Goal: Task Accomplishment & Management: Manage account settings

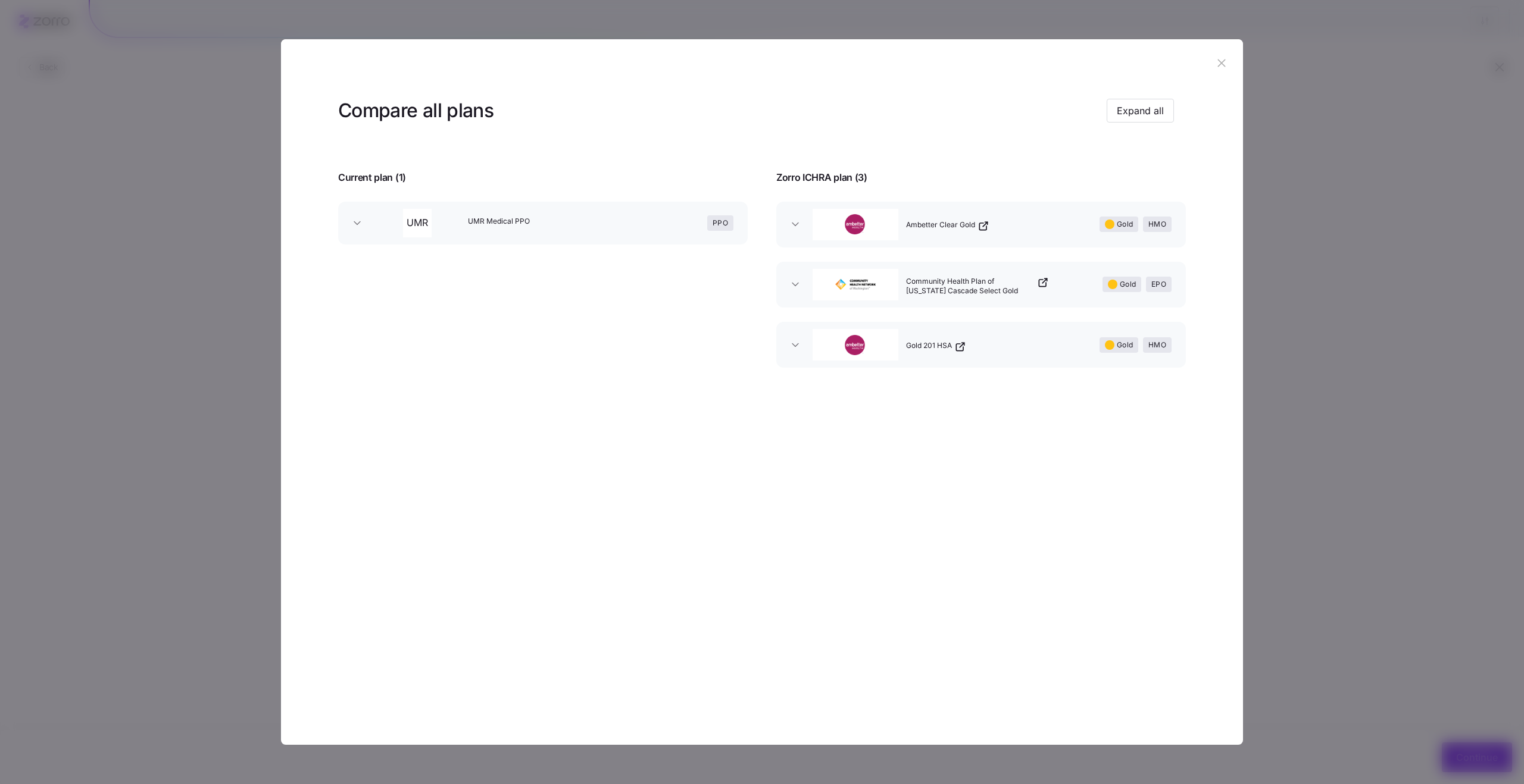
click at [1217, 67] on icon "button" at bounding box center [1221, 63] width 8 height 8
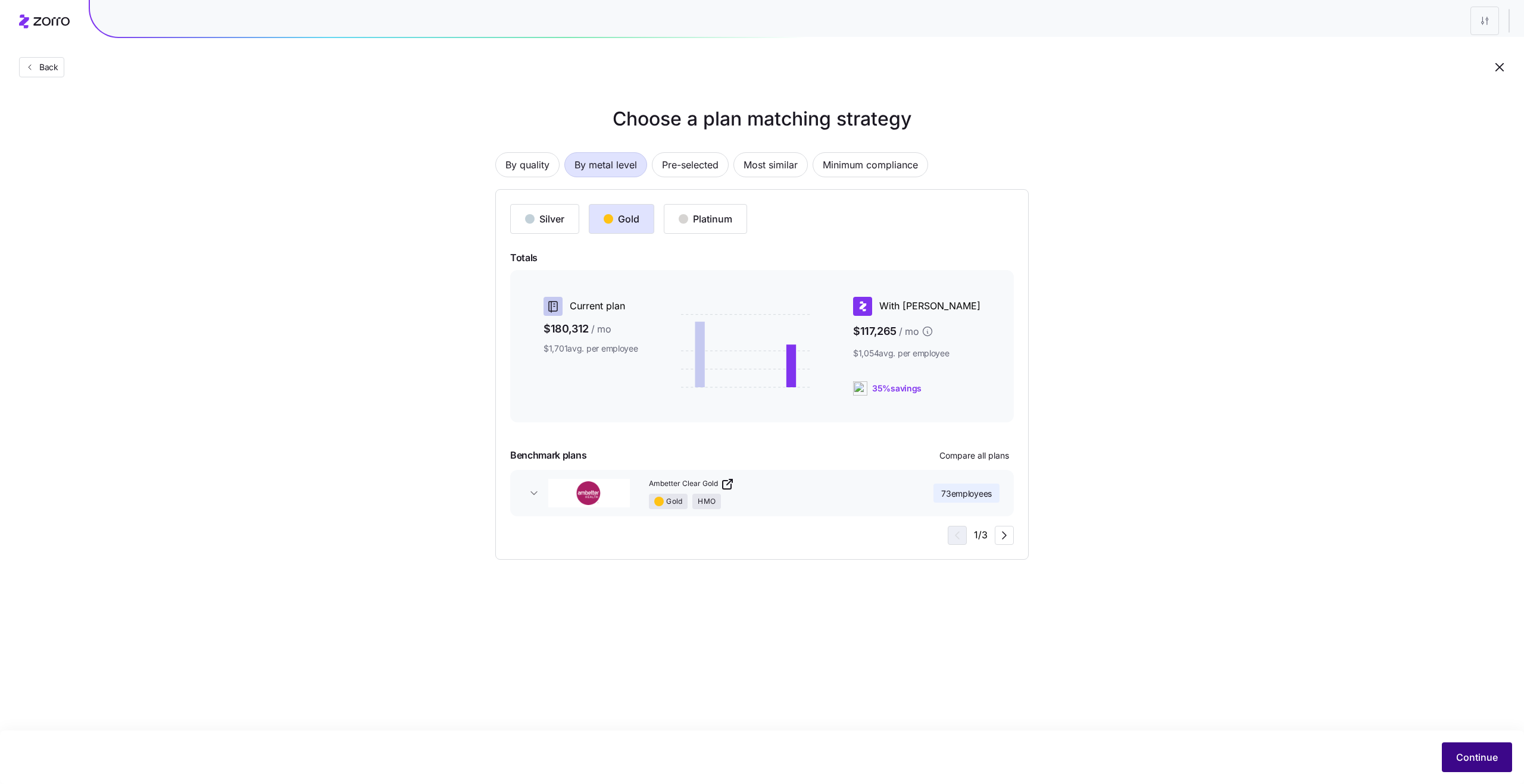
click at [1476, 758] on span "Continue" at bounding box center [1476, 758] width 42 height 14
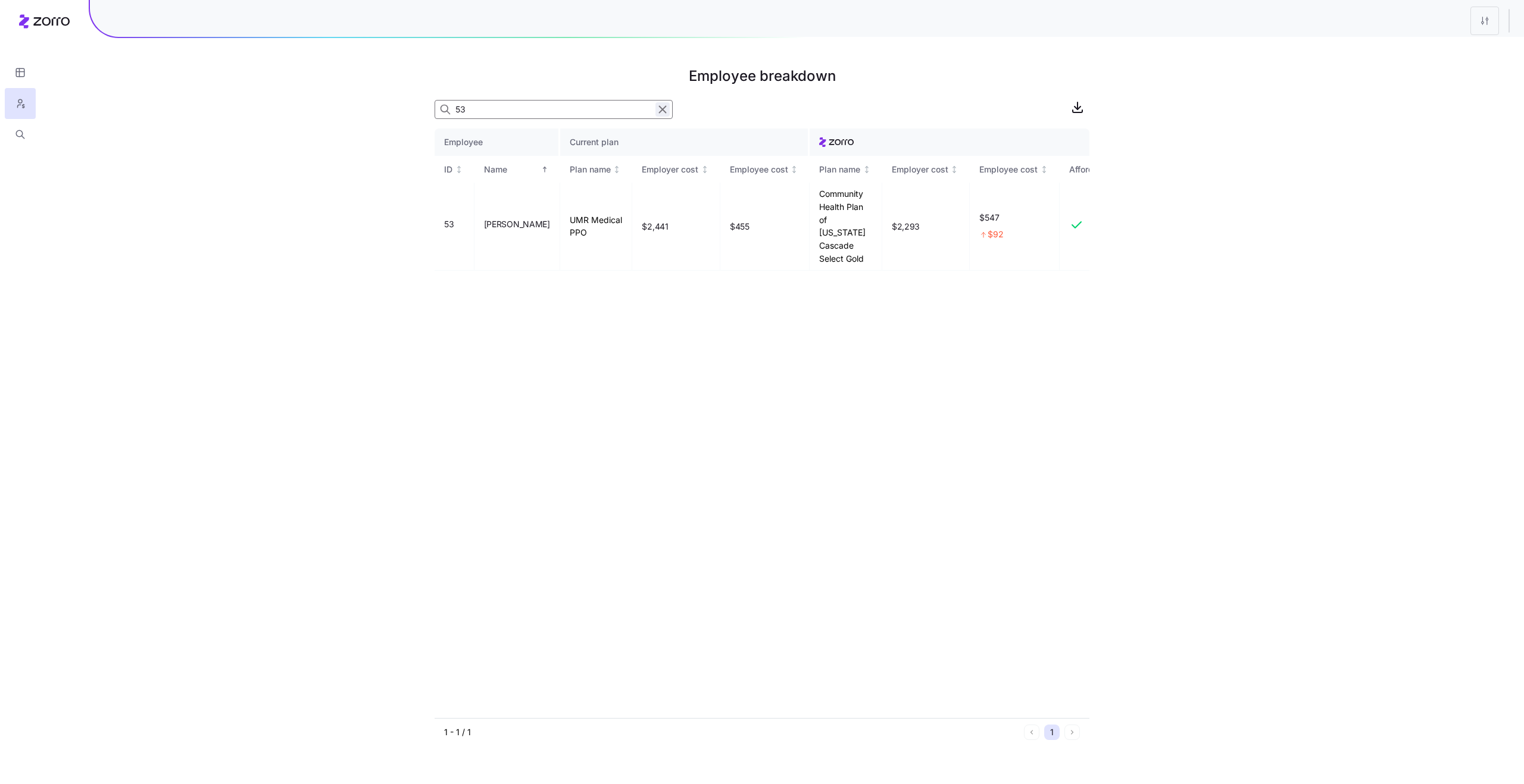
click at [664, 109] on icon "button" at bounding box center [663, 109] width 6 height 6
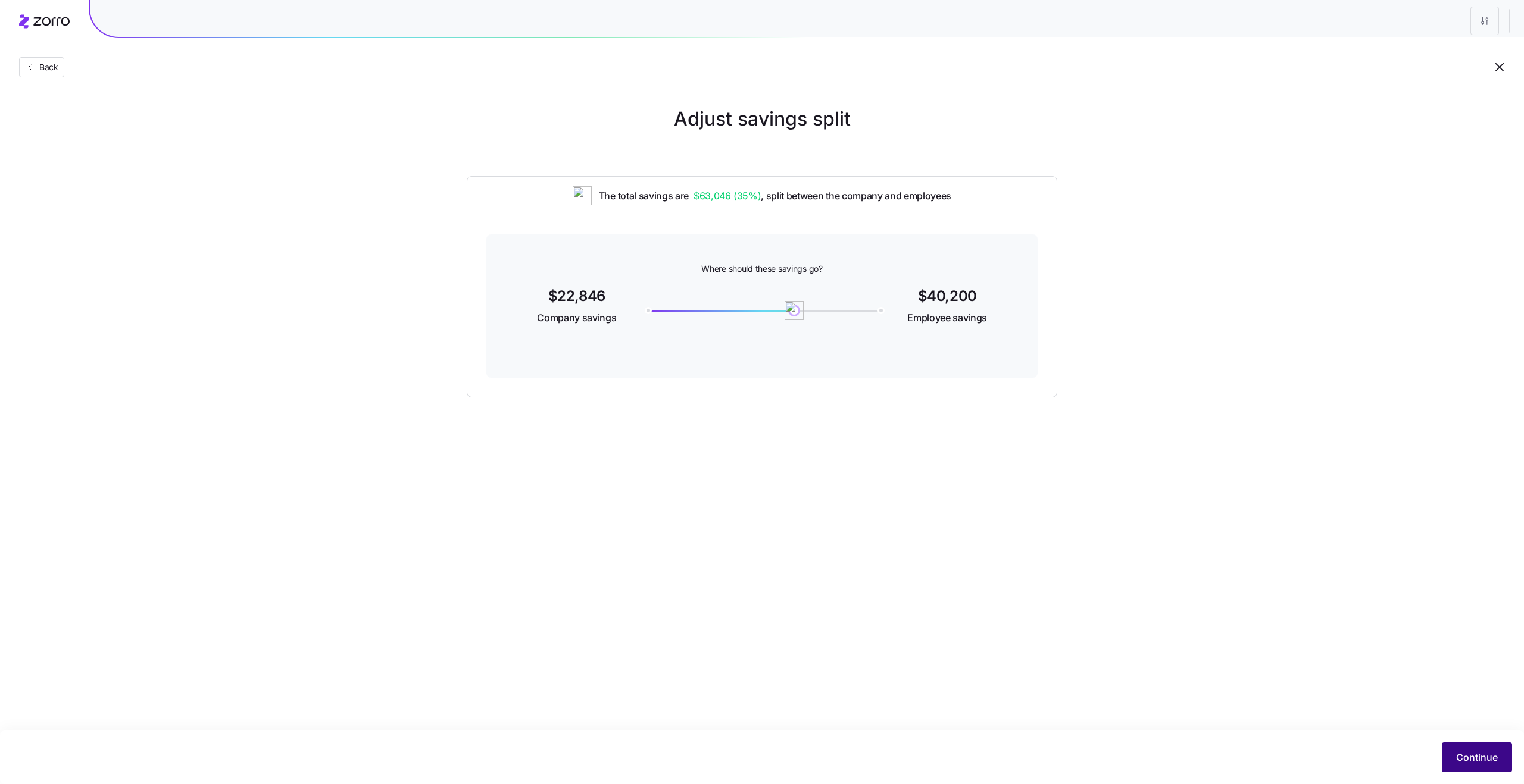
click at [1479, 758] on span "Continue" at bounding box center [1476, 758] width 42 height 14
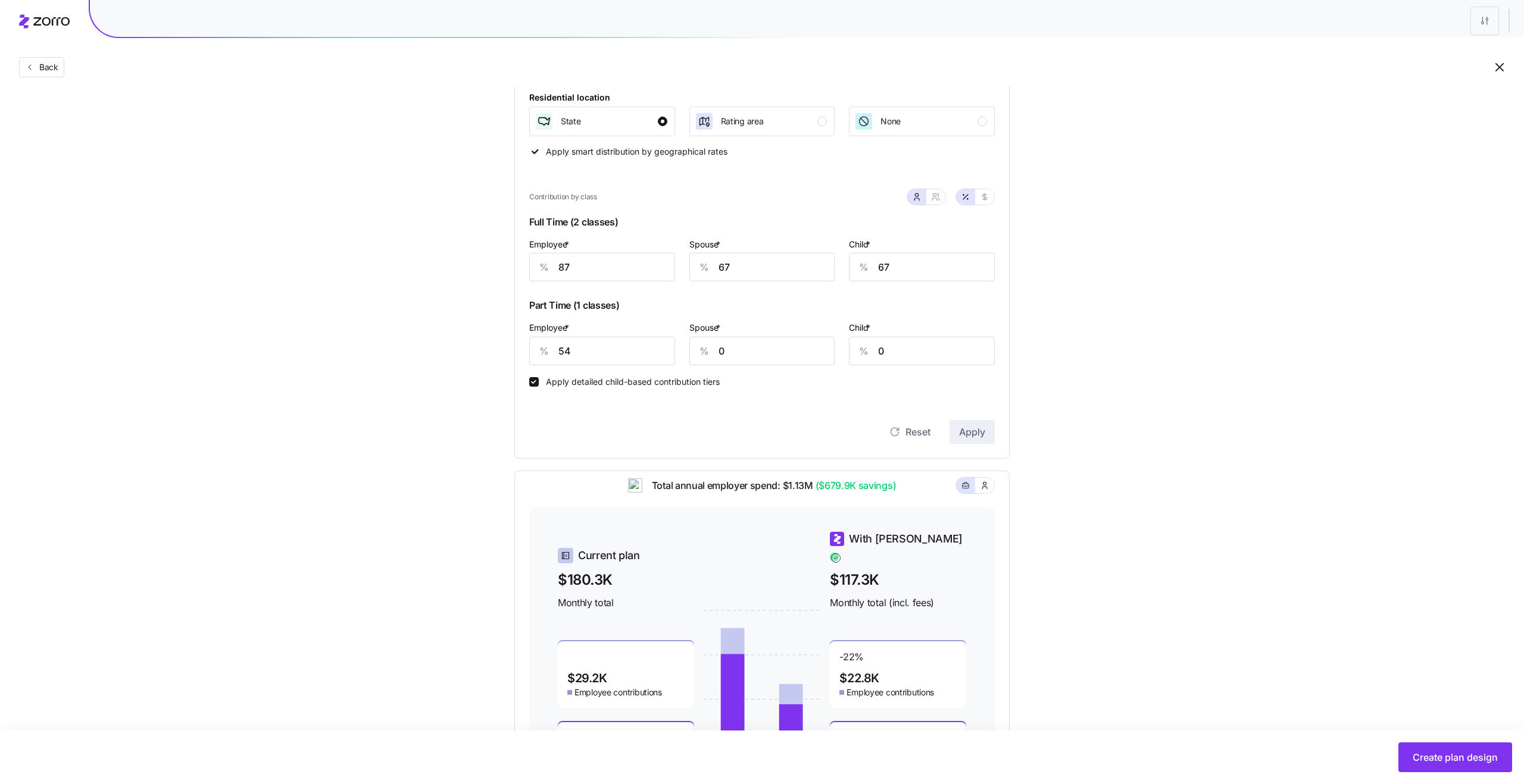
scroll to position [250, 0]
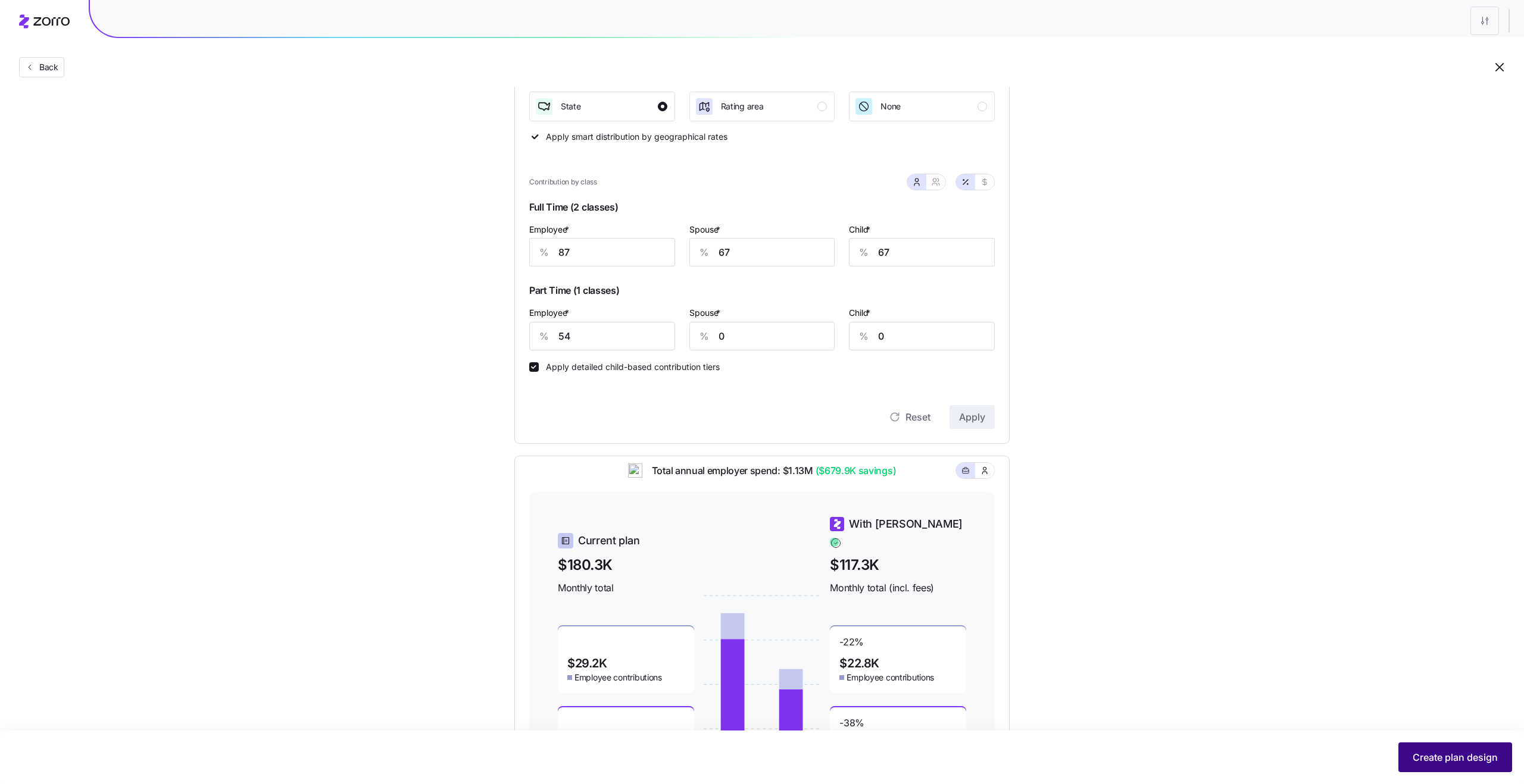
click at [1424, 765] on button "Create plan design" at bounding box center [1454, 758] width 113 height 30
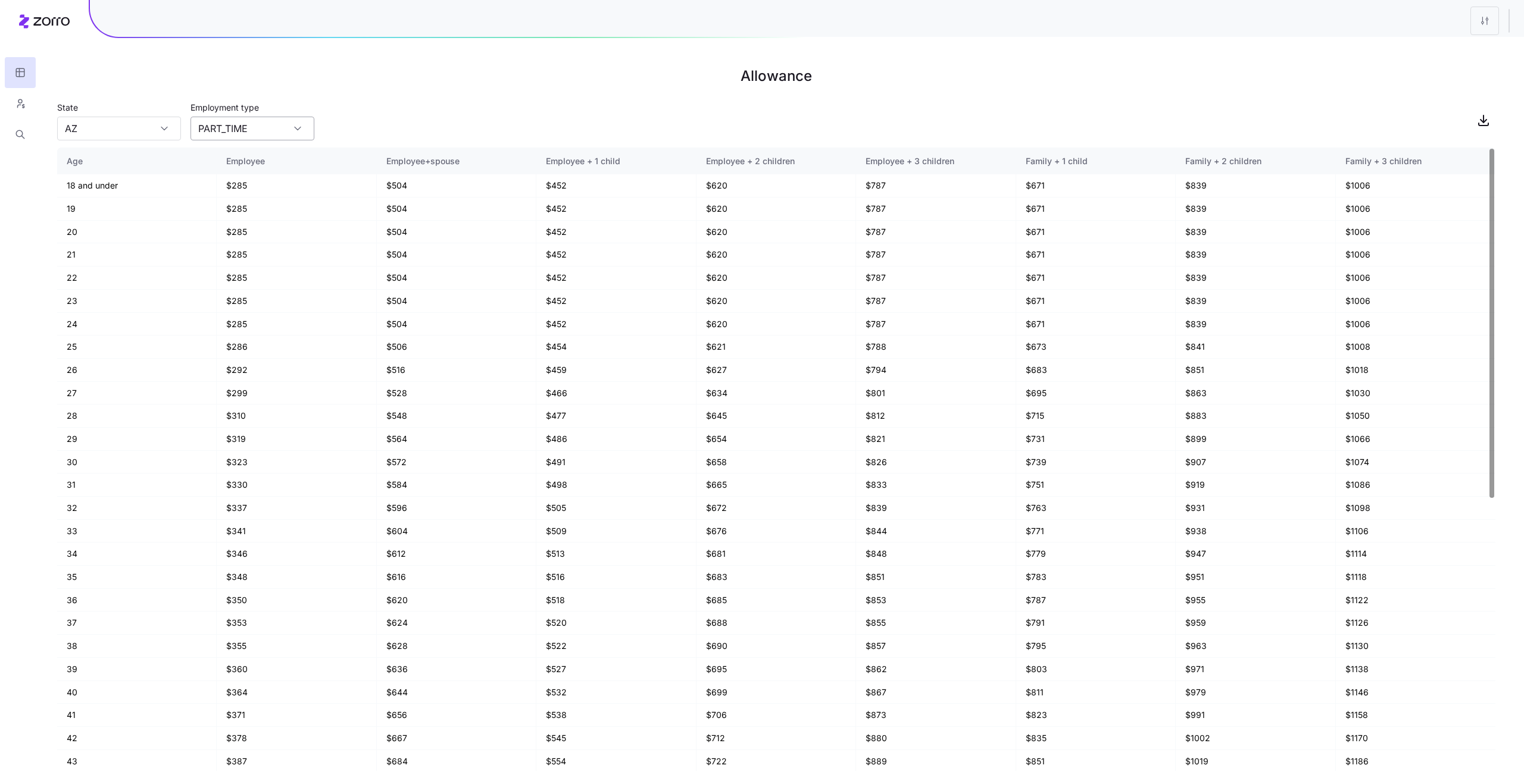
click at [250, 122] on input "PART_TIME" at bounding box center [252, 128] width 124 height 24
click at [250, 136] on input "PART_TIME" at bounding box center [252, 128] width 124 height 24
click at [385, 121] on div "State AZ Employment type PART_TIME" at bounding box center [776, 120] width 1438 height 40
click at [286, 123] on input "PART_TIME" at bounding box center [252, 128] width 124 height 24
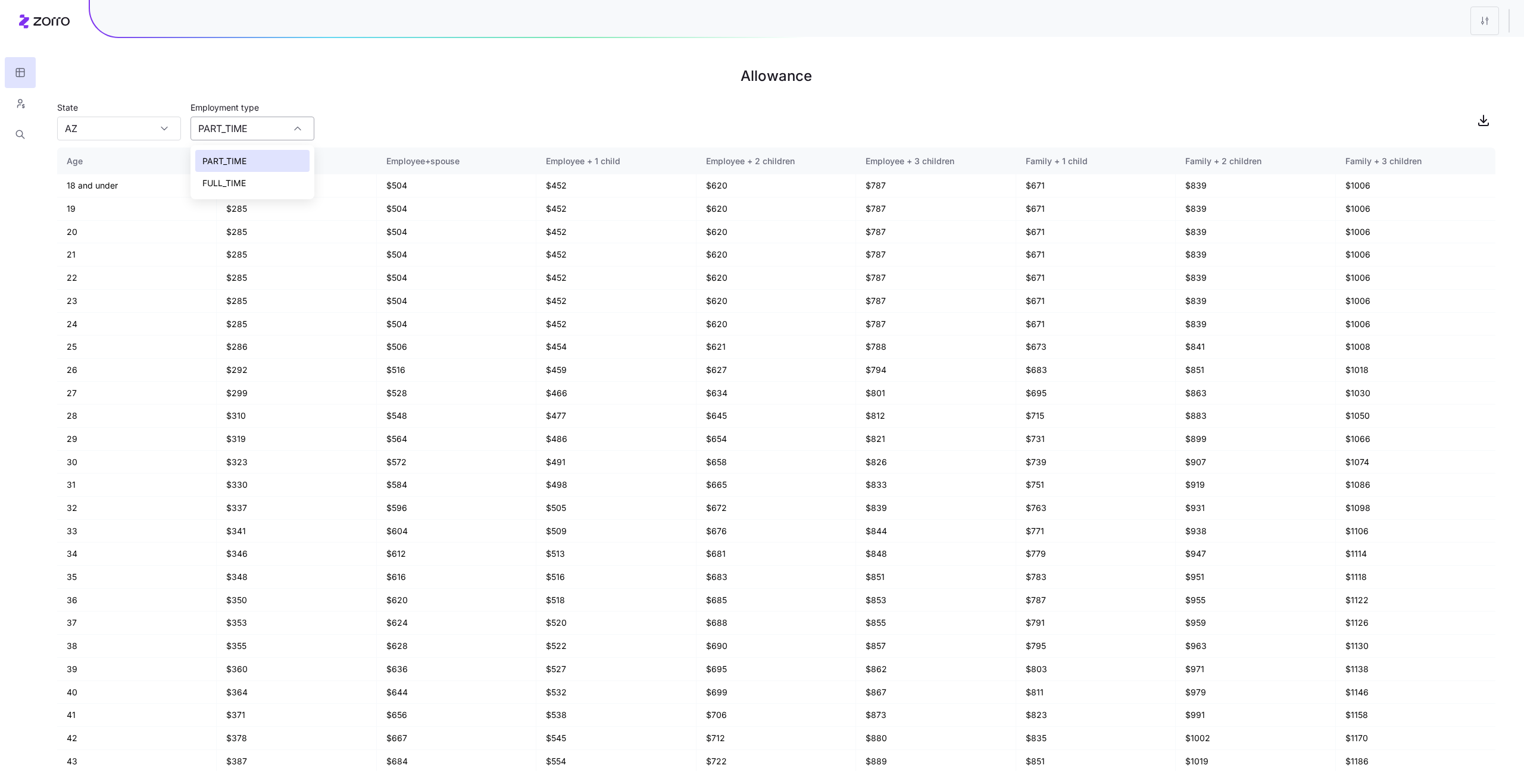
click at [286, 123] on input "PART_TIME" at bounding box center [252, 128] width 124 height 24
click at [427, 118] on div "State AZ Employment type PART_TIME" at bounding box center [776, 120] width 1438 height 40
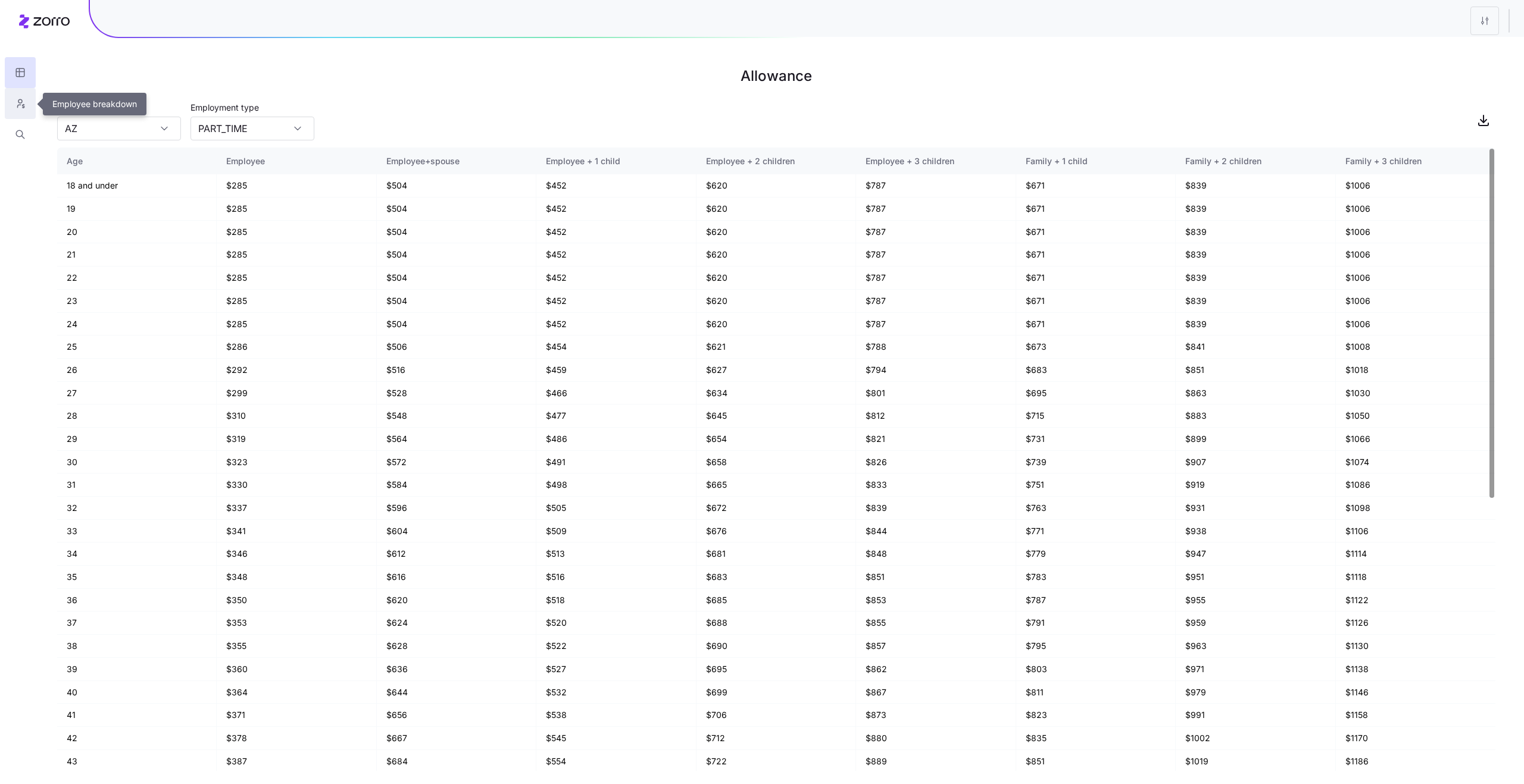
click at [21, 105] on icon "button" at bounding box center [21, 103] width 11 height 12
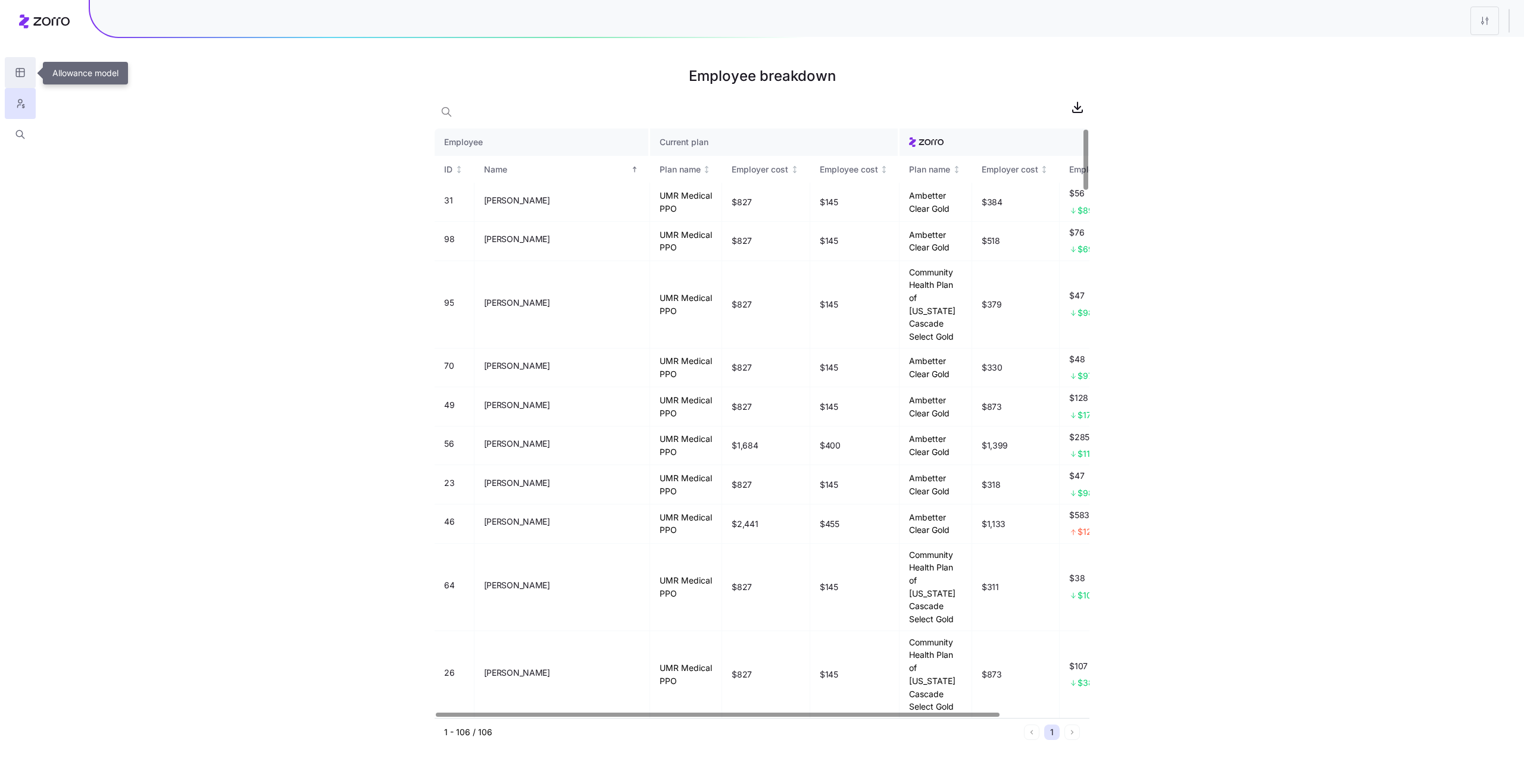
click at [25, 74] on icon "button" at bounding box center [20, 72] width 9 height 9
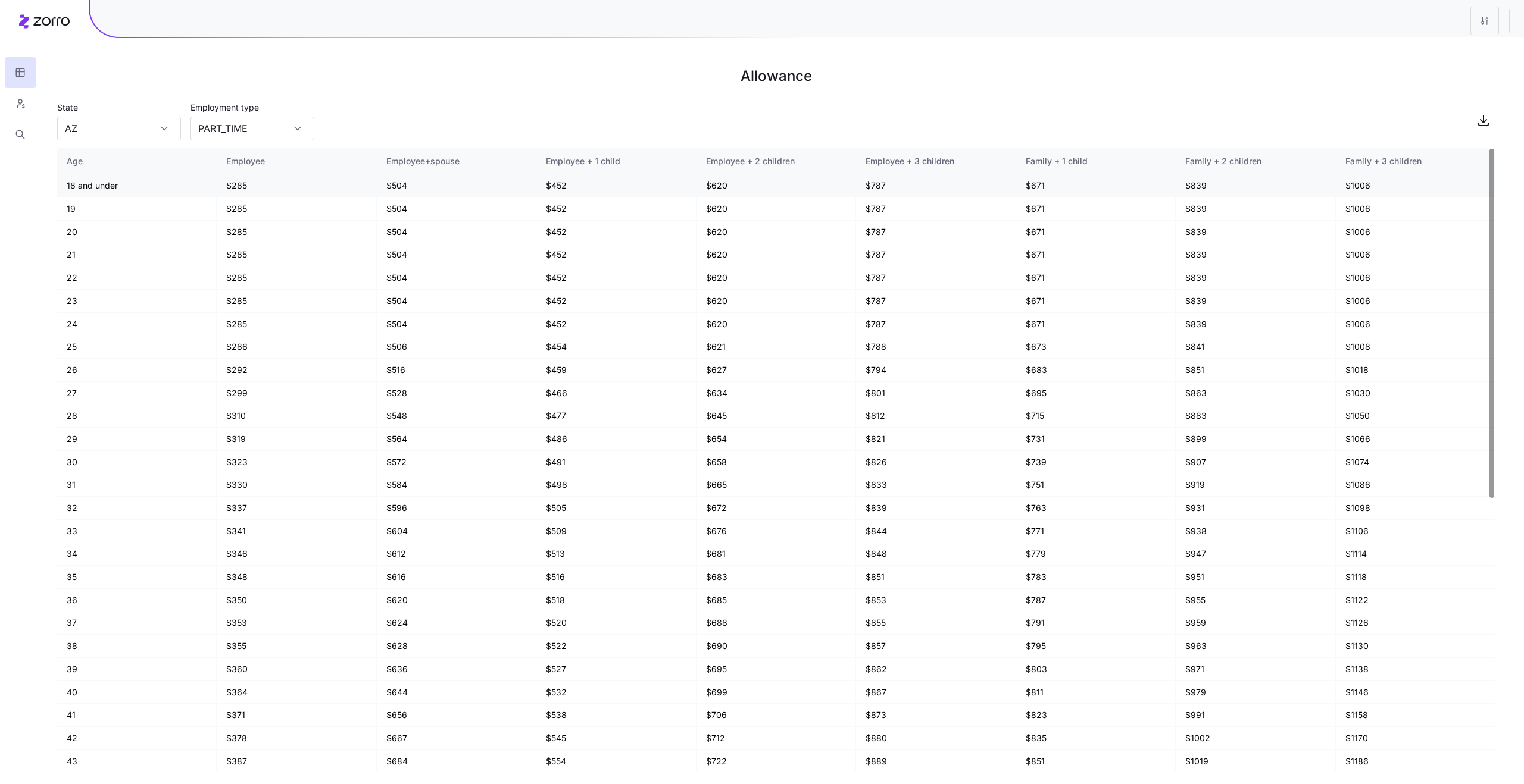
click at [103, 182] on td "18 and under" at bounding box center [136, 185] width 159 height 23
click at [121, 182] on td "18 and under" at bounding box center [136, 185] width 159 height 23
click at [622, 73] on h1 "Allowance" at bounding box center [776, 76] width 1438 height 29
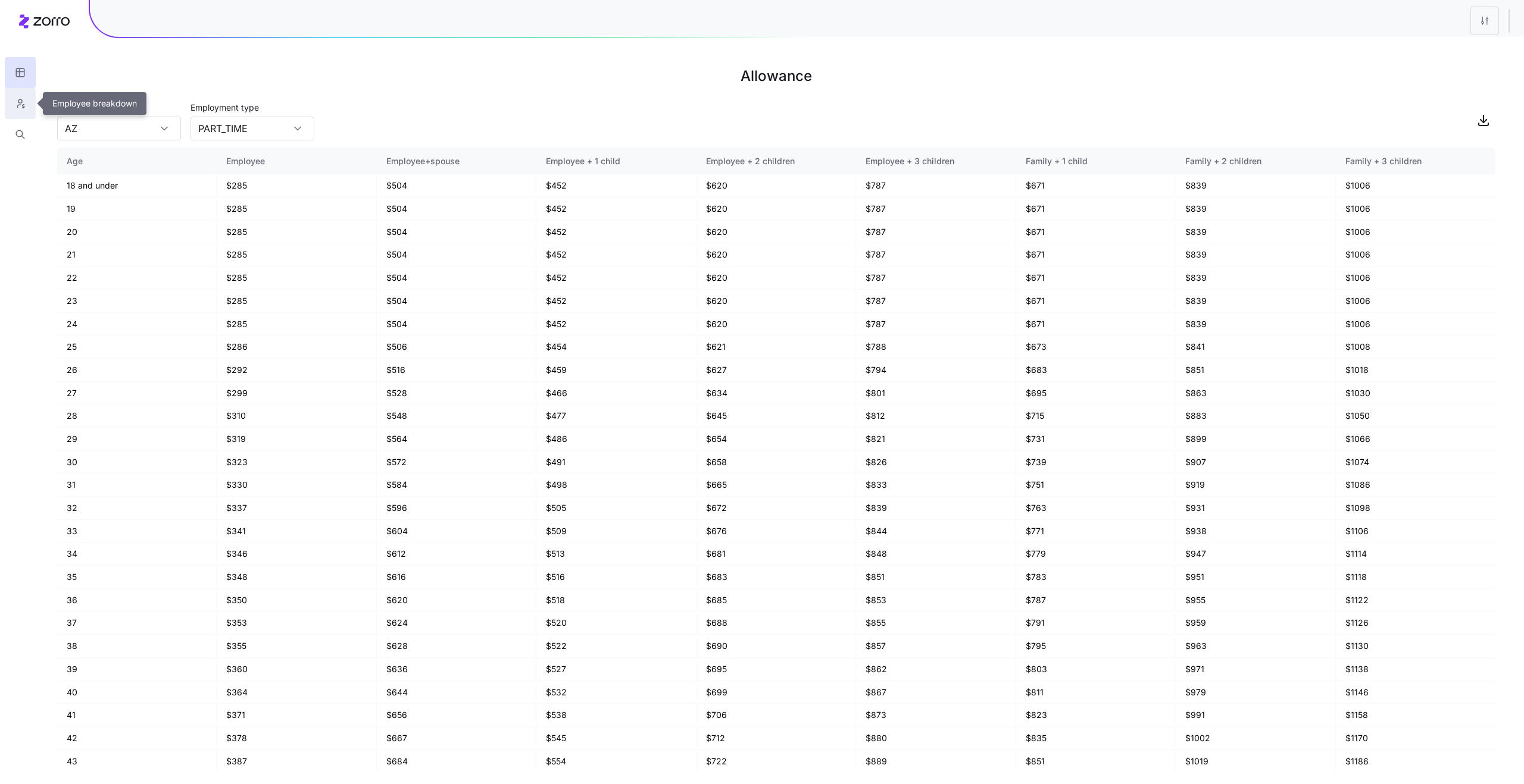
click at [26, 98] on button "button" at bounding box center [20, 103] width 31 height 31
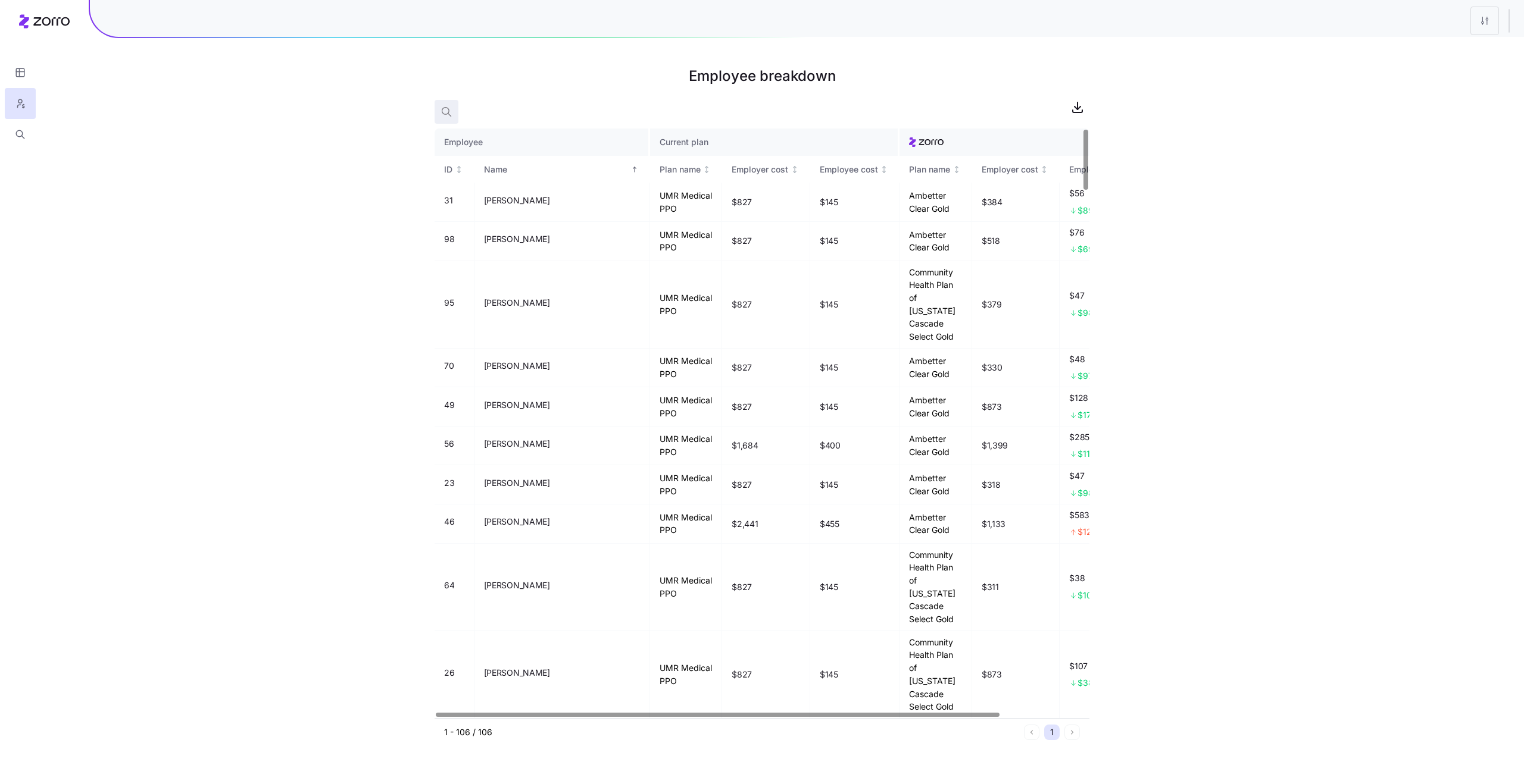
click at [451, 113] on icon "button" at bounding box center [446, 112] width 12 height 12
click at [659, 107] on icon "button" at bounding box center [662, 109] width 13 height 14
click at [10, 72] on button "button" at bounding box center [20, 72] width 31 height 31
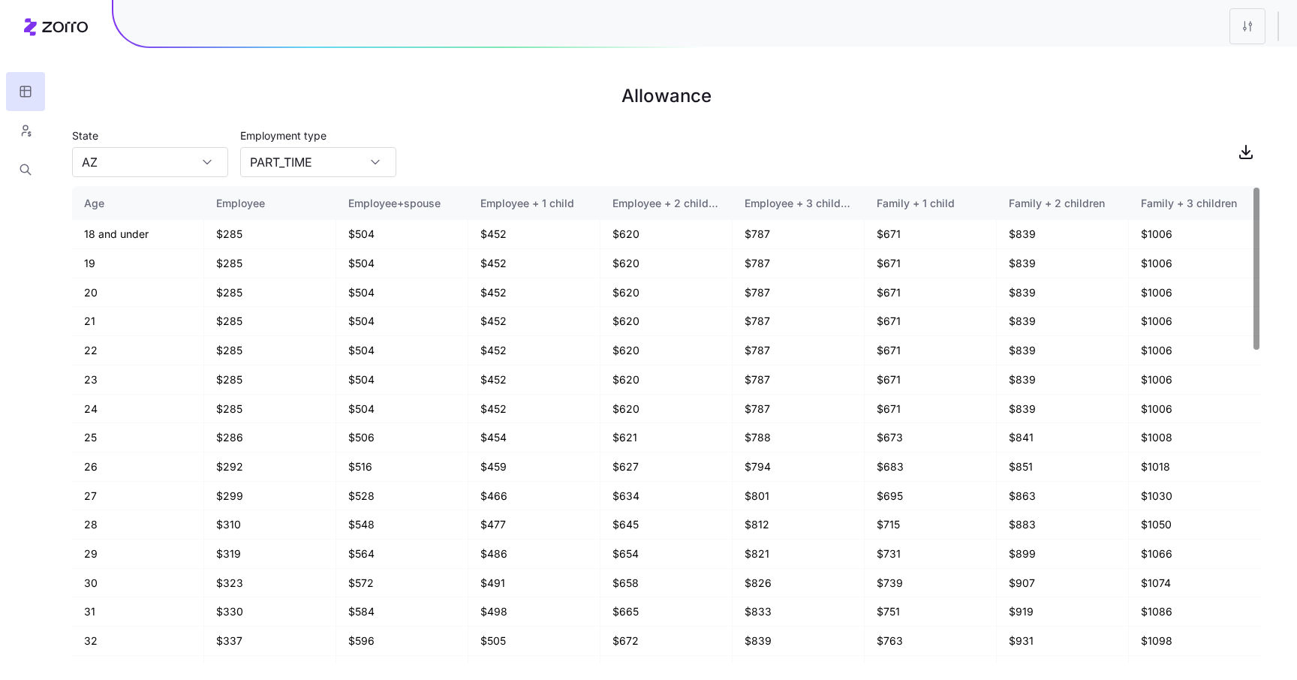
click at [820, 203] on div "Employee + 3 children" at bounding box center [798, 203] width 107 height 17
click at [665, 203] on div "Employee + 2 children" at bounding box center [666, 203] width 107 height 17
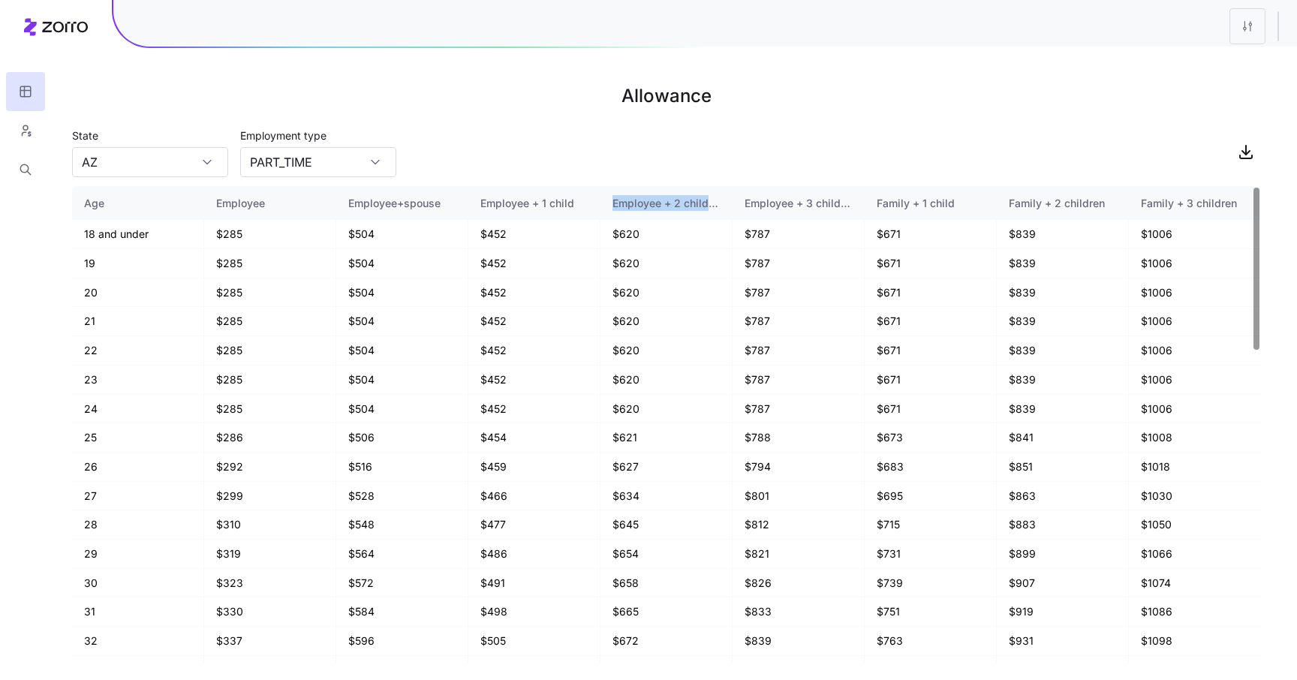
click at [665, 203] on div "Employee + 2 children" at bounding box center [666, 203] width 107 height 17
click at [651, 203] on div "Employee + 2 children" at bounding box center [666, 203] width 107 height 17
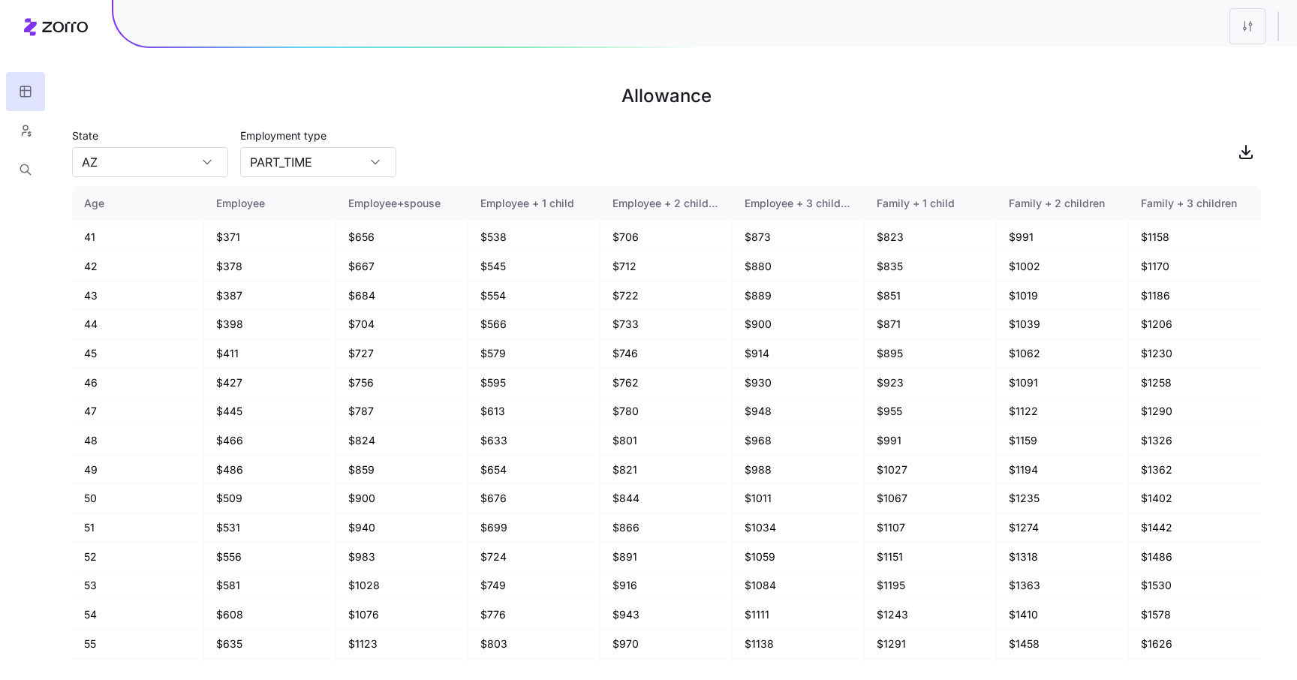
scroll to position [921, 0]
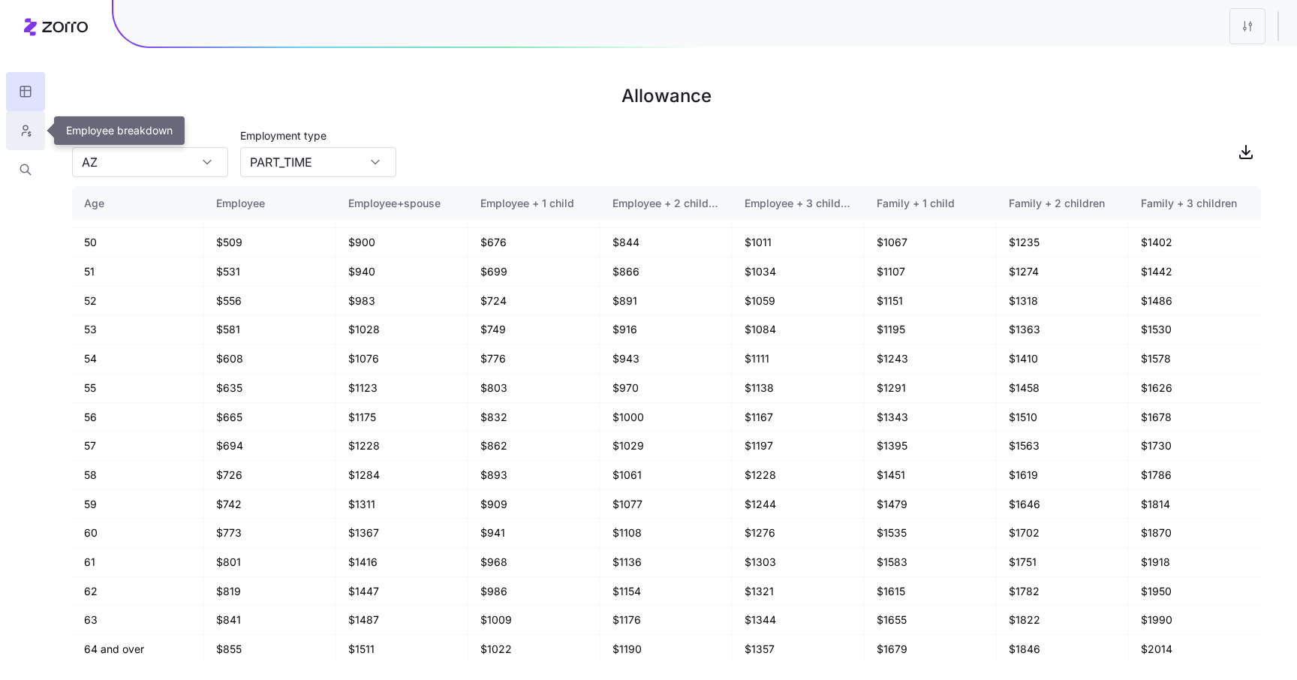
click at [26, 127] on icon "button" at bounding box center [26, 130] width 14 height 15
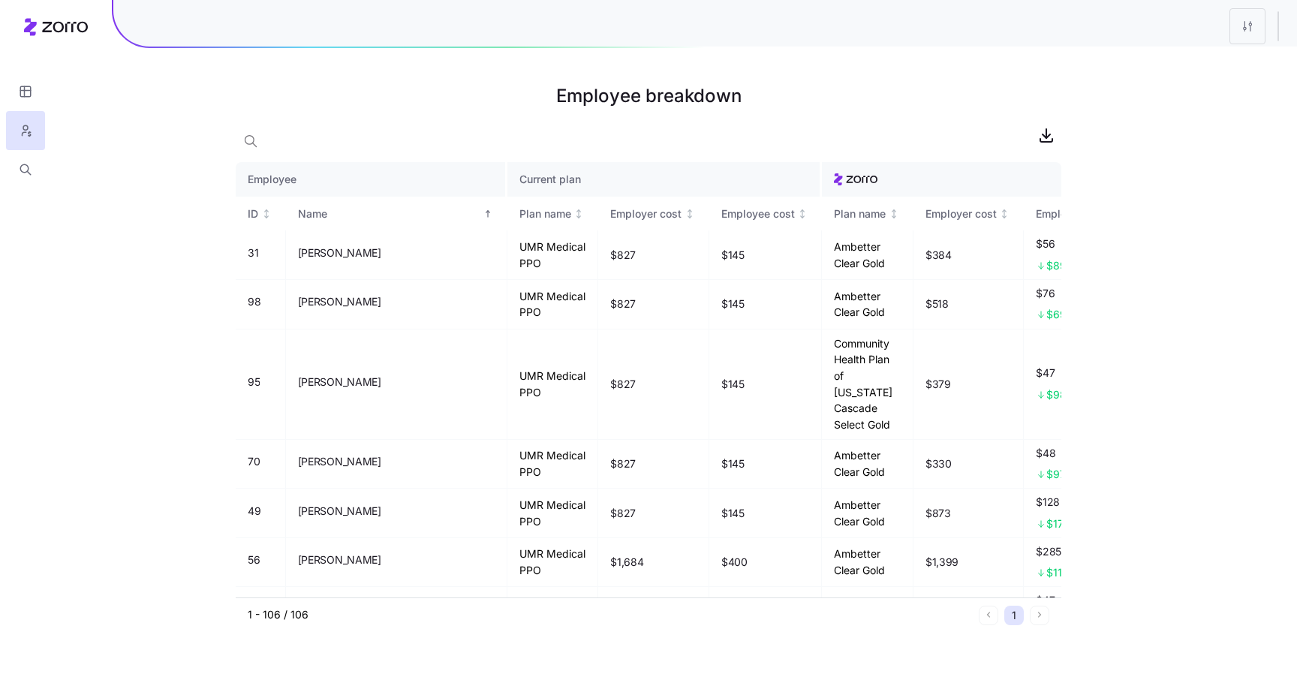
click at [946, 633] on main "Employee breakdown Employee Current plan ID Name Plan name Employer cost Employ…" at bounding box center [649, 340] width 826 height 680
click at [28, 168] on icon "button" at bounding box center [24, 168] width 8 height 8
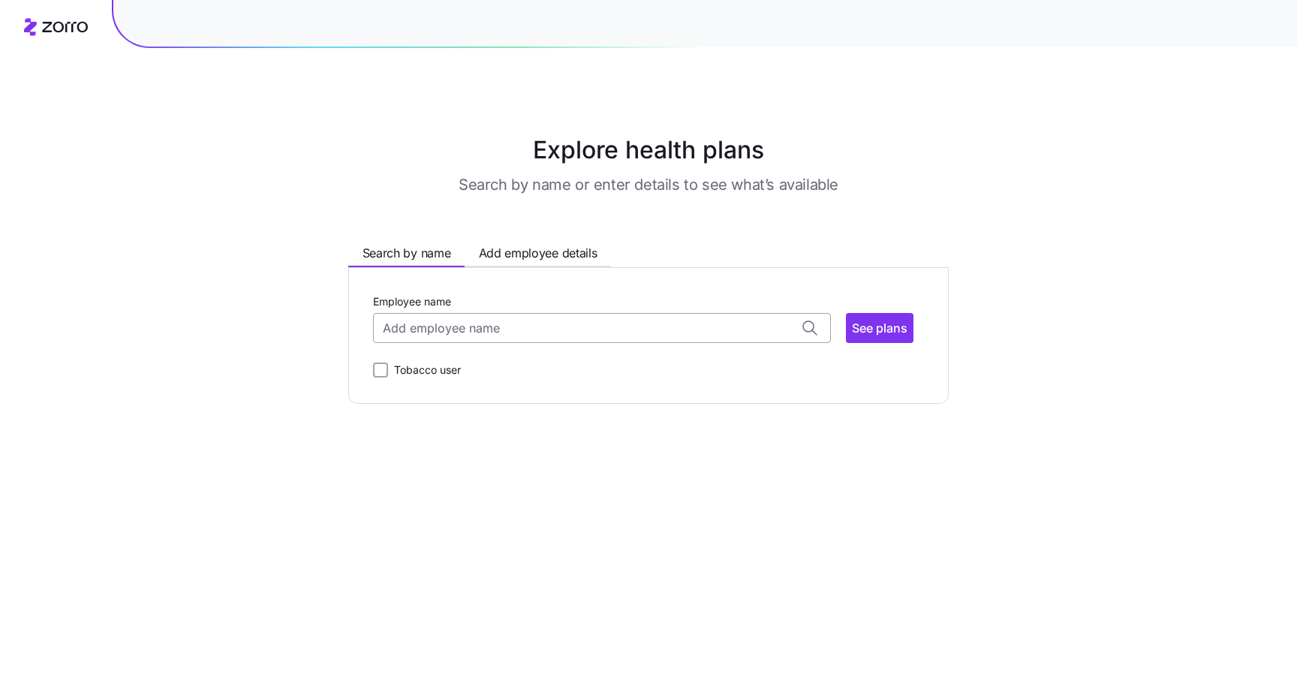
click at [426, 331] on input "Employee name" at bounding box center [602, 328] width 458 height 30
click at [507, 372] on div "[PERSON_NAME] ( 39 ) 98198" at bounding box center [601, 374] width 451 height 44
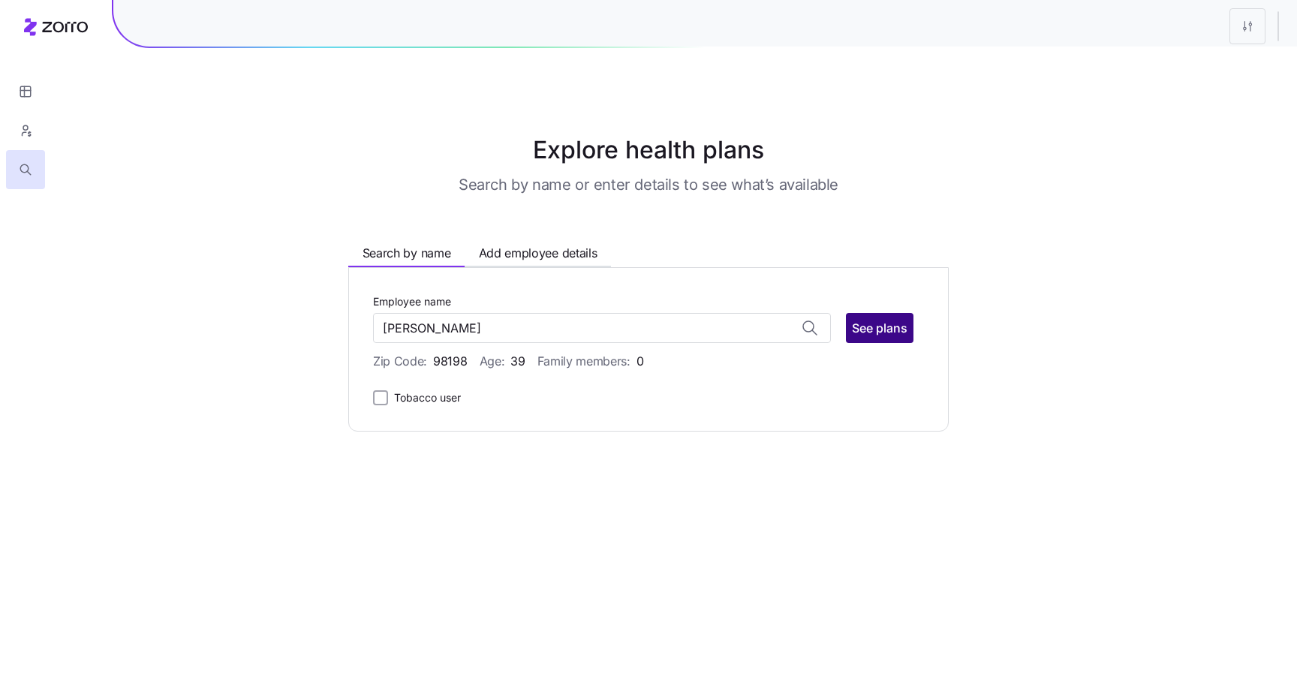
type input "[PERSON_NAME]"
click at [856, 315] on button "See plans" at bounding box center [880, 328] width 68 height 30
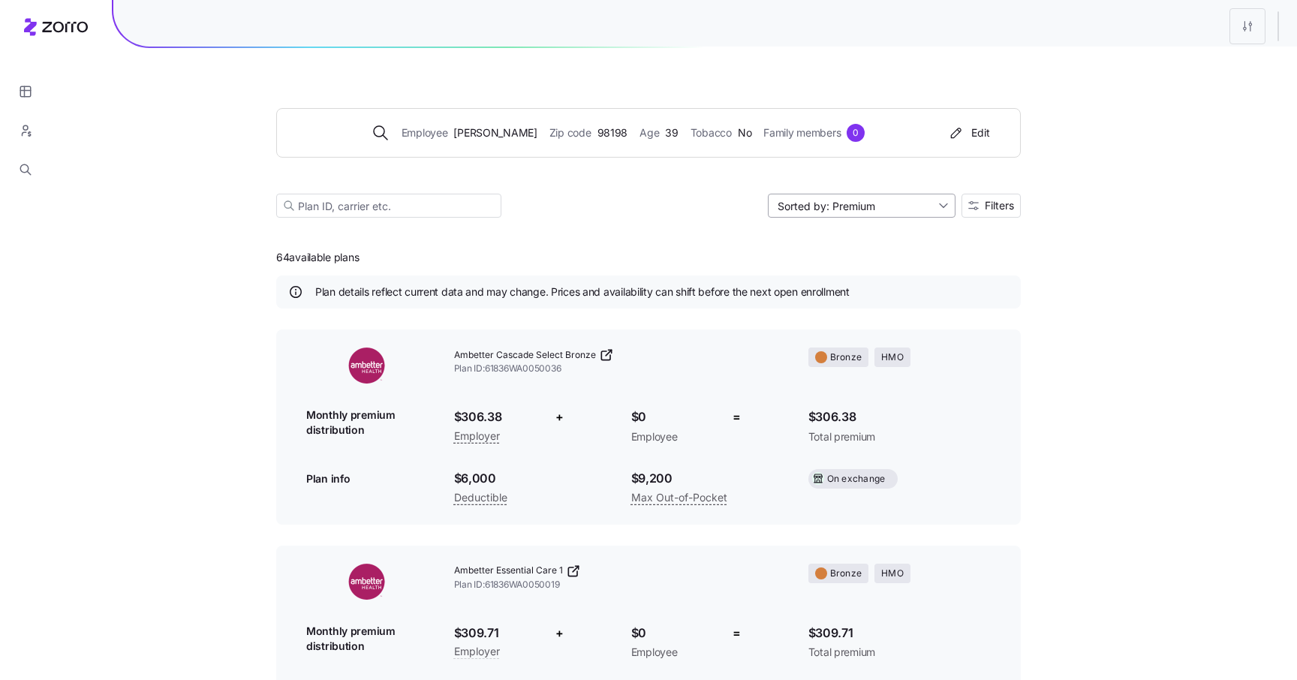
click at [820, 200] on input "Sorted by: Premium" at bounding box center [862, 206] width 188 height 24
click at [837, 270] on div "Deductible" at bounding box center [860, 263] width 176 height 23
type input "Sorted by: Deductible"
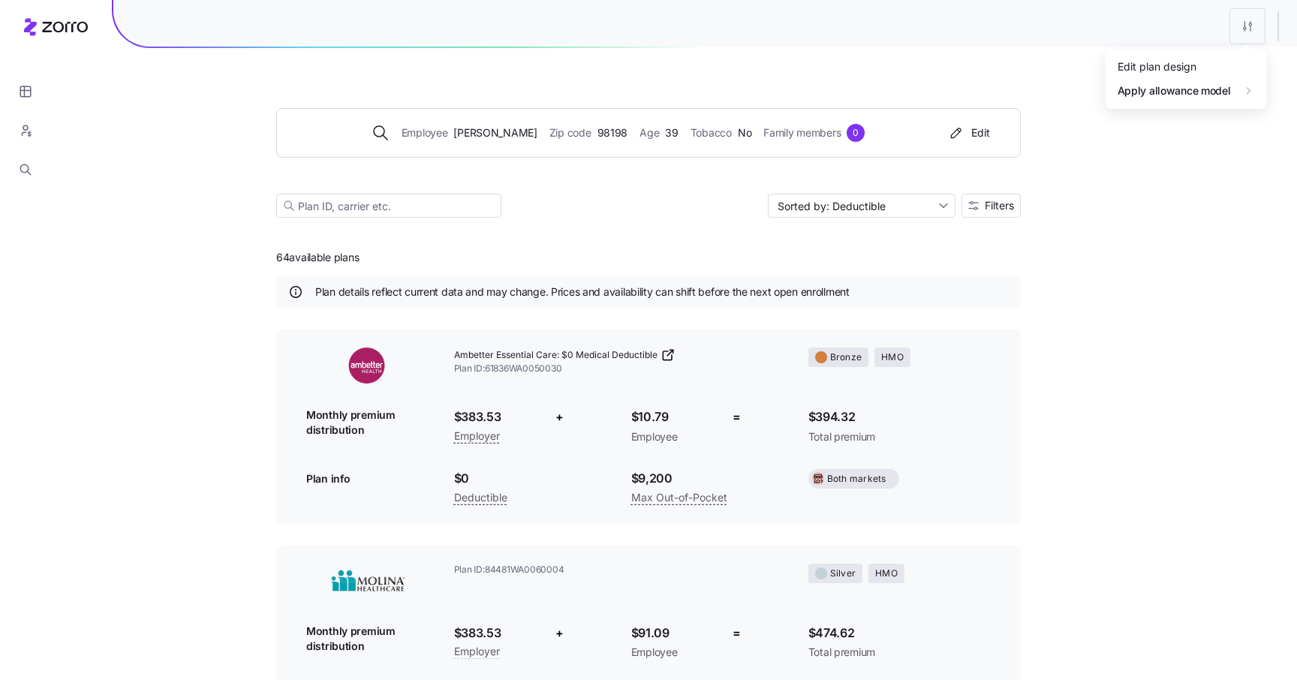
click at [1133, 66] on div "Edit plan design" at bounding box center [1157, 66] width 79 height 17
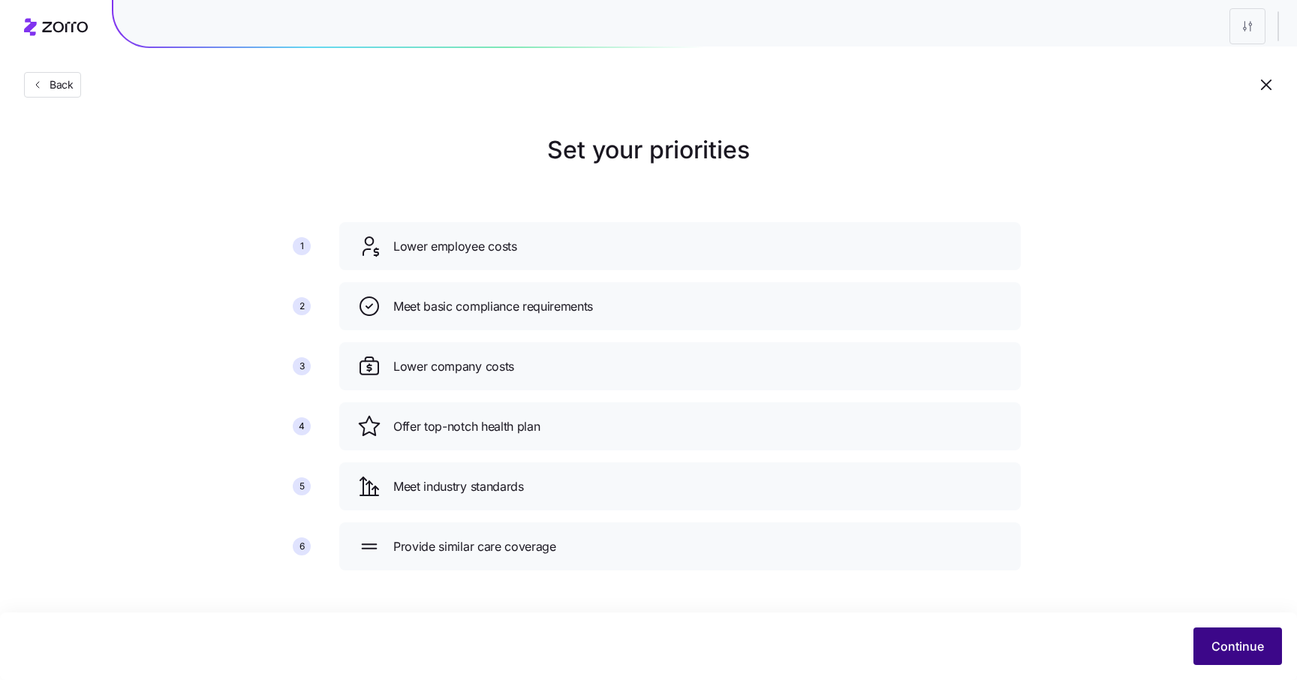
click at [1233, 656] on button "Continue" at bounding box center [1238, 647] width 89 height 38
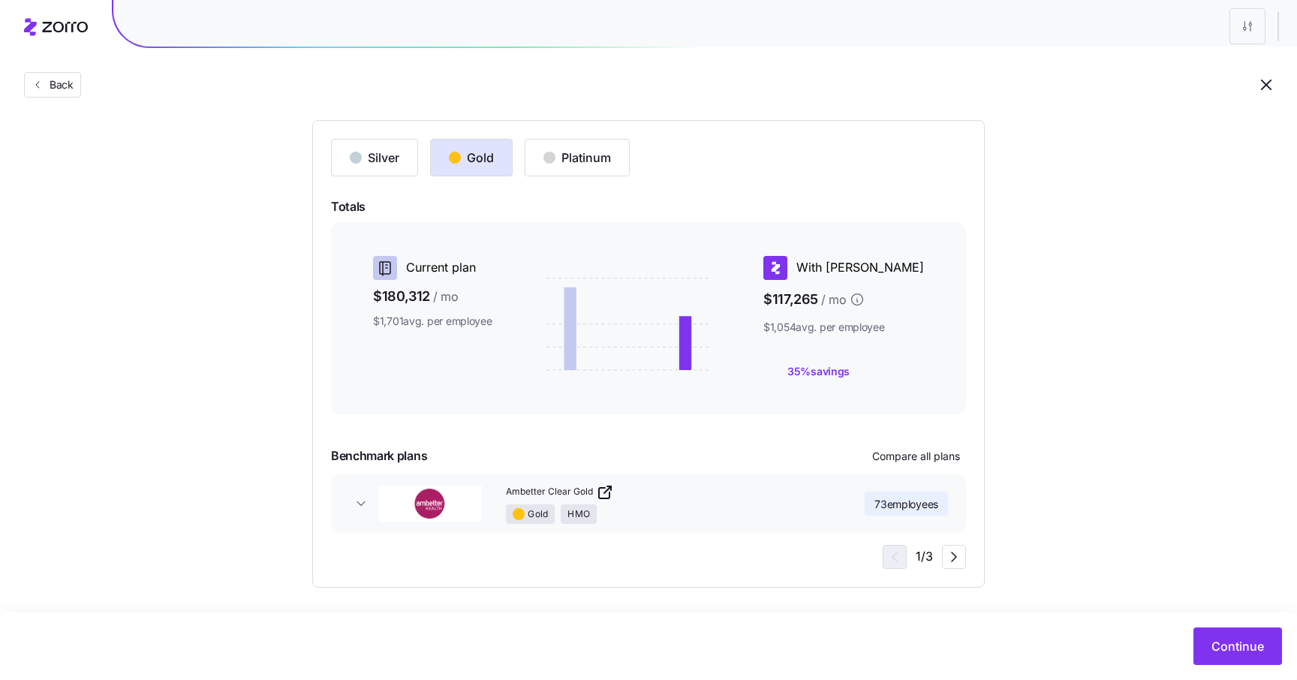
scroll to position [122, 0]
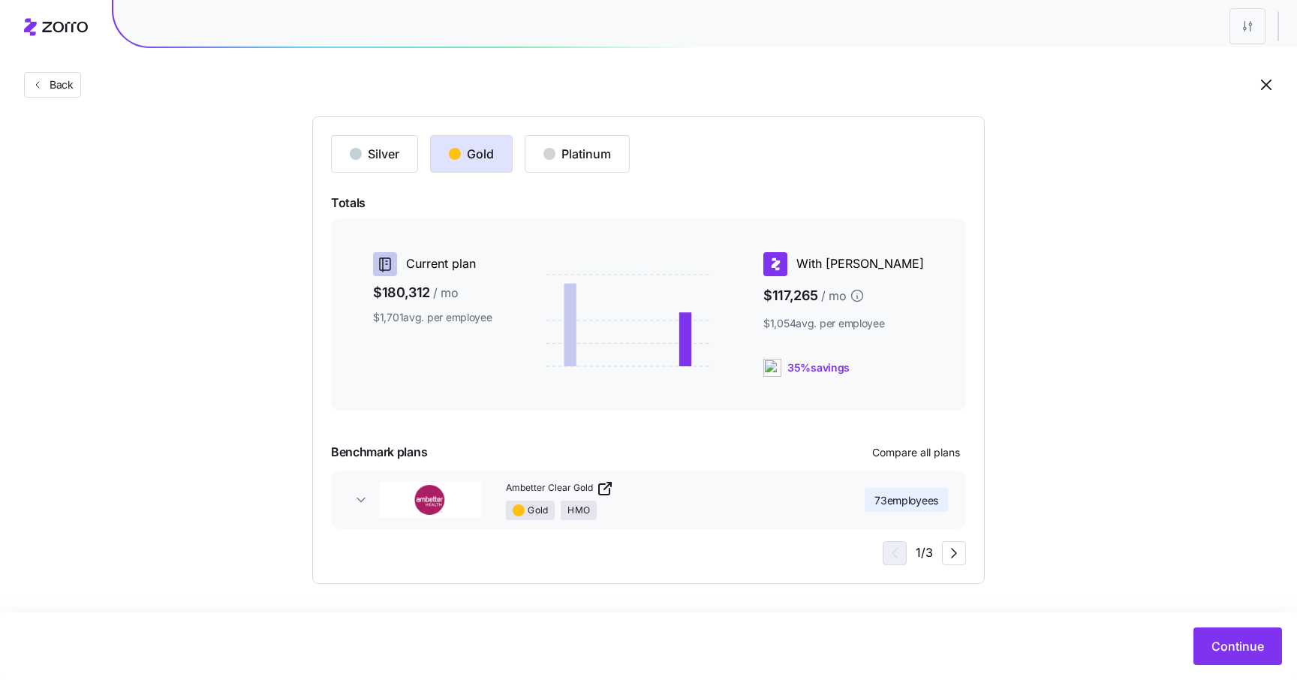
click at [811, 515] on div "Gold HMO" at bounding box center [669, 511] width 327 height 20
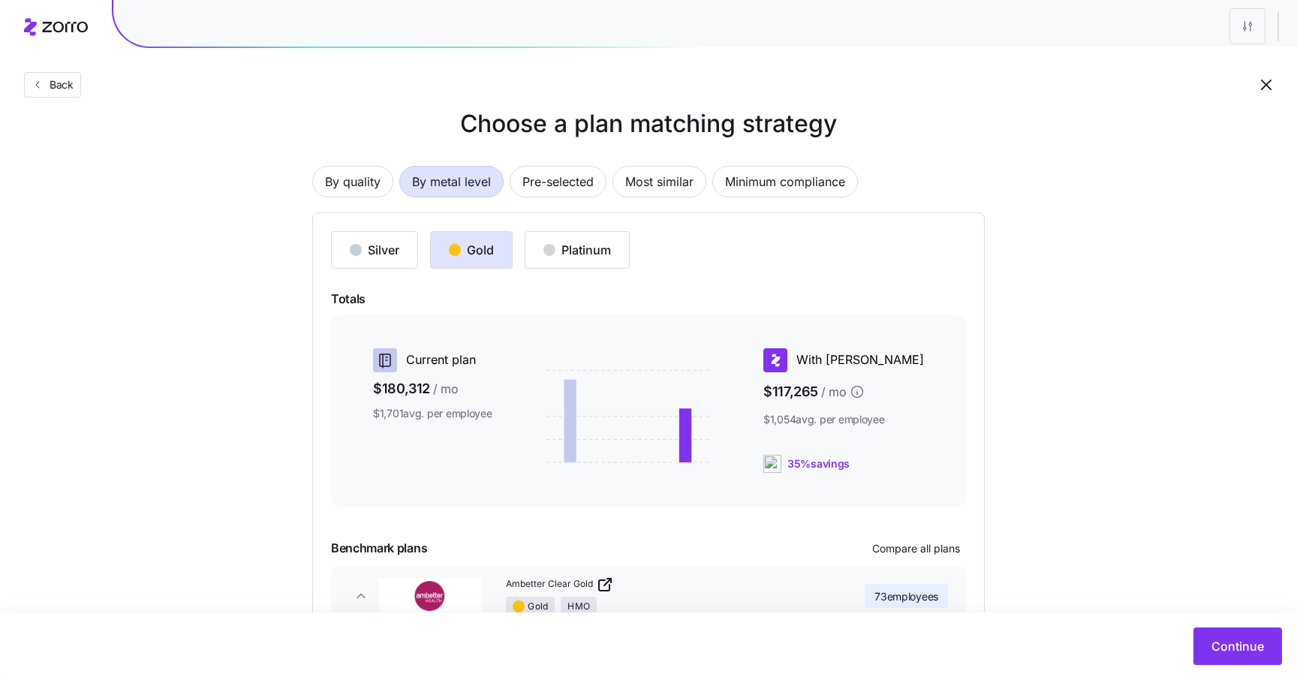
scroll to position [0, 0]
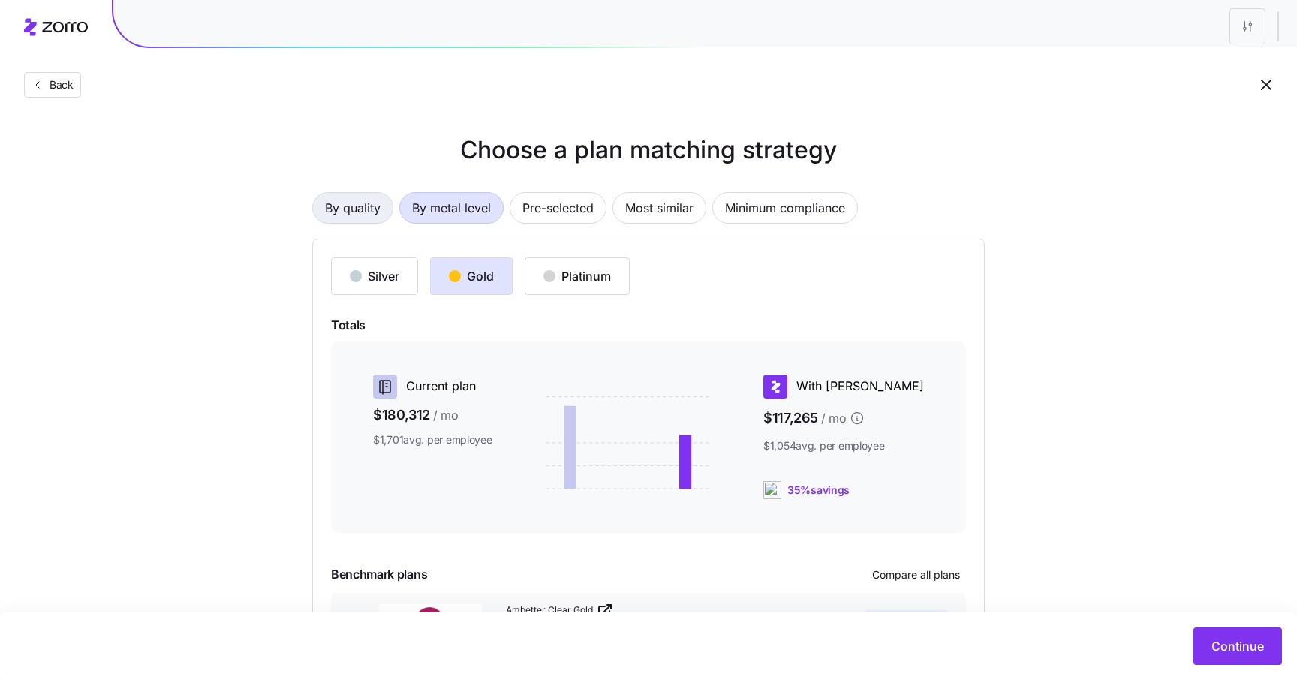
click at [352, 216] on span "By quality" at bounding box center [353, 208] width 56 height 30
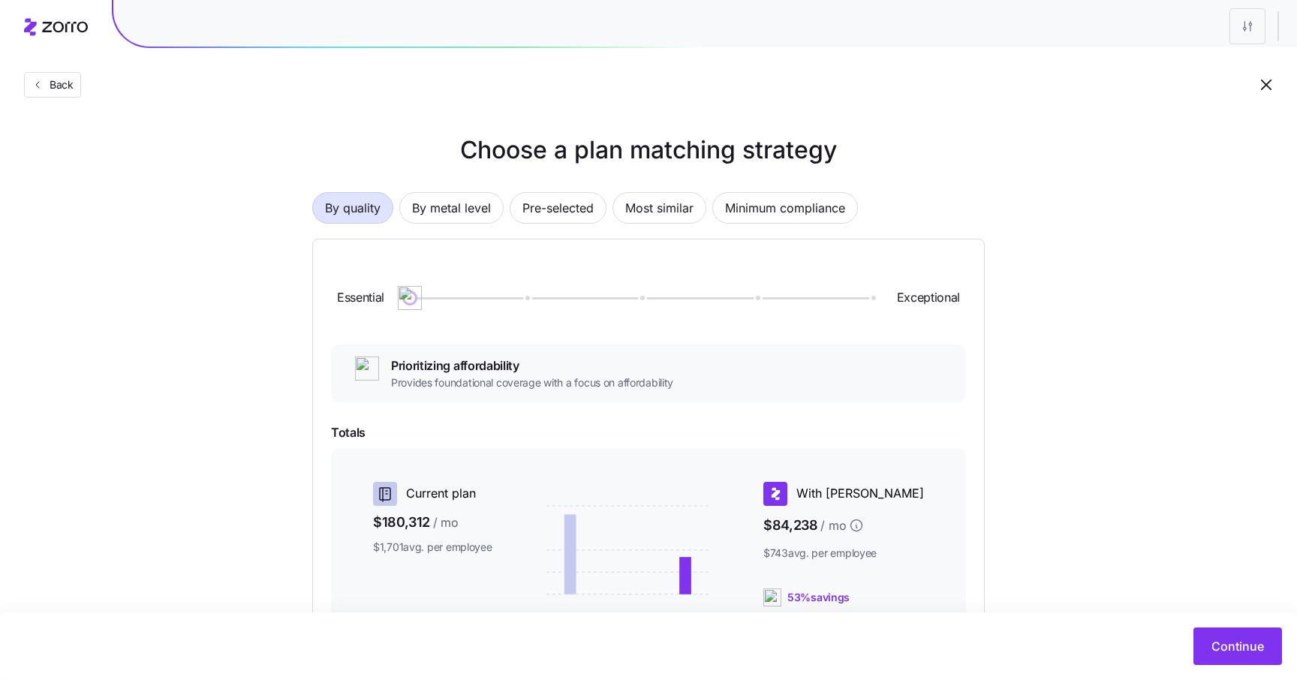
click at [871, 298] on div at bounding box center [640, 298] width 461 height 2
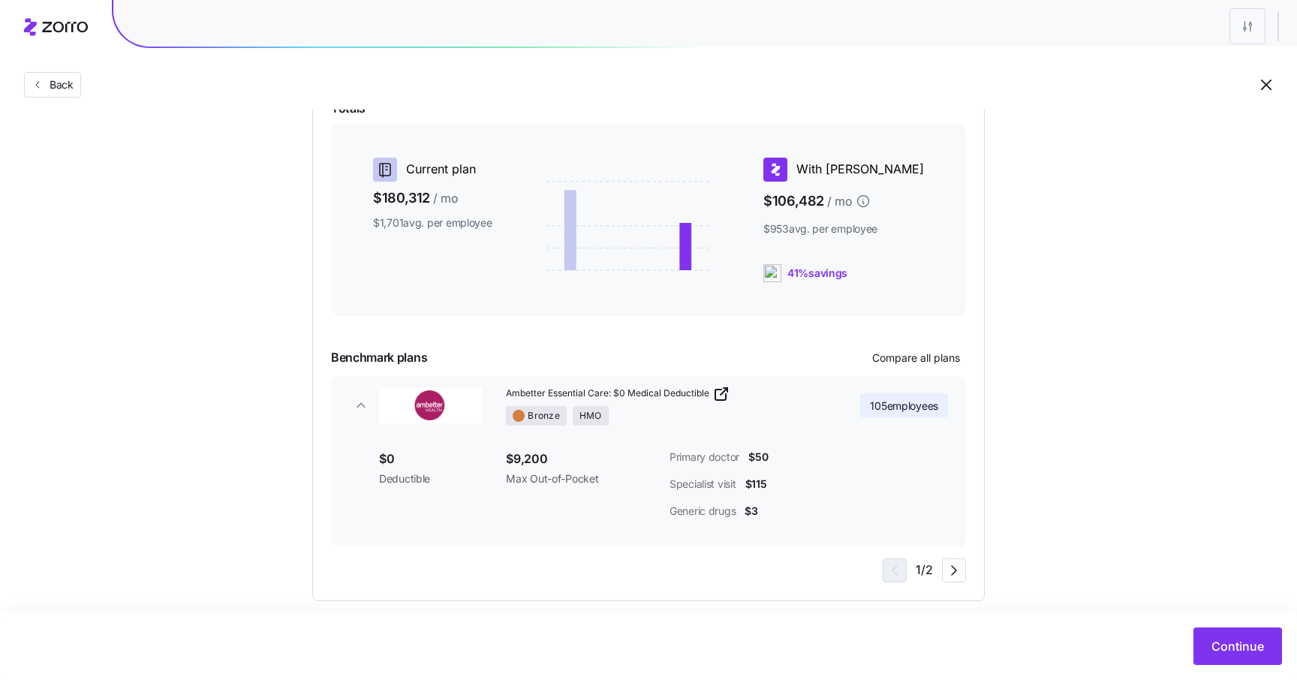
scroll to position [332, 0]
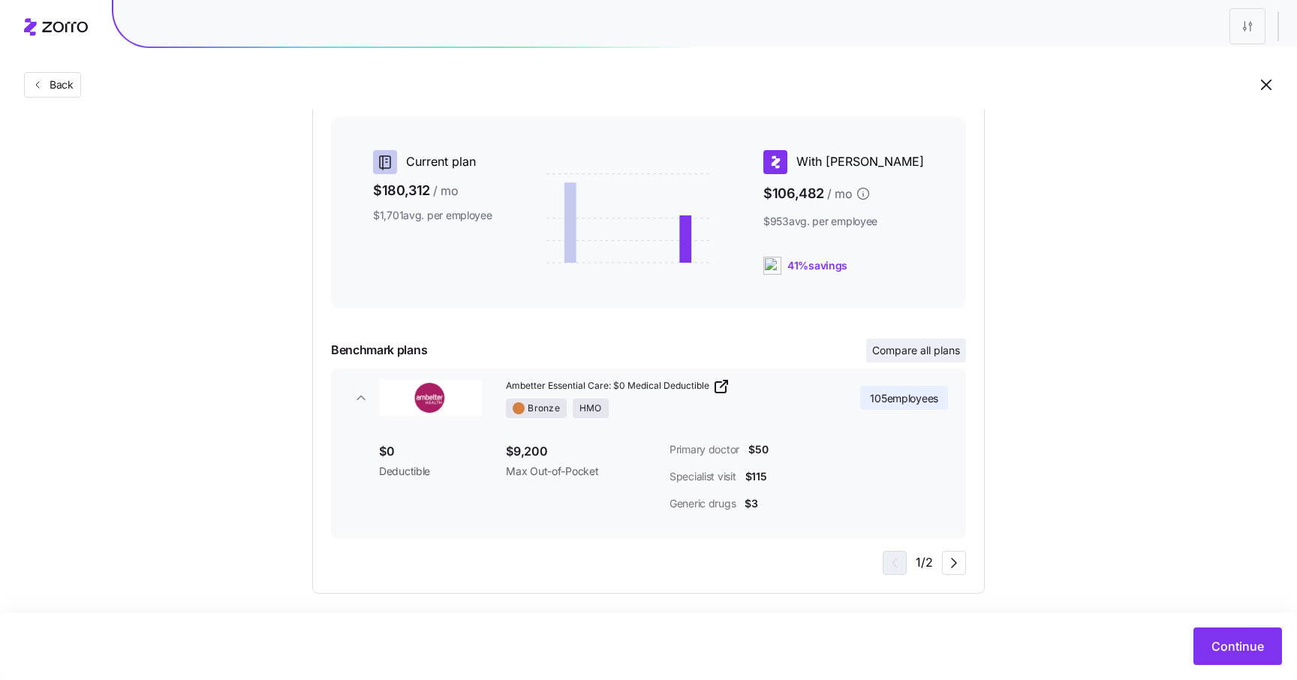
click at [894, 354] on span "Compare all plans" at bounding box center [916, 350] width 88 height 15
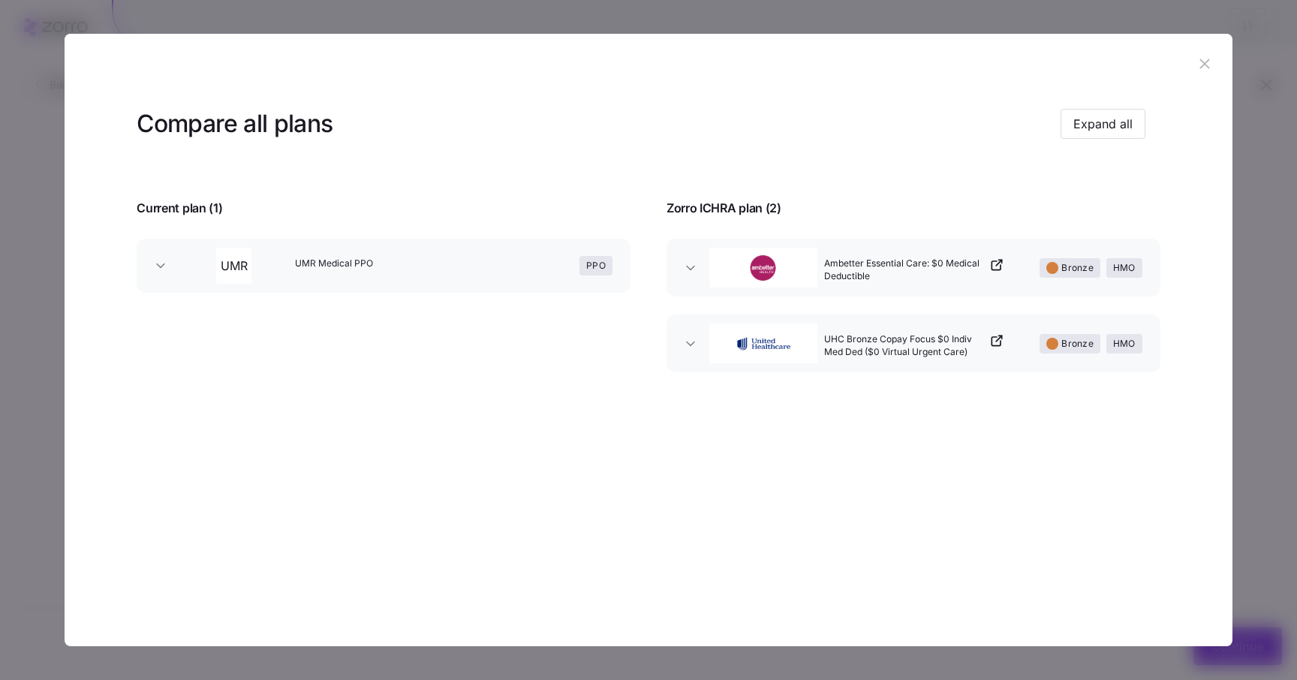
click at [1112, 104] on header "Compare all plans Expand all" at bounding box center [648, 124] width 1023 height 60
click at [1115, 120] on span "Expand all" at bounding box center [1102, 124] width 59 height 18
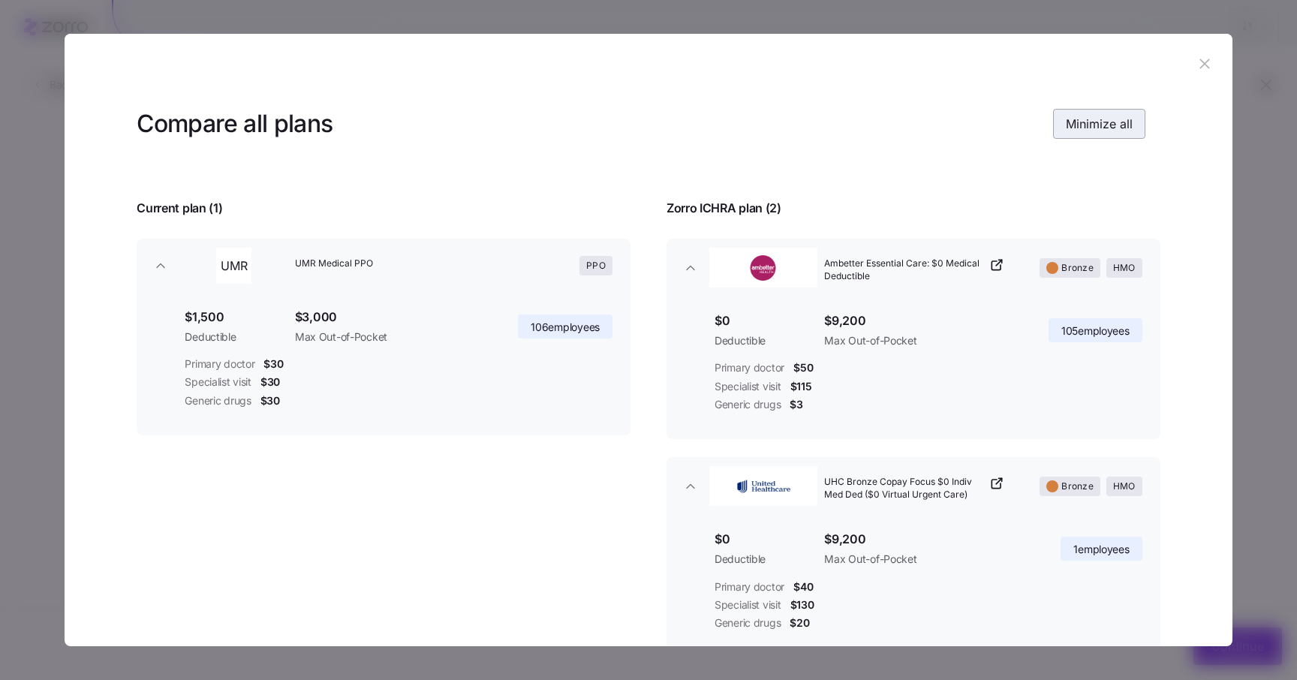
click at [1115, 120] on span "Minimize all" at bounding box center [1099, 124] width 67 height 18
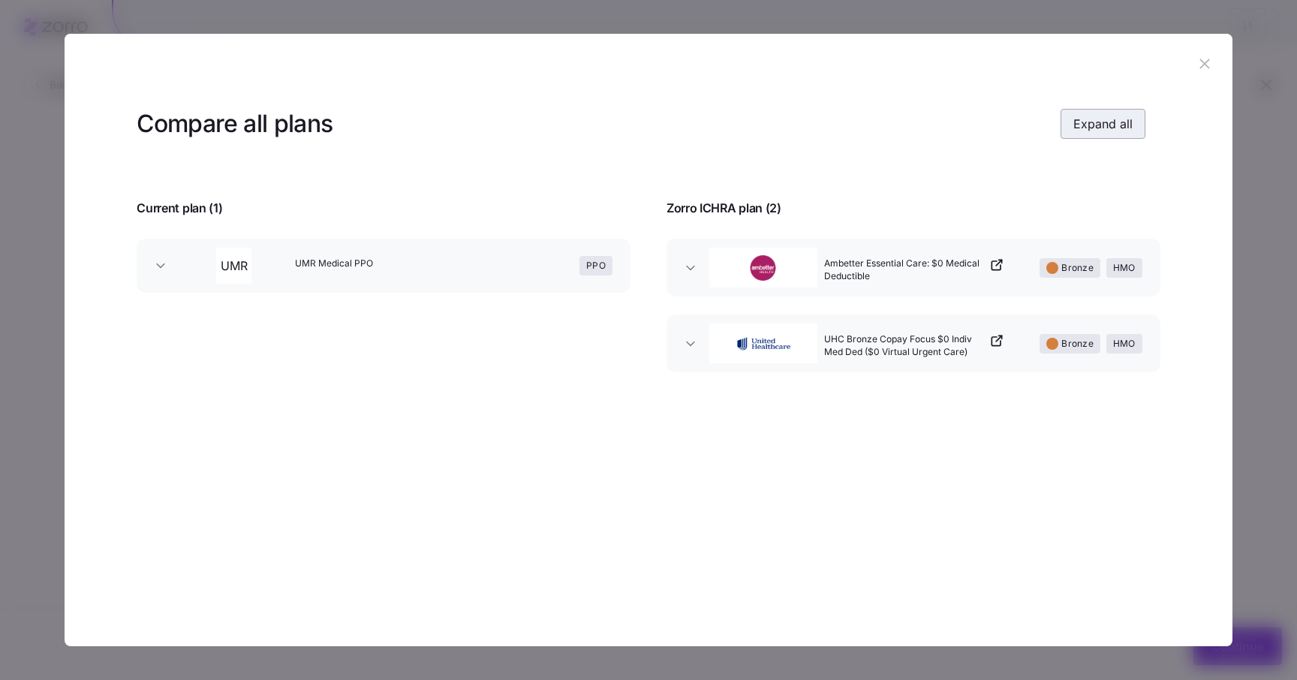
click at [1115, 120] on span "Expand all" at bounding box center [1102, 124] width 59 height 18
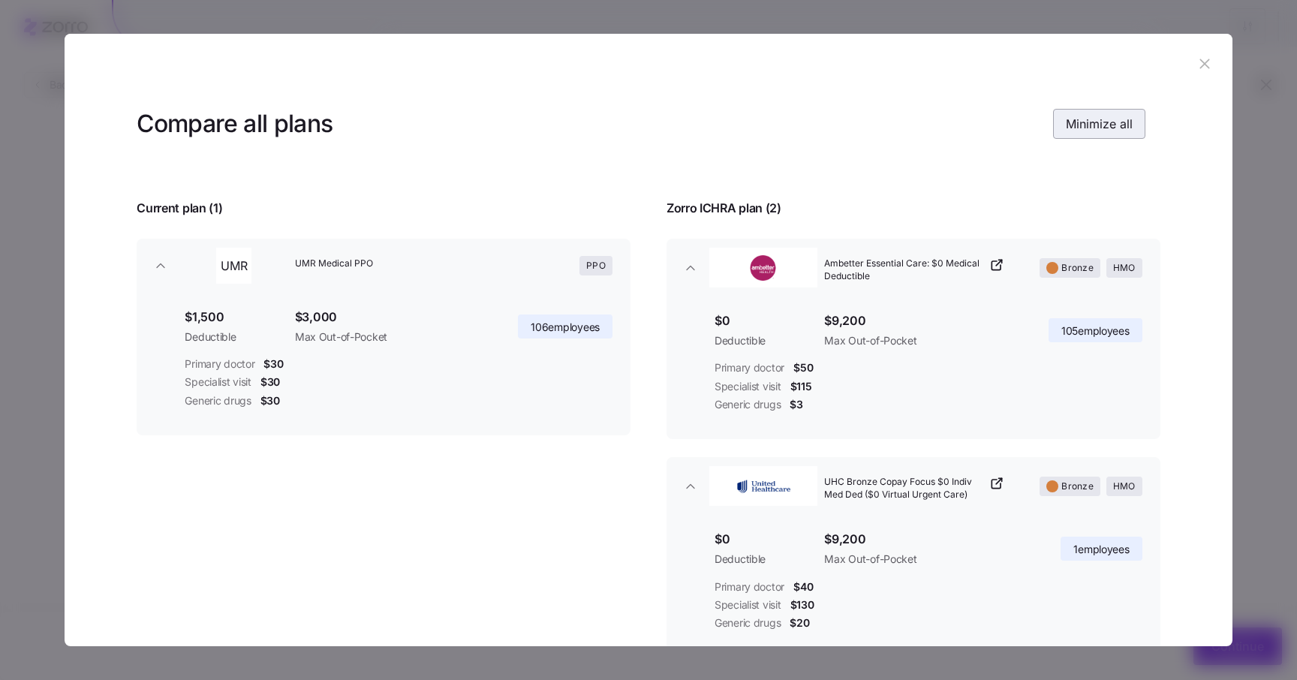
click at [1115, 120] on span "Minimize all" at bounding box center [1099, 124] width 67 height 18
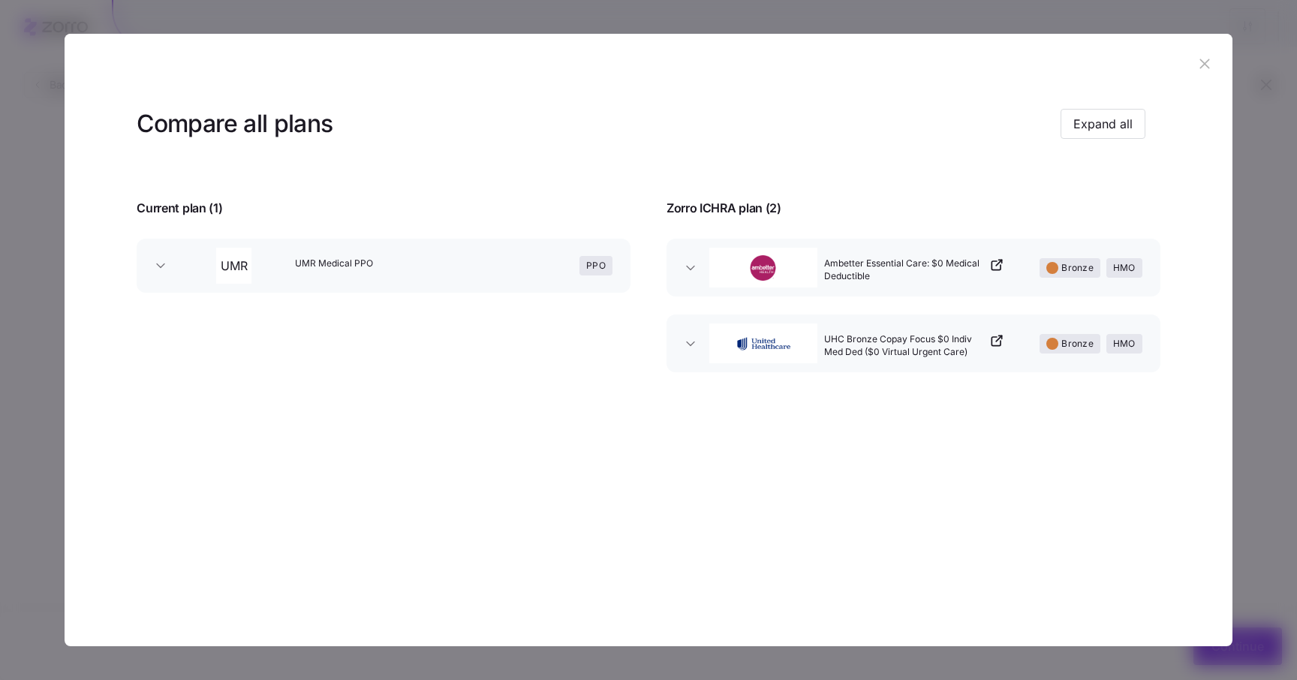
click at [1207, 65] on icon "button" at bounding box center [1205, 64] width 17 height 17
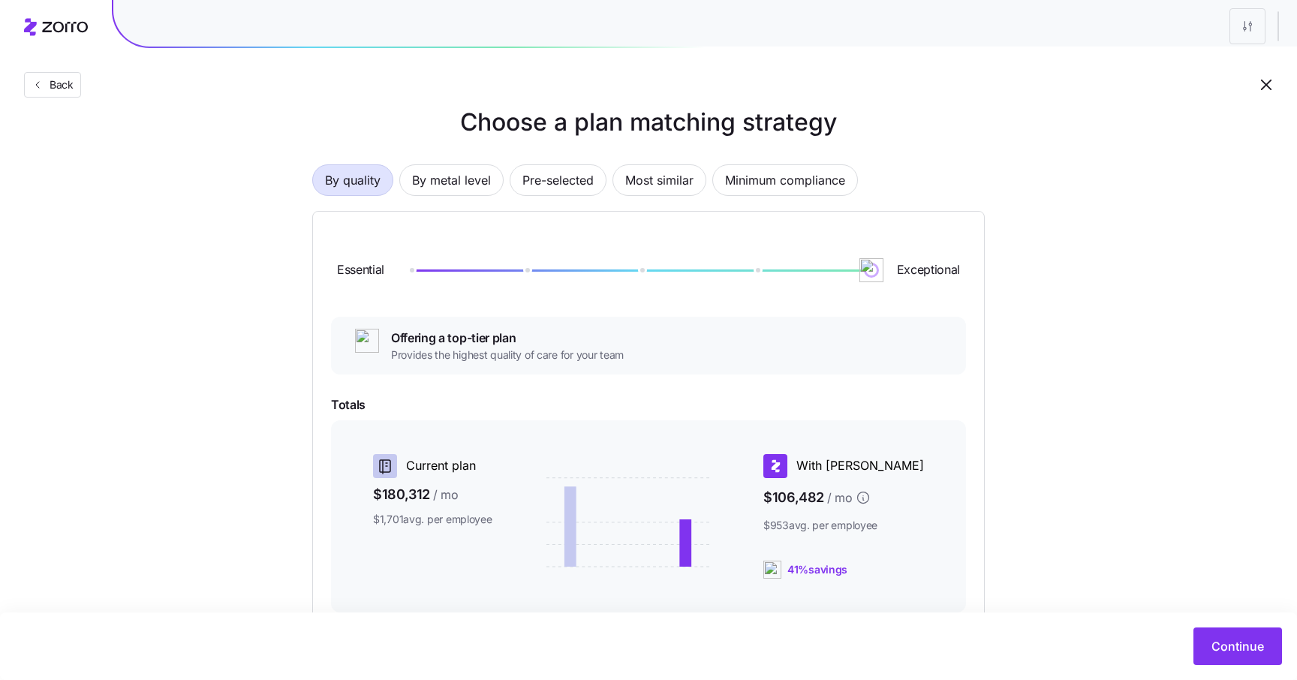
scroll to position [0, 0]
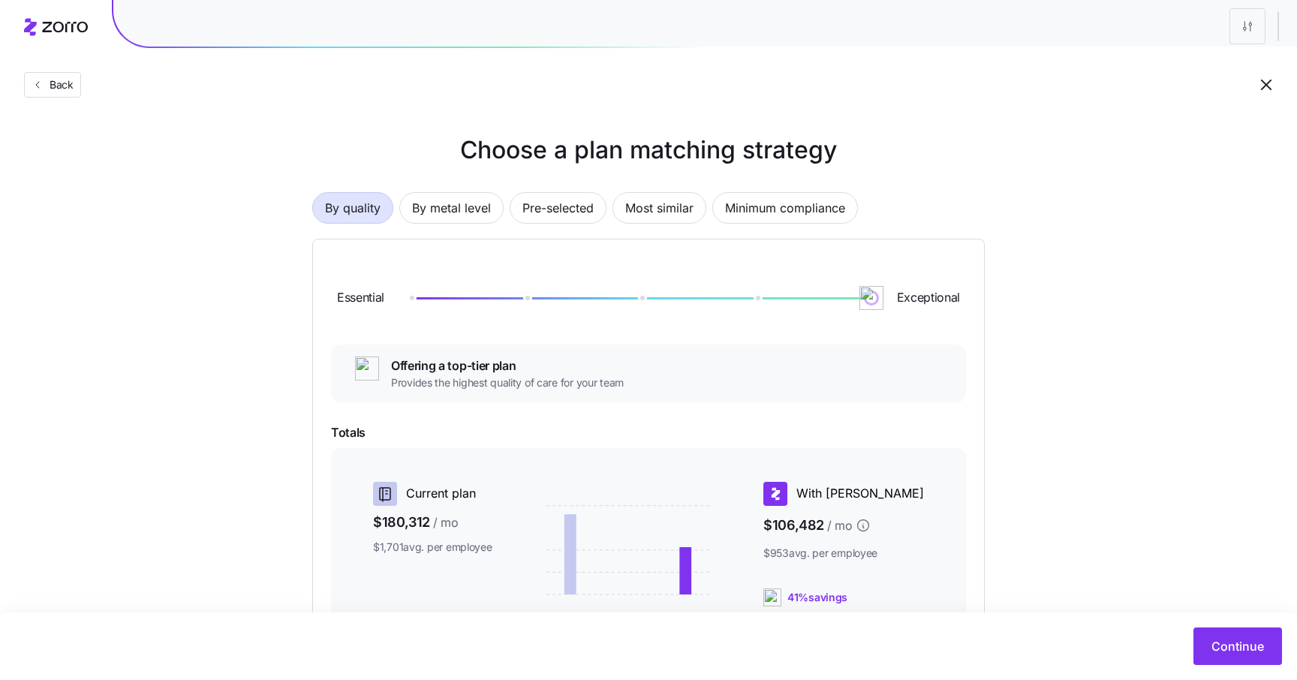
click at [479, 367] on span "Offering a top-tier plan" at bounding box center [507, 366] width 233 height 19
click at [555, 385] on span "Provides the highest quality of care for your team" at bounding box center [507, 382] width 233 height 15
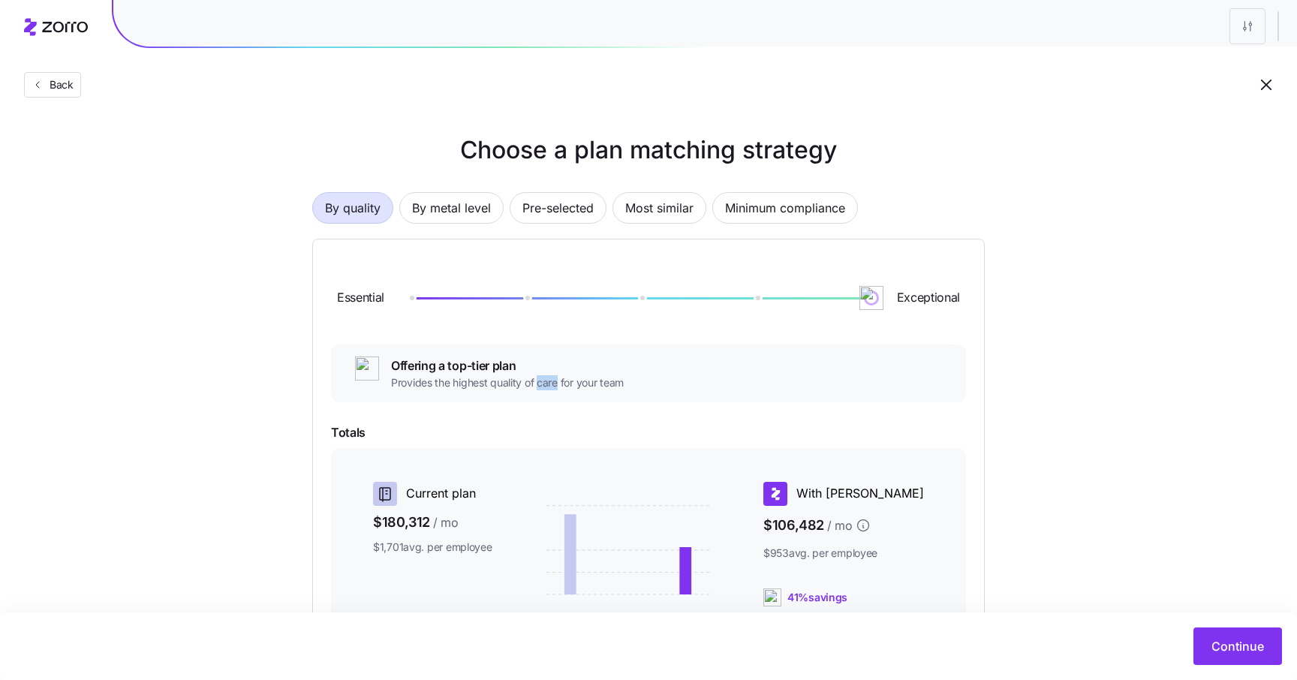
click at [555, 385] on span "Provides the highest quality of care for your team" at bounding box center [507, 382] width 233 height 15
click at [438, 366] on span "Offering a top-tier plan" at bounding box center [507, 366] width 233 height 19
click at [445, 375] on span "Offering a top-tier plan" at bounding box center [507, 366] width 233 height 19
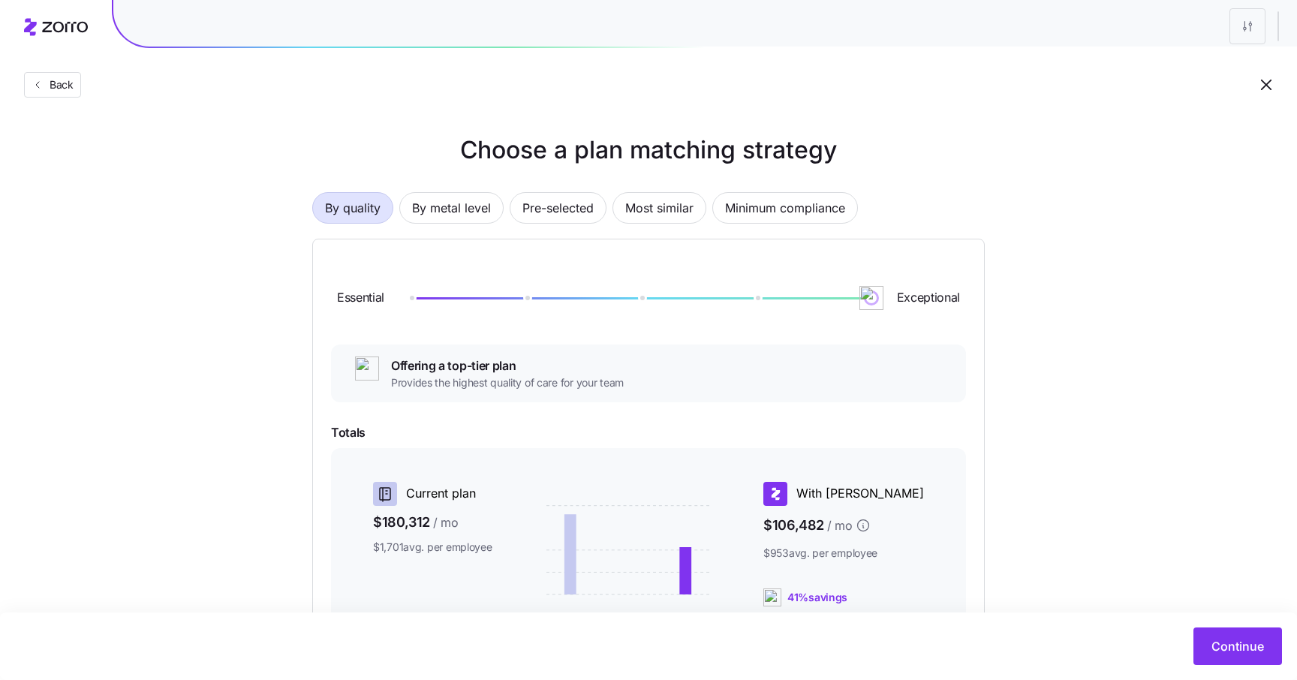
click at [445, 375] on span "Offering a top-tier plan" at bounding box center [507, 366] width 233 height 19
click at [448, 383] on span "Provides the highest quality of care for your team" at bounding box center [507, 382] width 233 height 15
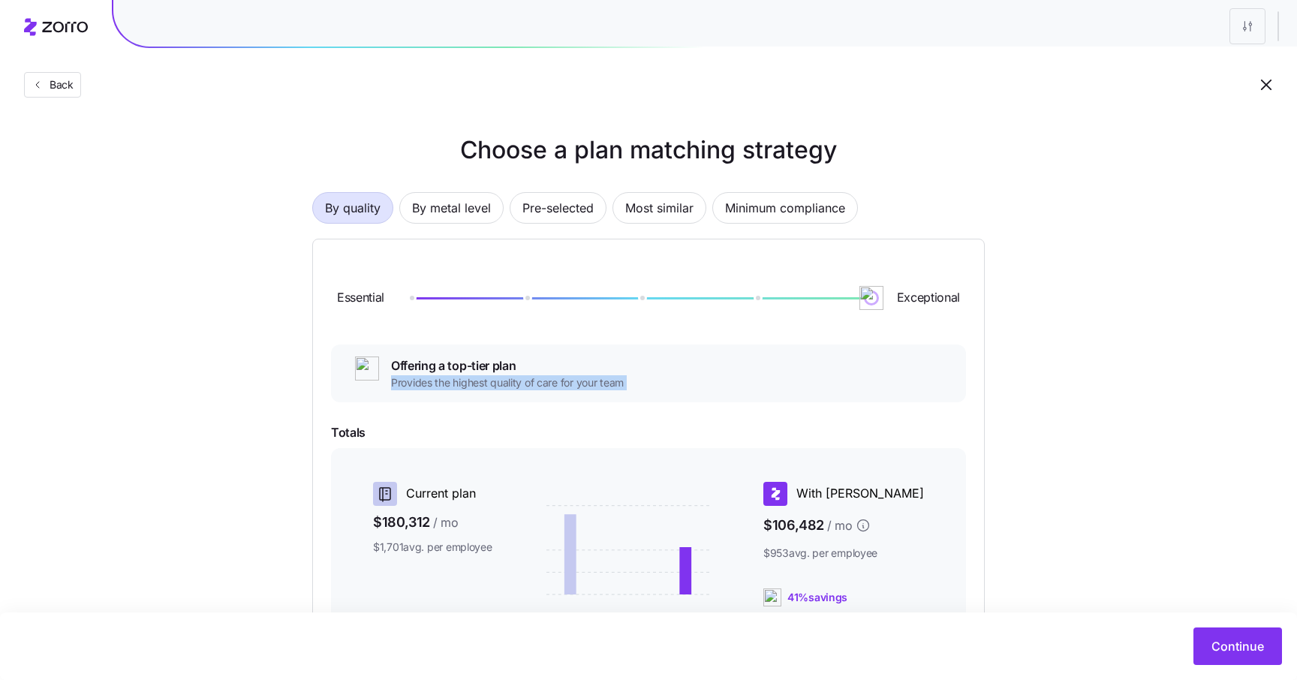
click at [442, 372] on span "Offering a top-tier plan" at bounding box center [507, 366] width 233 height 19
click at [476, 370] on span "Offering a top-tier plan" at bounding box center [507, 366] width 233 height 19
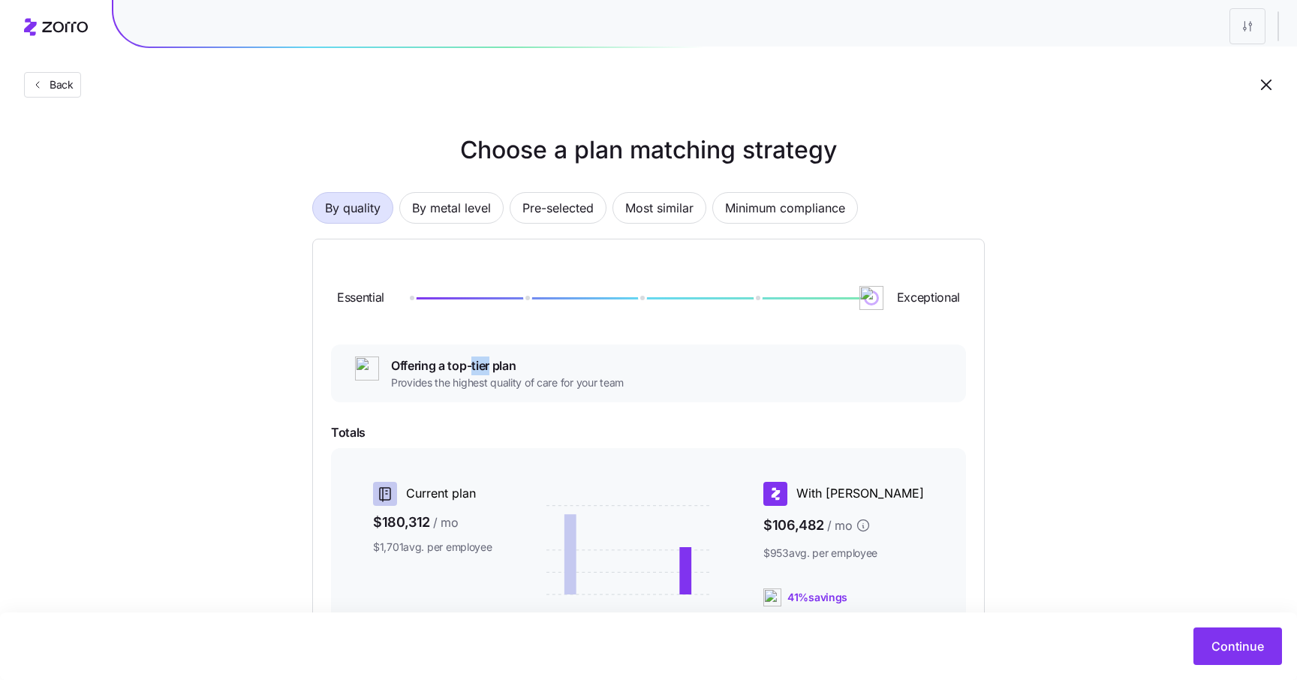
click at [476, 370] on span "Offering a top-tier plan" at bounding box center [507, 366] width 233 height 19
click at [435, 371] on span "Offering a top-tier plan" at bounding box center [507, 366] width 233 height 19
click at [488, 384] on span "Provides the highest quality of care for your team" at bounding box center [507, 382] width 233 height 15
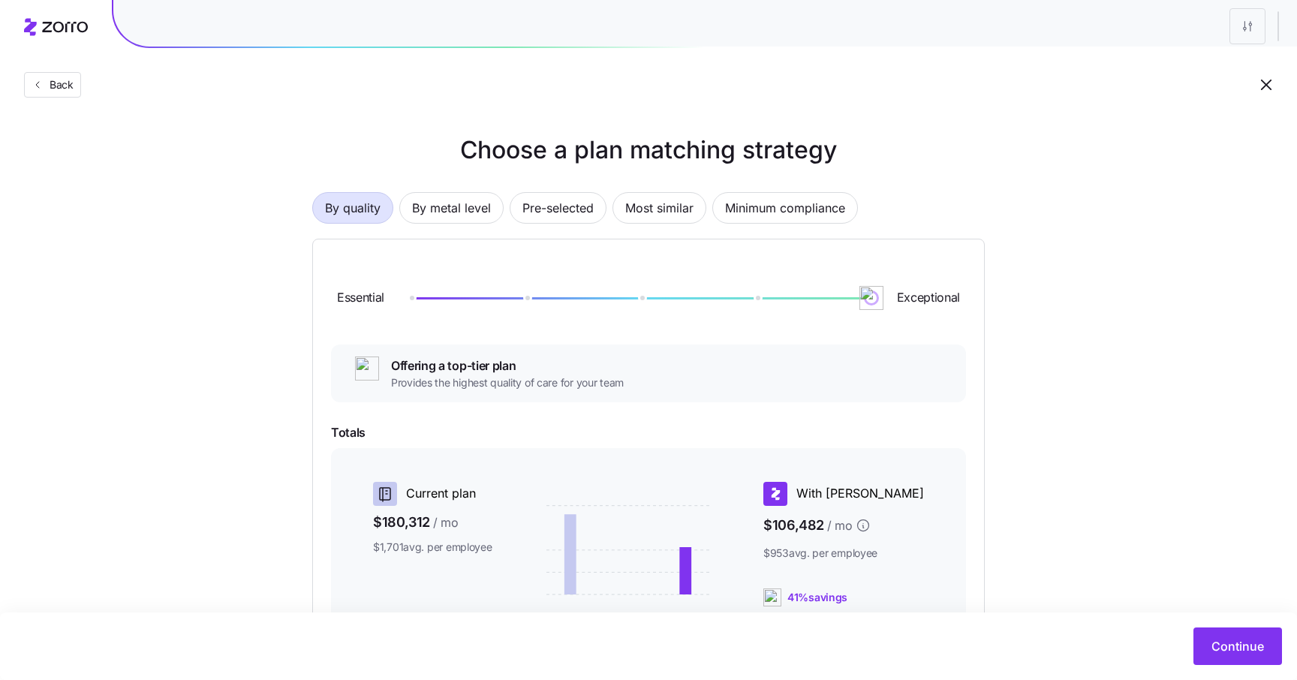
click at [488, 384] on span "Provides the highest quality of care for your team" at bounding box center [507, 382] width 233 height 15
click at [429, 360] on span "Offering a top-tier plan" at bounding box center [507, 366] width 233 height 19
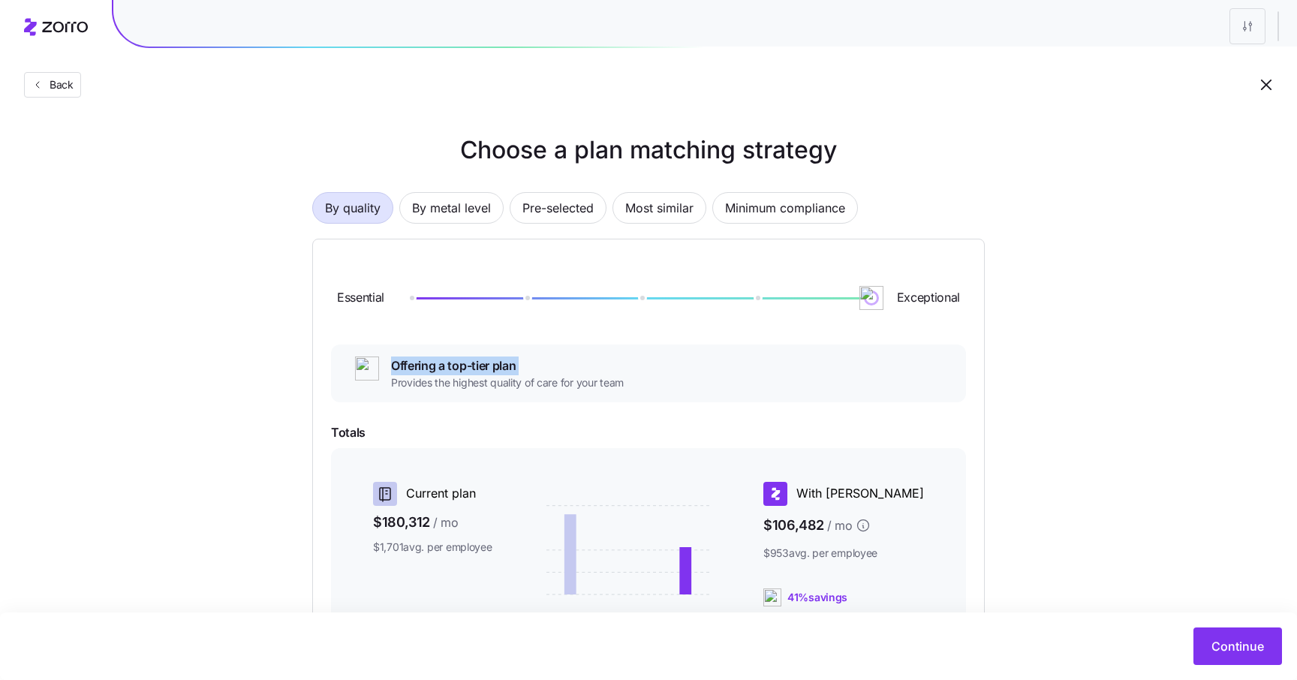
click at [510, 383] on span "Provides the highest quality of care for your team" at bounding box center [507, 382] width 233 height 15
click at [448, 378] on span "Provides the highest quality of care for your team" at bounding box center [507, 382] width 233 height 15
click at [474, 364] on span "Offering a top-tier plan" at bounding box center [507, 366] width 233 height 19
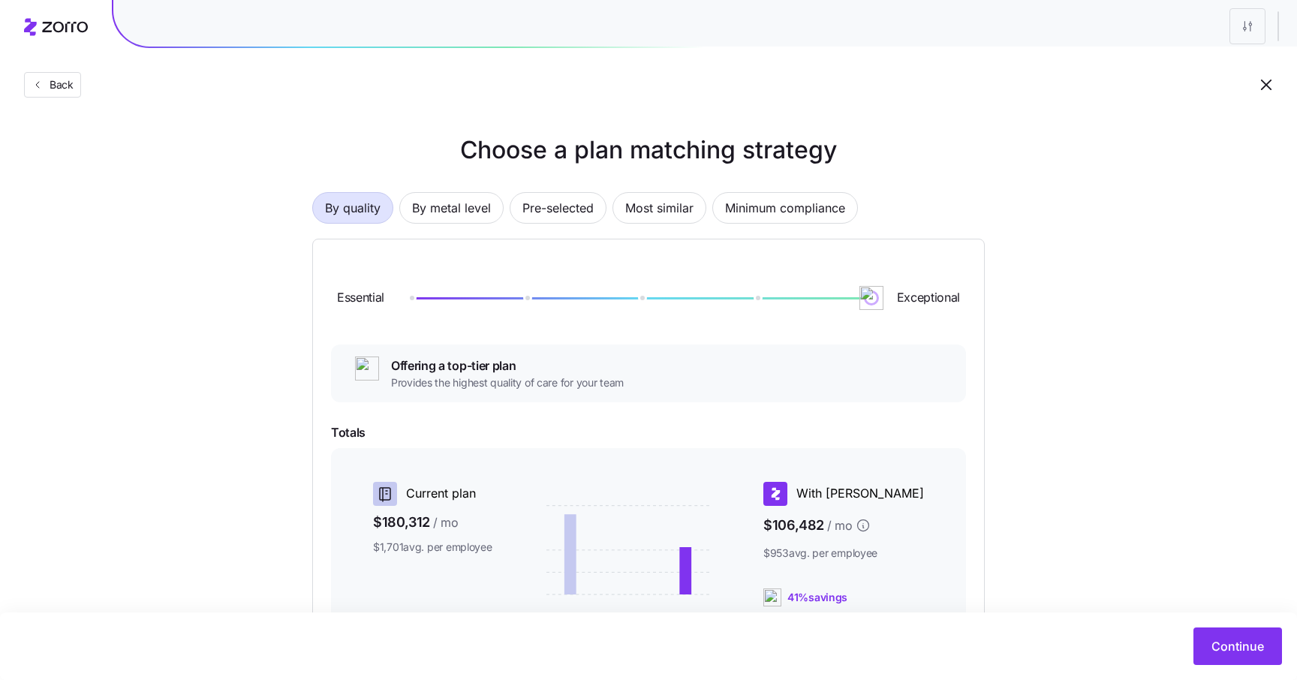
click at [474, 364] on span "Offering a top-tier plan" at bounding box center [507, 366] width 233 height 19
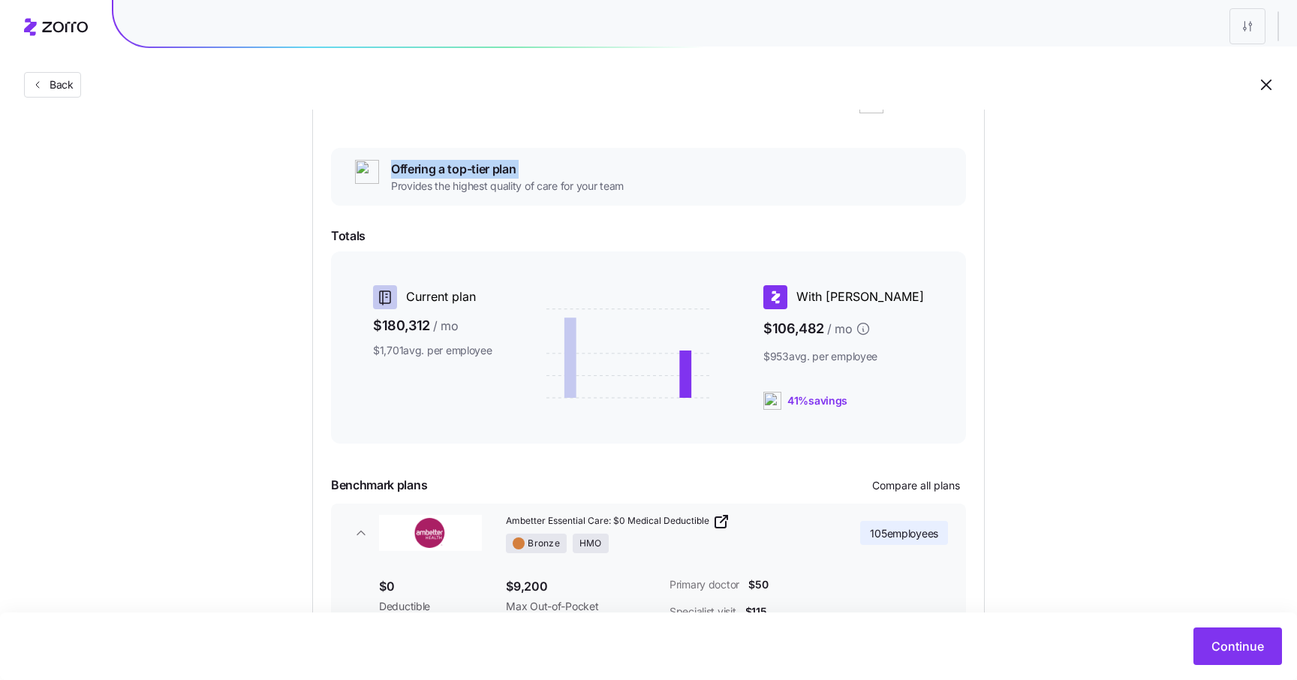
scroll to position [198, 0]
click at [989, 235] on div "Choose a plan matching strategy By quality By metal level Pre-selected Most sim…" at bounding box center [648, 330] width 745 height 793
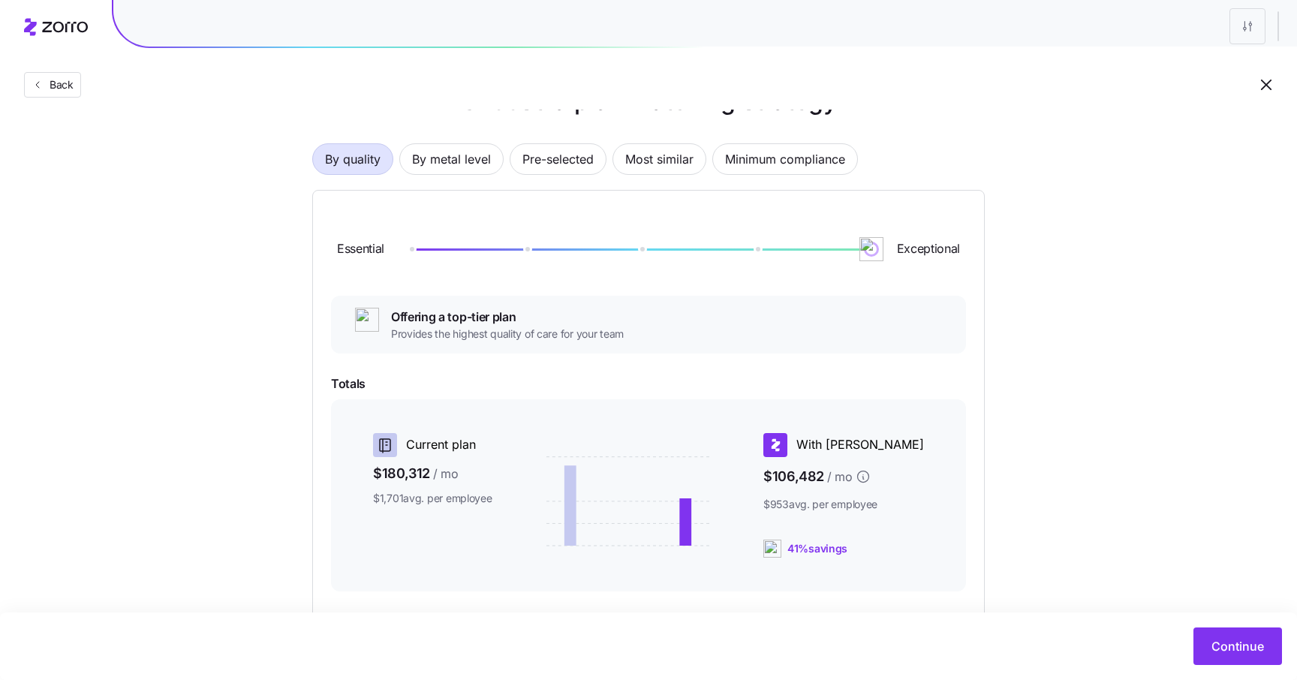
scroll to position [20, 0]
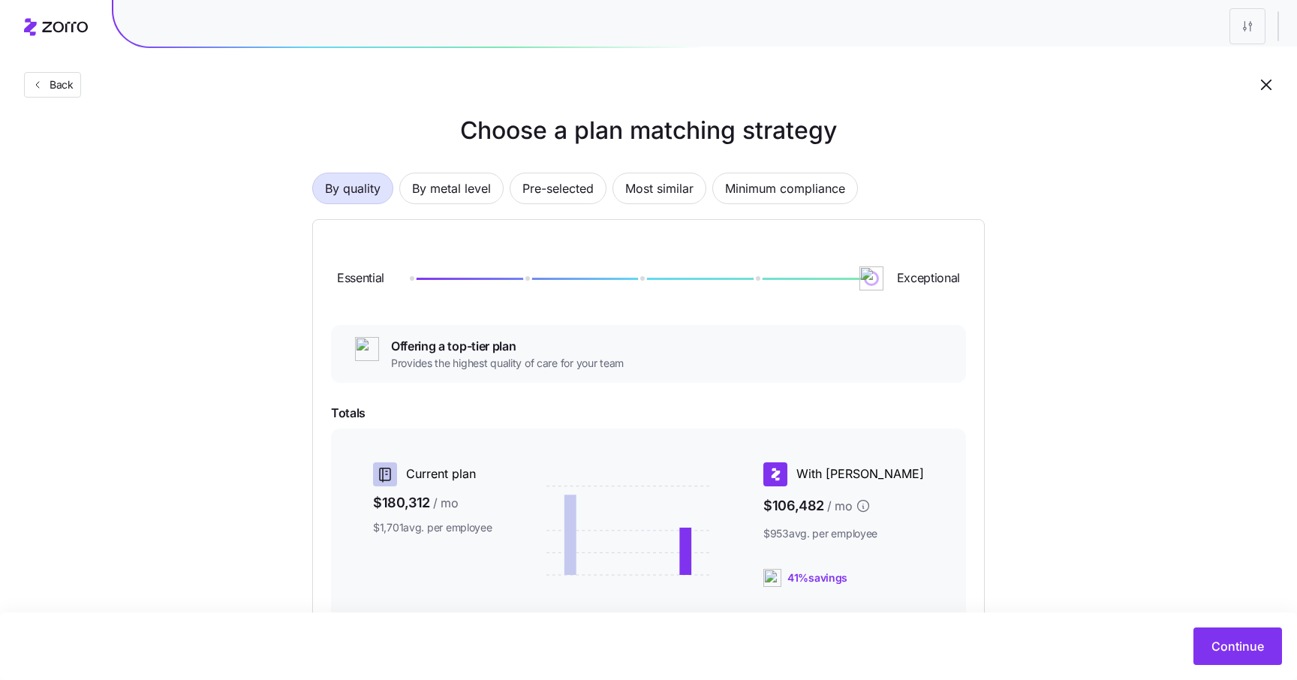
click at [1124, 495] on div "Choose a plan matching strategy By quality By metal level Pre-selected Most sim…" at bounding box center [648, 509] width 1297 height 793
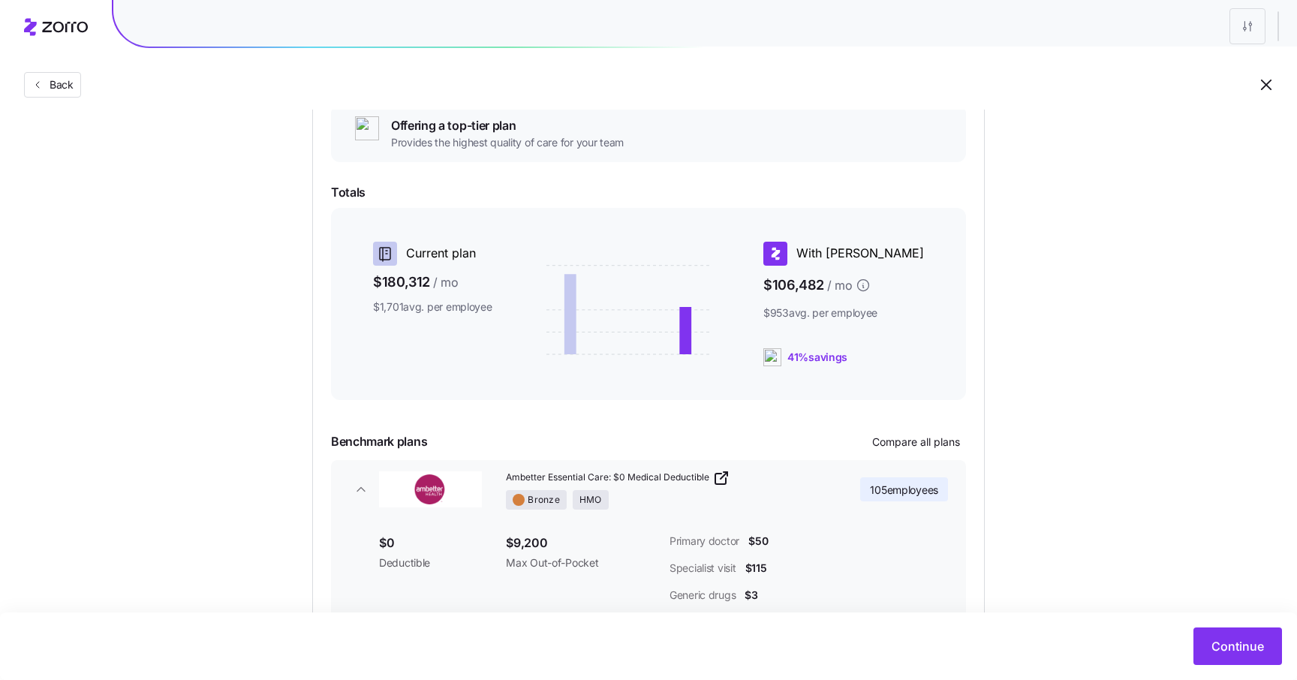
scroll to position [342, 0]
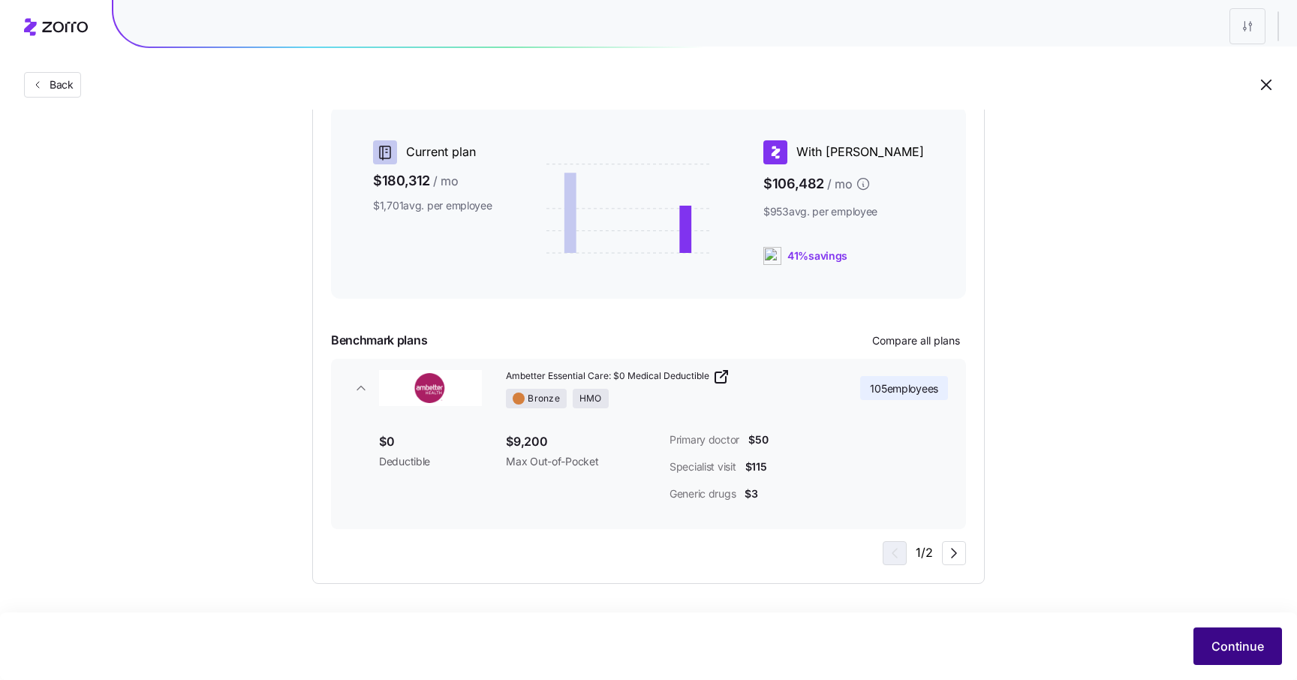
click at [1242, 647] on span "Continue" at bounding box center [1238, 646] width 53 height 18
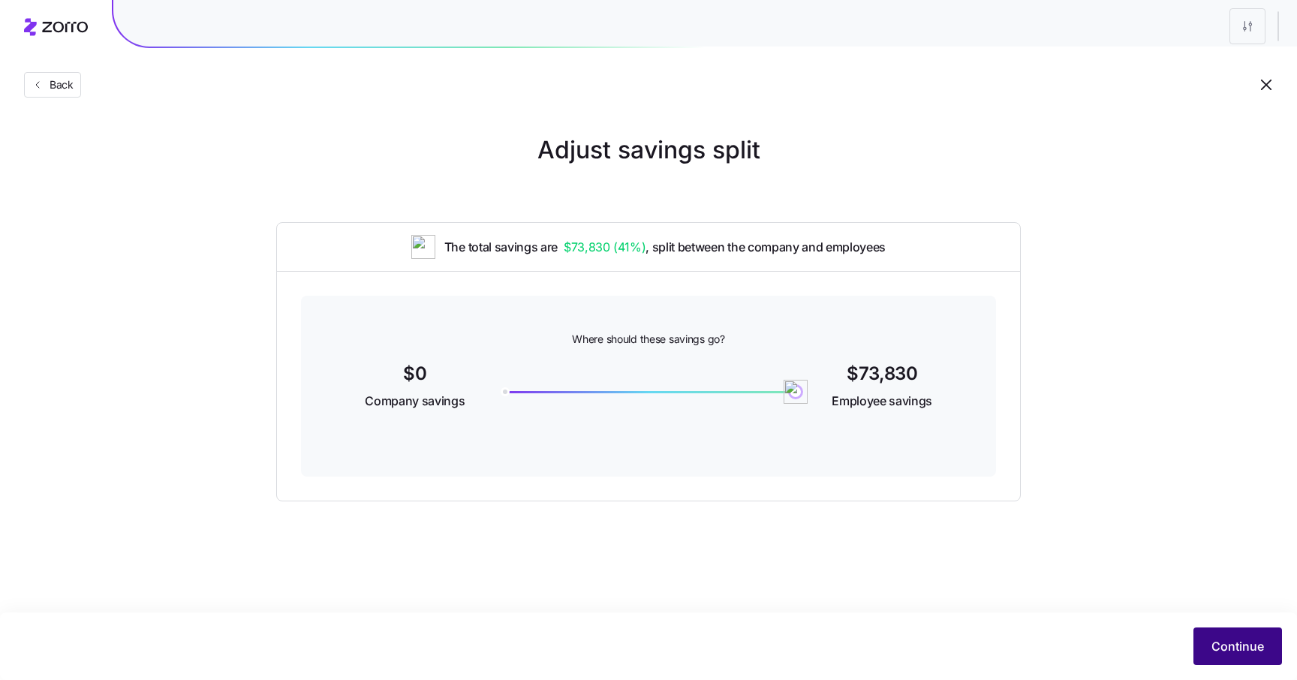
click at [1239, 652] on span "Continue" at bounding box center [1238, 646] width 53 height 18
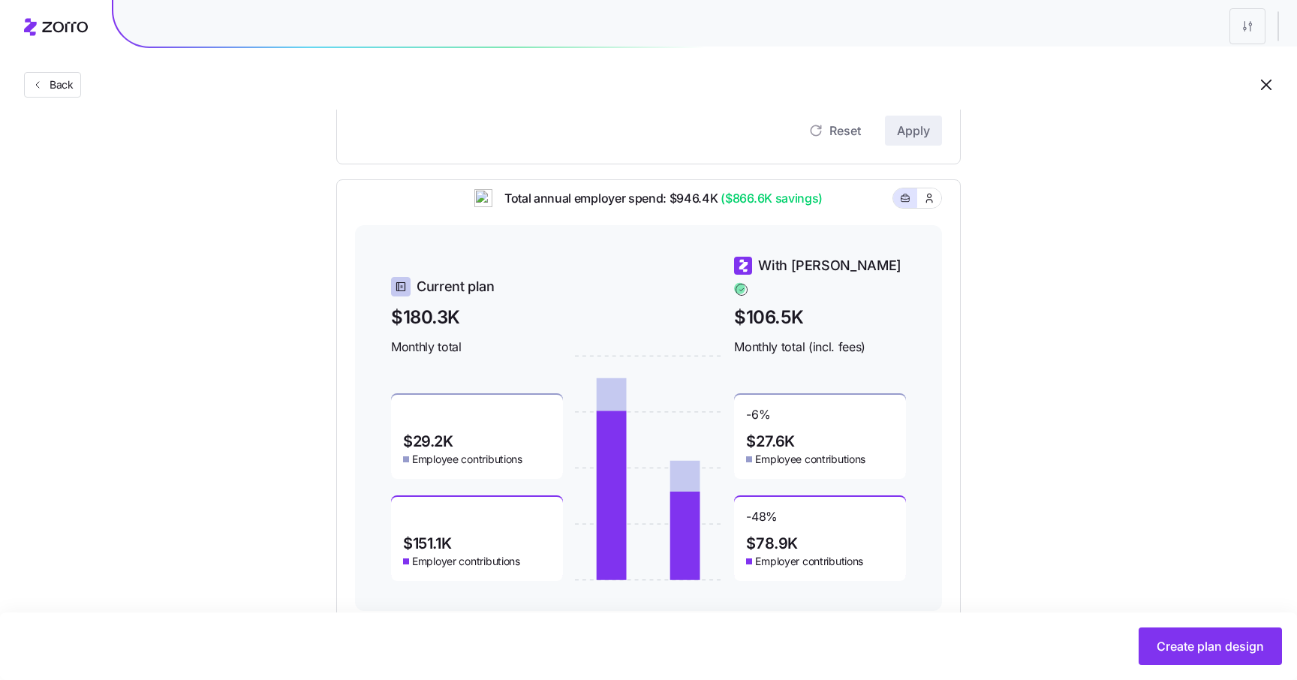
scroll to position [361, 0]
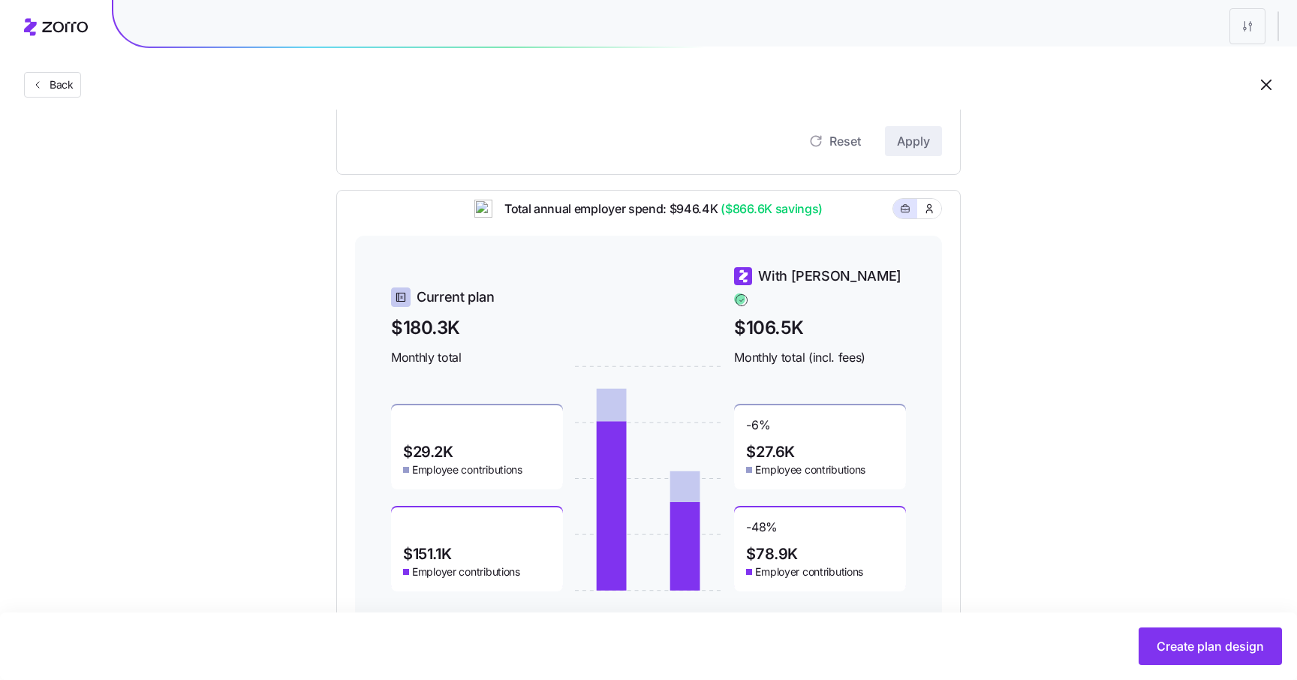
click at [761, 417] on span "-6 %" at bounding box center [758, 429] width 24 height 24
click at [755, 519] on span "-48 %" at bounding box center [762, 531] width 32 height 24
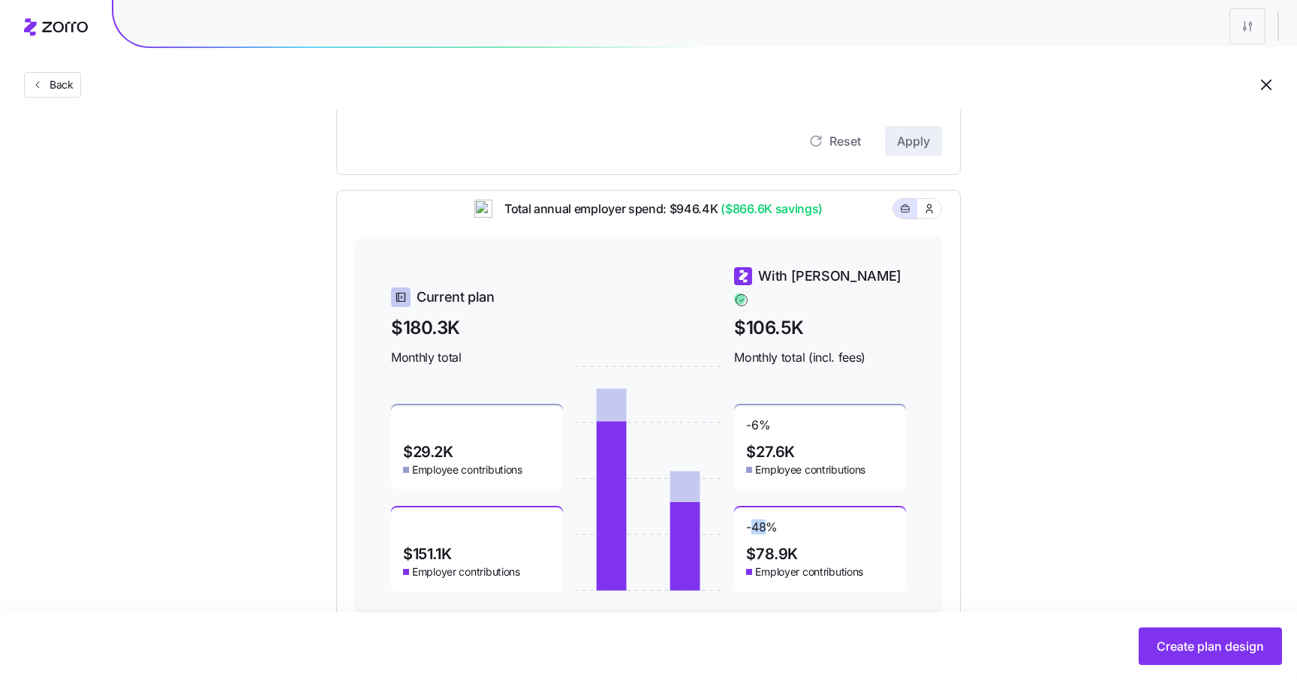
click at [755, 519] on span "-48 %" at bounding box center [762, 531] width 32 height 24
click at [805, 511] on div "-48 % $78.9K Employer contributions" at bounding box center [820, 549] width 172 height 84
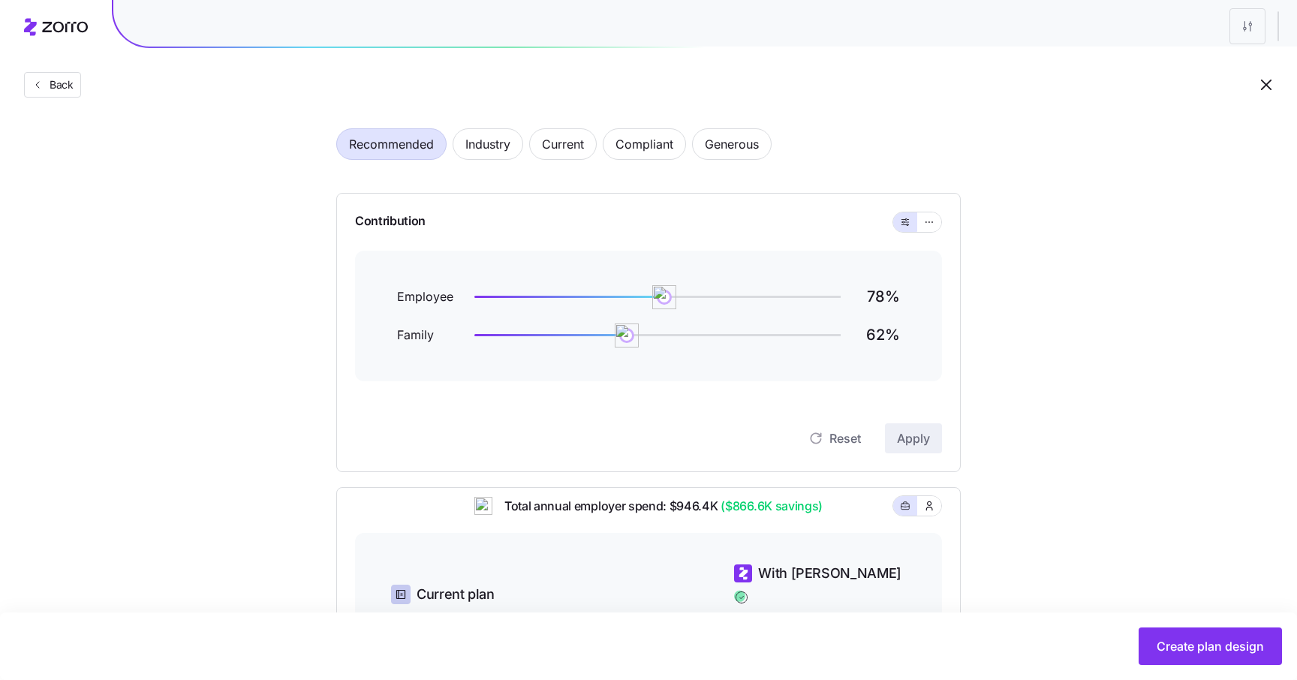
scroll to position [0, 0]
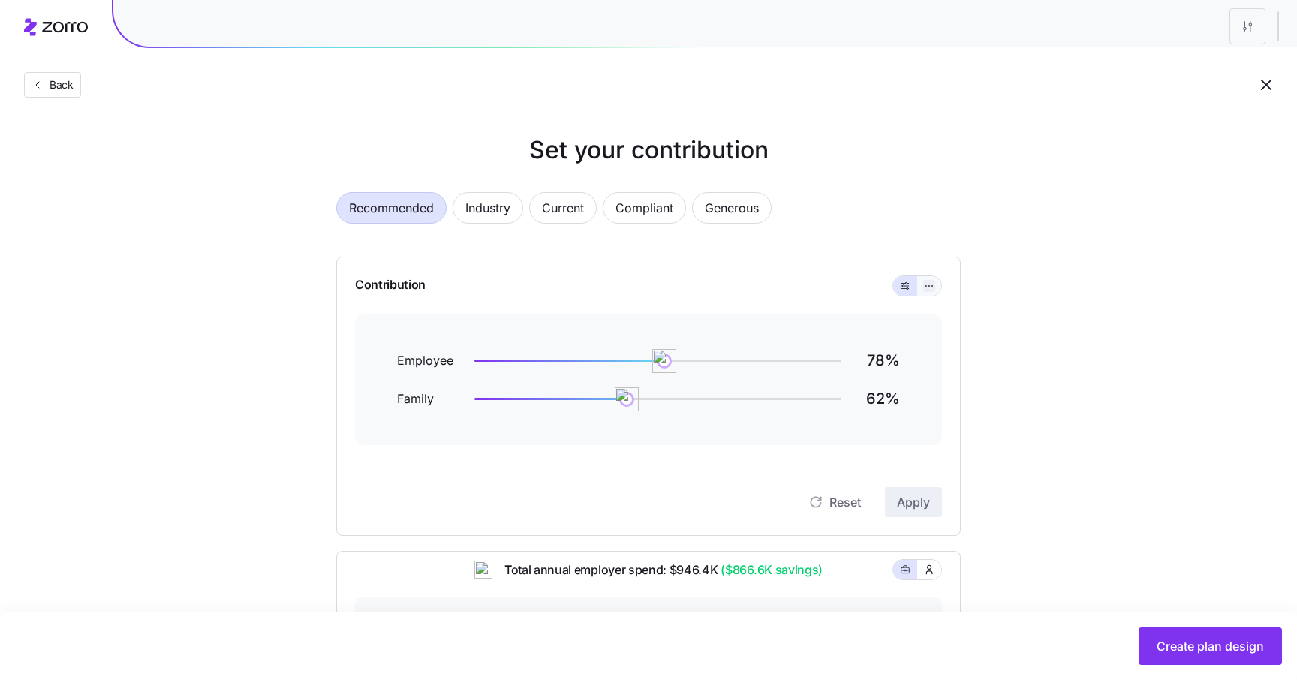
click at [925, 284] on icon "button" at bounding box center [929, 286] width 11 height 18
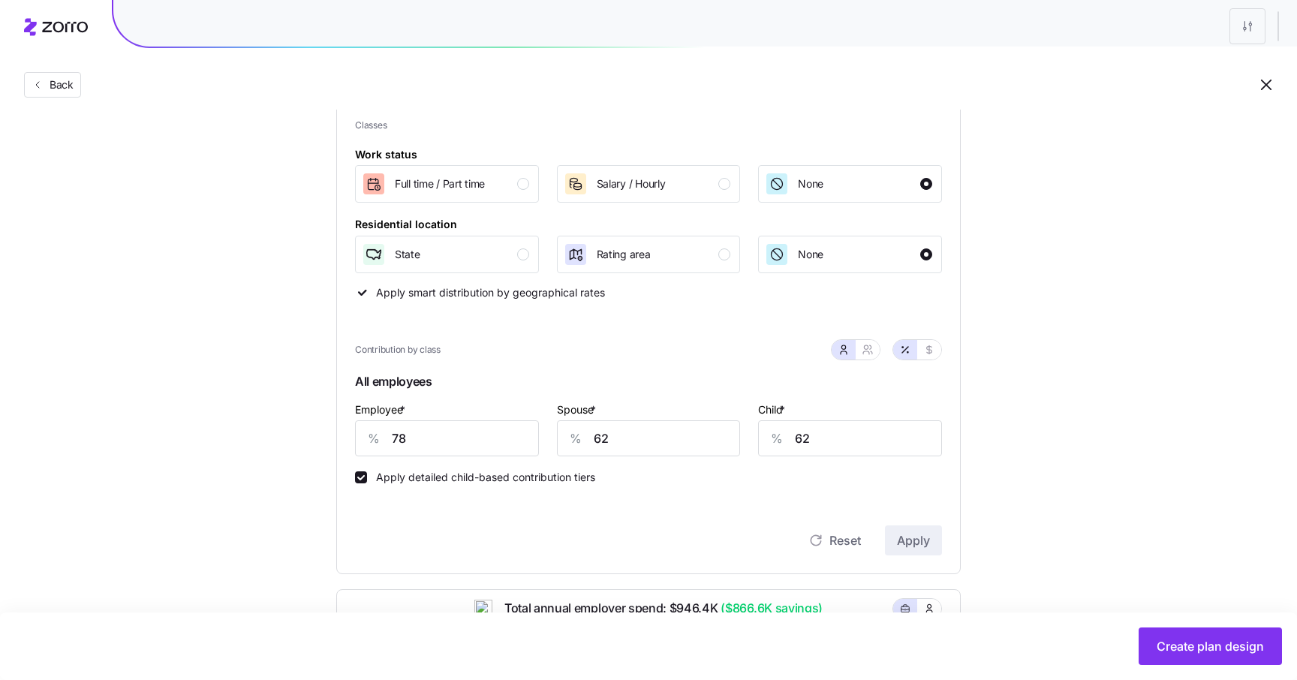
scroll to position [235, 0]
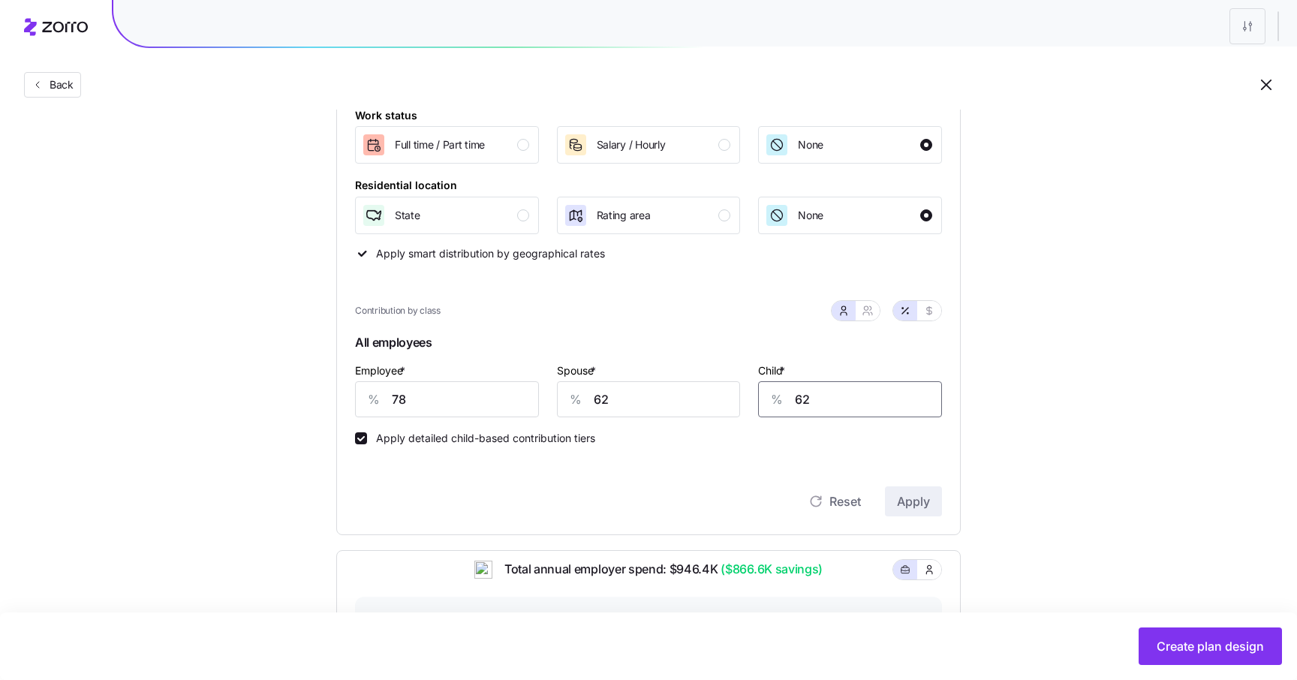
click at [841, 402] on input "62" at bounding box center [850, 399] width 184 height 36
click at [869, 305] on span "button" at bounding box center [868, 311] width 12 height 12
type input "70"
click at [778, 396] on input "72" at bounding box center [725, 399] width 134 height 36
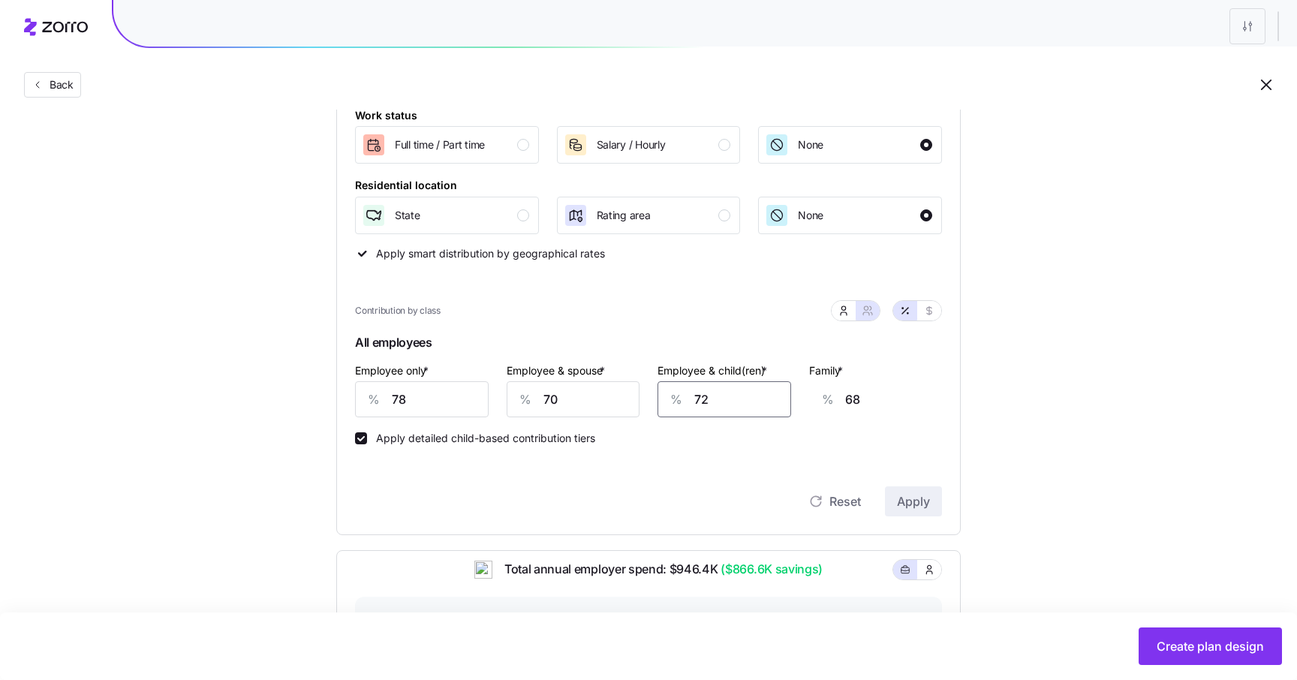
click at [778, 396] on input "72" at bounding box center [725, 399] width 134 height 36
type input "0"
type input "23"
type input "0"
click at [603, 420] on div "Apply detailed child-based contribution tiers" at bounding box center [648, 430] width 587 height 27
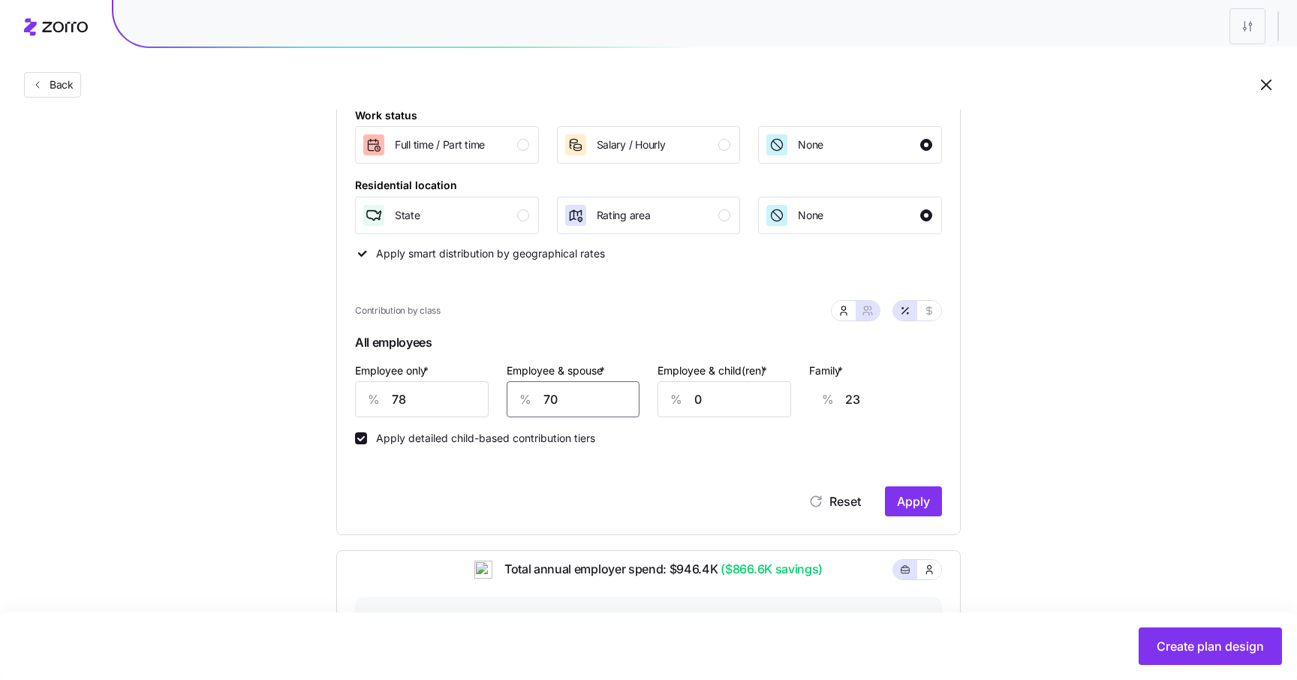
click at [602, 411] on input "70" at bounding box center [574, 399] width 134 height 36
type input "0"
click at [736, 457] on div "Reset Apply" at bounding box center [648, 486] width 587 height 60
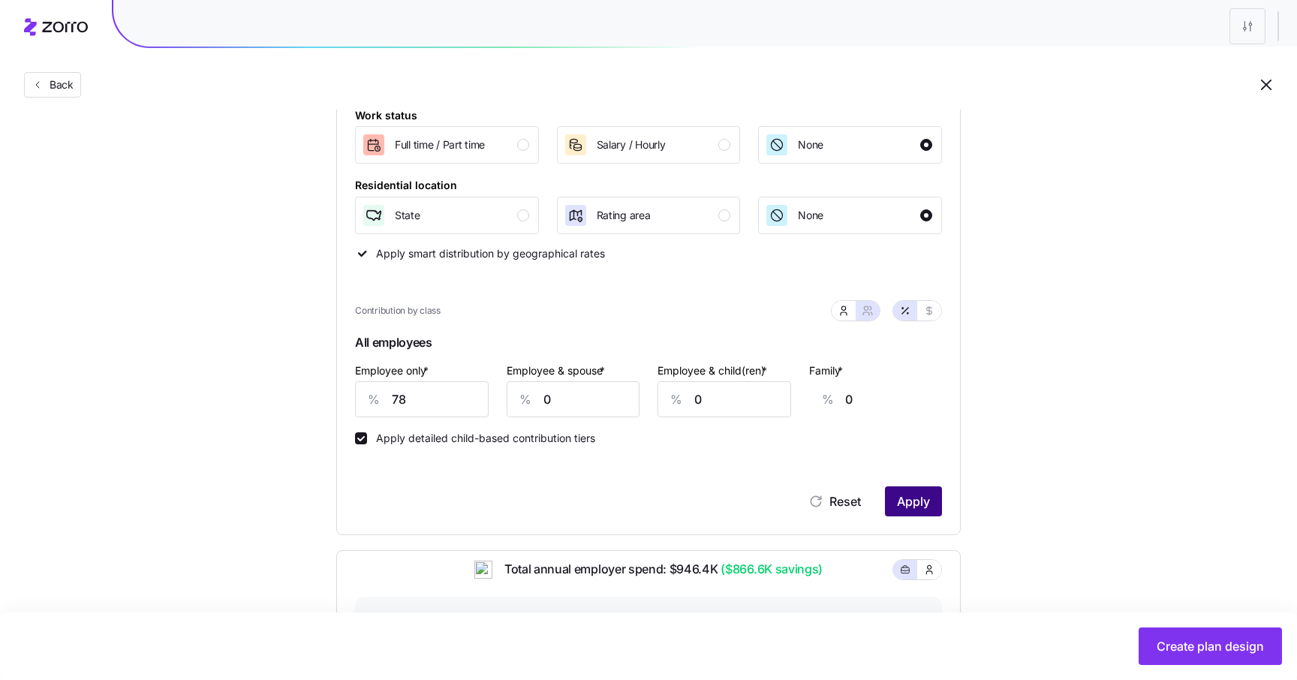
click at [925, 504] on span "Apply" at bounding box center [913, 501] width 33 height 18
type input "39"
type input "47"
type input "29"
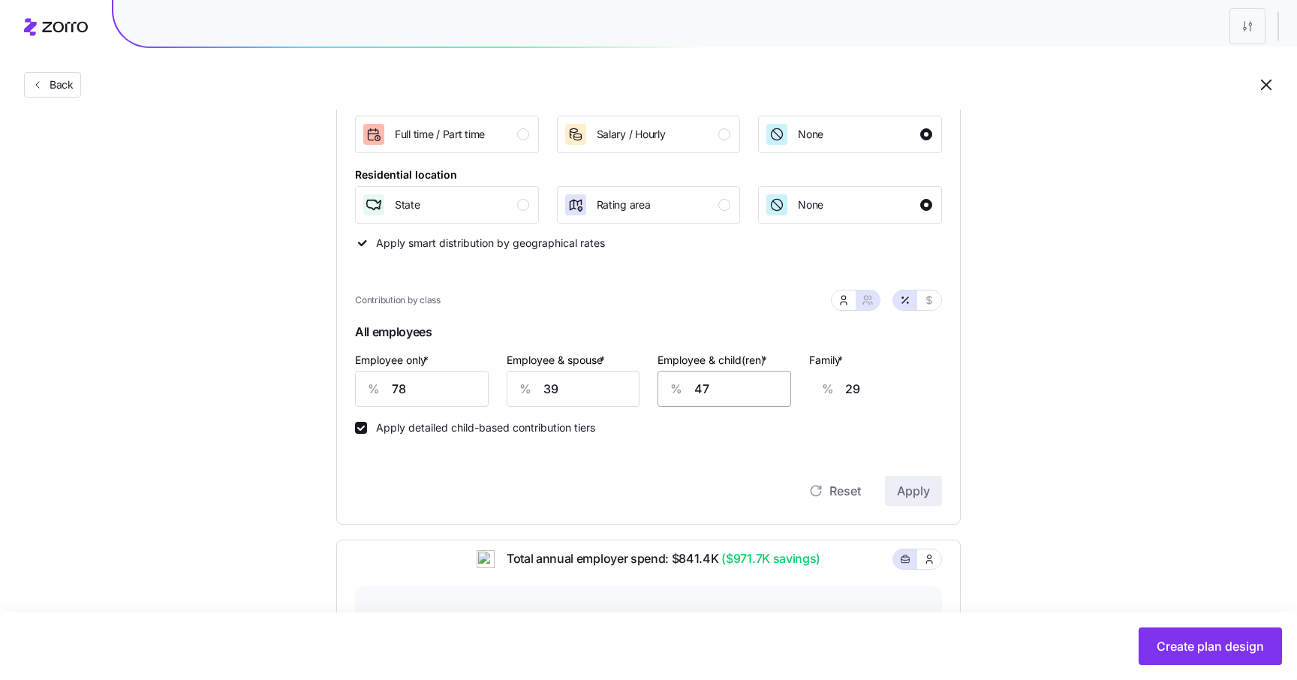
scroll to position [247, 0]
click at [846, 303] on icon "button" at bounding box center [844, 301] width 6 height 3
type input "0"
click at [924, 295] on button "button" at bounding box center [929, 299] width 12 height 12
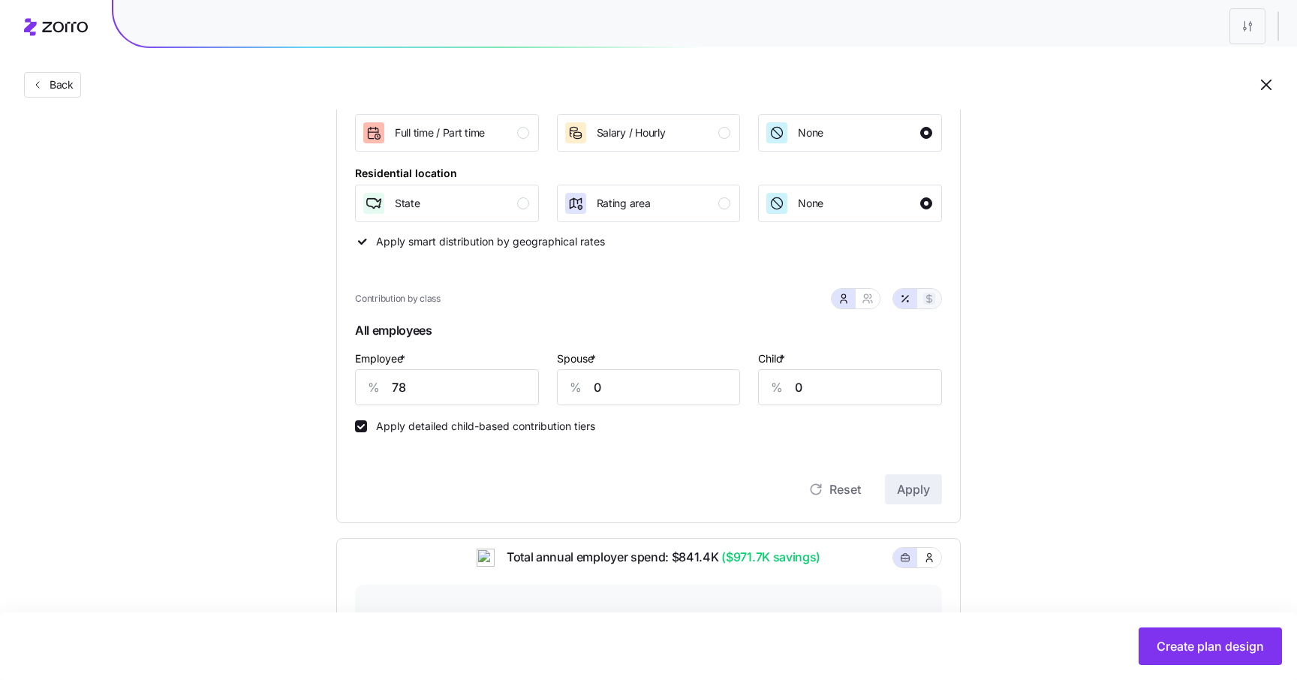
type input "456"
click at [908, 294] on button "button" at bounding box center [905, 299] width 12 height 12
type input "78"
type input "0"
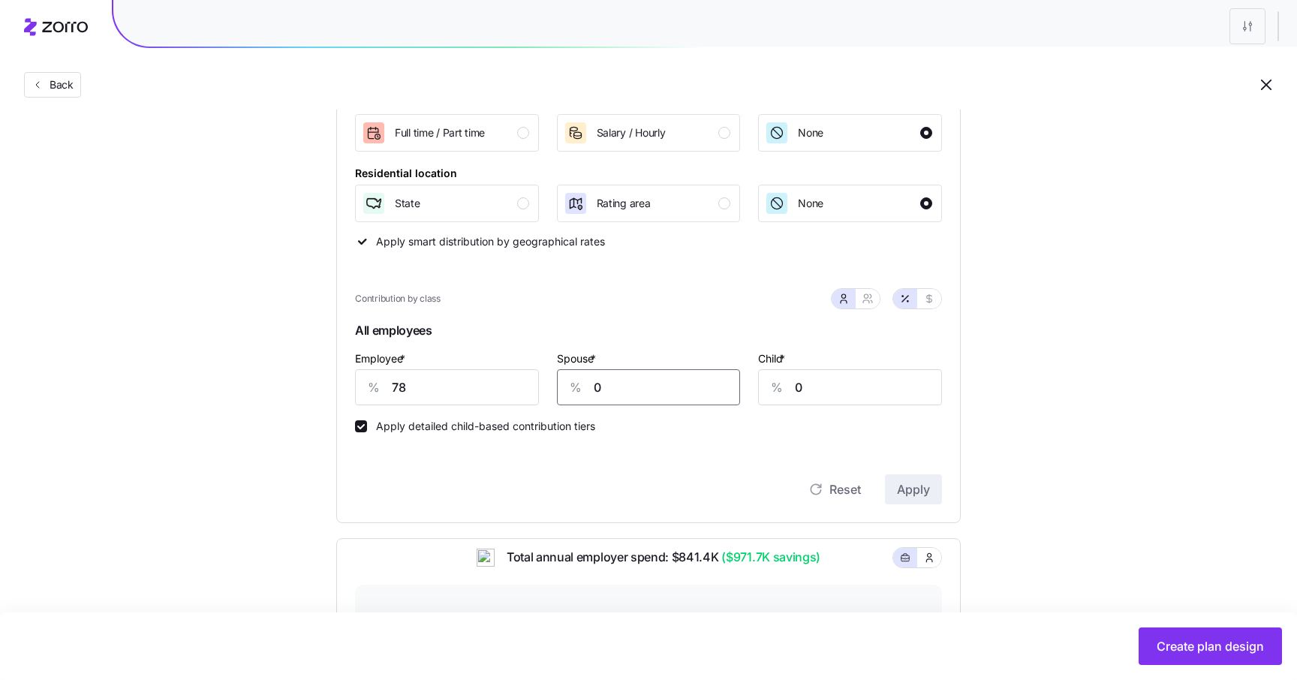
click at [724, 394] on input "0" at bounding box center [649, 387] width 184 height 36
click at [836, 394] on input "0" at bounding box center [850, 387] width 184 height 36
click at [1029, 379] on div "Set your contribution Recommended Industry Current Compliant Generous Contribut…" at bounding box center [648, 432] width 1297 height 1094
click at [930, 301] on icon "button" at bounding box center [929, 299] width 12 height 12
type input "456"
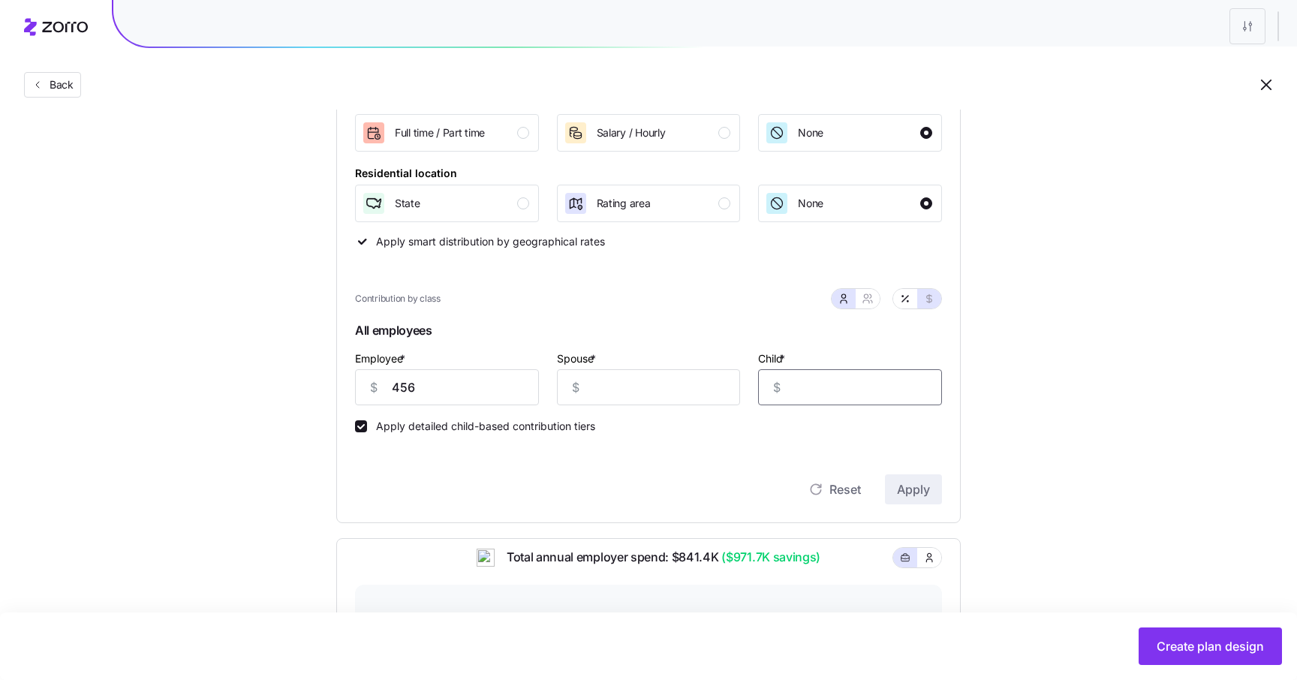
click at [820, 402] on input "Child *" at bounding box center [850, 387] width 184 height 36
click at [682, 477] on div "Reset Apply" at bounding box center [648, 489] width 587 height 30
click at [649, 390] on input "Spouse *" at bounding box center [649, 387] width 184 height 36
type input "0"
click at [811, 369] on div "Child * $" at bounding box center [850, 377] width 184 height 57
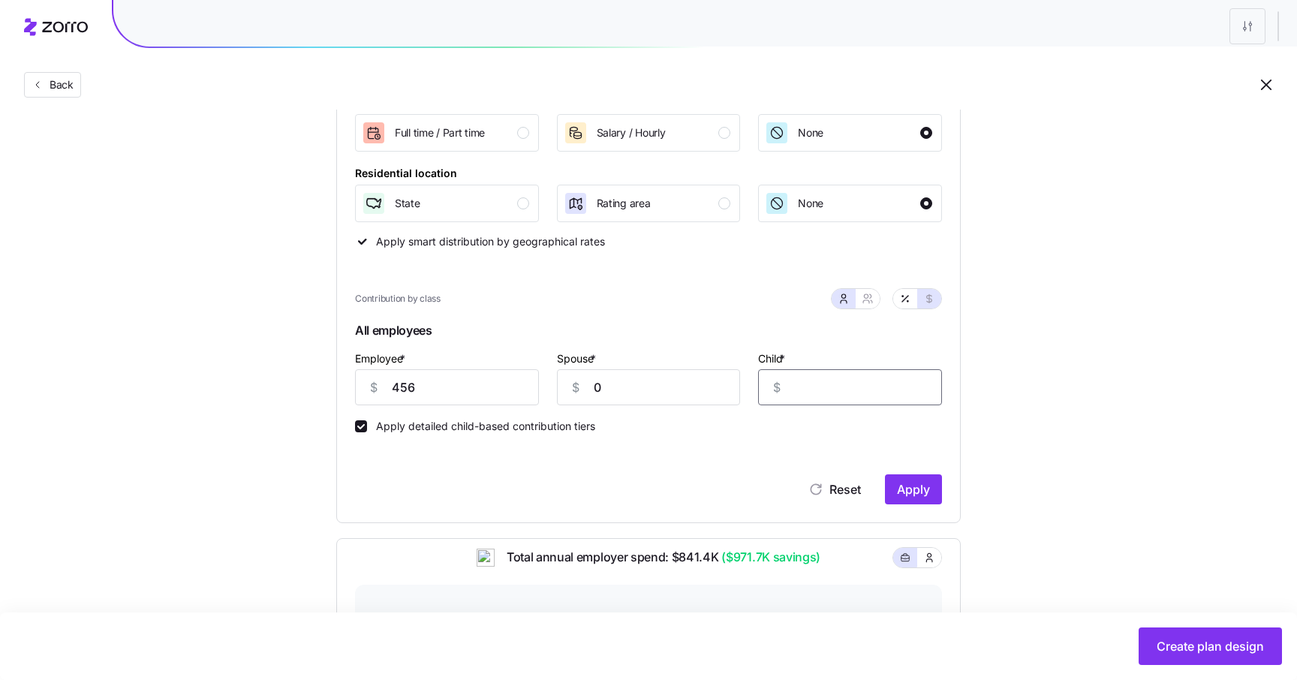
click at [814, 380] on input "Child *" at bounding box center [850, 387] width 184 height 36
type input "0"
click at [947, 348] on div "Contribution Classes Work status Full time / Part time Salary / Hourly None Res…" at bounding box center [648, 266] width 625 height 513
click at [905, 302] on icon "button" at bounding box center [905, 299] width 12 height 12
click at [930, 297] on icon "button" at bounding box center [929, 299] width 12 height 12
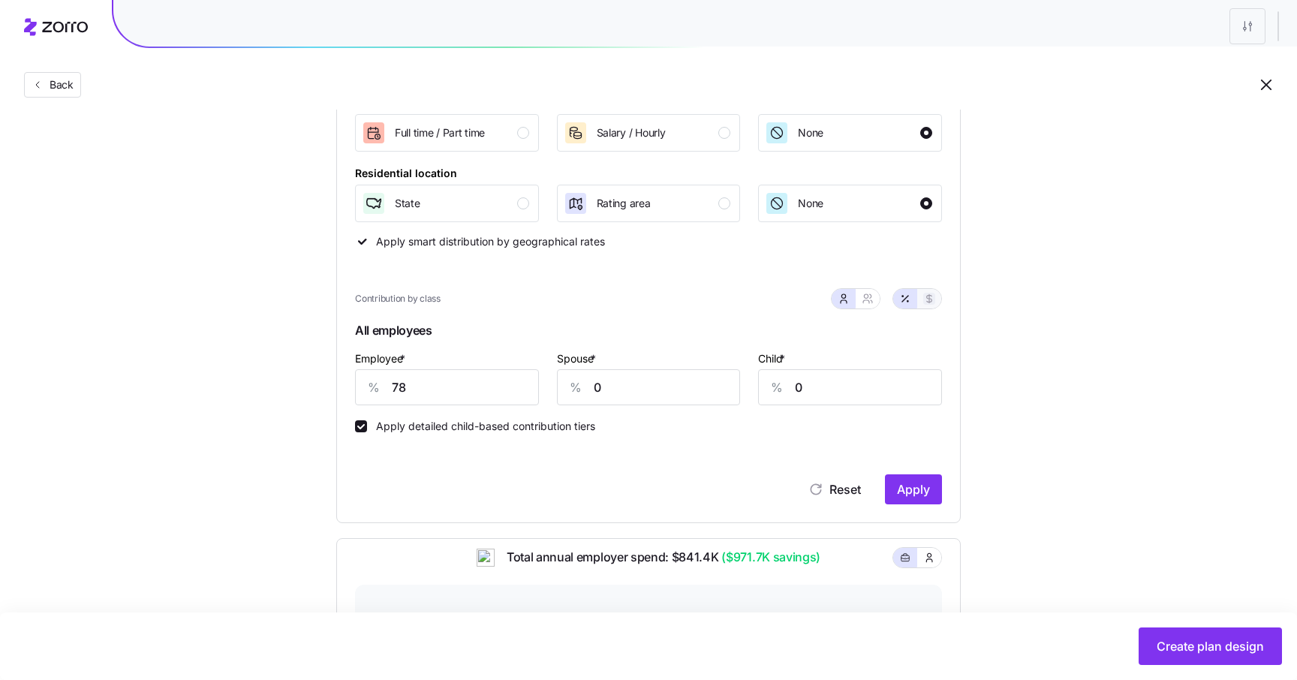
type input "456"
click at [849, 378] on input "Child *" at bounding box center [850, 387] width 184 height 36
type input "1"
click at [736, 391] on input "Spouse *" at bounding box center [649, 387] width 184 height 36
type input "1"
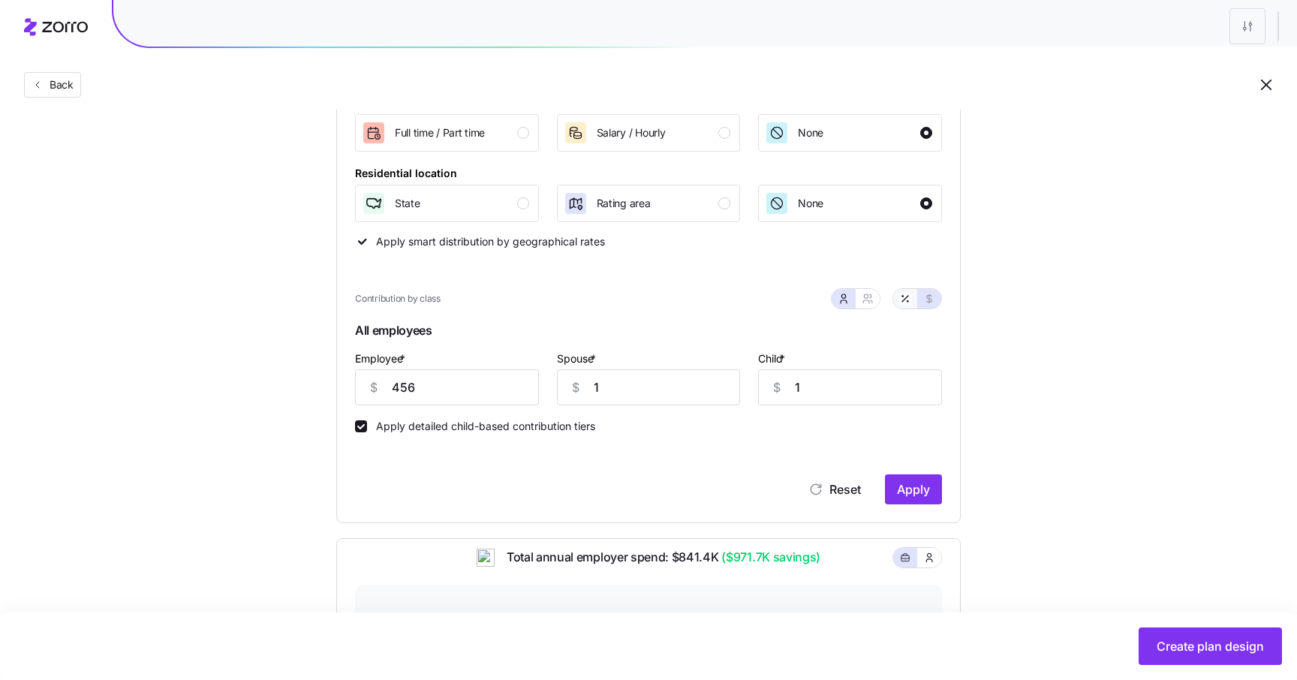
click at [911, 297] on button "button" at bounding box center [905, 299] width 24 height 20
type input "78"
type input "0"
click at [935, 300] on button "button" at bounding box center [929, 299] width 24 height 20
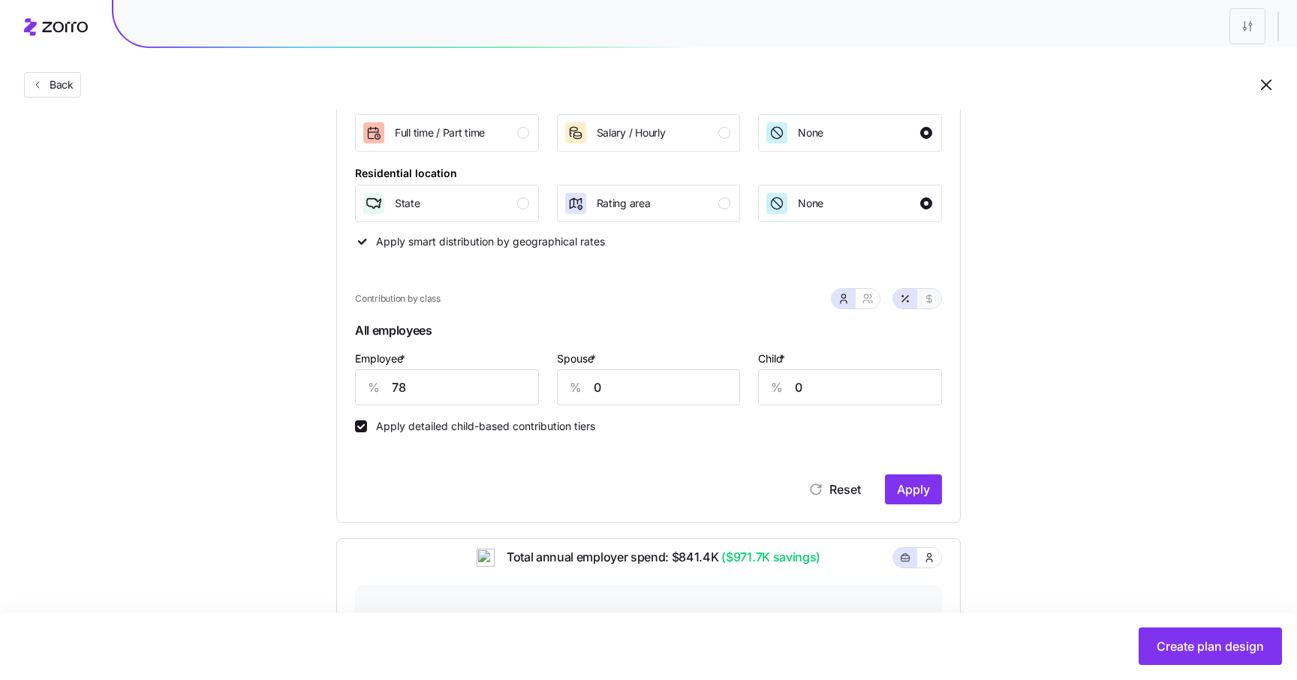
type input "456"
type input "1"
click at [676, 396] on input "1" at bounding box center [649, 387] width 184 height 36
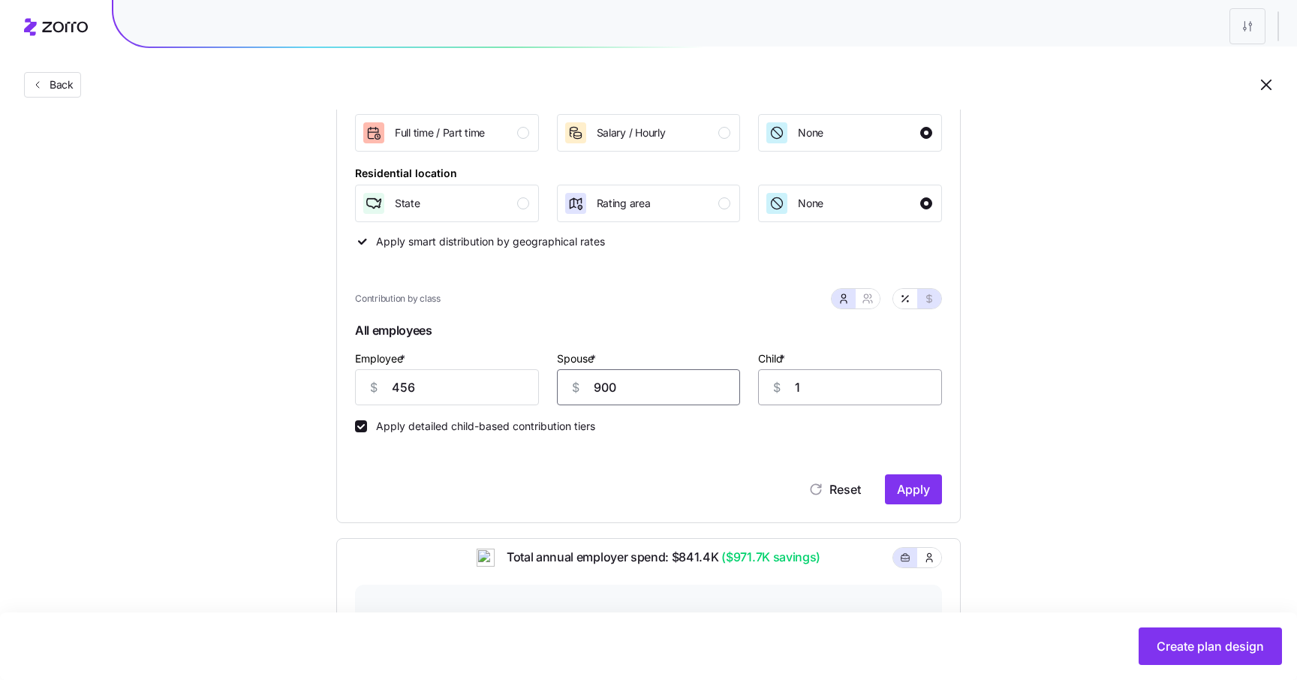
type input "900"
click at [819, 399] on input "1" at bounding box center [850, 387] width 184 height 36
type input "900"
click at [909, 298] on icon "button" at bounding box center [905, 299] width 12 height 12
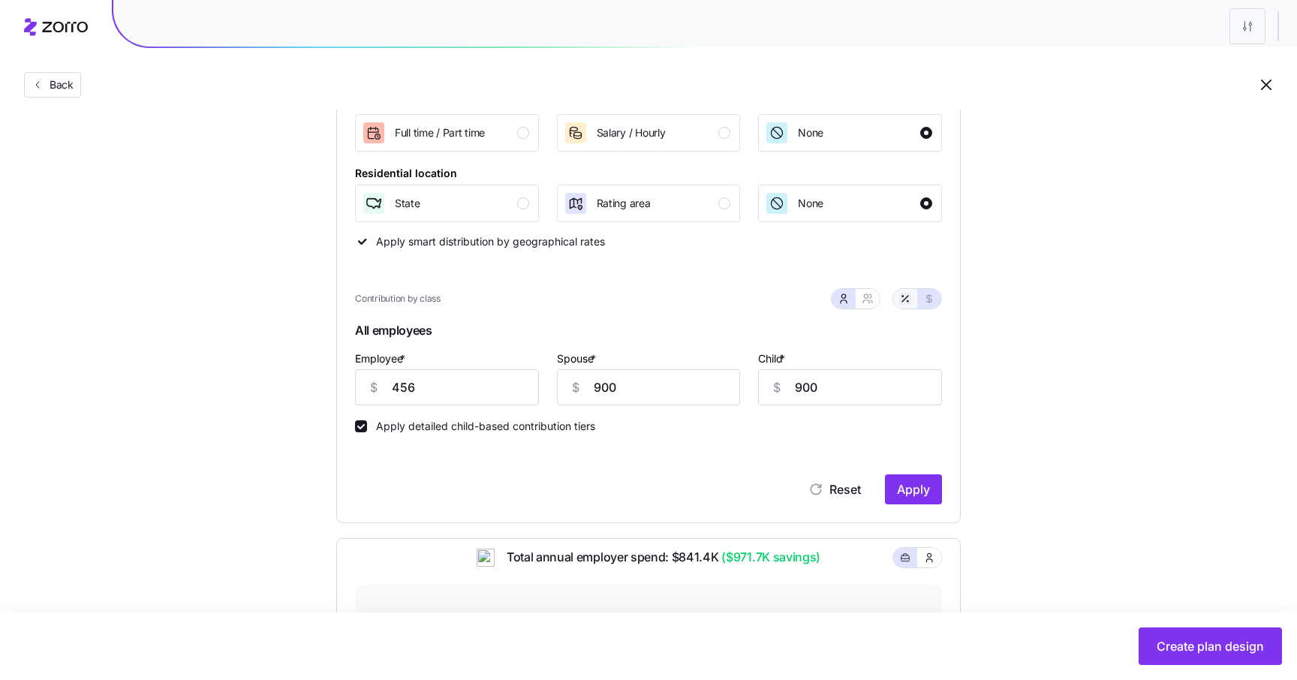
type input "78"
type input "154"
type input "376"
click at [937, 301] on button "button" at bounding box center [929, 299] width 24 height 20
type input "456"
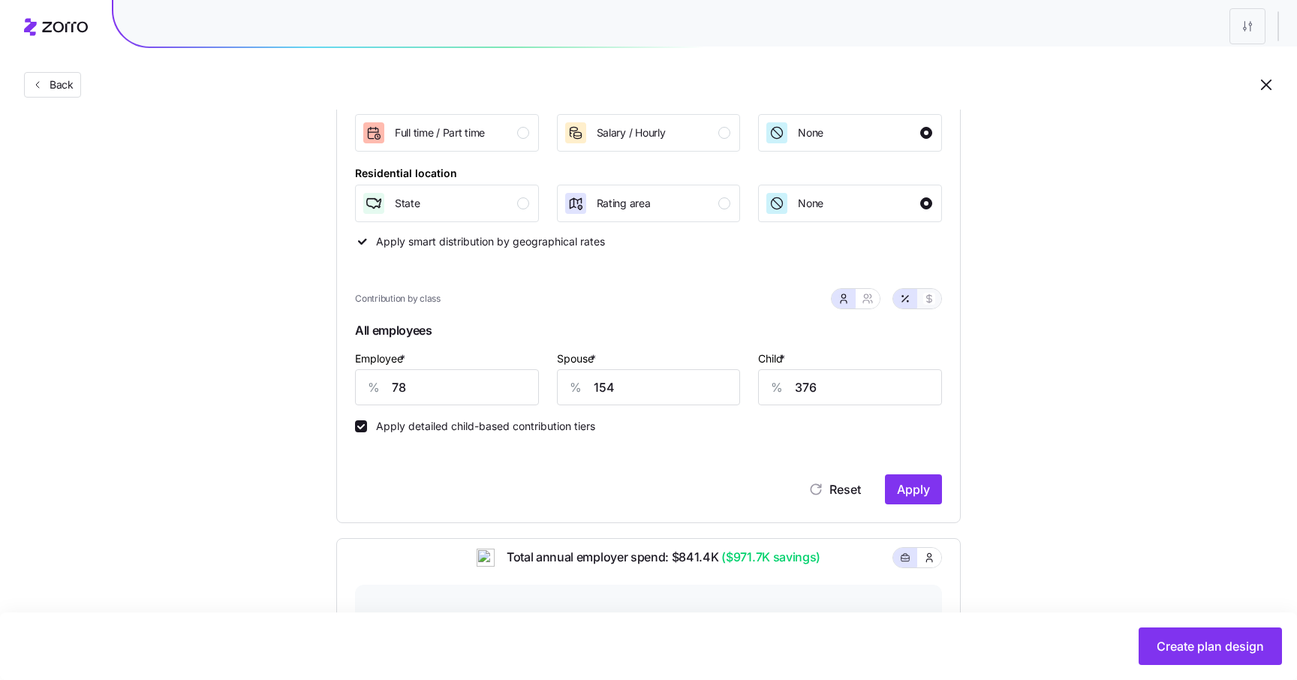
type input "900"
click at [909, 303] on icon "button" at bounding box center [905, 299] width 12 height 12
type input "78"
type input "154"
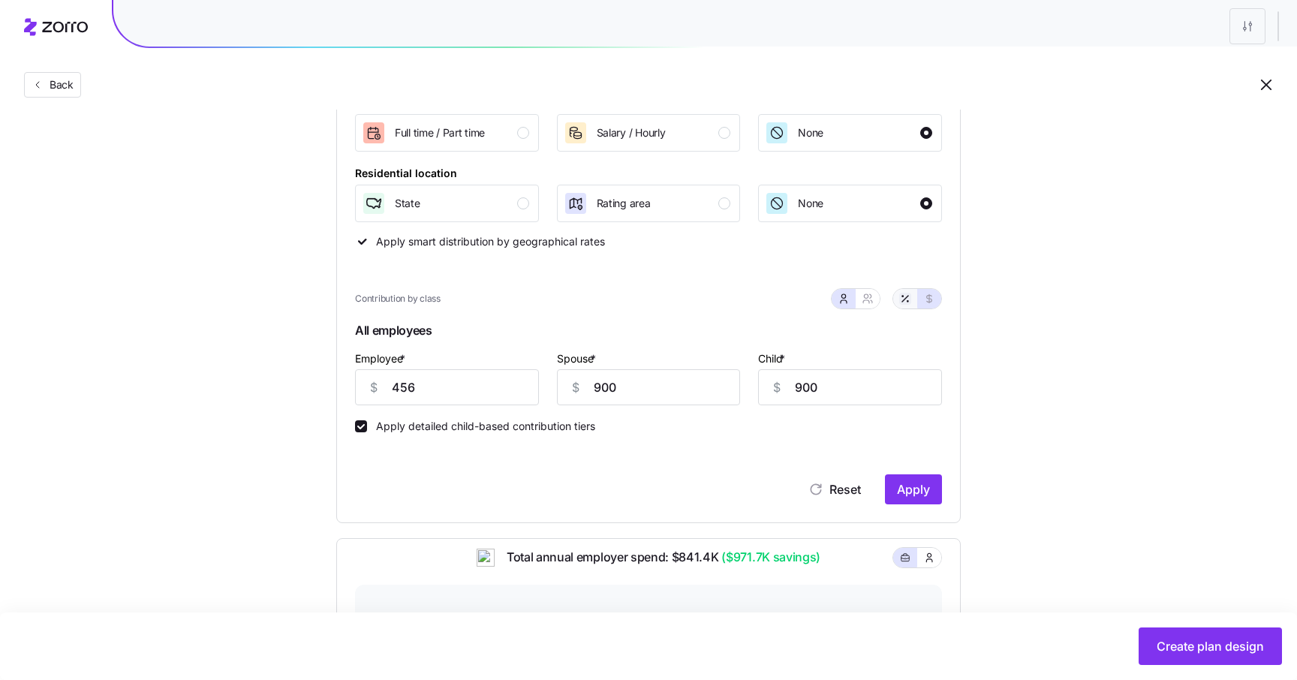
type input "376"
click at [923, 301] on button "button" at bounding box center [929, 299] width 12 height 12
type input "456"
type input "900"
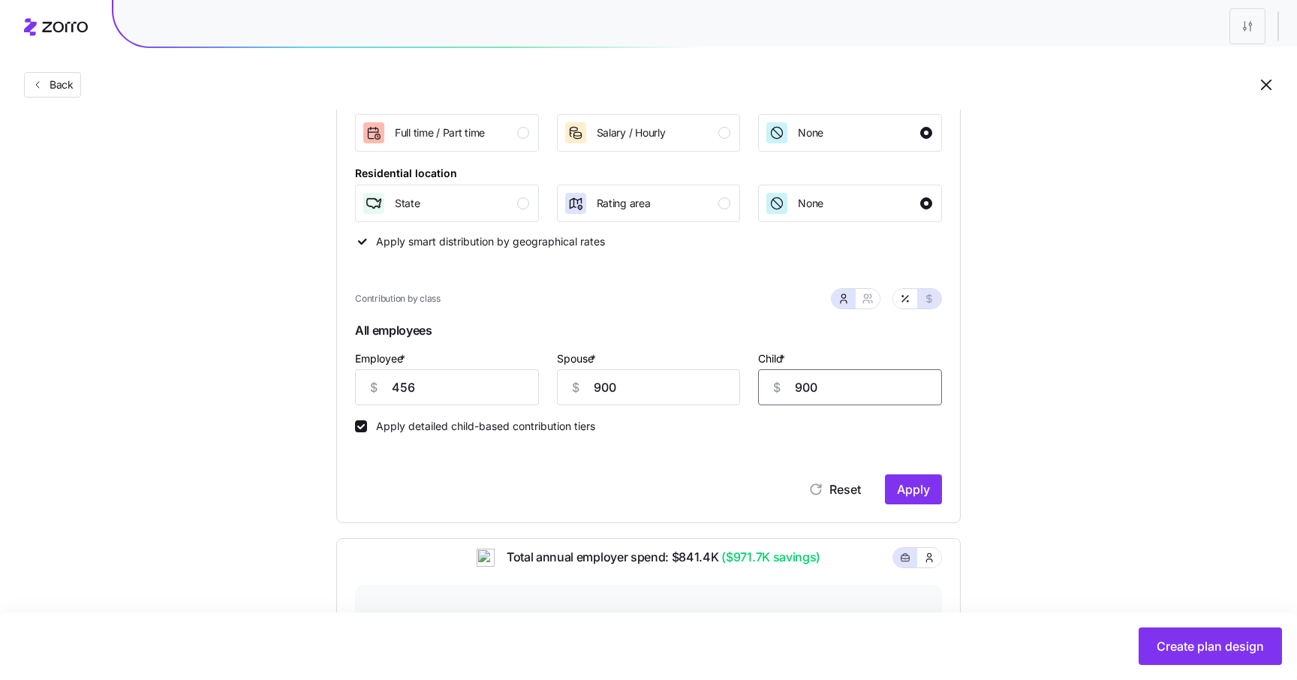
click at [825, 396] on input "900" at bounding box center [850, 387] width 184 height 36
type input "0"
click at [691, 393] on input "900" at bounding box center [649, 387] width 184 height 36
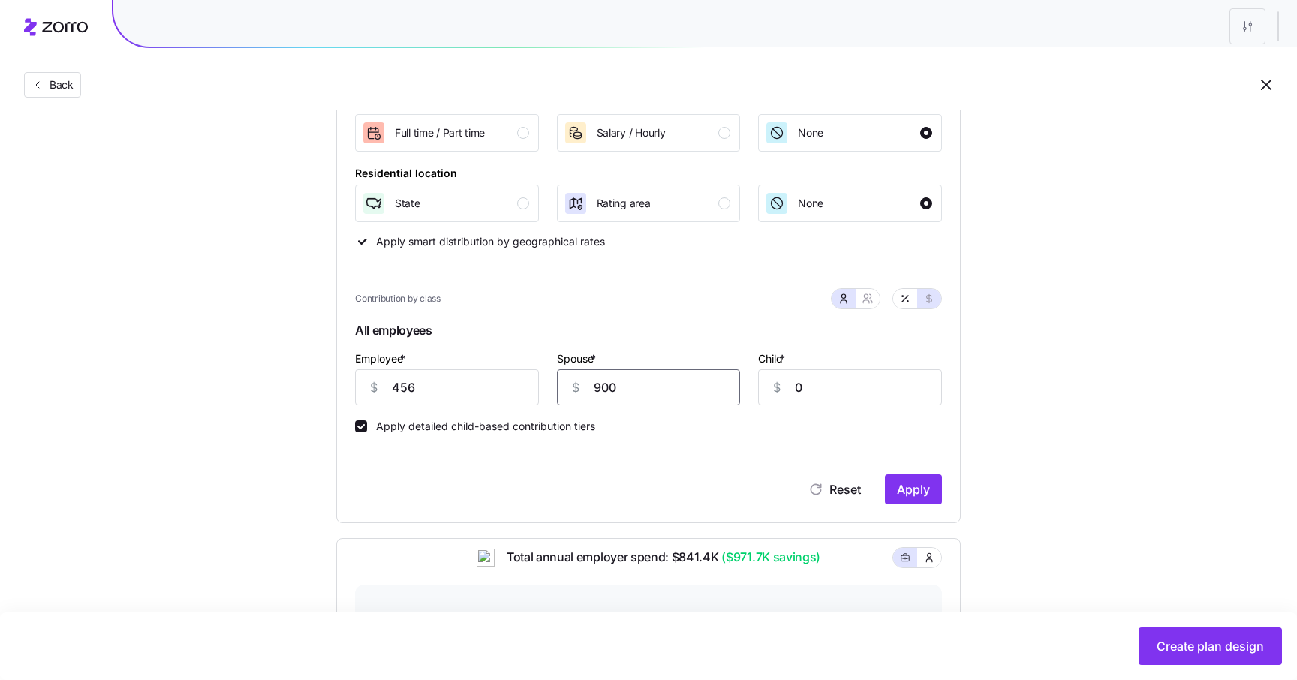
type input "9000"
click at [691, 393] on input "9000" at bounding box center [649, 387] width 184 height 36
type input "0"
click at [906, 302] on icon "button" at bounding box center [905, 299] width 12 height 12
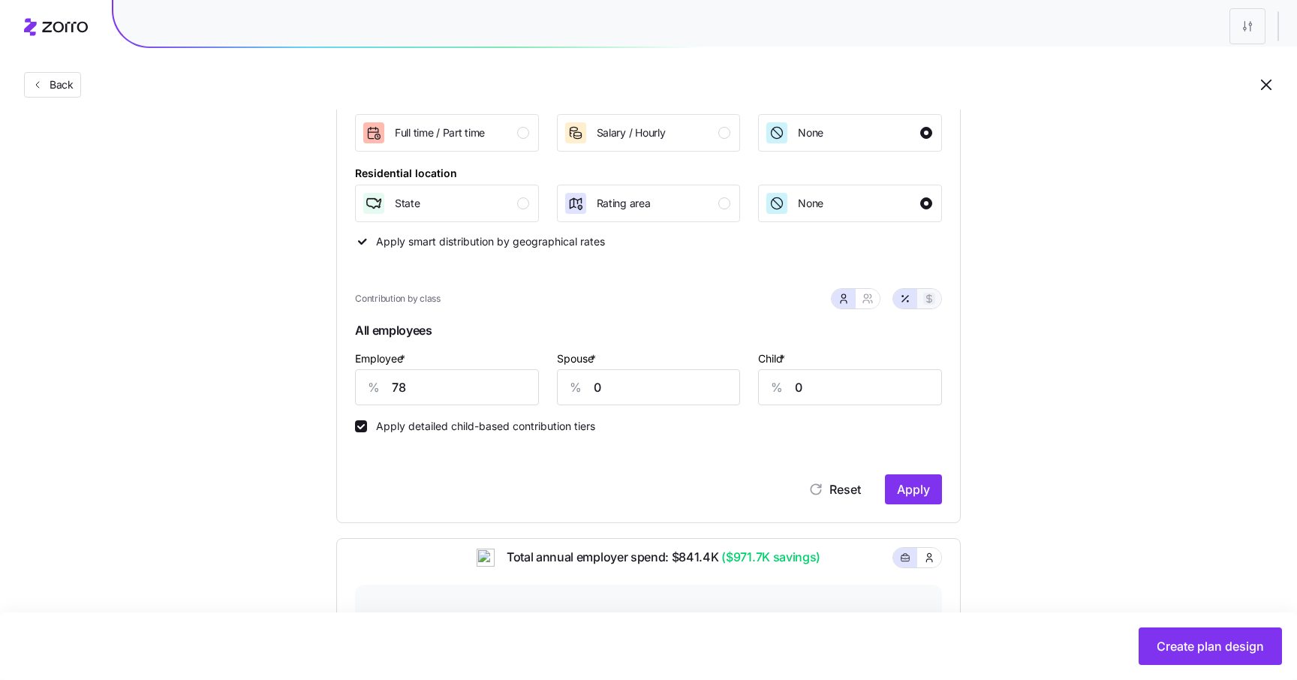
click at [934, 301] on button "button" at bounding box center [929, 299] width 12 height 12
type input "456"
click at [863, 304] on button "button" at bounding box center [868, 299] width 12 height 12
click at [544, 381] on input "Employee & spouse *" at bounding box center [574, 387] width 134 height 36
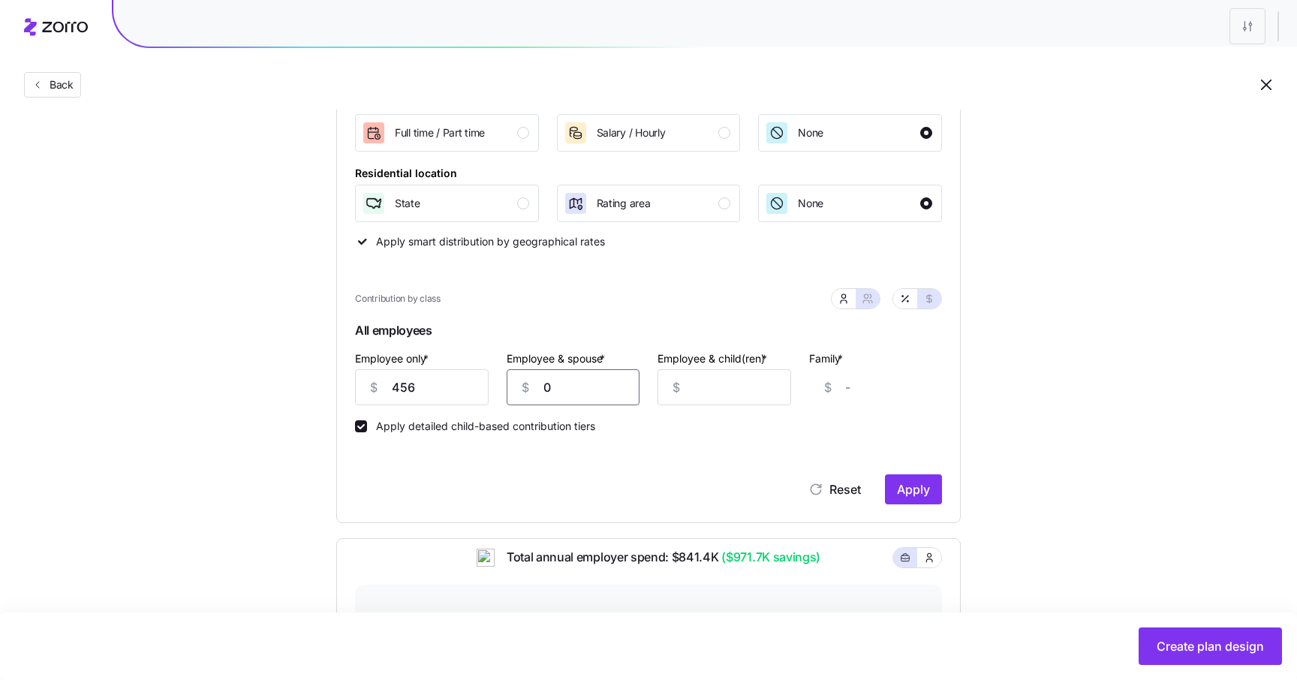
type input "0"
click at [679, 395] on div "$" at bounding box center [676, 387] width 36 height 35
click at [693, 390] on div "$" at bounding box center [676, 387] width 36 height 35
click at [730, 385] on input "Employee & child(ren) *" at bounding box center [725, 387] width 134 height 36
type input "0"
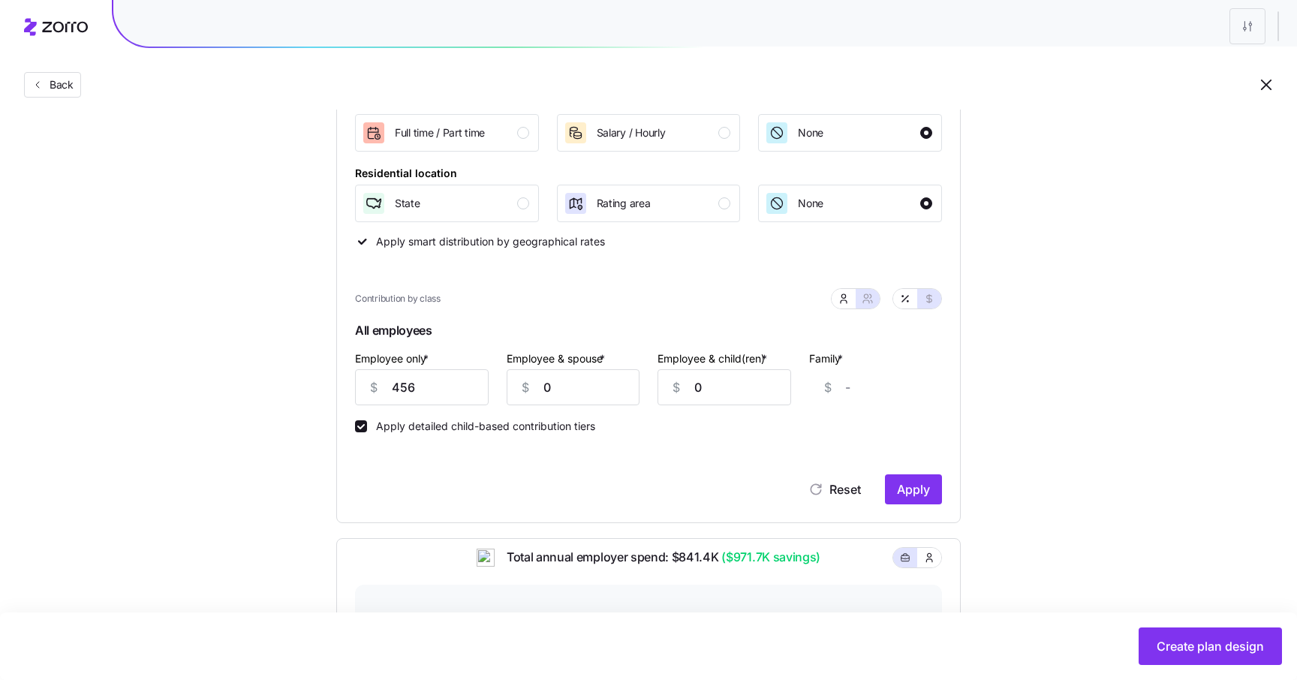
click at [984, 384] on div "Recommended Industry Current Compliant Generous Contribution Classes Work statu…" at bounding box center [648, 453] width 673 height 1052
click at [905, 491] on span "Apply" at bounding box center [913, 489] width 33 height 18
click at [1269, 43] on icon "button" at bounding box center [1269, 41] width 12 height 12
click at [625, 391] on input "0" at bounding box center [574, 387] width 134 height 36
click at [717, 387] on input "0" at bounding box center [725, 387] width 134 height 36
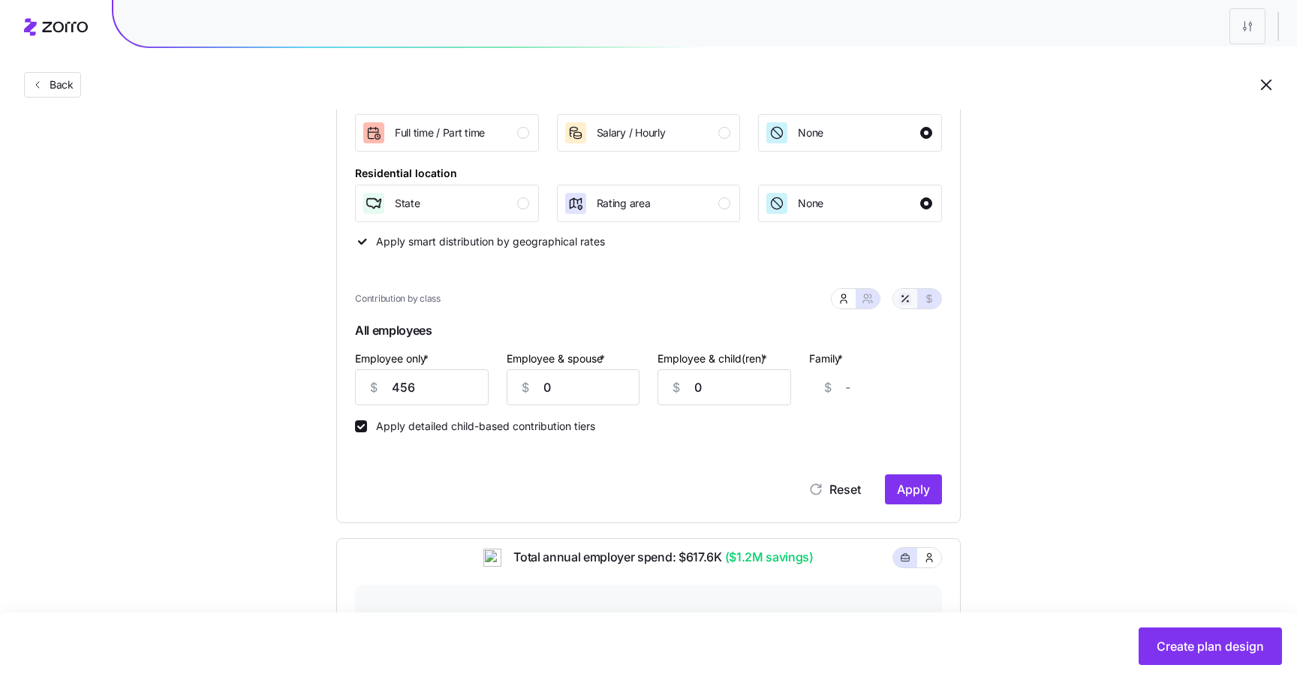
click at [907, 299] on icon "button" at bounding box center [905, 299] width 12 height 12
type input "78"
type input "0"
click at [899, 489] on span "Apply" at bounding box center [913, 489] width 33 height 18
click at [1271, 37] on icon "button" at bounding box center [1269, 41] width 12 height 12
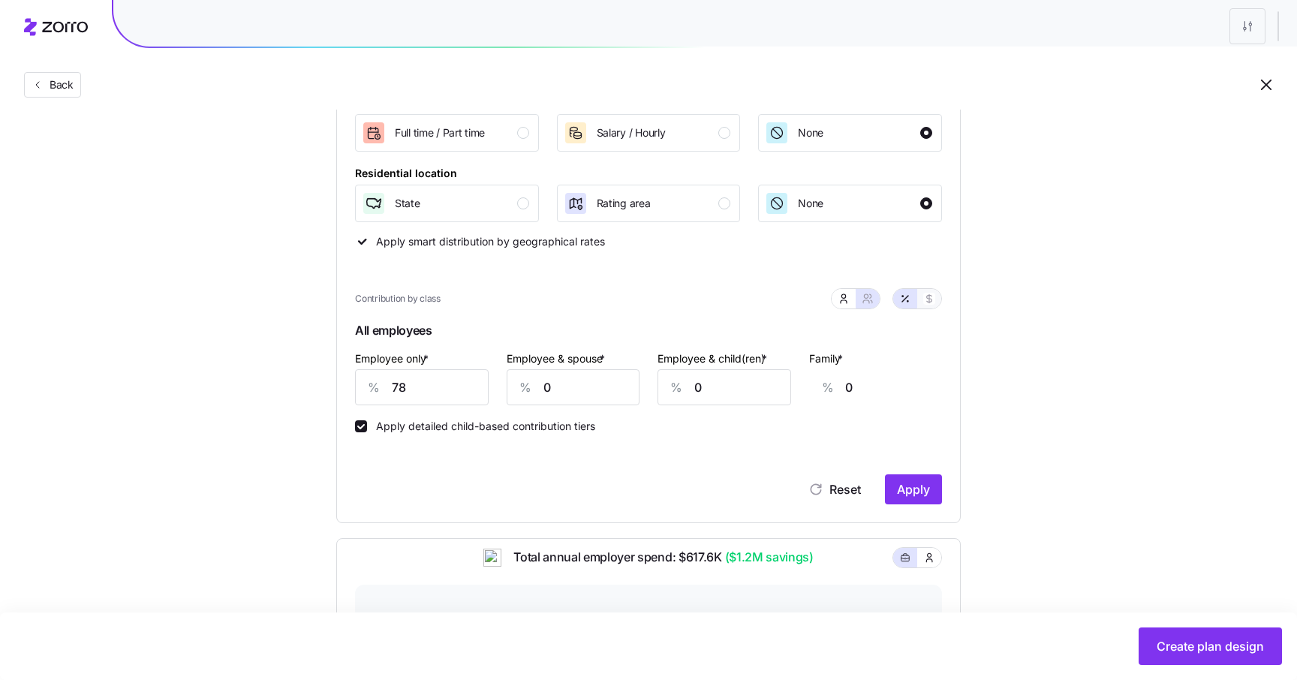
click at [922, 303] on button "button" at bounding box center [929, 299] width 24 height 20
type input "456"
click at [896, 295] on button "button" at bounding box center [905, 299] width 24 height 20
type input "78"
type input "0"
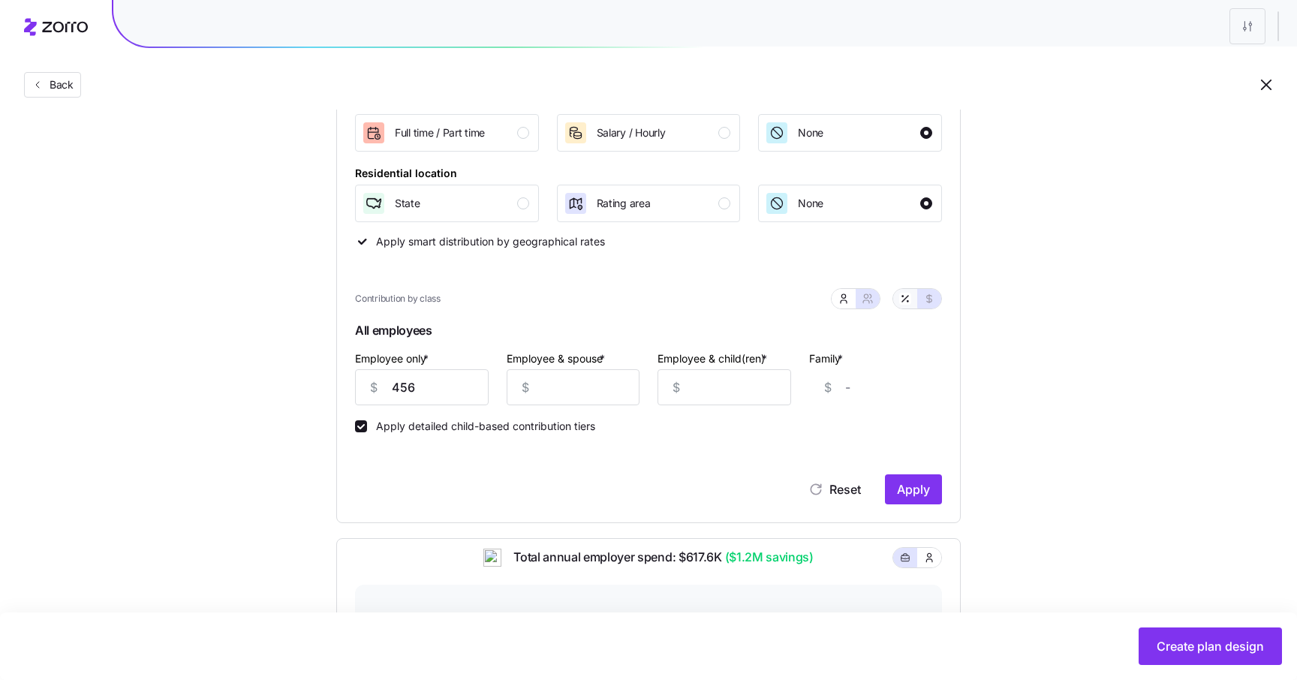
type input "0"
click at [754, 381] on input "0" at bounding box center [725, 387] width 134 height 36
type input "2"
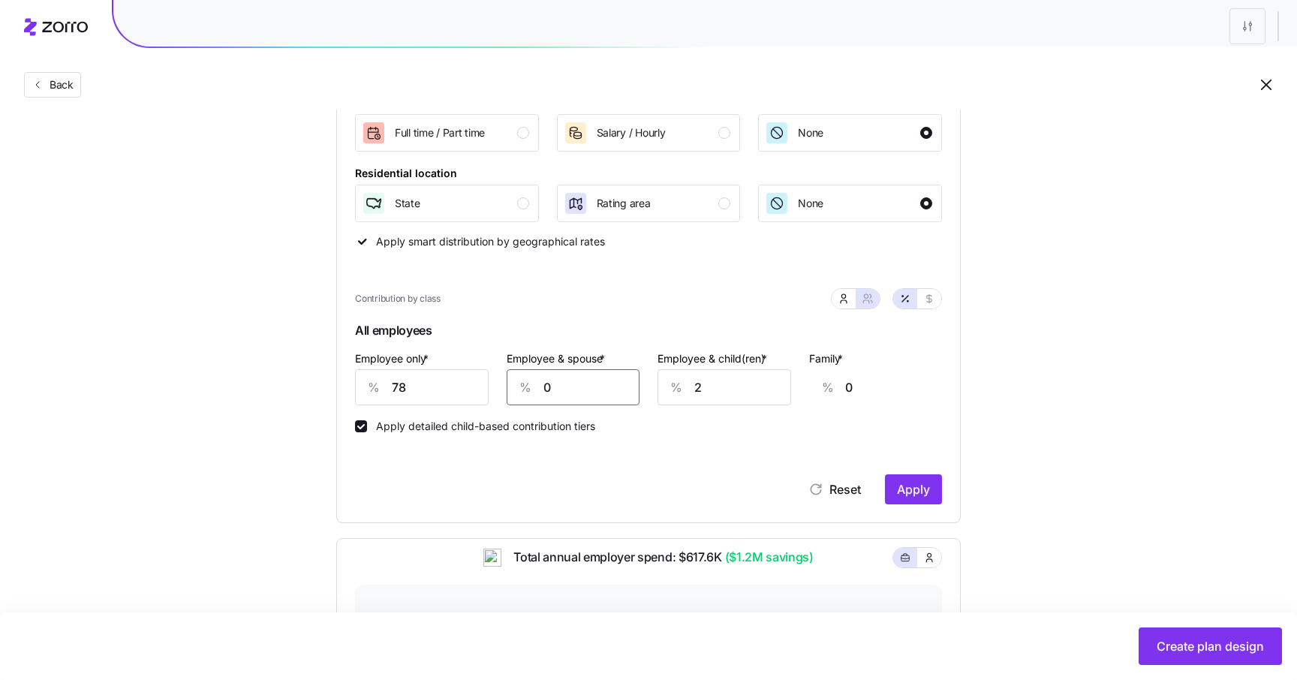
click at [614, 391] on input "0" at bounding box center [574, 387] width 134 height 36
type input "2"
click at [703, 405] on input "2" at bounding box center [725, 387] width 134 height 36
click at [790, 438] on div "Classes Work status Full time / Part time Salary / Hourly None Residential loca…" at bounding box center [648, 286] width 587 height 437
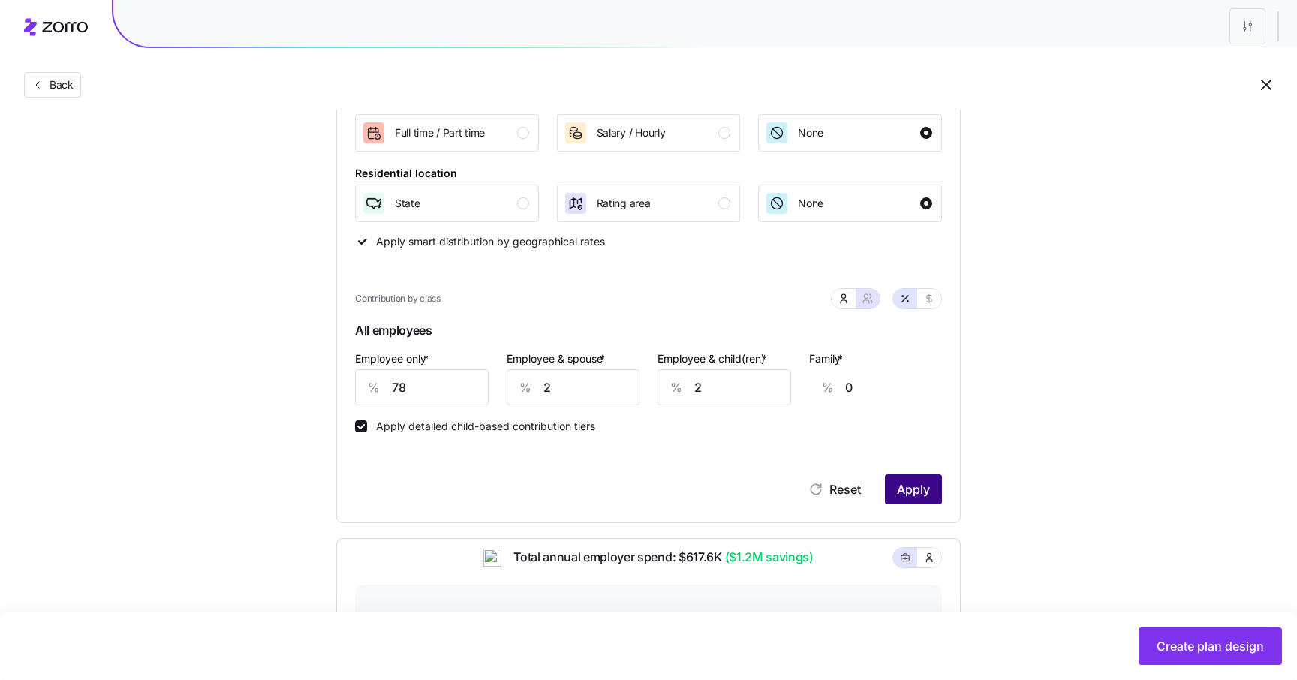
click at [905, 493] on span "Apply" at bounding box center [913, 489] width 33 height 18
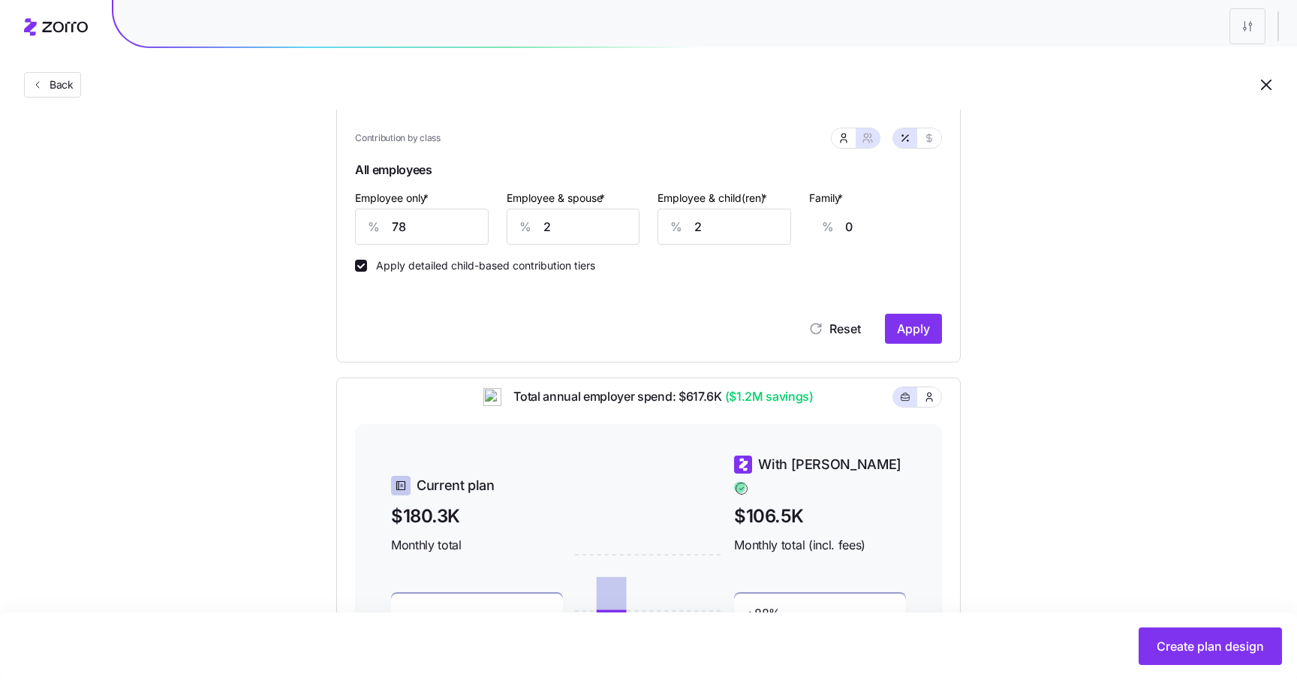
scroll to position [394, 0]
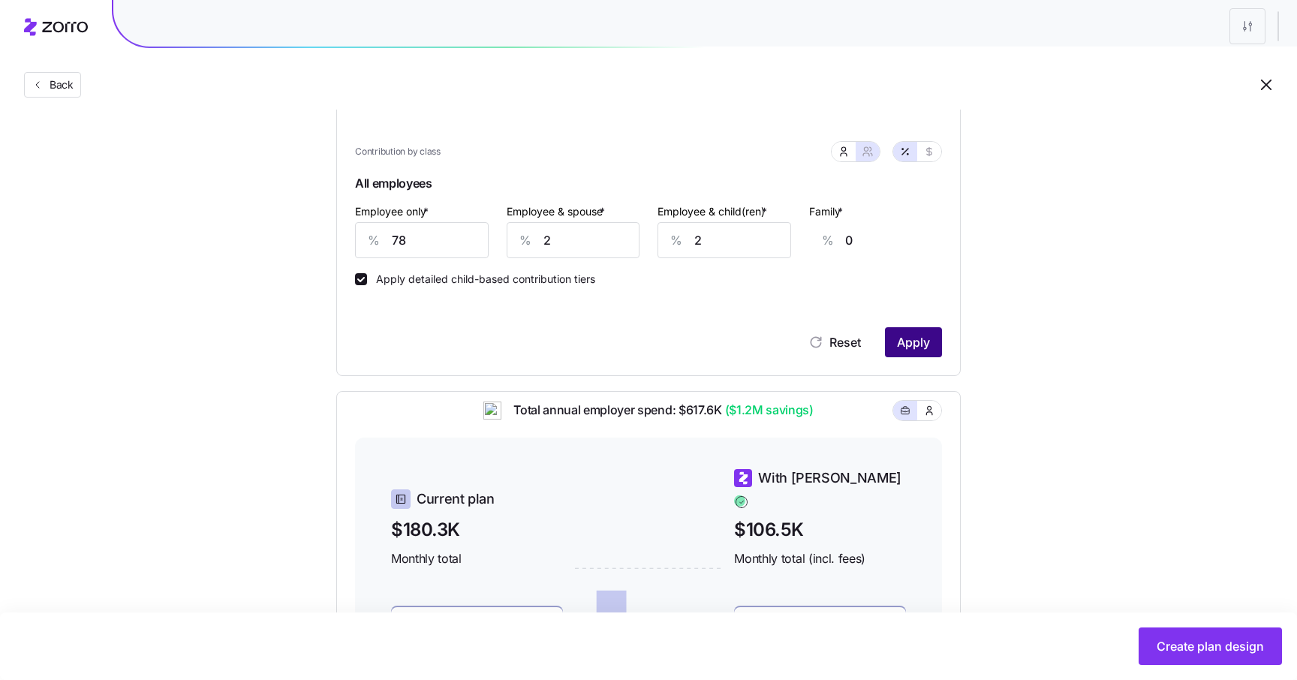
click at [911, 348] on span "Apply" at bounding box center [913, 342] width 33 height 18
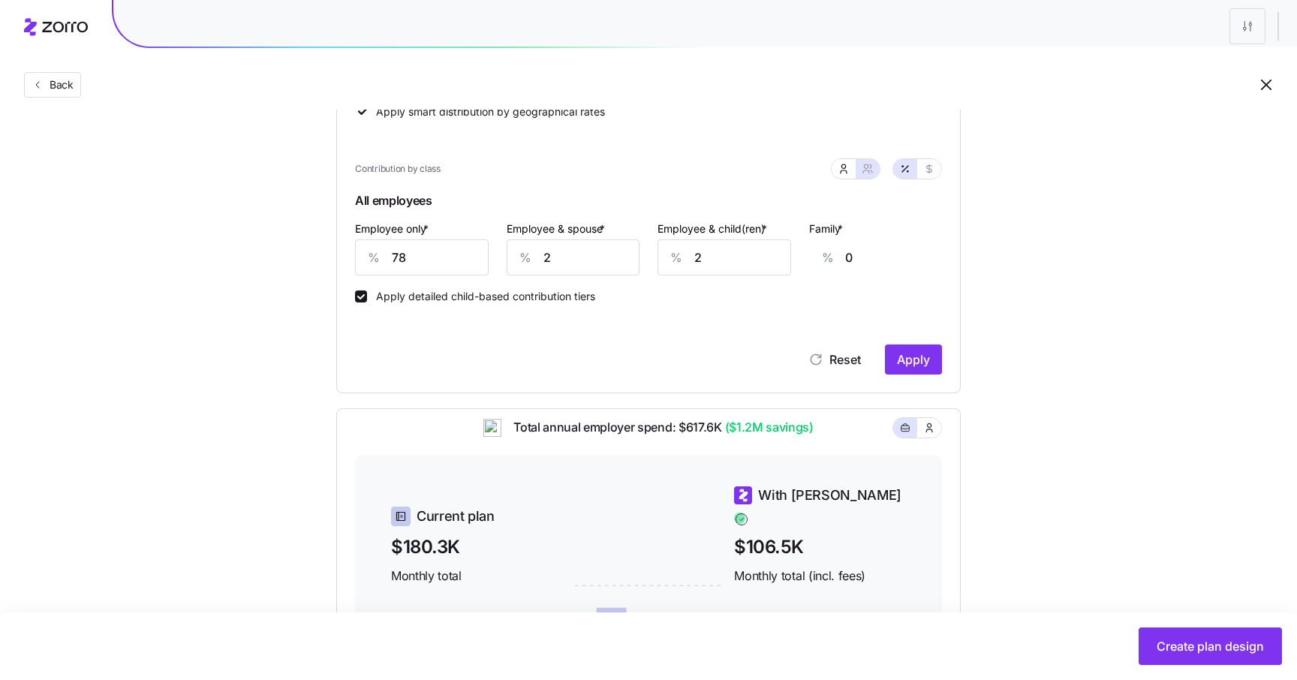
scroll to position [390, 0]
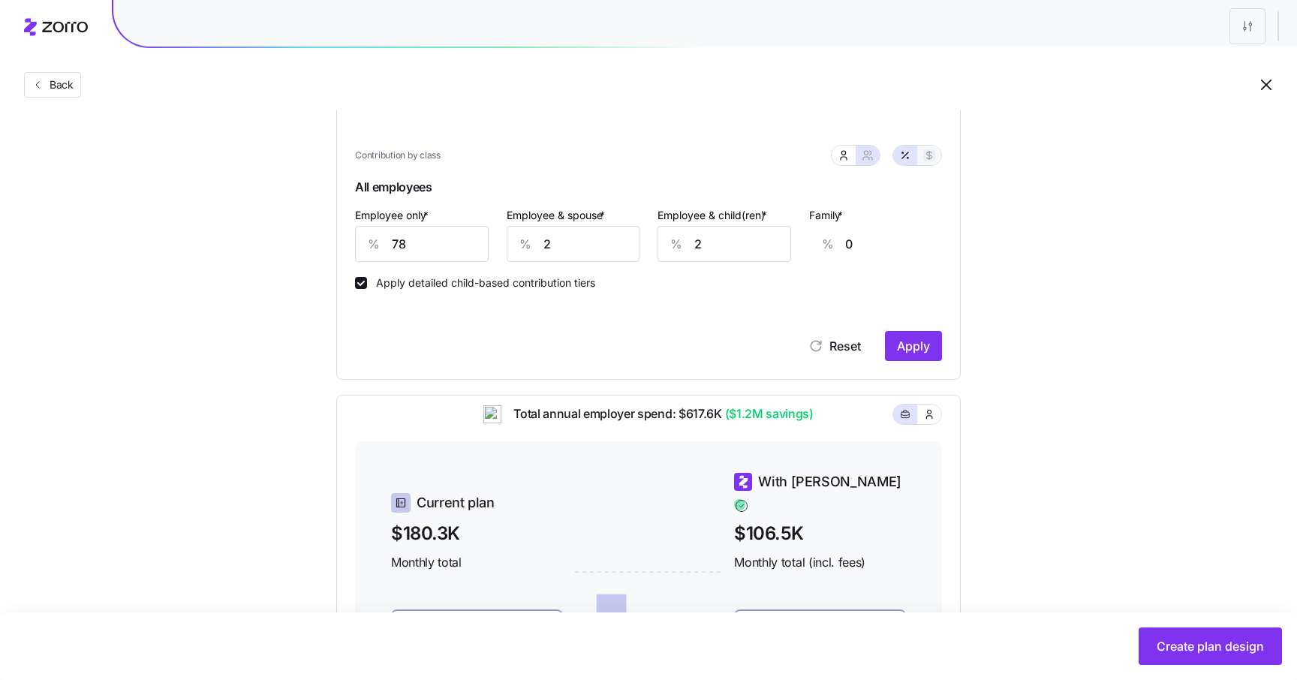
click at [931, 157] on icon "button" at bounding box center [929, 155] width 12 height 12
type input "456"
type input "23"
type input "19"
click at [912, 158] on button "button" at bounding box center [905, 156] width 24 height 20
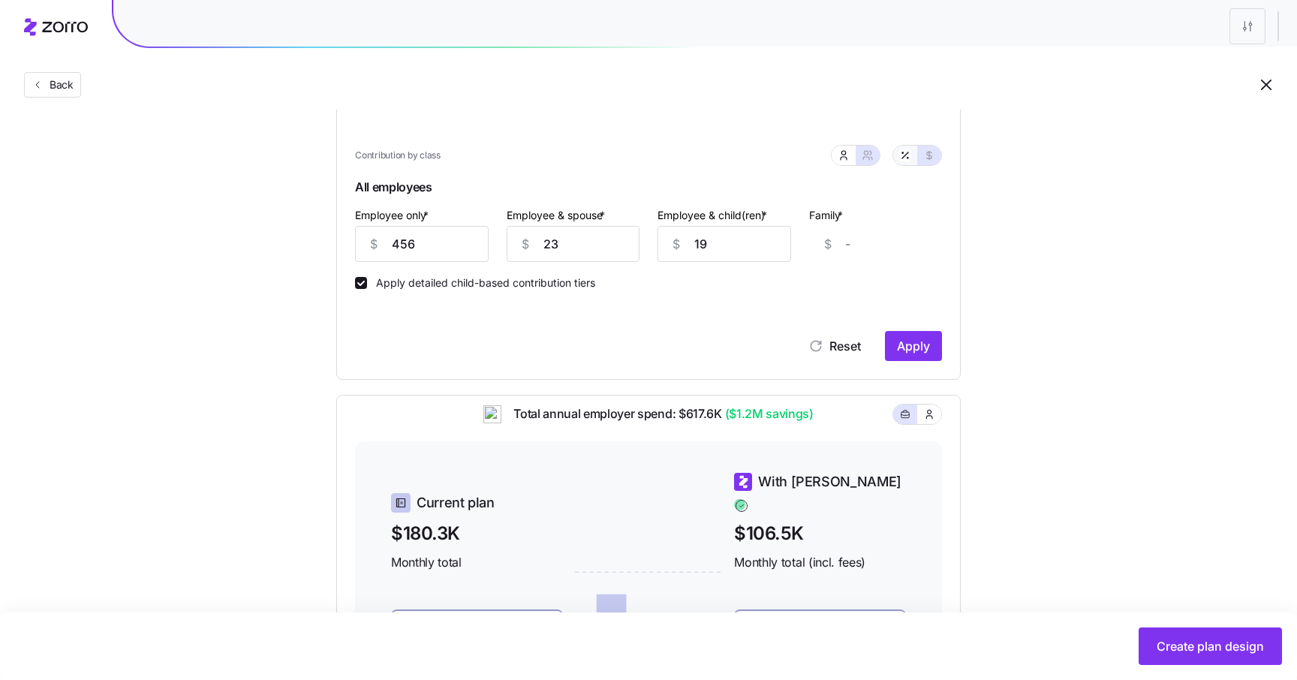
type input "78"
type input "2"
type input "0"
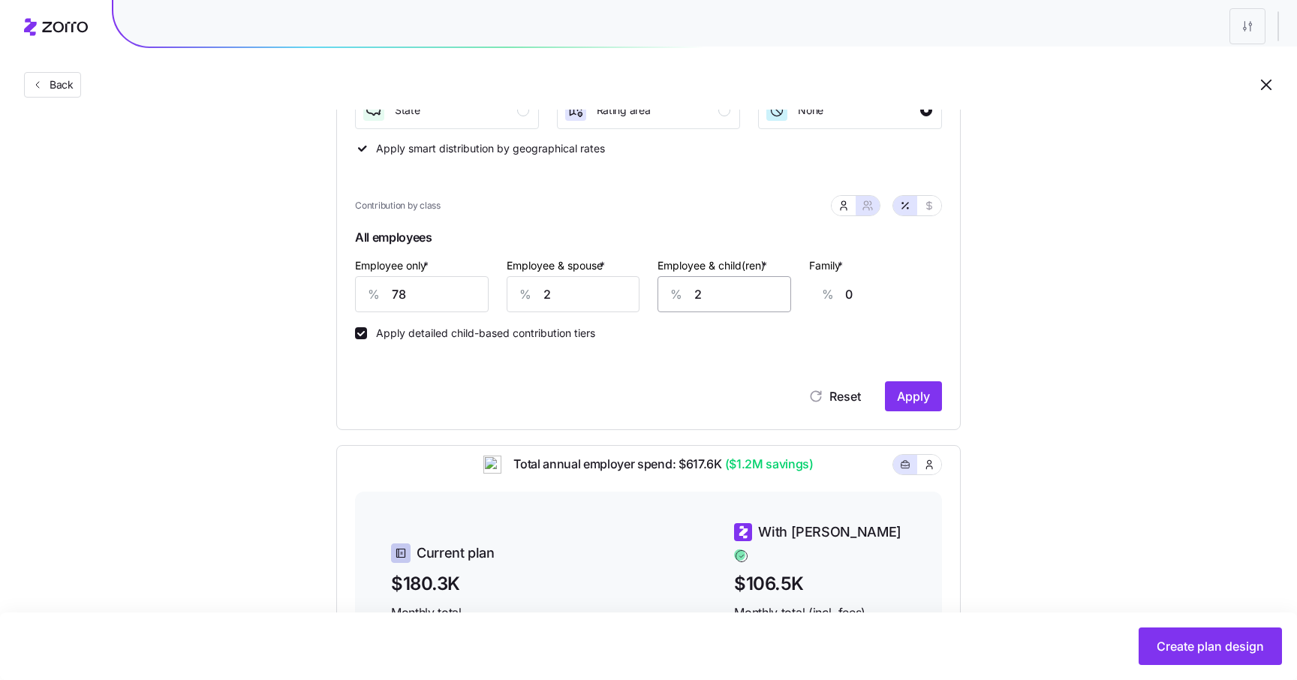
scroll to position [336, 0]
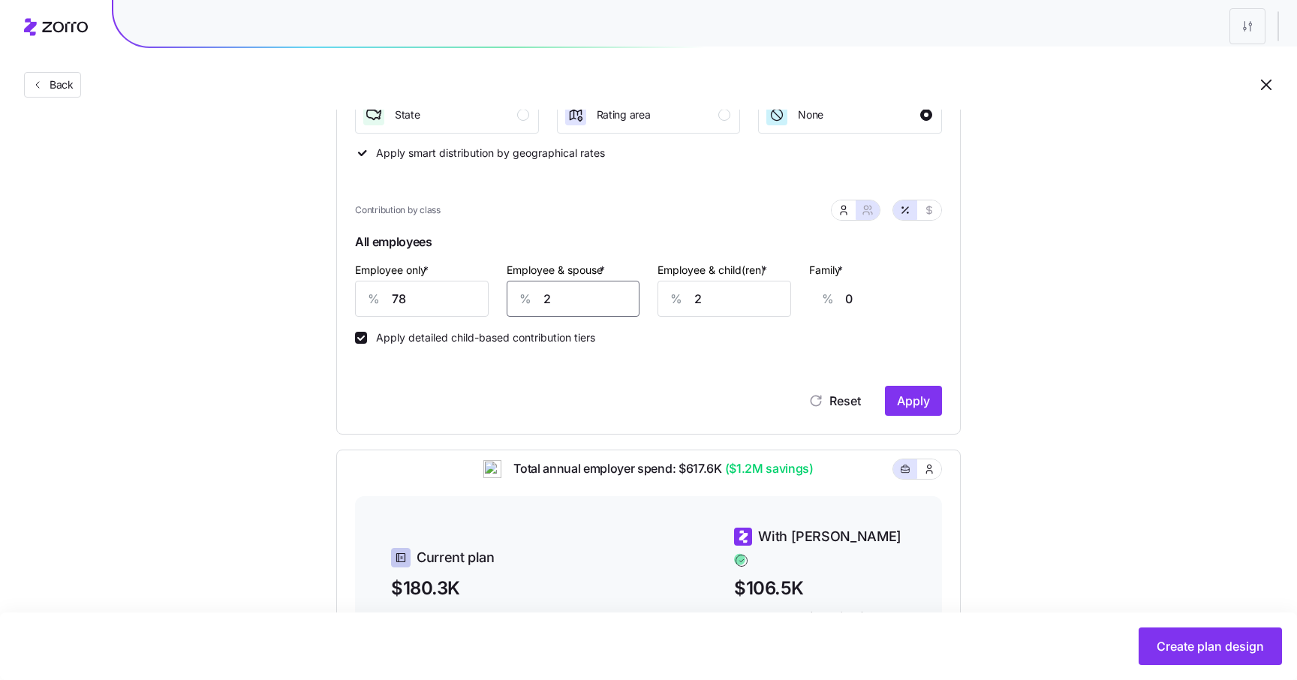
click at [595, 310] on input "2" at bounding box center [574, 299] width 134 height 36
type input "0"
click at [709, 303] on input "2" at bounding box center [725, 299] width 134 height 36
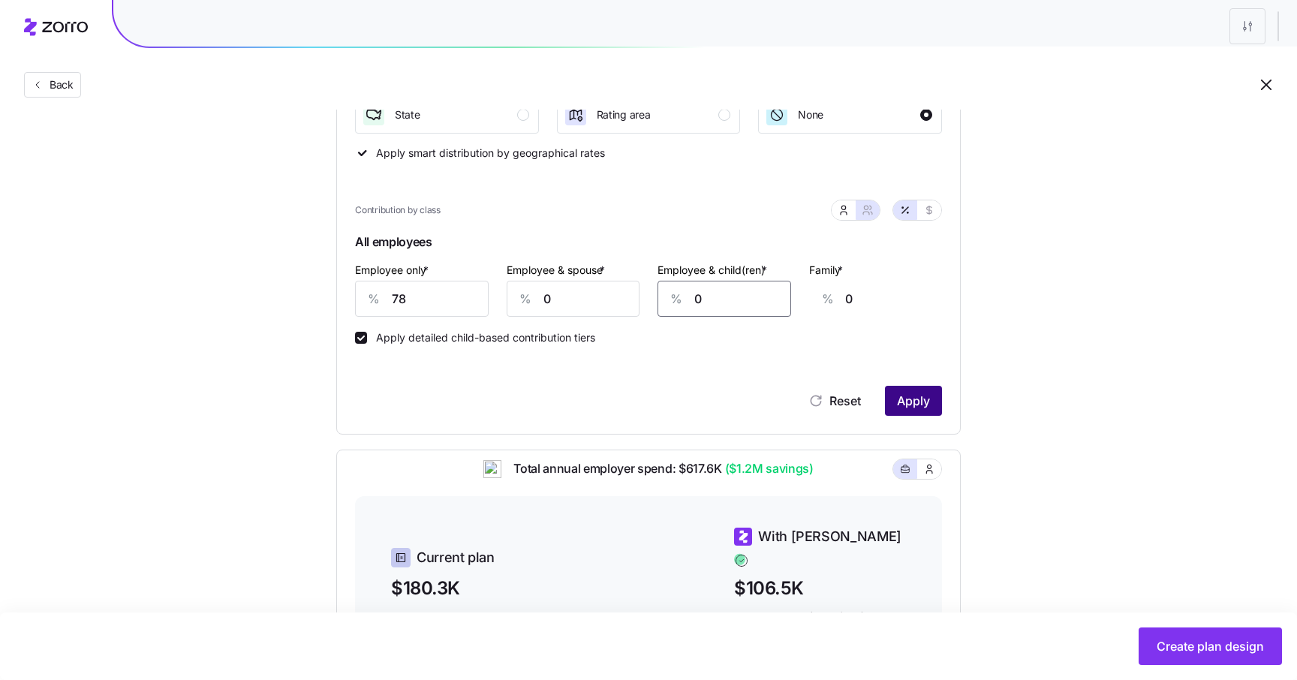
type input "0"
click at [906, 400] on span "Apply" at bounding box center [913, 401] width 33 height 18
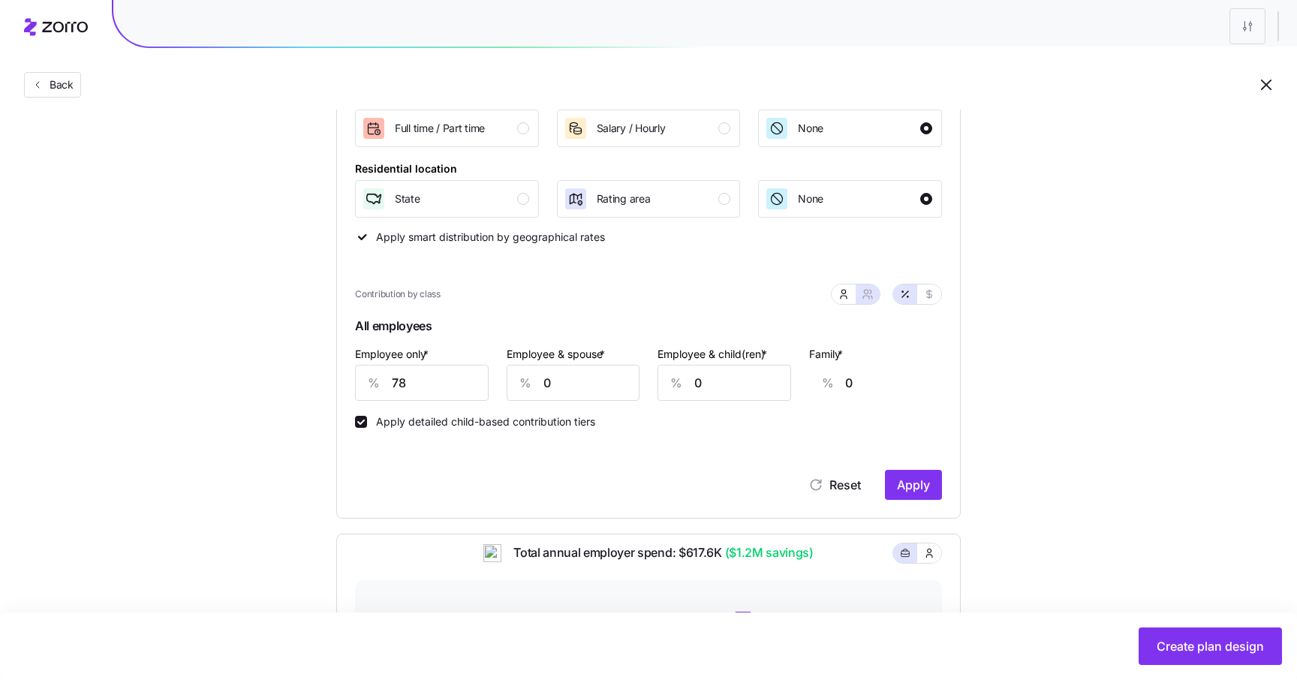
scroll to position [360, 0]
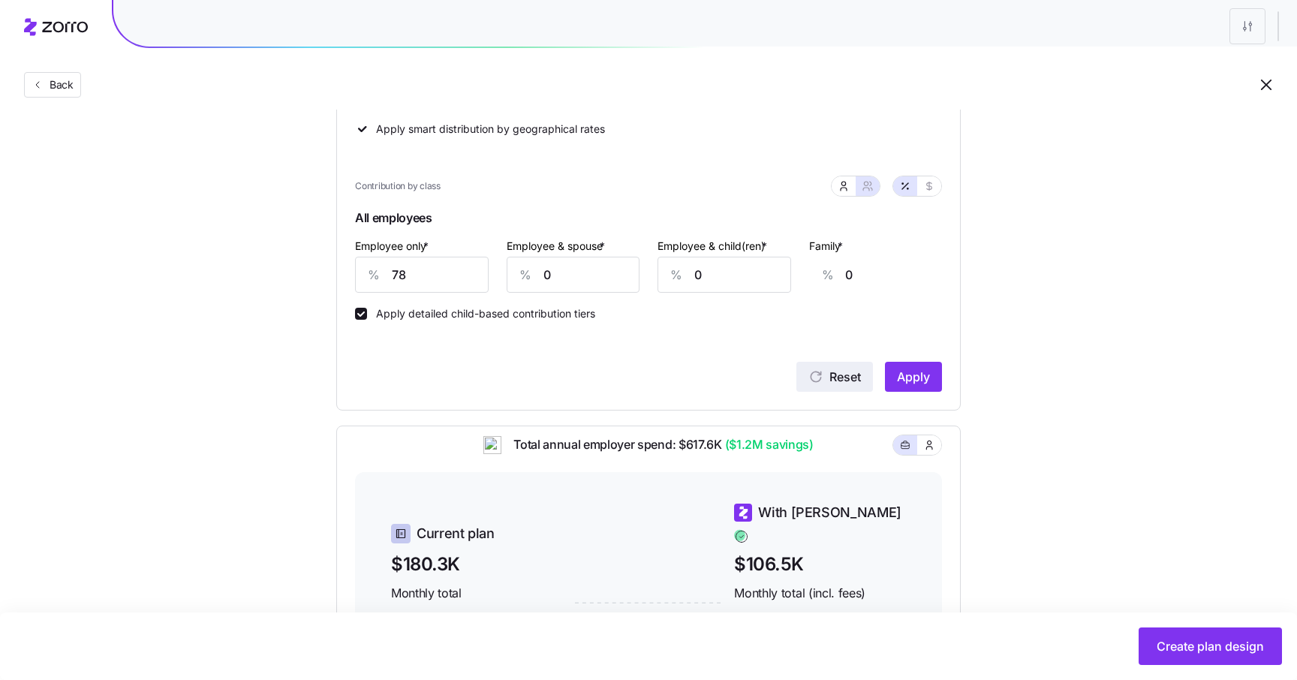
click at [853, 378] on span "Reset" at bounding box center [845, 377] width 32 height 18
type input "39"
type input "47"
type input "29"
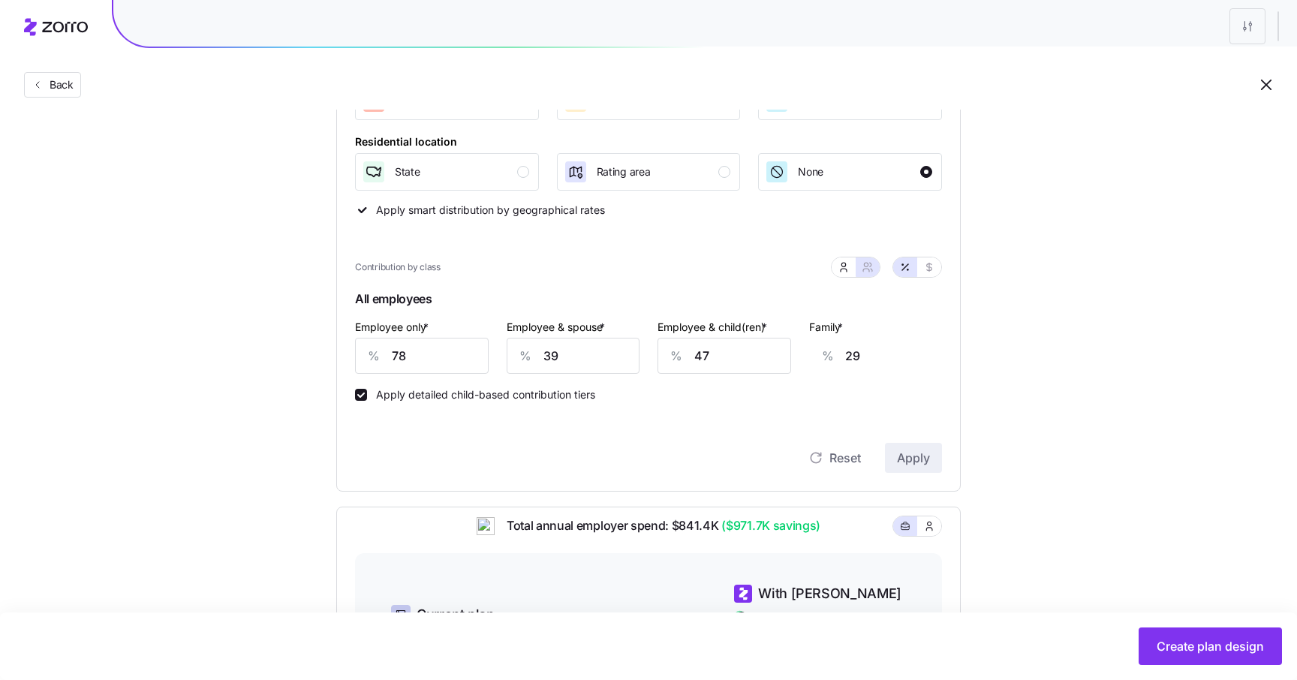
scroll to position [264, 0]
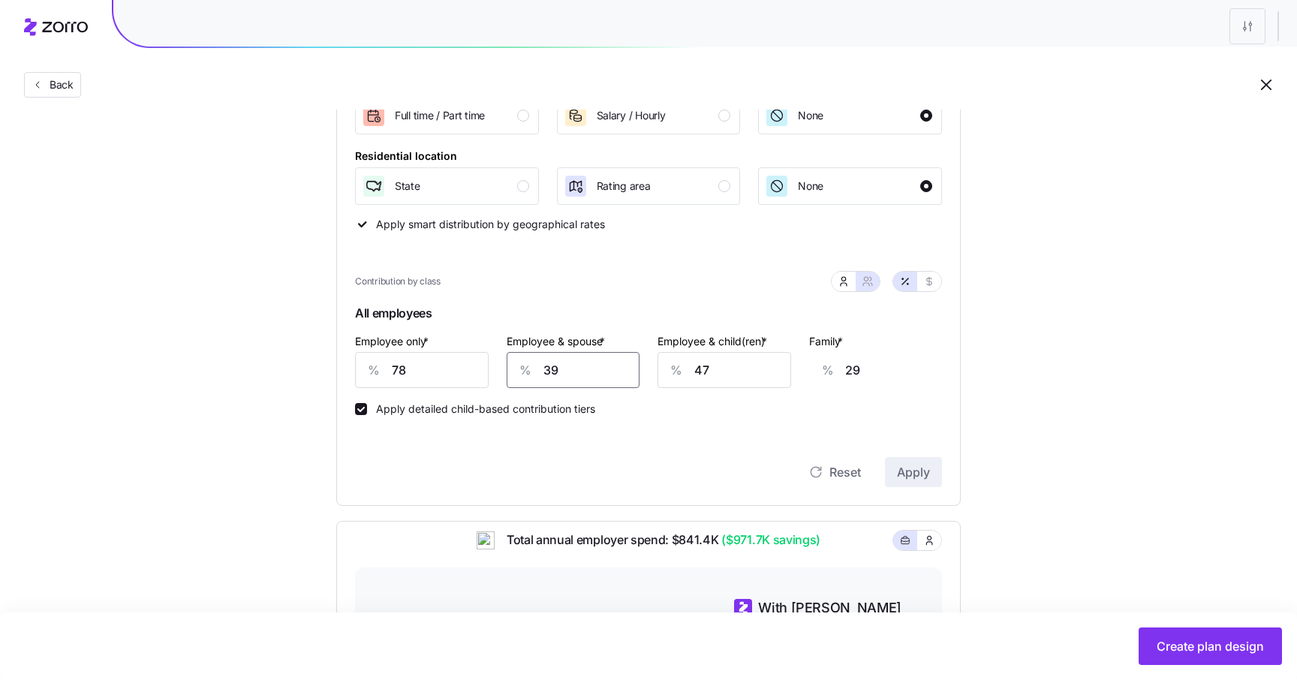
click at [561, 378] on input "39" at bounding box center [574, 370] width 134 height 36
type input "0"
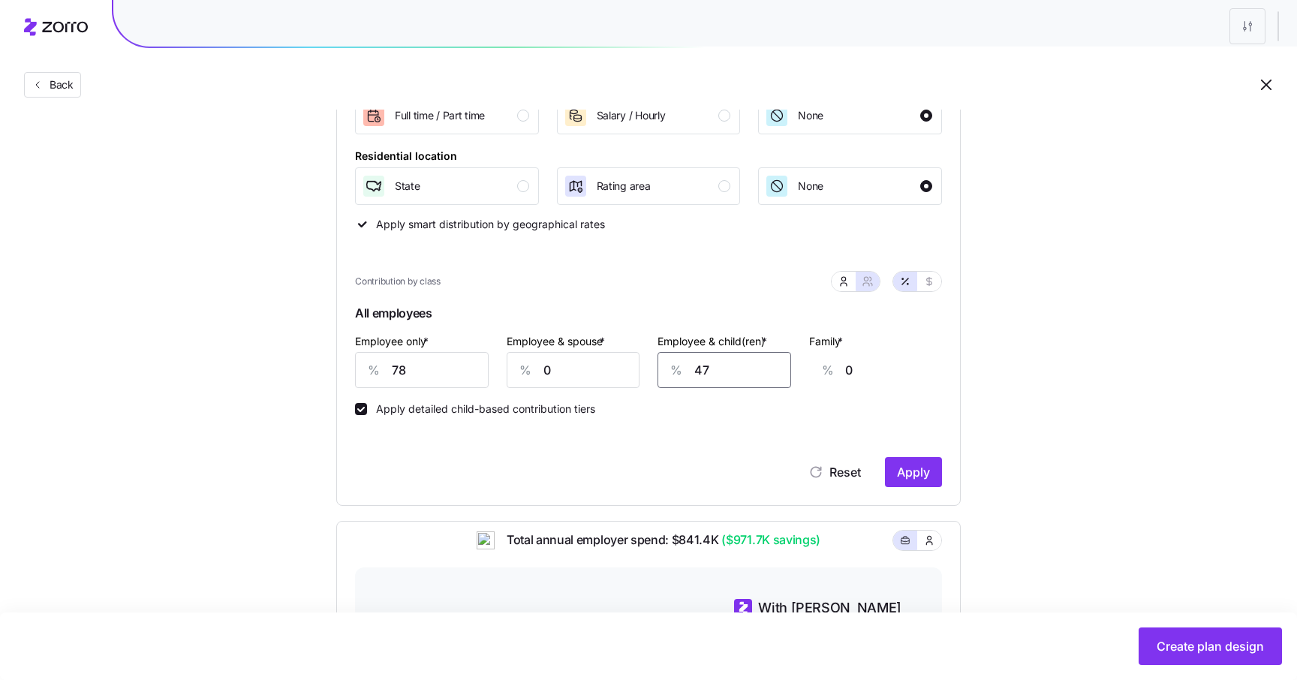
click at [705, 363] on input "47" at bounding box center [725, 370] width 134 height 36
type input "0"
click at [911, 468] on span "Apply" at bounding box center [913, 472] width 33 height 18
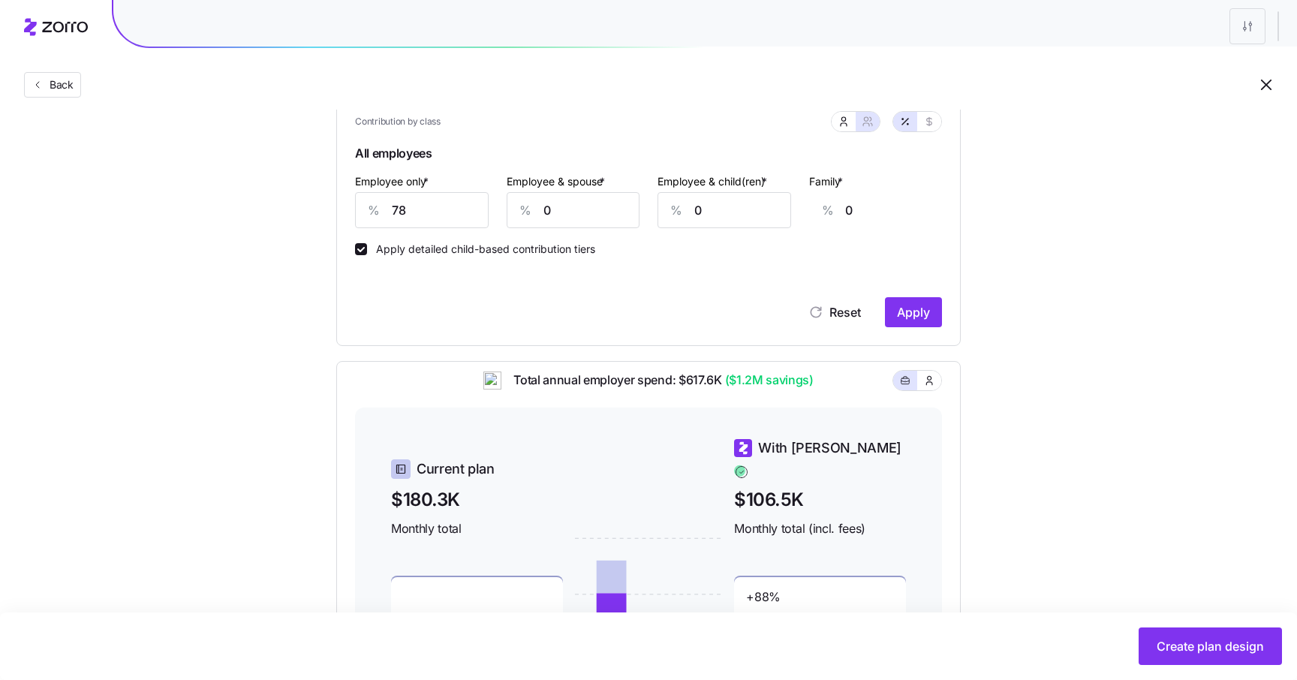
scroll to position [344, 0]
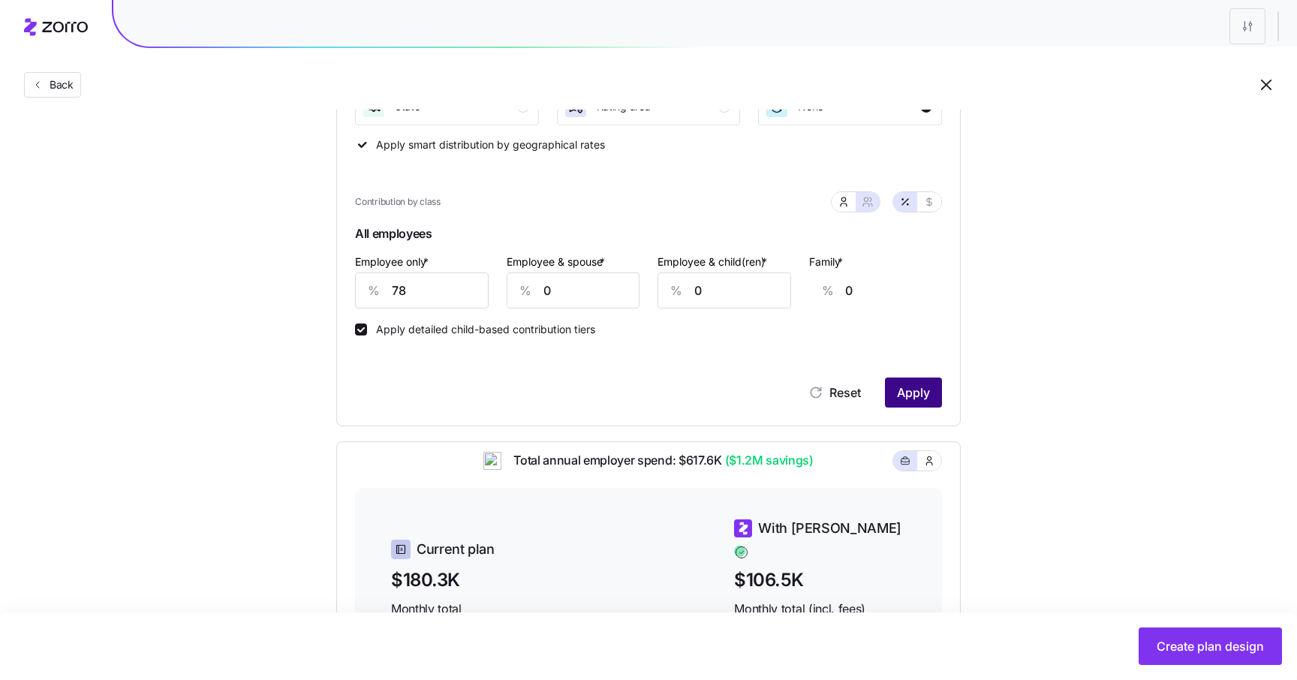
click at [908, 403] on button "Apply" at bounding box center [913, 393] width 57 height 30
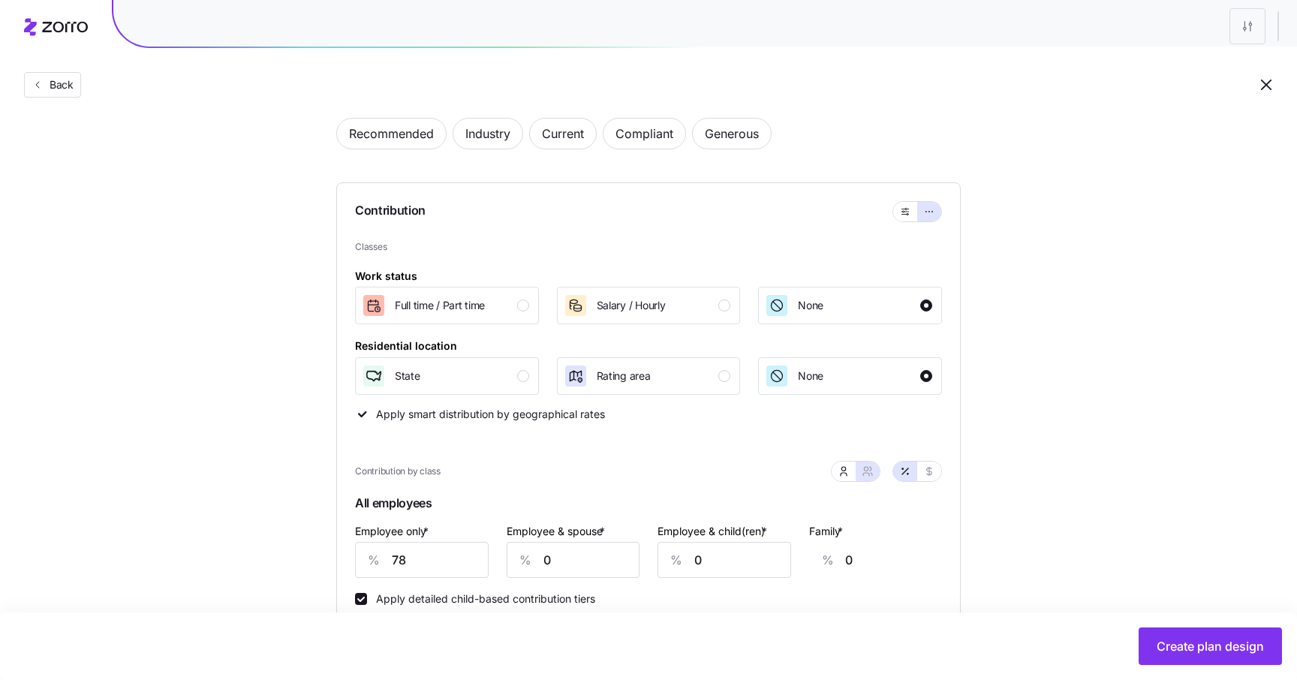
scroll to position [186, 0]
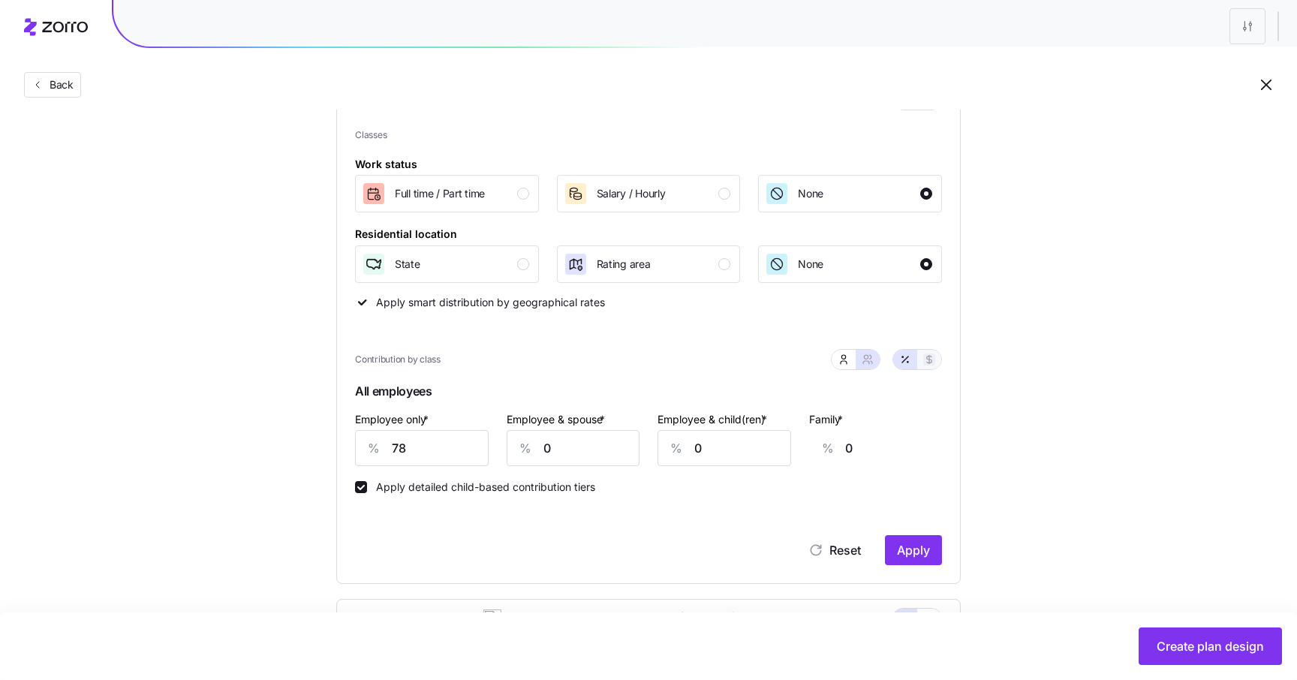
click at [933, 357] on icon "button" at bounding box center [929, 360] width 12 height 12
type input "456"
click at [736, 454] on input "Employee & child(ren) *" at bounding box center [725, 448] width 134 height 36
type input "0"
click at [617, 450] on input "Employee & spouse *" at bounding box center [574, 448] width 134 height 36
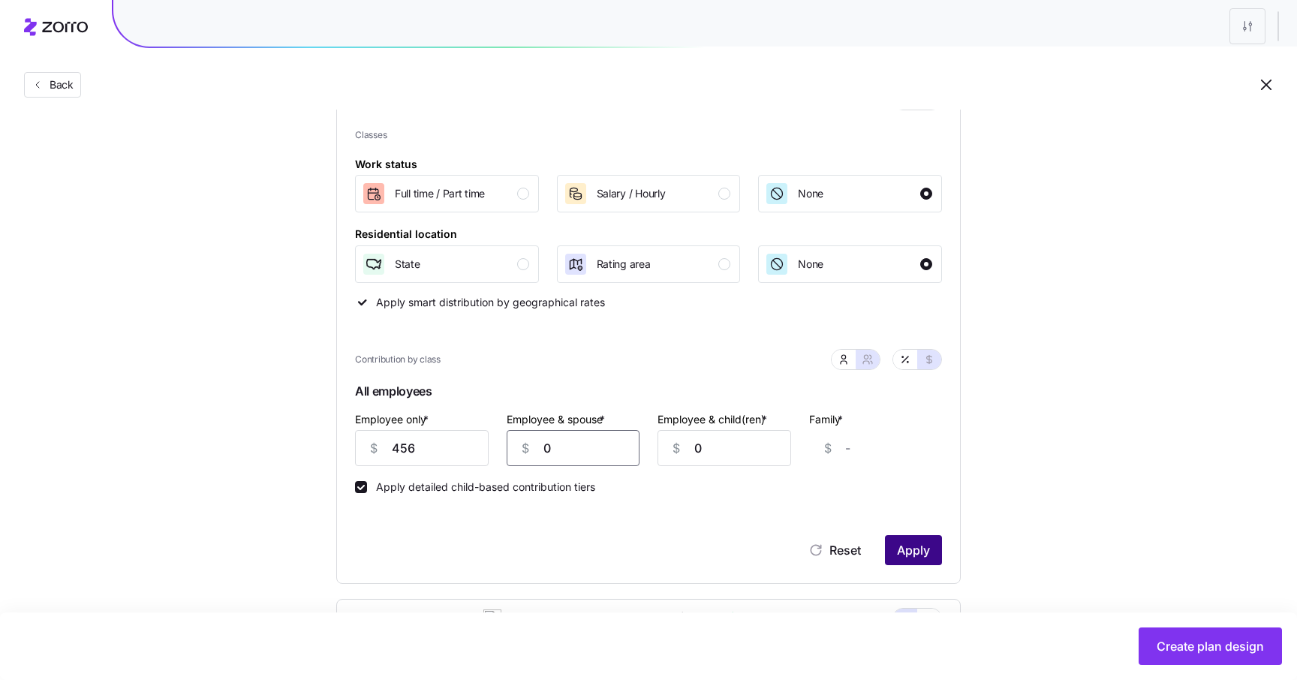
type input "0"
click at [923, 546] on span "Apply" at bounding box center [913, 550] width 33 height 18
click at [1267, 44] on icon "button" at bounding box center [1269, 41] width 12 height 12
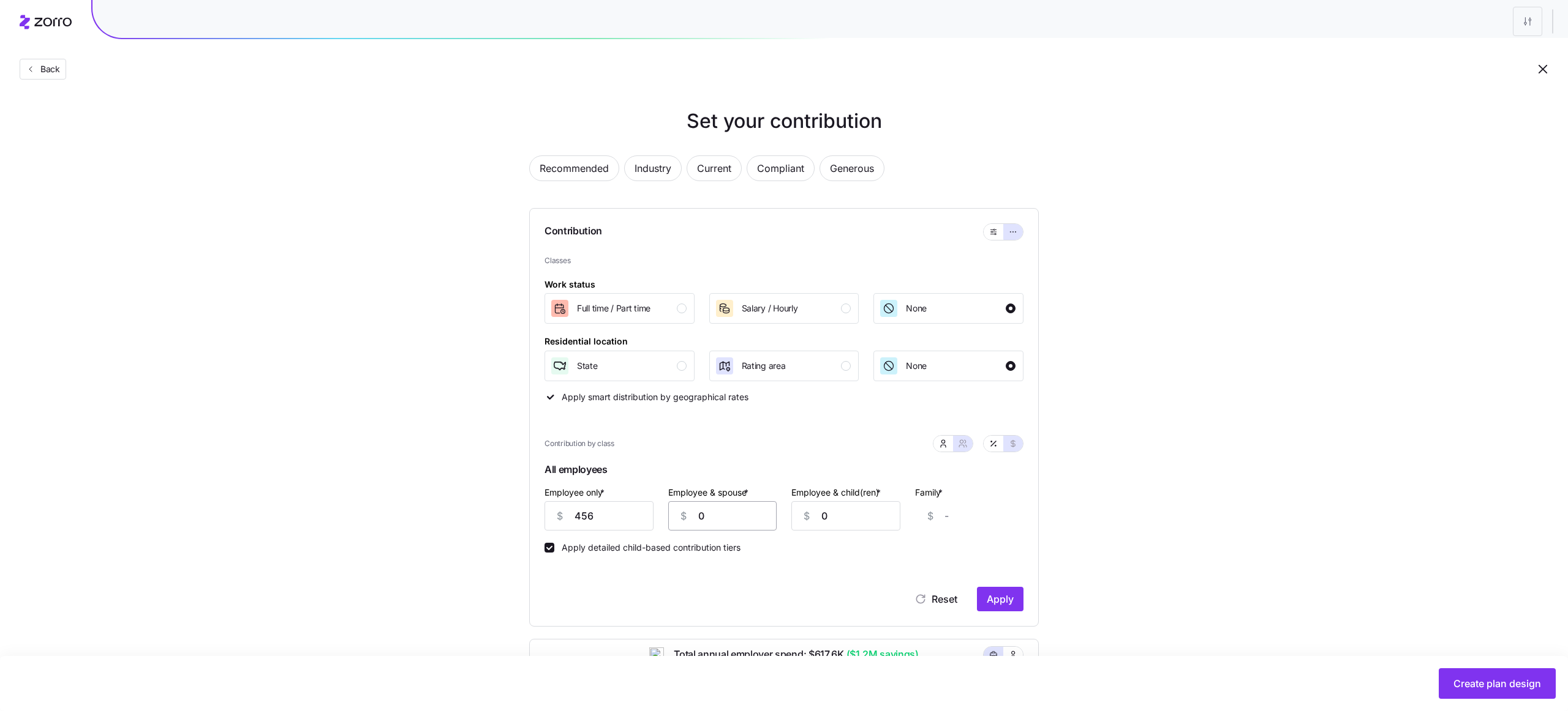
scroll to position [0, 0]
click at [598, 167] on span "Recommended" at bounding box center [574, 170] width 69 height 24
type input "267004"
type input "747611"
type input "533221"
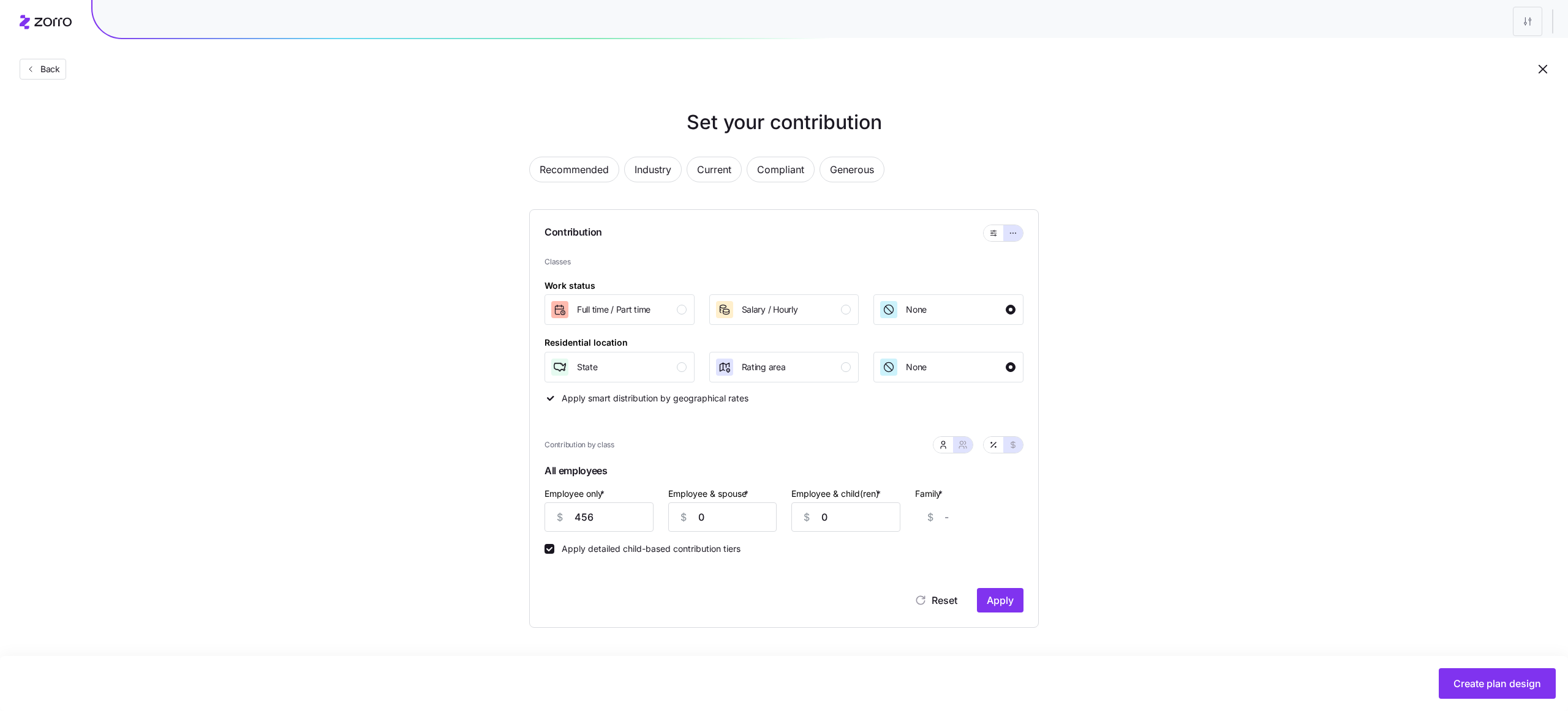
type input "1013828"
click at [373, 419] on div "Set your contribution Recommended Industry Current Compliant Generous Contribut…" at bounding box center [784, 554] width 1568 height 892
click at [485, 174] on div "Set your contribution Recommended Industry Current Compliant Generous Contribut…" at bounding box center [784, 554] width 608 height 892
click at [572, 166] on span "Recommended" at bounding box center [574, 170] width 69 height 24
click at [656, 163] on span "Industry" at bounding box center [653, 170] width 37 height 24
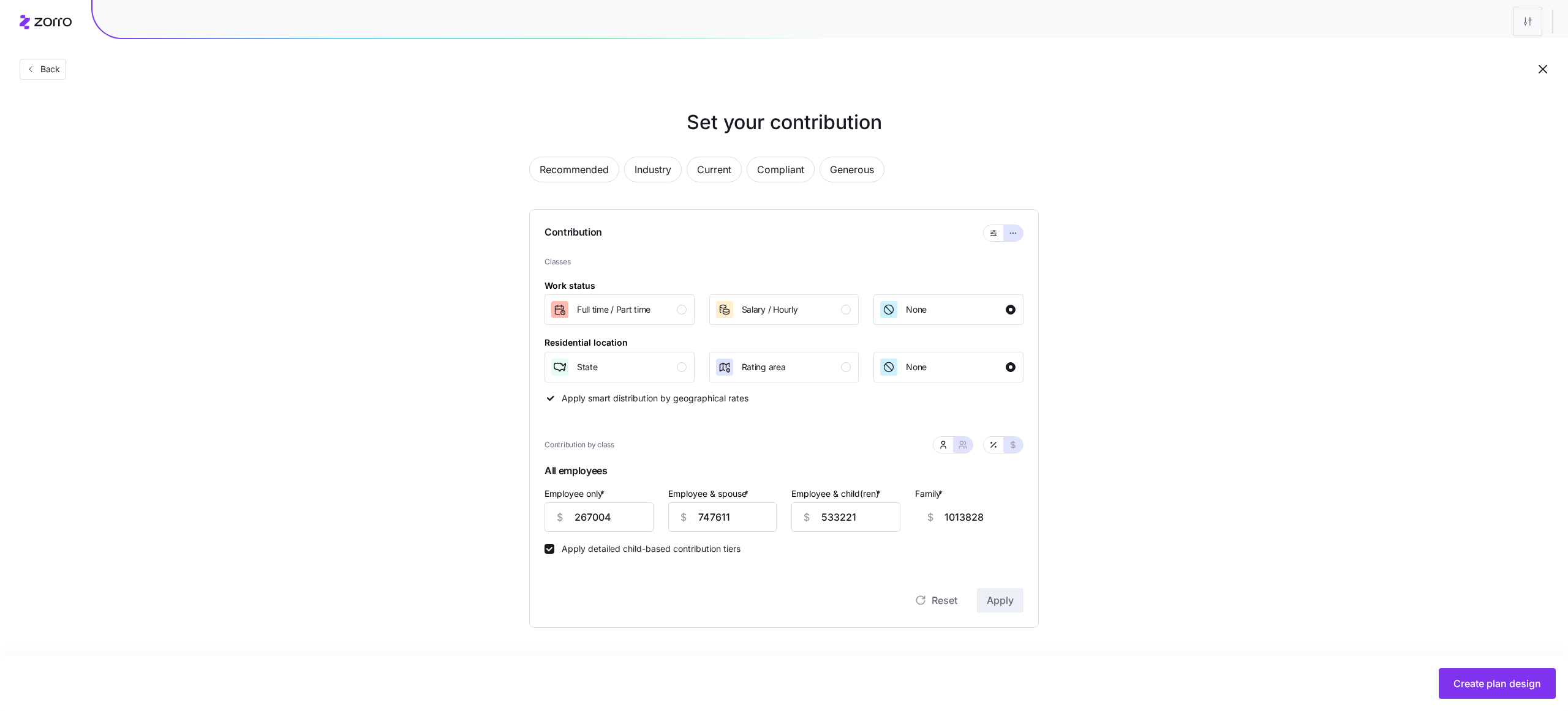
type input "266047"
type input "744932"
type input "531341"
type input "1010226"
click at [664, 161] on span "Industry" at bounding box center [653, 170] width 37 height 24
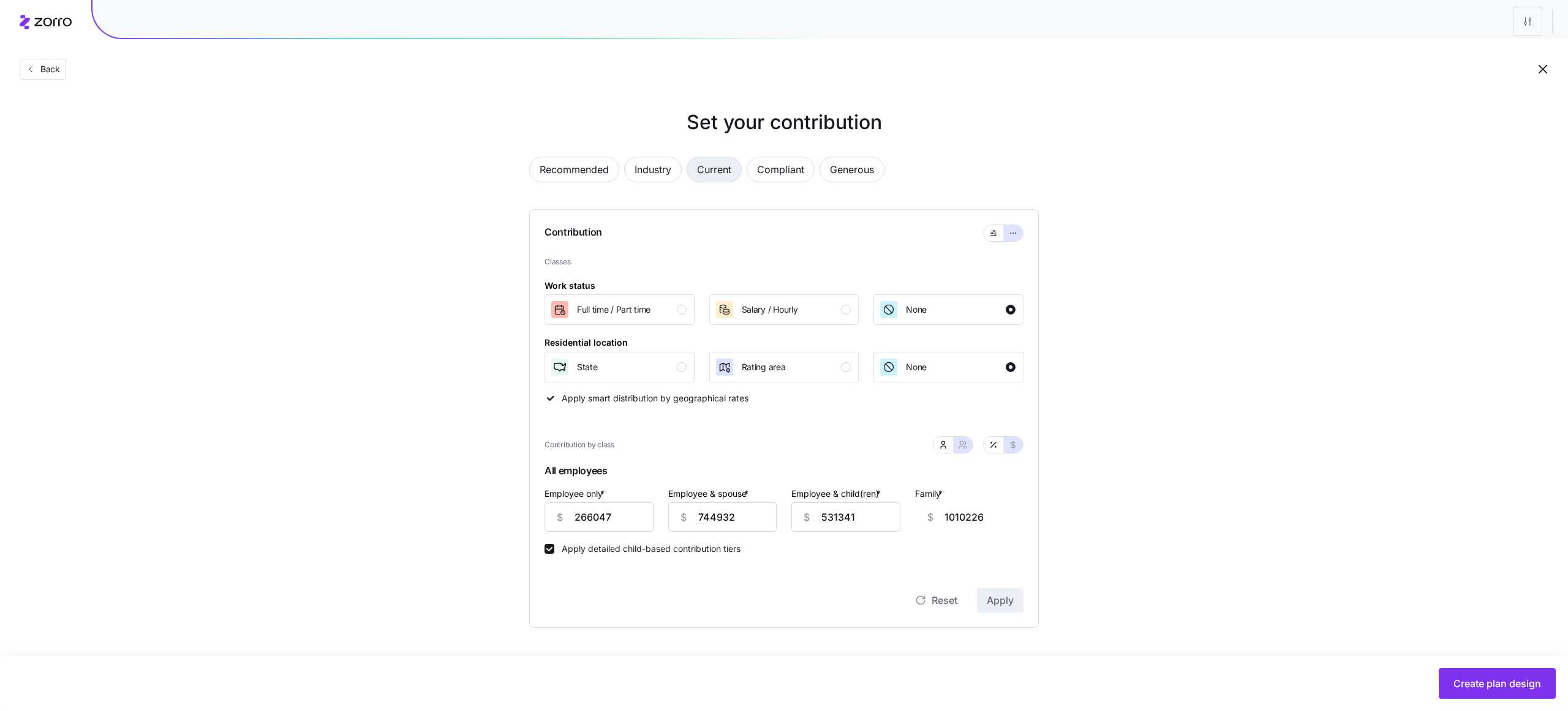
click at [723, 167] on span "Current" at bounding box center [714, 170] width 34 height 24
click at [254, 56] on div "Back" at bounding box center [784, 45] width 1568 height 90
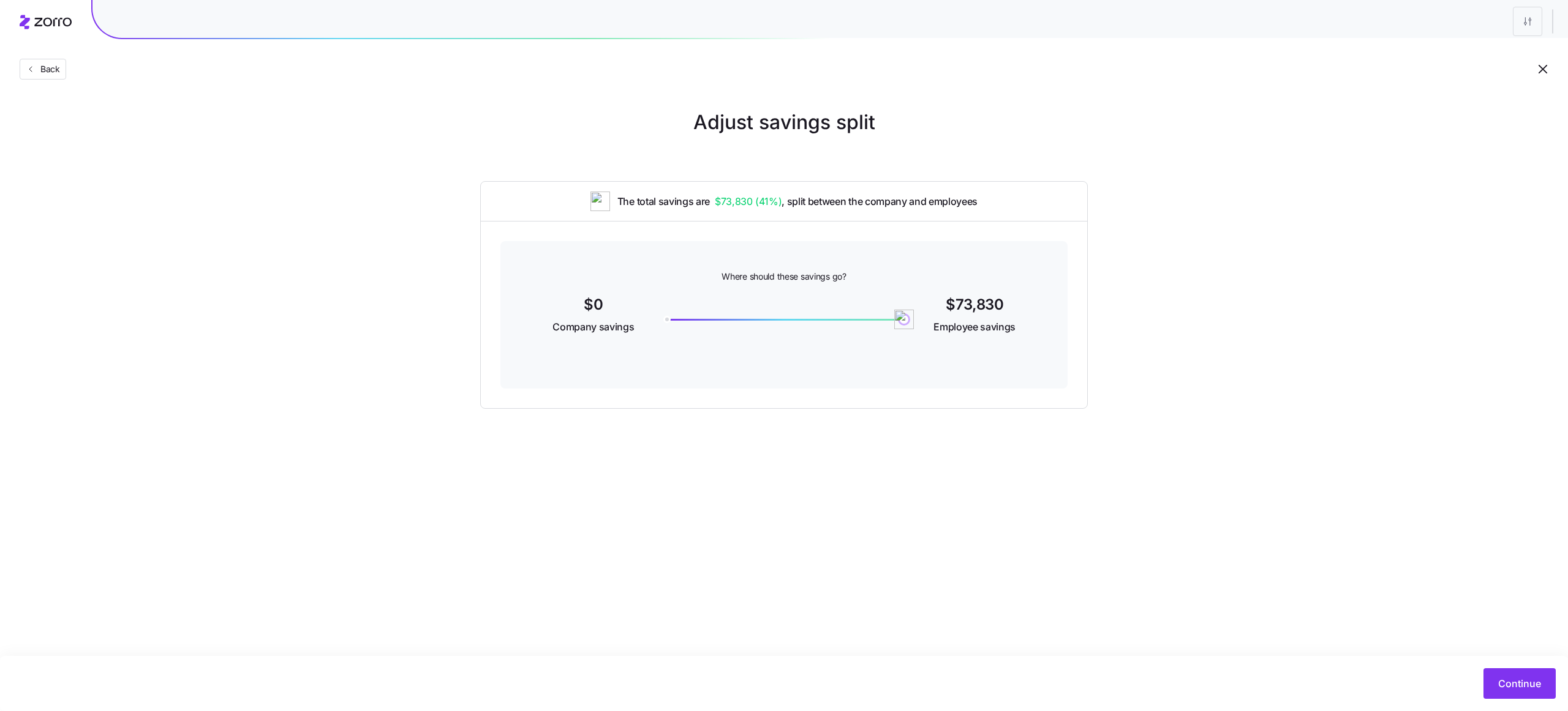
click at [566, 82] on div "Back" at bounding box center [784, 45] width 1568 height 90
click at [1300, 555] on main "Adjust savings split The total savings are $73,830 ( 41% ) , split between the …" at bounding box center [784, 356] width 1568 height 711
click at [1551, 70] on button "button" at bounding box center [1543, 69] width 21 height 21
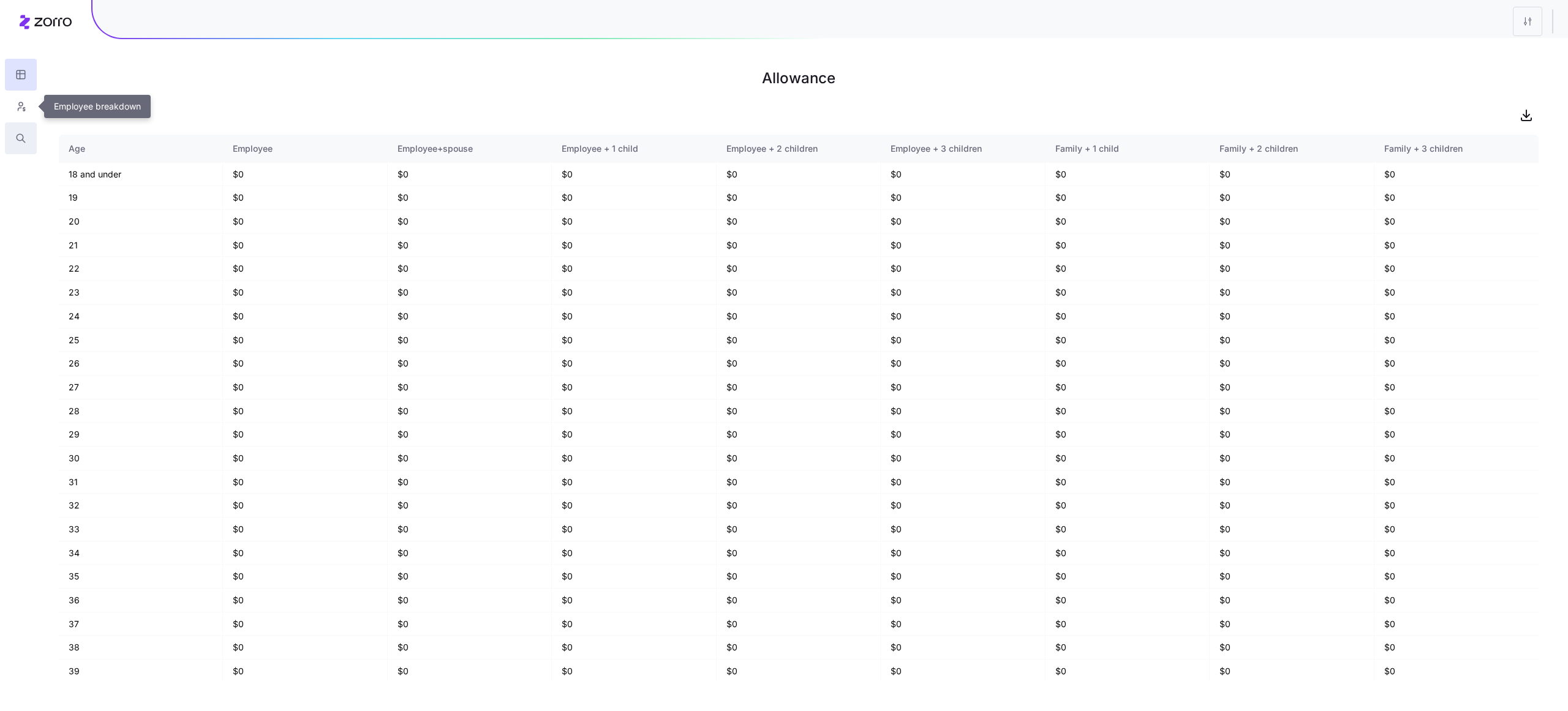
click at [25, 129] on button "button" at bounding box center [20, 138] width 32 height 32
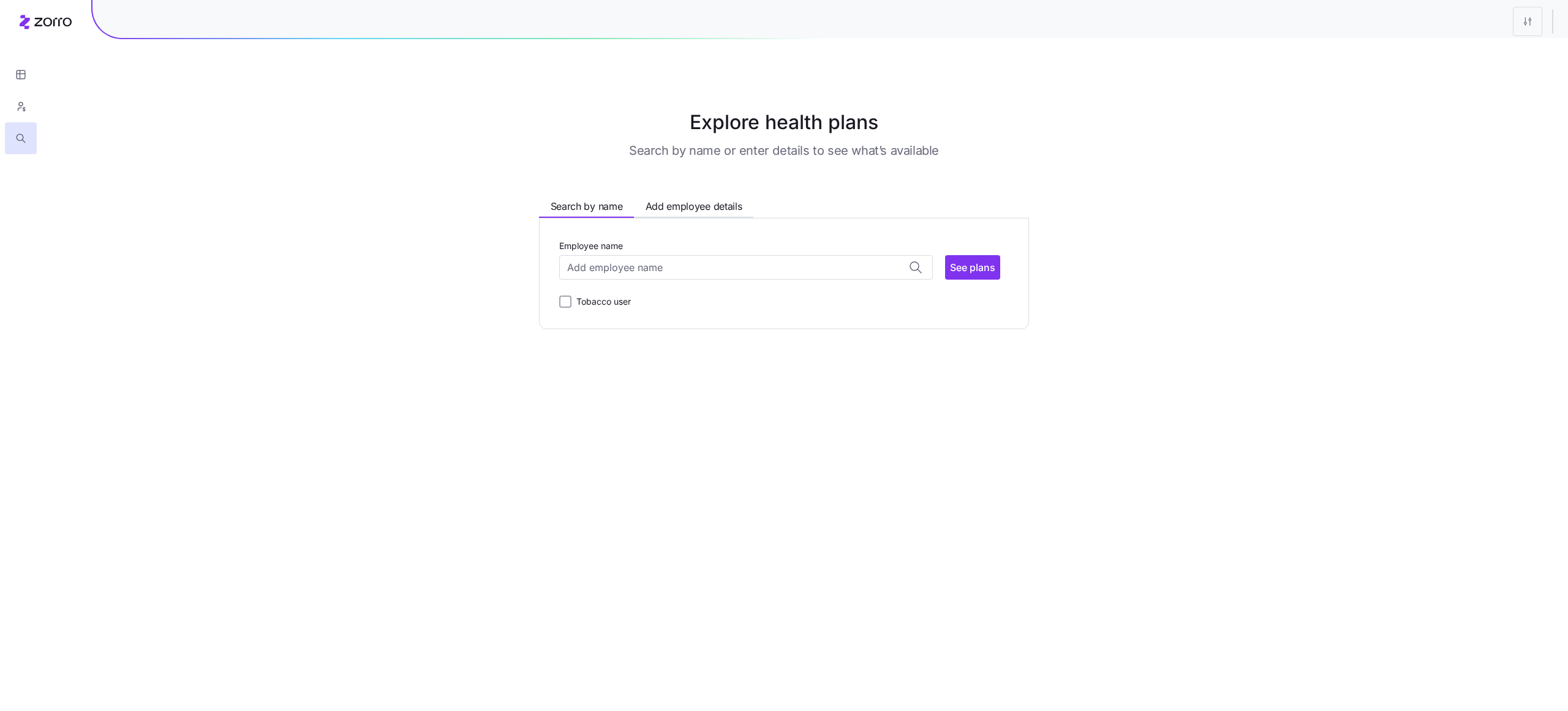
click at [640, 289] on div "Employee name See plans Tobacco user" at bounding box center [783, 273] width 450 height 71
click at [649, 262] on input "Employee name" at bounding box center [746, 267] width 374 height 24
click at [660, 301] on span "ANNA LOPRIORE-GORHAM ( 59 )" at bounding box center [617, 299] width 97 height 15
type input "[PERSON_NAME]"
click at [659, 270] on input "[PERSON_NAME]" at bounding box center [746, 267] width 374 height 24
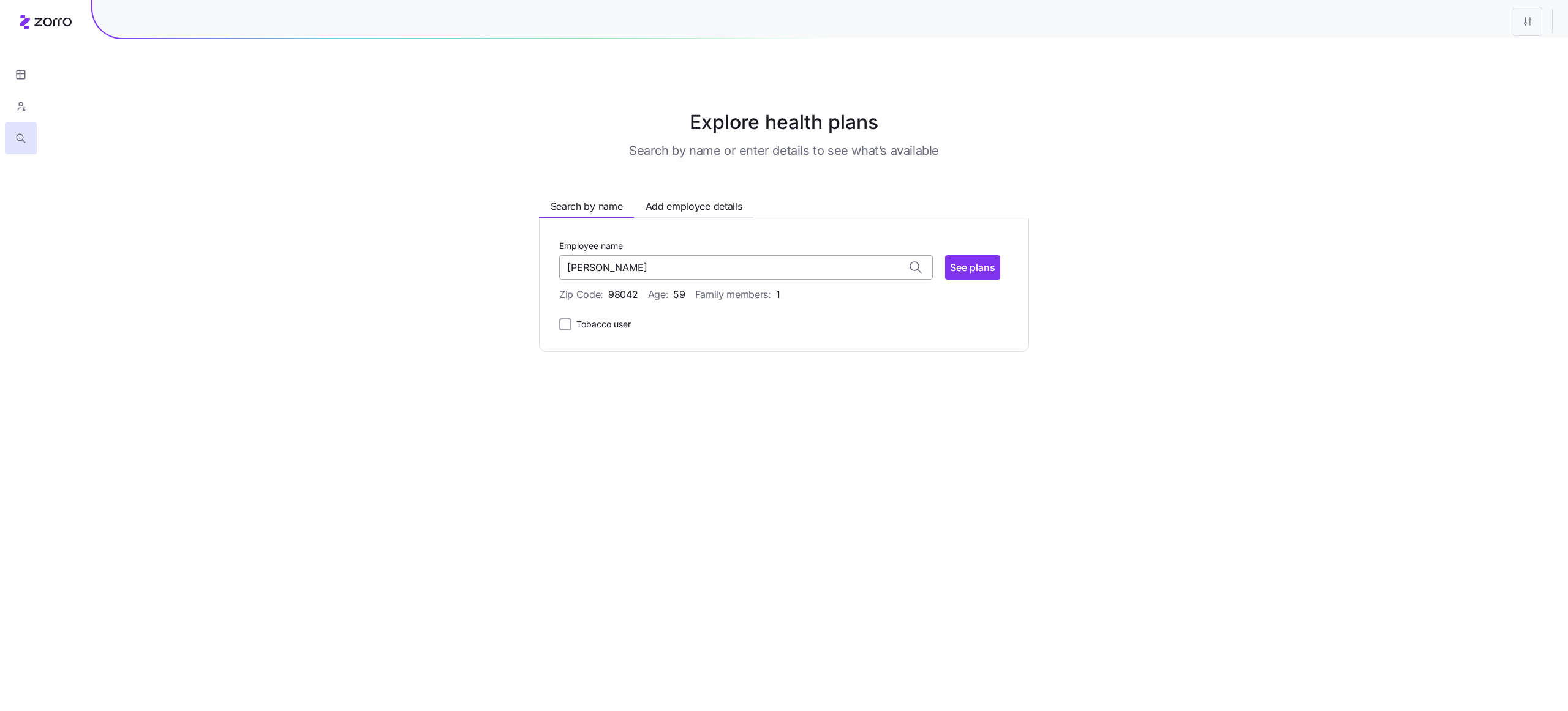
click at [659, 270] on input "[PERSON_NAME]" at bounding box center [746, 267] width 374 height 24
click at [654, 259] on input "Employee name" at bounding box center [746, 267] width 374 height 24
click at [689, 439] on main "Explore health plans Search by name or enter details to see what’s available Se…" at bounding box center [784, 356] width 1568 height 711
click at [614, 259] on input "Employee name" at bounding box center [746, 267] width 374 height 24
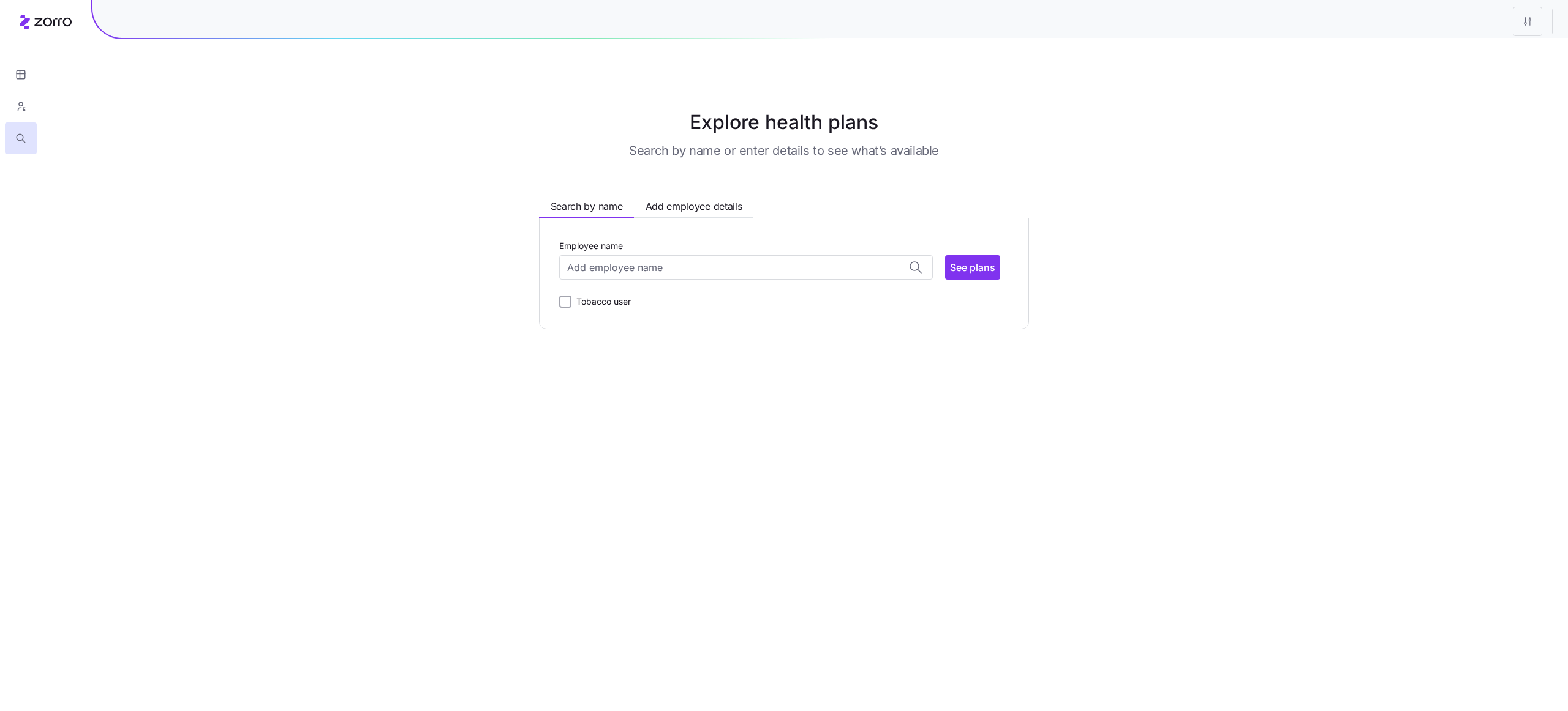
click at [1033, 187] on div "Explore health plans Search by name or enter details to see what’s available Se…" at bounding box center [784, 219] width 608 height 222
click at [775, 257] on input "Employee name" at bounding box center [746, 267] width 374 height 24
click at [636, 276] on input "Employee name" at bounding box center [746, 267] width 374 height 24
type input "k"
click at [419, 519] on main "Explore health plans Search by name or enter details to see what’s available Se…" at bounding box center [784, 356] width 1568 height 711
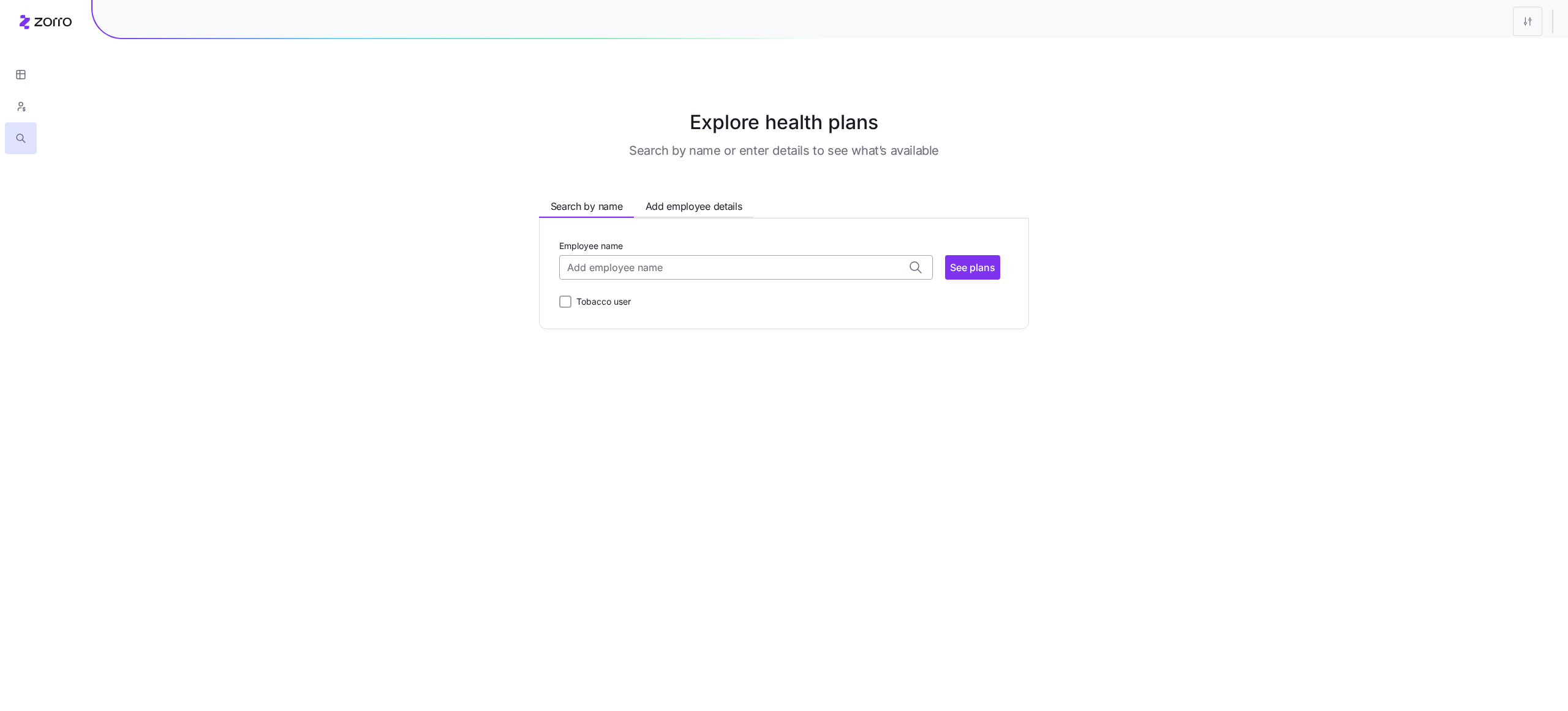
click at [659, 269] on input "Employee name" at bounding box center [746, 267] width 374 height 24
click at [1519, 17] on html "Explore health plans Search by name or enter details to see what’s available Se…" at bounding box center [784, 356] width 1568 height 711
click at [1456, 47] on div "Edit plan design" at bounding box center [1453, 54] width 64 height 14
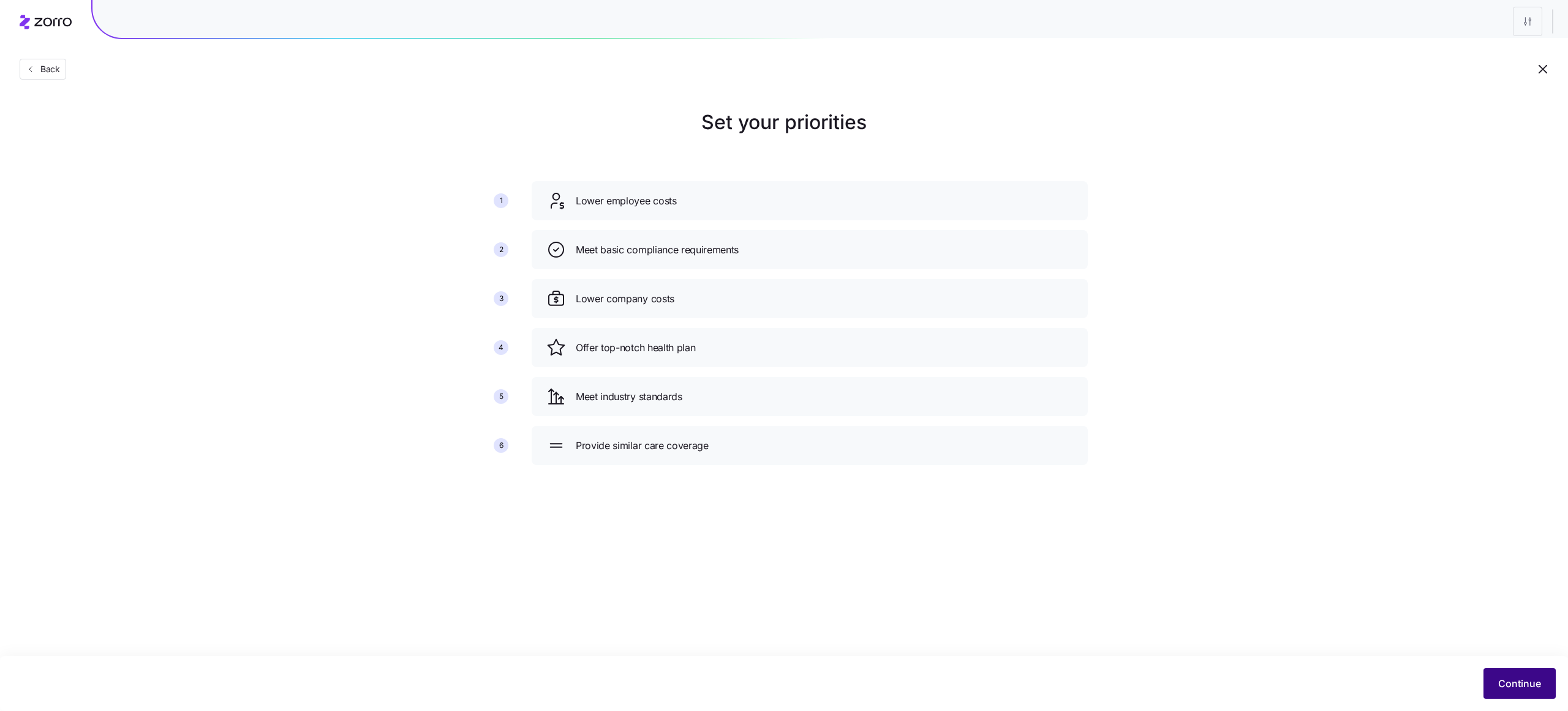
click at [1513, 682] on span "Continue" at bounding box center [1519, 683] width 43 height 15
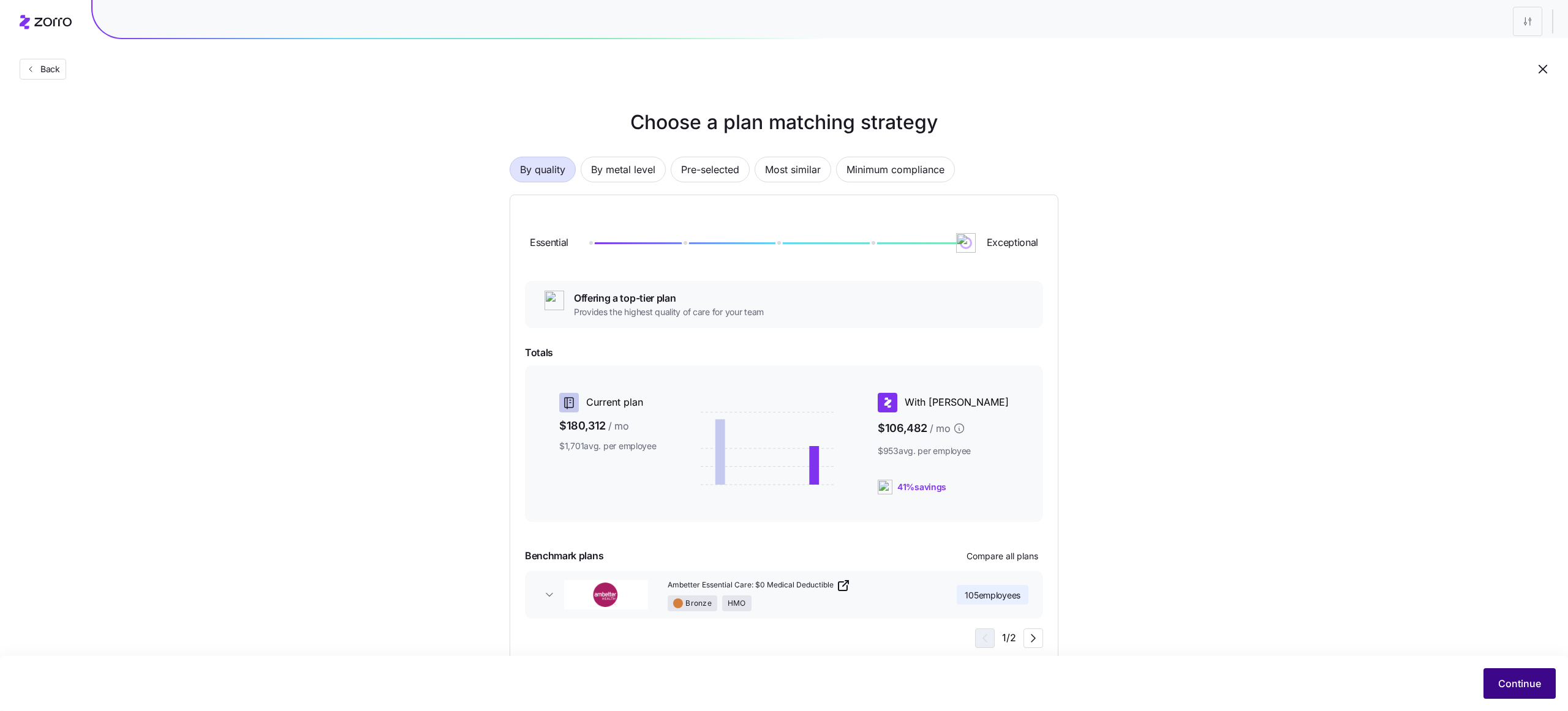
click at [1515, 672] on button "Continue" at bounding box center [1519, 684] width 73 height 31
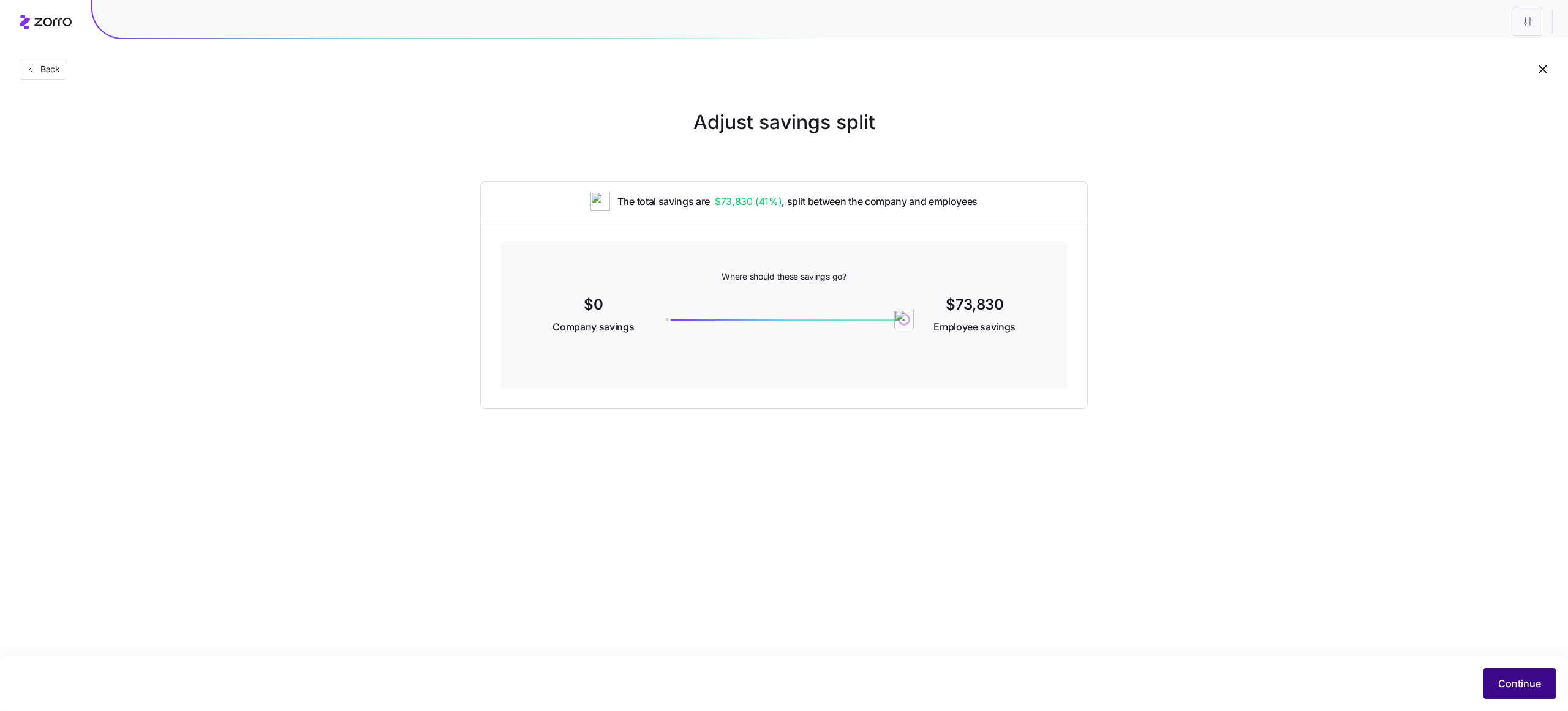
click at [1519, 681] on span "Continue" at bounding box center [1519, 683] width 43 height 15
drag, startPoint x: 899, startPoint y: 320, endPoint x: 858, endPoint y: 323, distance: 41.1
click at [872, 323] on img at bounding box center [883, 320] width 21 height 21
click at [1508, 696] on button "Continue" at bounding box center [1519, 684] width 73 height 31
click at [34, 73] on icon "button" at bounding box center [31, 69] width 10 height 10
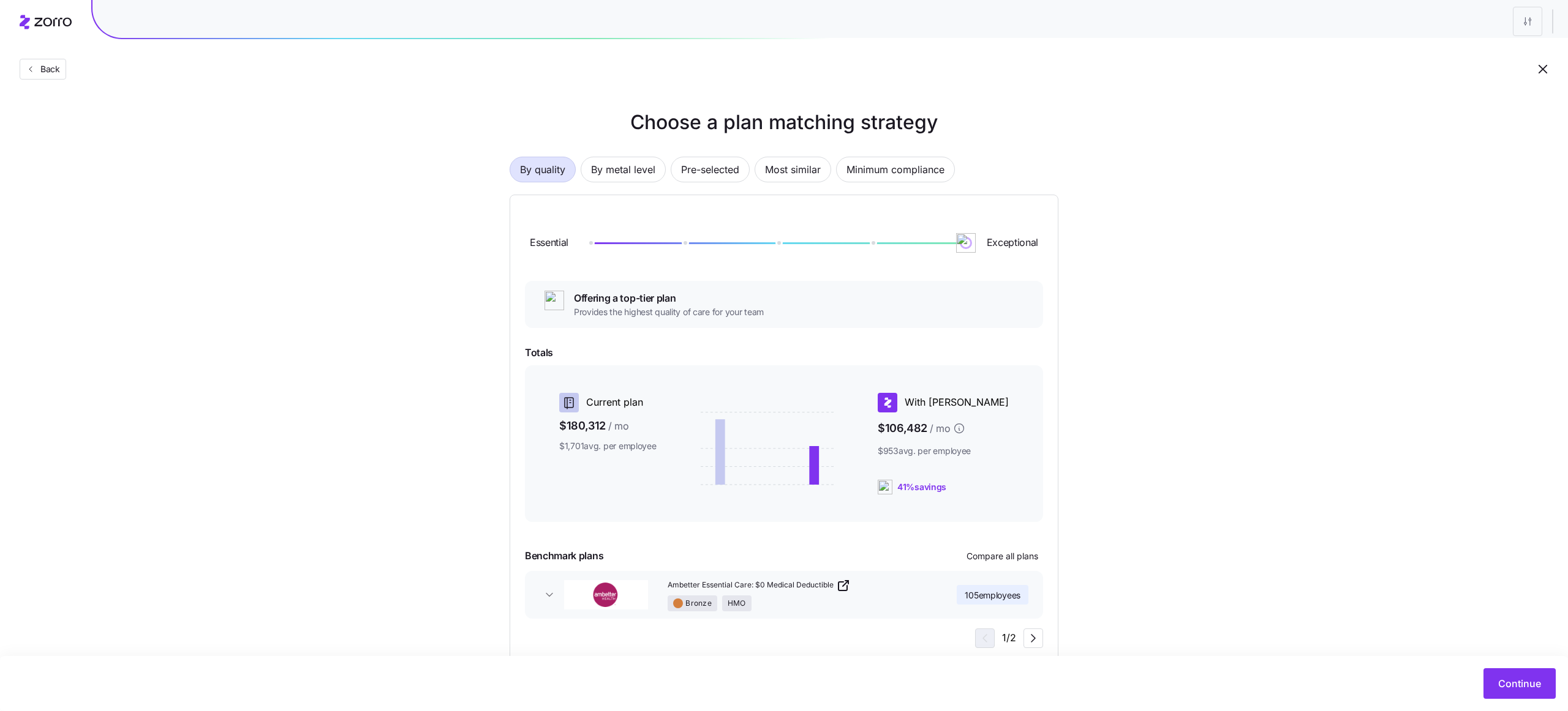
click at [34, 73] on icon "button" at bounding box center [31, 69] width 10 height 10
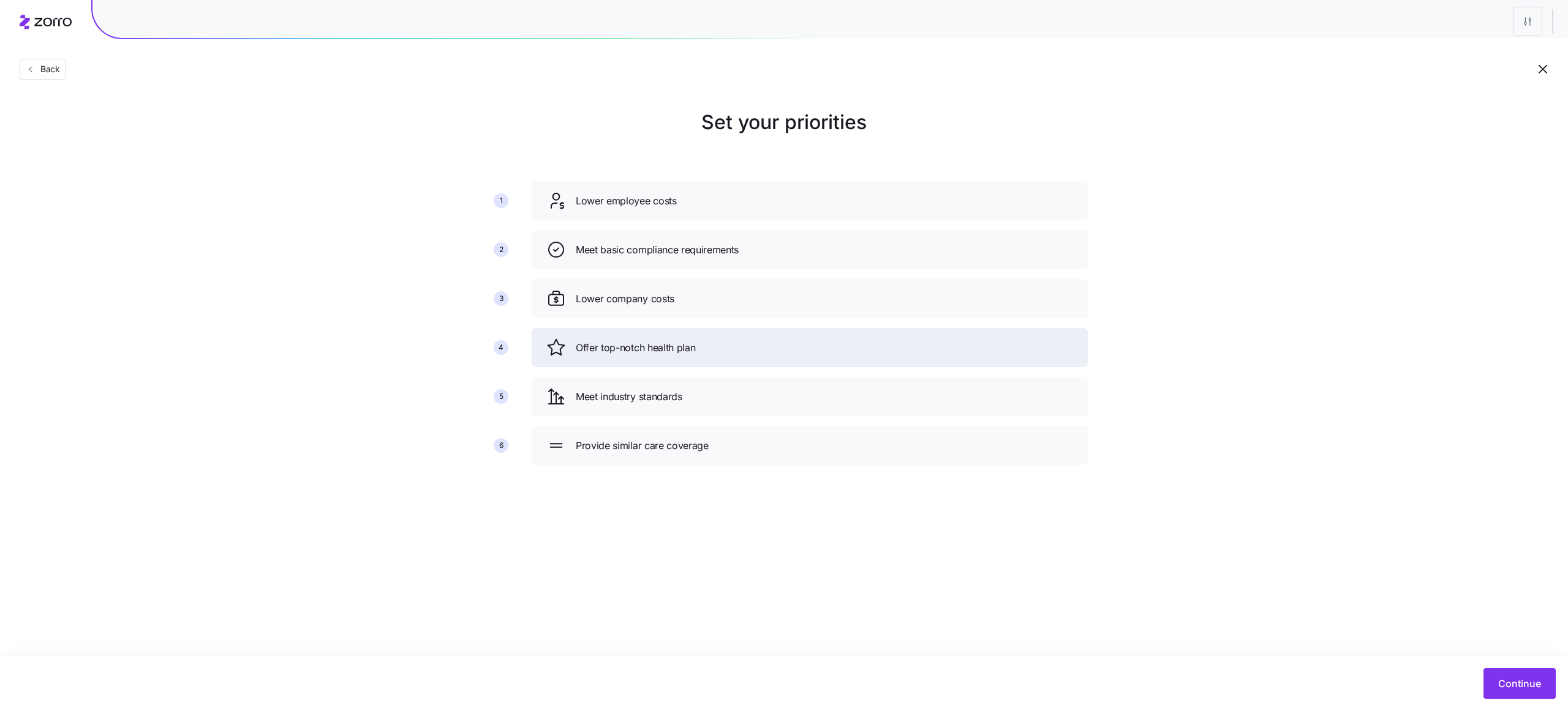
drag, startPoint x: 844, startPoint y: 329, endPoint x: 835, endPoint y: 219, distance: 110.4
click at [835, 328] on div "Offer top-notch health plan" at bounding box center [810, 347] width 556 height 39
click at [1508, 688] on span "Continue" at bounding box center [1519, 683] width 43 height 15
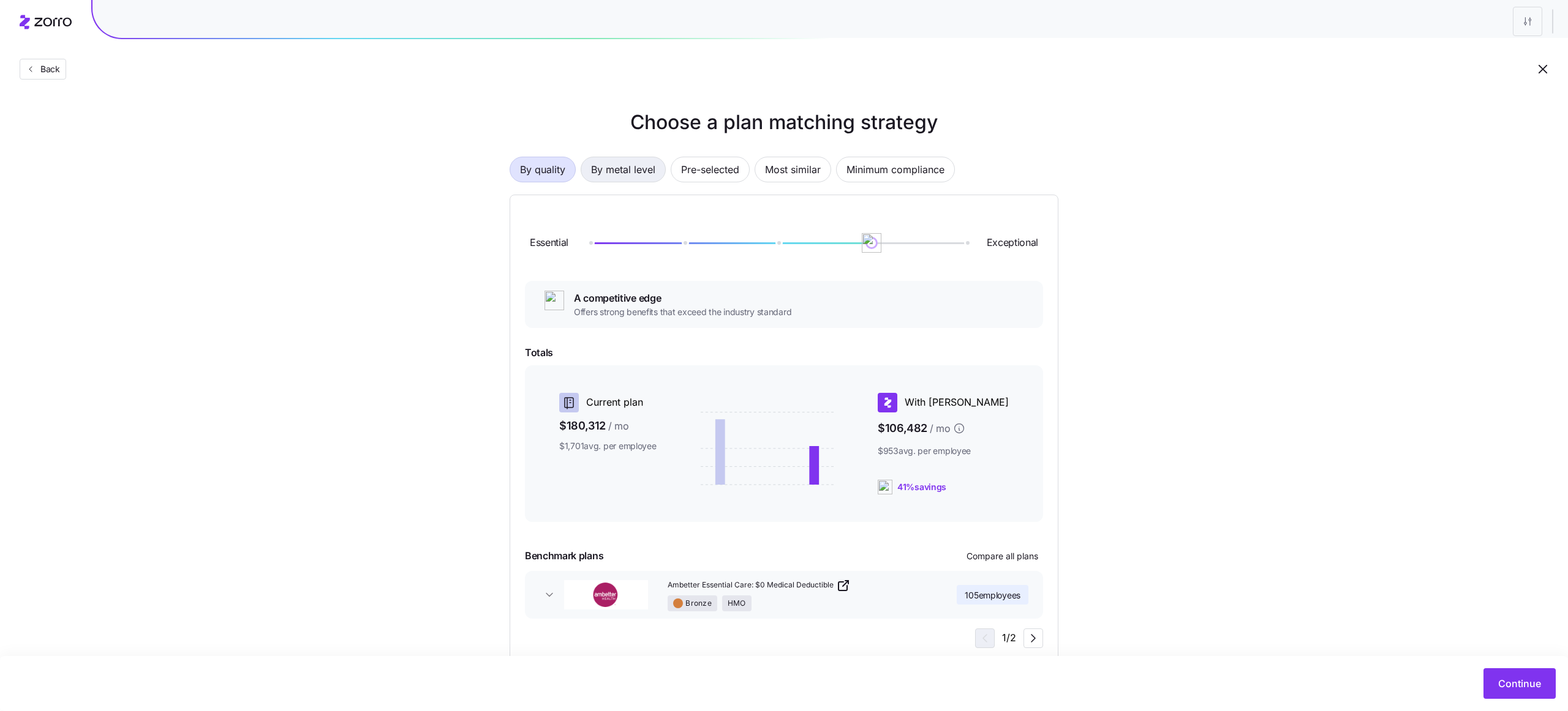
click at [628, 172] on span "By metal level" at bounding box center [622, 170] width 64 height 24
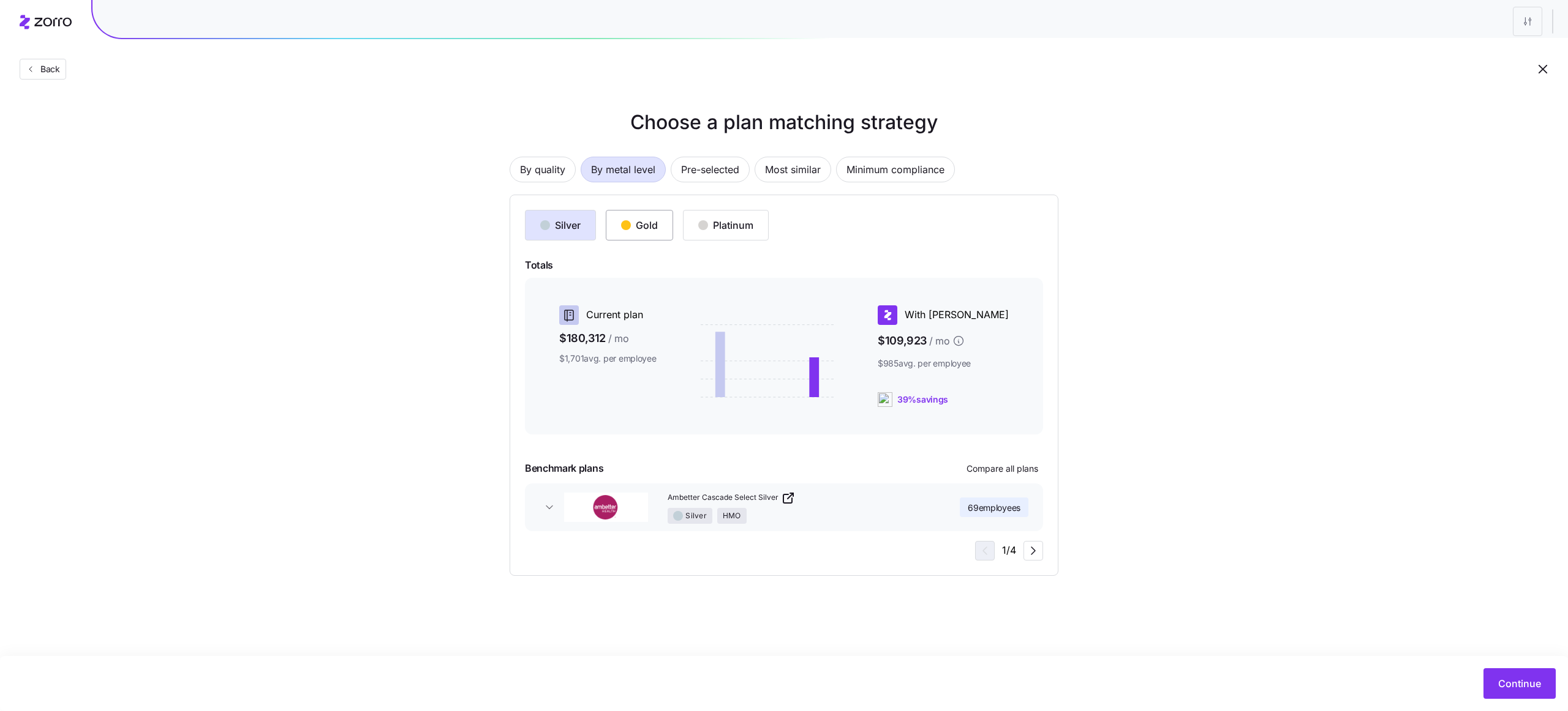
click at [630, 238] on button "Gold" at bounding box center [639, 225] width 68 height 31
click at [1501, 679] on span "Continue" at bounding box center [1519, 683] width 43 height 15
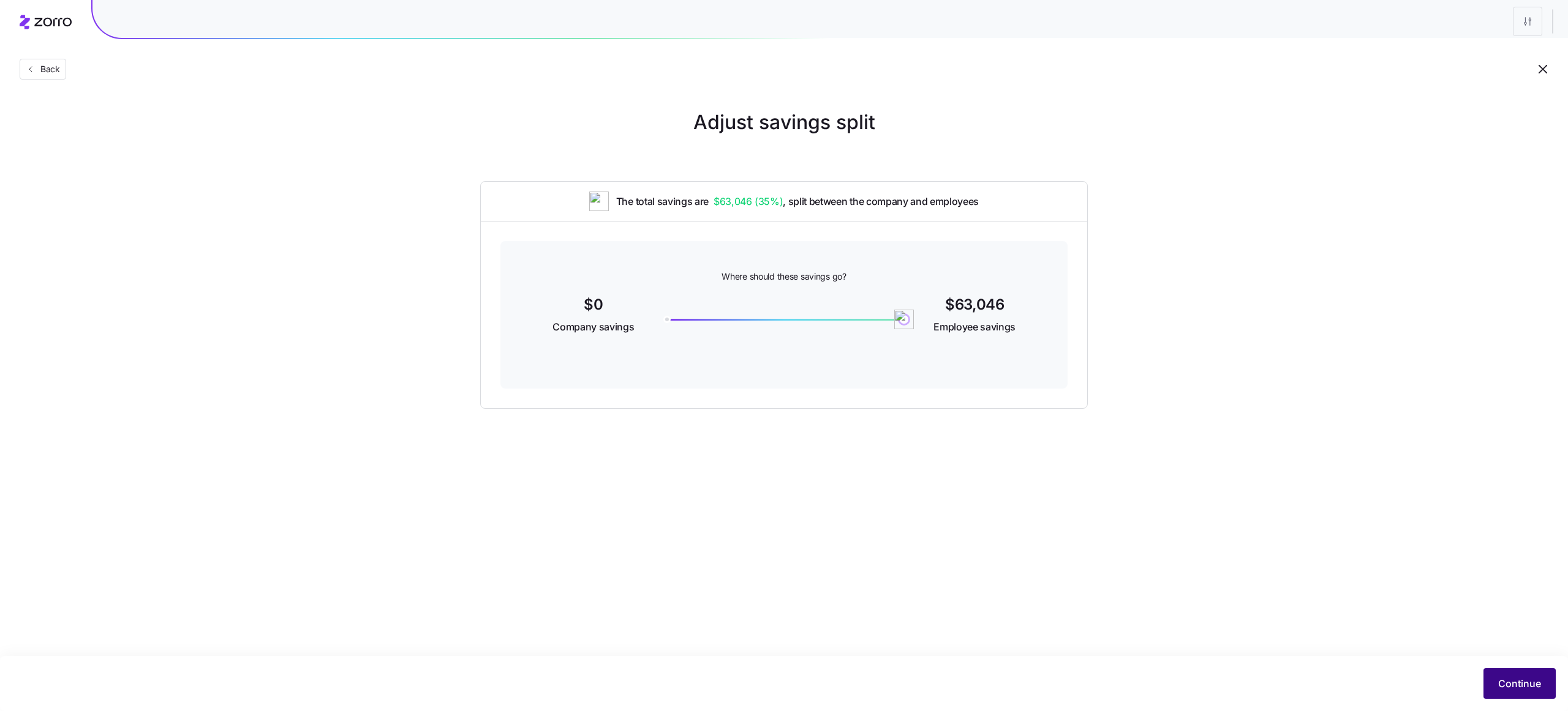
click at [1513, 682] on span "Continue" at bounding box center [1519, 683] width 43 height 15
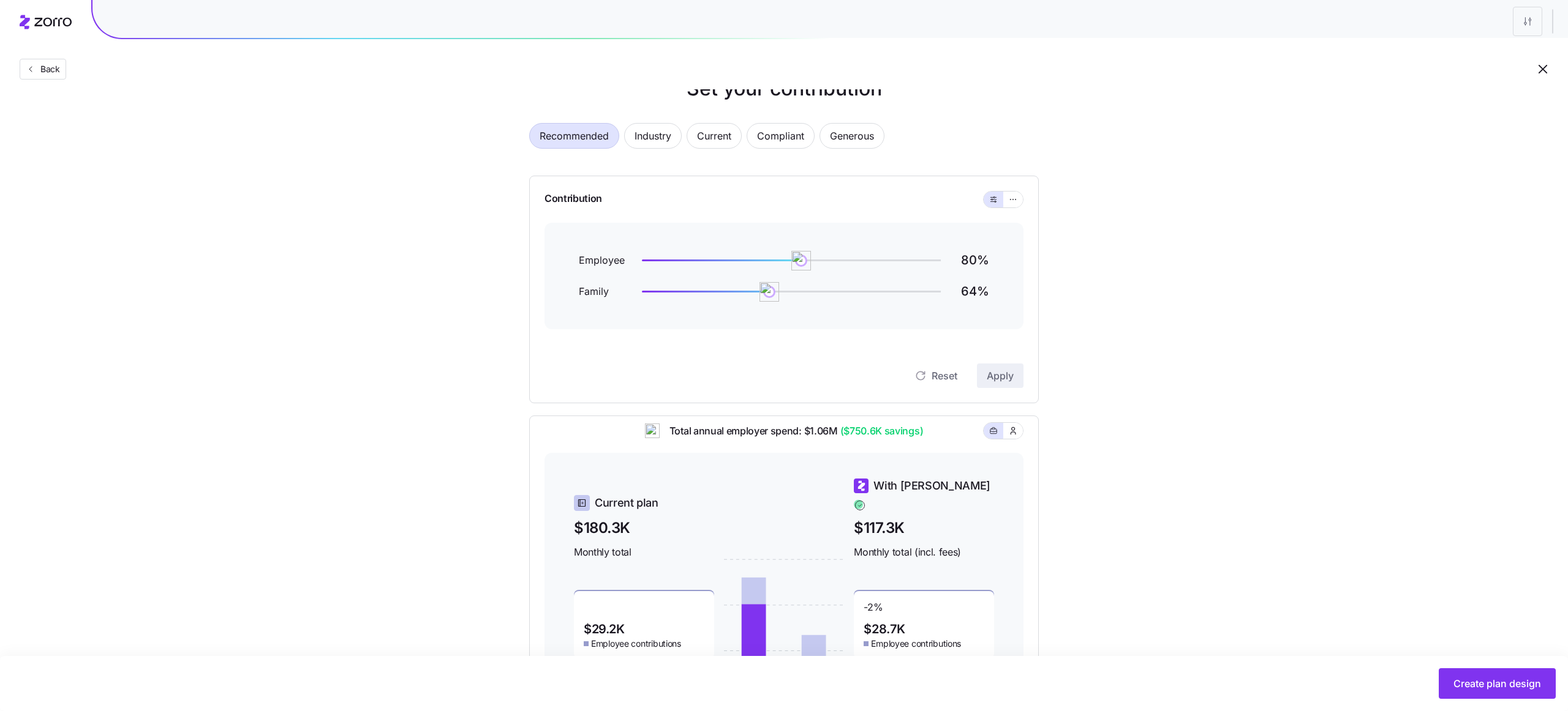
scroll to position [31, 0]
click at [1012, 201] on icon "button" at bounding box center [1012, 202] width 9 height 15
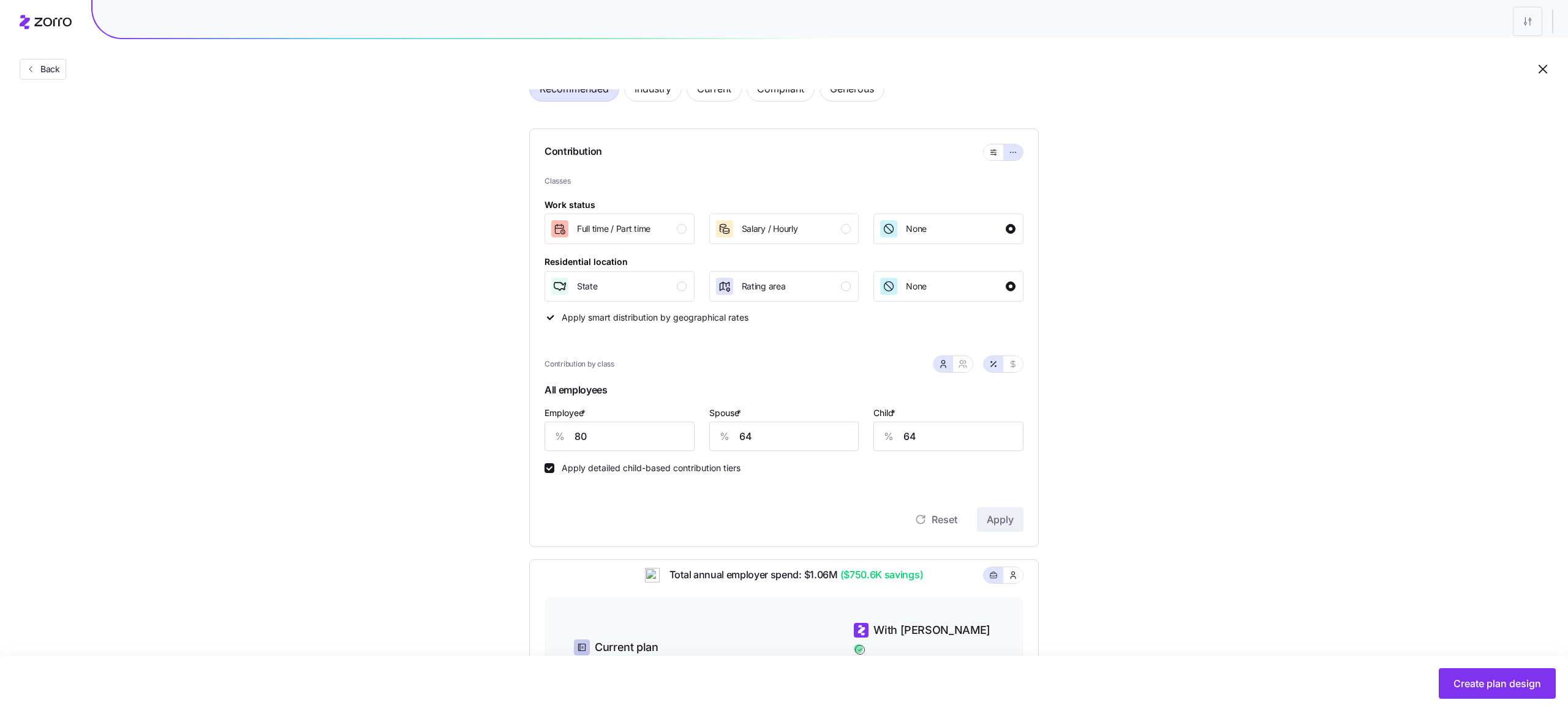
scroll to position [99, 0]
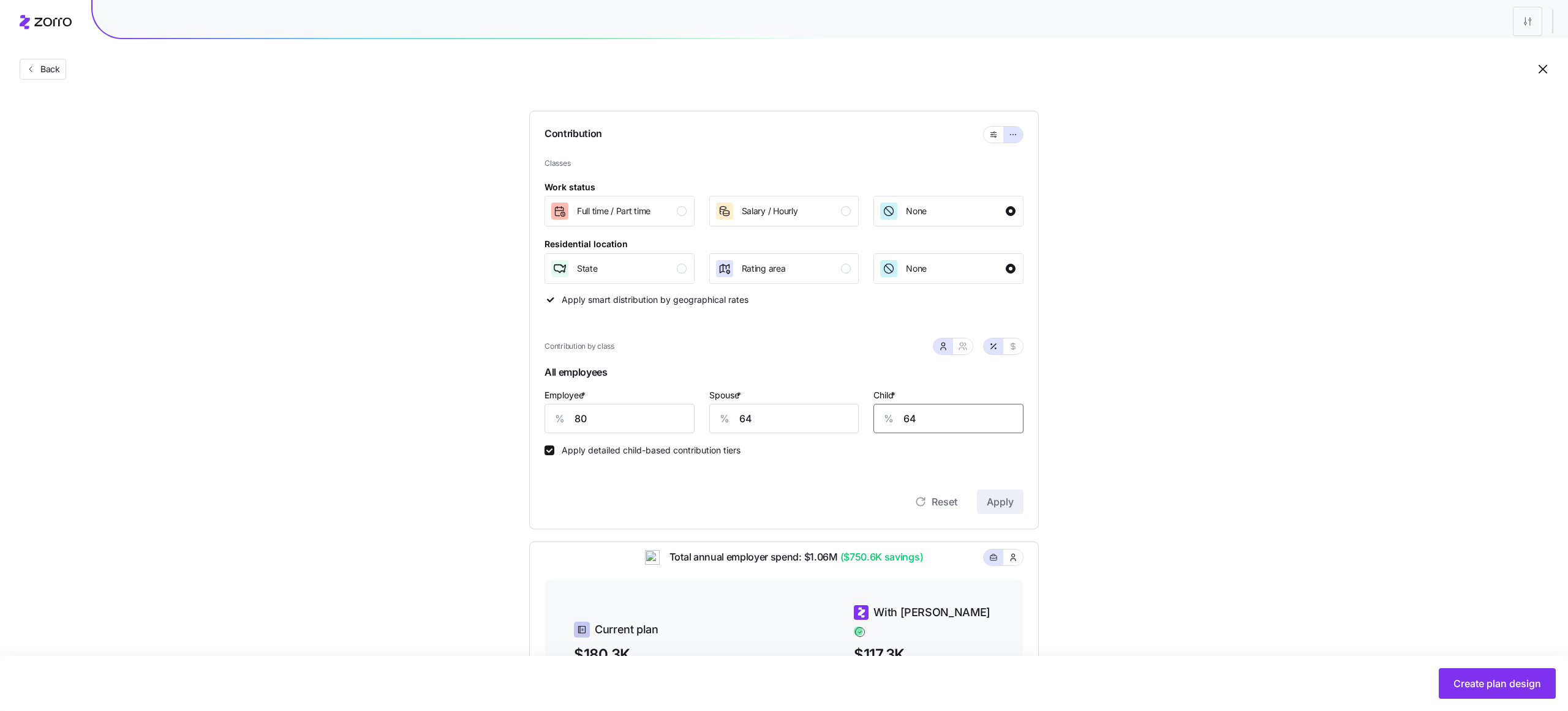
click at [984, 422] on input "64" at bounding box center [948, 418] width 150 height 29
type input "0"
click at [792, 429] on input "64" at bounding box center [784, 418] width 150 height 29
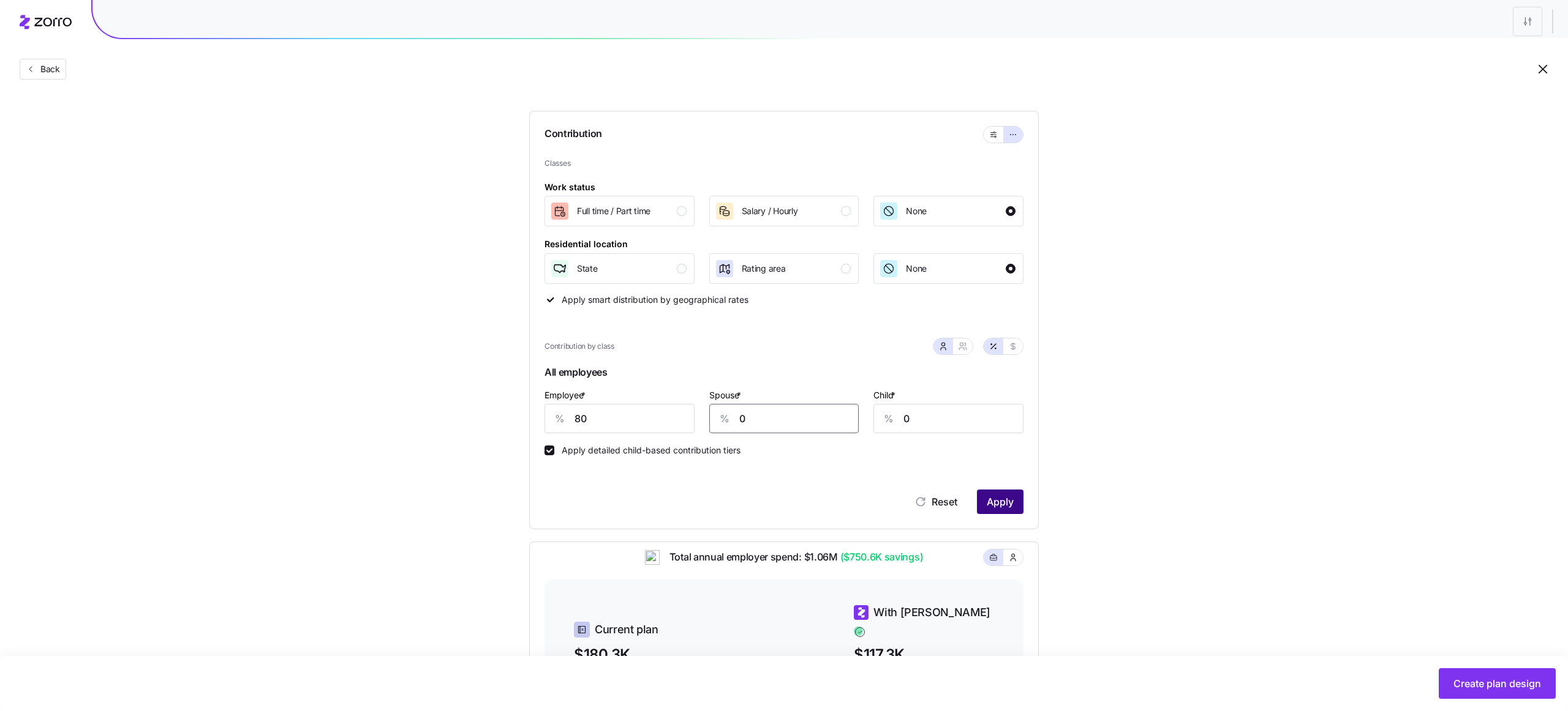
type input "0"
click at [1003, 505] on span "Apply" at bounding box center [999, 502] width 27 height 15
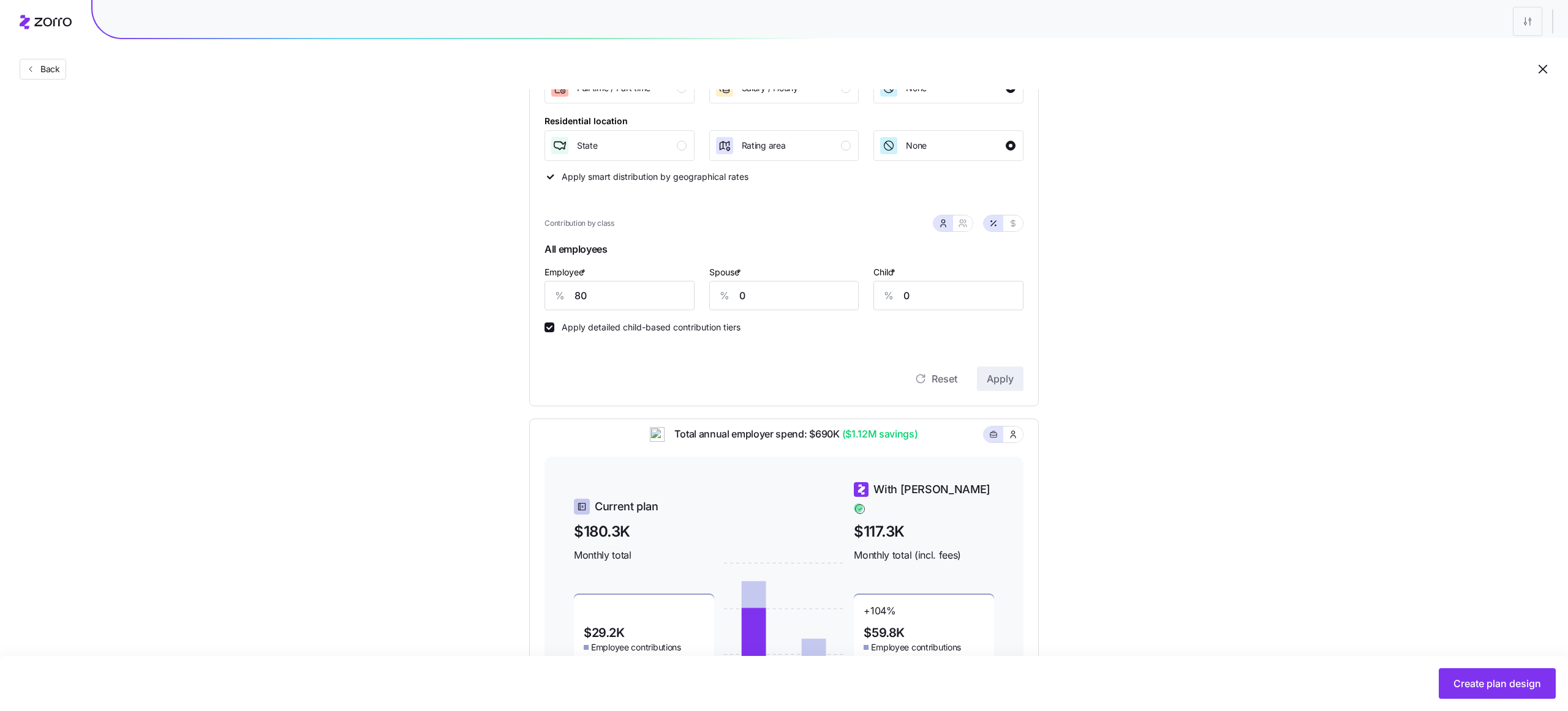
scroll to position [205, 0]
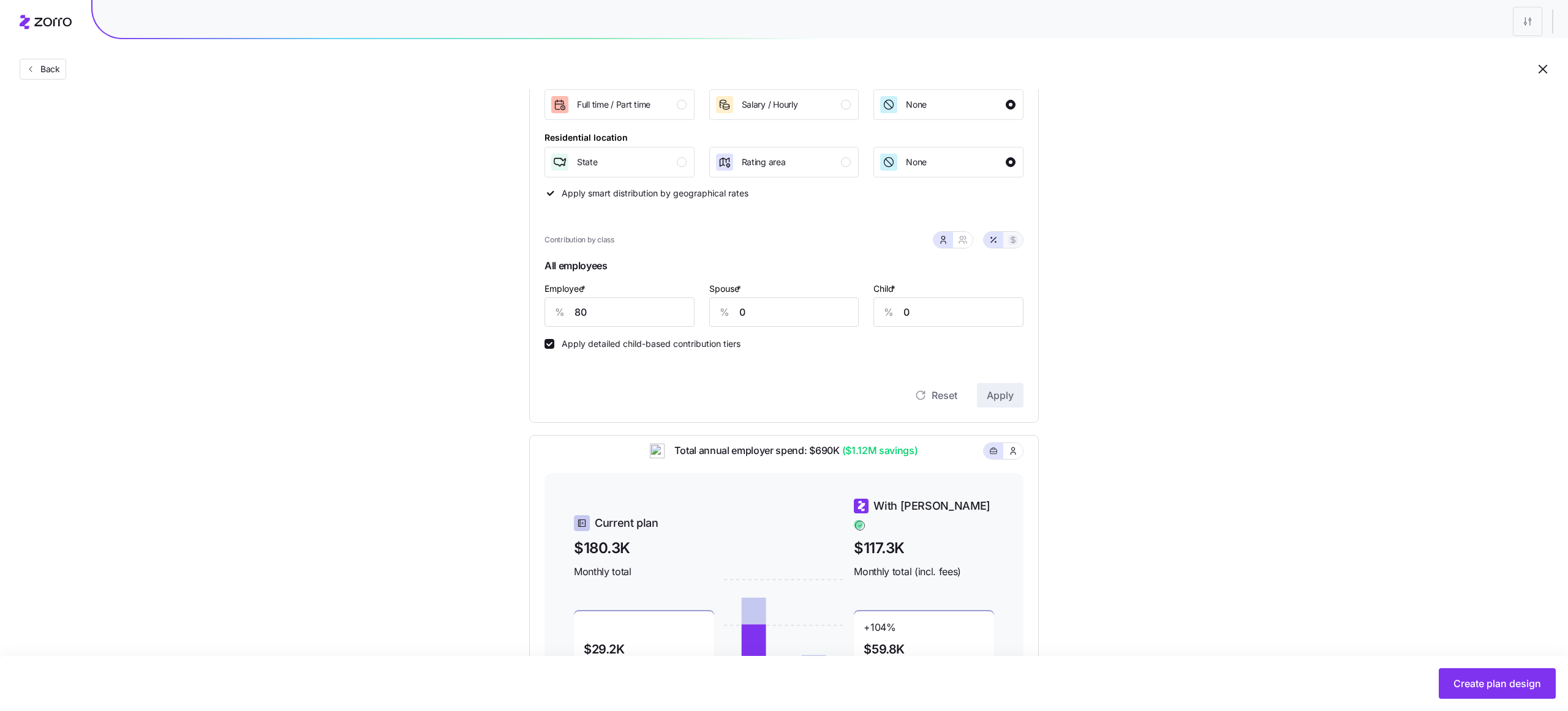
click at [1011, 236] on icon "button" at bounding box center [1013, 240] width 10 height 10
type input "520"
click at [809, 316] on input "Spouse *" at bounding box center [784, 312] width 150 height 29
type input "0"
click at [910, 316] on input "Child *" at bounding box center [948, 312] width 150 height 29
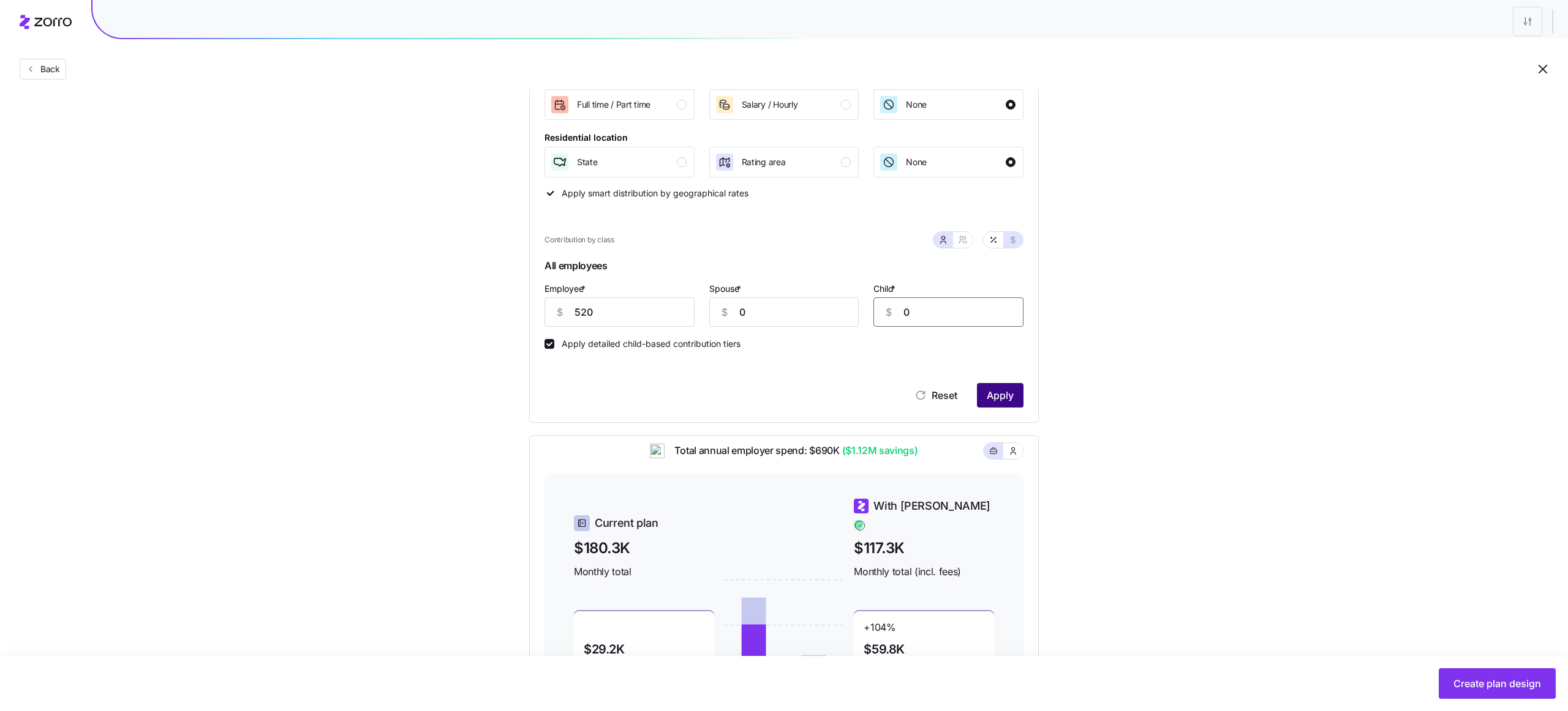
type input "0"
click at [1008, 391] on span "Apply" at bounding box center [999, 395] width 27 height 15
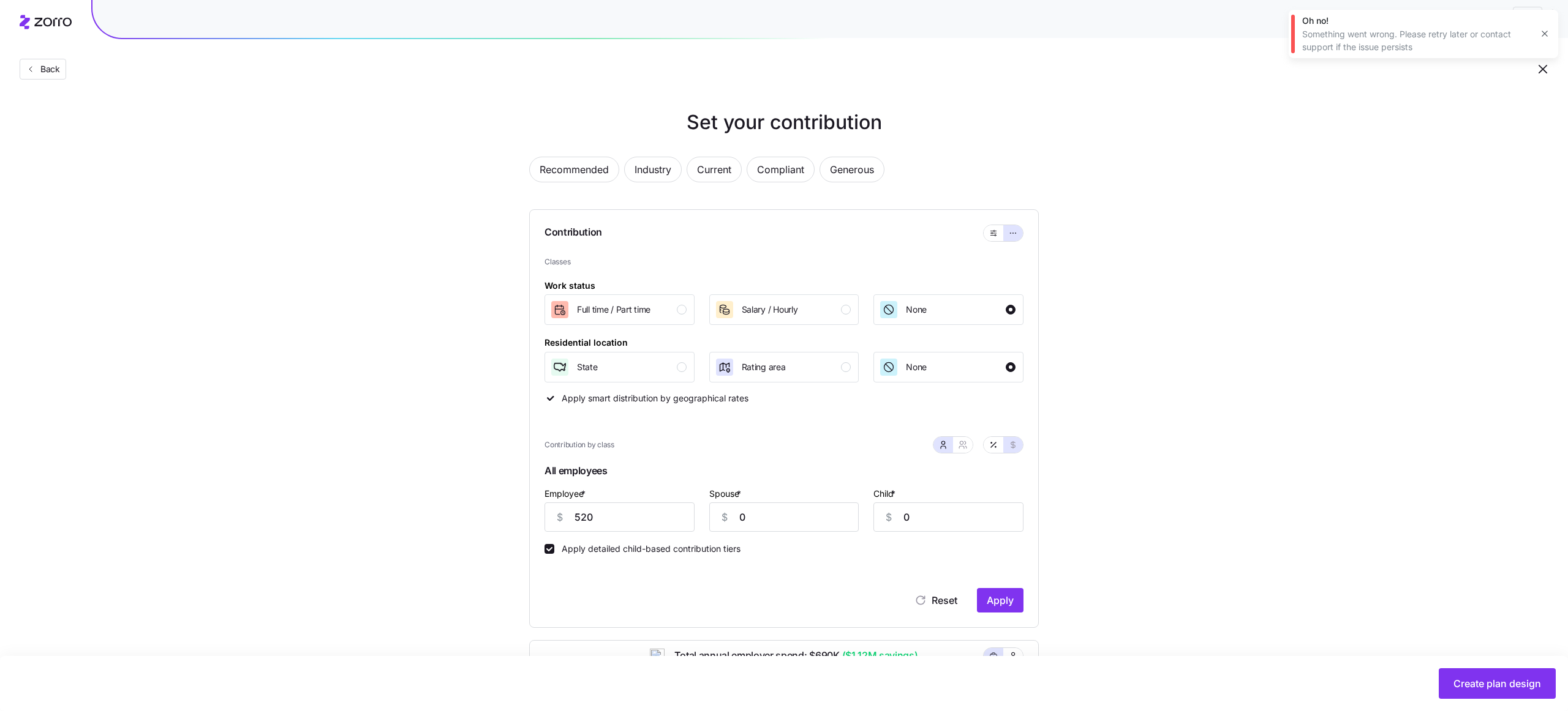
click at [1544, 31] on icon "button" at bounding box center [1544, 33] width 10 height 10
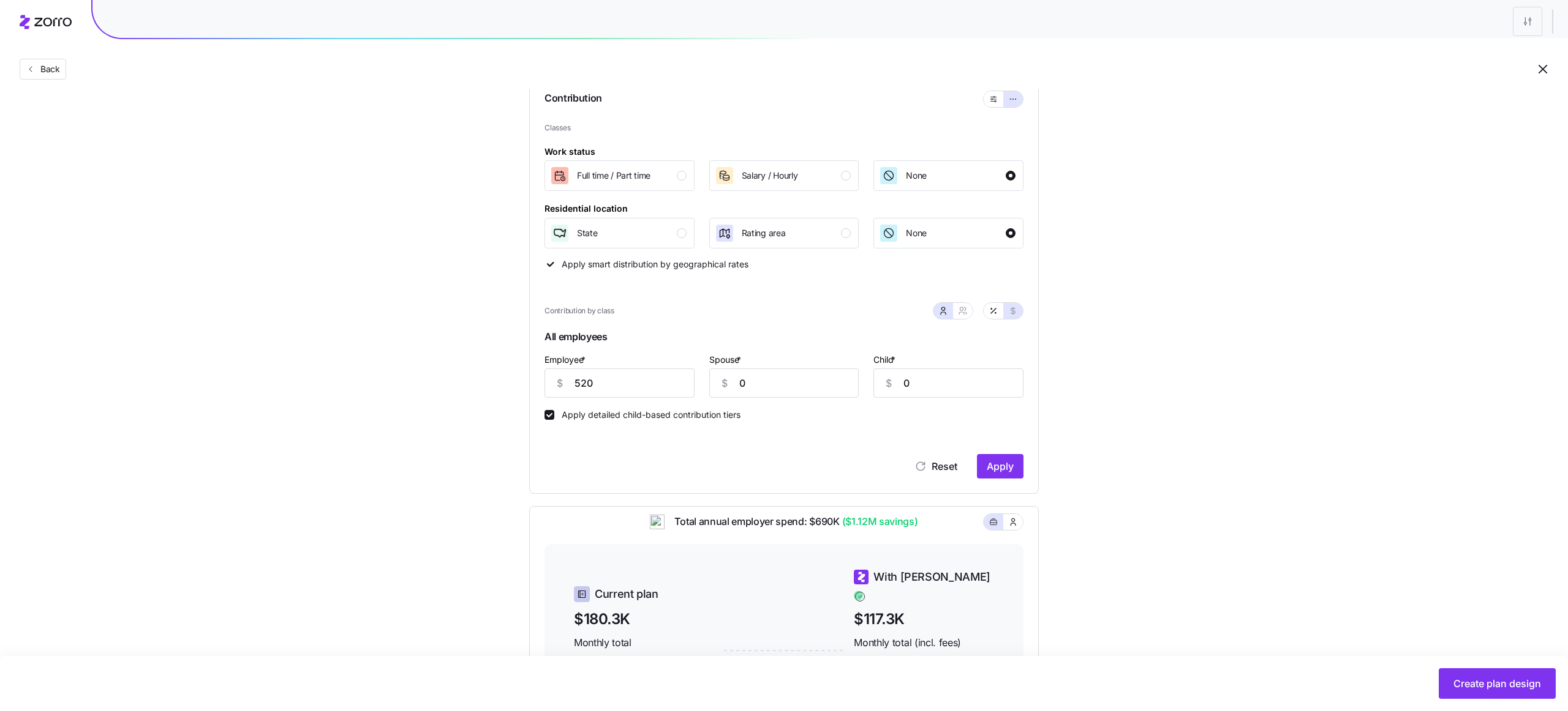
scroll to position [121, 0]
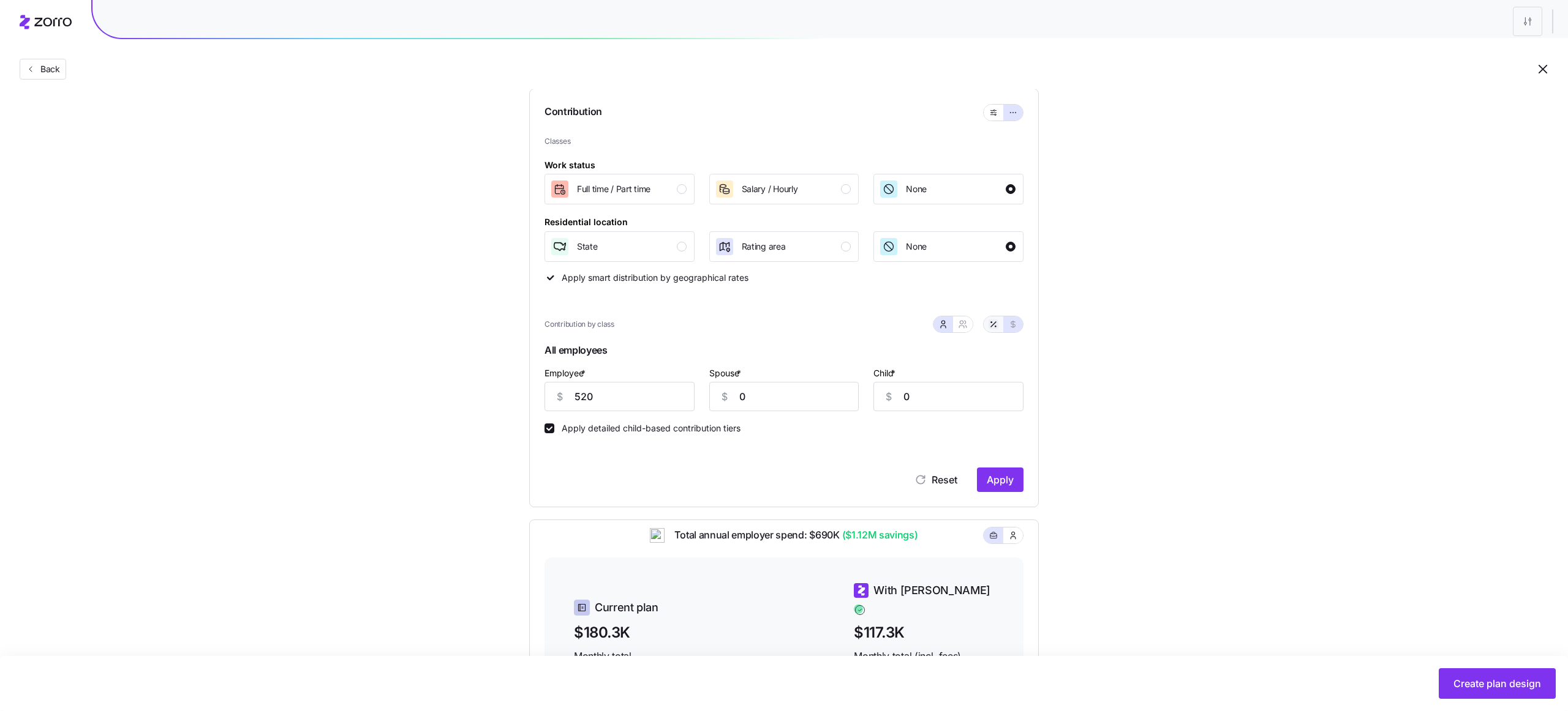
click at [994, 324] on icon "button" at bounding box center [994, 325] width 10 height 10
type input "80"
click at [958, 324] on icon "button" at bounding box center [963, 325] width 10 height 10
click at [996, 487] on span "Apply" at bounding box center [999, 479] width 27 height 15
click at [1544, 36] on icon "button" at bounding box center [1544, 33] width 10 height 10
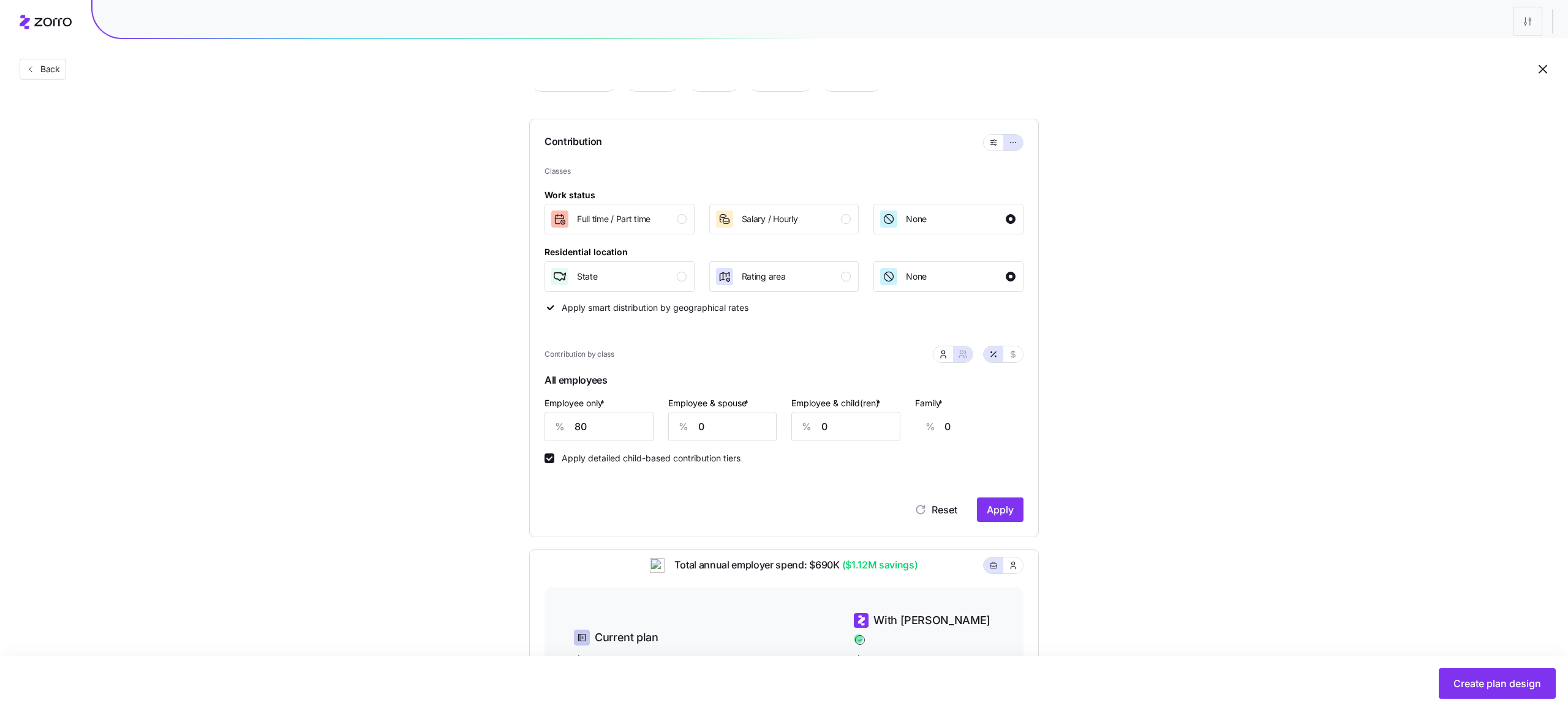
scroll to position [0, 0]
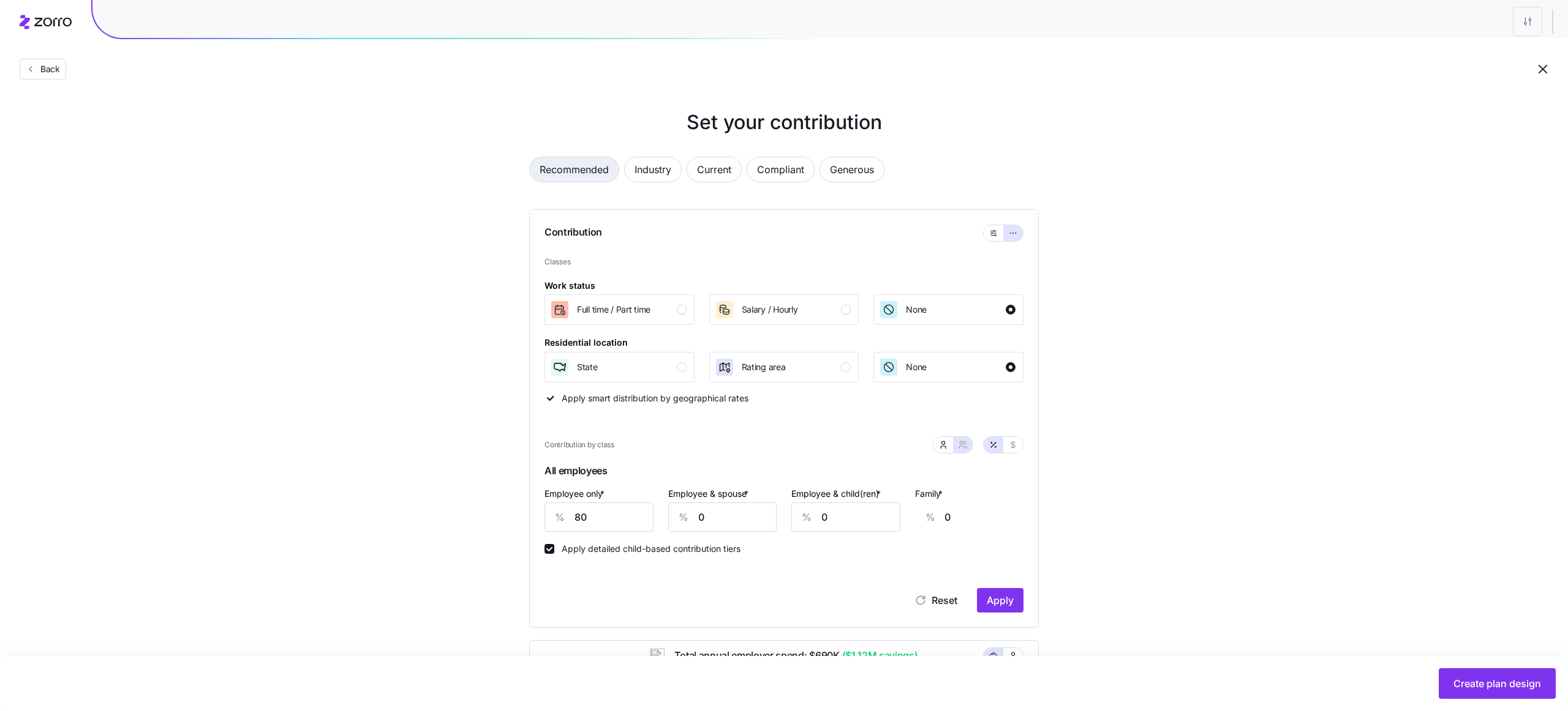
click at [571, 174] on span "Recommended" at bounding box center [574, 170] width 69 height 24
type input "76"
type input "77"
type input "75"
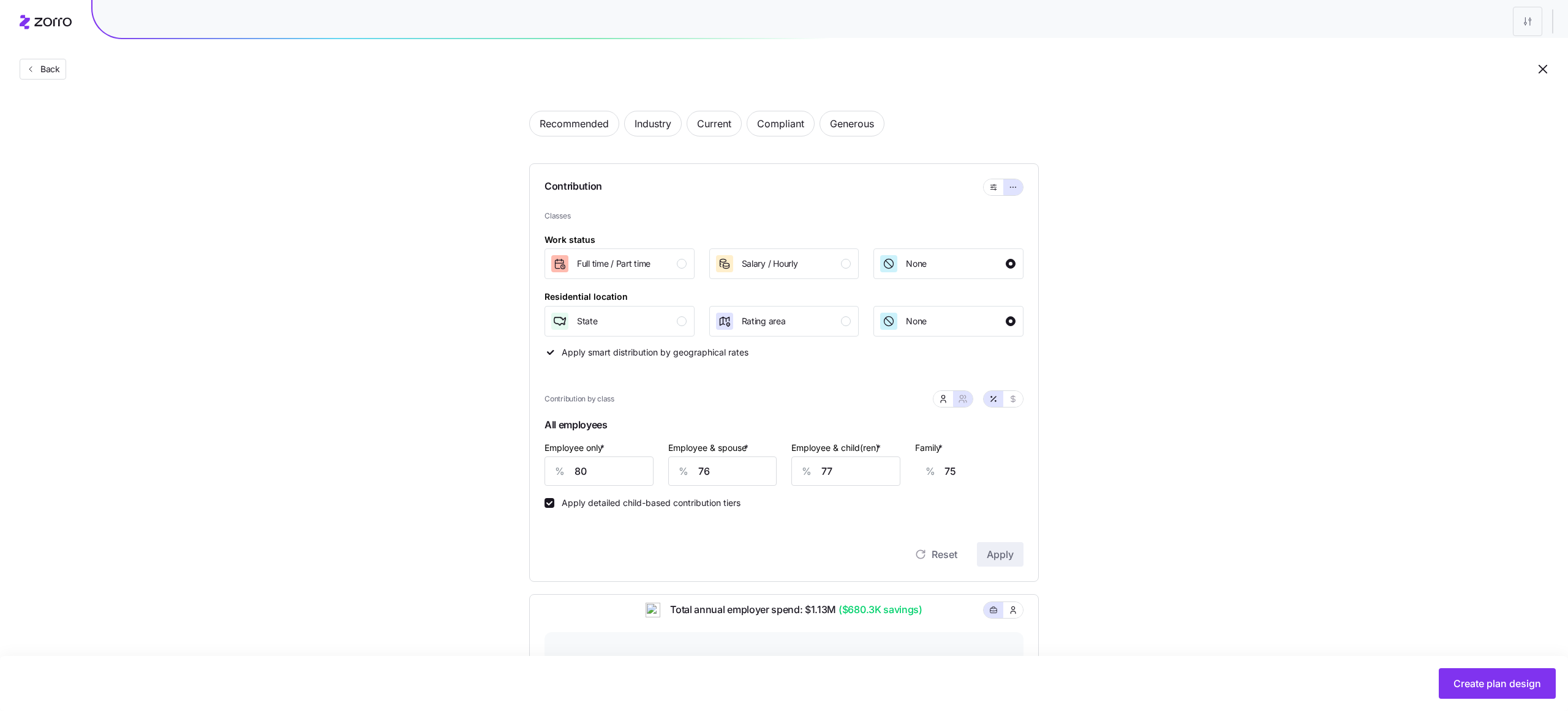
scroll to position [43, 0]
click at [1011, 408] on button "button" at bounding box center [1013, 402] width 20 height 16
type input "520"
type input "988"
type input "833"
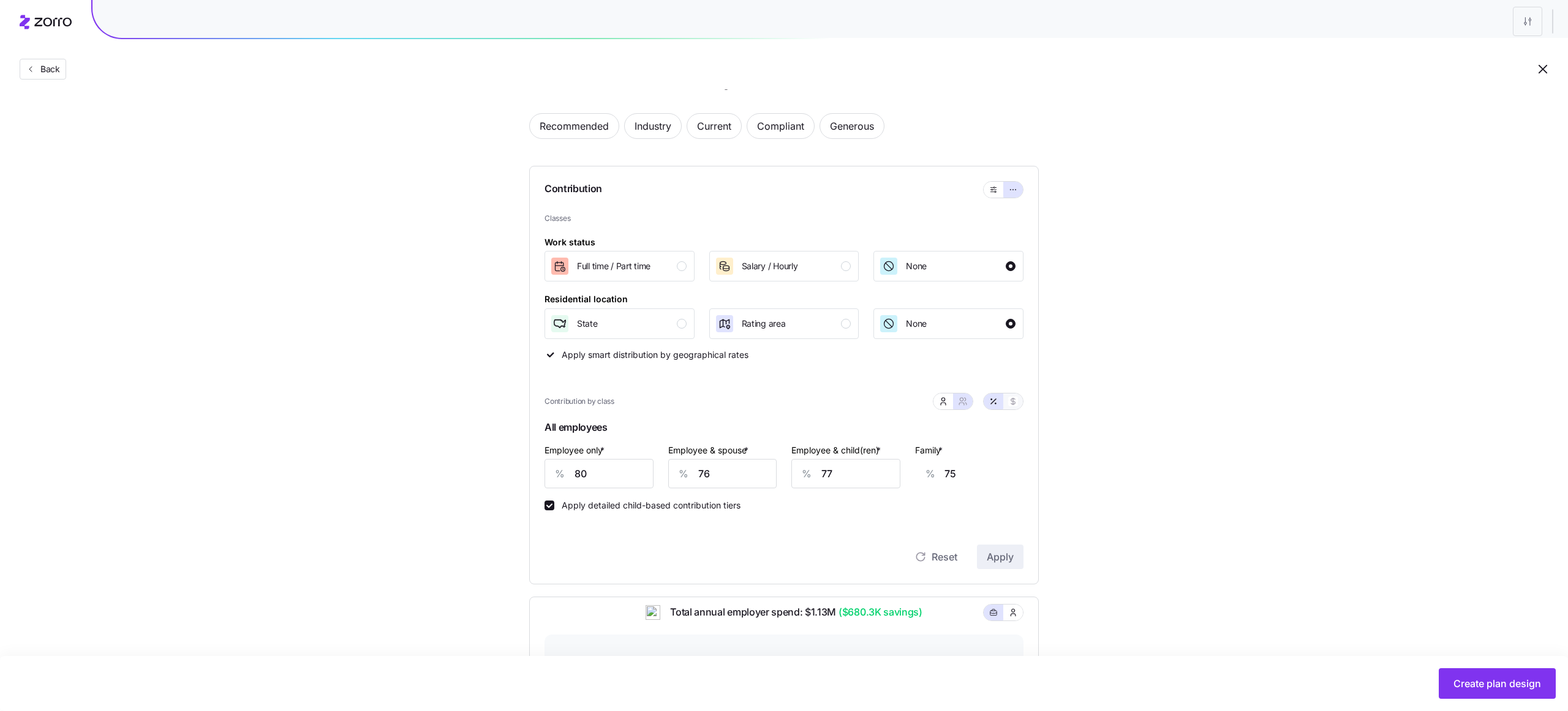
type input "1301"
click at [990, 406] on button "button" at bounding box center [994, 401] width 10 height 10
type input "80"
type input "76"
type input "77"
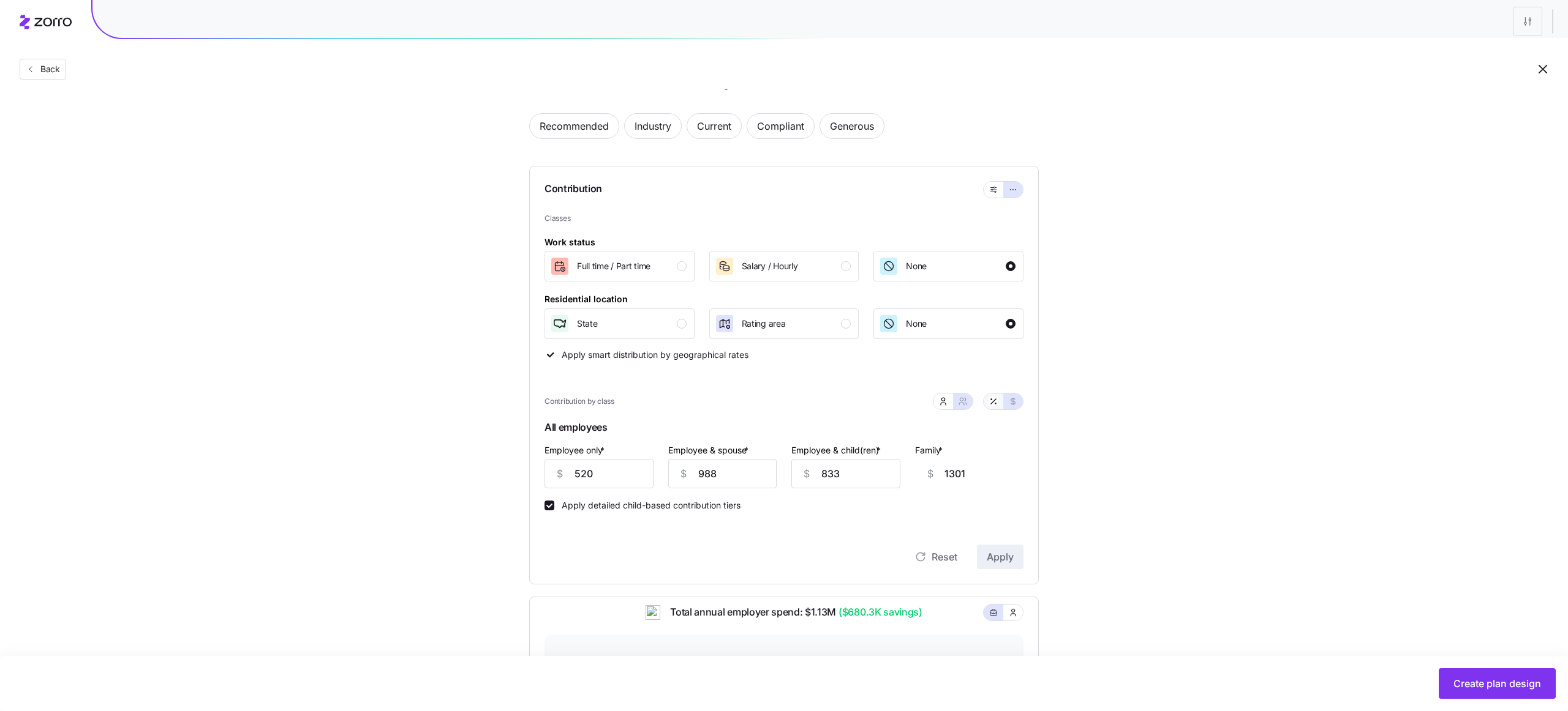
type input "75"
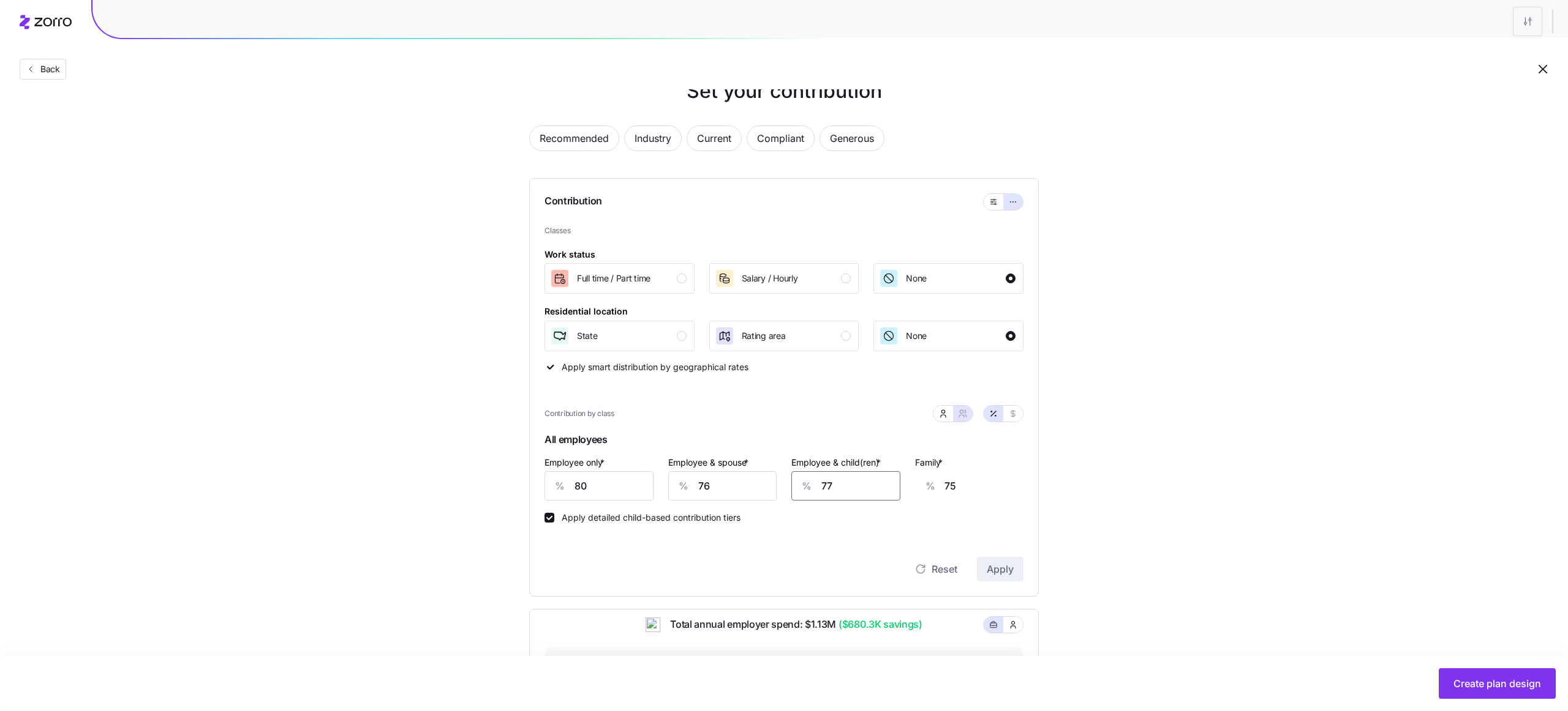
click at [872, 486] on input "77" at bounding box center [846, 486] width 109 height 29
type input "0"
type input "27"
type input "0"
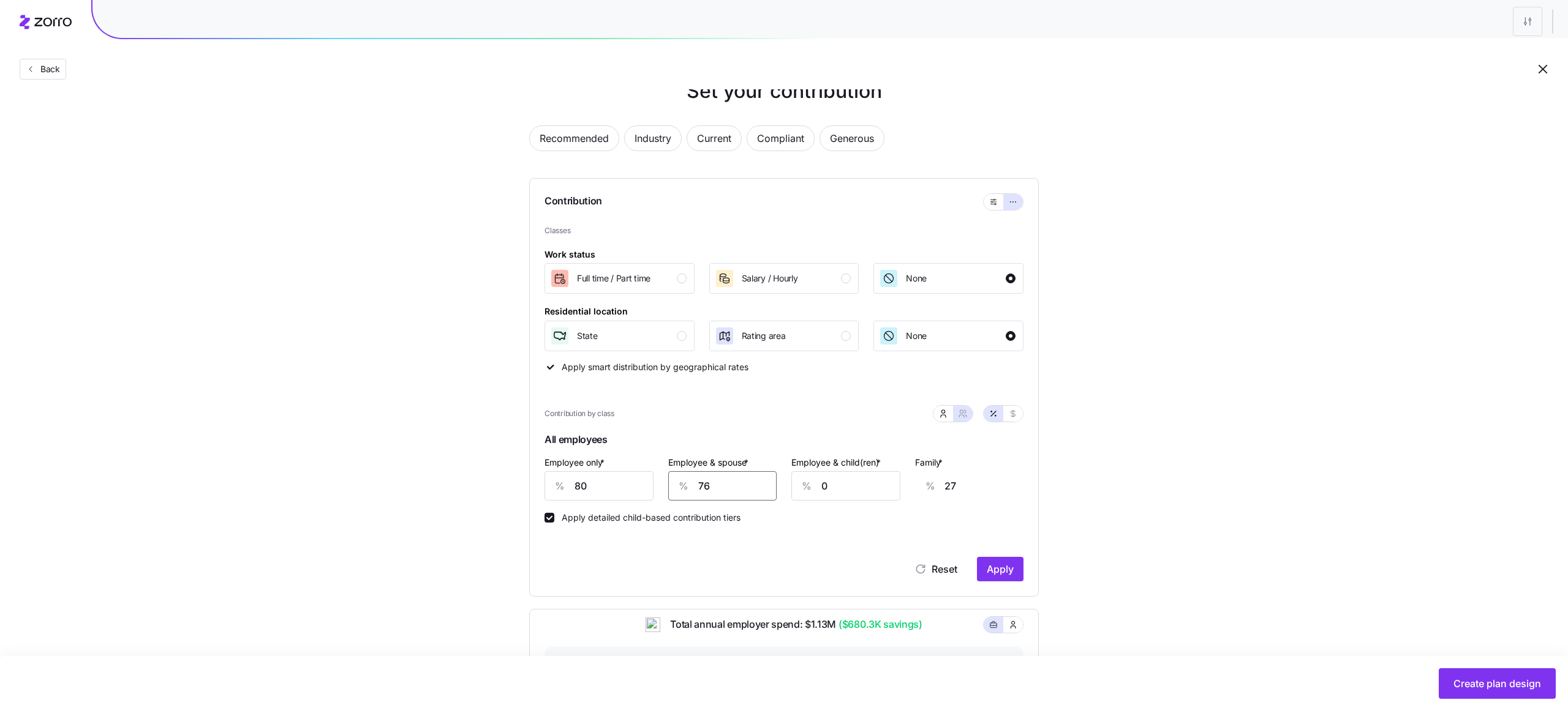
click at [743, 494] on input "76" at bounding box center [723, 486] width 109 height 29
type input "0"
click at [987, 563] on span "Apply" at bounding box center [999, 569] width 27 height 15
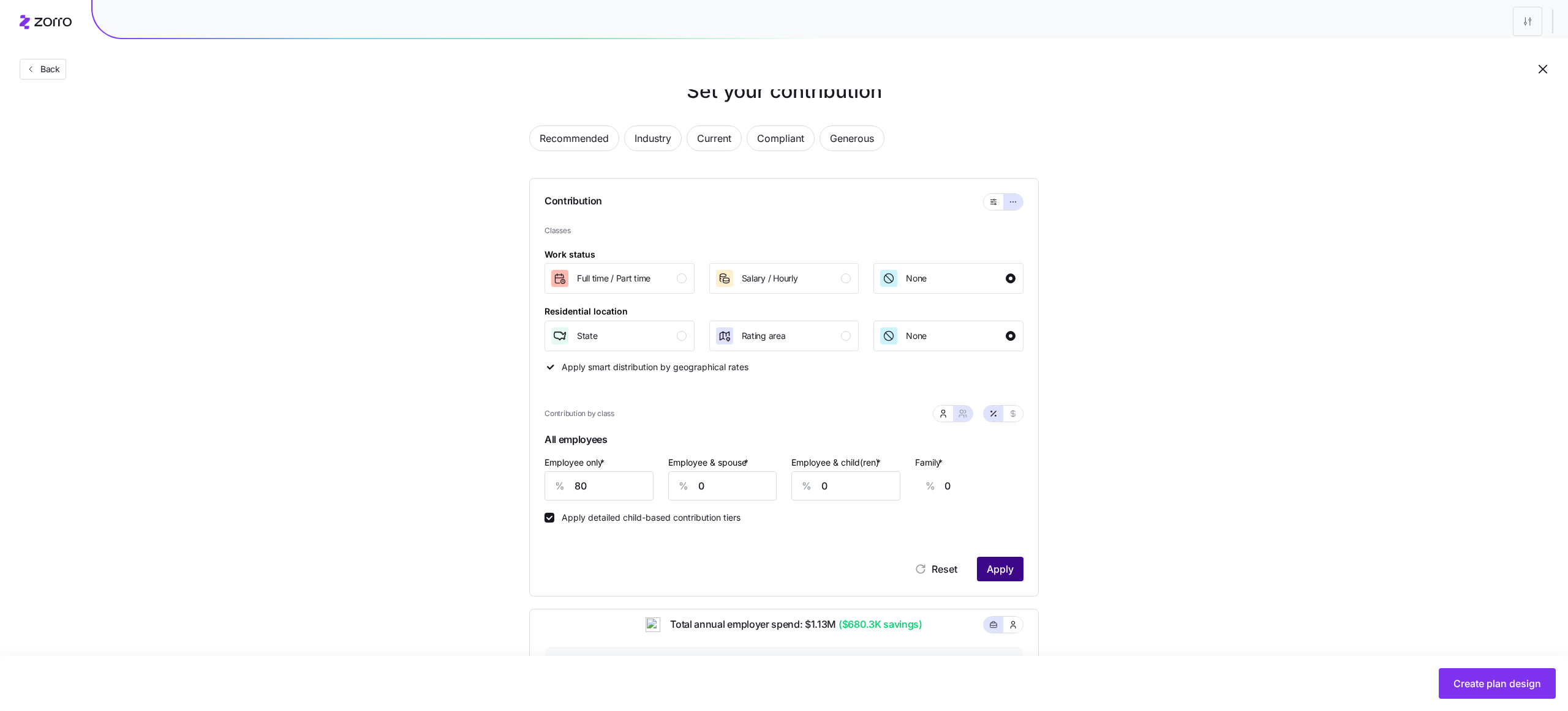
scroll to position [0, 0]
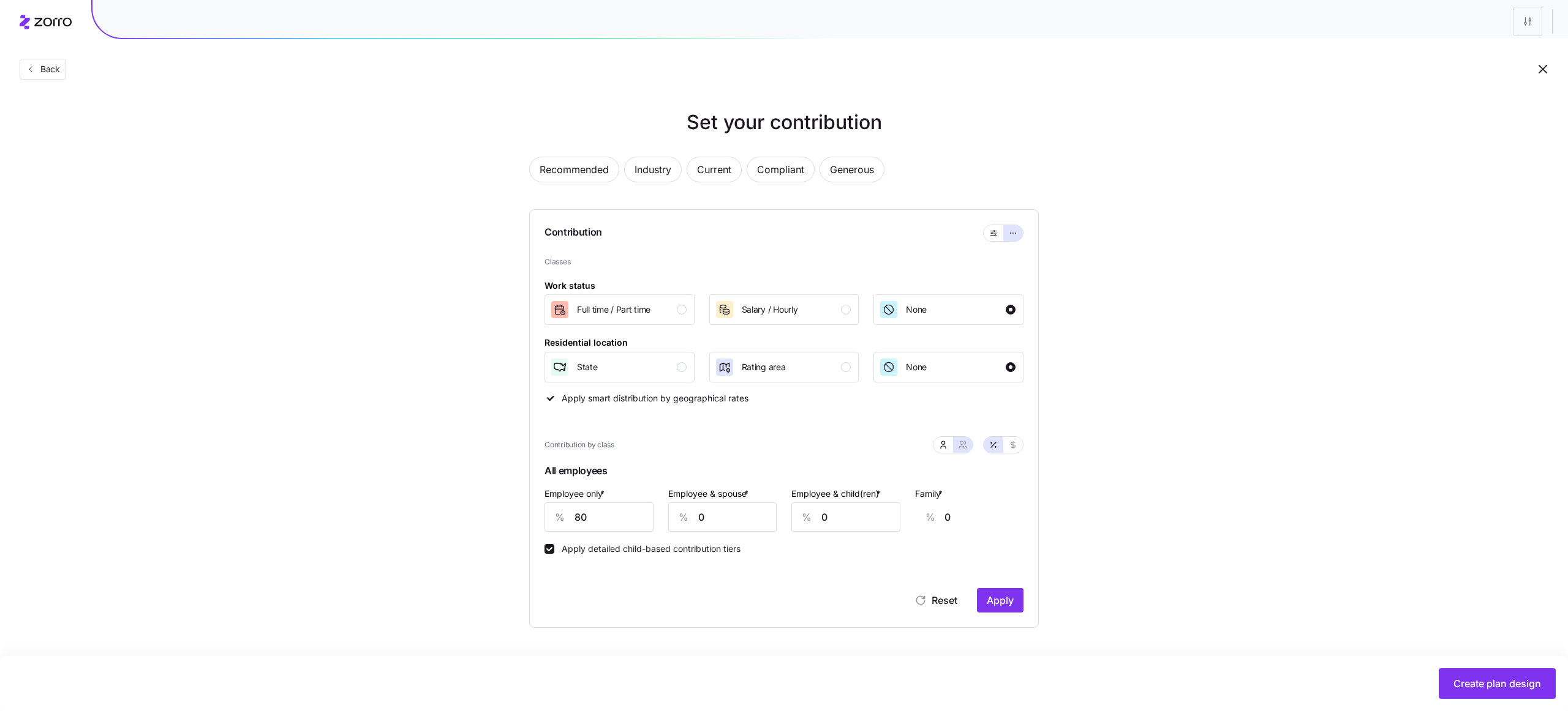
type input "40"
type input "48"
type input "30"
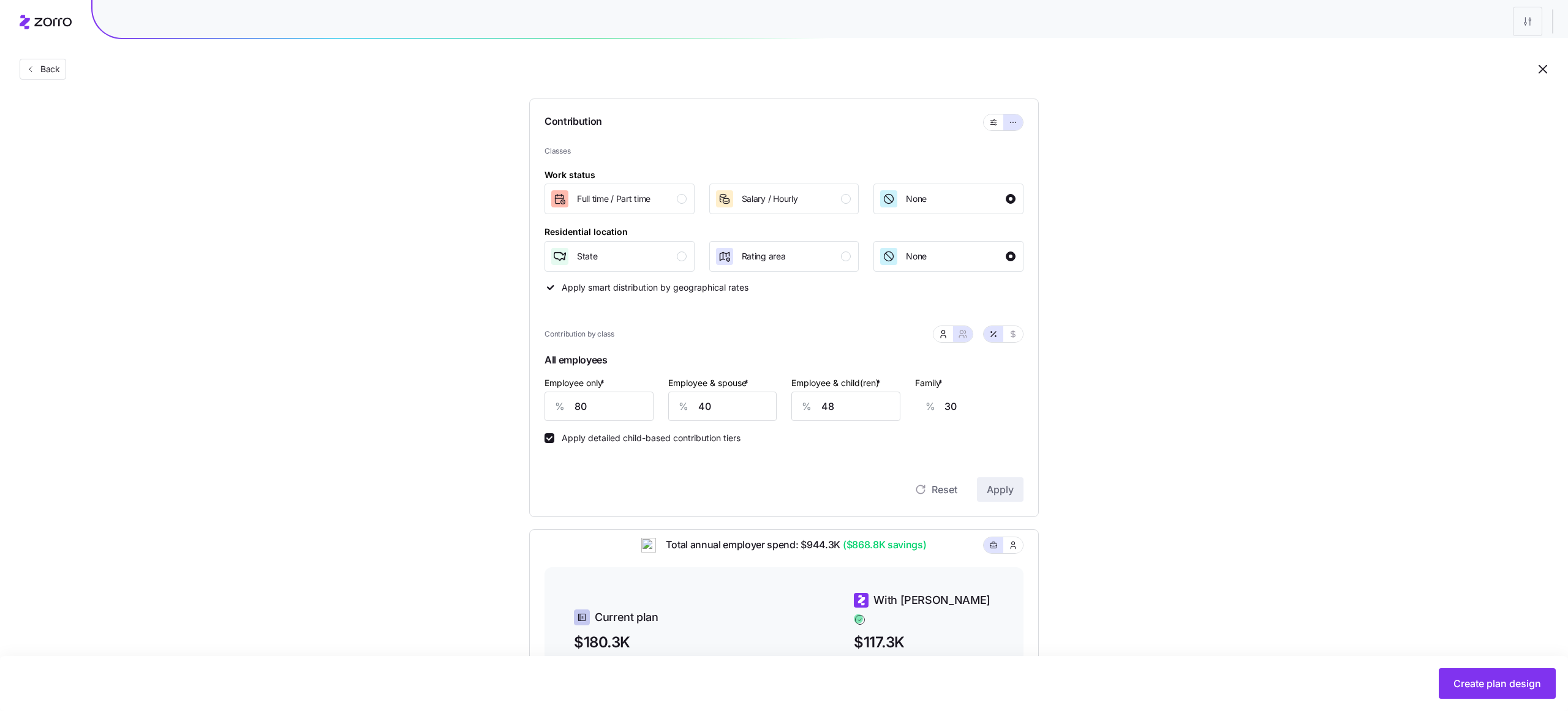
scroll to position [125, 0]
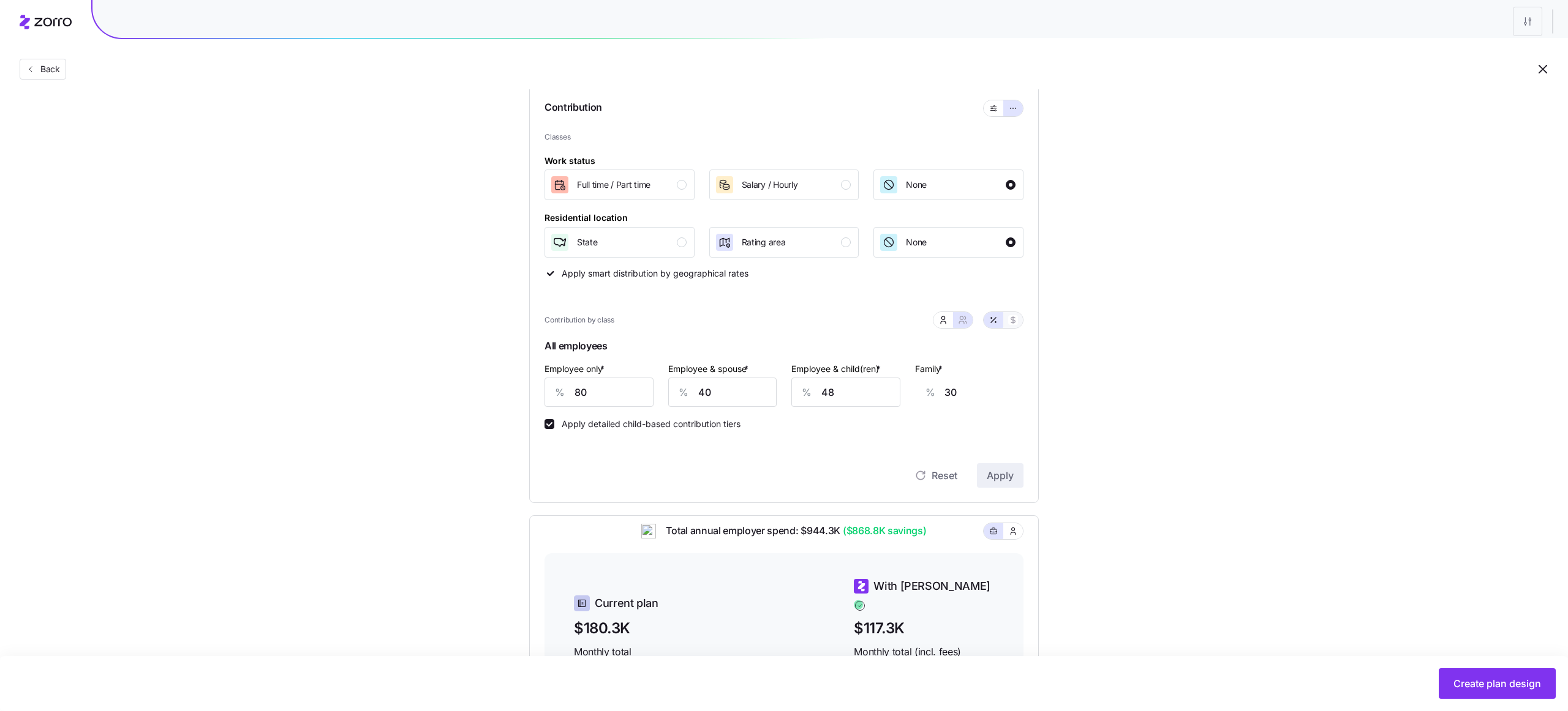
click at [1008, 325] on button "button" at bounding box center [1013, 320] width 20 height 16
type input "520"
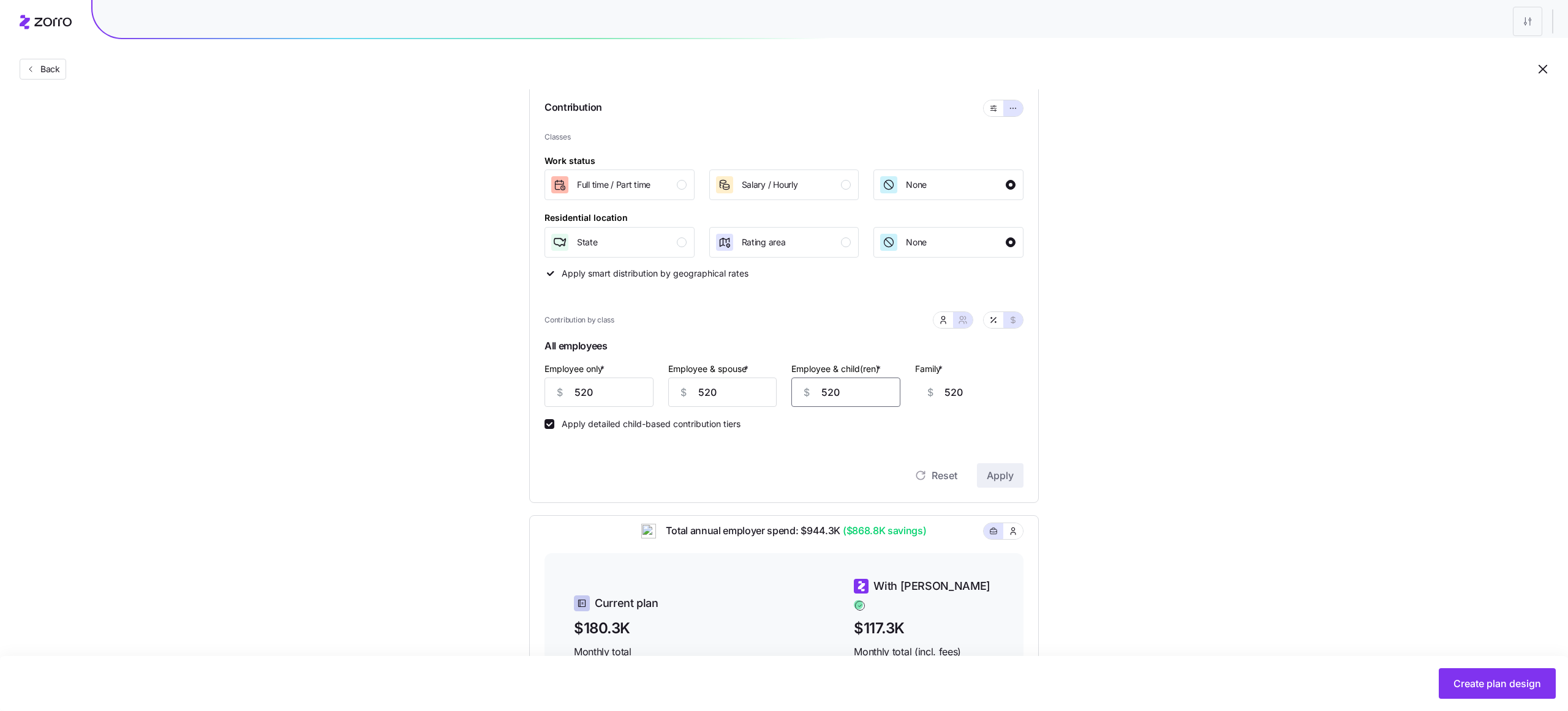
click at [853, 401] on input "520" at bounding box center [846, 392] width 109 height 29
click at [759, 395] on input "520" at bounding box center [723, 392] width 109 height 29
type input "0"
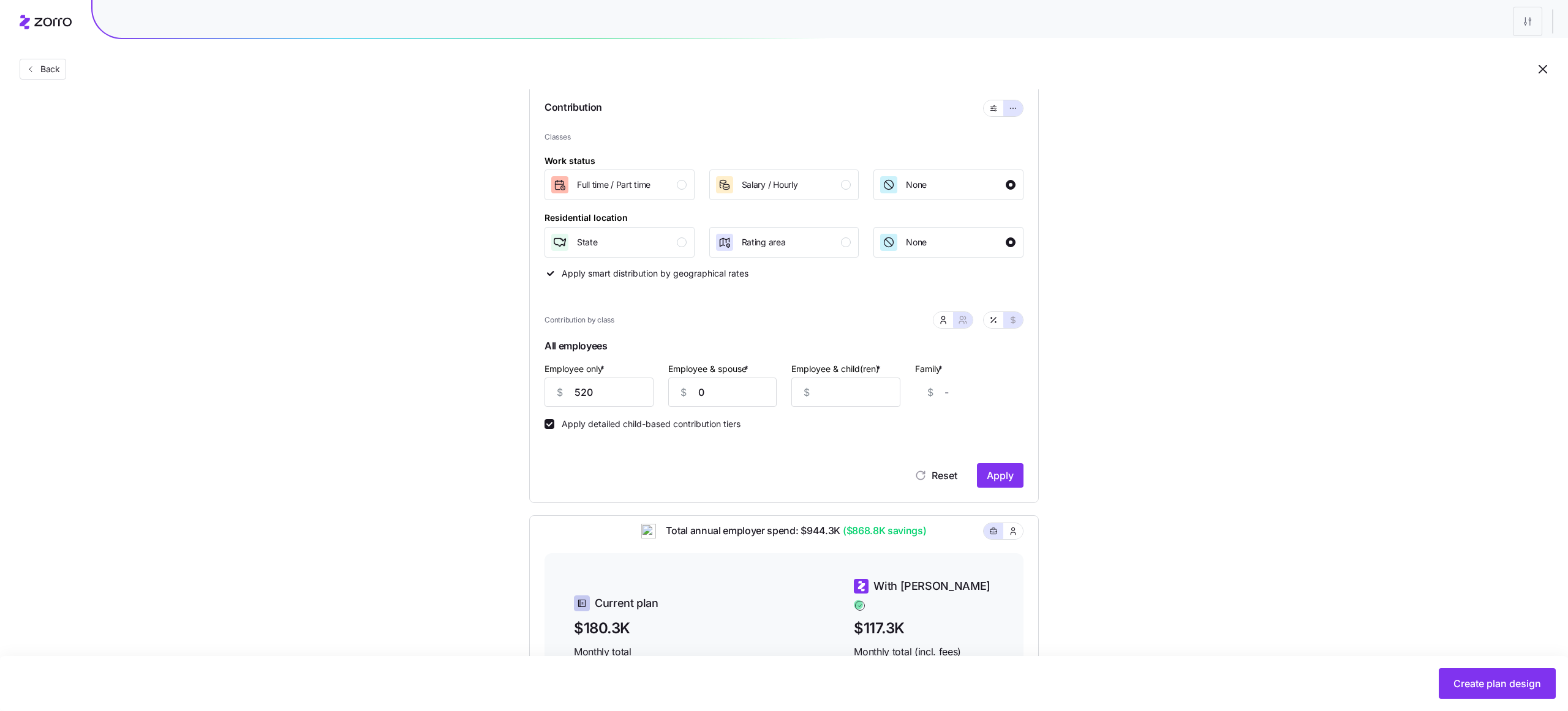
click at [821, 397] on div "$" at bounding box center [807, 392] width 29 height 29
click at [819, 389] on div "$" at bounding box center [807, 392] width 29 height 29
click at [834, 389] on input "Employee & child(ren) *" at bounding box center [846, 392] width 109 height 29
type input "0"
click at [991, 472] on span "Apply" at bounding box center [999, 475] width 27 height 15
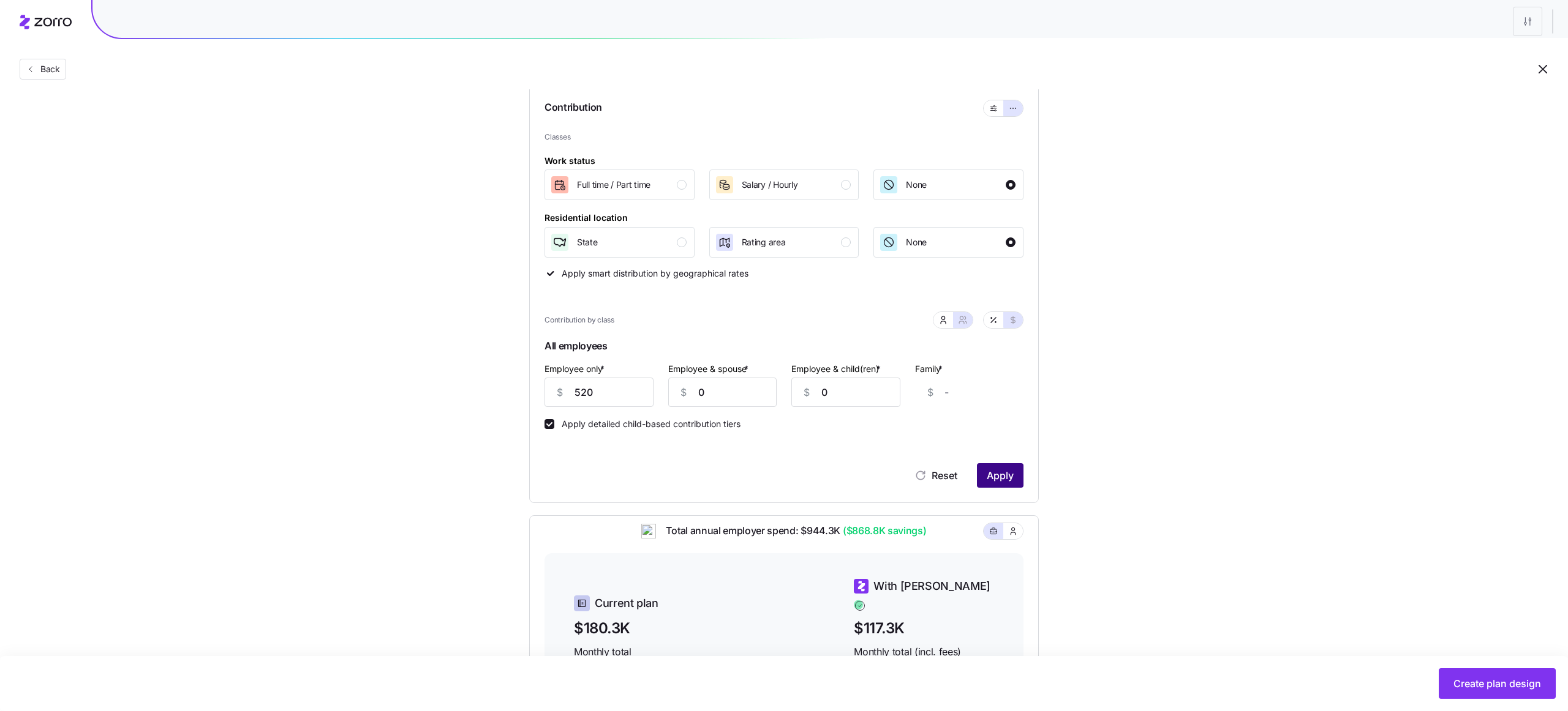
scroll to position [0, 0]
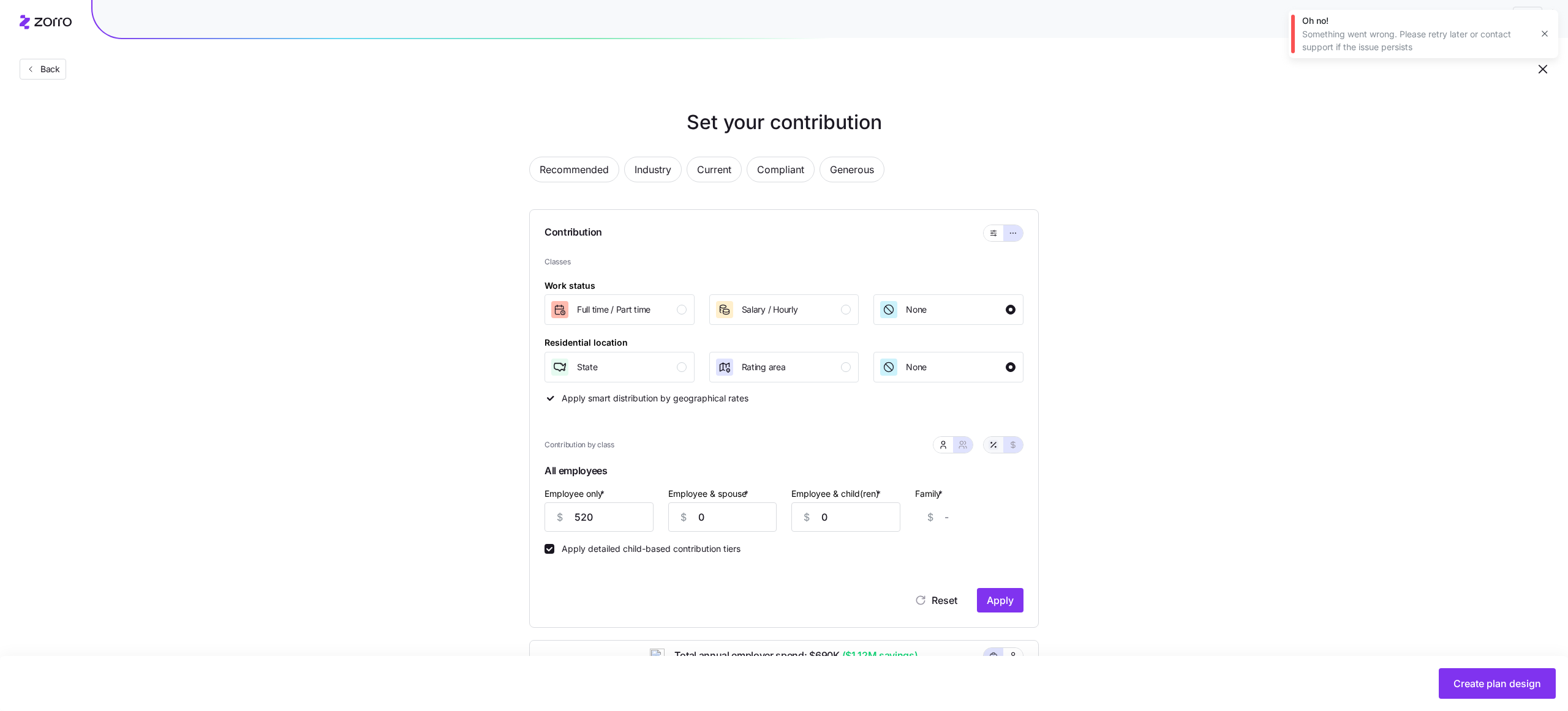
click at [996, 446] on icon "button" at bounding box center [994, 445] width 10 height 10
type input "80"
type input "0"
click at [949, 445] on button "button" at bounding box center [943, 445] width 20 height 16
click at [1005, 600] on span "Apply" at bounding box center [999, 600] width 27 height 15
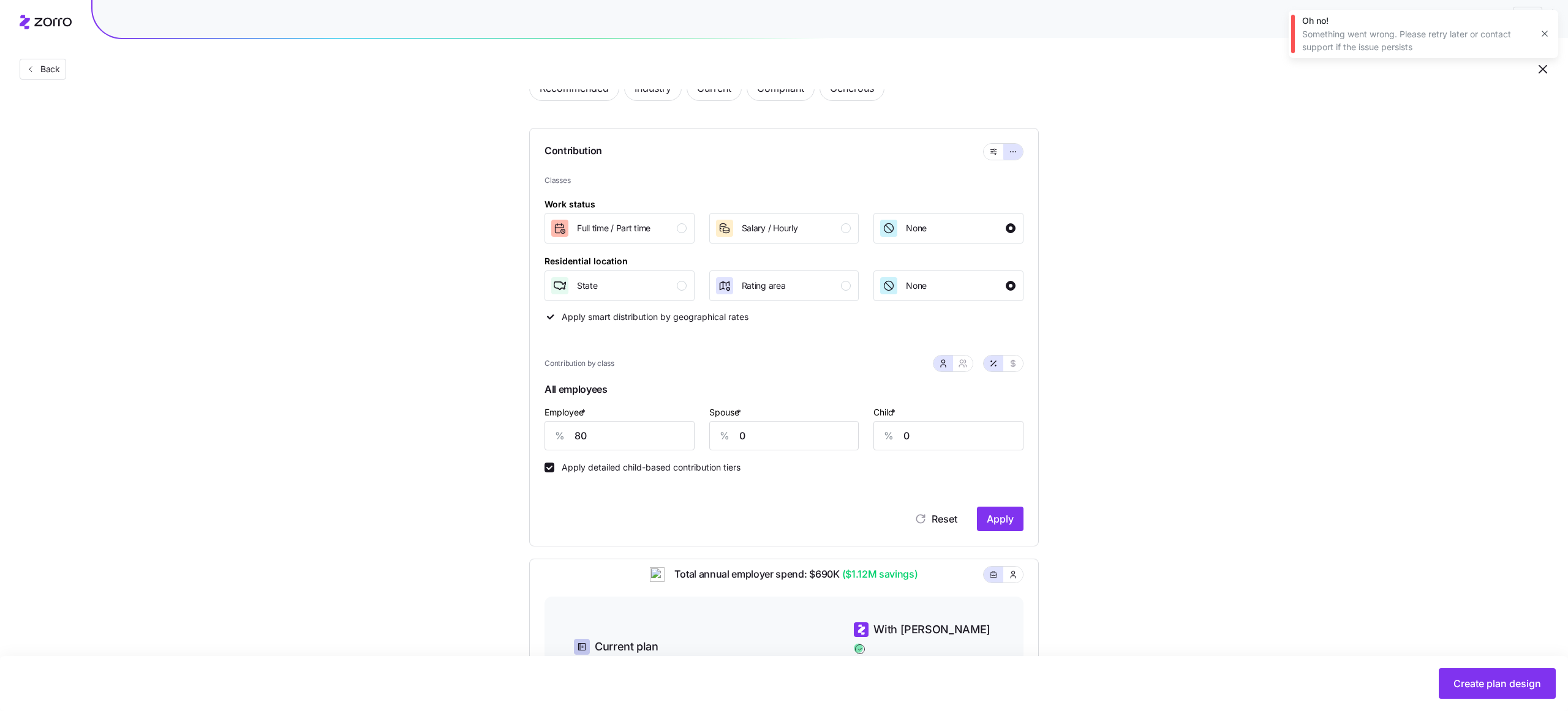
scroll to position [111, 0]
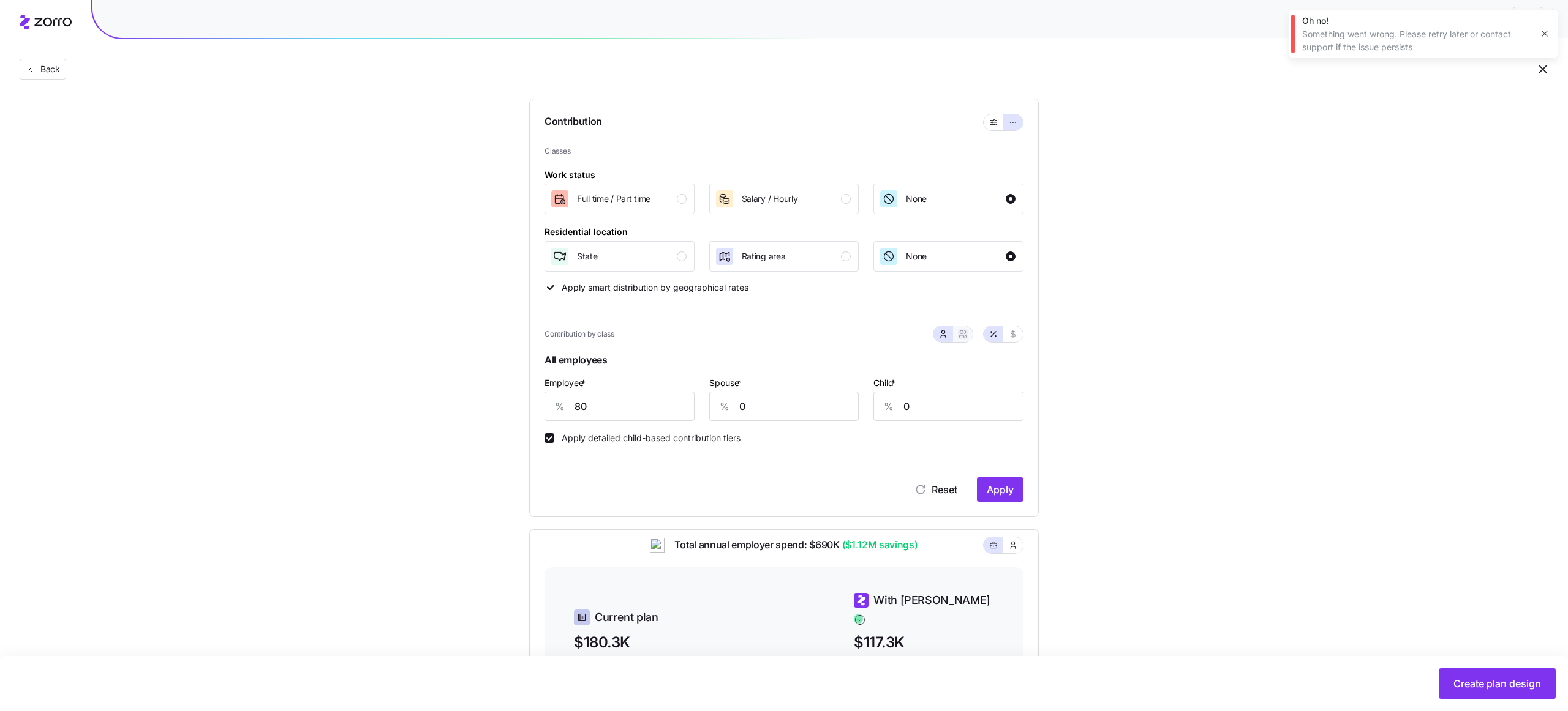
click at [963, 334] on icon "button" at bounding box center [963, 334] width 10 height 10
click at [1013, 333] on icon "button" at bounding box center [1012, 333] width 4 height 7
type input "520"
click at [741, 400] on input "Employee & spouse *" at bounding box center [723, 406] width 109 height 29
type input "0"
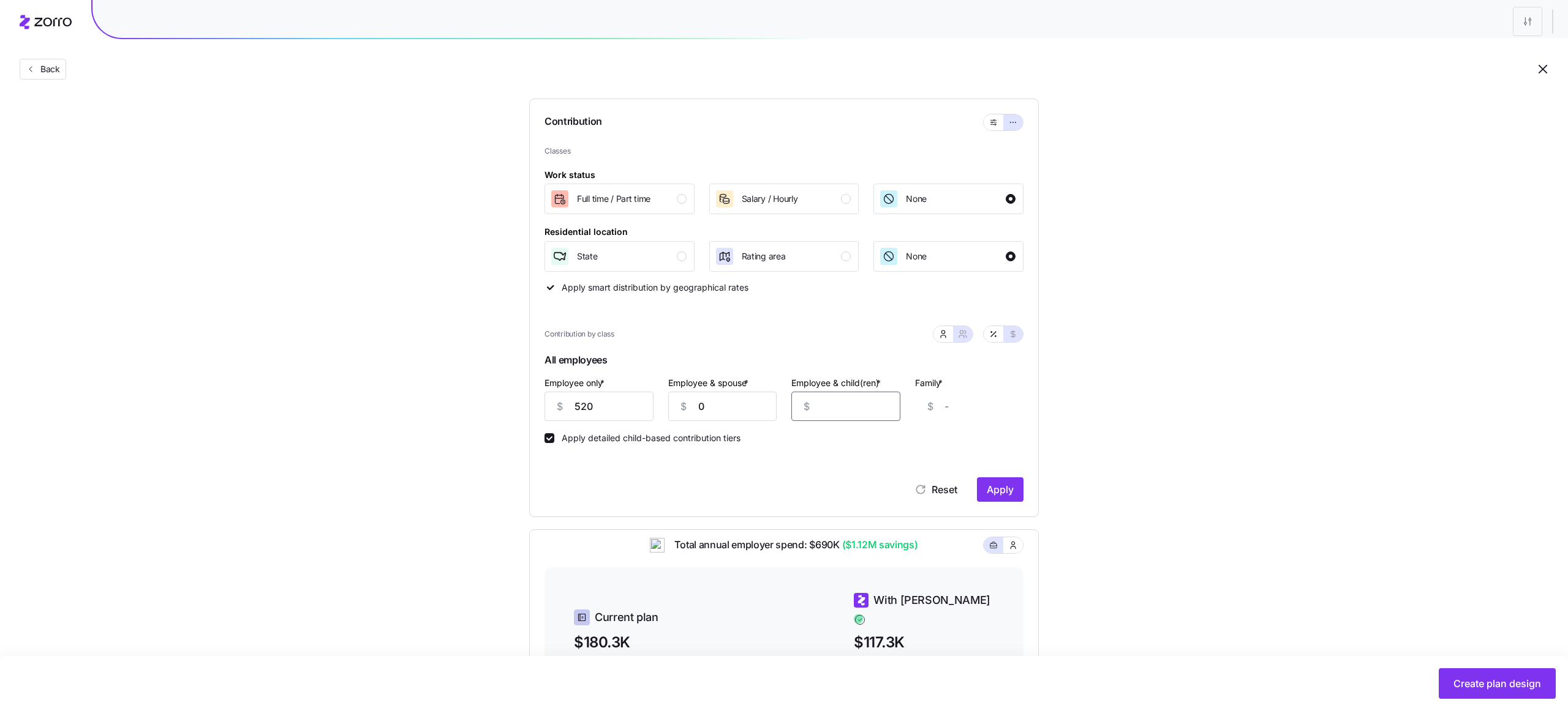
click at [829, 411] on input "Employee & child(ren) *" at bounding box center [846, 406] width 109 height 29
type input "0"
click at [1009, 436] on div "Apply detailed child-based contribution tiers" at bounding box center [783, 431] width 479 height 22
click at [1001, 482] on button "Apply" at bounding box center [999, 490] width 47 height 24
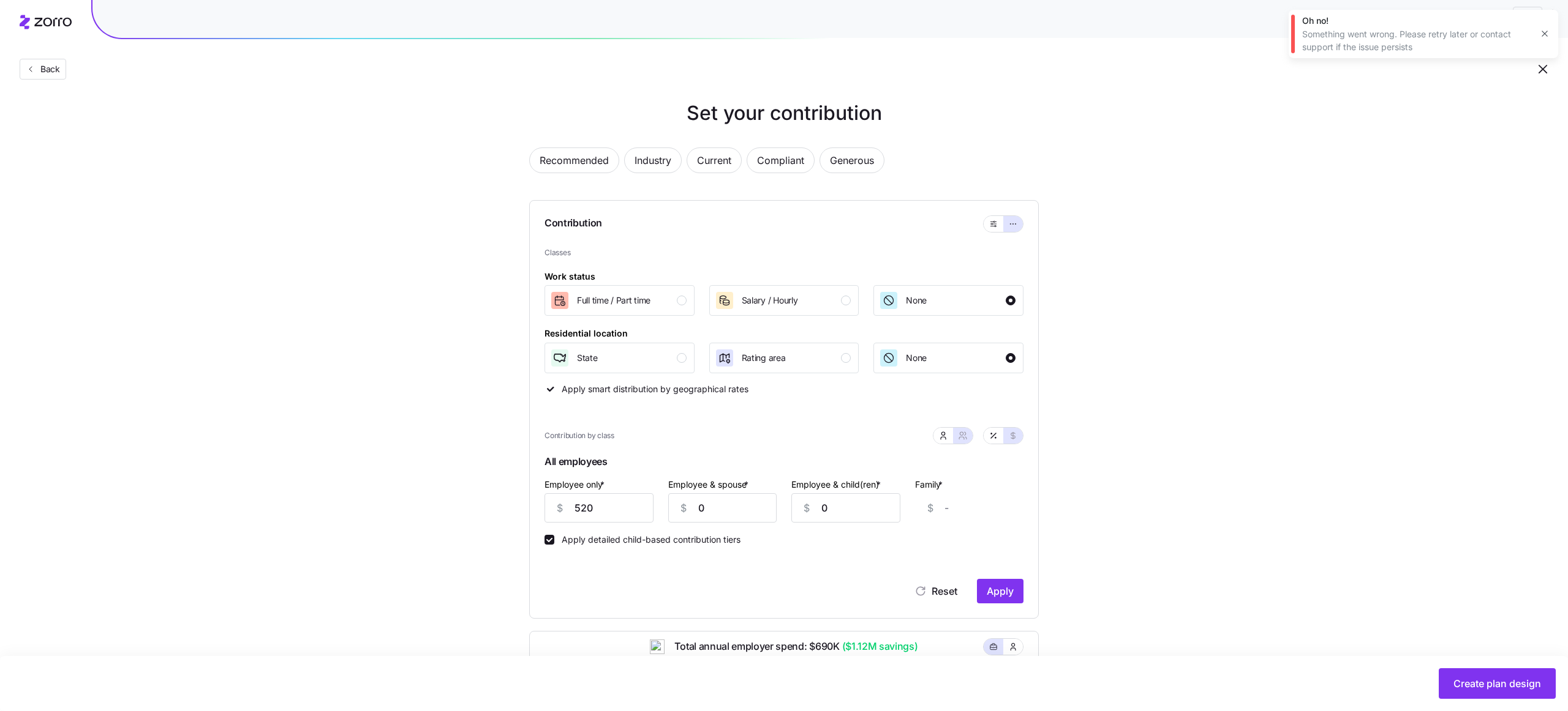
scroll to position [0, 0]
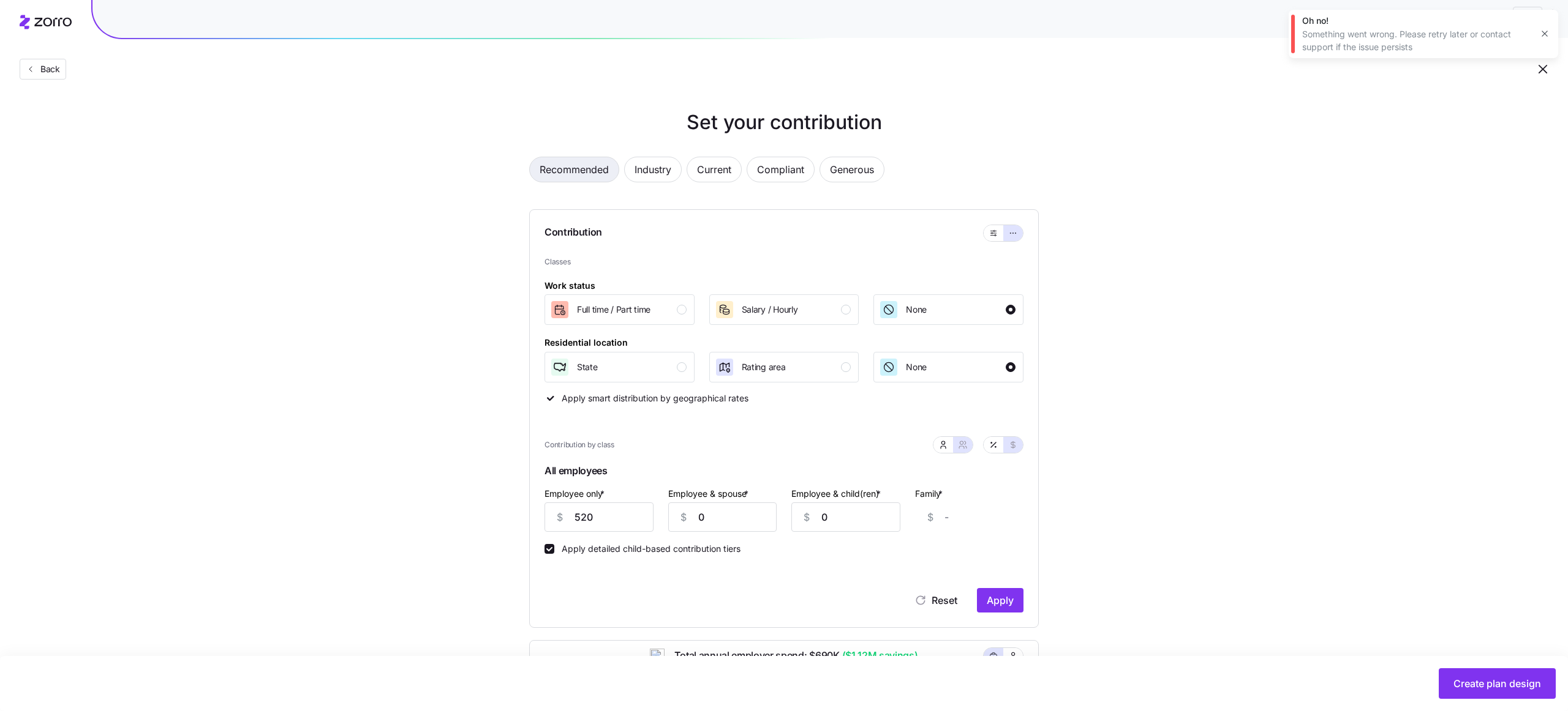
click at [586, 177] on span "Recommended" at bounding box center [574, 170] width 69 height 24
type input "338247"
type input "947092"
type input "675494"
type input "1284339"
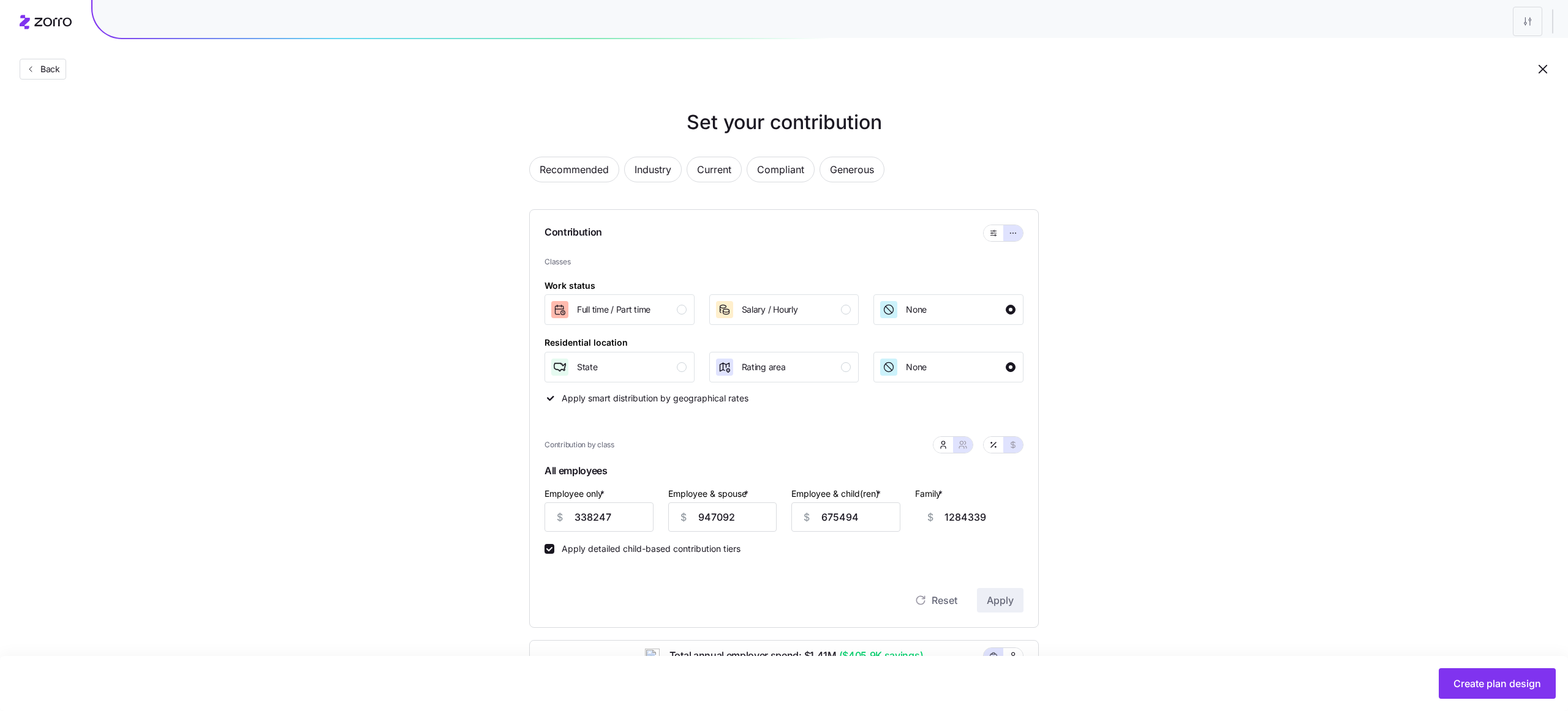
click at [1094, 544] on div "Set your contribution Recommended Industry Current Compliant Generous Contribut…" at bounding box center [784, 554] width 1568 height 892
click at [38, 69] on span "Back" at bounding box center [48, 68] width 24 height 12
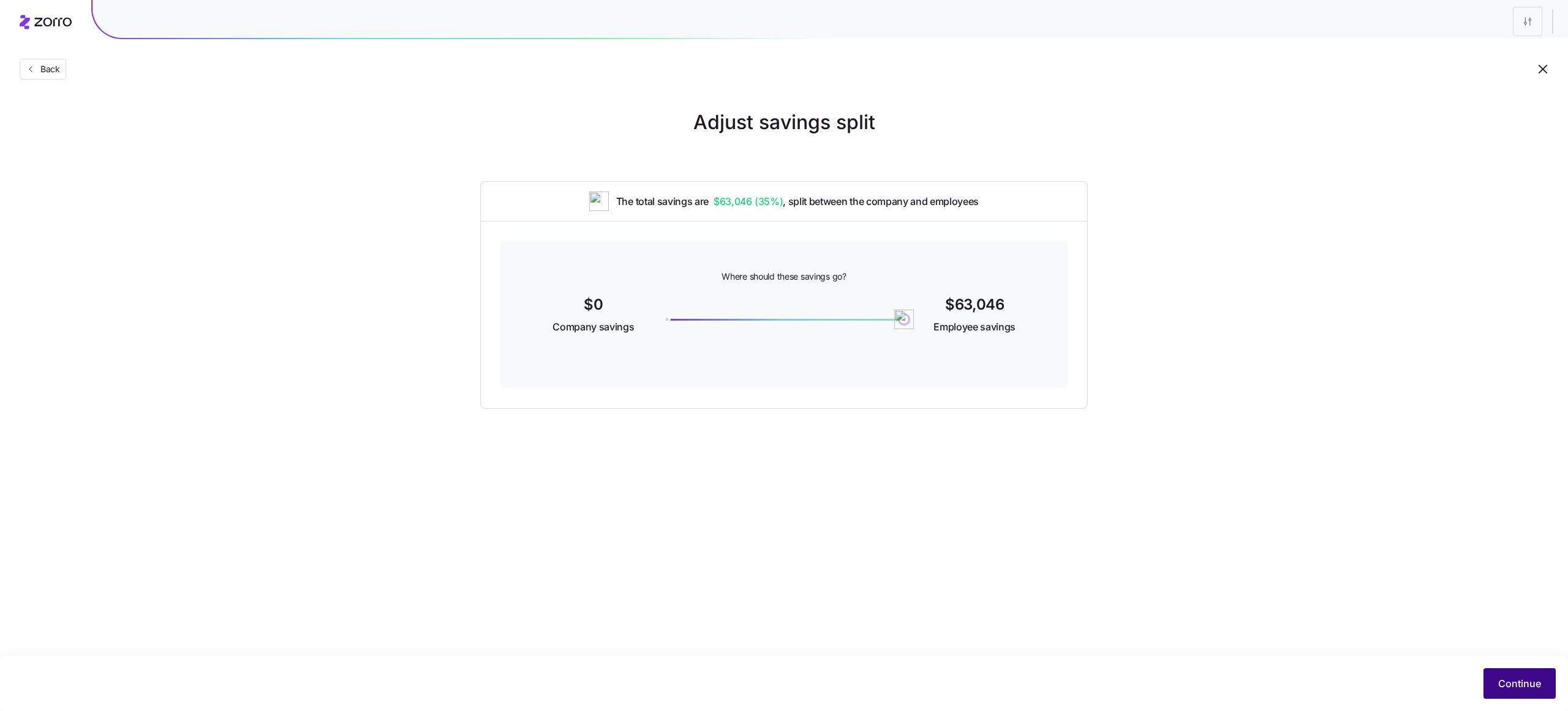
click at [1517, 688] on span "Continue" at bounding box center [1519, 683] width 43 height 15
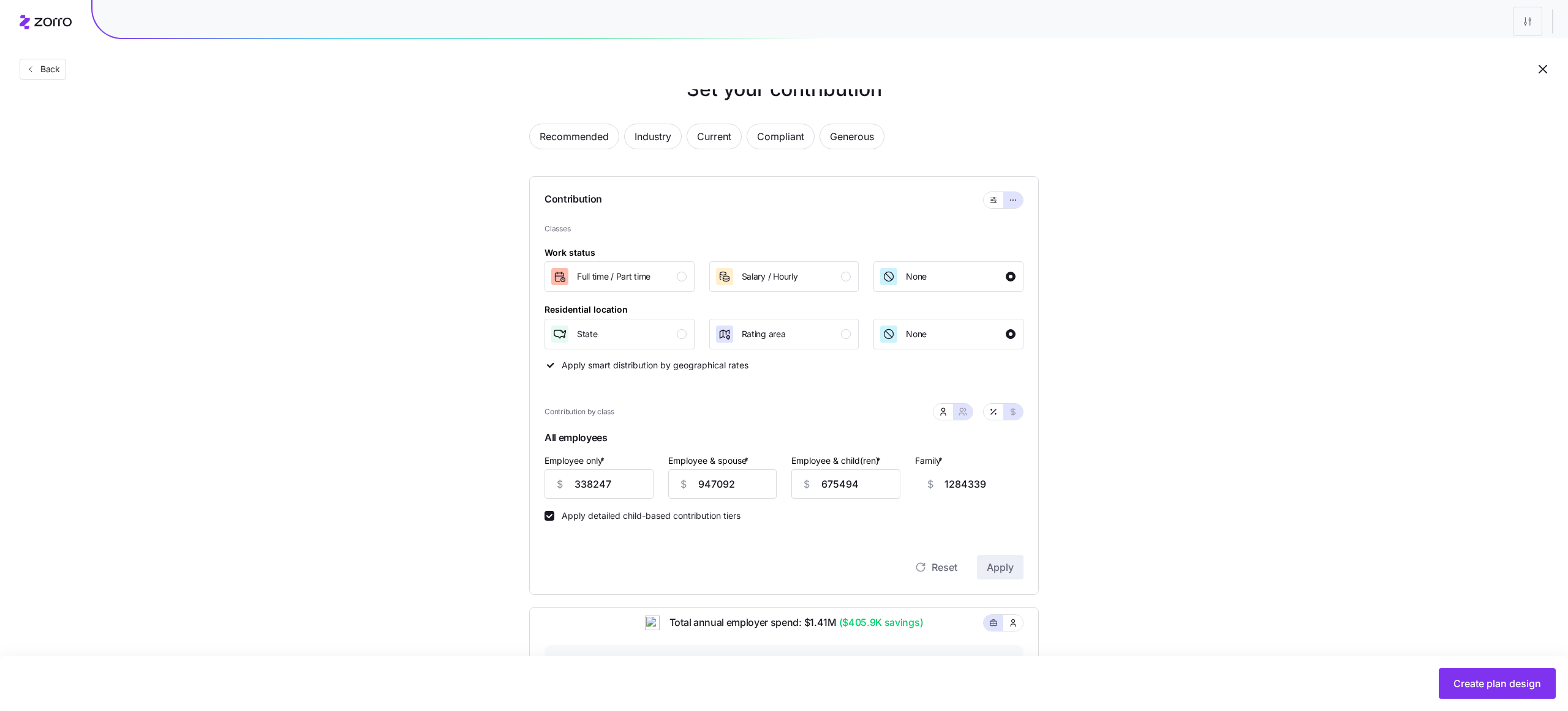
scroll to position [38, 0]
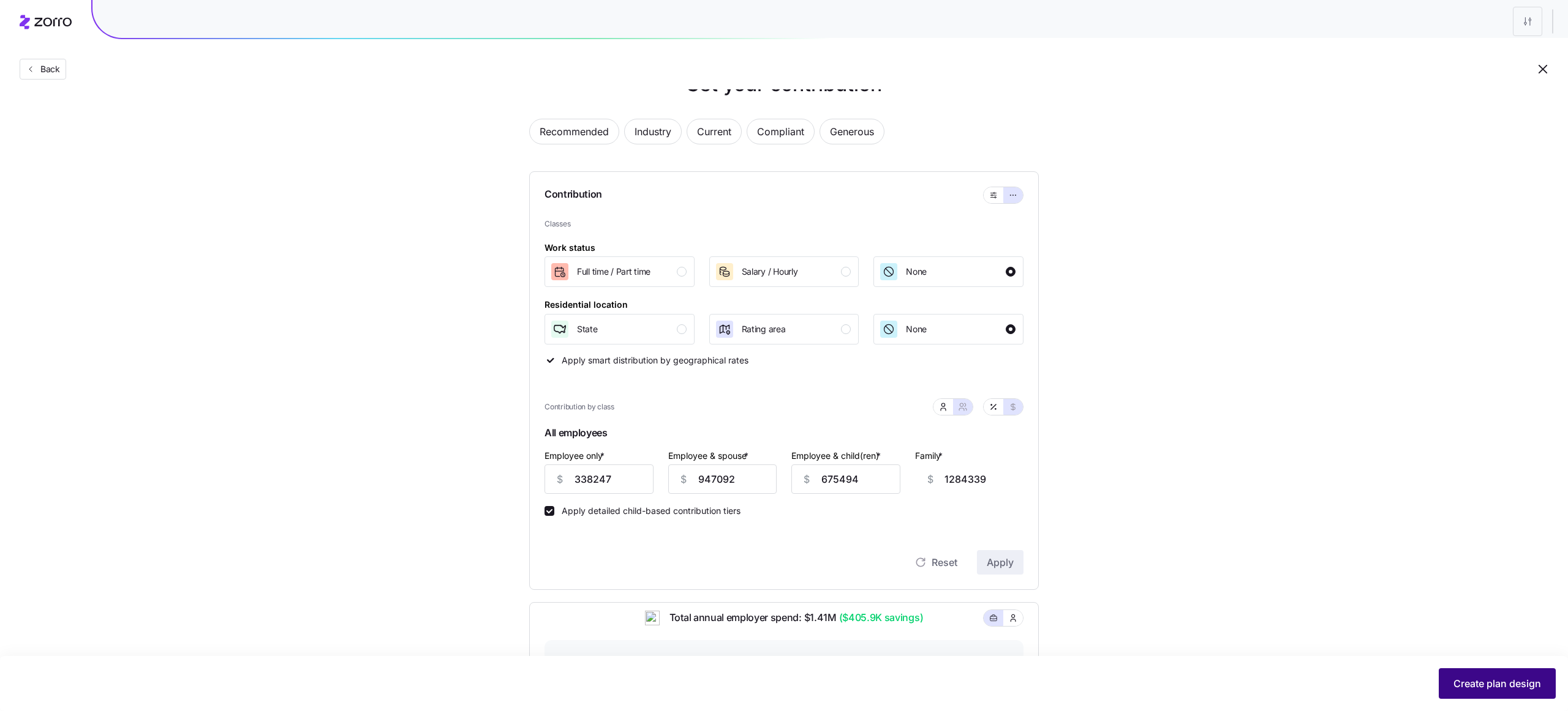
click at [1480, 677] on span "Create plan design" at bounding box center [1496, 683] width 87 height 15
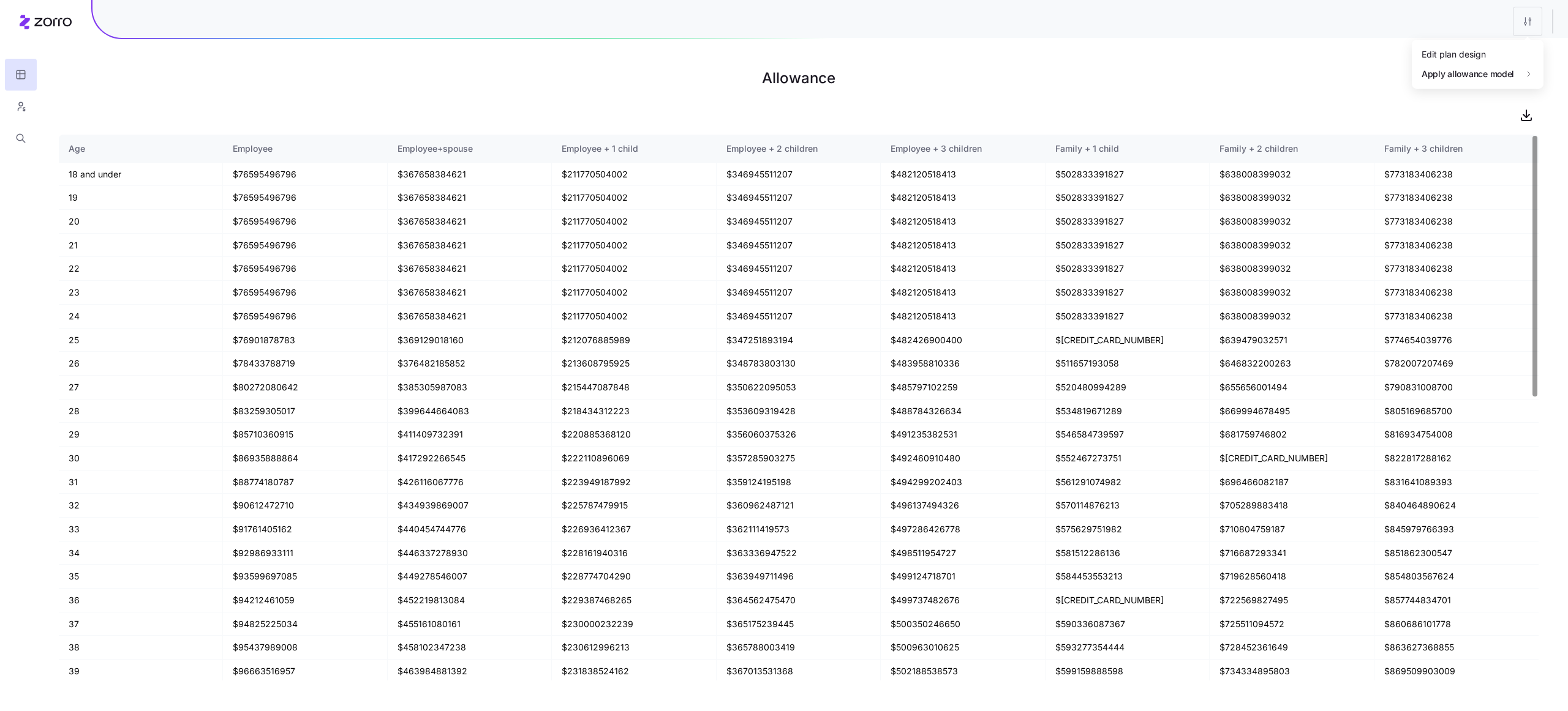
click at [1522, 23] on html "Allowance Age Employee Employee+spouse Employee + 1 child Employee + 2 children…" at bounding box center [784, 356] width 1568 height 711
click at [1475, 49] on div "Edit plan design" at bounding box center [1453, 54] width 64 height 14
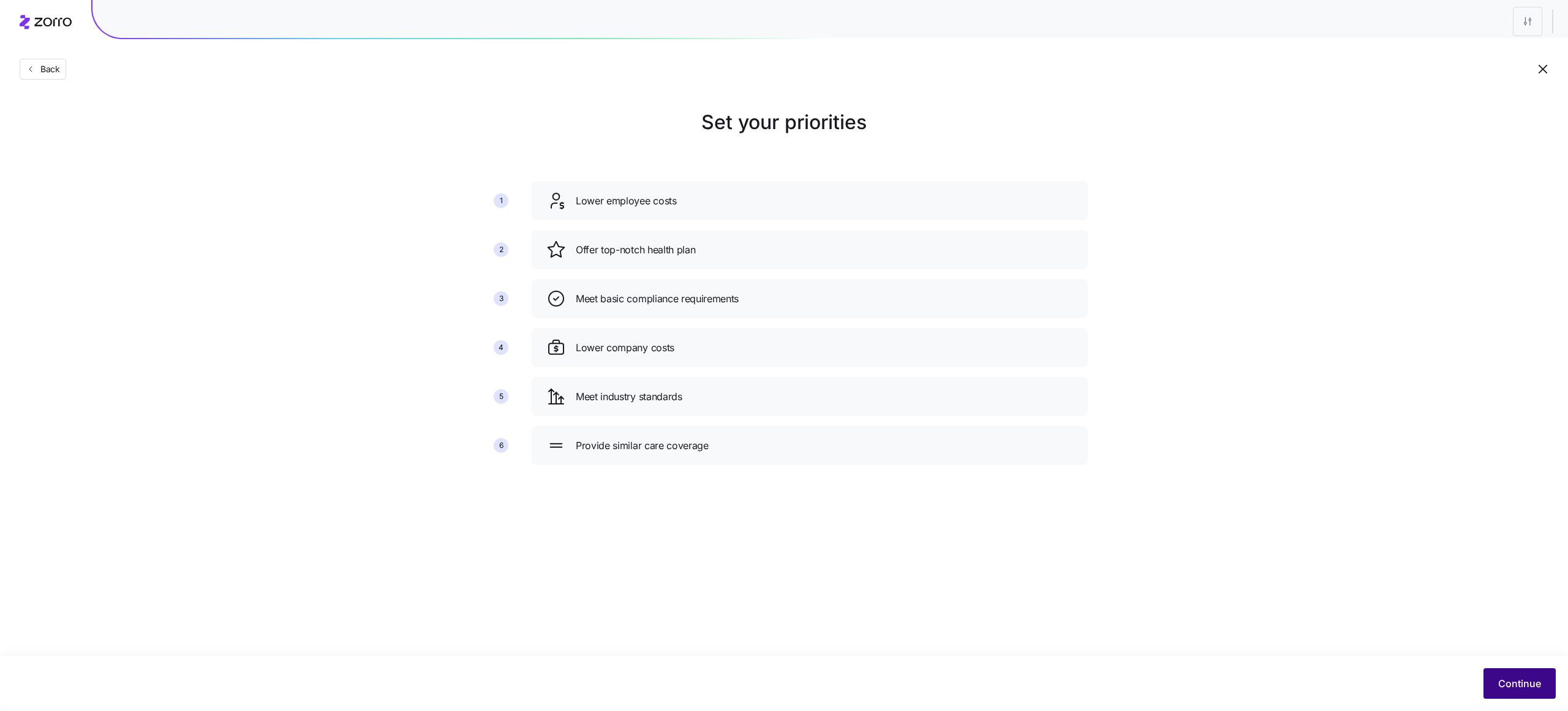
click at [1517, 681] on span "Continue" at bounding box center [1519, 683] width 43 height 15
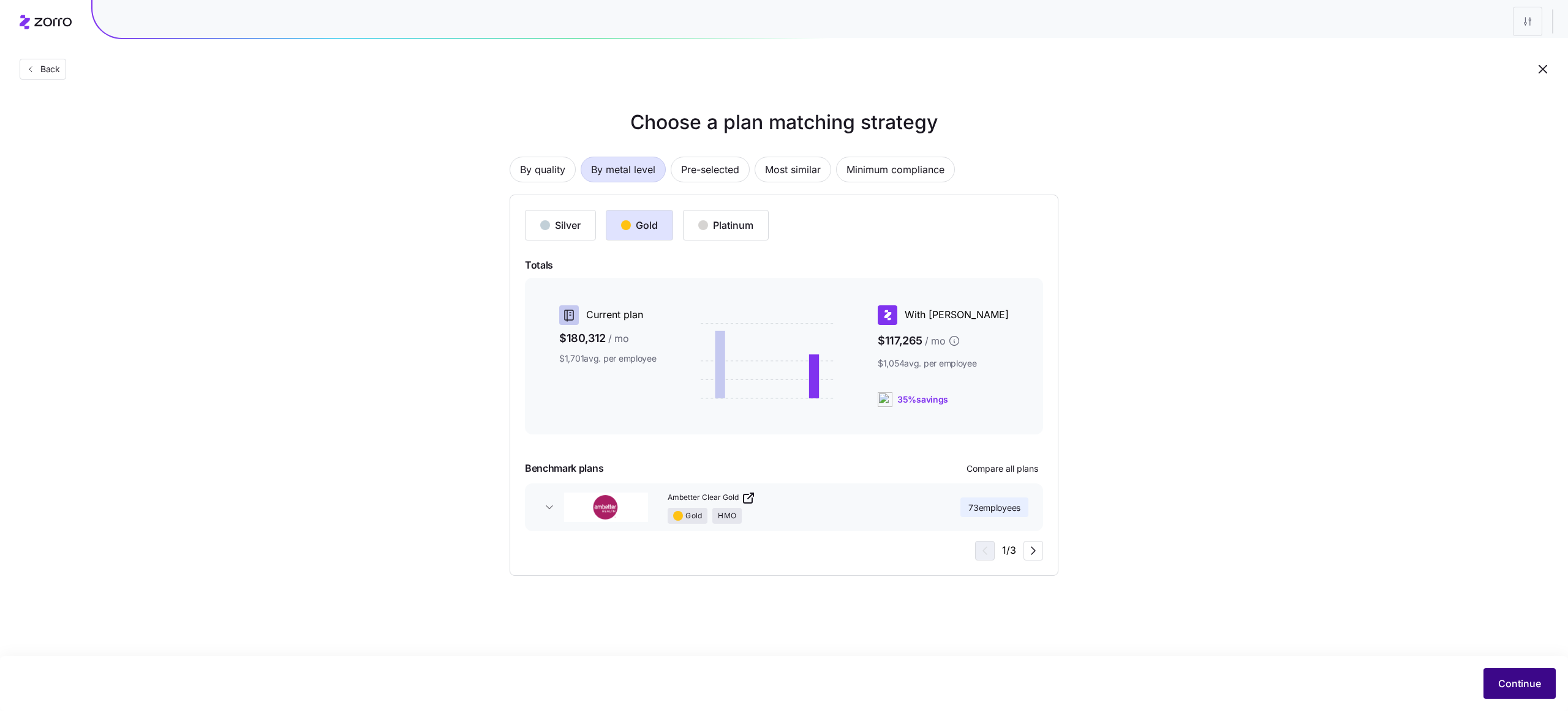
click at [1535, 682] on span "Continue" at bounding box center [1519, 683] width 43 height 15
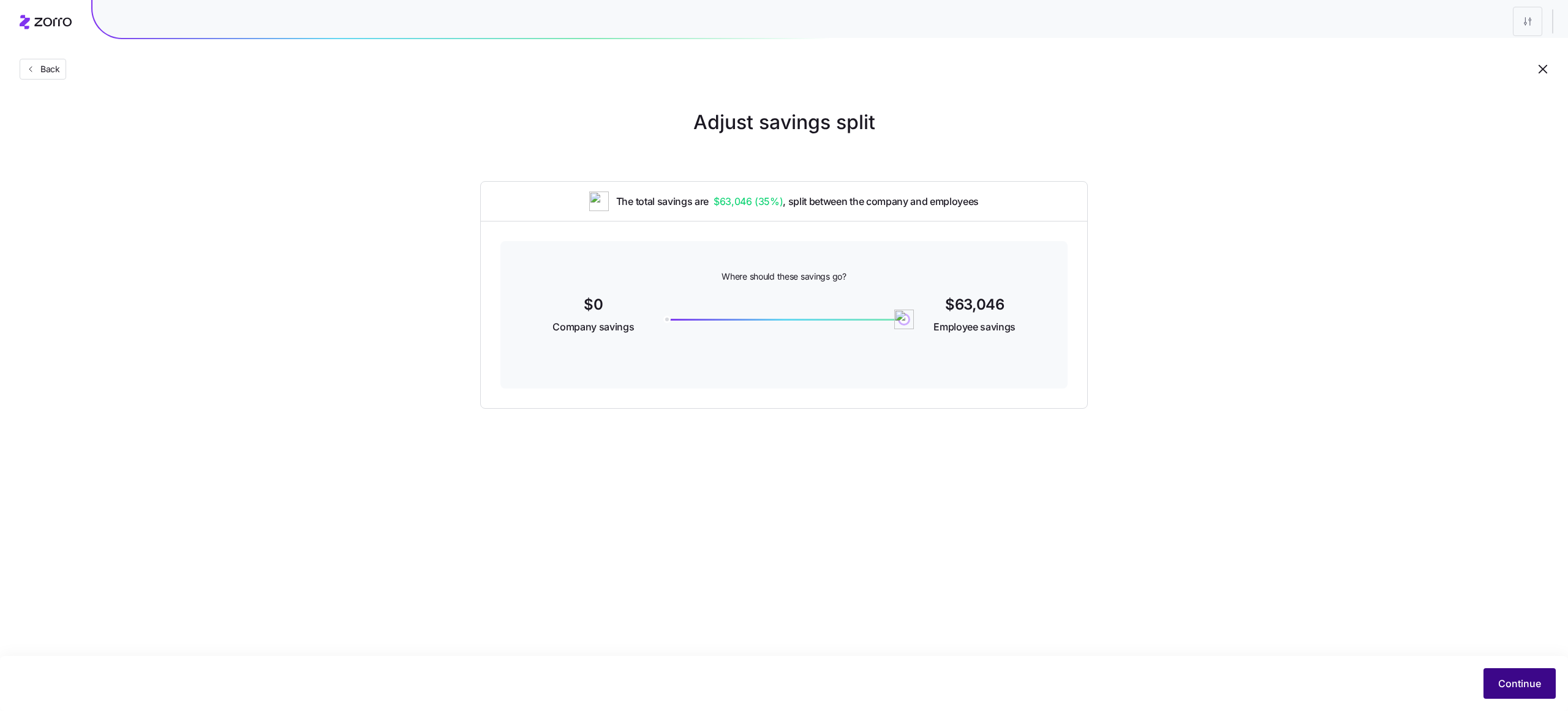
click at [1521, 687] on span "Continue" at bounding box center [1519, 683] width 43 height 15
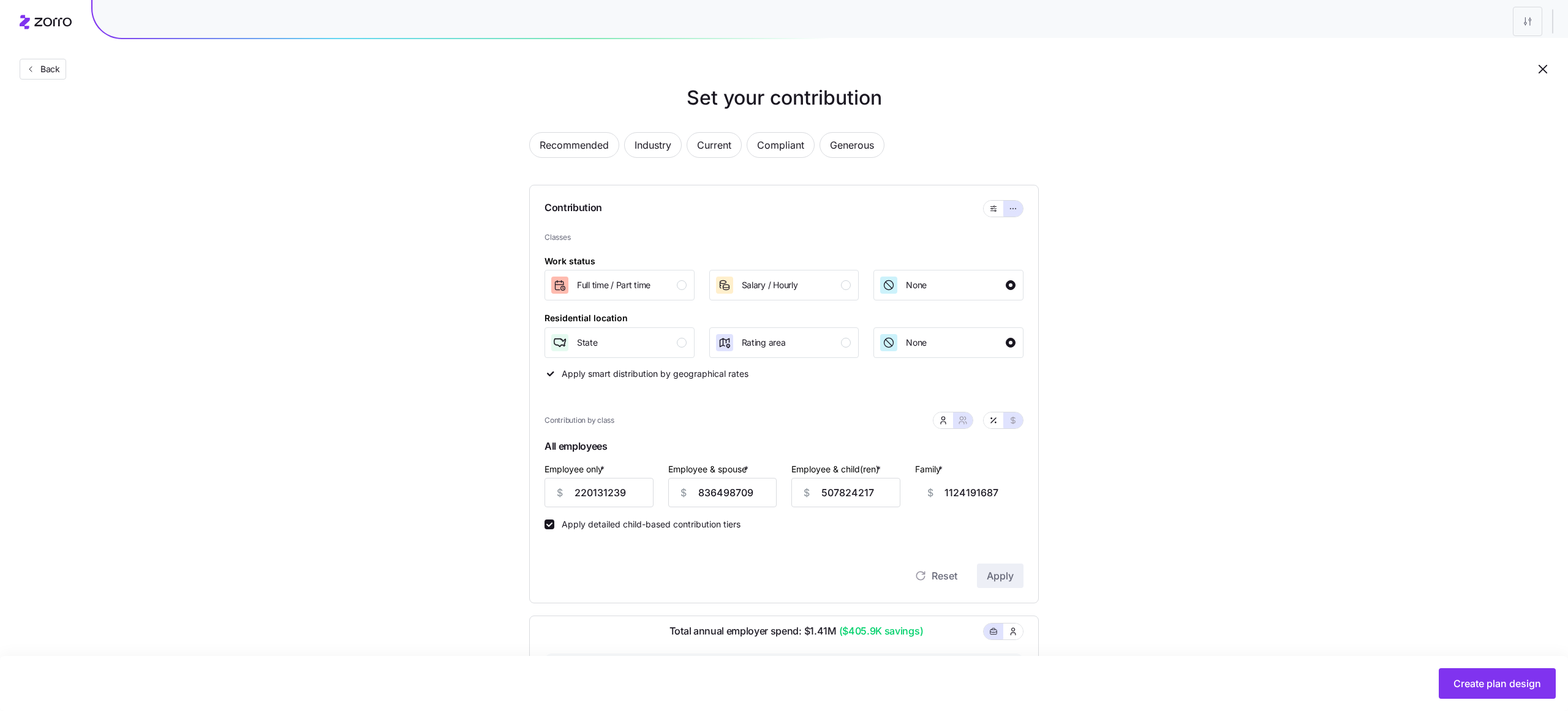
scroll to position [26, 0]
click at [792, 298] on button "Salary / Hourly" at bounding box center [784, 285] width 150 height 31
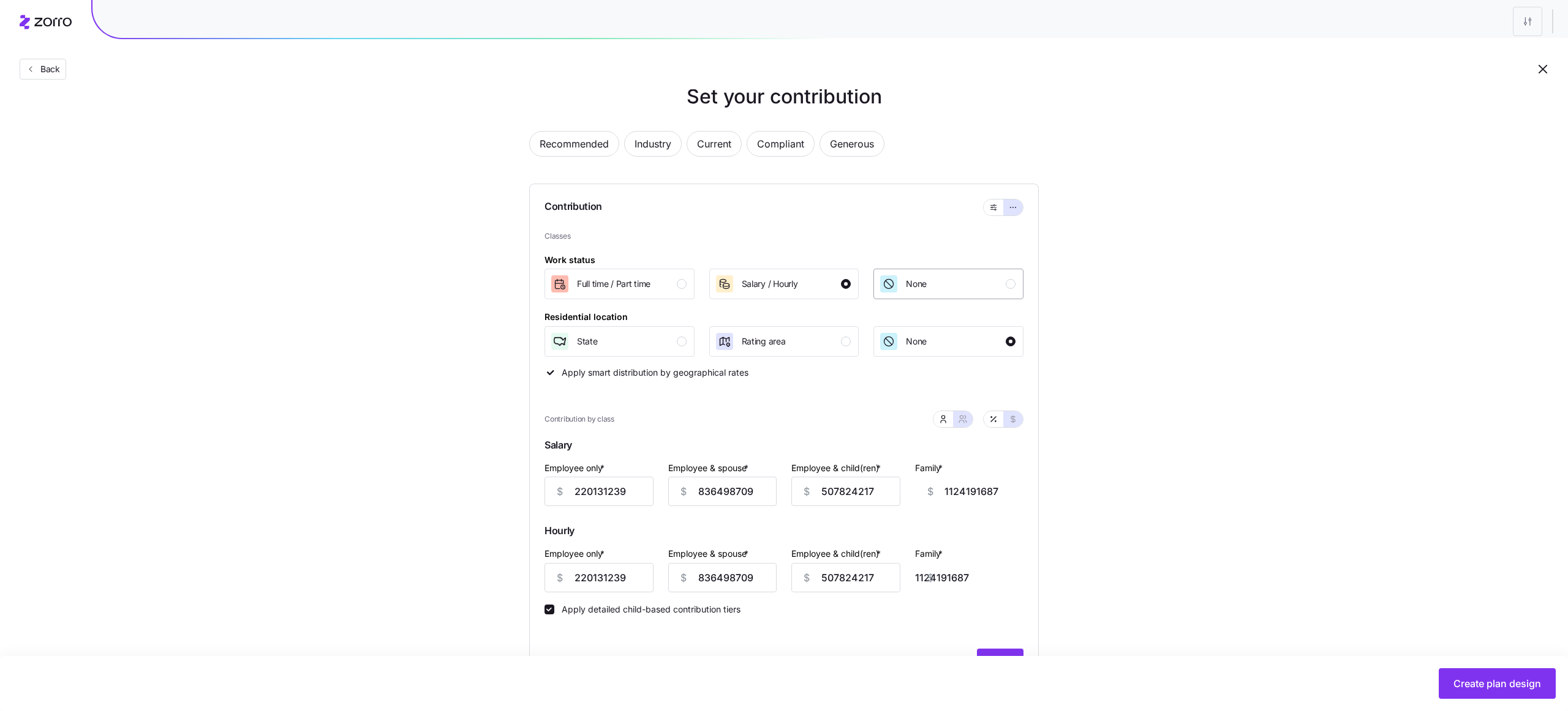
click at [934, 288] on div "None" at bounding box center [946, 284] width 136 height 20
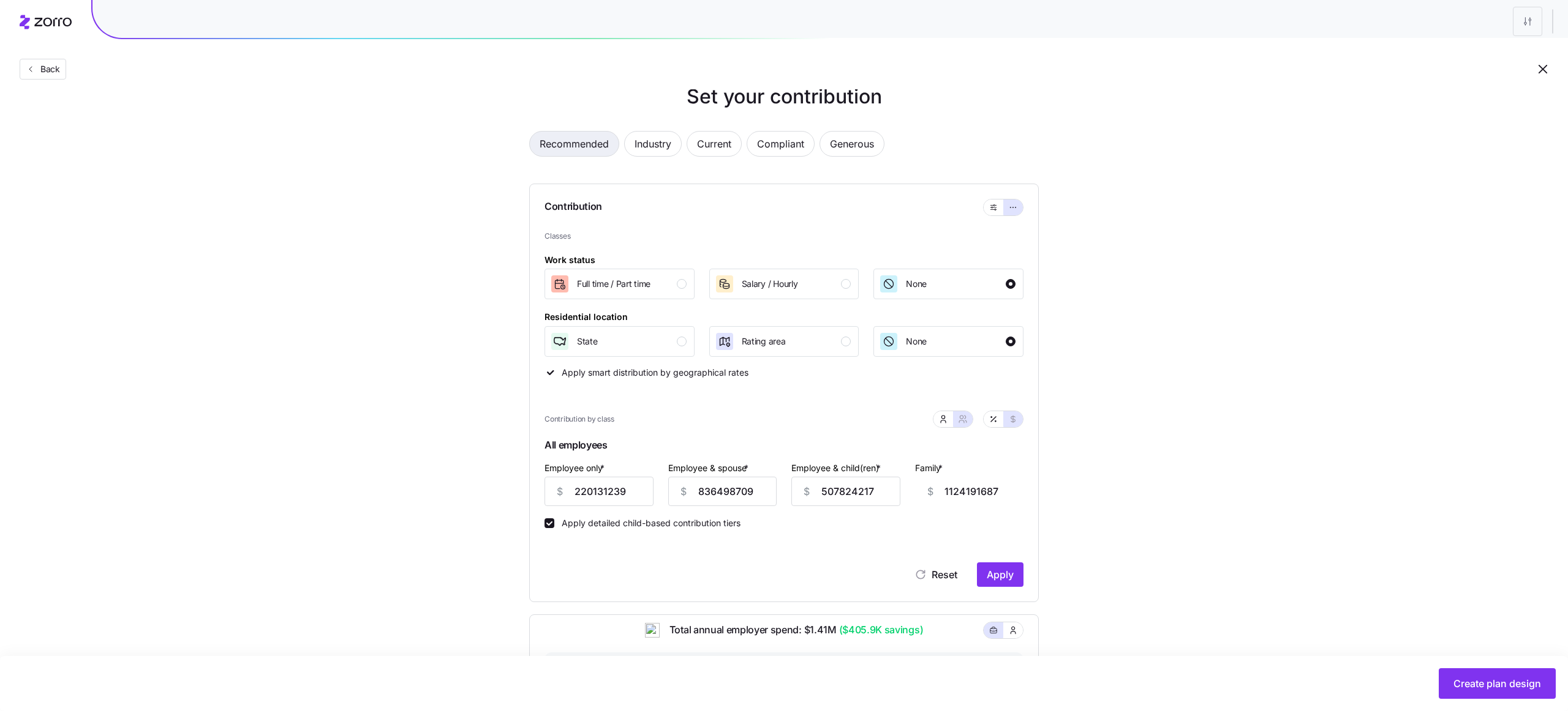
click at [580, 149] on span "Recommended" at bounding box center [574, 144] width 69 height 24
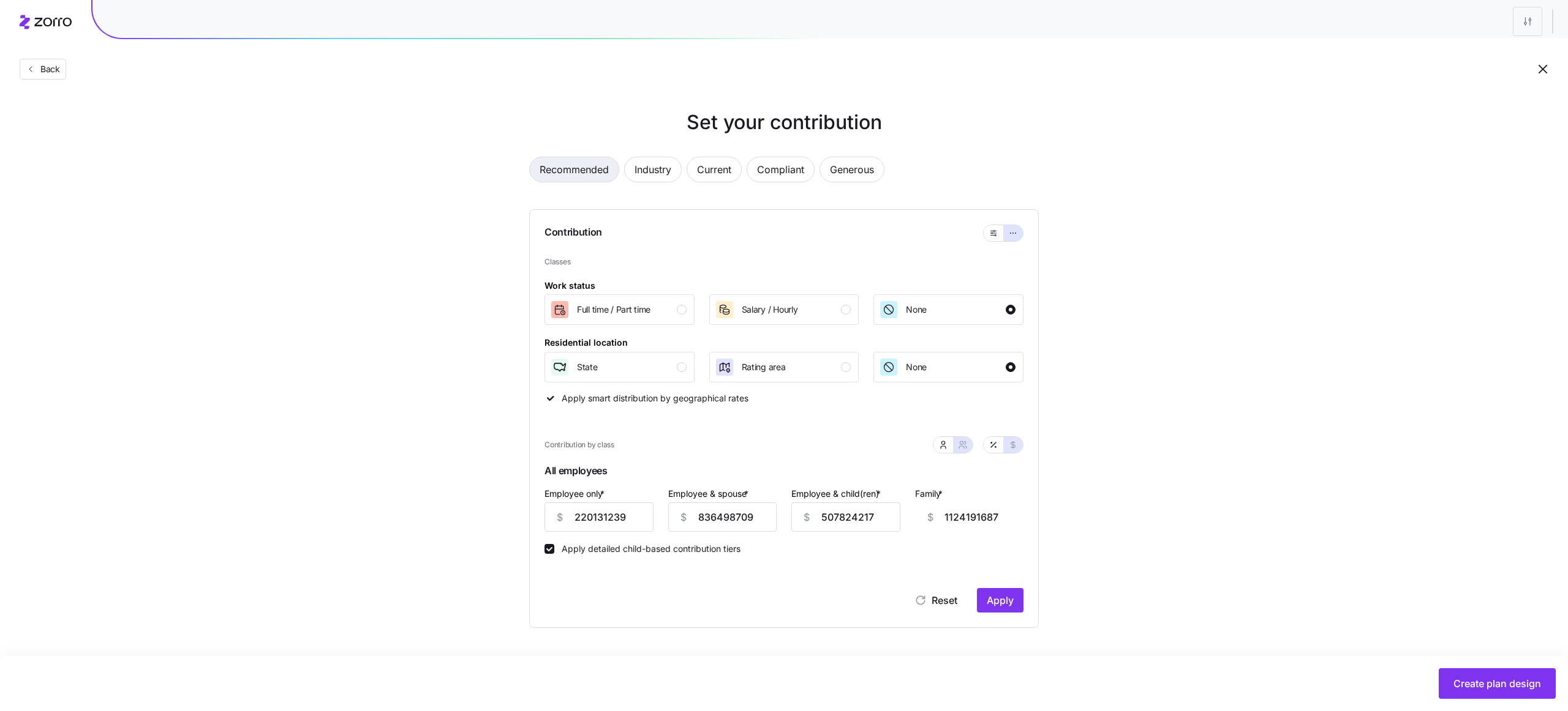
type input "338247"
type input "947092"
type input "675494"
type input "1284339"
click at [643, 171] on span "Industry" at bounding box center [653, 170] width 37 height 24
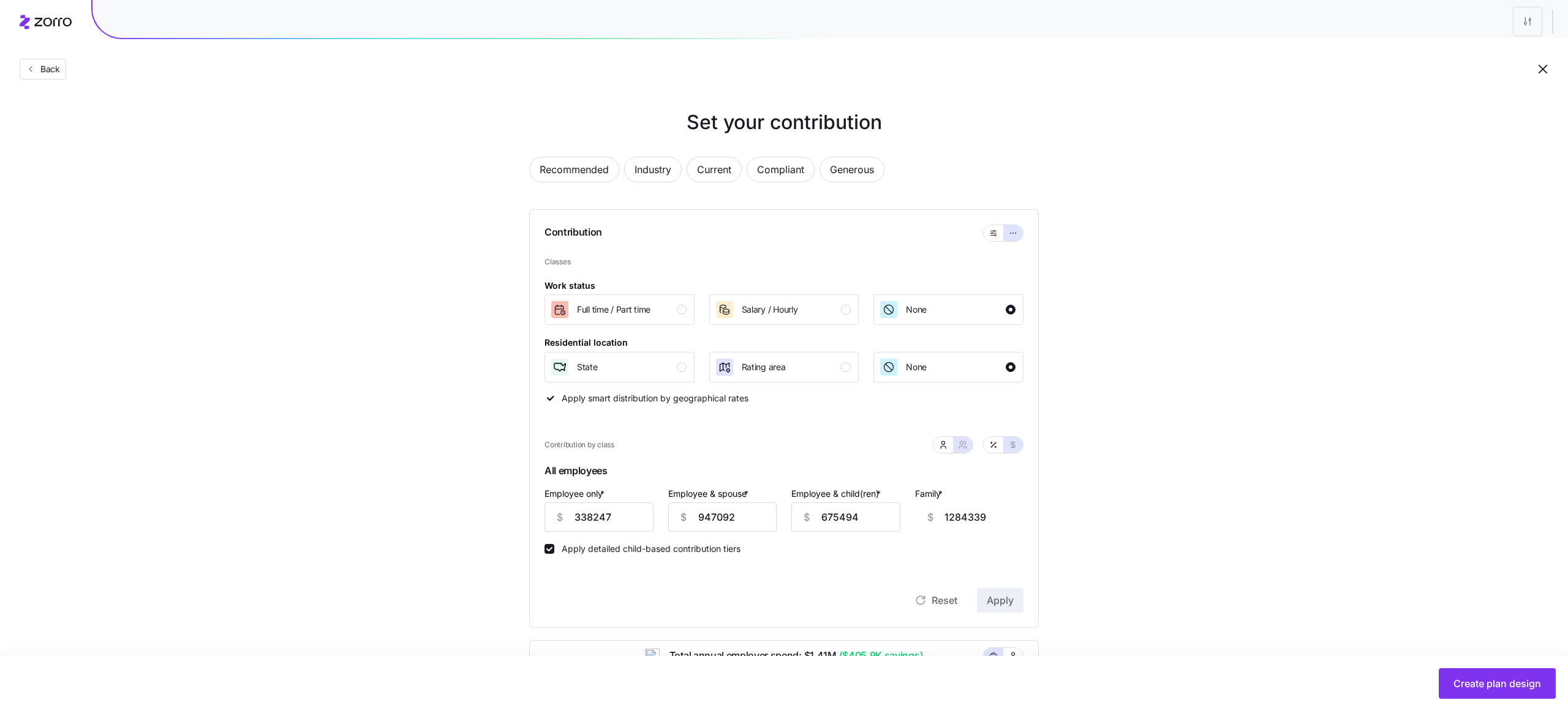
type input "295783"
type input "828192"
type input "590726"
type input "1123135"
click at [995, 235] on icon "button" at bounding box center [993, 233] width 9 height 15
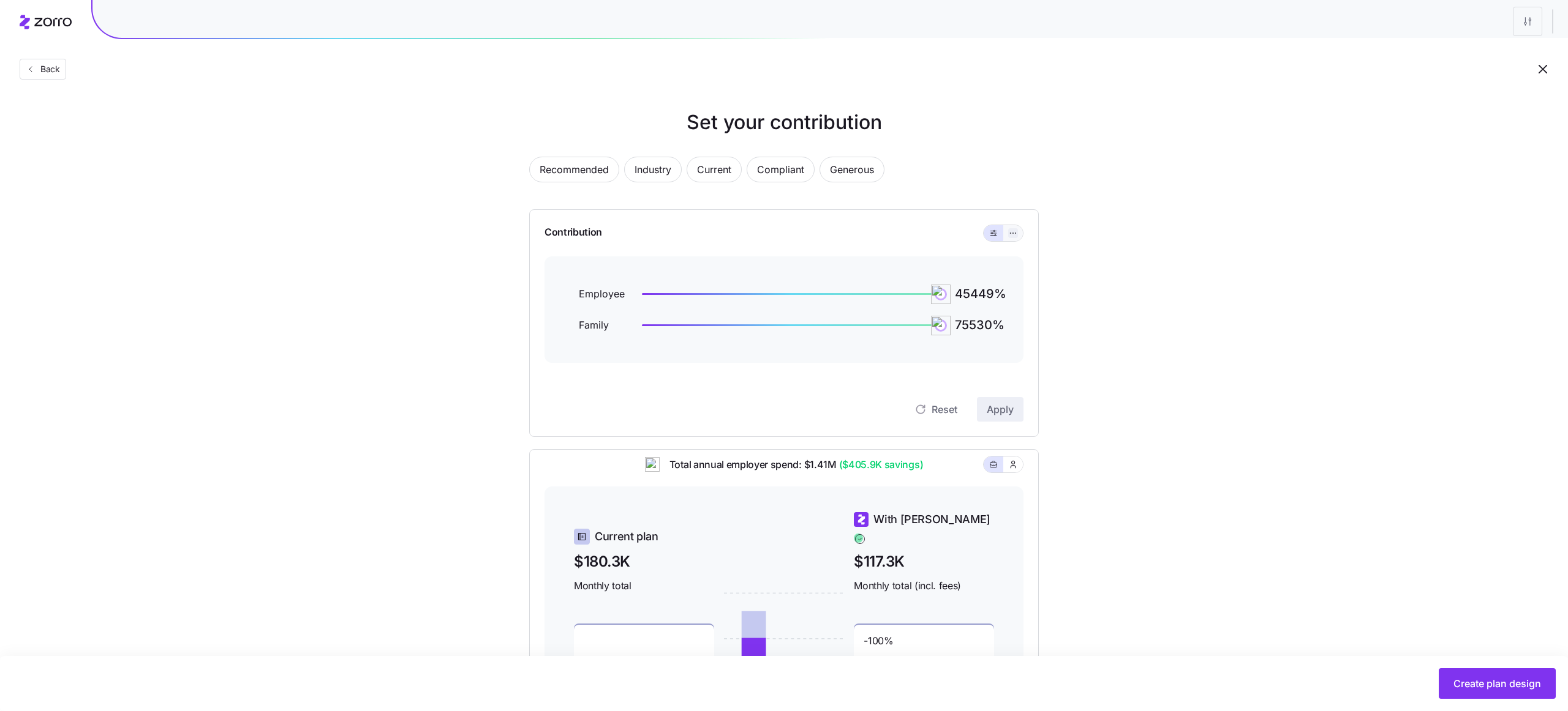
click at [1013, 233] on icon "button" at bounding box center [1012, 232] width 1 height 1
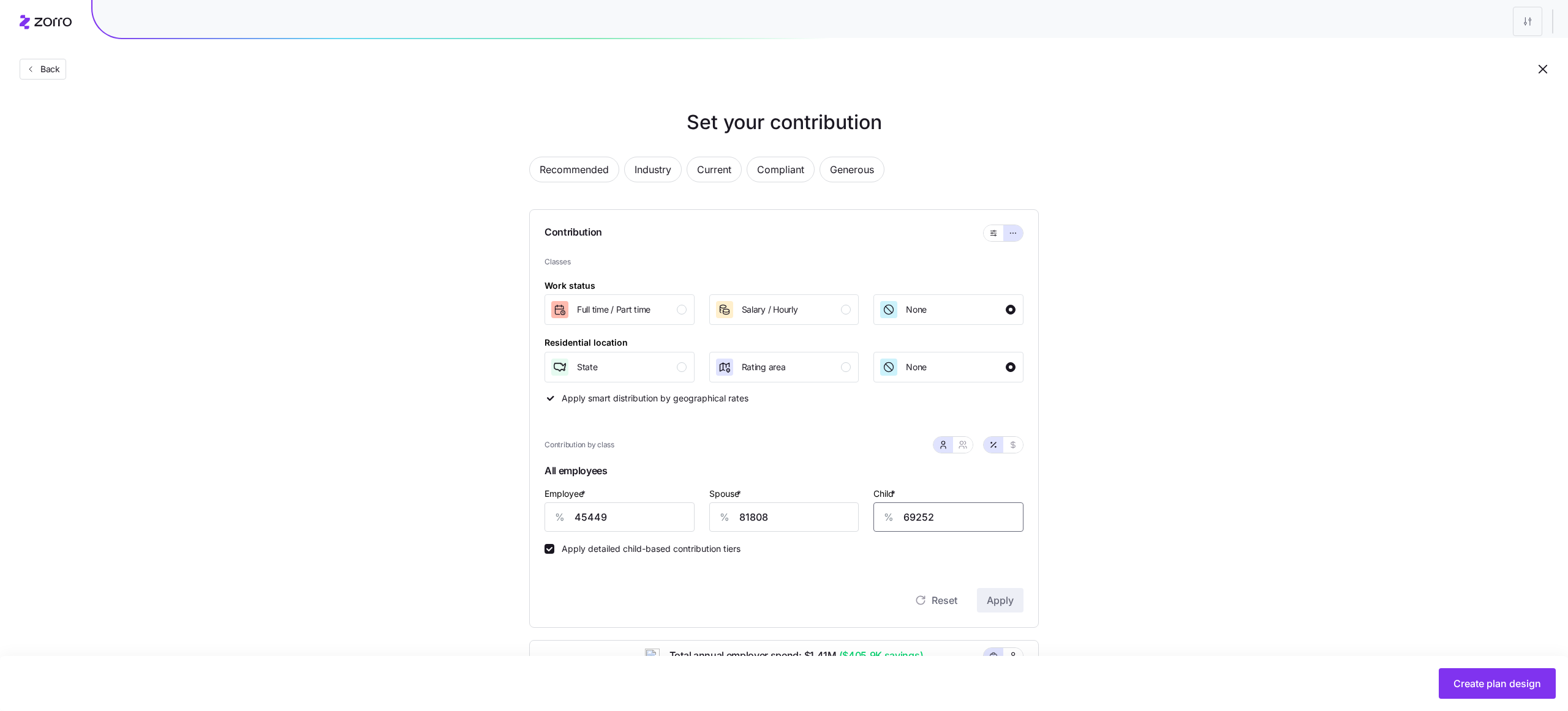
click at [954, 511] on input "69252" at bounding box center [948, 517] width 150 height 29
click at [788, 515] on input "81808" at bounding box center [784, 517] width 150 height 29
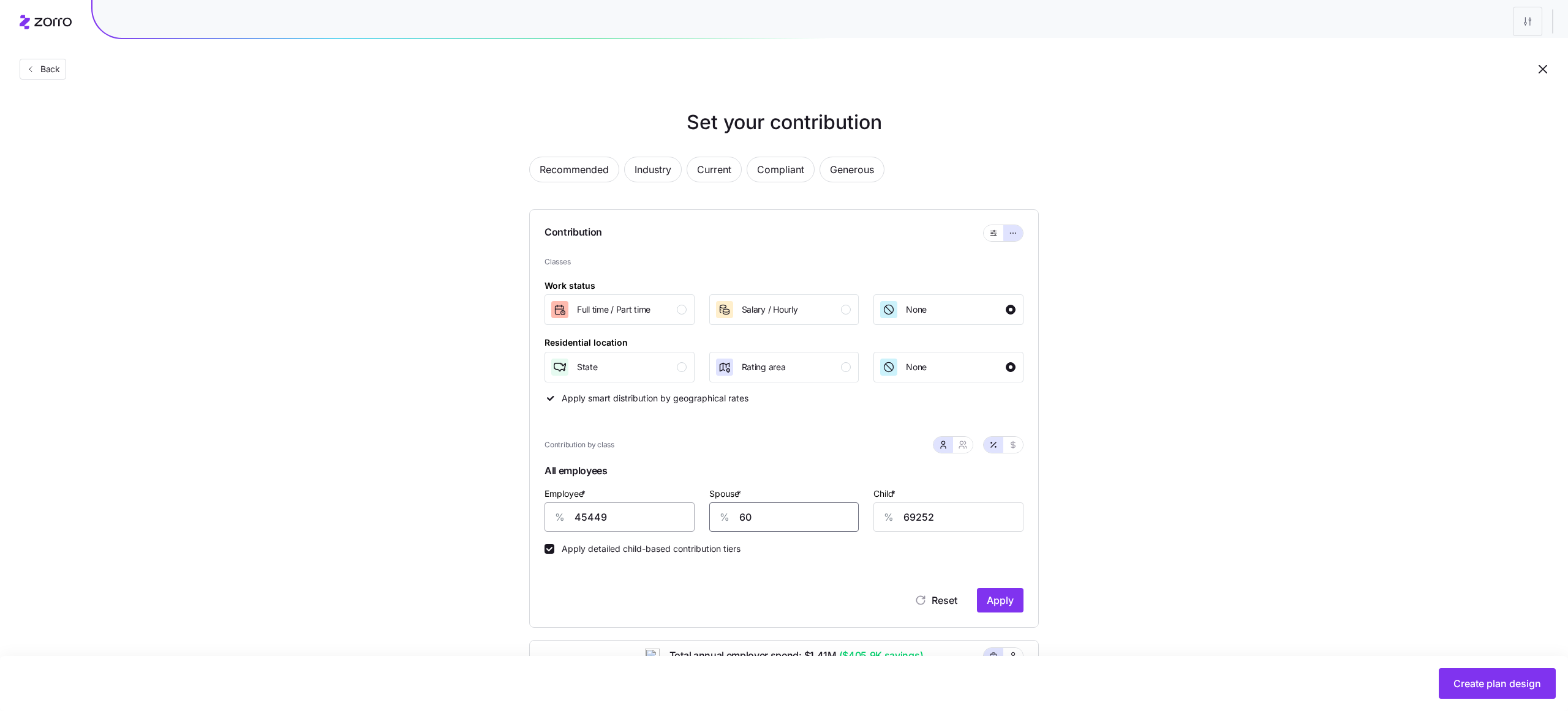
type input "60"
click at [651, 528] on input "45449" at bounding box center [619, 517] width 150 height 29
type input "60"
click at [955, 513] on input "69252" at bounding box center [948, 517] width 150 height 29
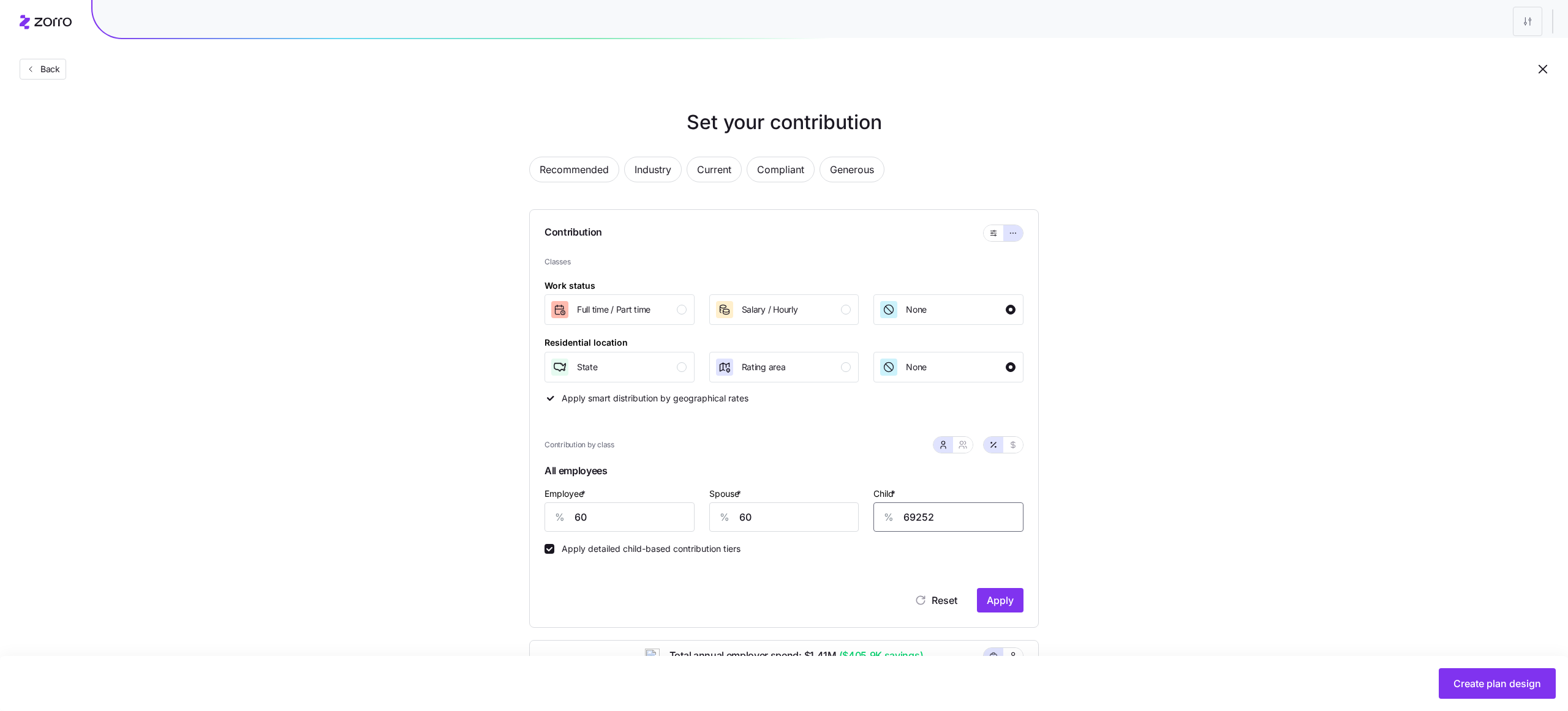
click at [955, 513] on input "69252" at bounding box center [948, 517] width 150 height 29
type input "60"
click at [1006, 606] on span "Apply" at bounding box center [999, 600] width 27 height 15
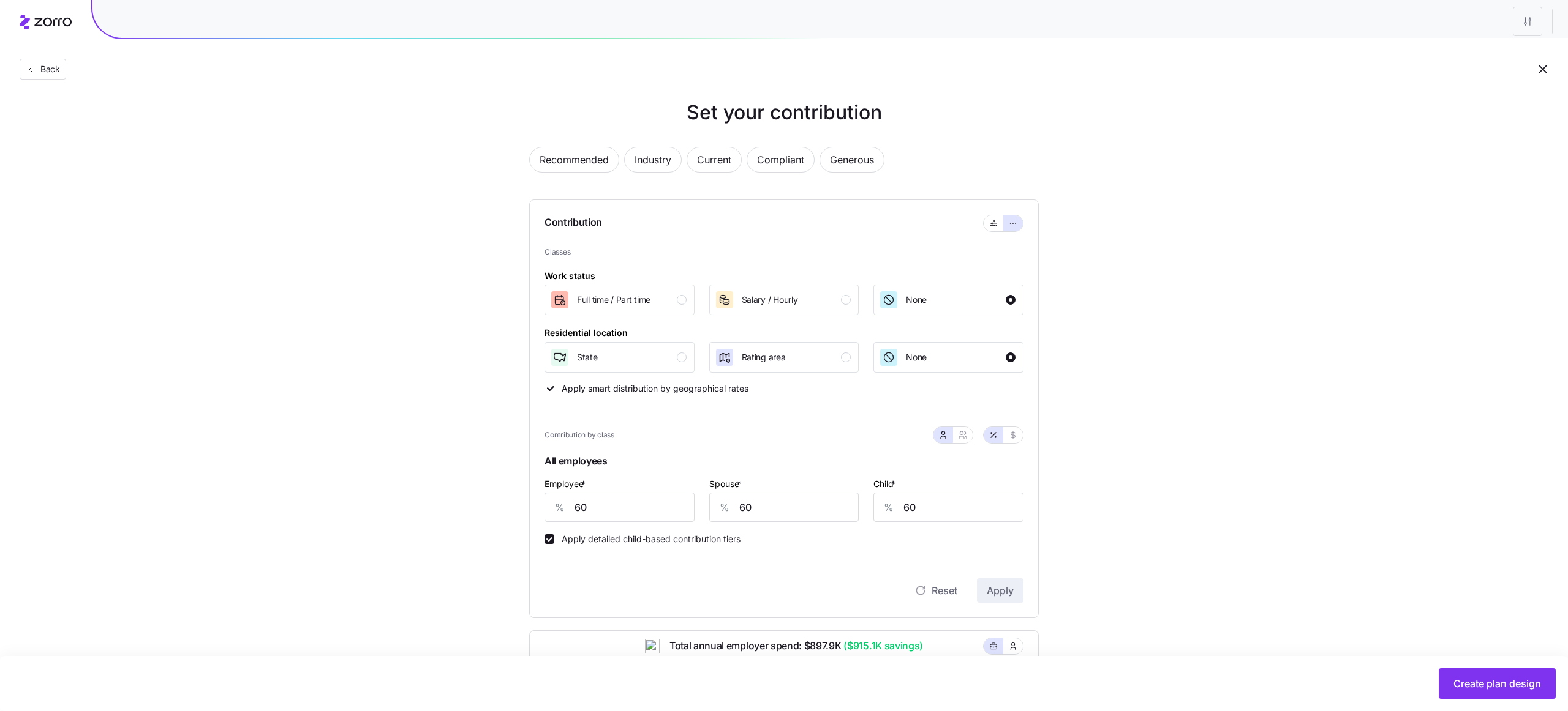
scroll to position [7, 0]
click at [596, 160] on span "Recommended" at bounding box center [574, 163] width 69 height 24
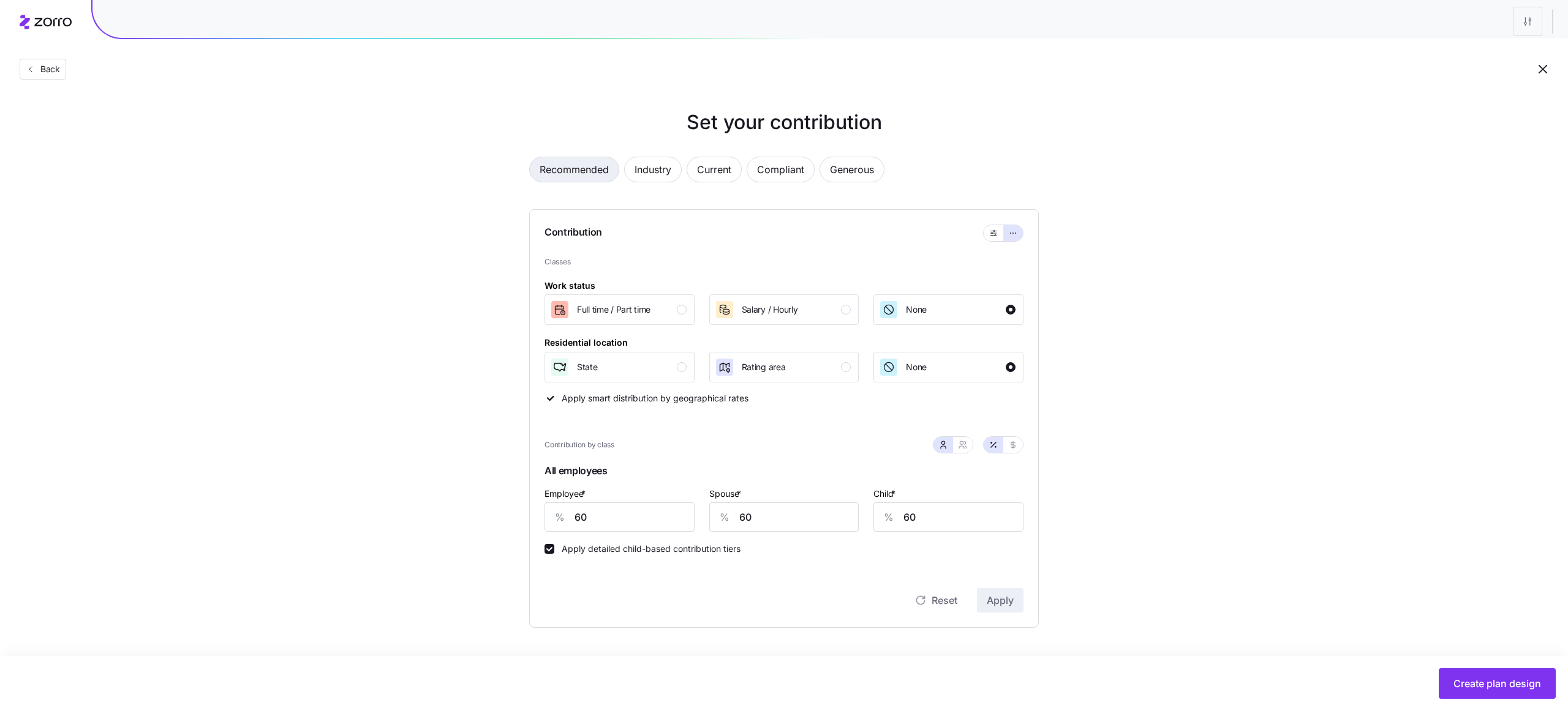
scroll to position [0, 0]
type input "80"
type input "64"
click at [653, 163] on span "Industry" at bounding box center [653, 170] width 37 height 24
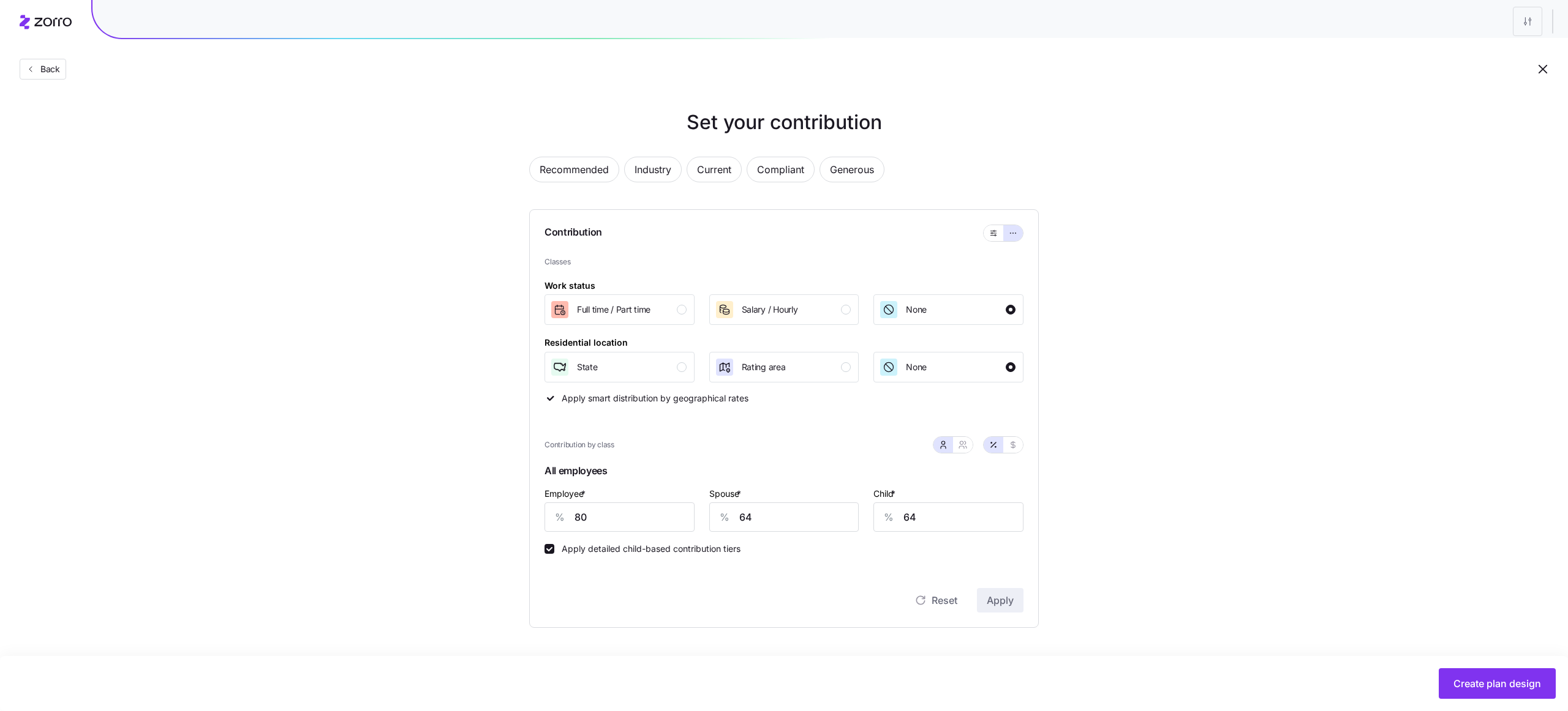
type input "70"
type input "56"
click at [928, 512] on input "56" at bounding box center [948, 517] width 150 height 29
type input "0"
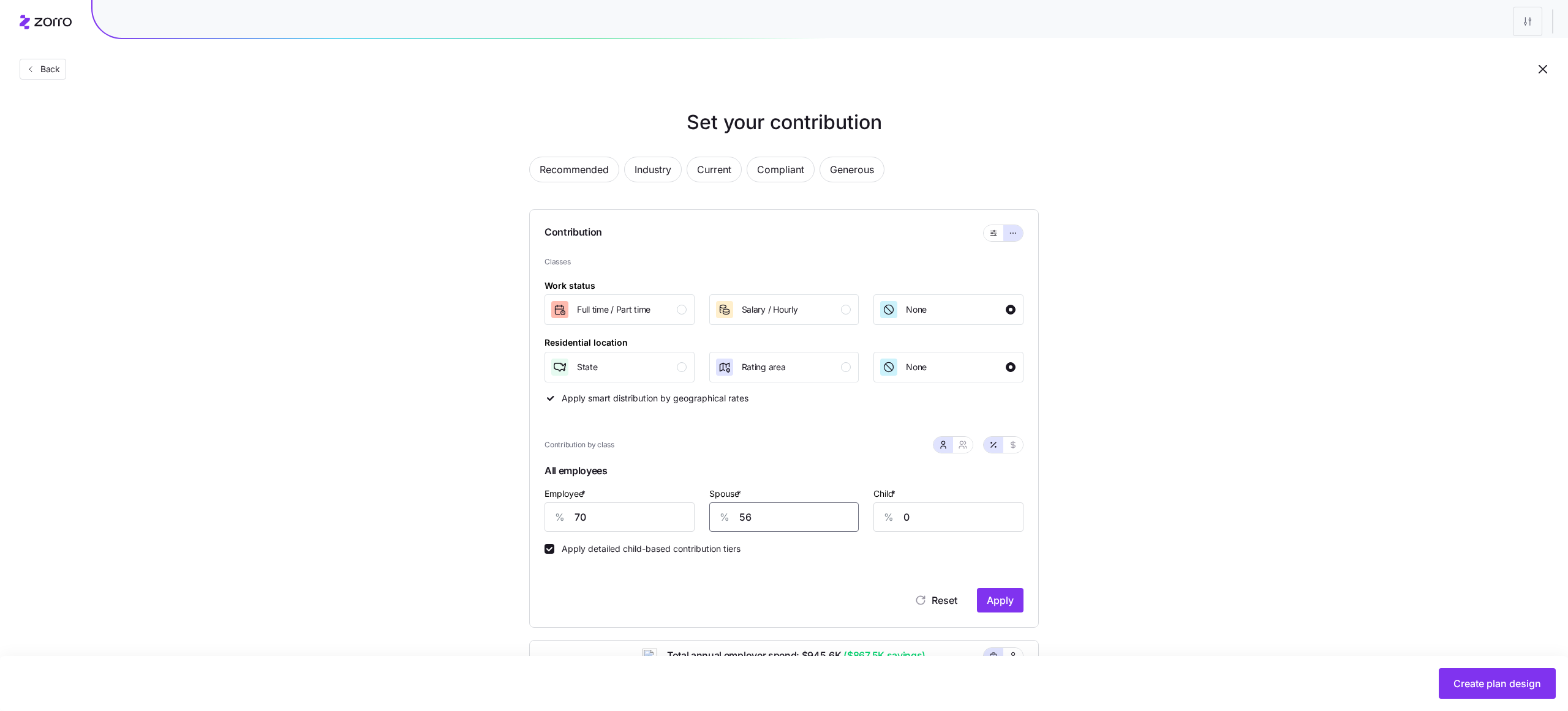
click at [818, 517] on input "56" at bounding box center [784, 517] width 150 height 29
type input "0"
click at [660, 517] on input "70" at bounding box center [619, 517] width 150 height 29
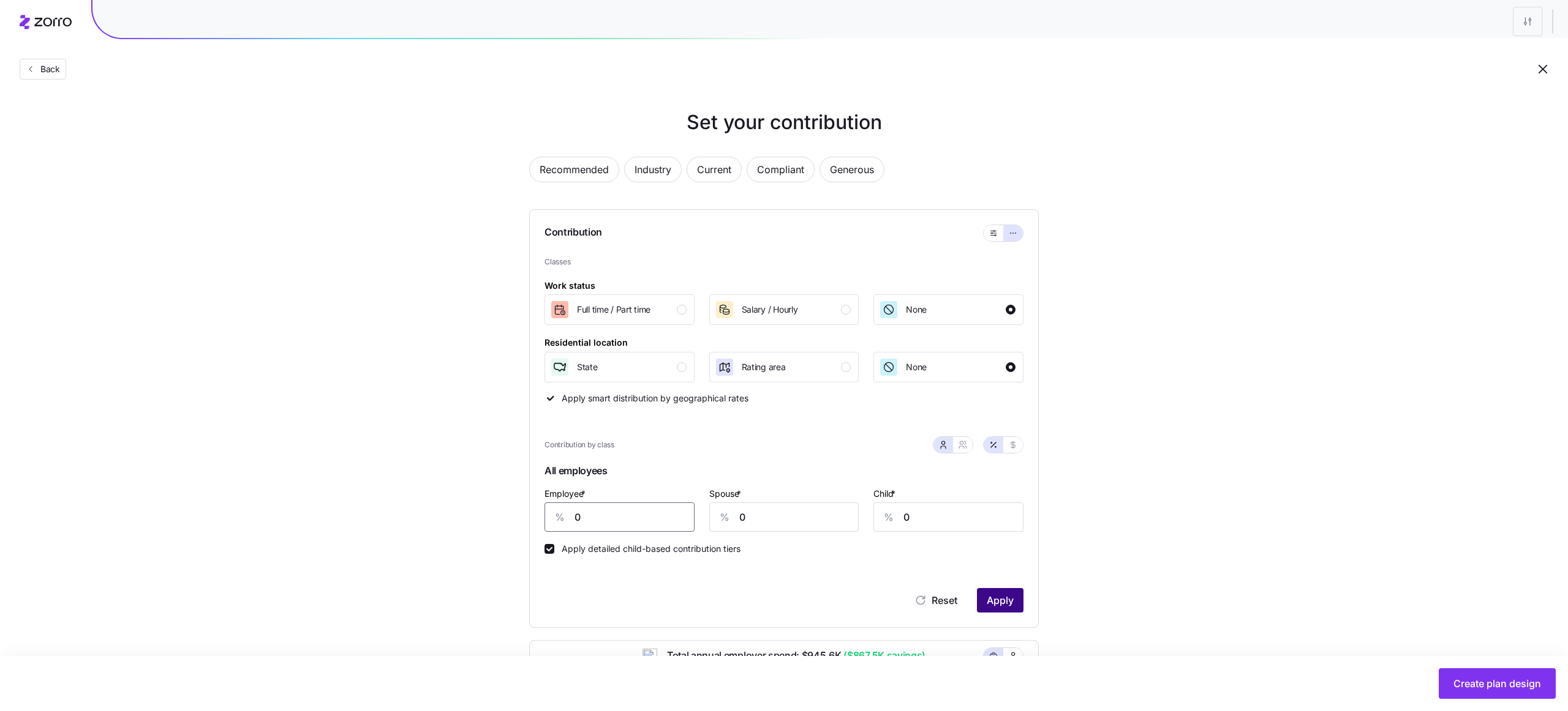
type input "0"
click at [1008, 597] on span "Apply" at bounding box center [999, 600] width 27 height 15
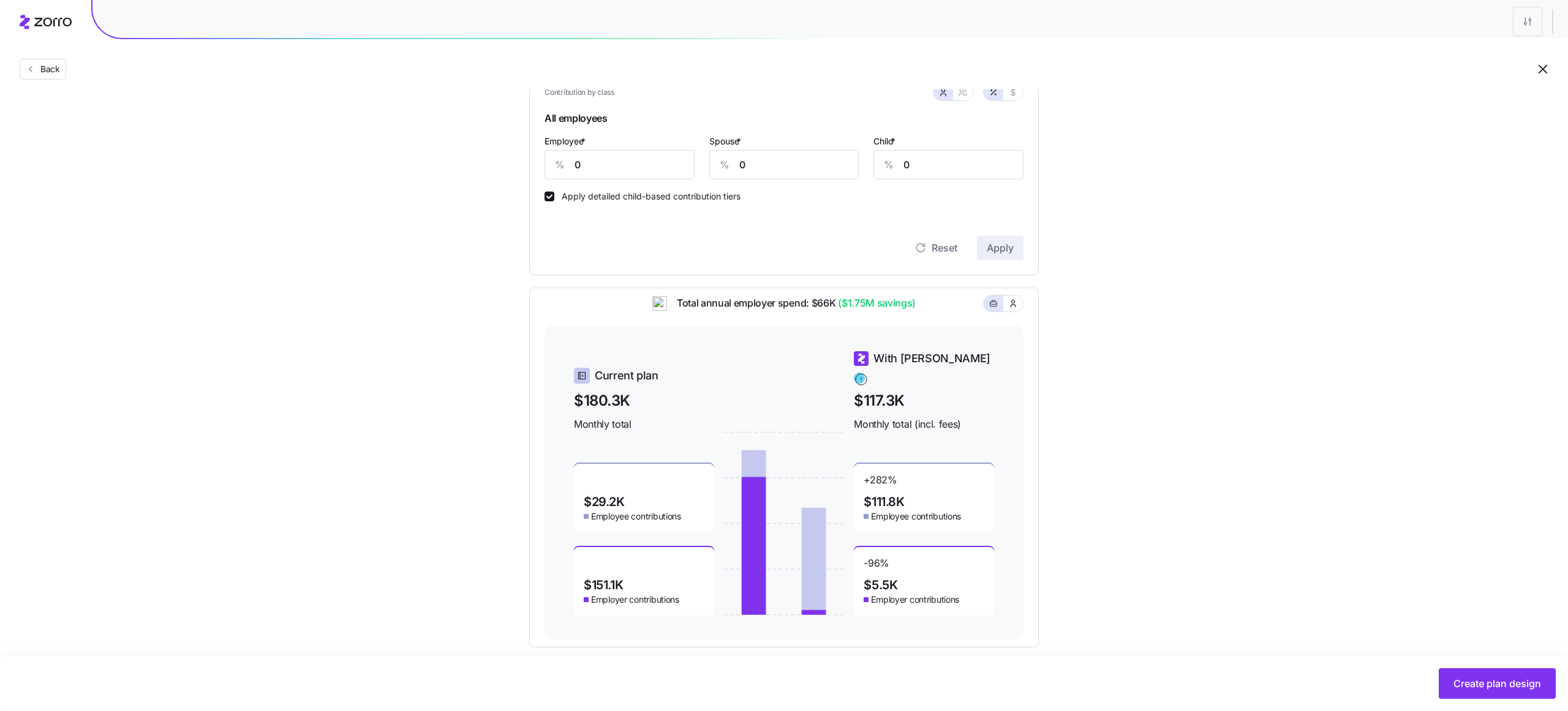
scroll to position [351, 0]
click at [922, 597] on span "Employer contributions" at bounding box center [915, 601] width 88 height 12
click at [955, 595] on span "Employer contributions" at bounding box center [915, 601] width 88 height 12
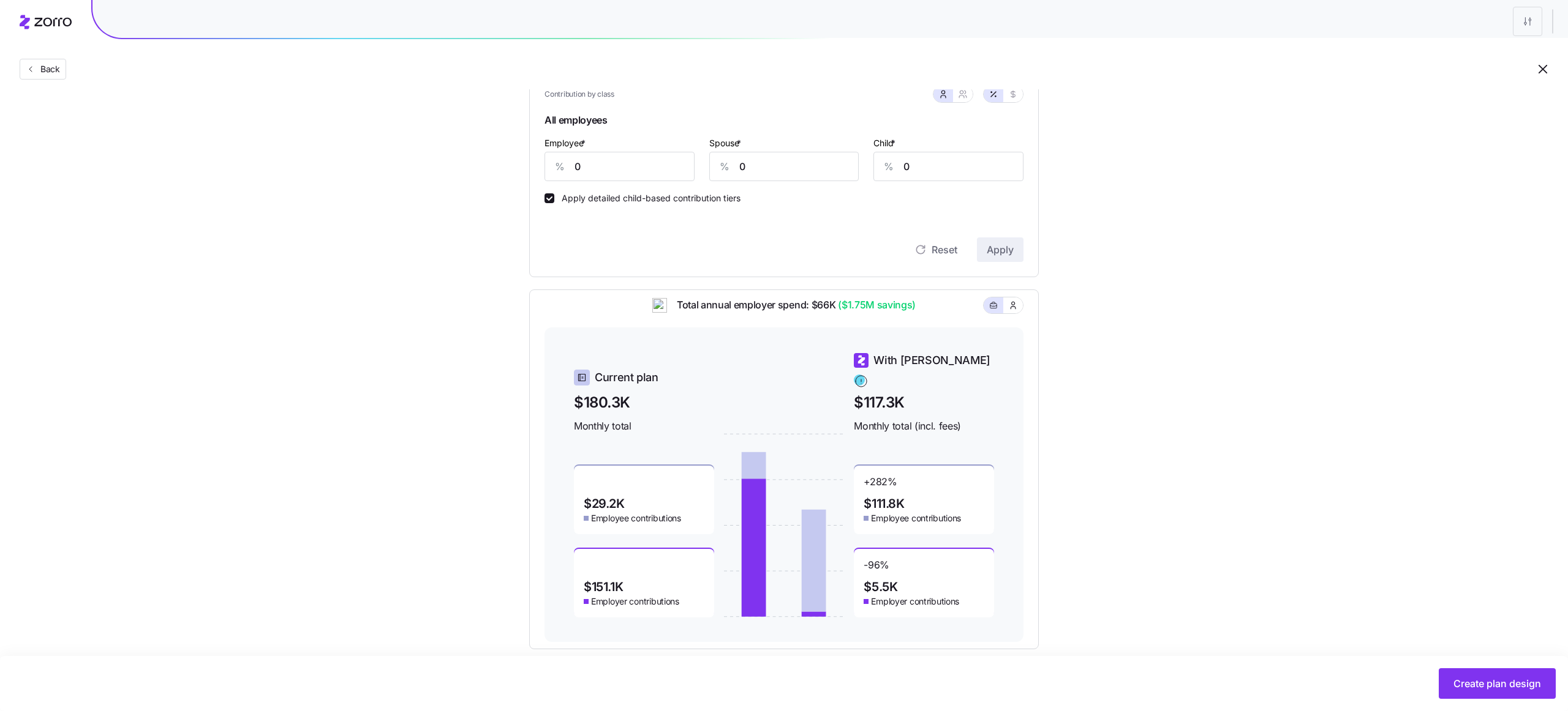
click at [920, 512] on span "Employee contributions" at bounding box center [915, 518] width 90 height 12
click at [946, 512] on span "Employee contributions" at bounding box center [915, 518] width 90 height 12
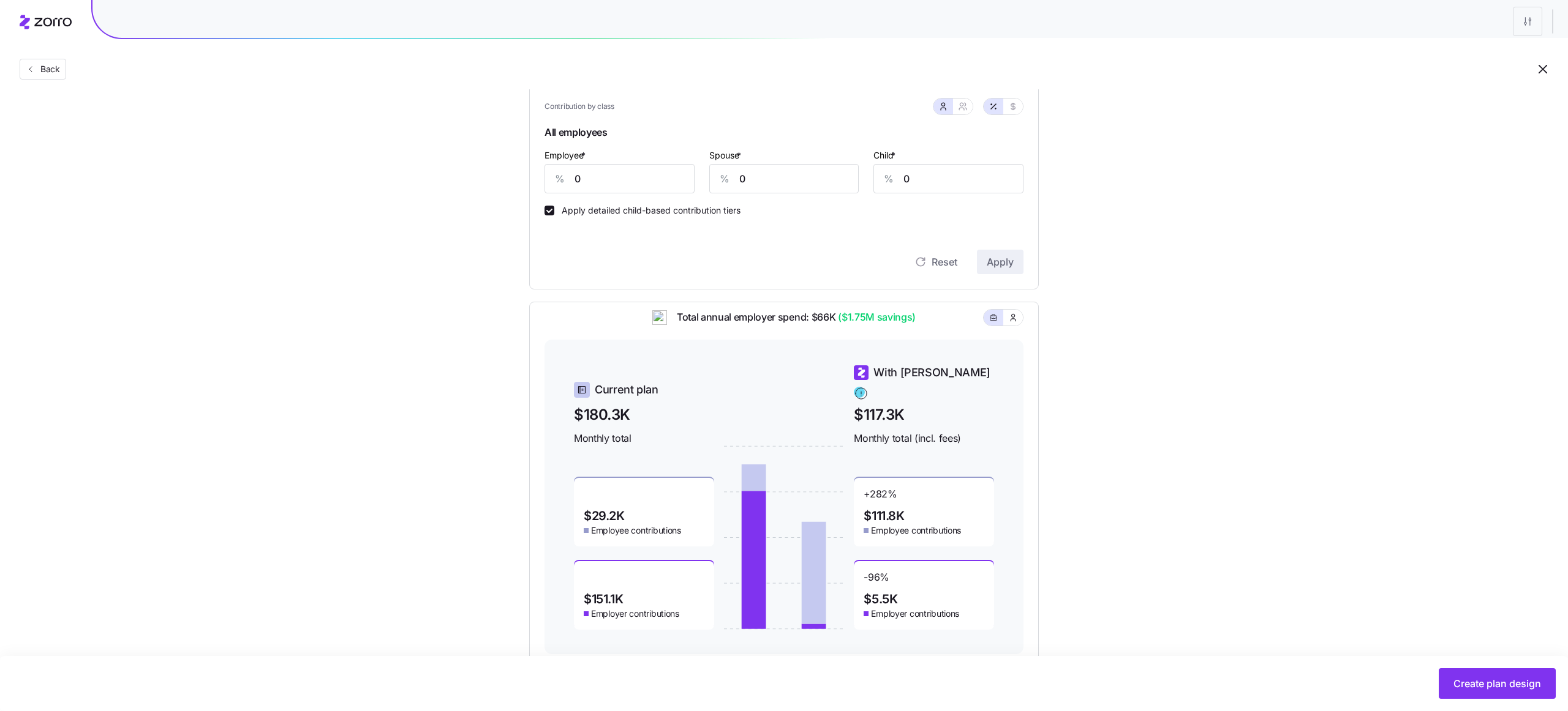
scroll to position [340, 0]
click at [939, 523] on span "Employee contributions" at bounding box center [915, 529] width 90 height 12
click at [955, 527] on span "Employee contributions" at bounding box center [915, 529] width 90 height 12
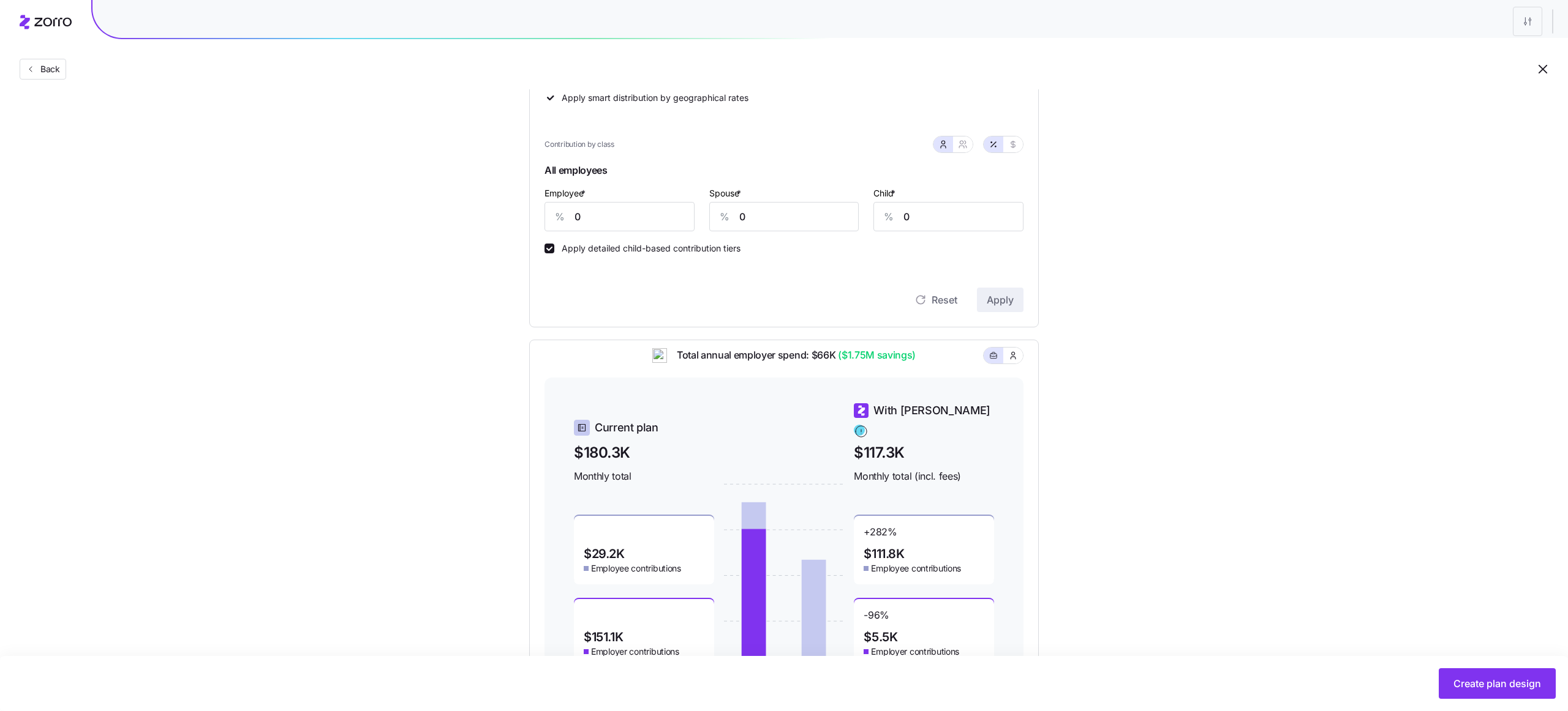
scroll to position [299, 0]
click at [1011, 141] on span "button" at bounding box center [1013, 146] width 10 height 10
click at [994, 144] on icon "button" at bounding box center [994, 146] width 10 height 10
type input "0"
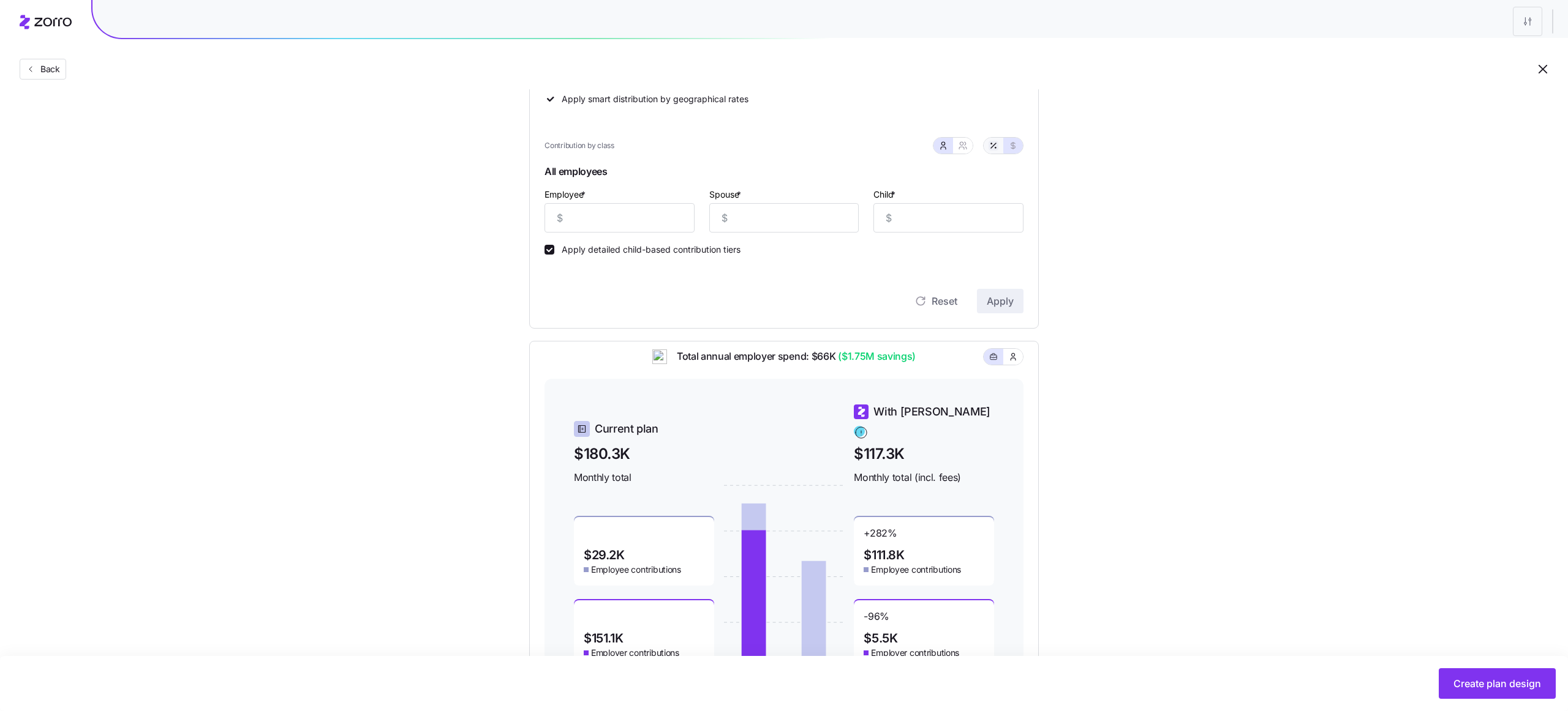
type input "0"
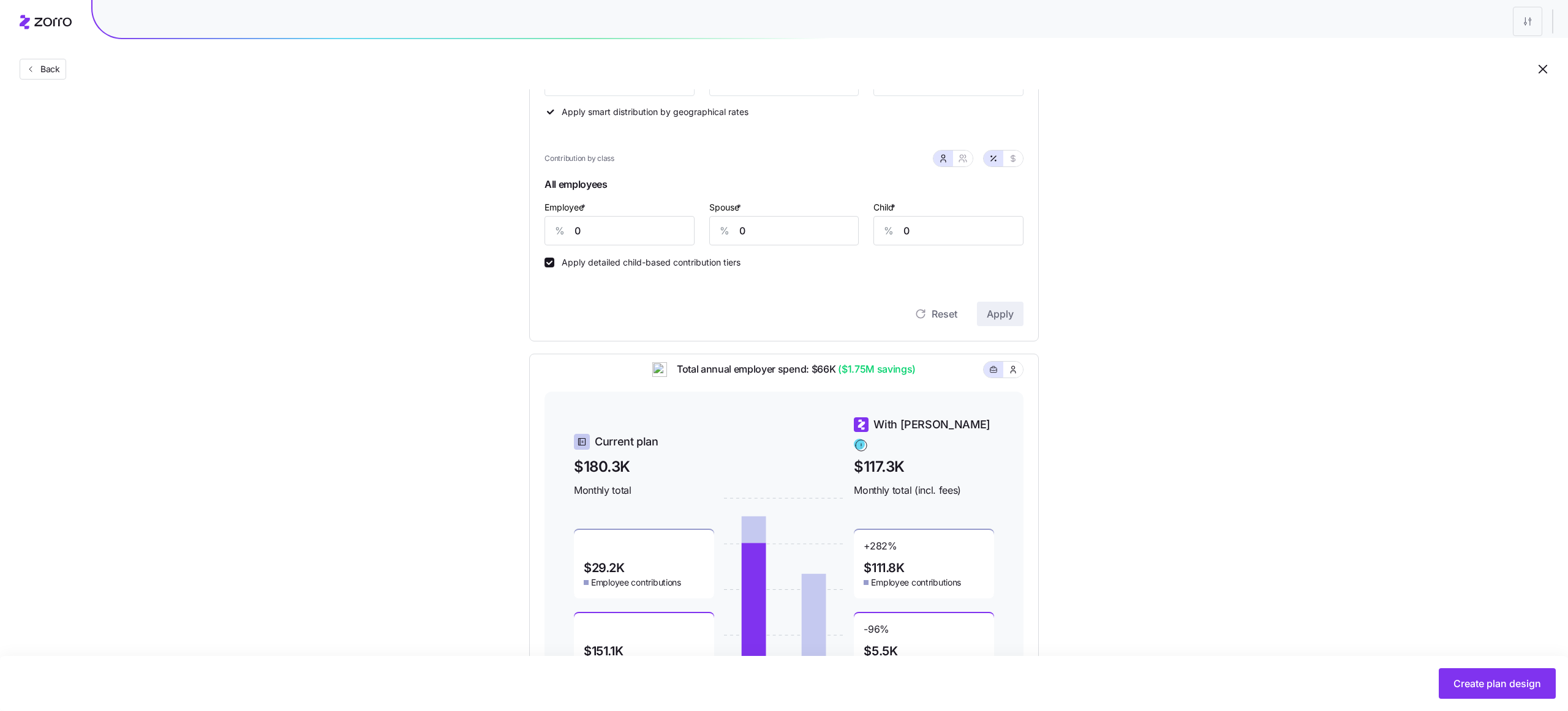
scroll to position [274, 0]
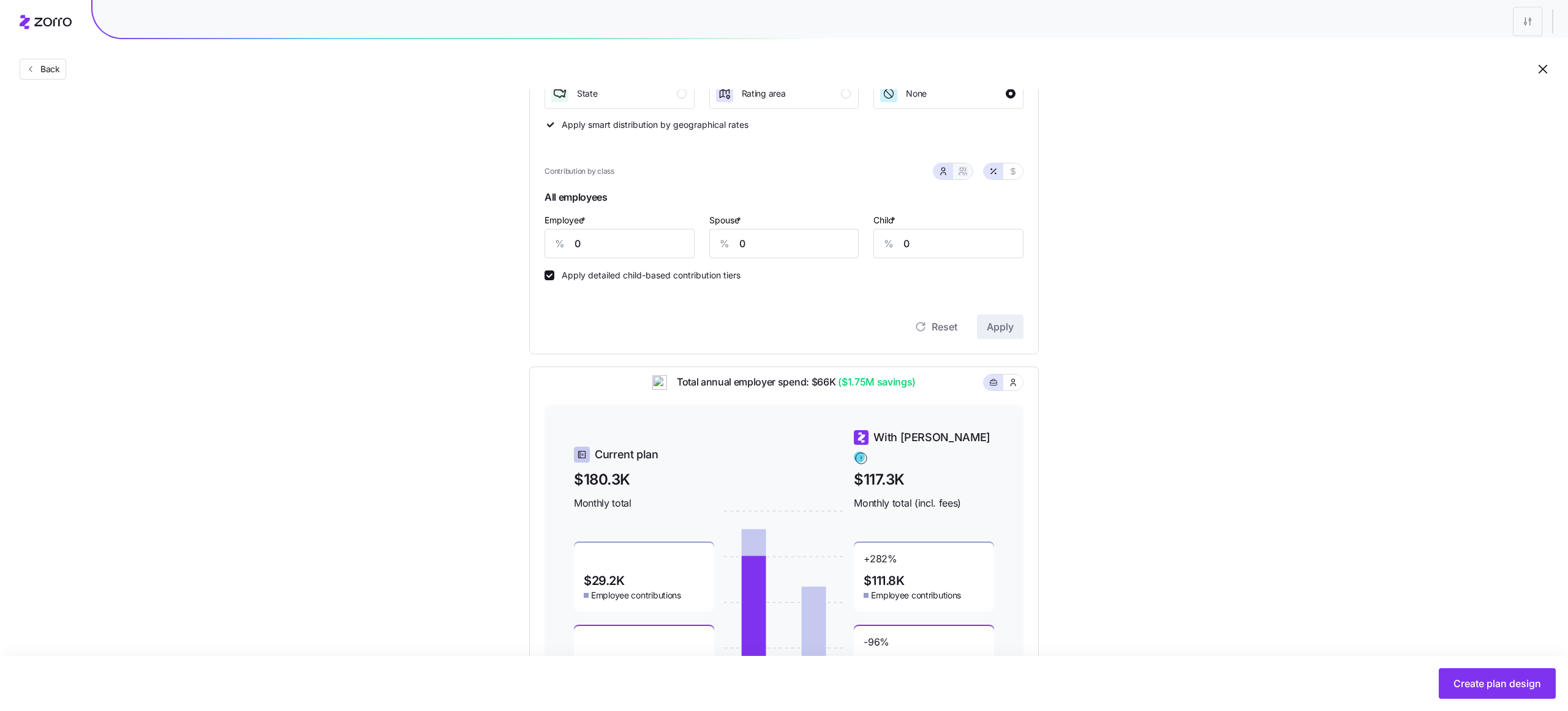
click at [961, 171] on icon "button" at bounding box center [963, 171] width 10 height 10
click at [1016, 167] on icon "button" at bounding box center [1013, 171] width 10 height 10
click at [620, 243] on input "Employee only *" at bounding box center [599, 244] width 109 height 29
type input "0"
click at [711, 249] on input "Employee & spouse *" at bounding box center [723, 244] width 109 height 29
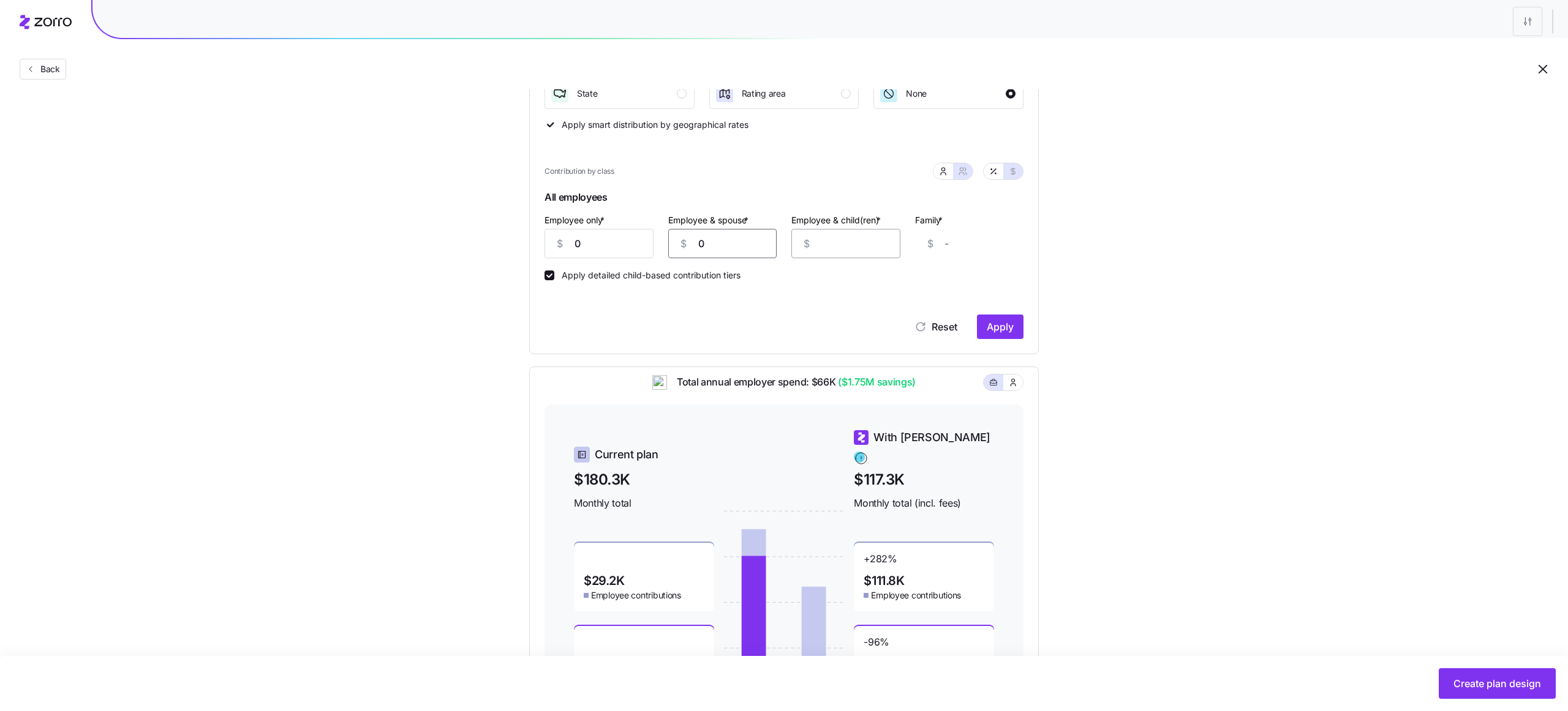
type input "0"
click at [890, 243] on input "Employee & child(ren) *" at bounding box center [846, 244] width 109 height 29
type input "0"
click at [1234, 272] on div "Set your contribution Recommended Industry Current Compliant Generous Contribut…" at bounding box center [784, 280] width 1568 height 892
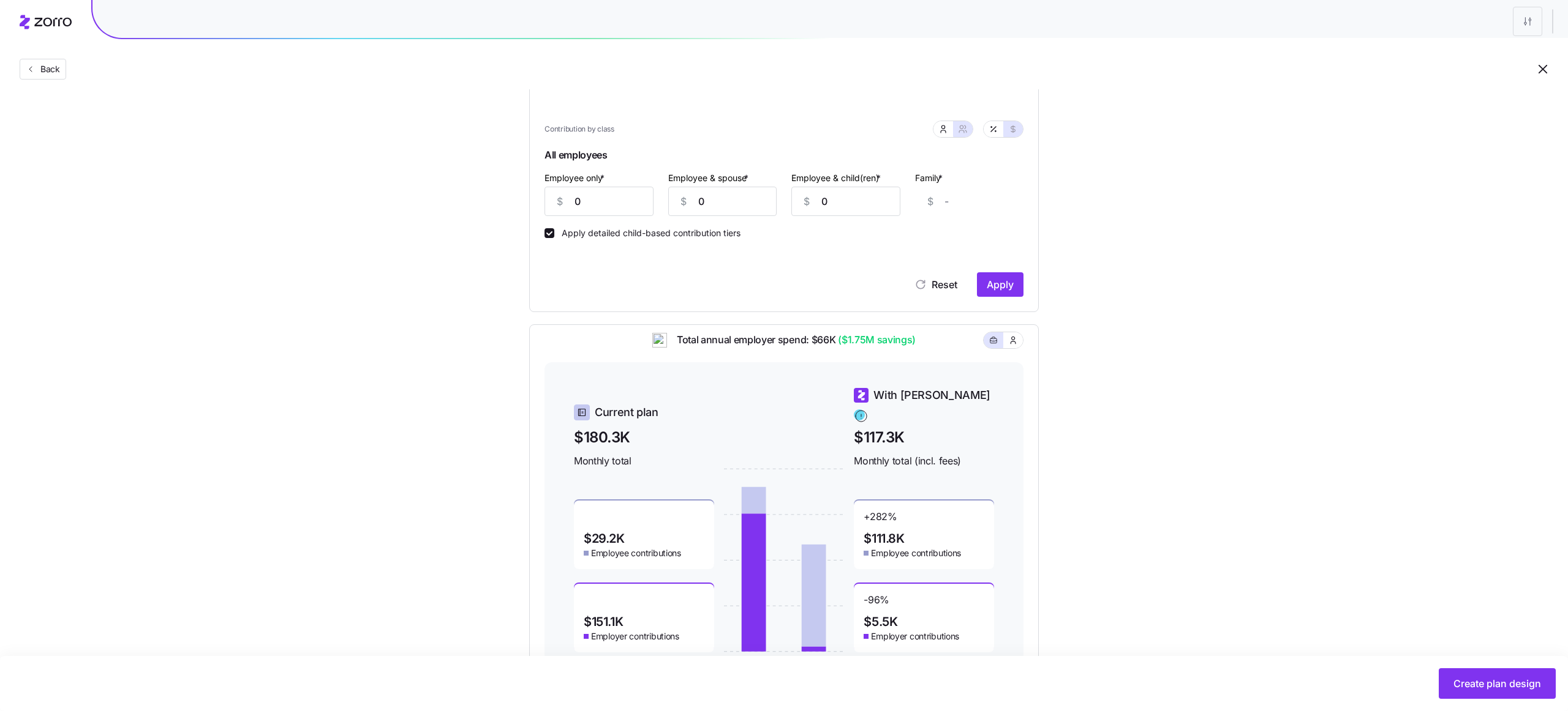
scroll to position [367, 0]
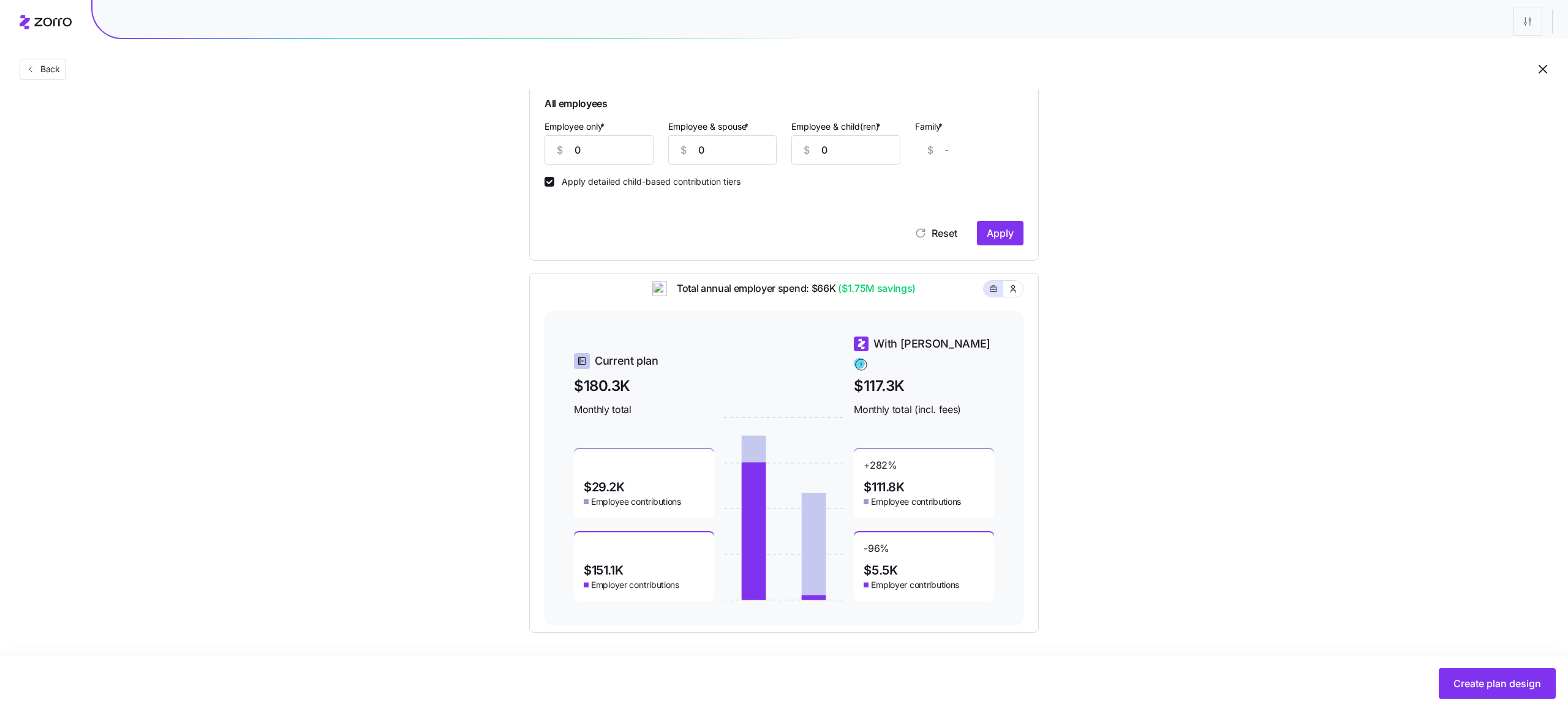
click at [889, 564] on span "$5.5K" at bounding box center [879, 570] width 33 height 12
click at [905, 569] on div "-96 % $5.5K Employer contributions" at bounding box center [924, 567] width 140 height 68
click at [906, 352] on span "With Zorro" at bounding box center [931, 343] width 117 height 17
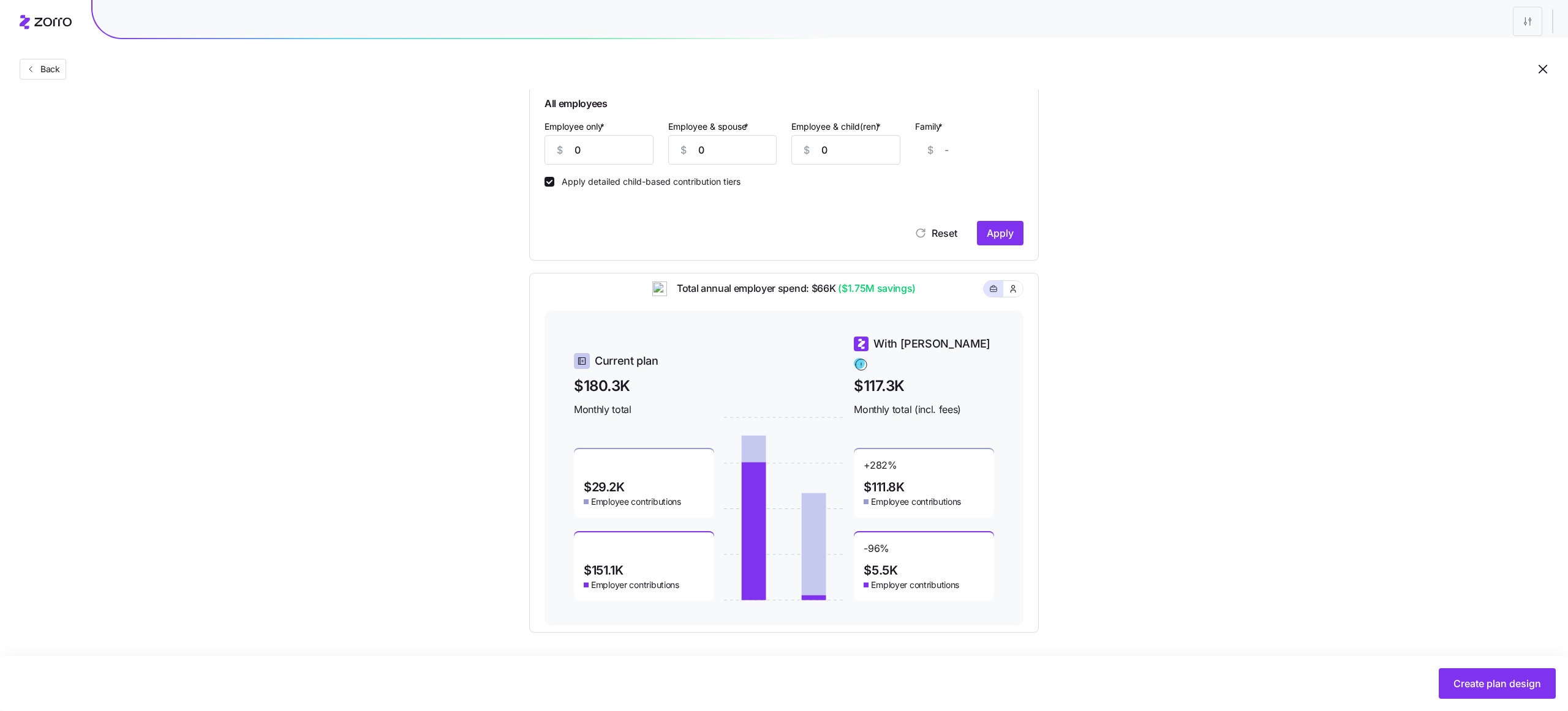
click at [902, 352] on span "With Zorro" at bounding box center [931, 343] width 117 height 17
click at [890, 377] on span "$117.3K" at bounding box center [924, 386] width 140 height 23
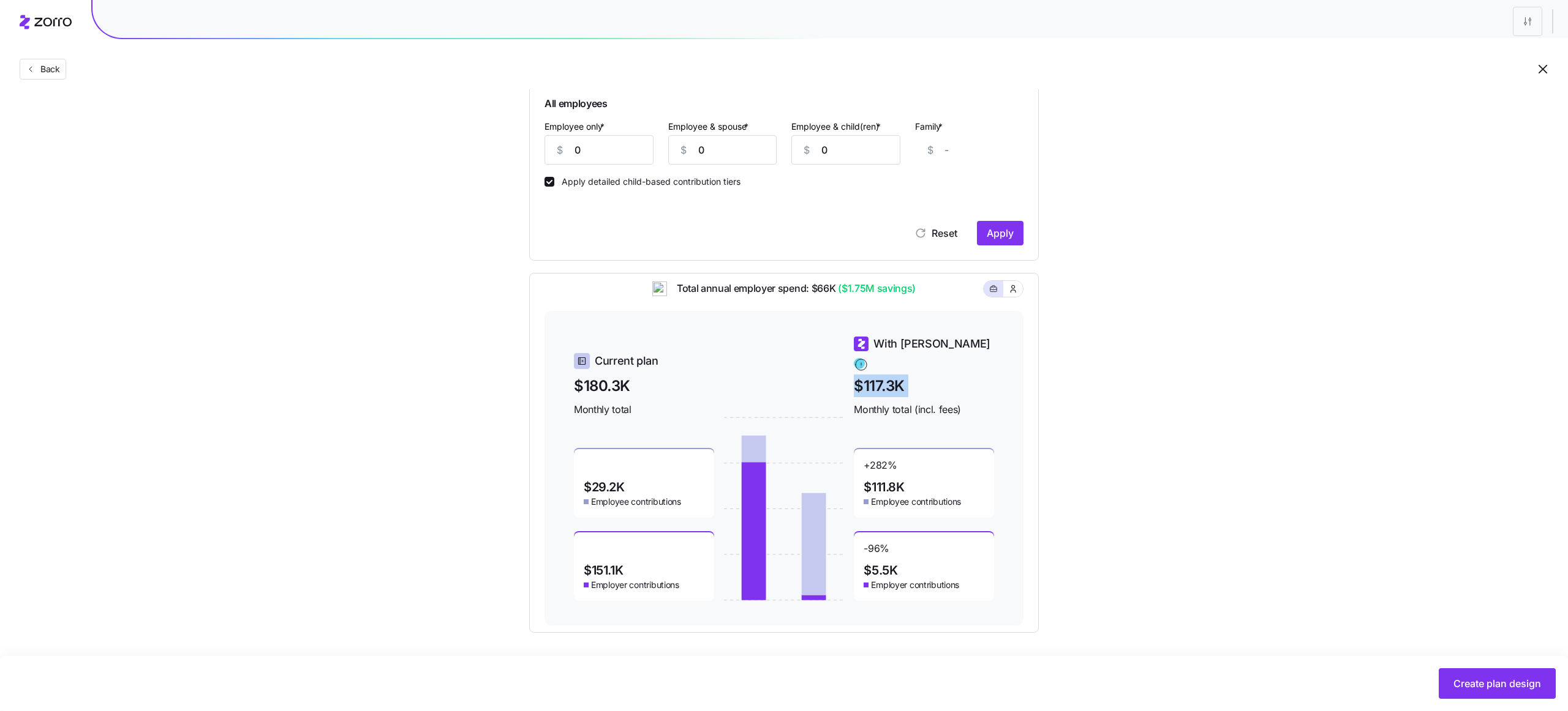
click at [890, 377] on span "$117.3K" at bounding box center [924, 386] width 140 height 23
click at [901, 402] on span "Monthly total (incl. fees)" at bounding box center [924, 409] width 140 height 15
click at [944, 404] on span "Monthly total (incl. fees)" at bounding box center [924, 409] width 140 height 15
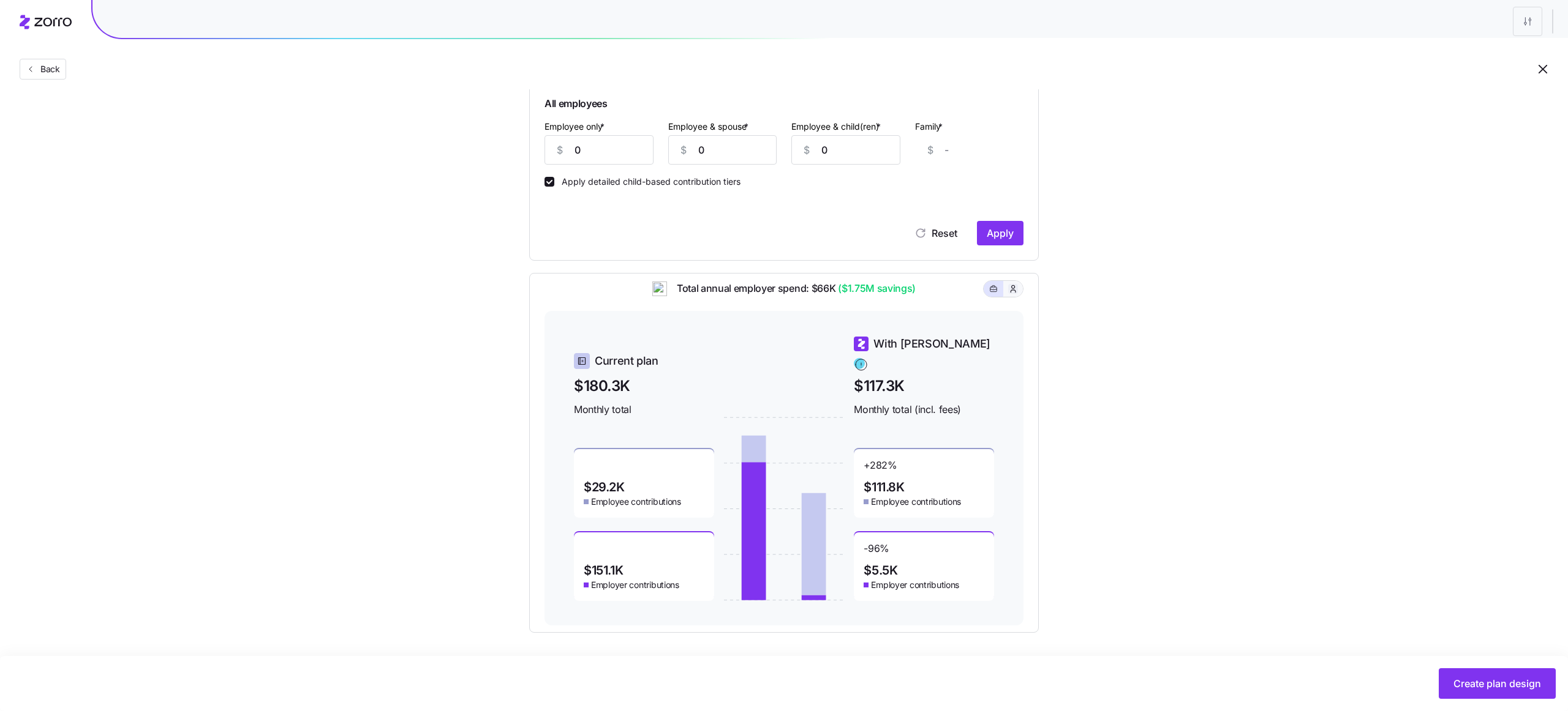
click at [1016, 294] on icon "button" at bounding box center [1013, 289] width 10 height 12
click at [990, 296] on icon "button" at bounding box center [993, 289] width 9 height 15
click at [949, 404] on span "Monthly total (incl. fees)" at bounding box center [924, 409] width 140 height 15
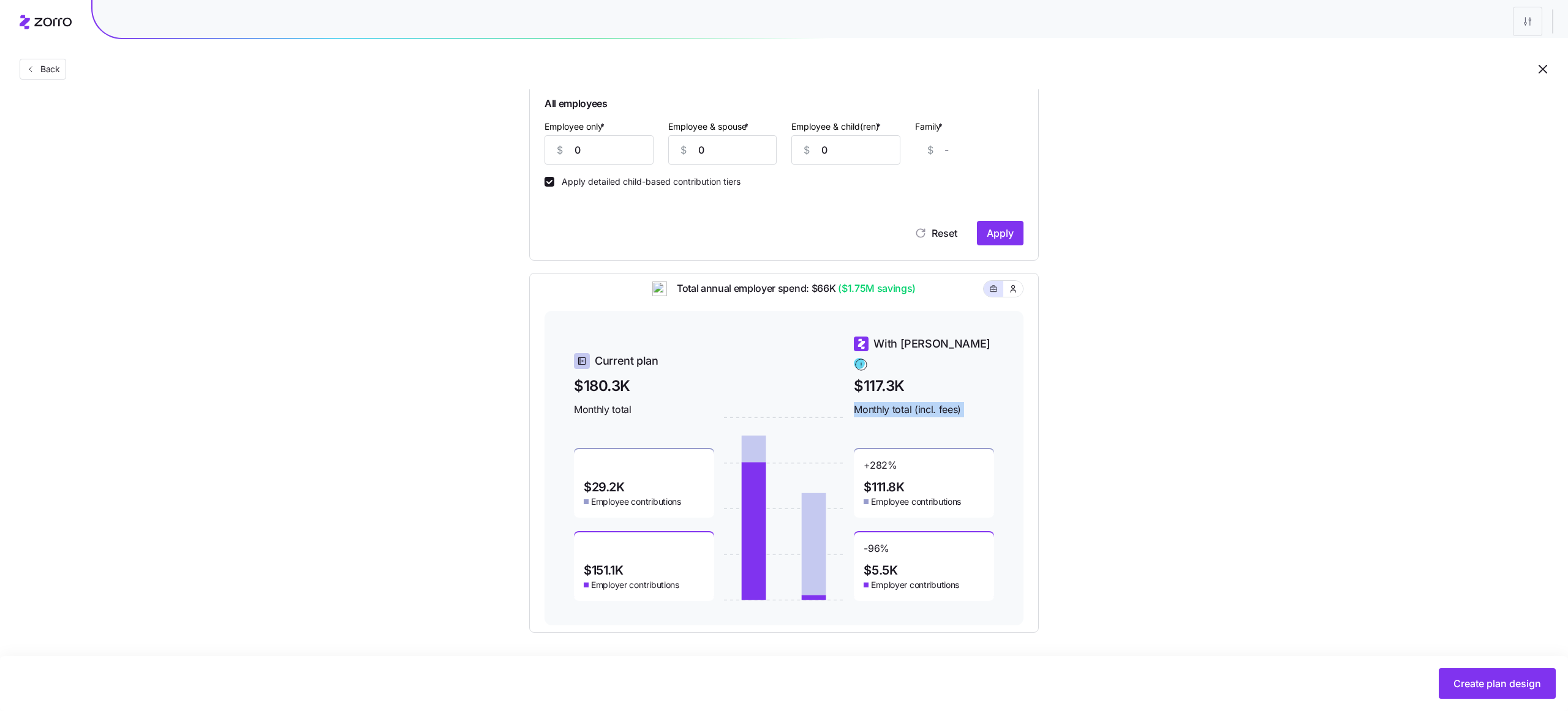
click at [981, 402] on span "Monthly total (incl. fees)" at bounding box center [924, 409] width 140 height 15
click at [1016, 295] on icon "button" at bounding box center [1013, 289] width 10 height 12
click at [998, 294] on button "button" at bounding box center [994, 289] width 10 height 10
click at [1008, 295] on icon "button" at bounding box center [1013, 289] width 10 height 12
click at [990, 292] on rect "button" at bounding box center [994, 289] width 7 height 5
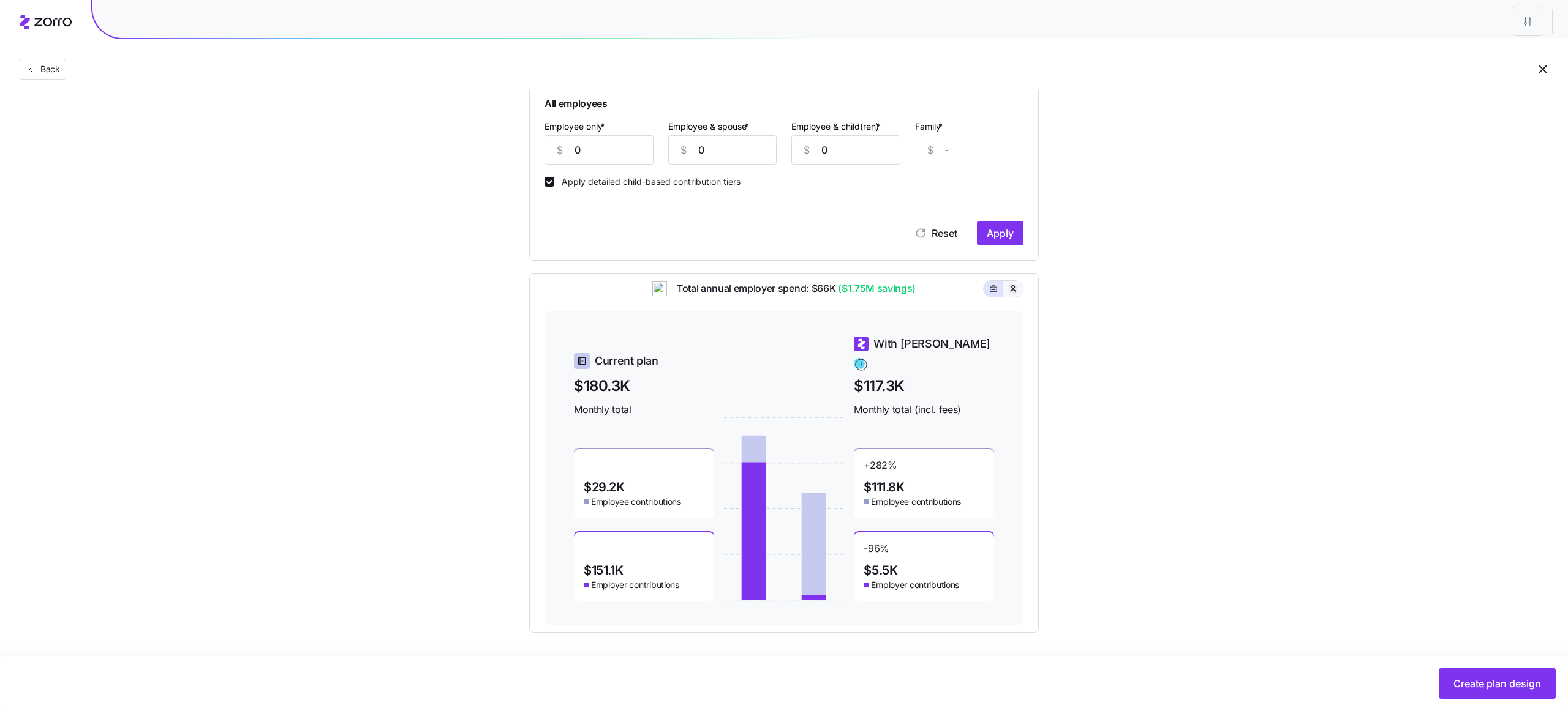
click at [1013, 295] on icon "button" at bounding box center [1013, 289] width 10 height 12
click at [986, 297] on button "button" at bounding box center [994, 289] width 20 height 16
click at [1010, 295] on icon "button" at bounding box center [1013, 289] width 10 height 12
click at [993, 296] on icon "button" at bounding box center [993, 289] width 9 height 15
click at [1021, 297] on button "button" at bounding box center [1013, 289] width 20 height 16
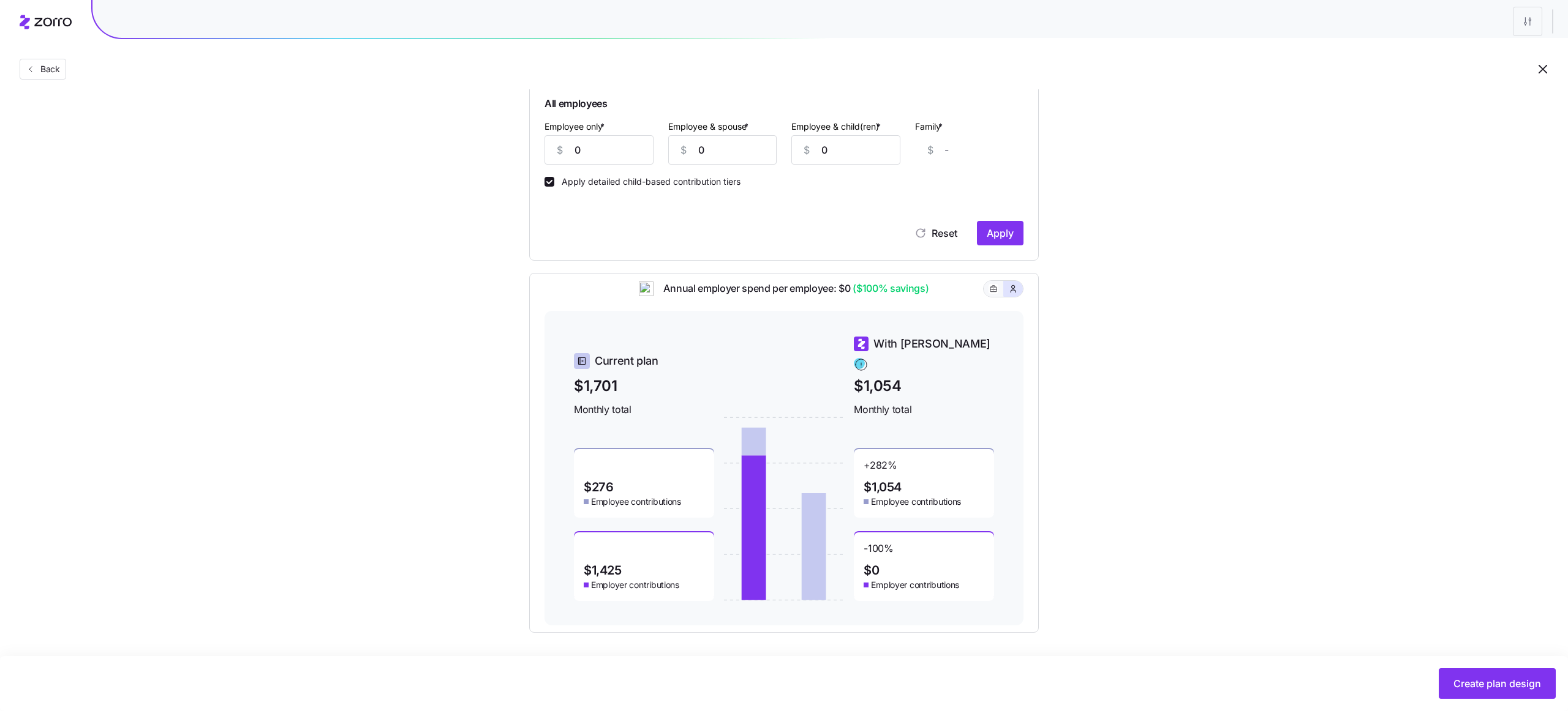
click at [986, 297] on button "button" at bounding box center [994, 289] width 20 height 16
click at [1008, 294] on button "button" at bounding box center [1013, 289] width 10 height 10
click at [978, 301] on div "Annual employer spend per employee: $0 ($100% savings)" at bounding box center [783, 296] width 479 height 30
click at [996, 296] on icon "button" at bounding box center [993, 289] width 9 height 15
click at [1008, 297] on button "button" at bounding box center [1013, 289] width 20 height 16
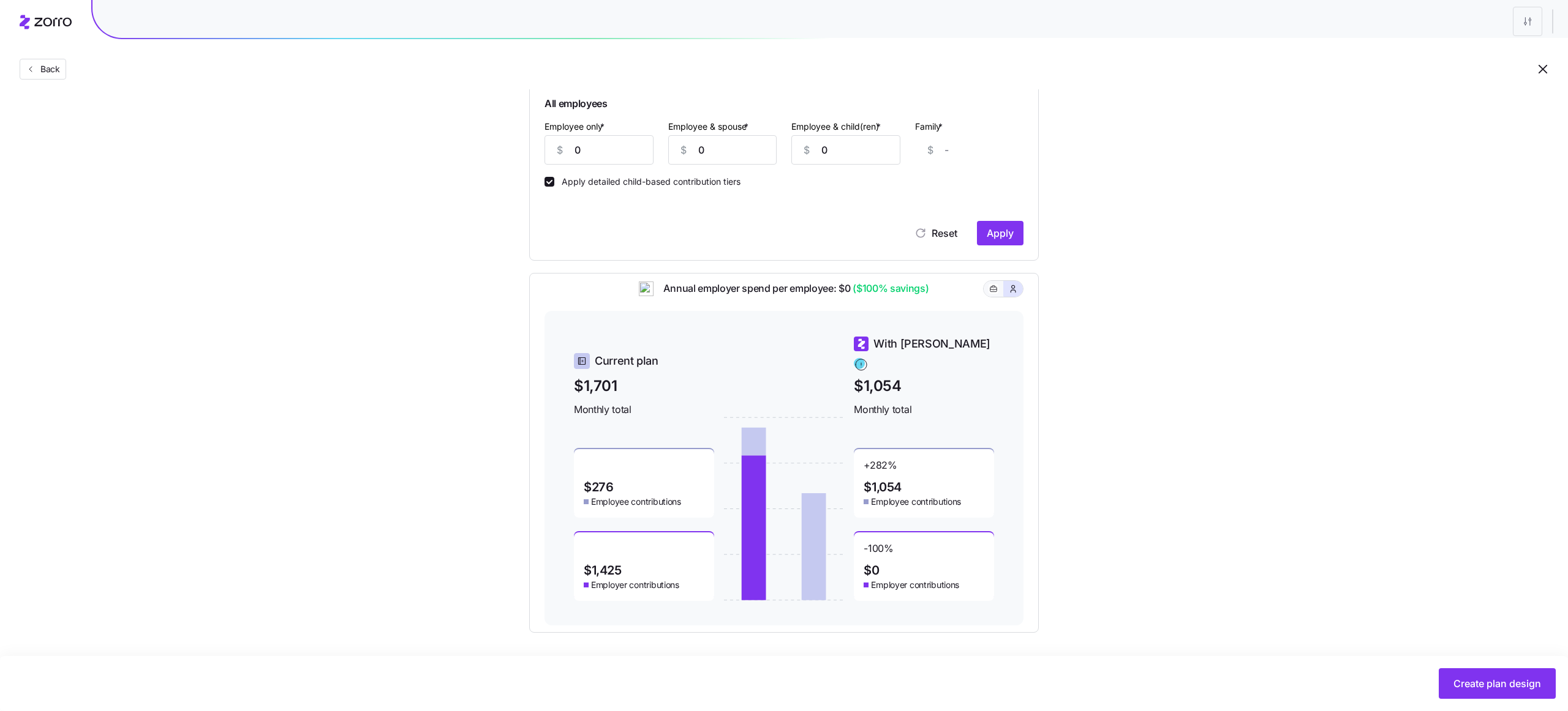
click at [991, 294] on span "button" at bounding box center [994, 289] width 10 height 10
click at [1009, 294] on span "button" at bounding box center [1013, 289] width 10 height 10
click at [999, 297] on button "button" at bounding box center [994, 289] width 20 height 16
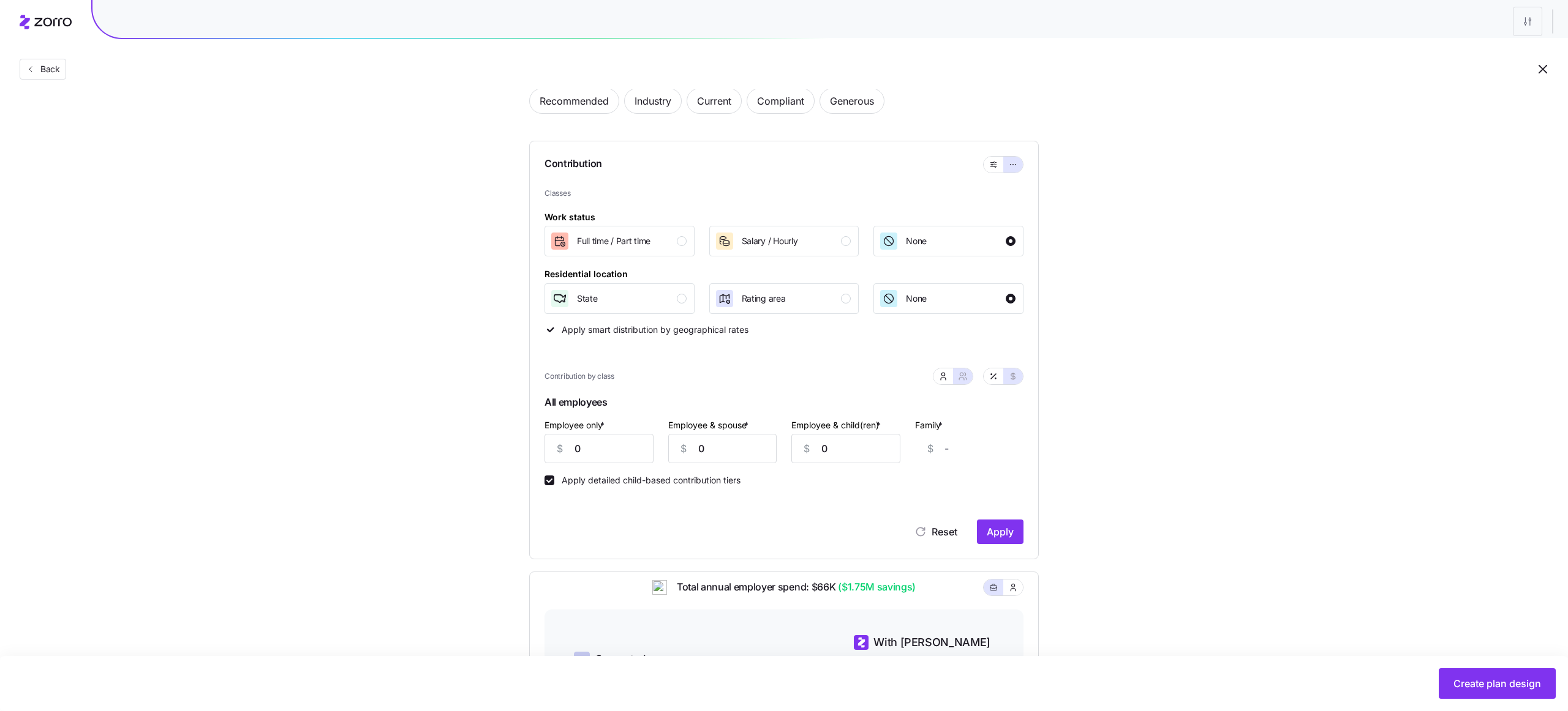
scroll to position [0, 0]
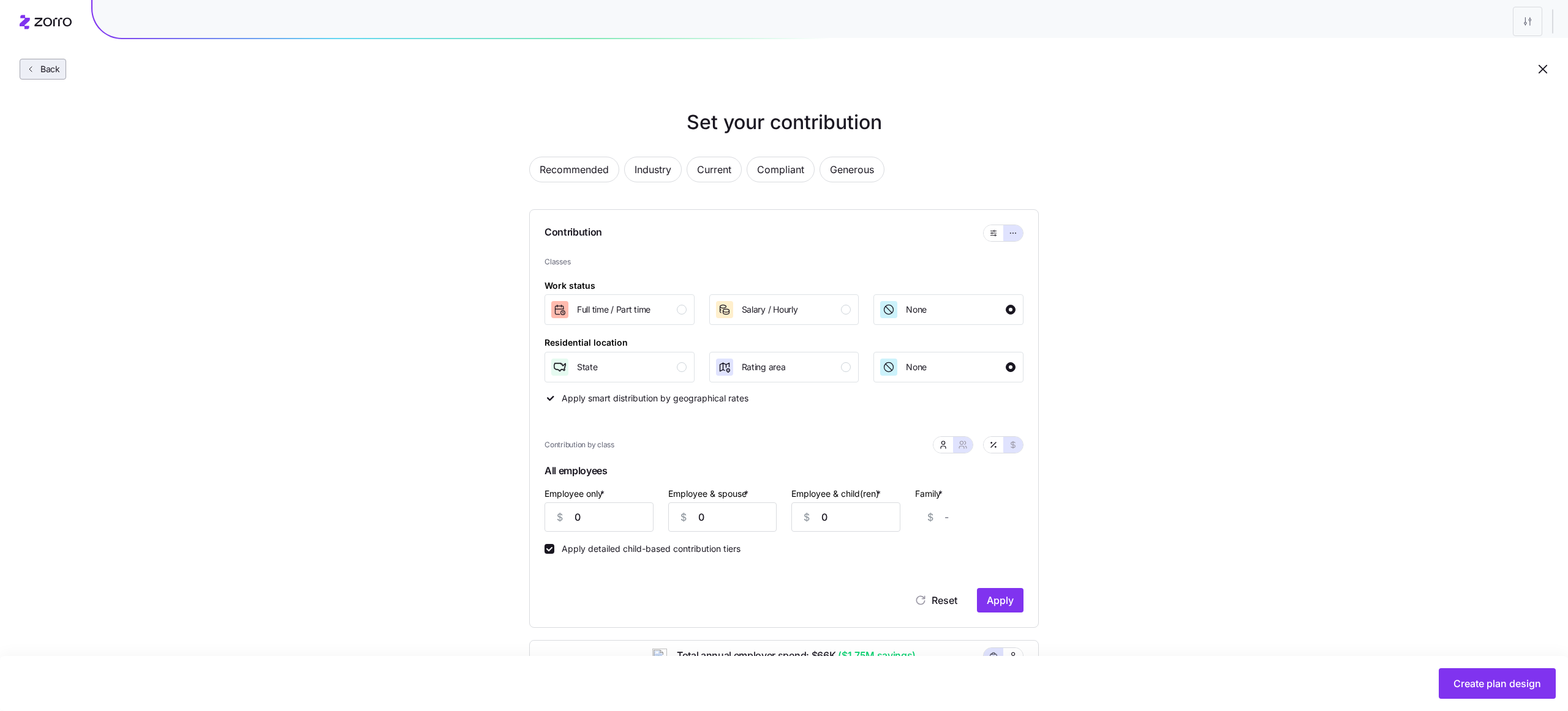
click at [44, 74] on span "Back" at bounding box center [48, 68] width 24 height 12
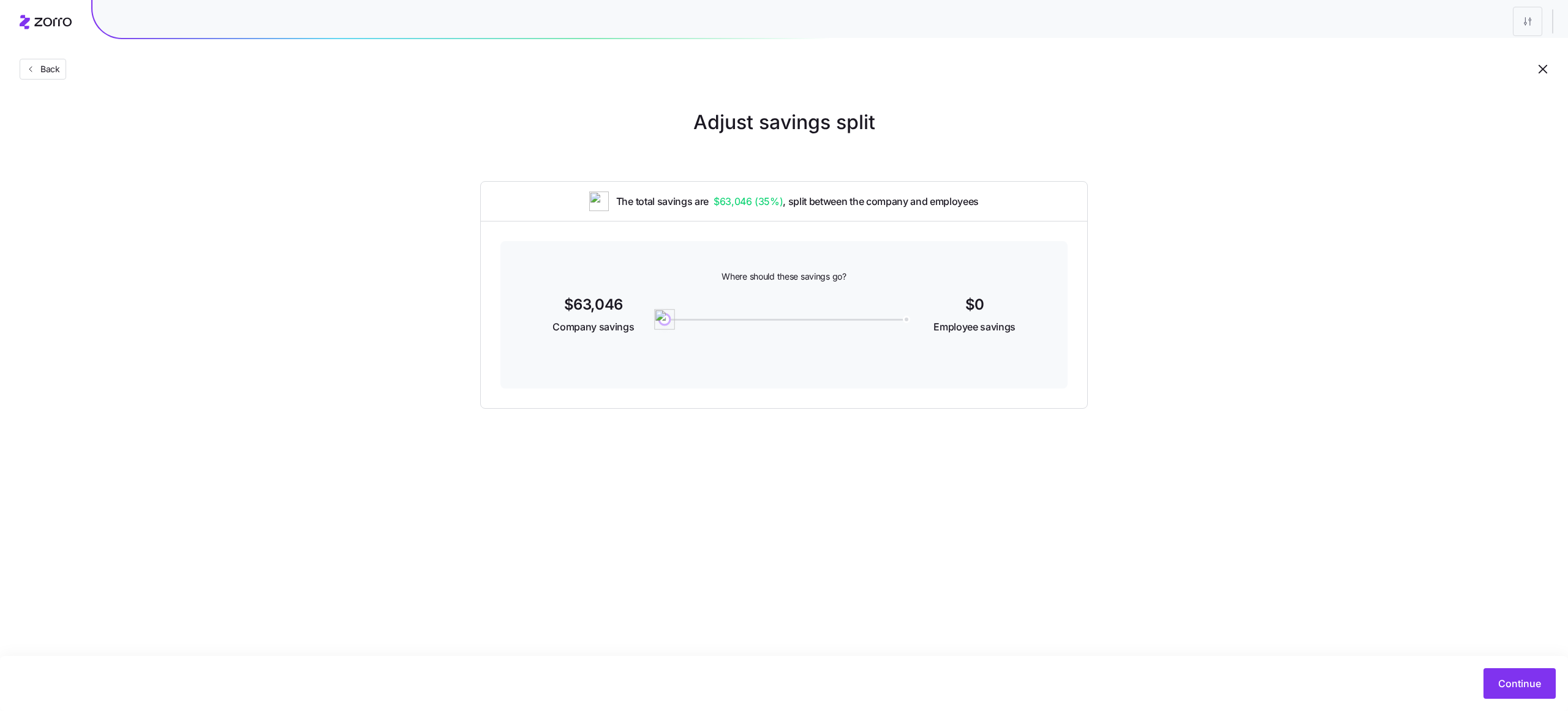
drag, startPoint x: 905, startPoint y: 320, endPoint x: 608, endPoint y: 328, distance: 297.1
click at [608, 328] on div "$63,046 Company savings 0 $0 Employee savings" at bounding box center [783, 316] width 508 height 47
click at [1517, 682] on span "Continue" at bounding box center [1519, 683] width 43 height 15
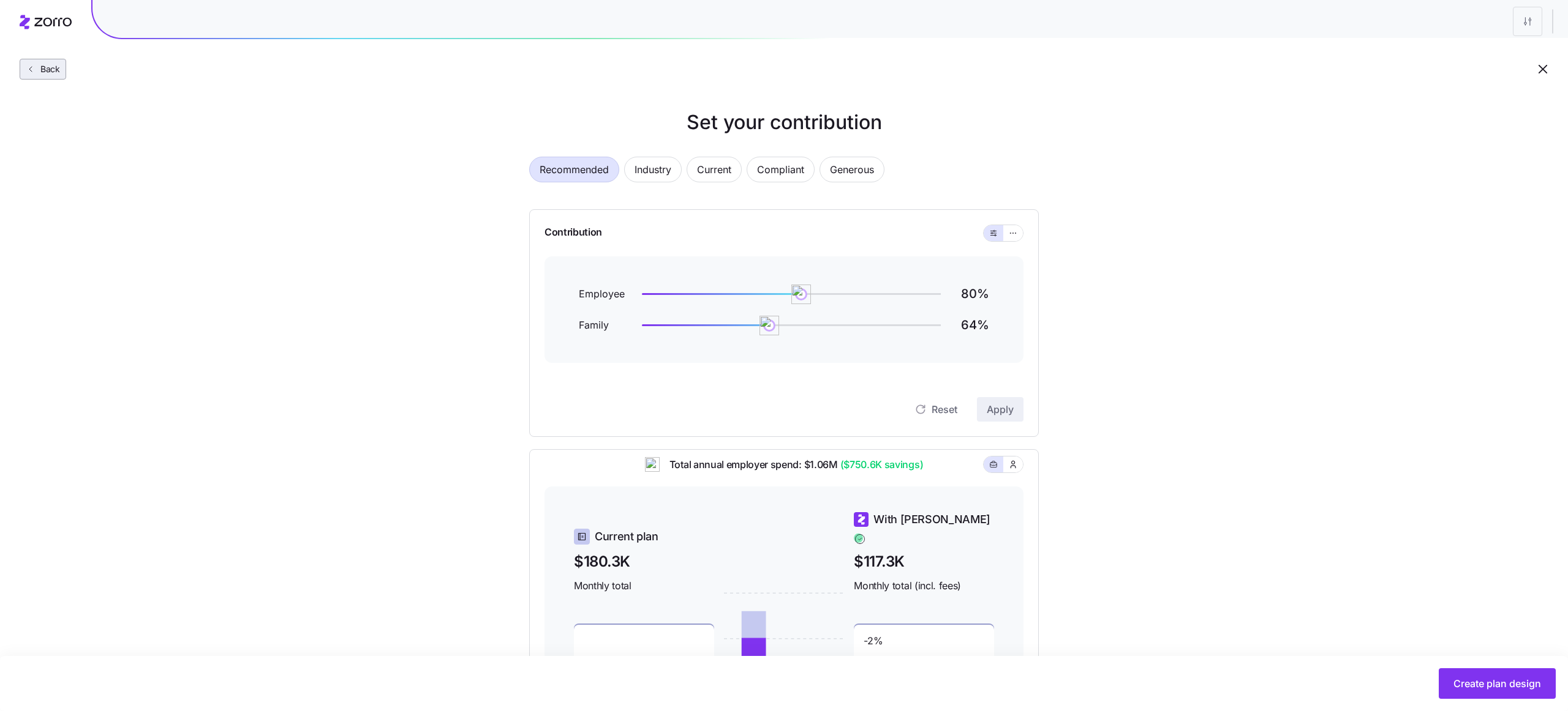
click at [60, 68] on span "Back" at bounding box center [48, 68] width 24 height 12
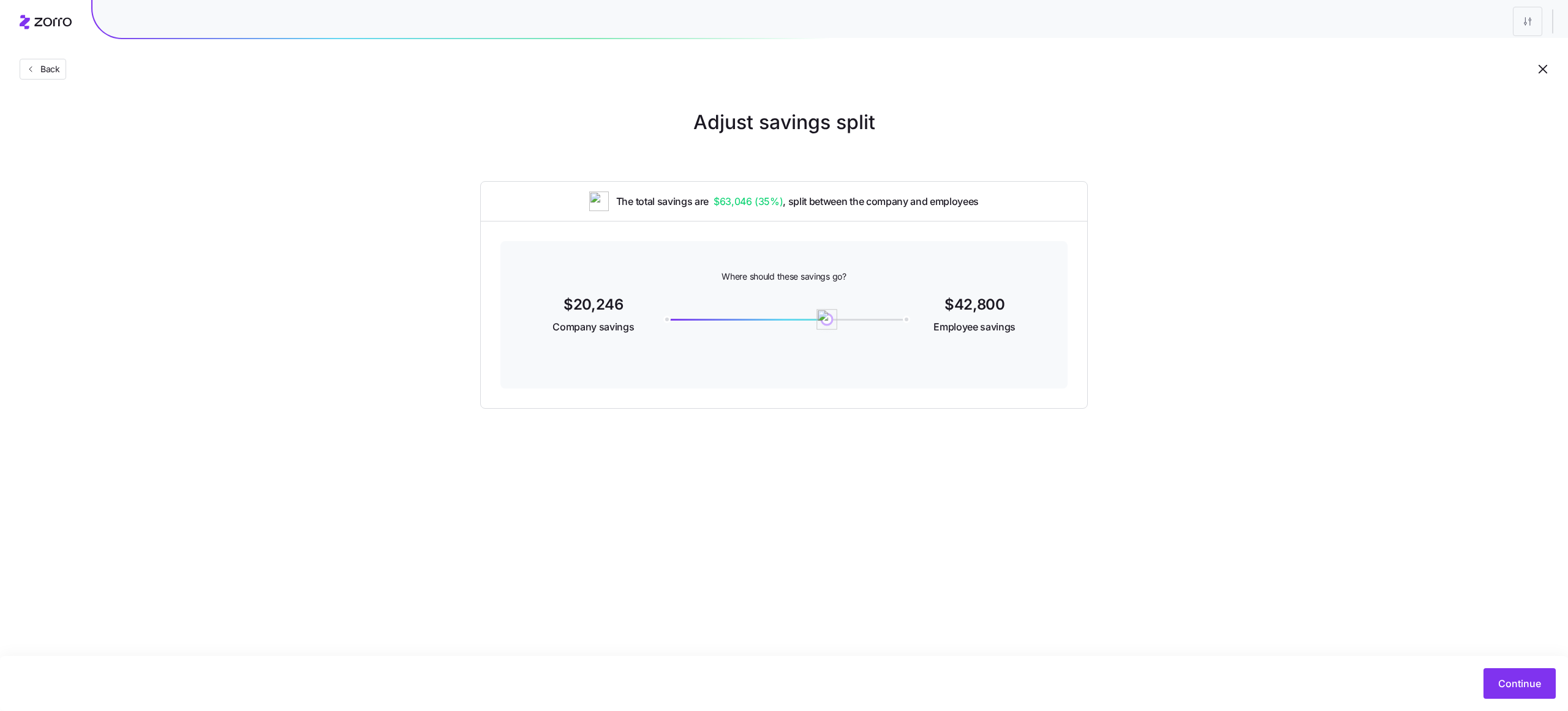
drag, startPoint x: 671, startPoint y: 320, endPoint x: 829, endPoint y: 313, distance: 158.2
click at [829, 313] on img at bounding box center [827, 320] width 21 height 21
click at [1514, 672] on button "Continue" at bounding box center [1519, 684] width 73 height 31
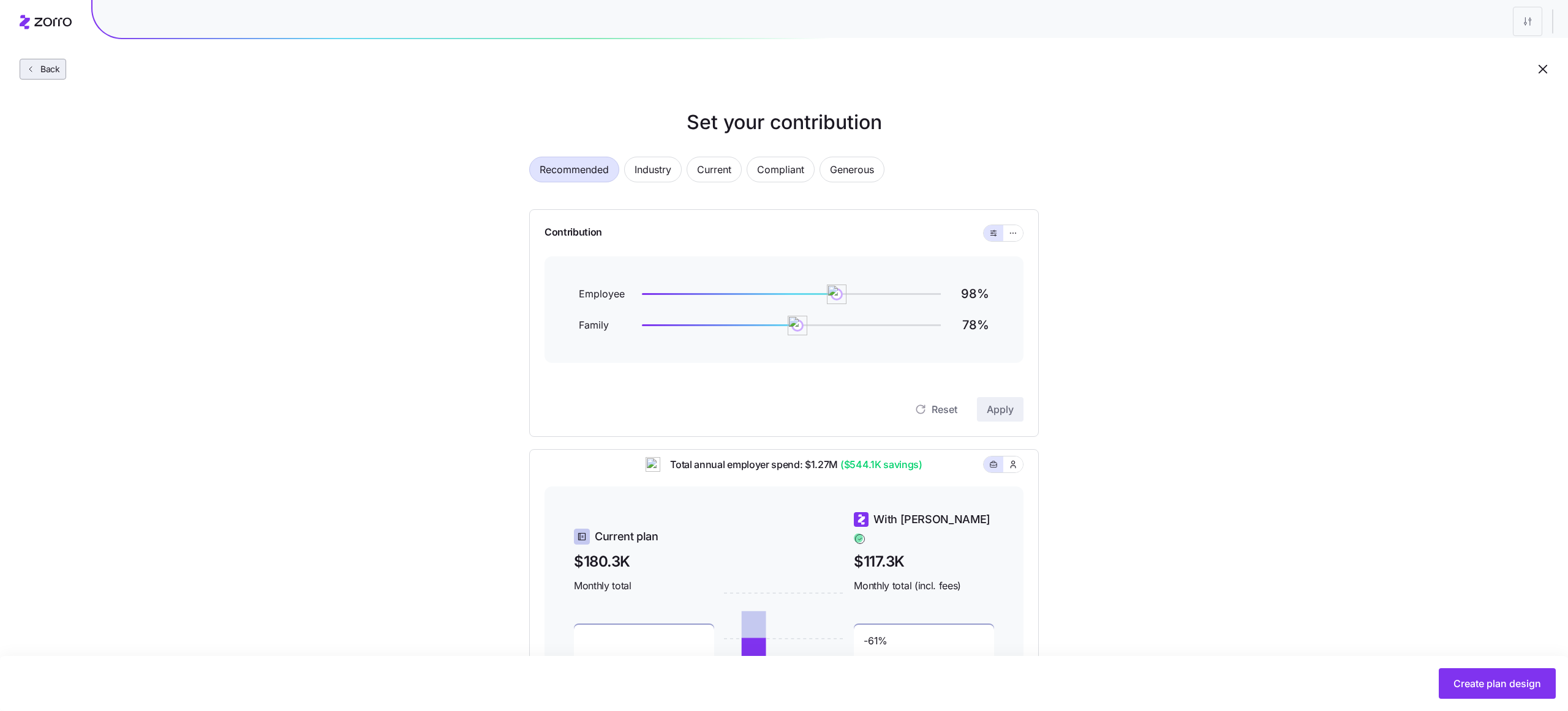
click at [51, 74] on span "Back" at bounding box center [48, 68] width 24 height 12
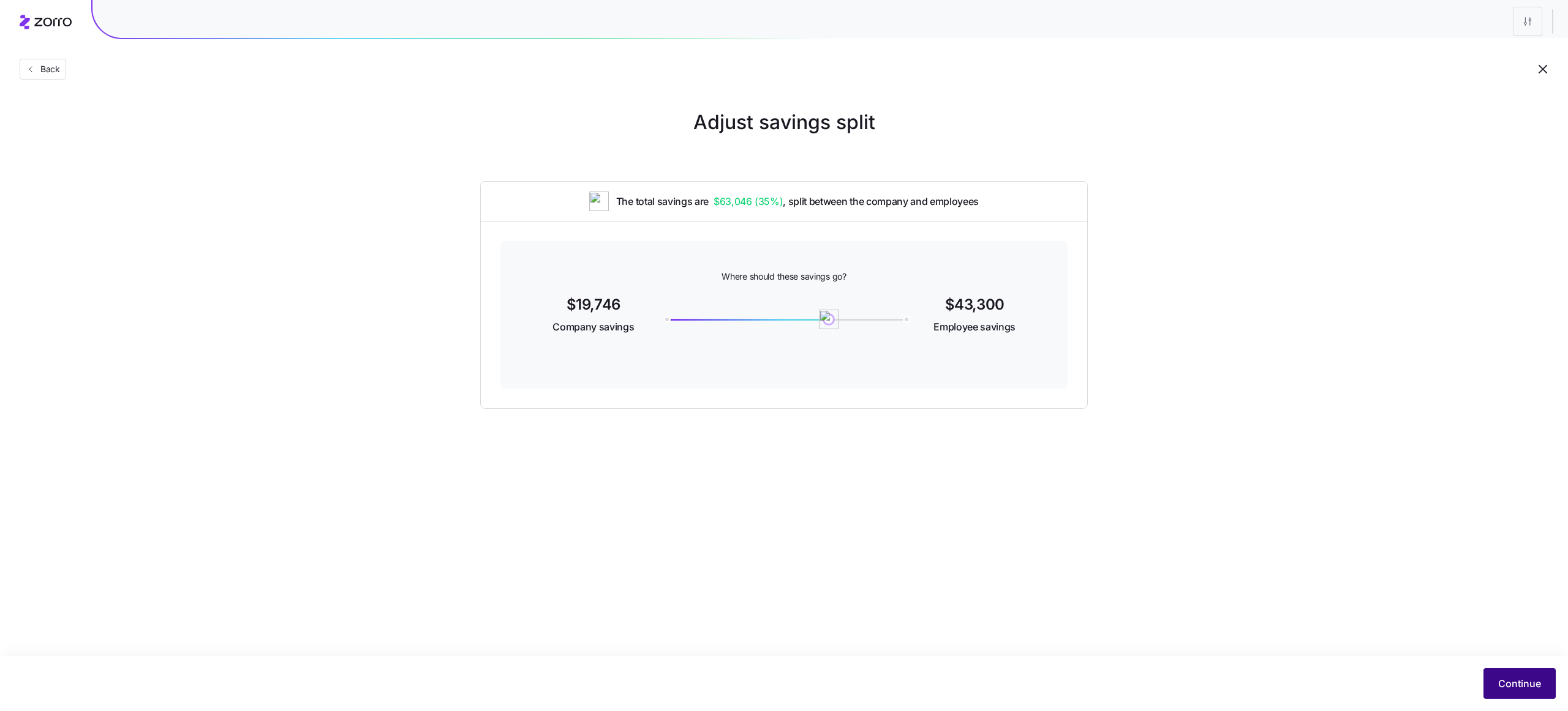
click at [1505, 679] on span "Continue" at bounding box center [1519, 683] width 43 height 15
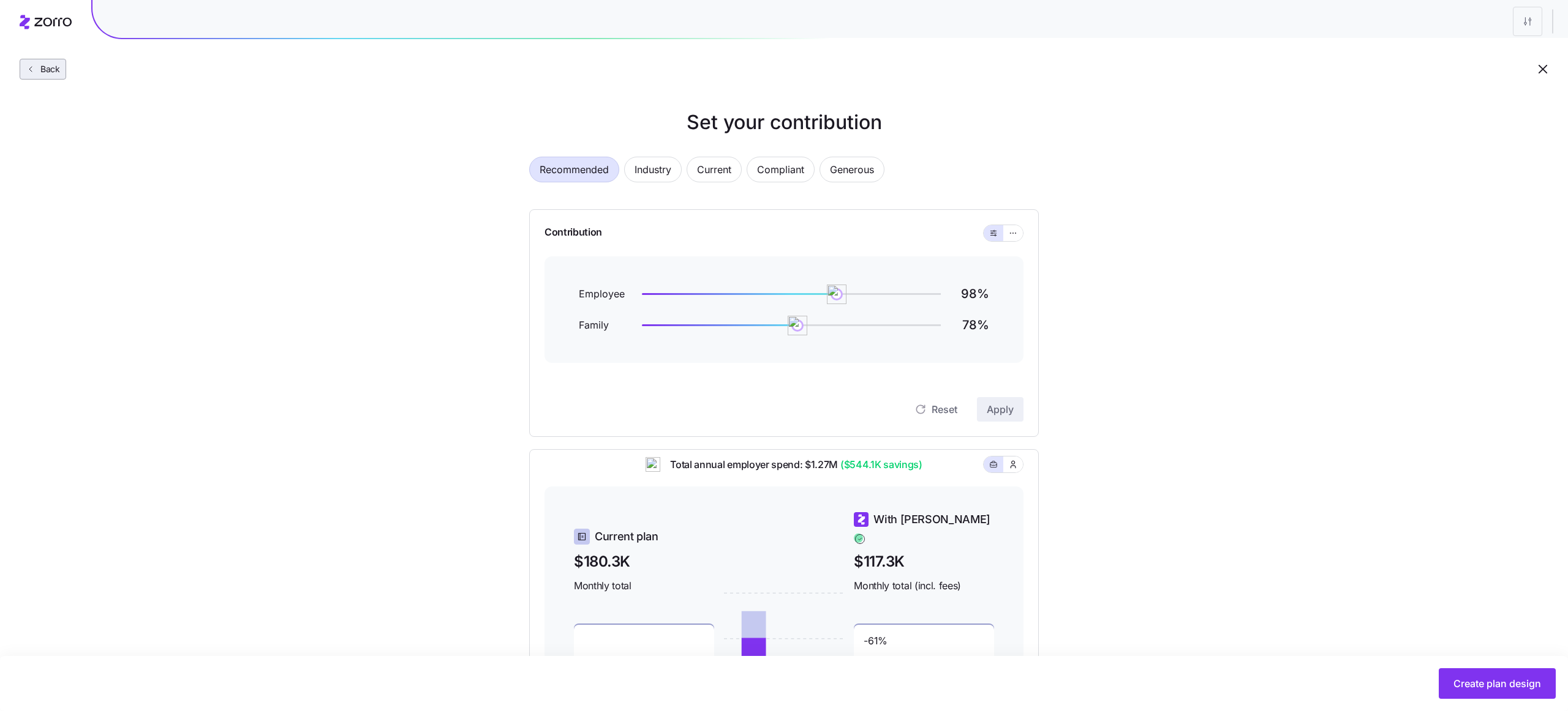
click at [59, 73] on span "Back" at bounding box center [48, 68] width 24 height 12
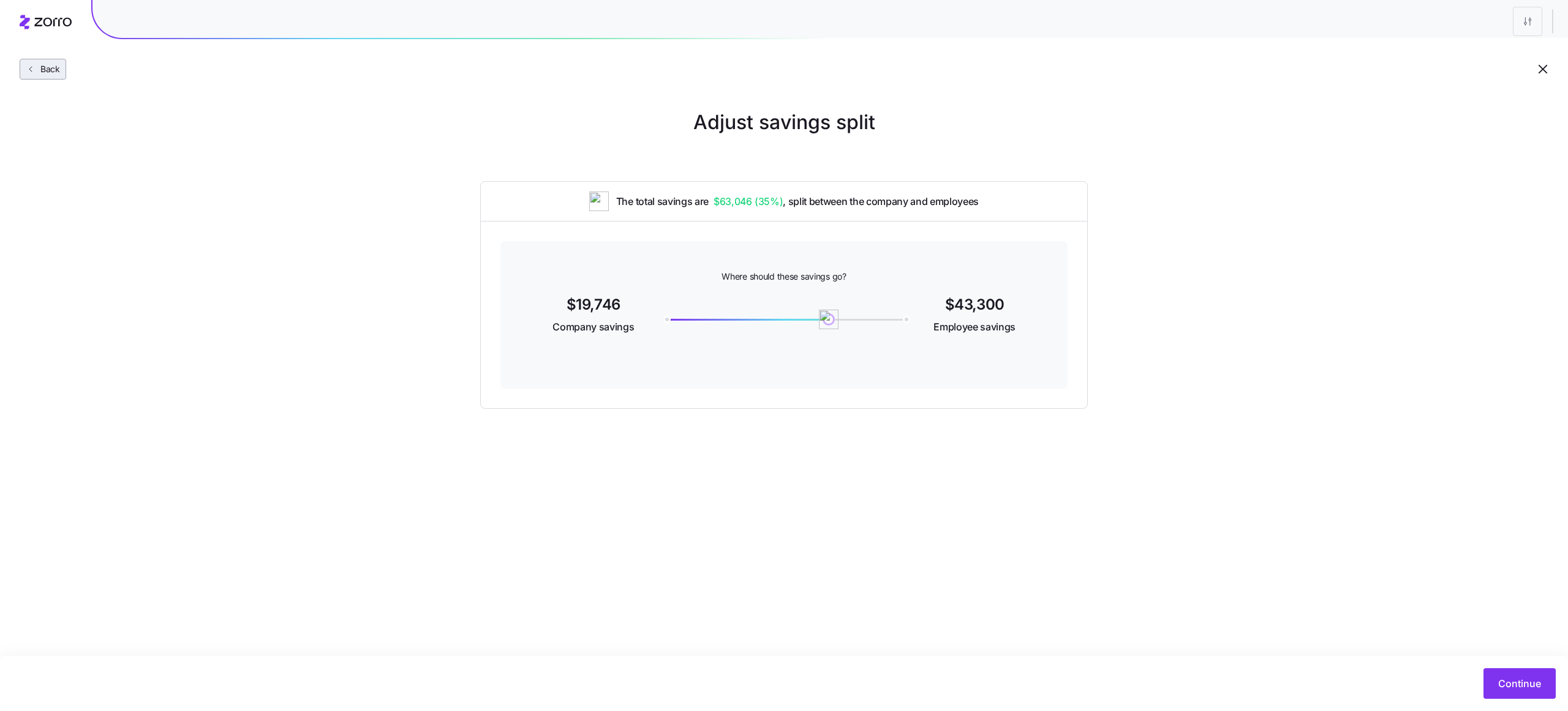
click at [59, 77] on button "Back" at bounding box center [42, 69] width 47 height 21
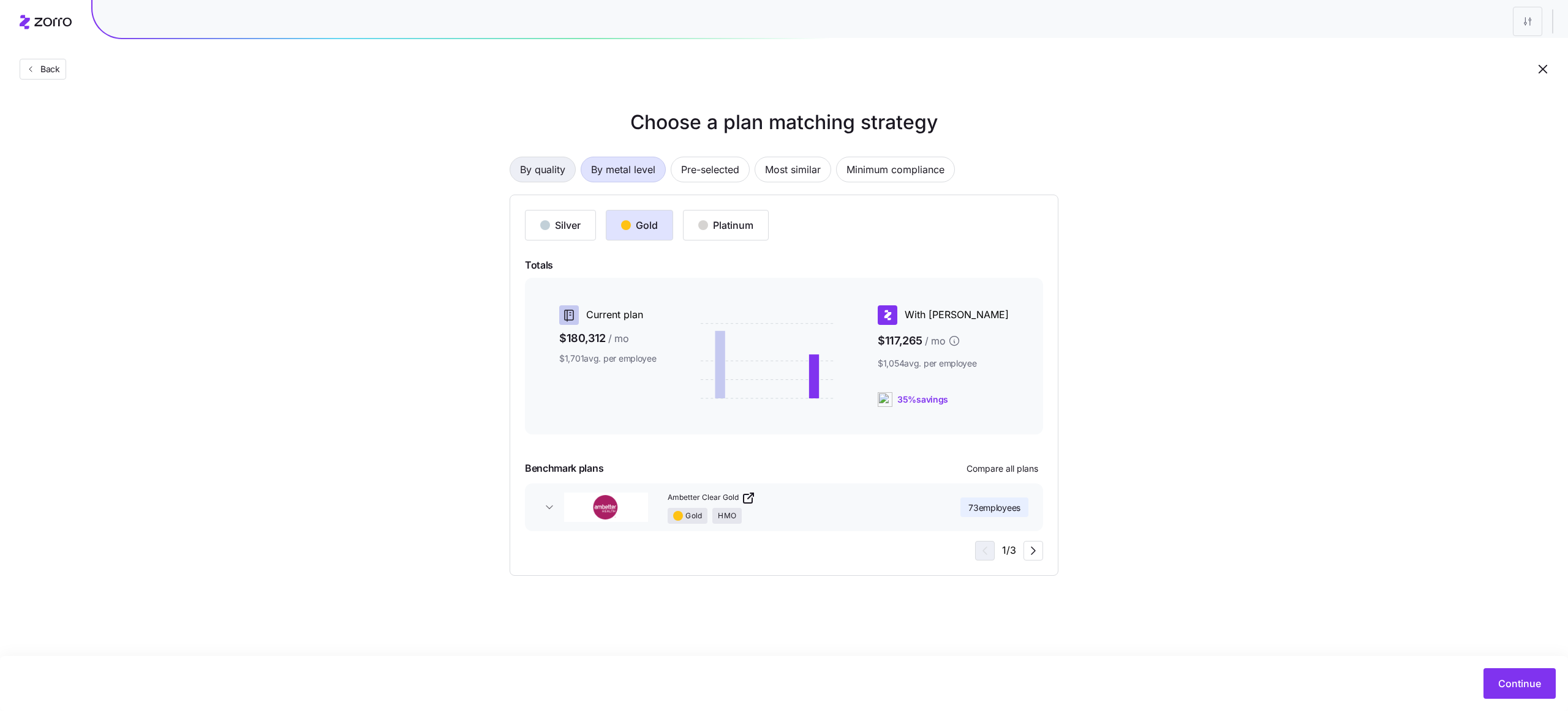
click at [544, 173] on span "By quality" at bounding box center [543, 170] width 46 height 24
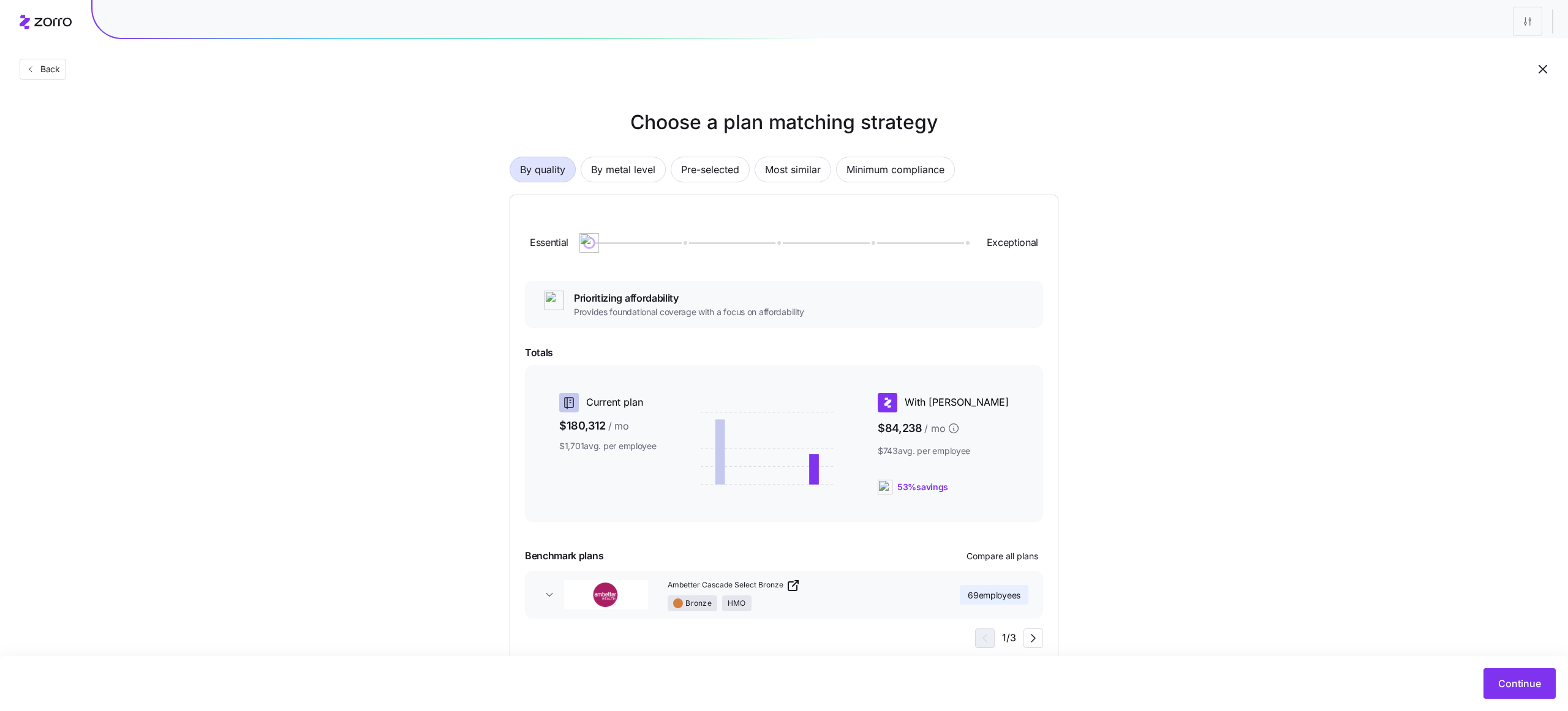
click at [967, 244] on div at bounding box center [777, 243] width 383 height 7
click at [907, 240] on div at bounding box center [777, 243] width 376 height 7
click at [964, 242] on div at bounding box center [777, 243] width 376 height 2
click at [1490, 675] on button "Continue" at bounding box center [1519, 684] width 73 height 31
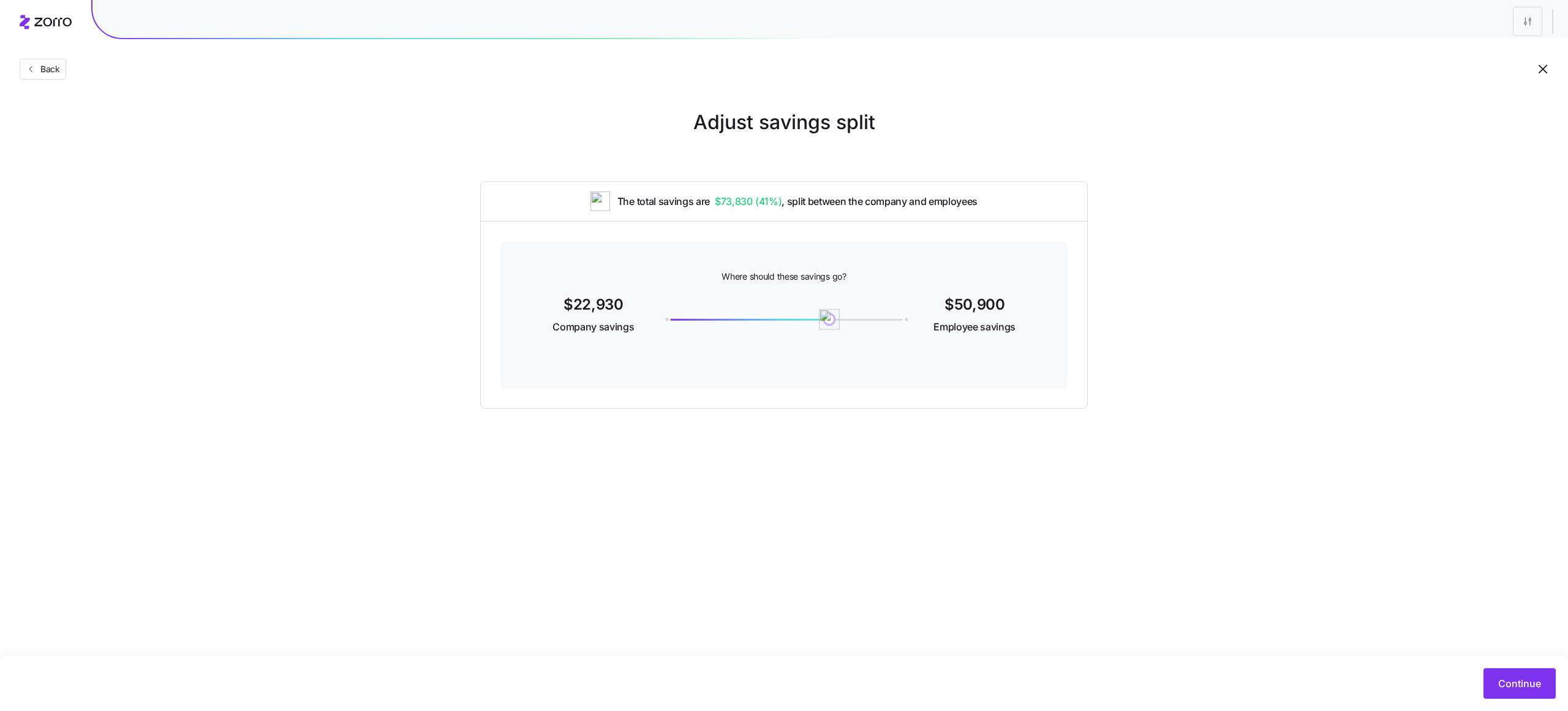
drag, startPoint x: 906, startPoint y: 320, endPoint x: 829, endPoint y: 324, distance: 77.1
click at [829, 324] on img at bounding box center [830, 320] width 21 height 21
click at [1504, 691] on button "Continue" at bounding box center [1519, 684] width 73 height 31
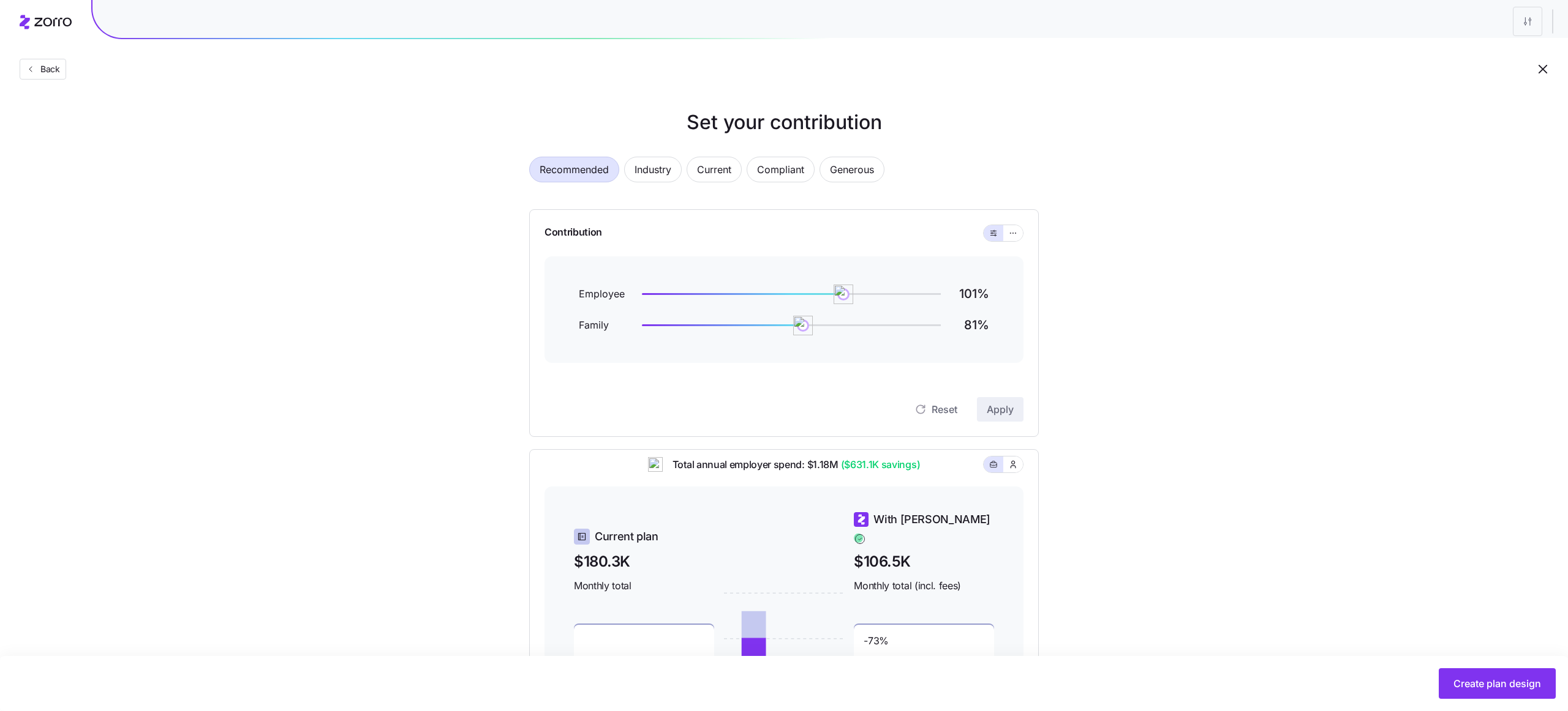
drag, startPoint x: 57, startPoint y: 76, endPoint x: 117, endPoint y: 205, distance: 142.3
click at [117, 205] on div "Back Set your contribution Recommended Industry Current Compliant Generous Cont…" at bounding box center [784, 444] width 1568 height 887
click at [308, 263] on div "Set your contribution Recommended Industry Current Compliant Generous Contribut…" at bounding box center [784, 458] width 1568 height 701
click at [652, 174] on span "Industry" at bounding box center [653, 170] width 37 height 24
click at [723, 170] on span "Current" at bounding box center [714, 170] width 34 height 24
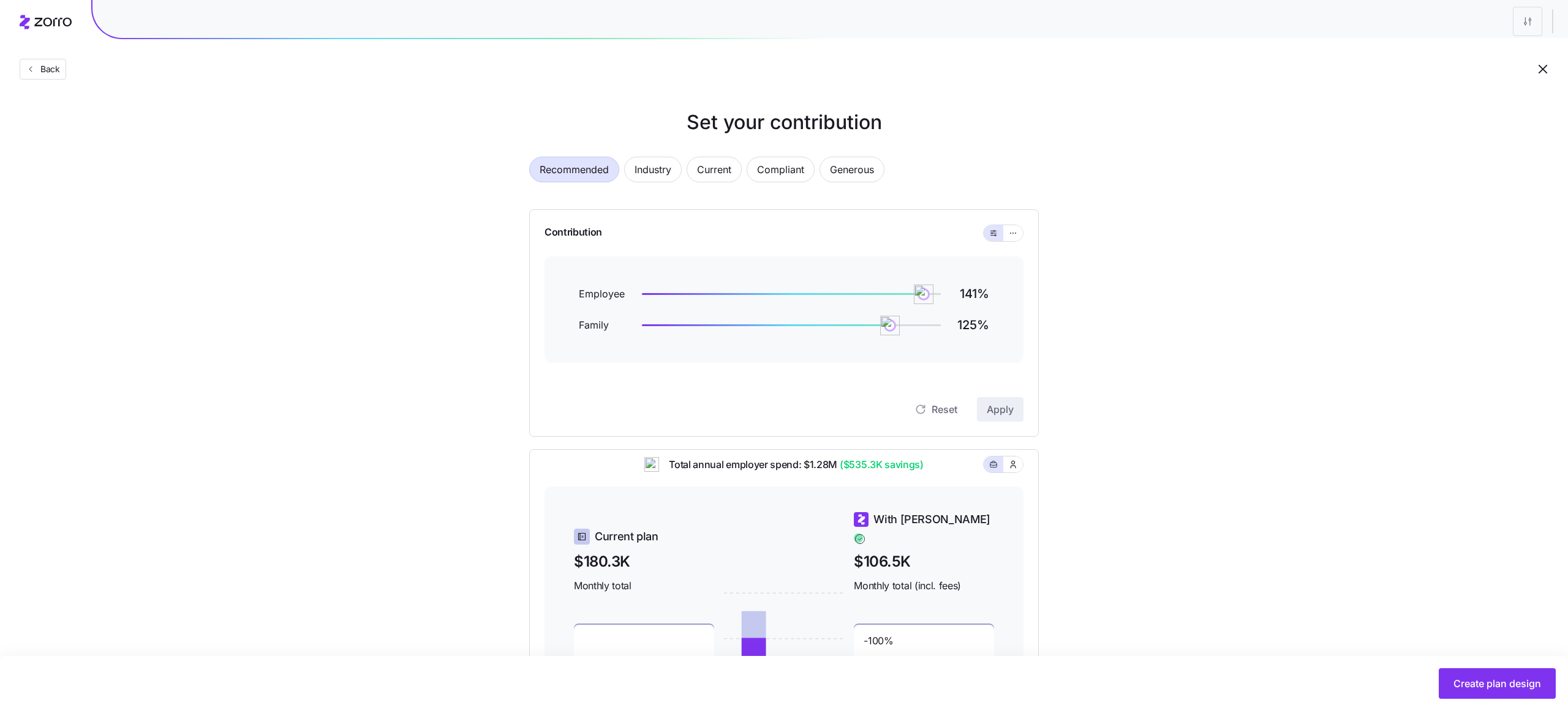
click at [582, 171] on span "Recommended" at bounding box center [574, 170] width 69 height 24
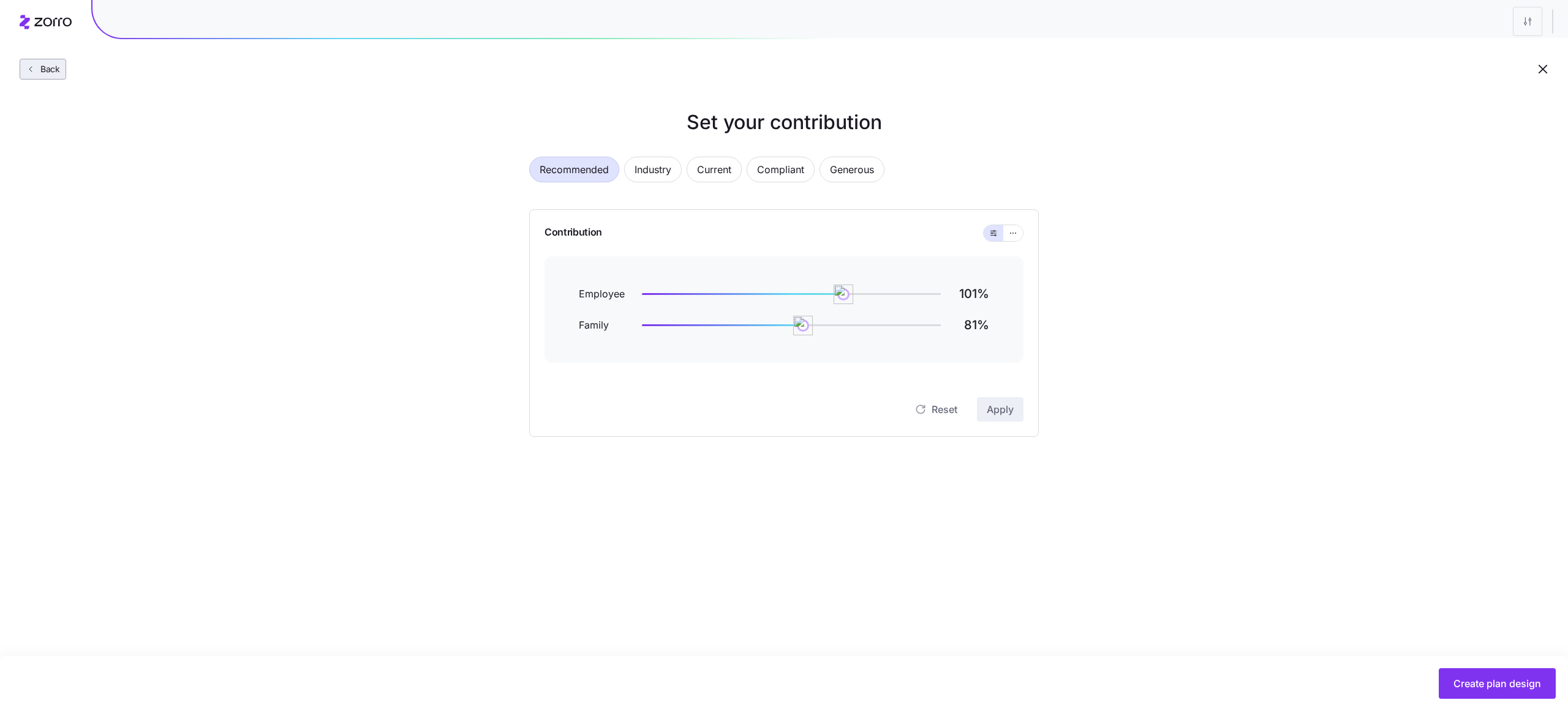
click at [58, 75] on span "Back" at bounding box center [48, 68] width 24 height 12
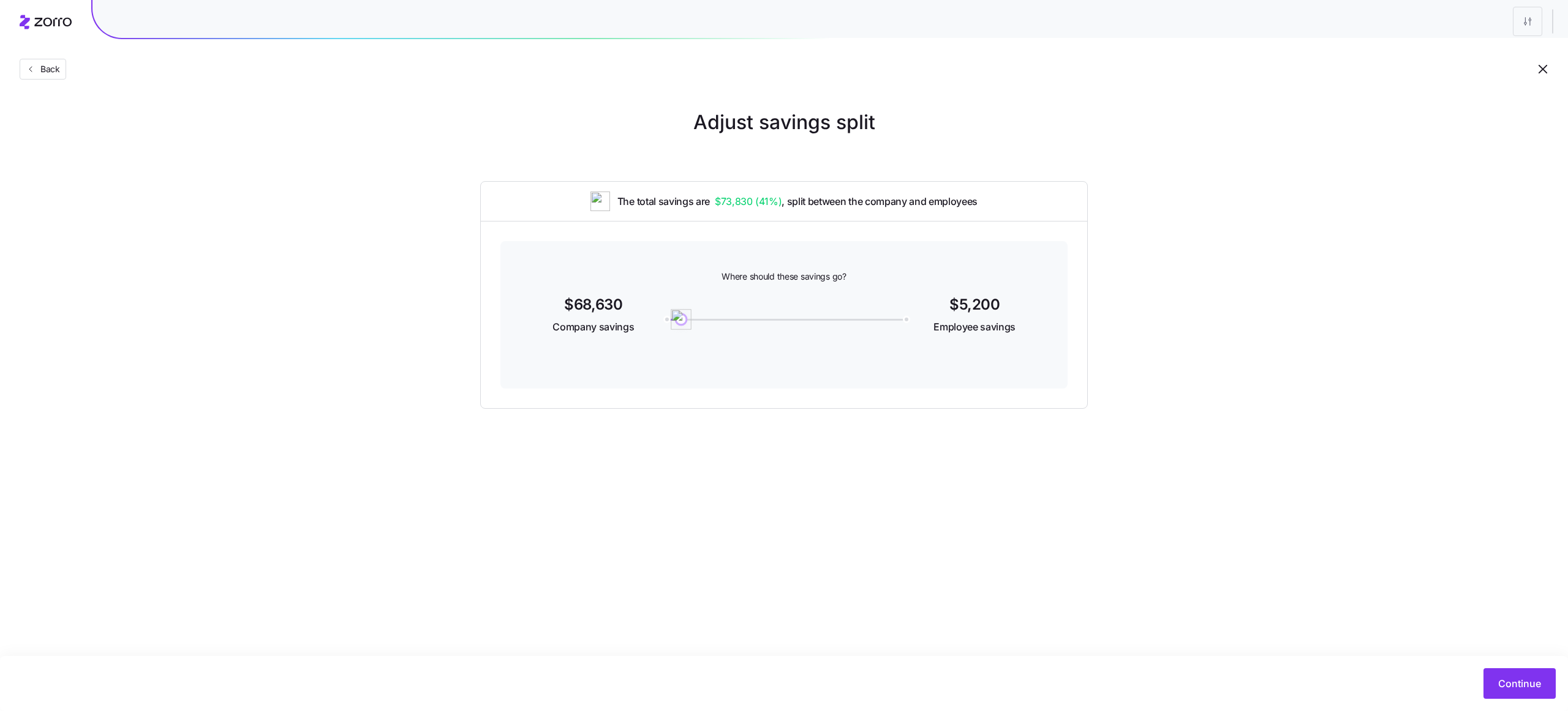
drag, startPoint x: 826, startPoint y: 320, endPoint x: 682, endPoint y: 319, distance: 144.0
click at [682, 319] on img at bounding box center [681, 320] width 21 height 21
click at [1534, 680] on span "Continue" at bounding box center [1519, 683] width 43 height 15
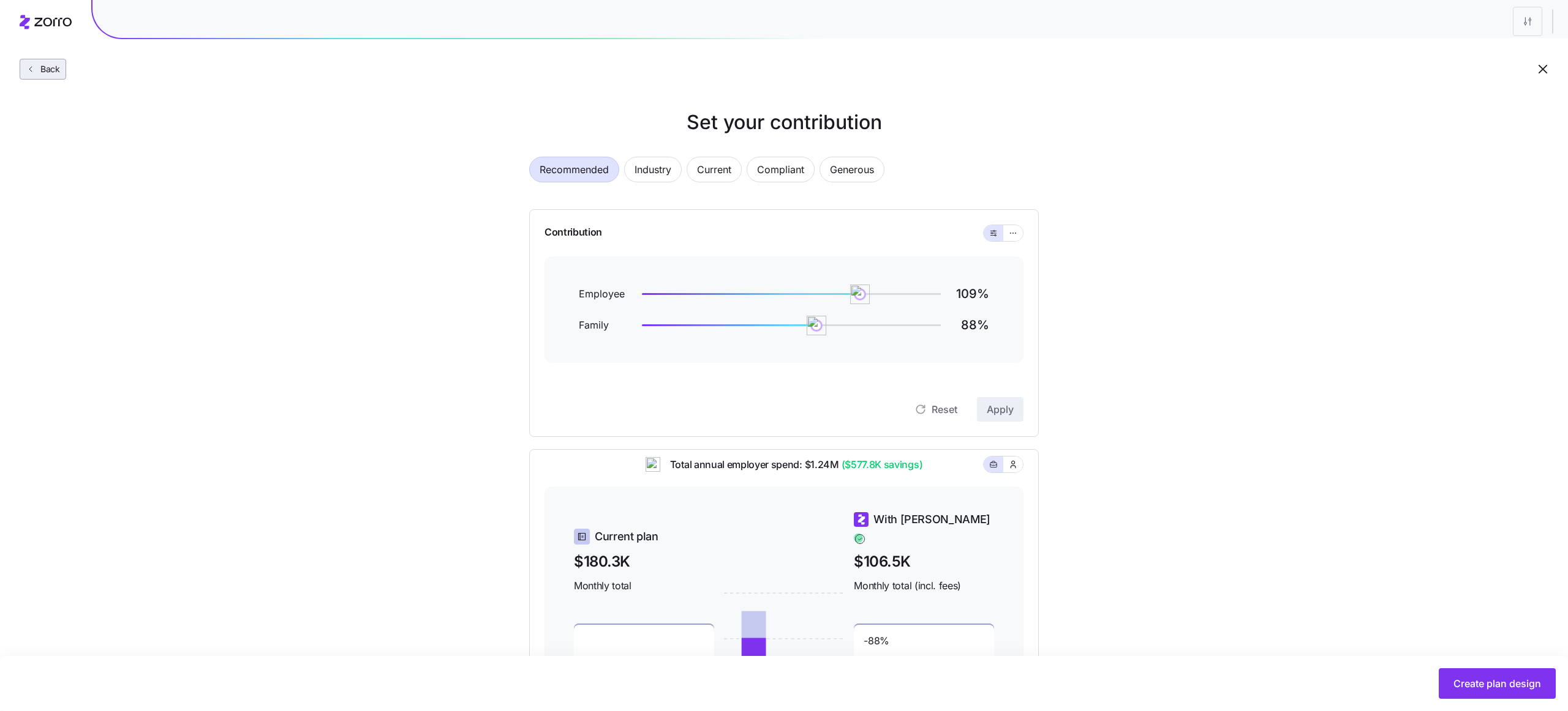
click at [55, 68] on span "Back" at bounding box center [48, 68] width 24 height 12
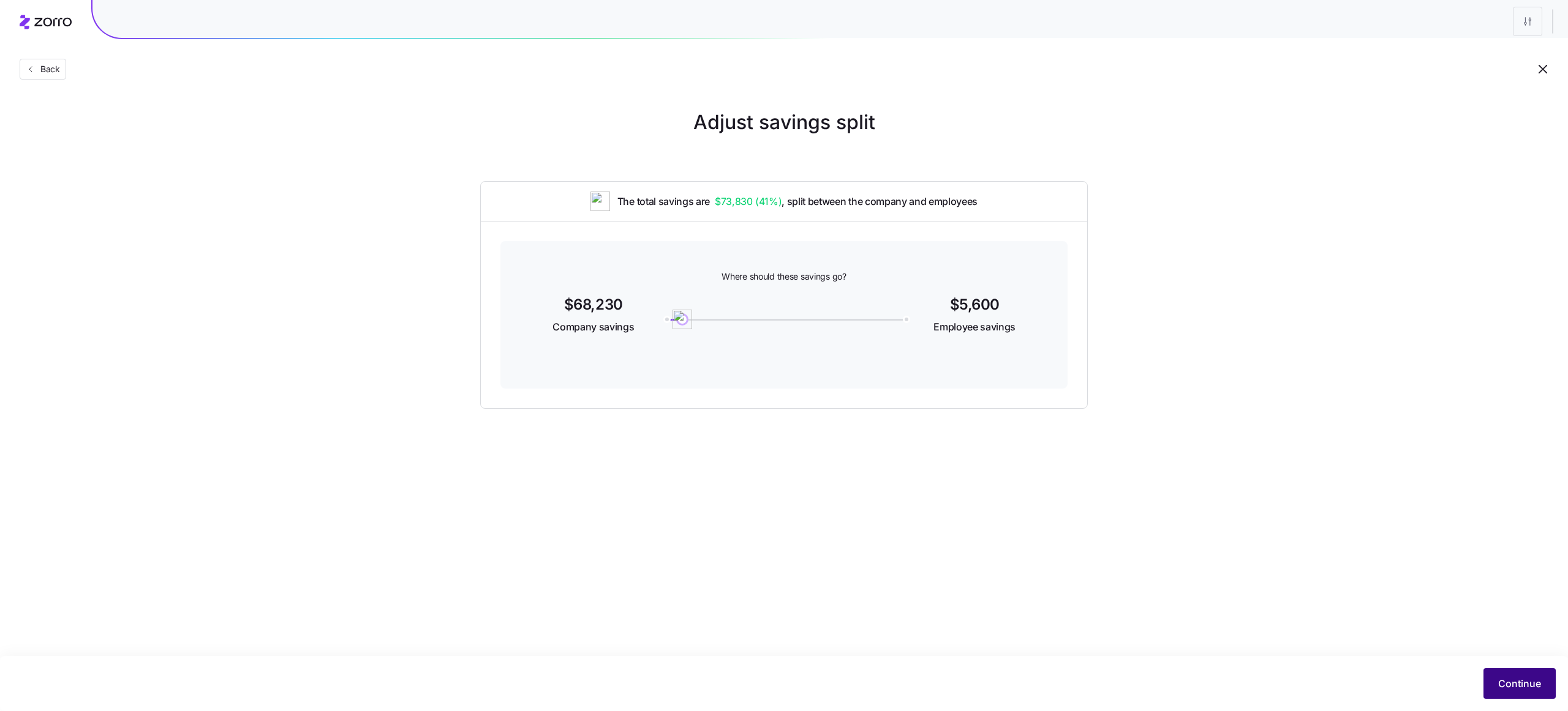
click at [1501, 681] on span "Continue" at bounding box center [1519, 683] width 43 height 15
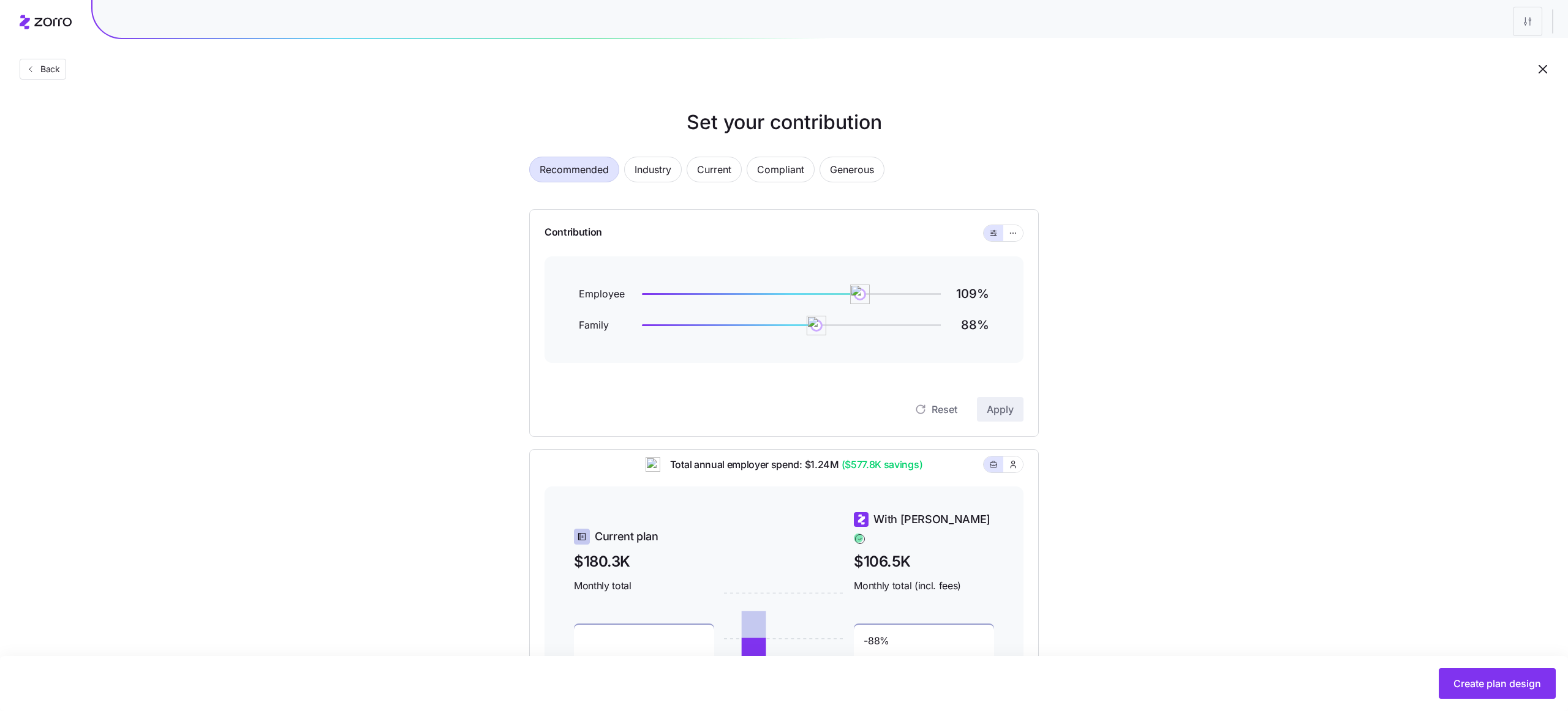
click at [453, 175] on div "Set your contribution Recommended Industry Current Compliant Generous Contribut…" at bounding box center [784, 458] width 1568 height 701
click at [50, 75] on span "Back" at bounding box center [48, 68] width 24 height 12
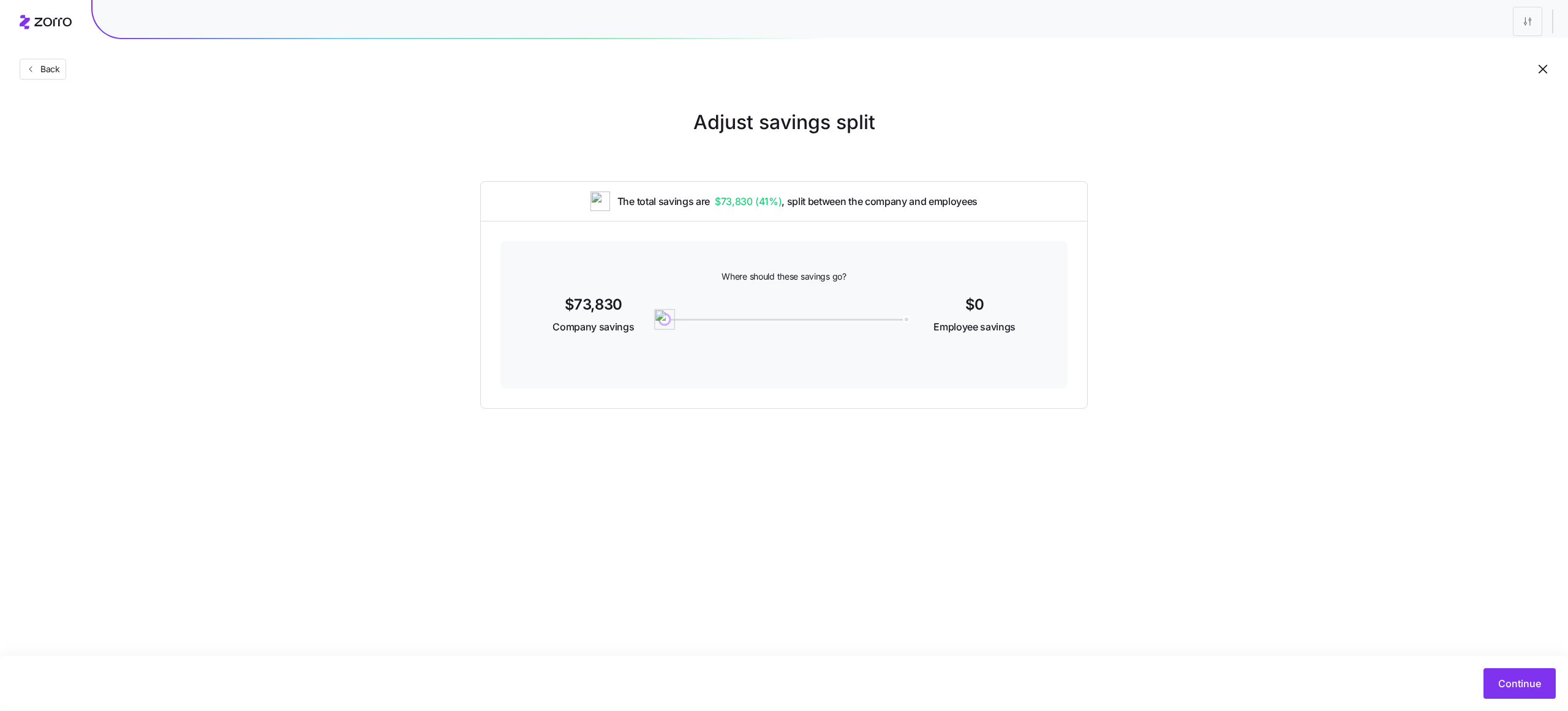
drag, startPoint x: 682, startPoint y: 320, endPoint x: 650, endPoint y: 323, distance: 32.1
click at [653, 321] on div "$73,830 Company savings 0 $0 Employee savings" at bounding box center [783, 316] width 508 height 47
click at [1513, 683] on span "Continue" at bounding box center [1519, 683] width 43 height 15
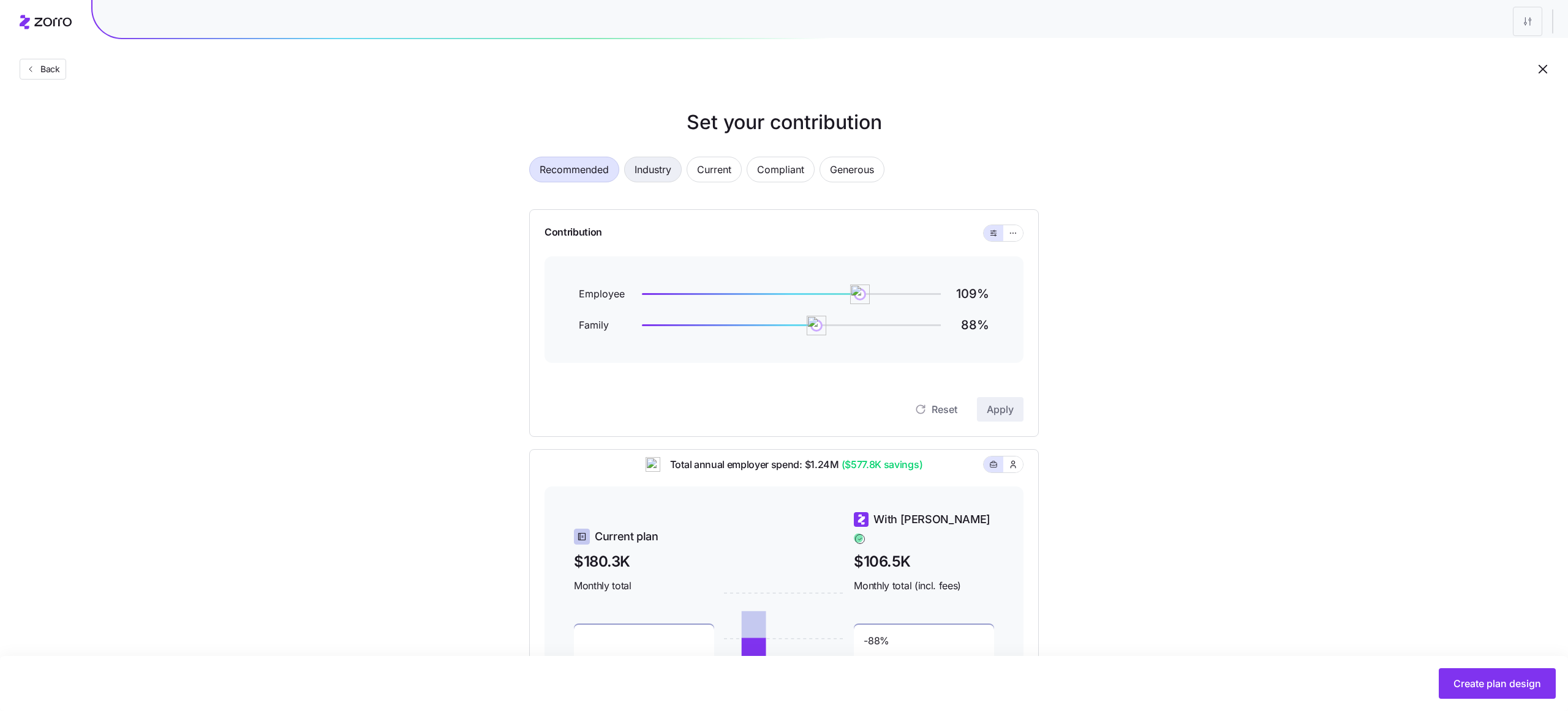
click at [659, 173] on span "Industry" at bounding box center [653, 170] width 37 height 24
click at [569, 173] on span "Recommended" at bounding box center [574, 170] width 69 height 24
click at [264, 170] on div "Set your contribution Recommended Industry Current Compliant Generous Contribut…" at bounding box center [784, 458] width 1568 height 701
click at [55, 71] on span "Back" at bounding box center [48, 68] width 24 height 12
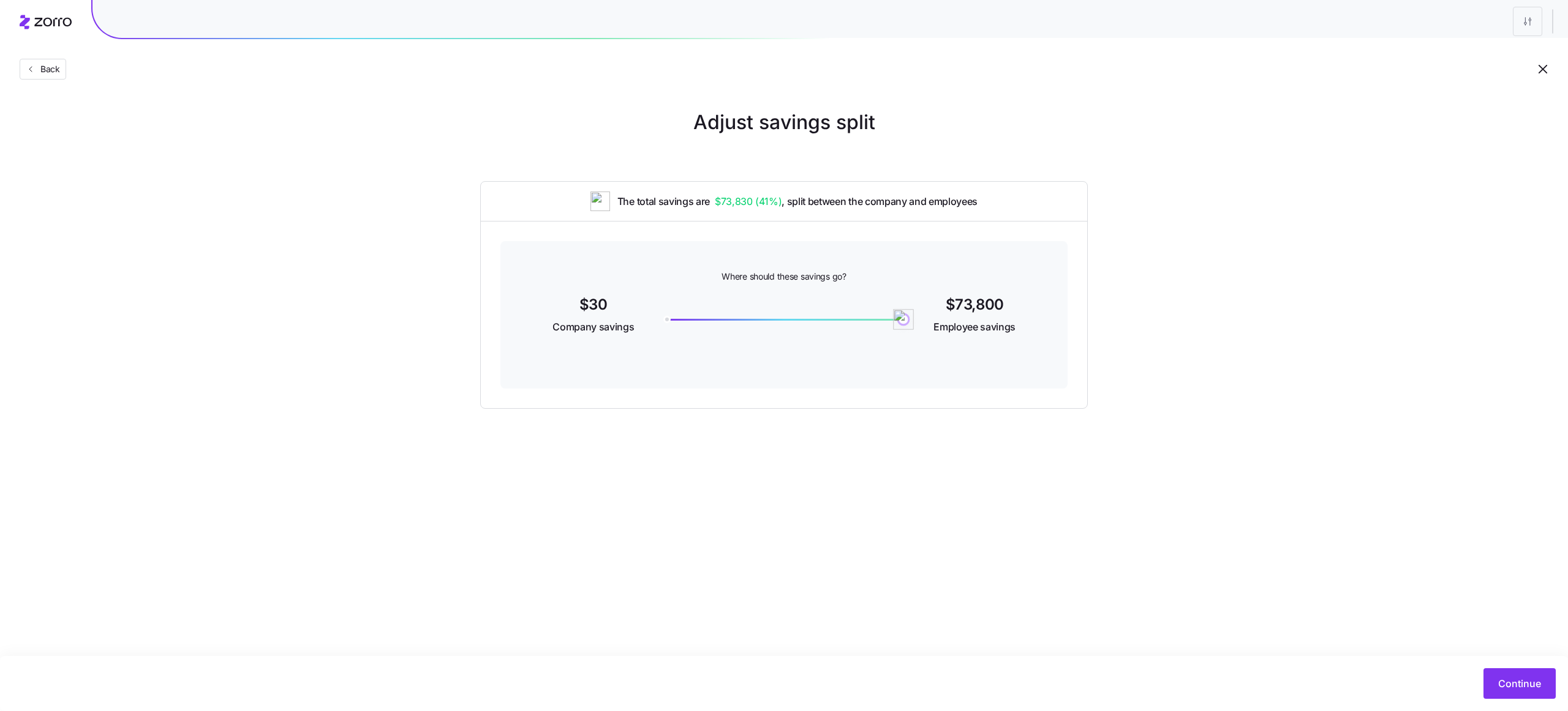
drag, startPoint x: 664, startPoint y: 318, endPoint x: 979, endPoint y: 303, distance: 315.4
click at [979, 303] on div "$30 Company savings 73800 $73,800 Employee savings" at bounding box center [783, 316] width 508 height 47
click at [1516, 683] on span "Continue" at bounding box center [1519, 683] width 43 height 15
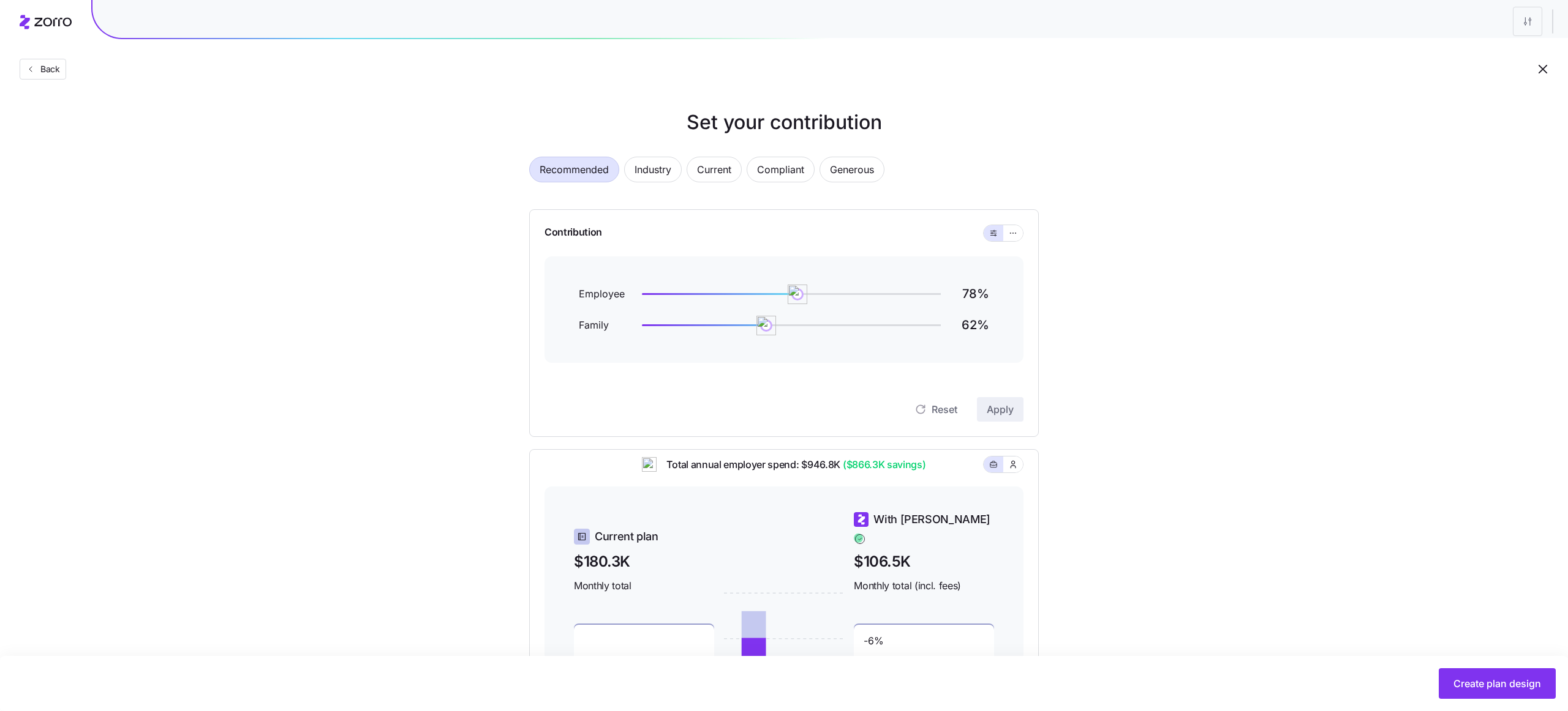
click at [745, 472] on span "Total annual employer spend: $946.8K ($866.3K savings)" at bounding box center [791, 465] width 269 height 15
click at [781, 472] on span "Total annual employer spend: $946.8K ($866.3K savings)" at bounding box center [791, 465] width 269 height 15
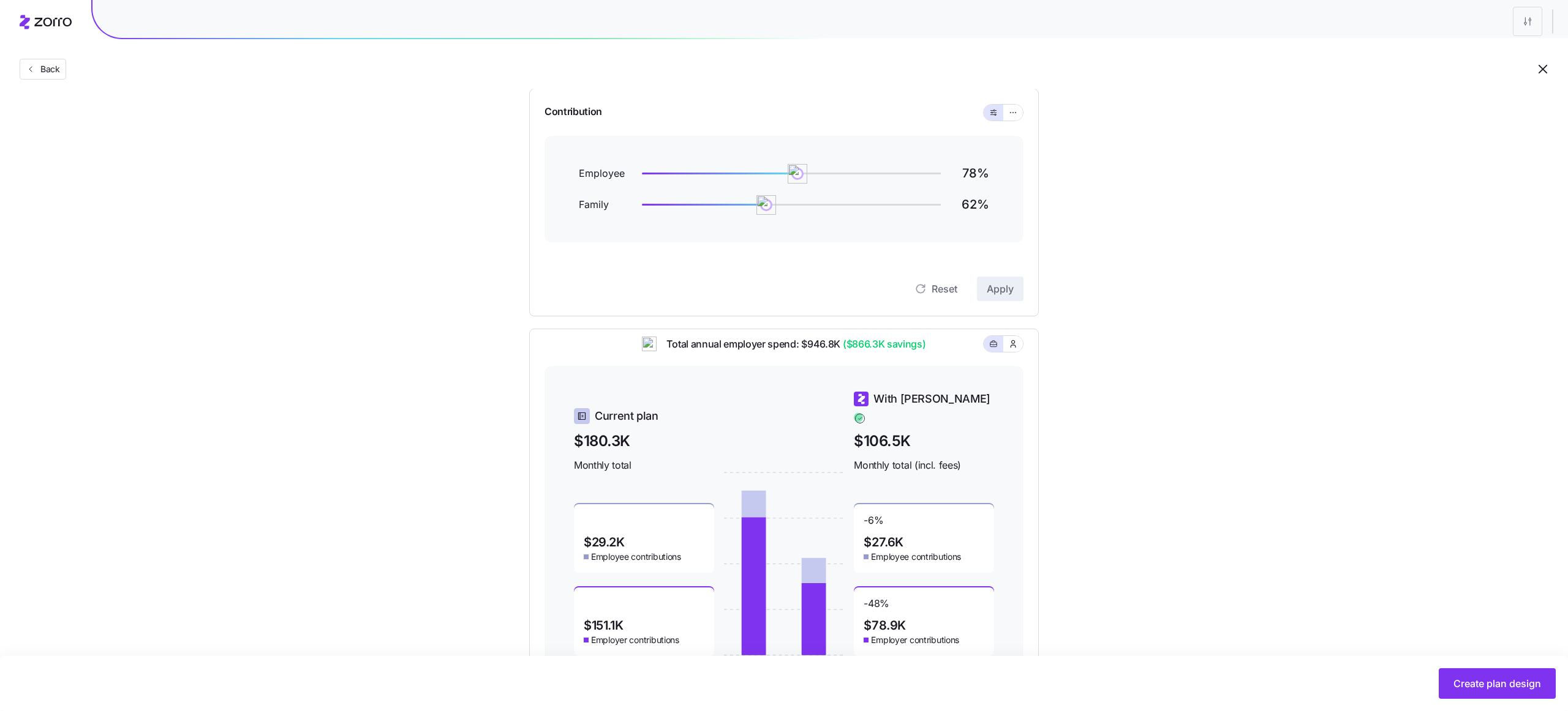
scroll to position [144, 0]
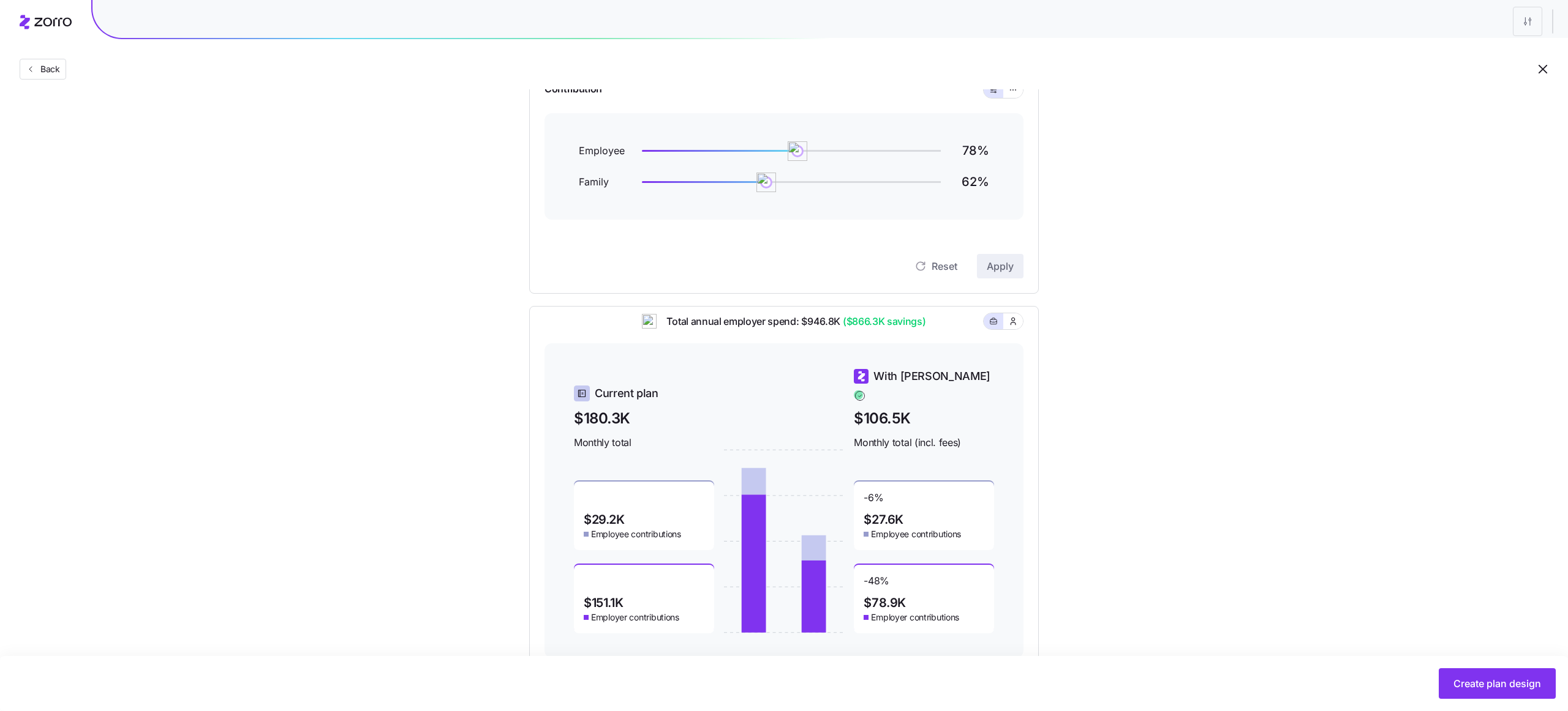
click at [885, 514] on span "$27.6K" at bounding box center [883, 519] width 40 height 12
click at [915, 528] on span "Employee contributions" at bounding box center [915, 534] width 90 height 12
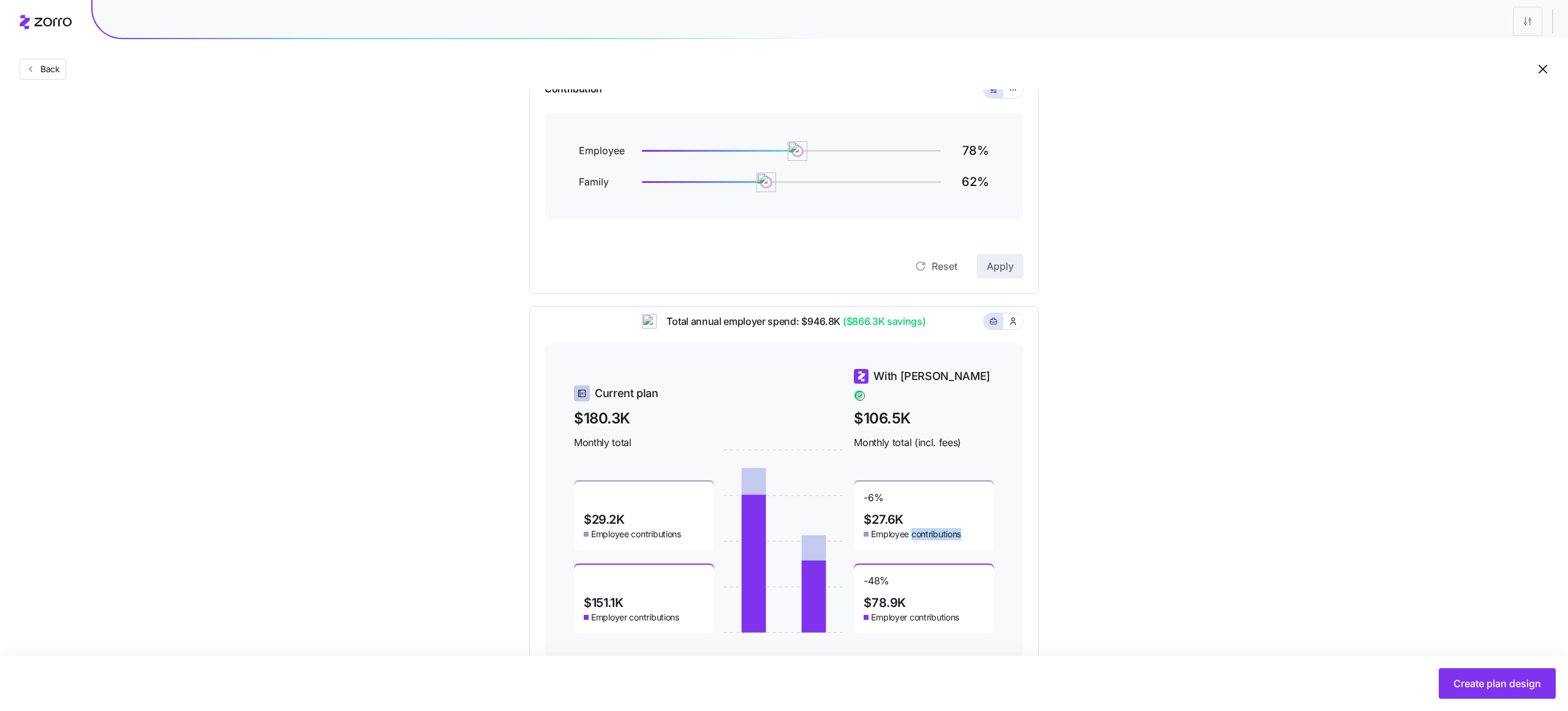
click at [915, 528] on span "Employee contributions" at bounding box center [915, 534] width 90 height 12
click at [896, 528] on span "Employee contributions" at bounding box center [915, 534] width 90 height 12
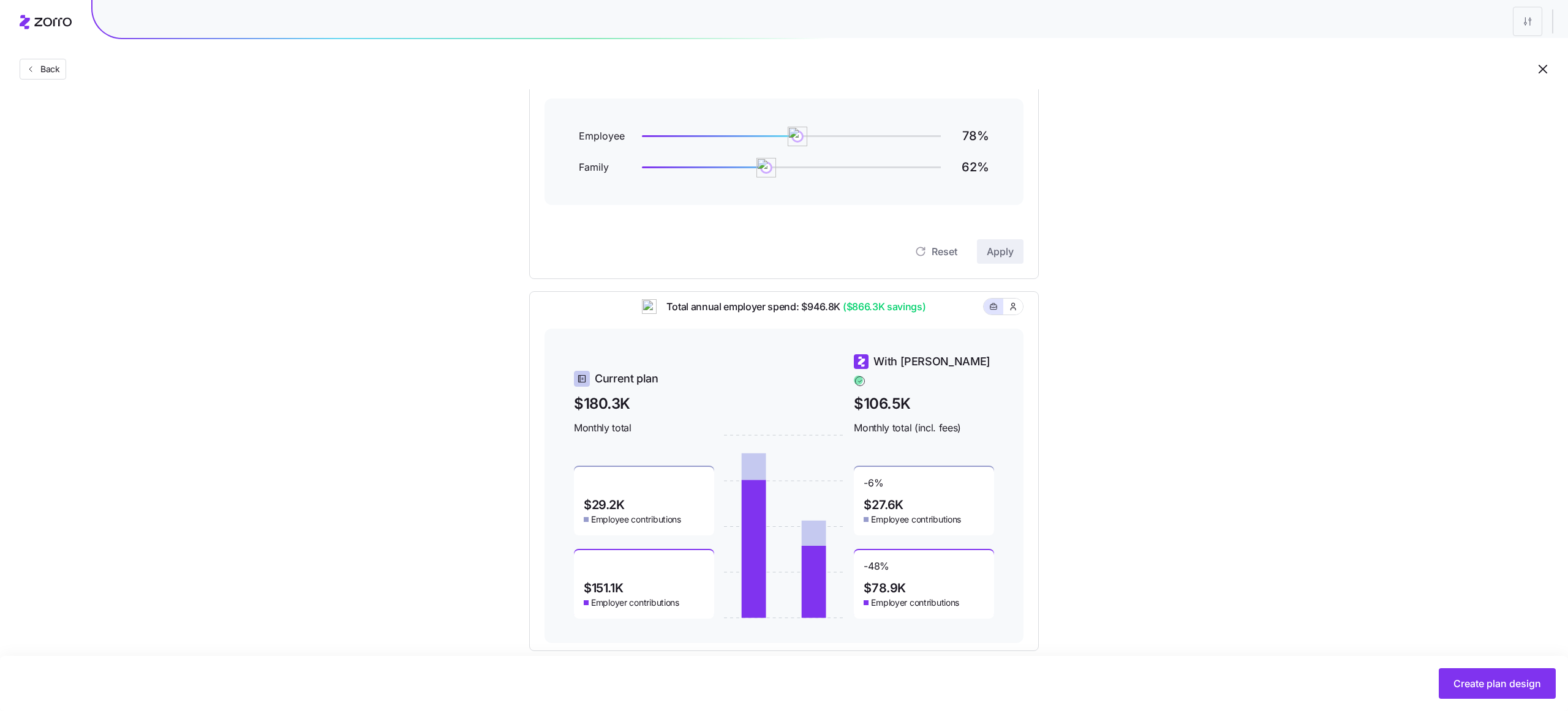
scroll to position [176, 0]
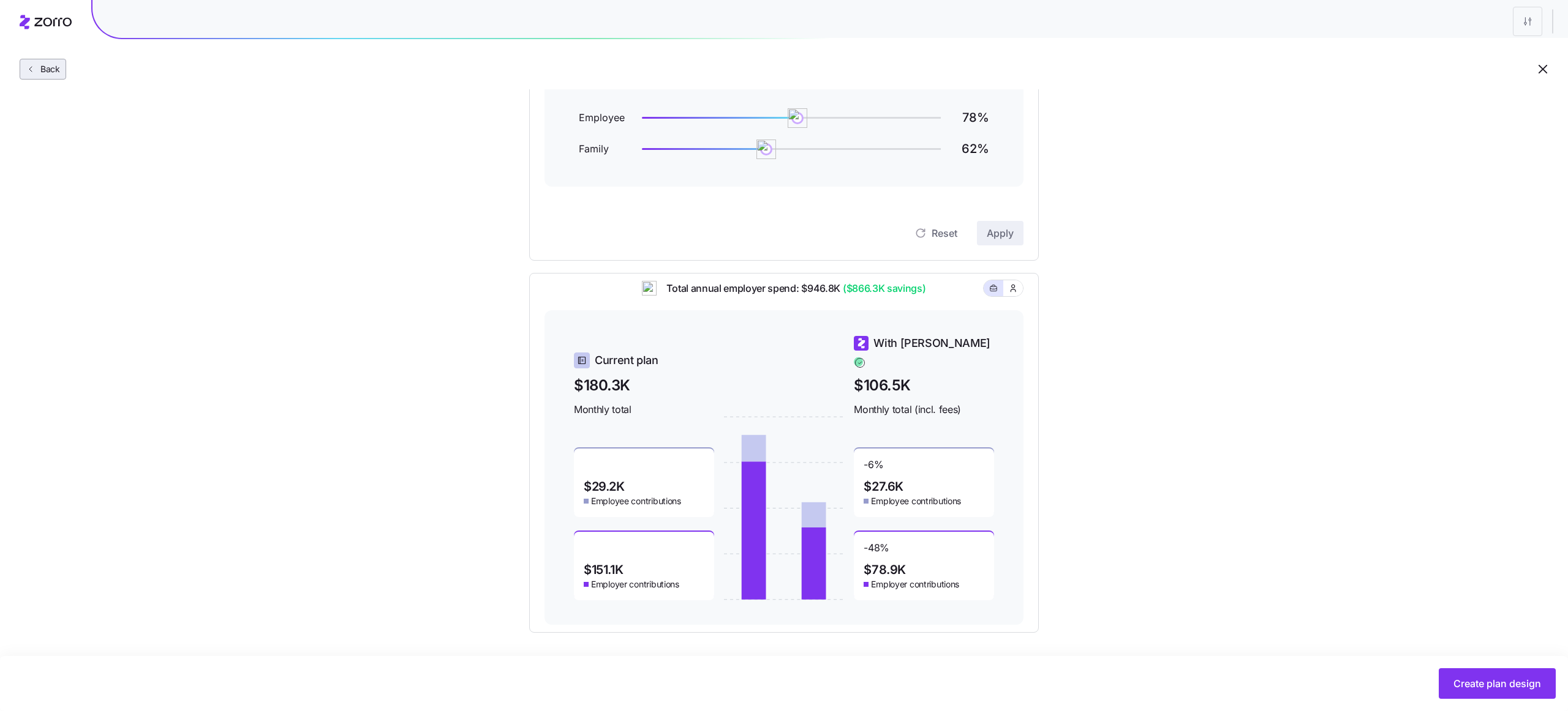
click at [51, 67] on span "Back" at bounding box center [48, 68] width 24 height 12
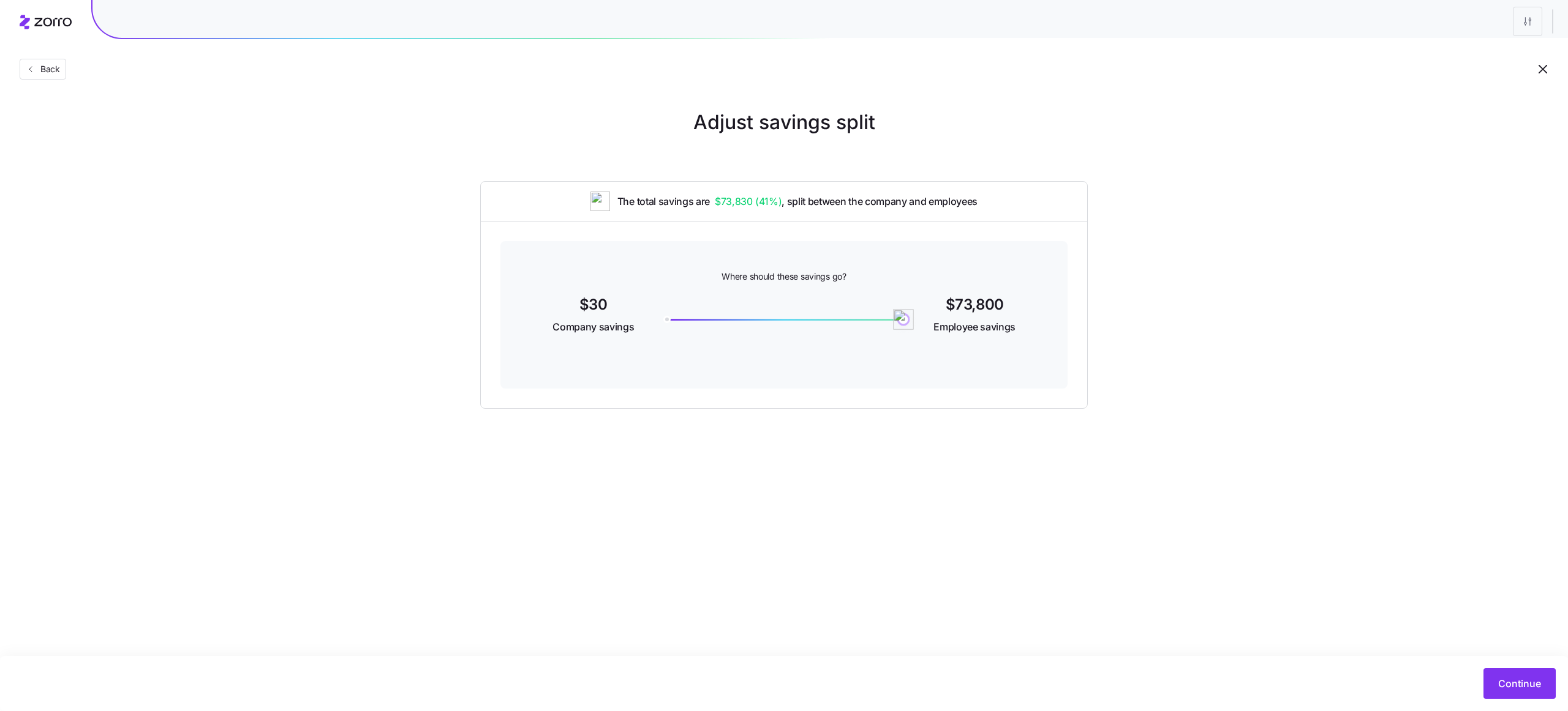
drag, startPoint x: 906, startPoint y: 320, endPoint x: 1031, endPoint y: 333, distance: 125.7
click at [1031, 333] on div "$30 Company savings 73800 $73,800 Employee savings" at bounding box center [783, 316] width 508 height 47
drag, startPoint x: 900, startPoint y: 319, endPoint x: 979, endPoint y: 323, distance: 79.1
click at [979, 323] on div "$30 Company savings 73800 $73,800 Employee savings" at bounding box center [783, 316] width 508 height 47
drag, startPoint x: 899, startPoint y: 317, endPoint x: 831, endPoint y: 316, distance: 68.0
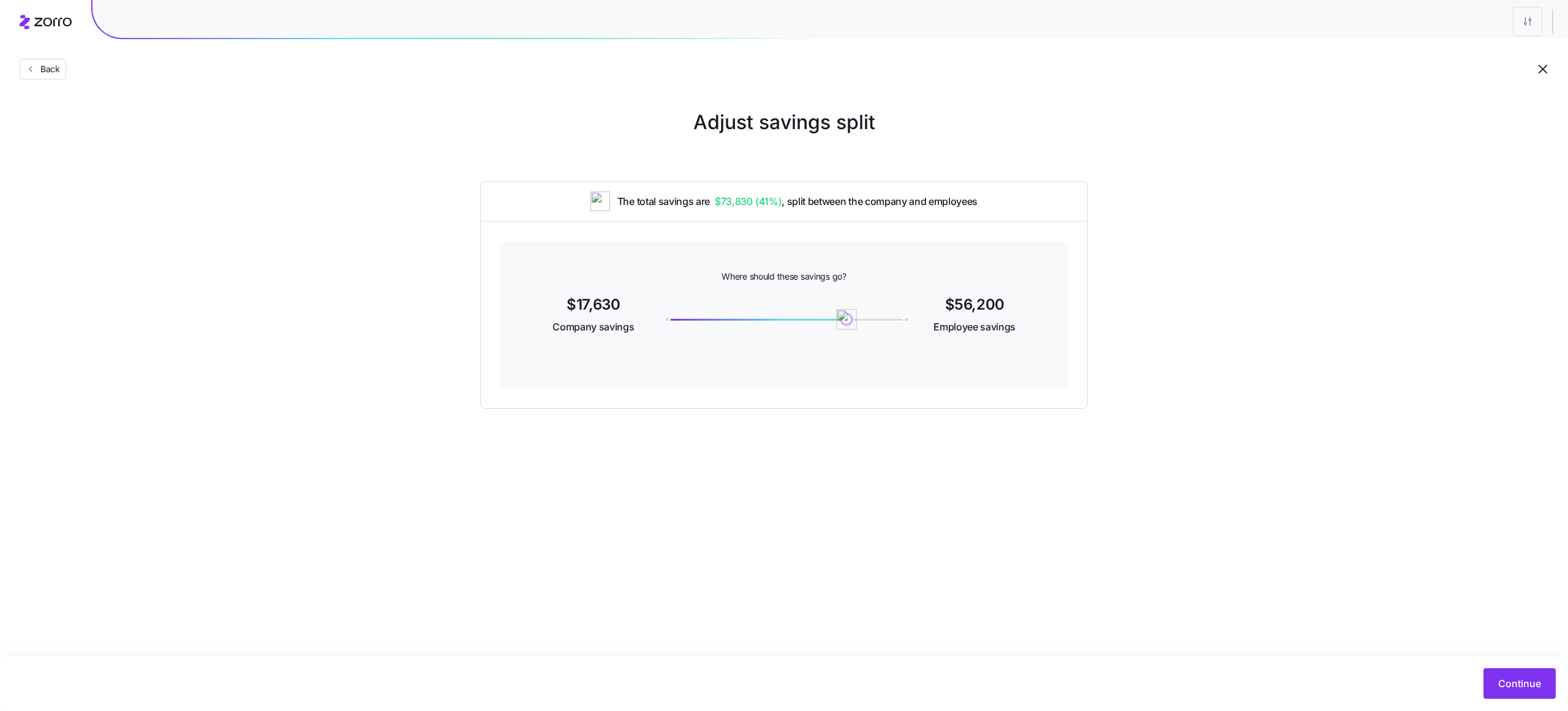
click at [836, 316] on img at bounding box center [847, 320] width 21 height 21
click at [1511, 693] on button "Continue" at bounding box center [1519, 684] width 73 height 31
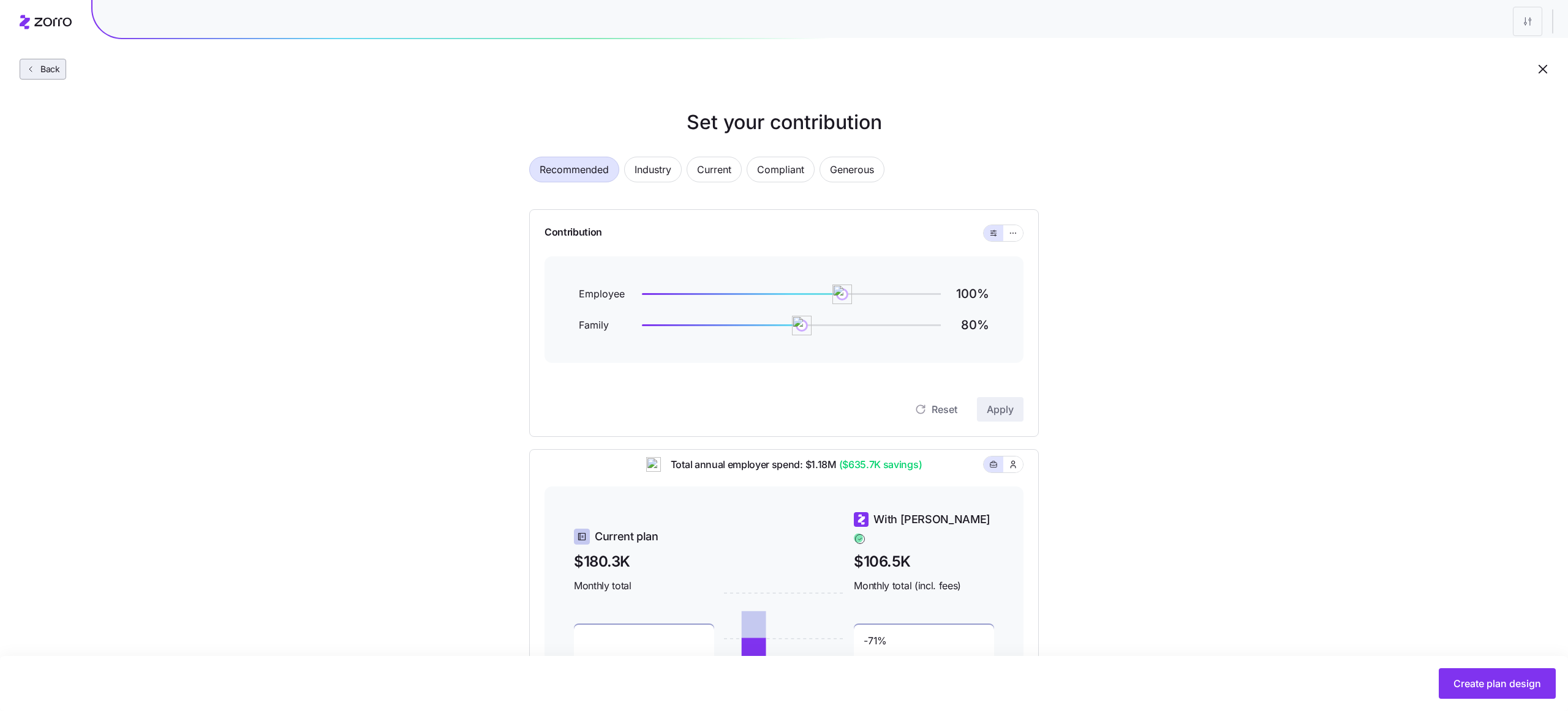
click at [41, 64] on span "Back" at bounding box center [48, 68] width 24 height 12
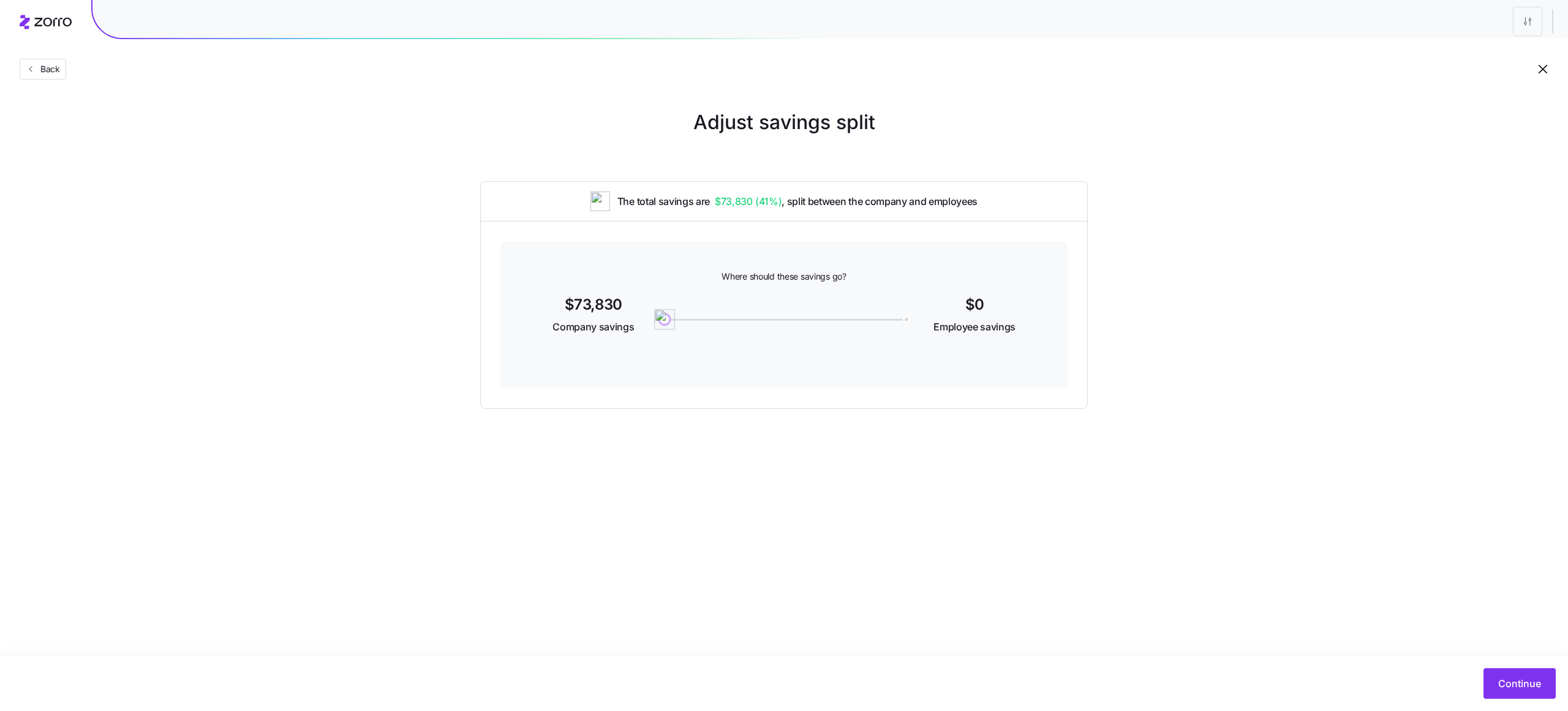
drag, startPoint x: 830, startPoint y: 316, endPoint x: 657, endPoint y: 312, distance: 173.0
click at [657, 312] on img at bounding box center [665, 320] width 21 height 21
click at [1511, 681] on span "Continue" at bounding box center [1519, 683] width 43 height 15
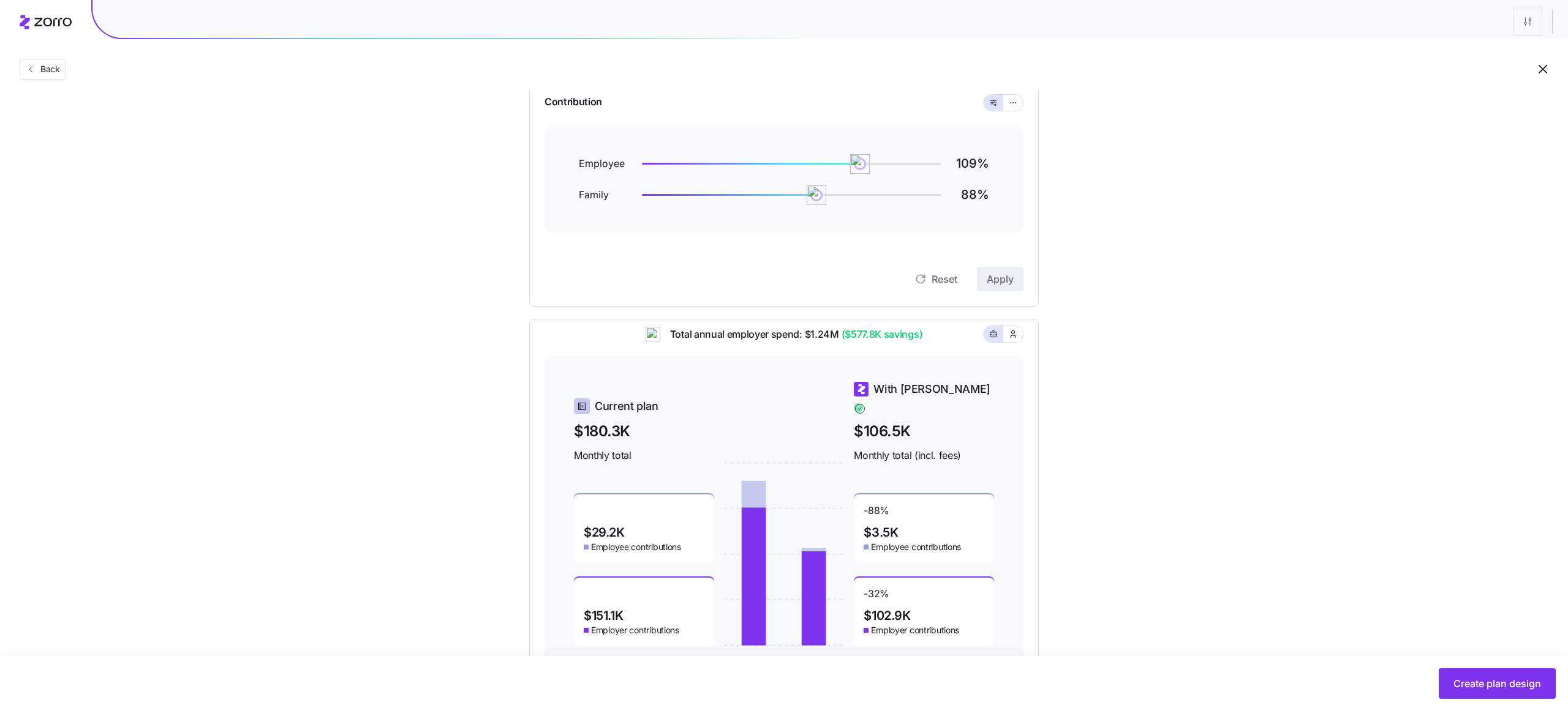
scroll to position [131, 0]
click at [63, 65] on button "Back" at bounding box center [42, 69] width 47 height 21
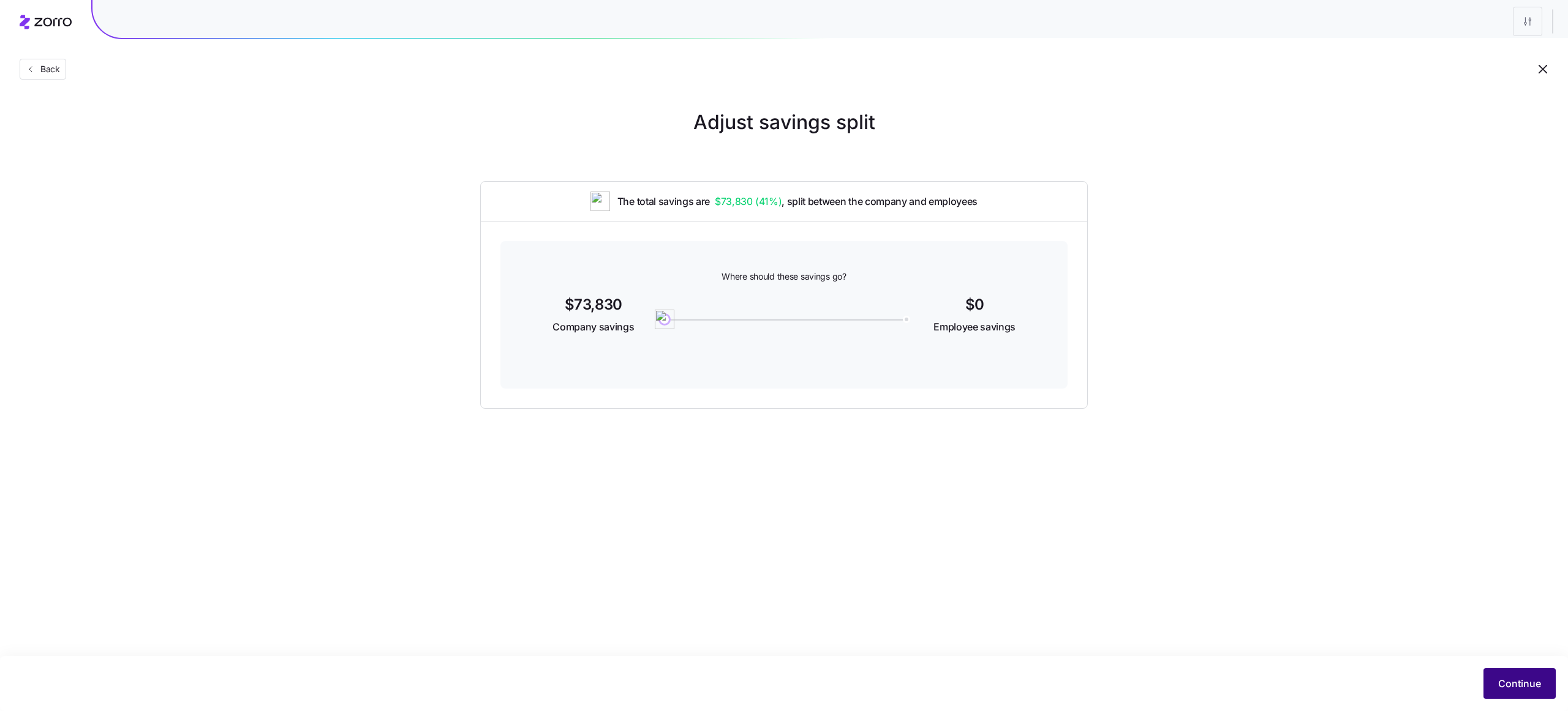
click at [1509, 673] on button "Continue" at bounding box center [1519, 684] width 73 height 31
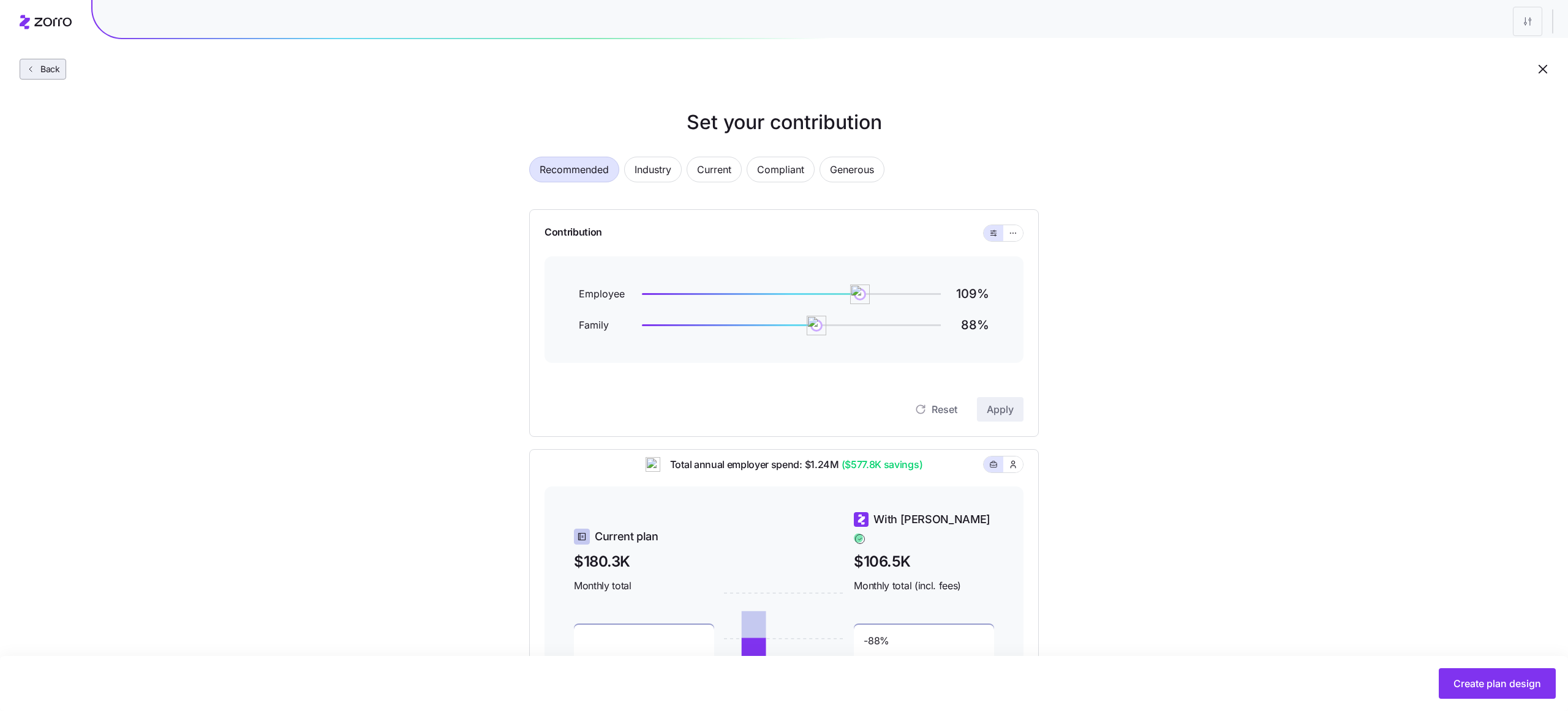
click at [58, 77] on button "Back" at bounding box center [42, 69] width 47 height 21
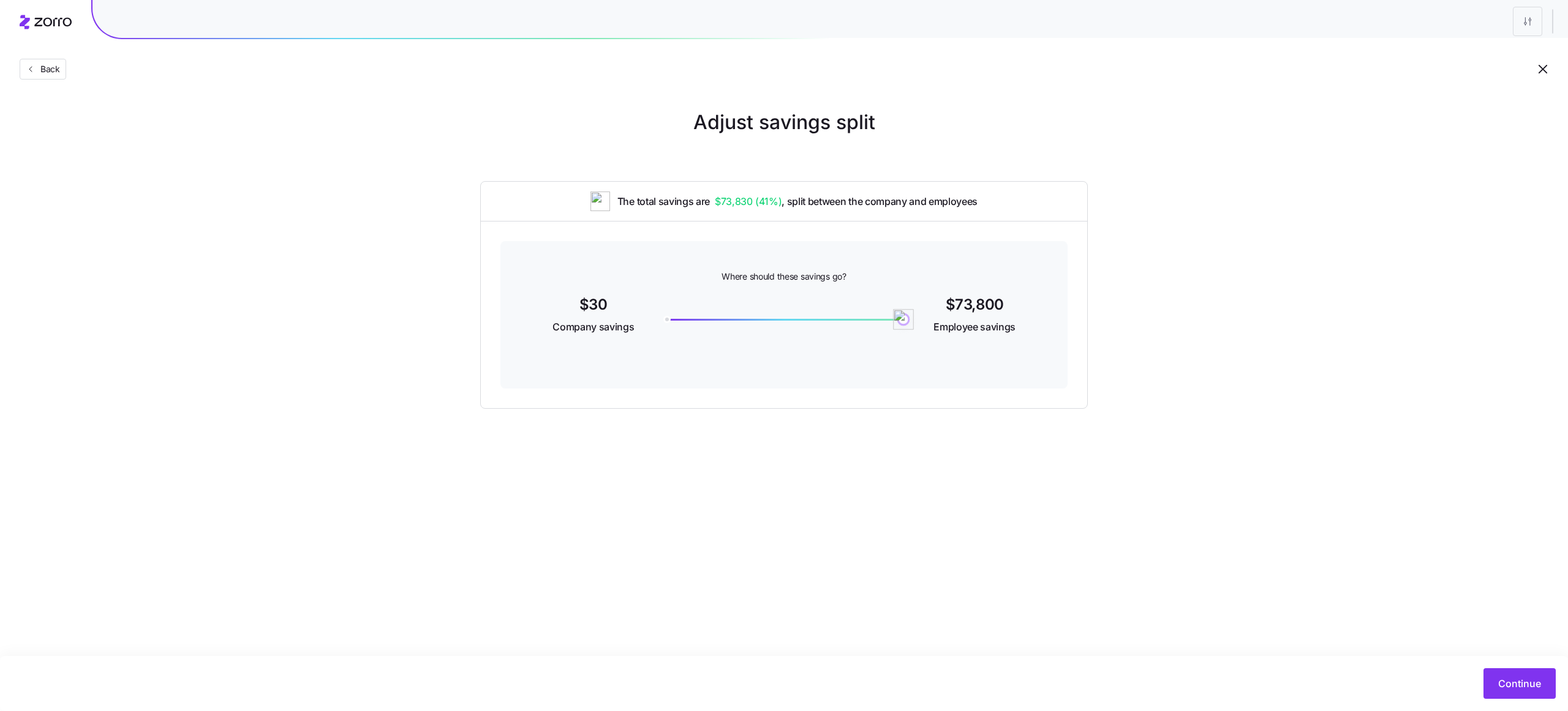
drag, startPoint x: 668, startPoint y: 320, endPoint x: 1062, endPoint y: 383, distance: 399.0
click at [1062, 383] on div "Where should these savings go? $30 Company savings 73800 $73,800 Employee savin…" at bounding box center [783, 315] width 567 height 148
click at [1490, 682] on button "Continue" at bounding box center [1519, 684] width 73 height 31
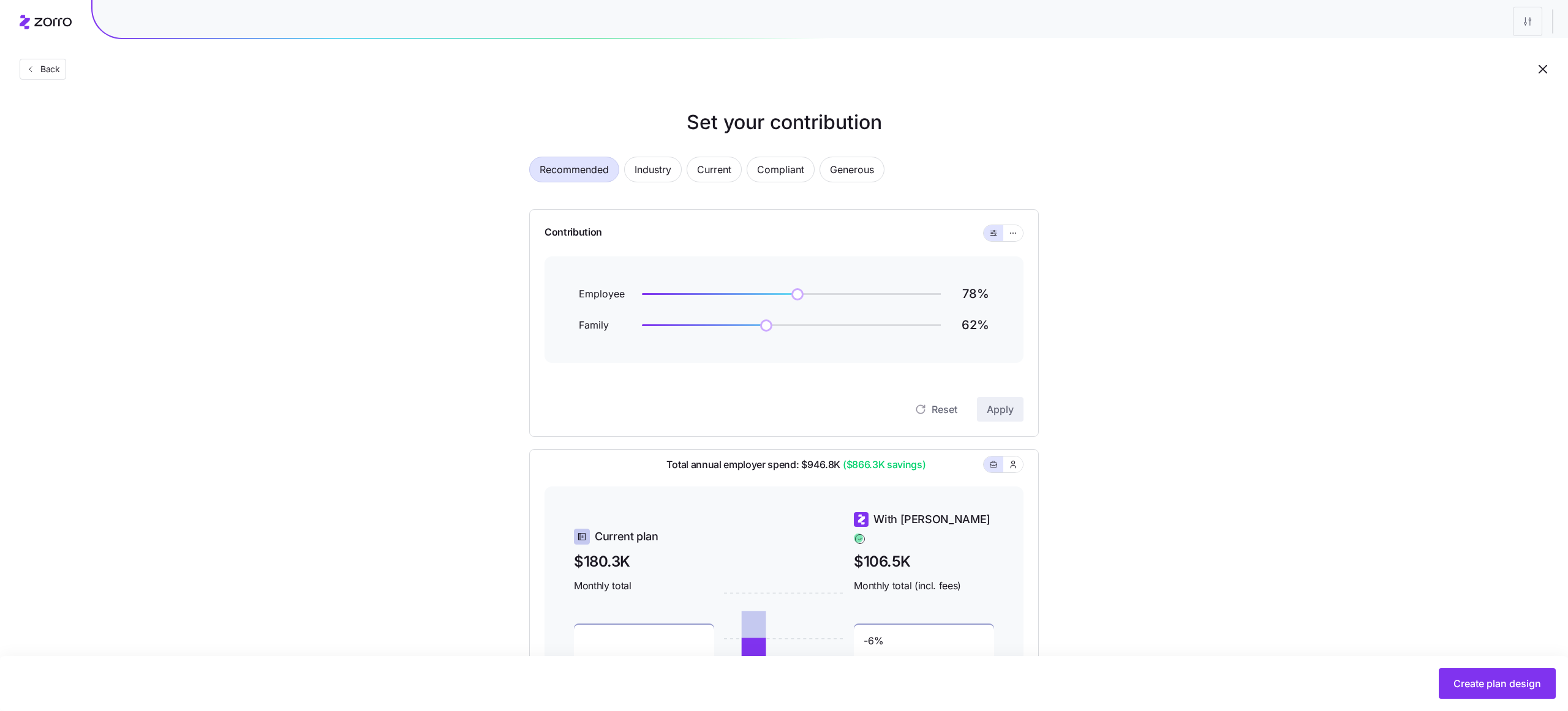
click at [461, 170] on div "Set your contribution Recommended Industry Current Compliant Generous Contribut…" at bounding box center [784, 458] width 1568 height 701
click at [239, 207] on div "Set your contribution Recommended Industry Current Compliant Generous Contribut…" at bounding box center [784, 458] width 1568 height 701
click at [38, 58] on div "Back" at bounding box center [784, 45] width 1568 height 90
click at [200, 192] on div "Set your contribution Recommended Industry Current Compliant Generous Contribut…" at bounding box center [784, 458] width 1568 height 701
click at [50, 71] on span "Back" at bounding box center [48, 68] width 24 height 12
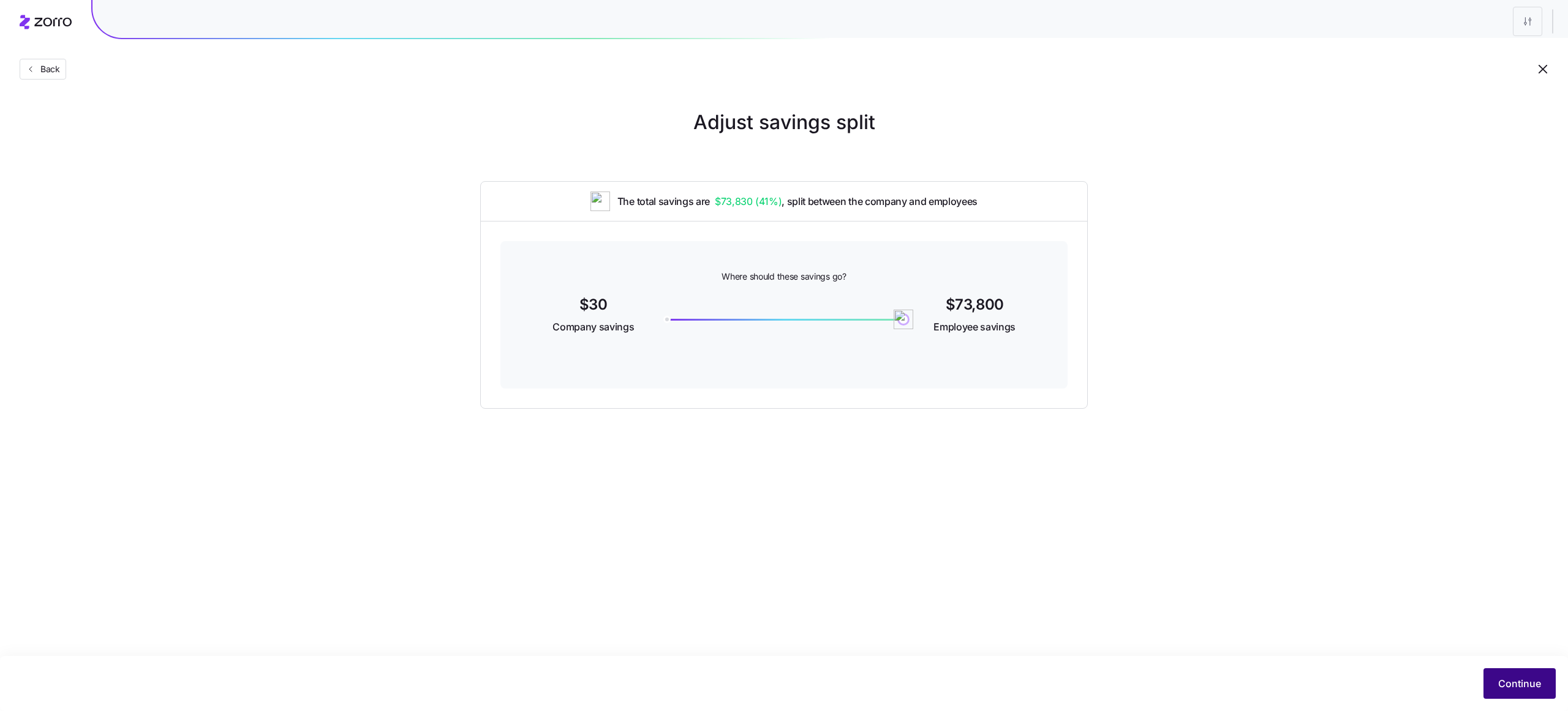
click at [1525, 683] on span "Continue" at bounding box center [1519, 683] width 43 height 15
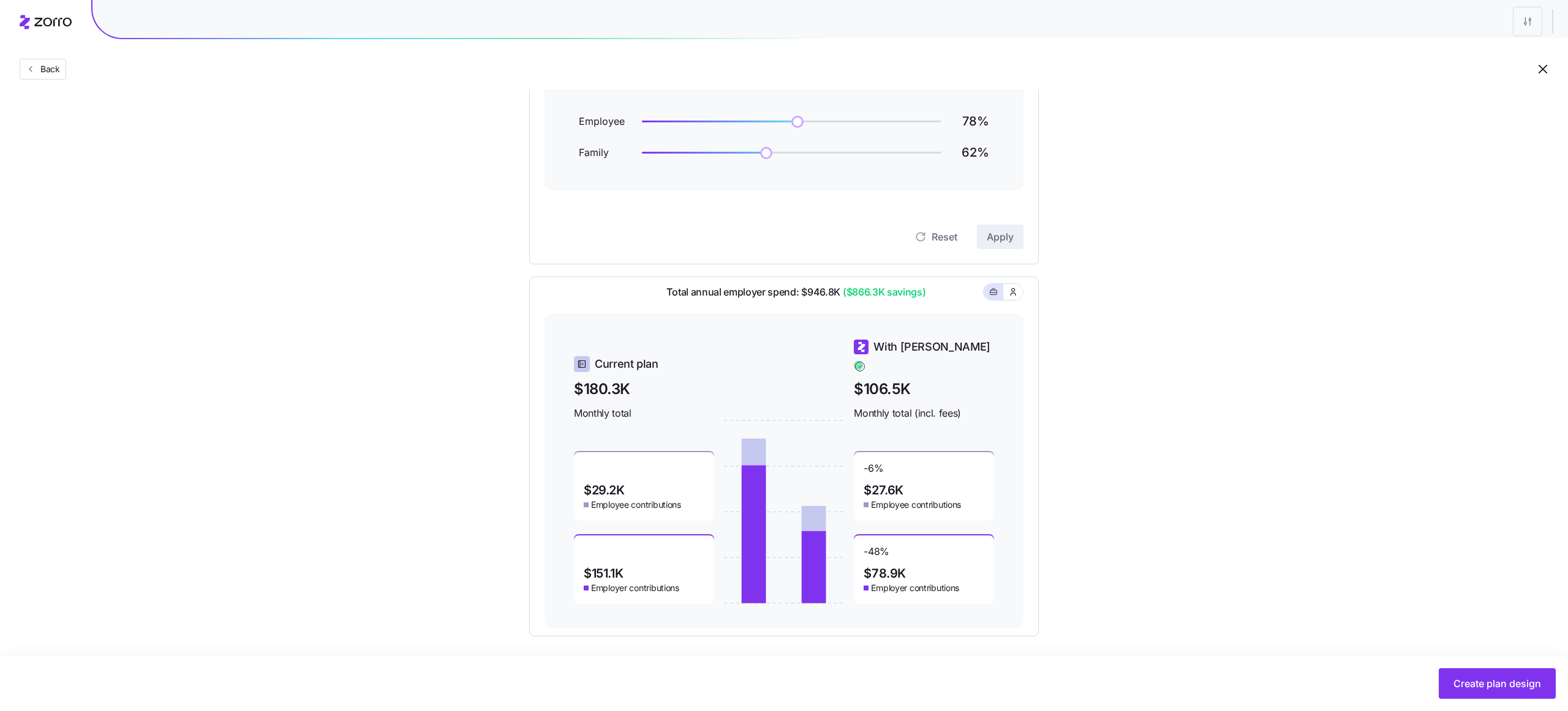
scroll to position [176, 0]
click at [51, 67] on span "Back" at bounding box center [48, 68] width 24 height 12
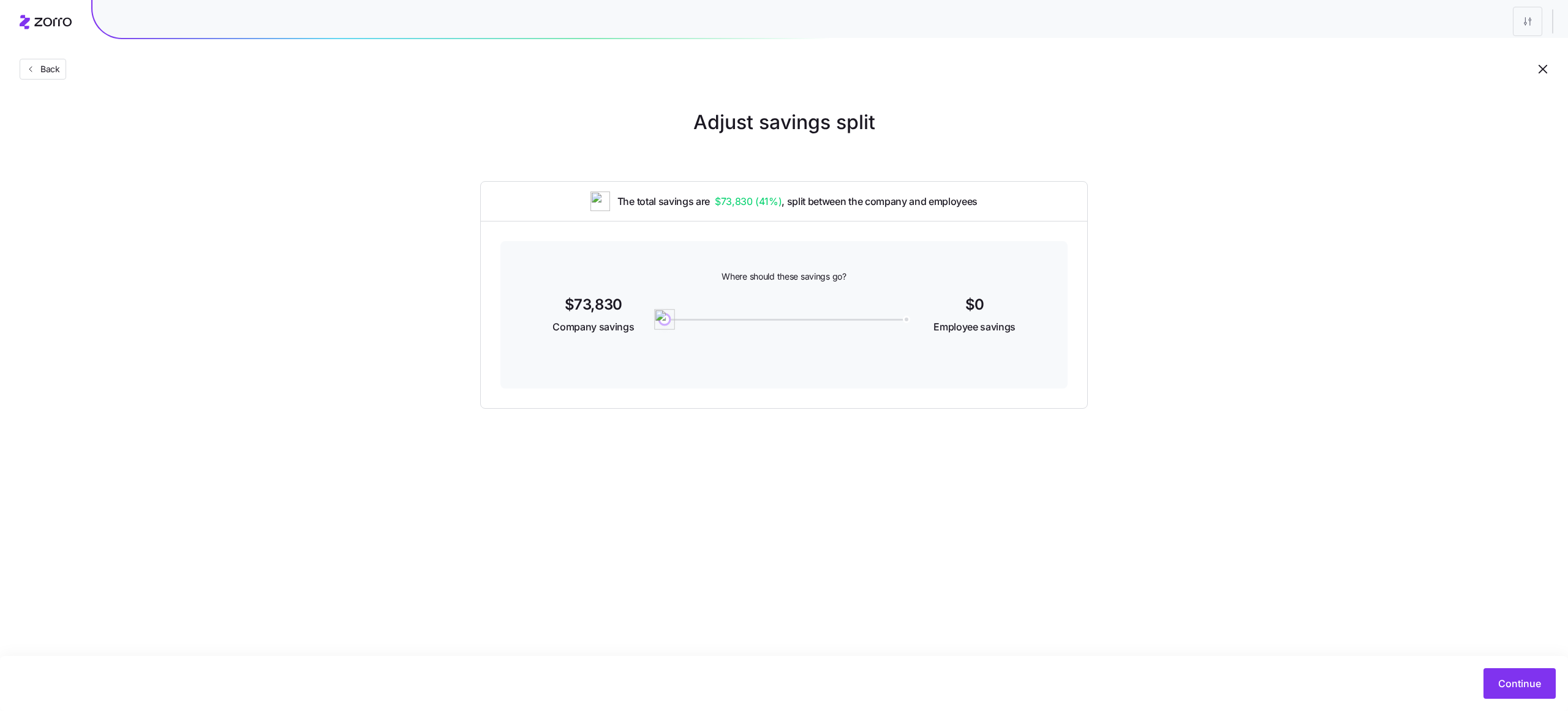
drag, startPoint x: 906, startPoint y: 321, endPoint x: 600, endPoint y: 323, distance: 306.0
click at [600, 323] on div "$73,830 Company savings 0 $0 Employee savings" at bounding box center [783, 316] width 508 height 47
click at [1527, 677] on span "Continue" at bounding box center [1519, 683] width 43 height 15
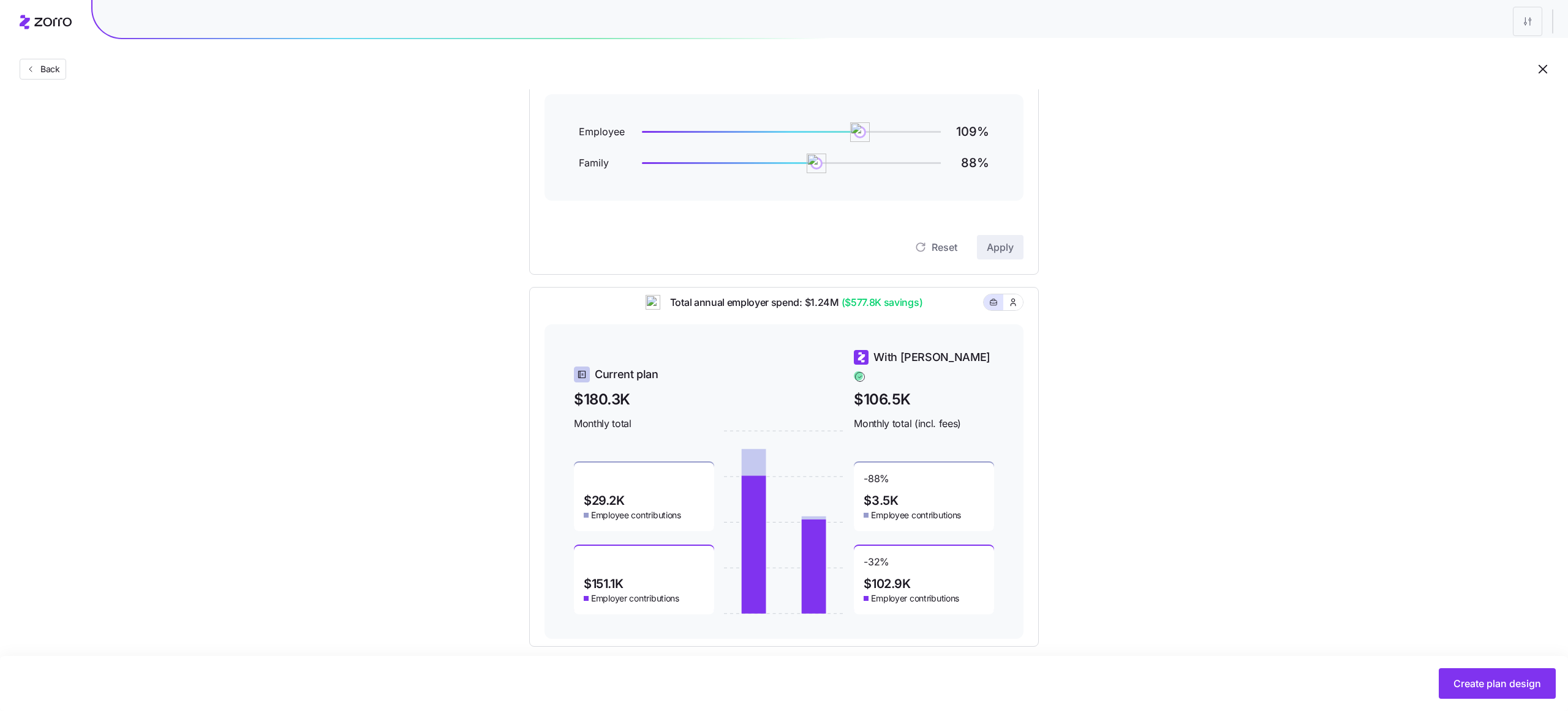
scroll to position [161, 0]
click at [1125, 413] on div "Set your contribution Recommended Industry Current Compliant Generous Contribut…" at bounding box center [784, 298] width 1568 height 701
click at [883, 496] on span "$3.5K" at bounding box center [880, 501] width 34 height 12
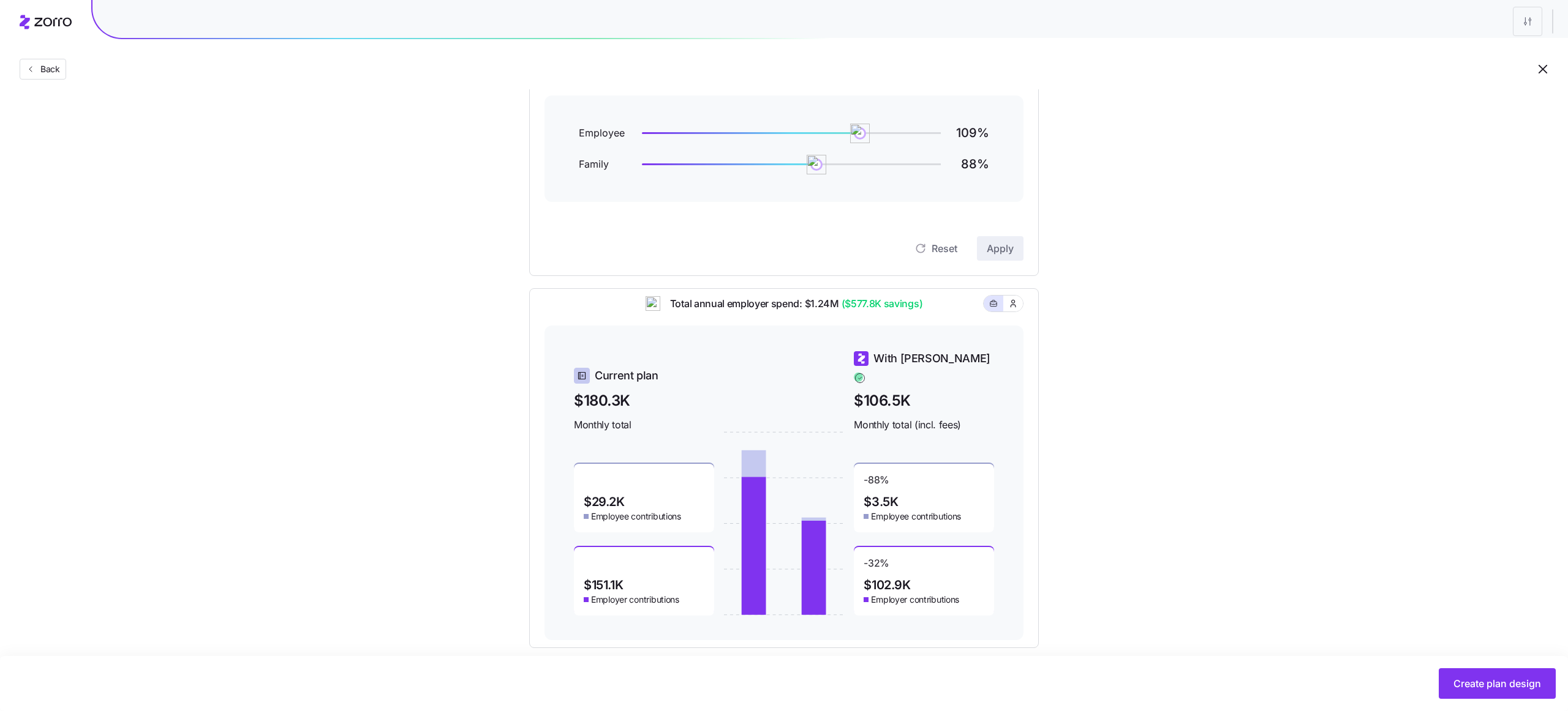
click at [896, 579] on span "$102.9K" at bounding box center [886, 585] width 47 height 12
click at [923, 574] on div "-32 % $102.9K Employer contributions" at bounding box center [924, 581] width 140 height 68
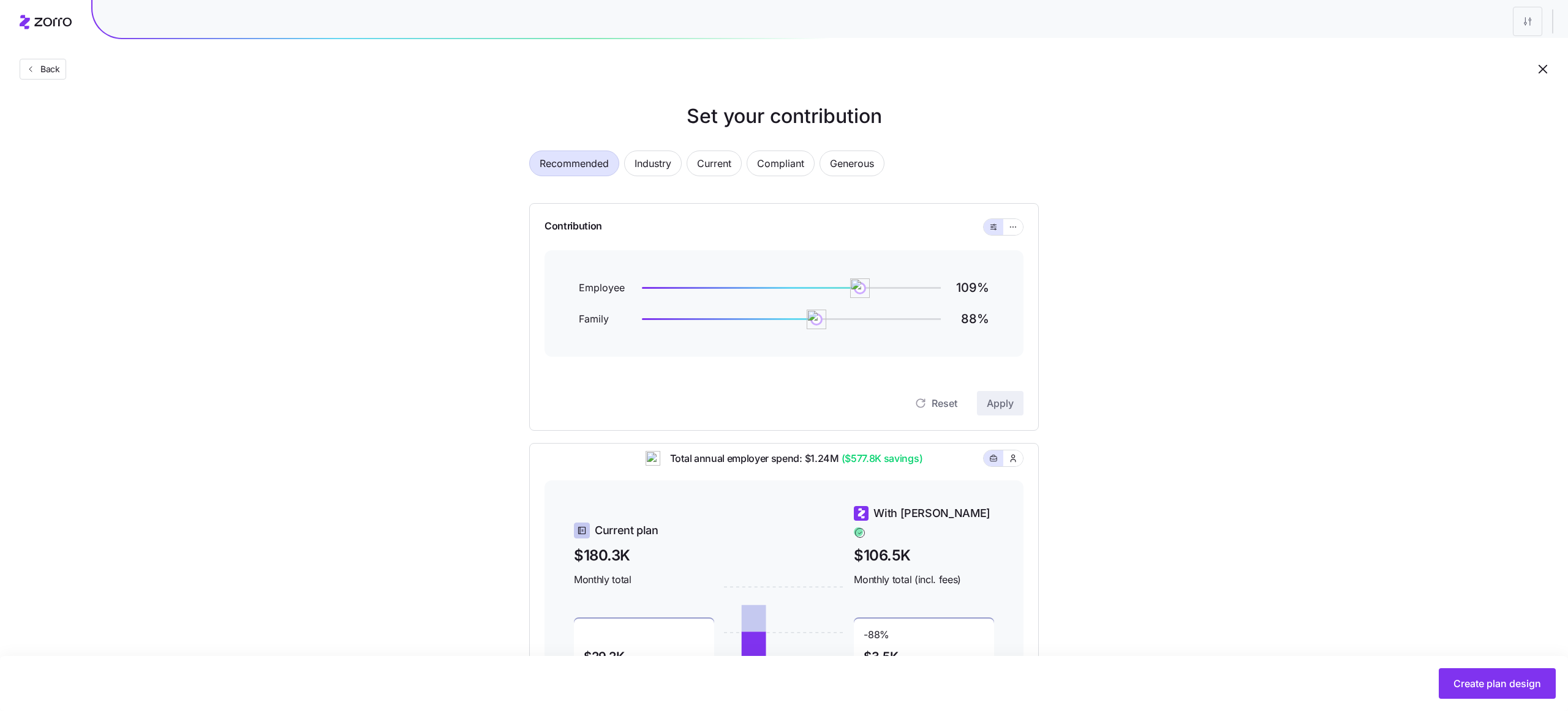
scroll to position [0, 0]
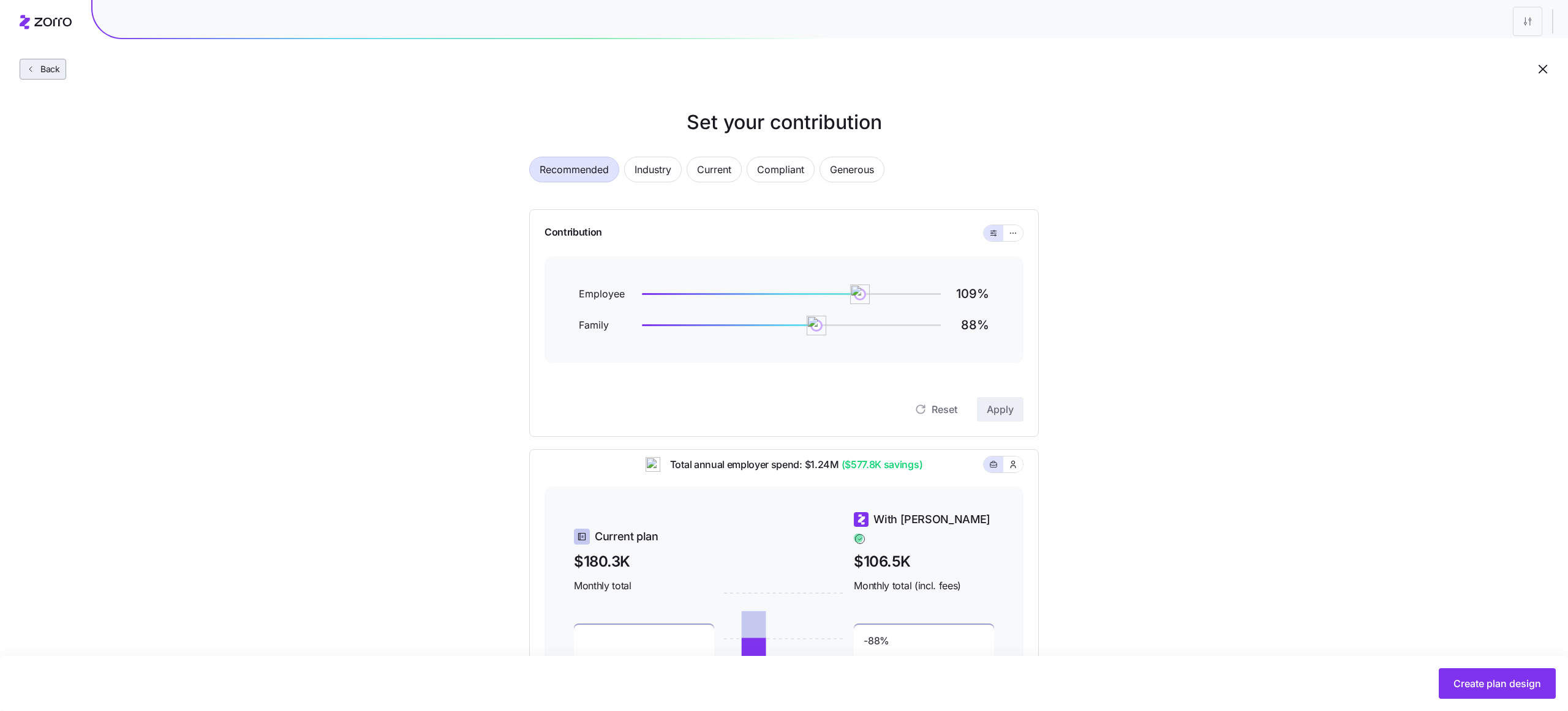
click at [36, 73] on span "Back" at bounding box center [48, 68] width 24 height 12
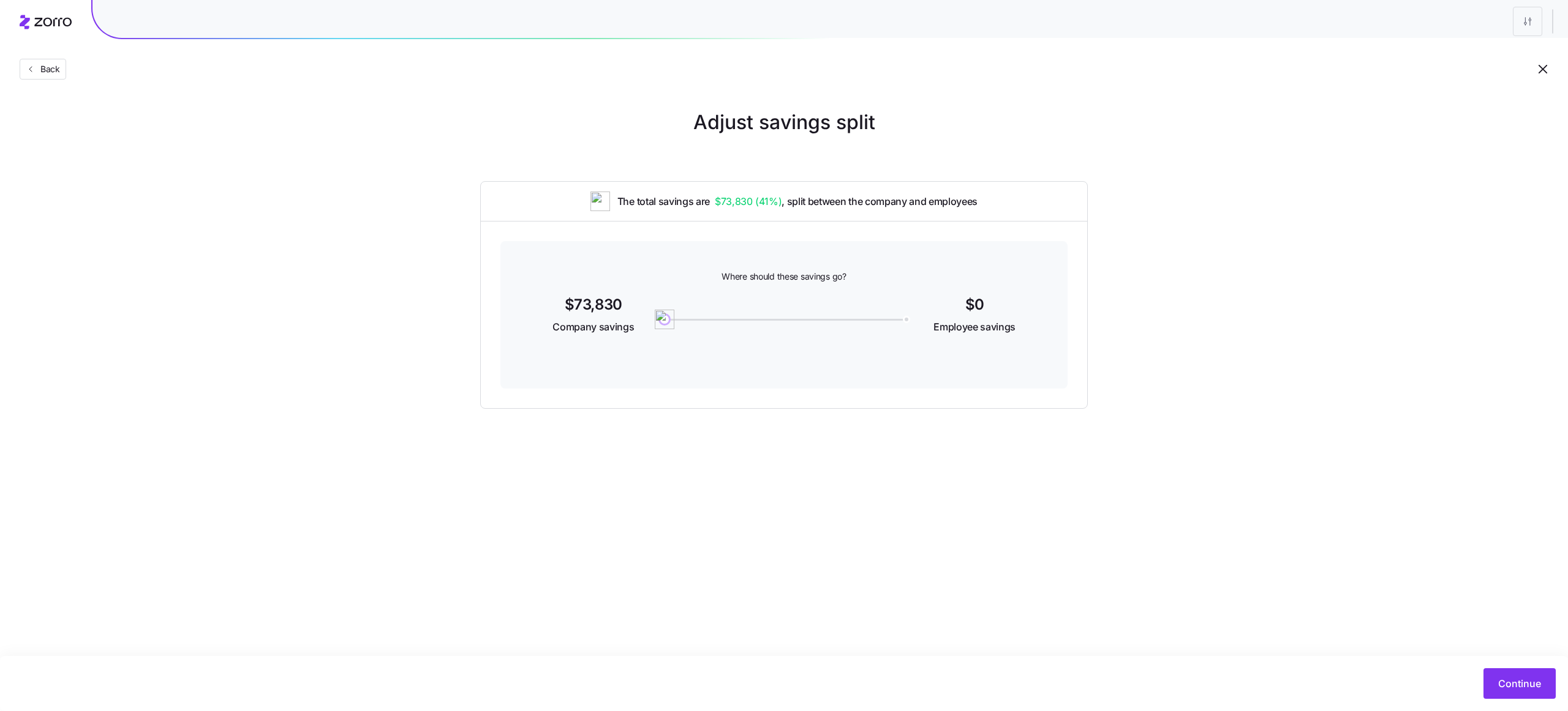
click at [36, 73] on span "Back" at bounding box center [48, 68] width 24 height 12
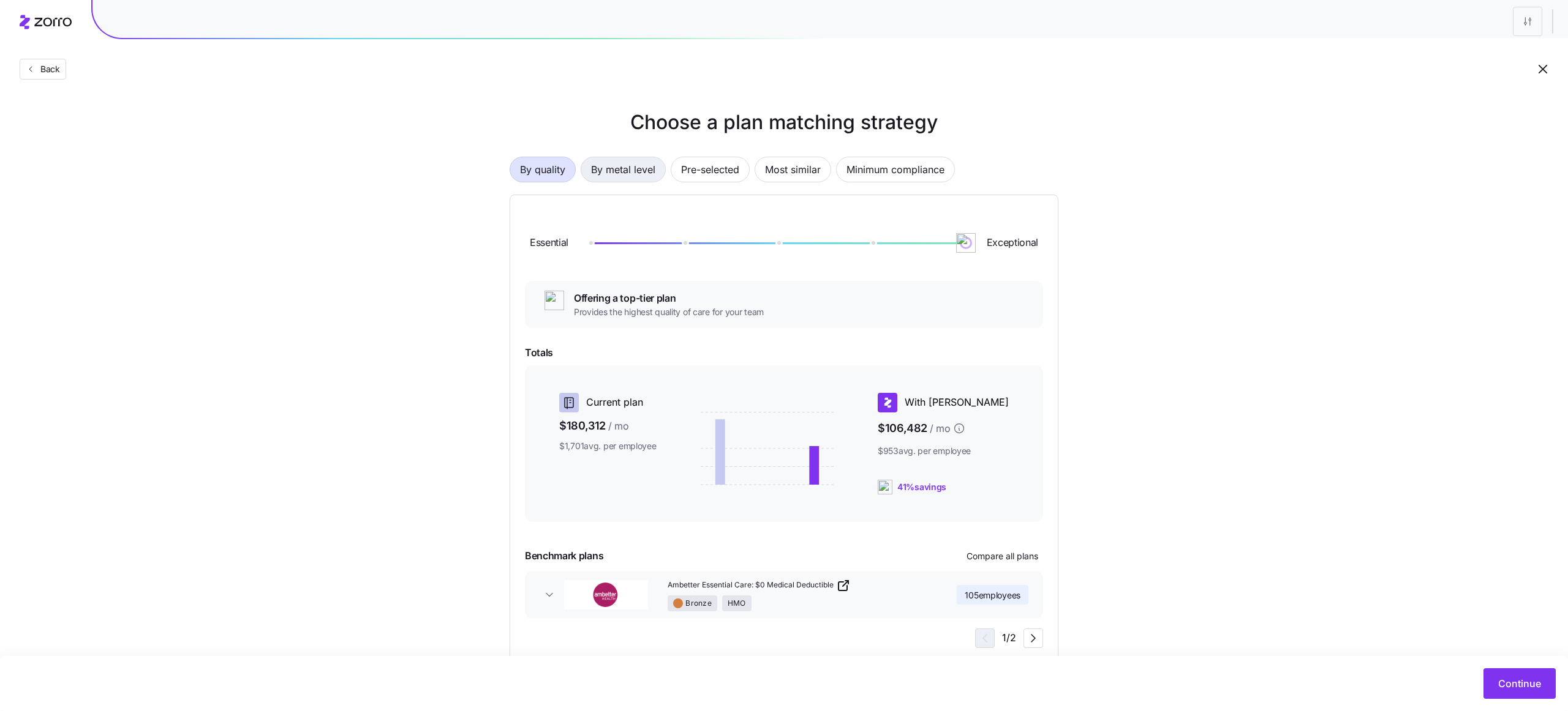
click at [640, 165] on span "By metal level" at bounding box center [622, 170] width 64 height 24
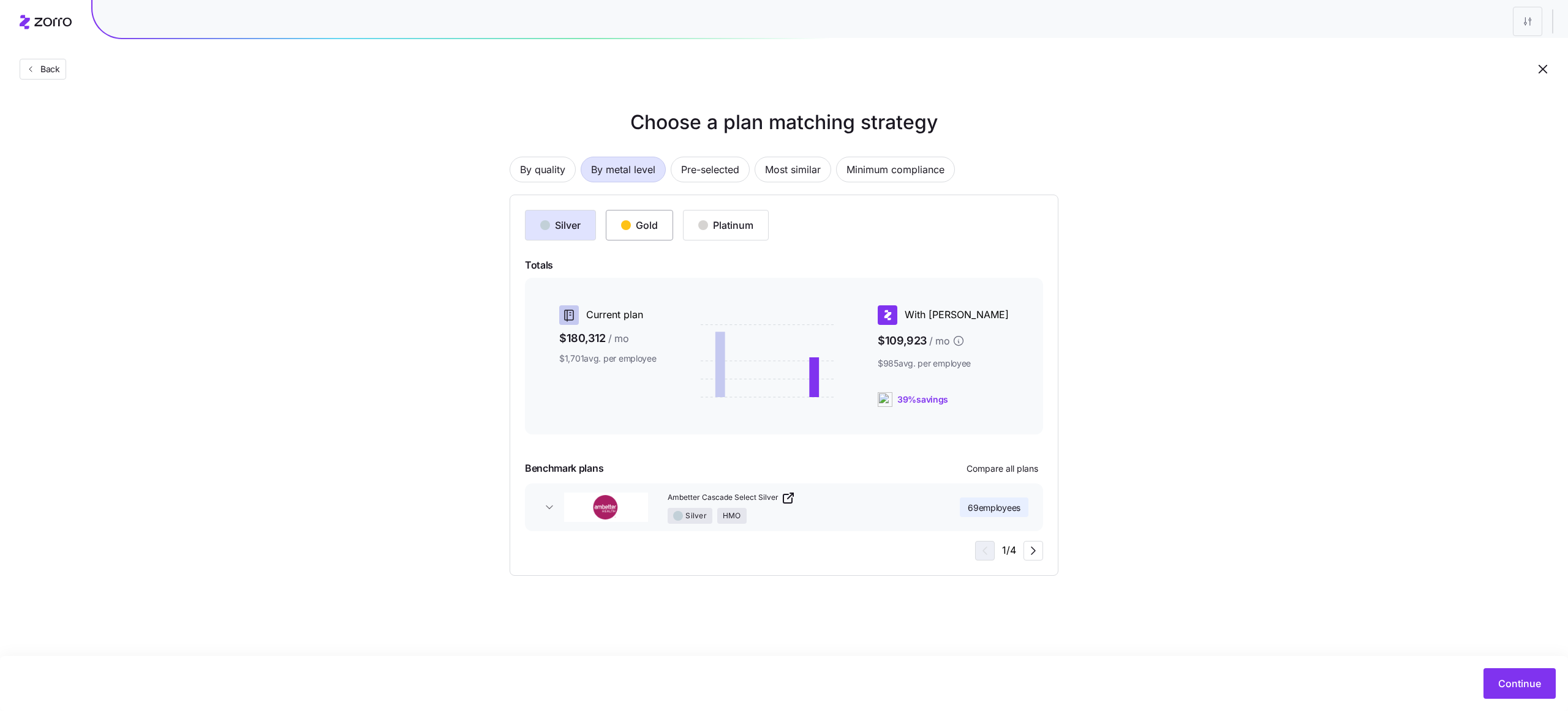
click at [647, 235] on button "Gold" at bounding box center [639, 225] width 68 height 31
click at [1510, 691] on button "Continue" at bounding box center [1519, 684] width 73 height 31
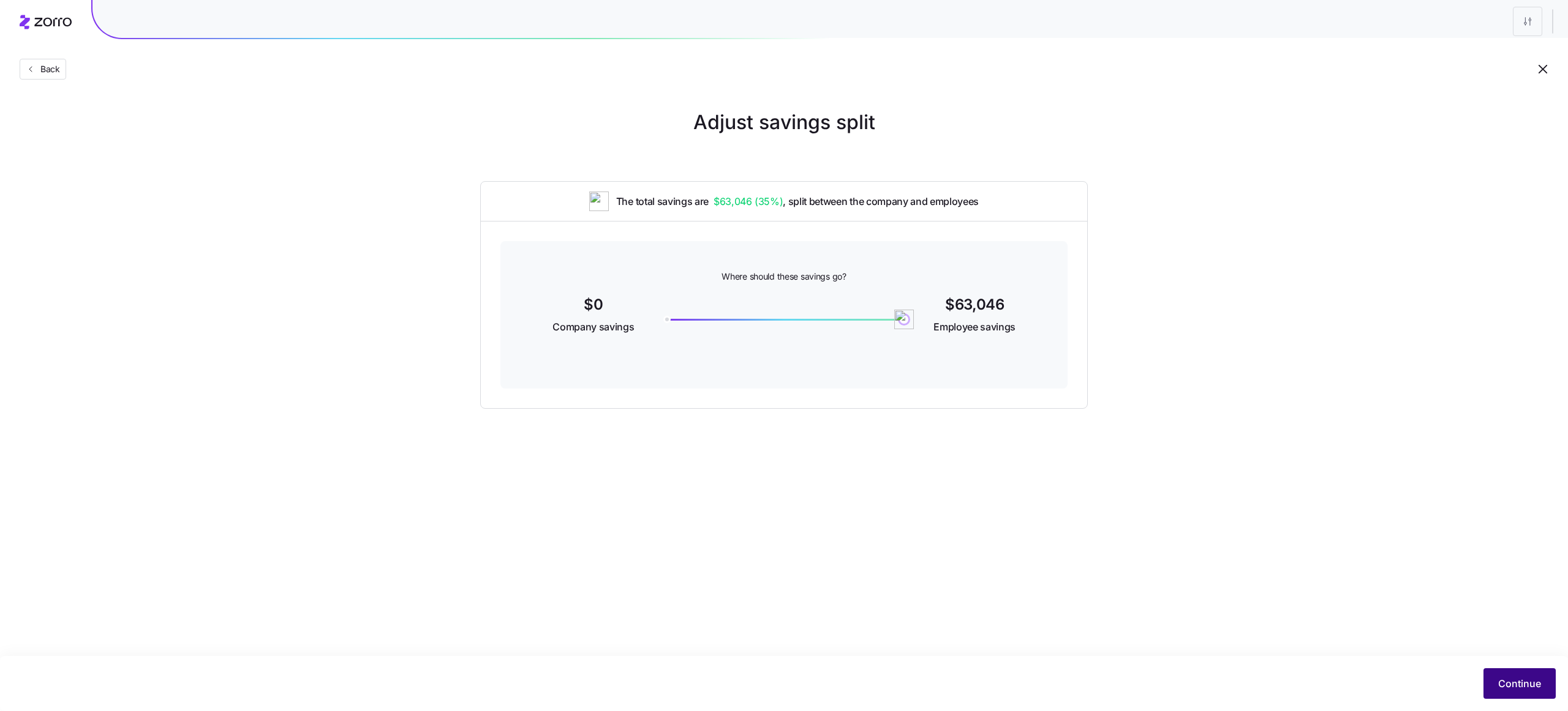
click at [1526, 689] on span "Continue" at bounding box center [1519, 683] width 43 height 15
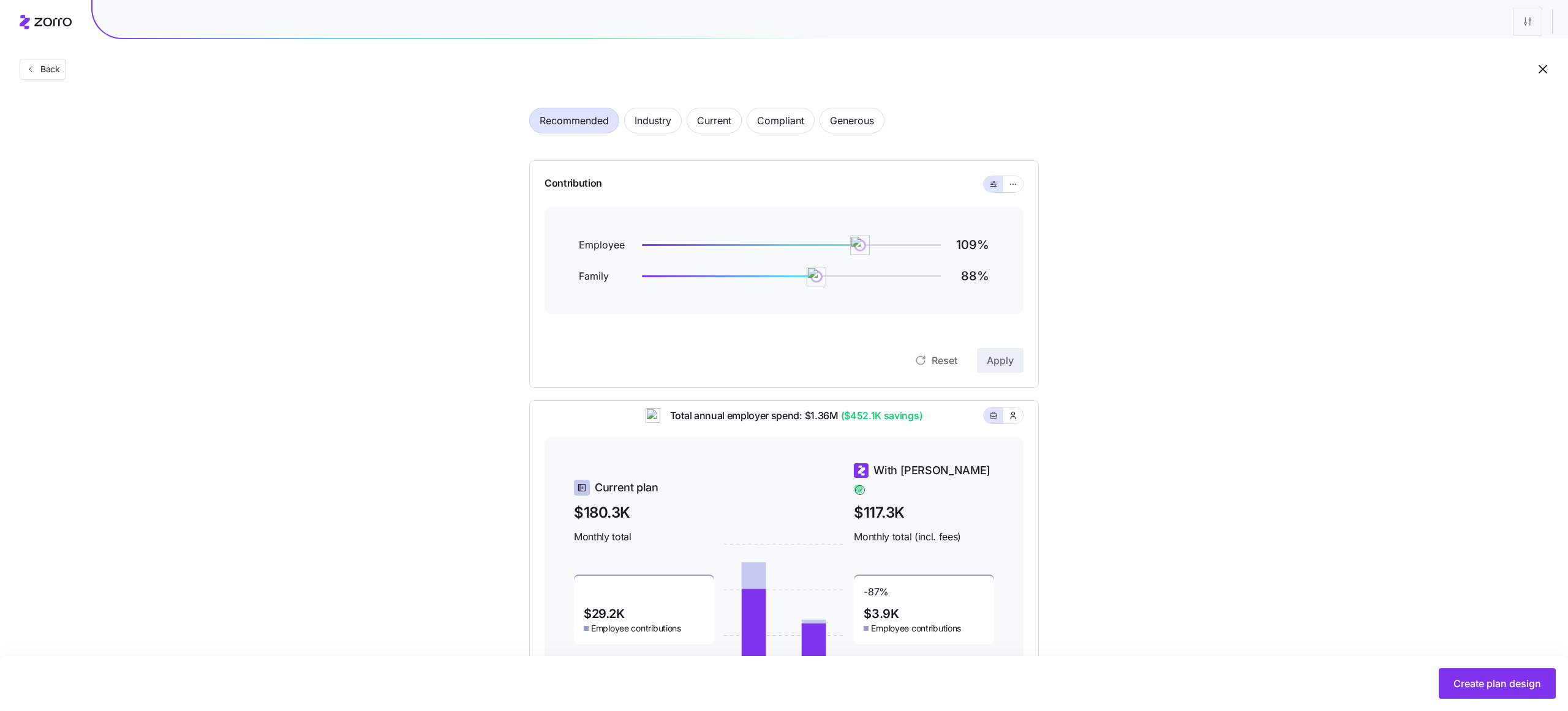
scroll to position [42, 0]
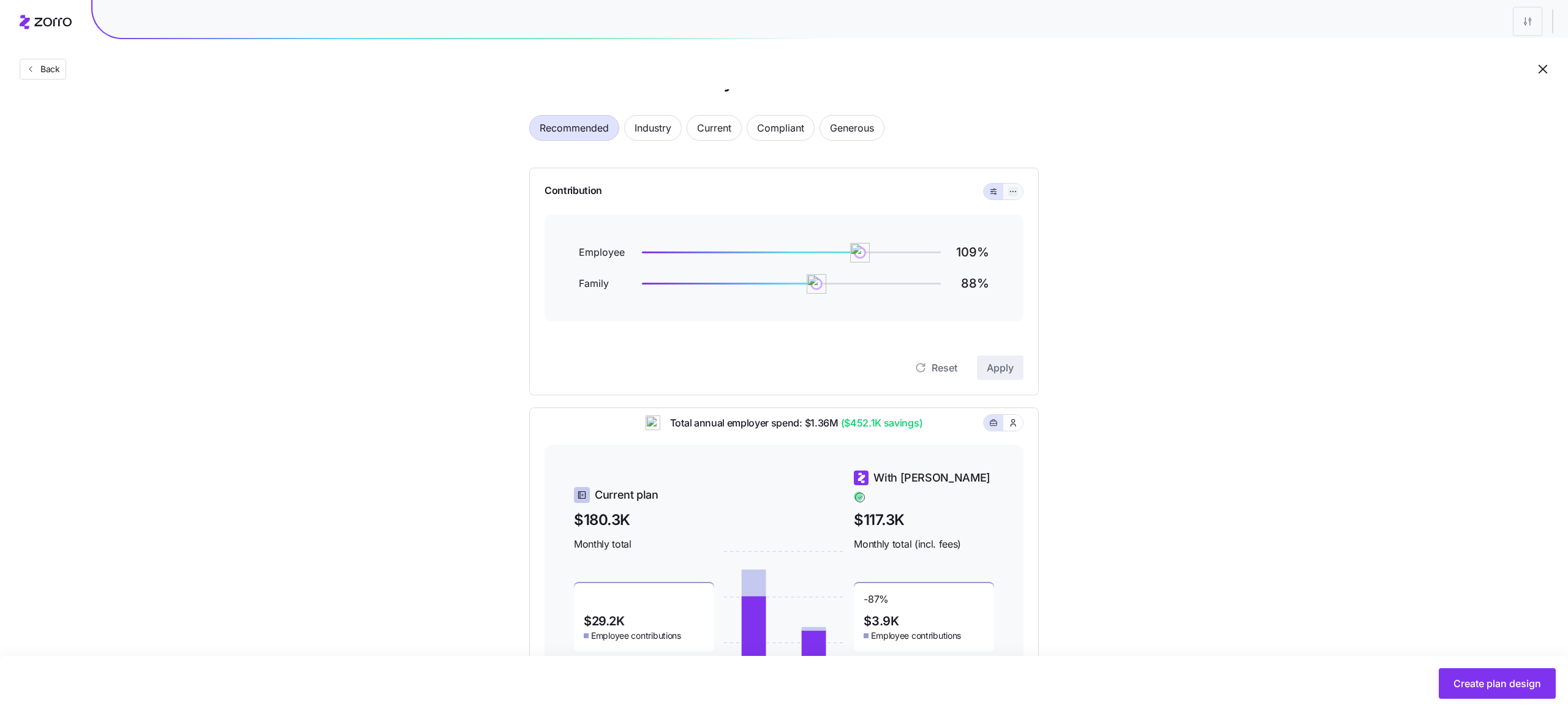
click at [1008, 196] on button "button" at bounding box center [1013, 192] width 10 height 10
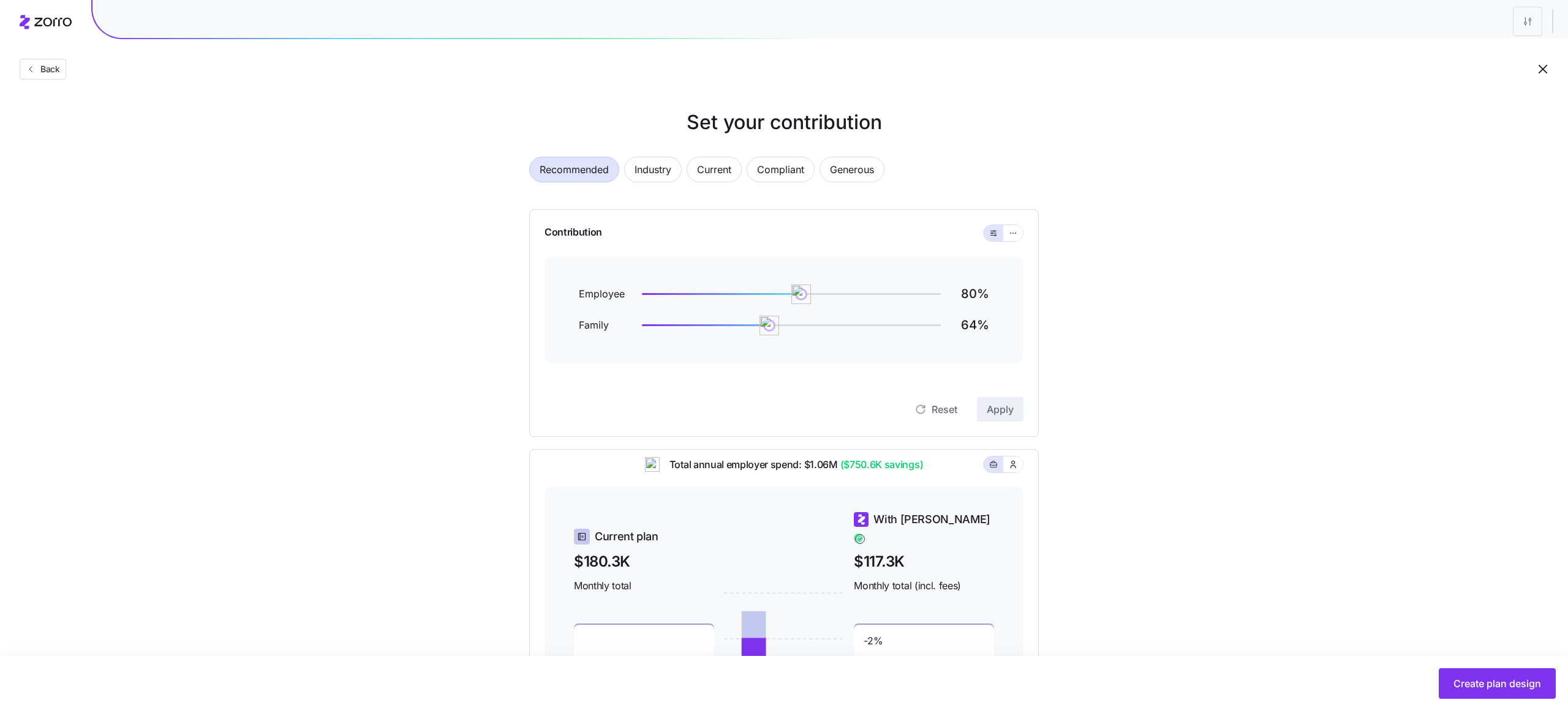
scroll to position [32, 0]
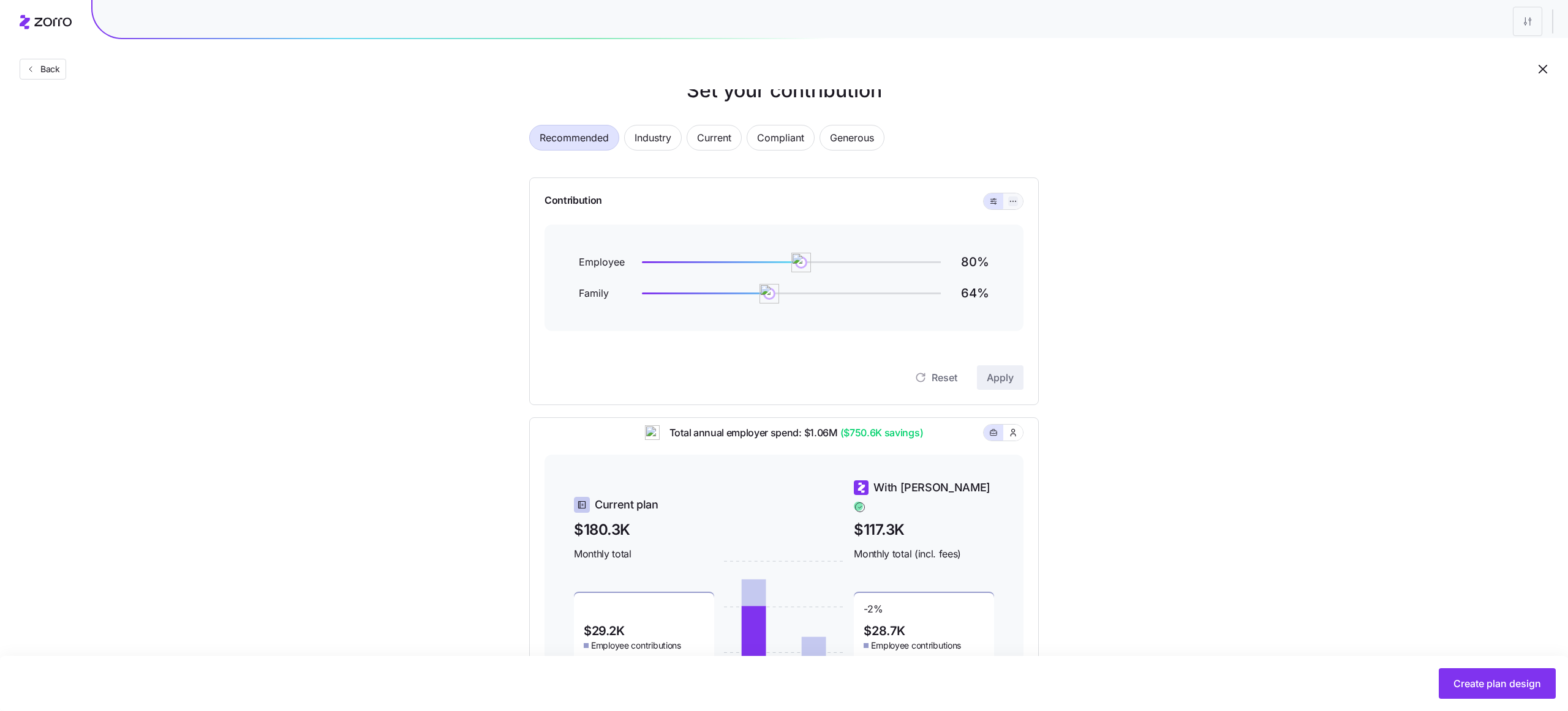
click at [1010, 197] on button "button" at bounding box center [1013, 201] width 10 height 10
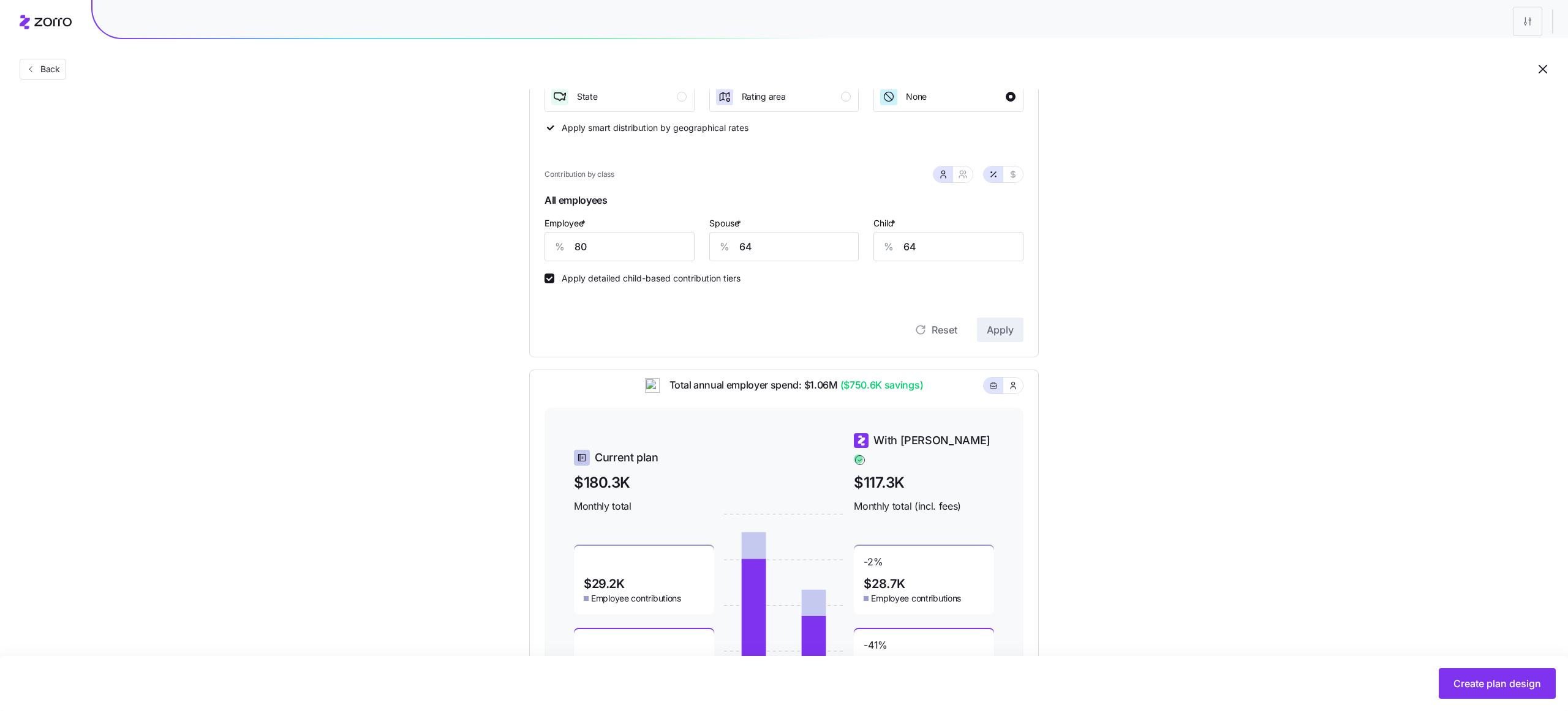
scroll to position [269, 0]
click at [962, 173] on icon "button" at bounding box center [963, 175] width 10 height 10
type input "72"
type input "74"
click at [945, 175] on icon "button" at bounding box center [943, 175] width 10 height 10
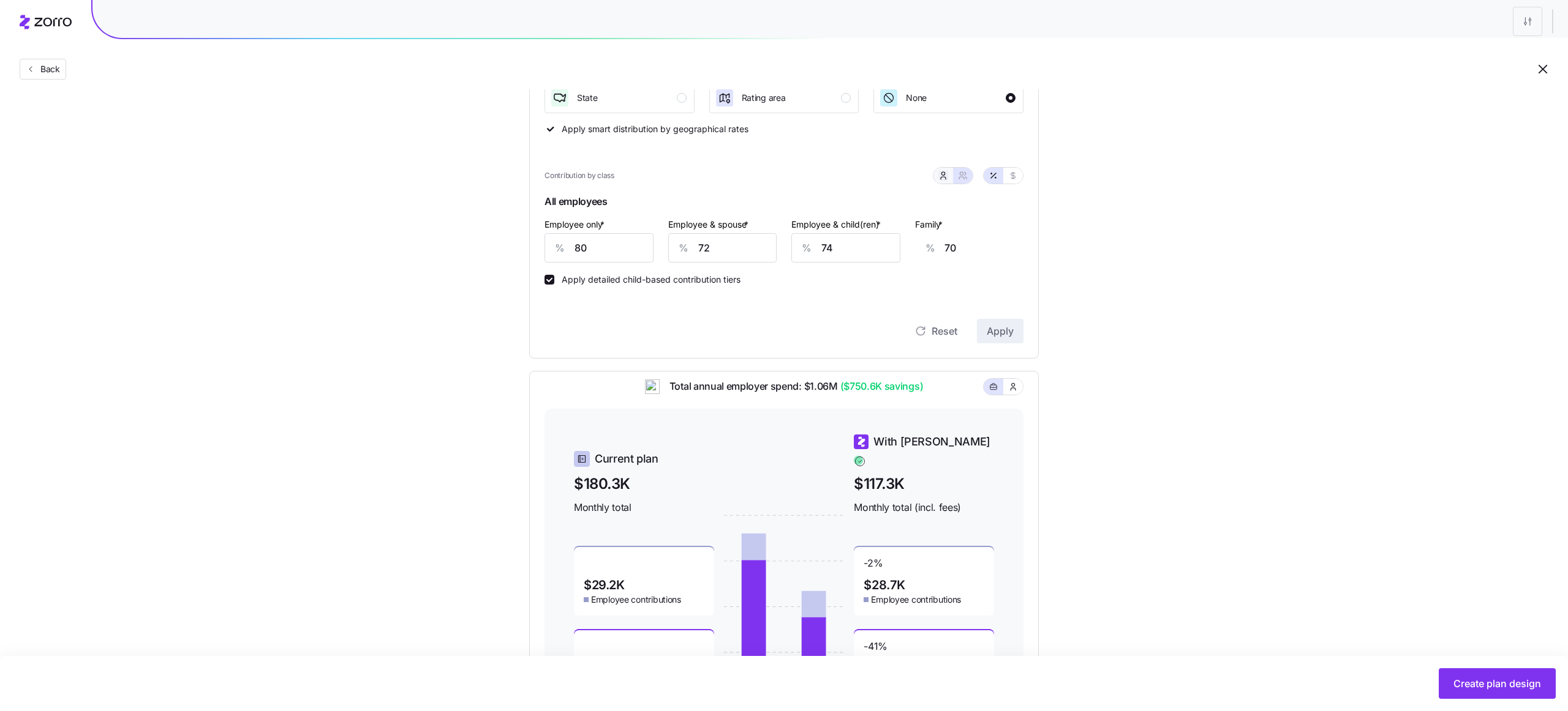
type input "64"
click at [959, 175] on icon "button" at bounding box center [963, 175] width 10 height 10
type input "72"
type input "74"
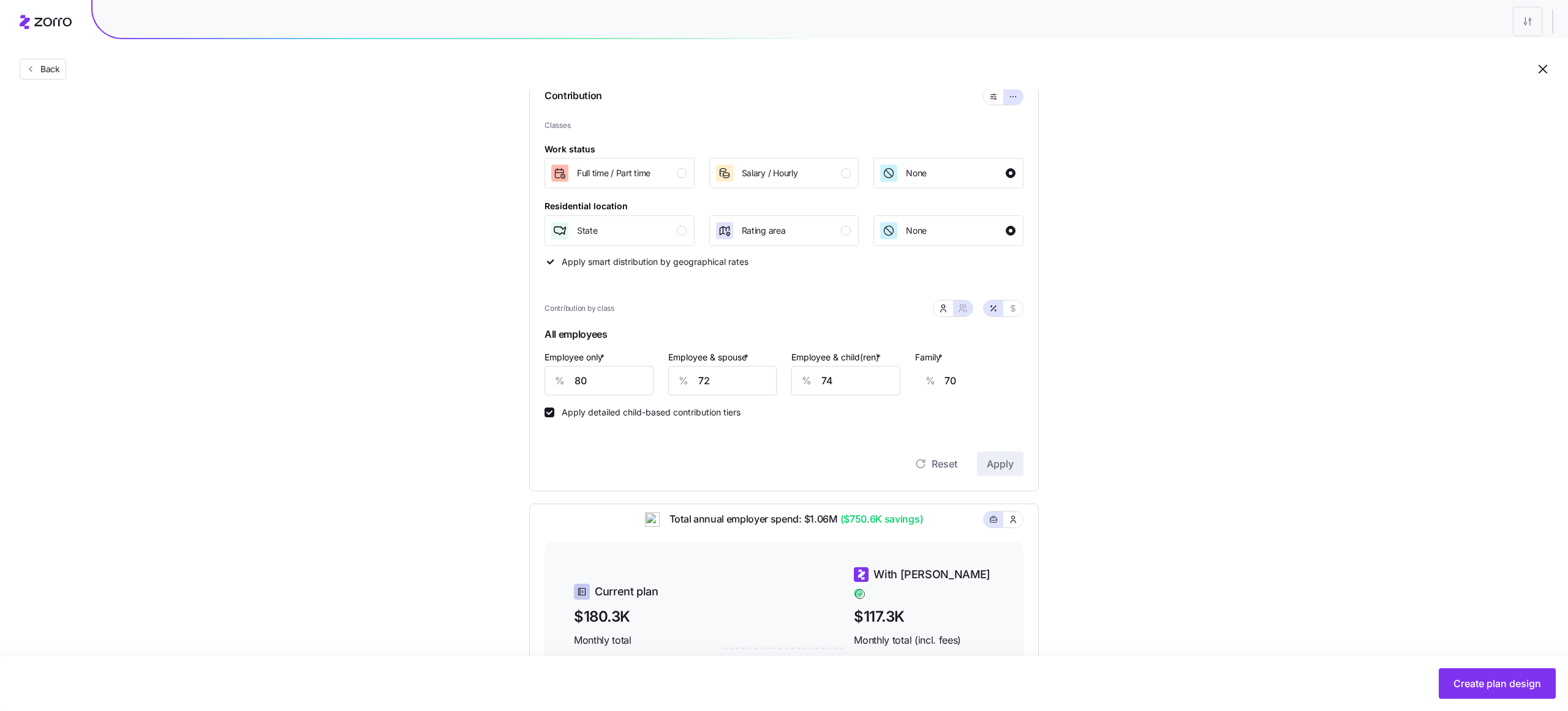
scroll to position [116, 0]
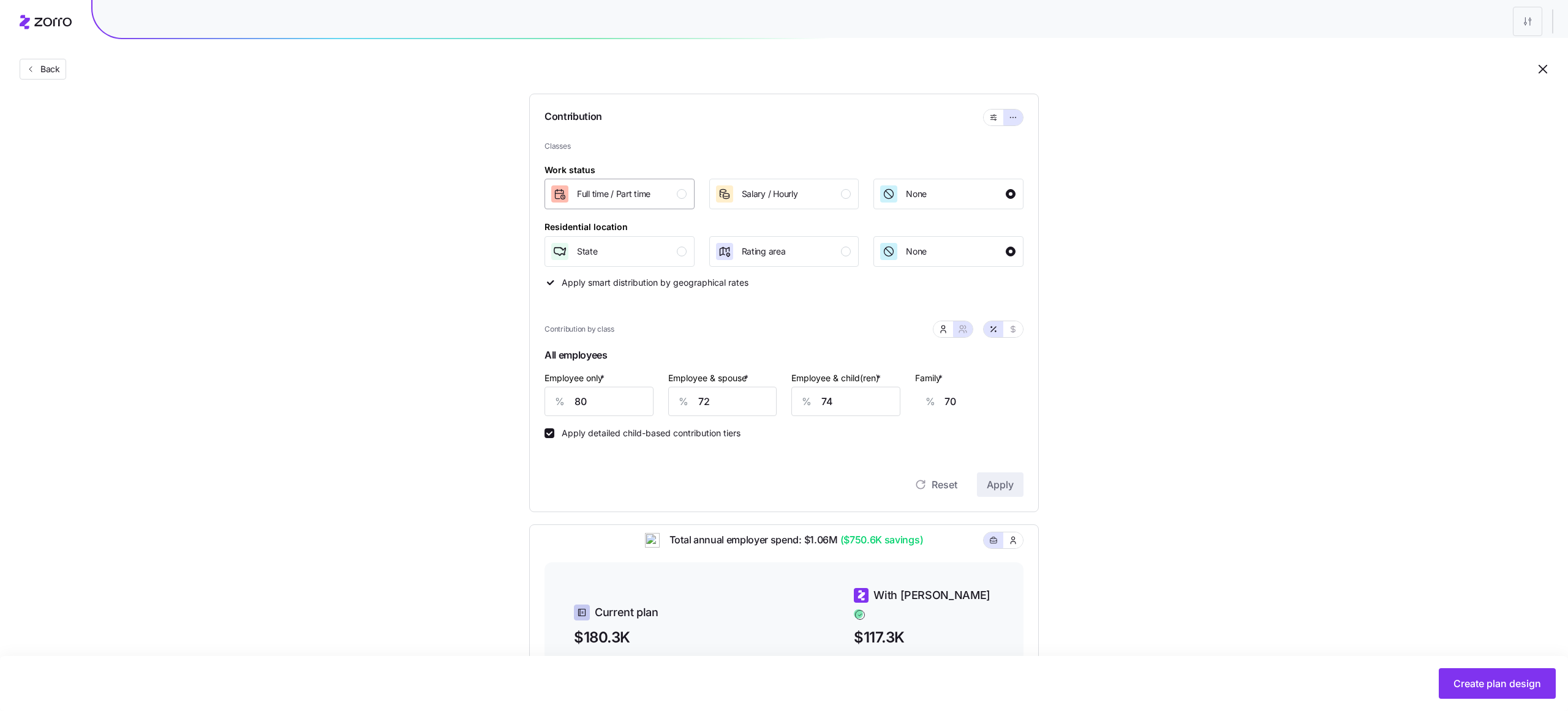
click at [642, 186] on div "Full time / Part time" at bounding box center [613, 194] width 73 height 20
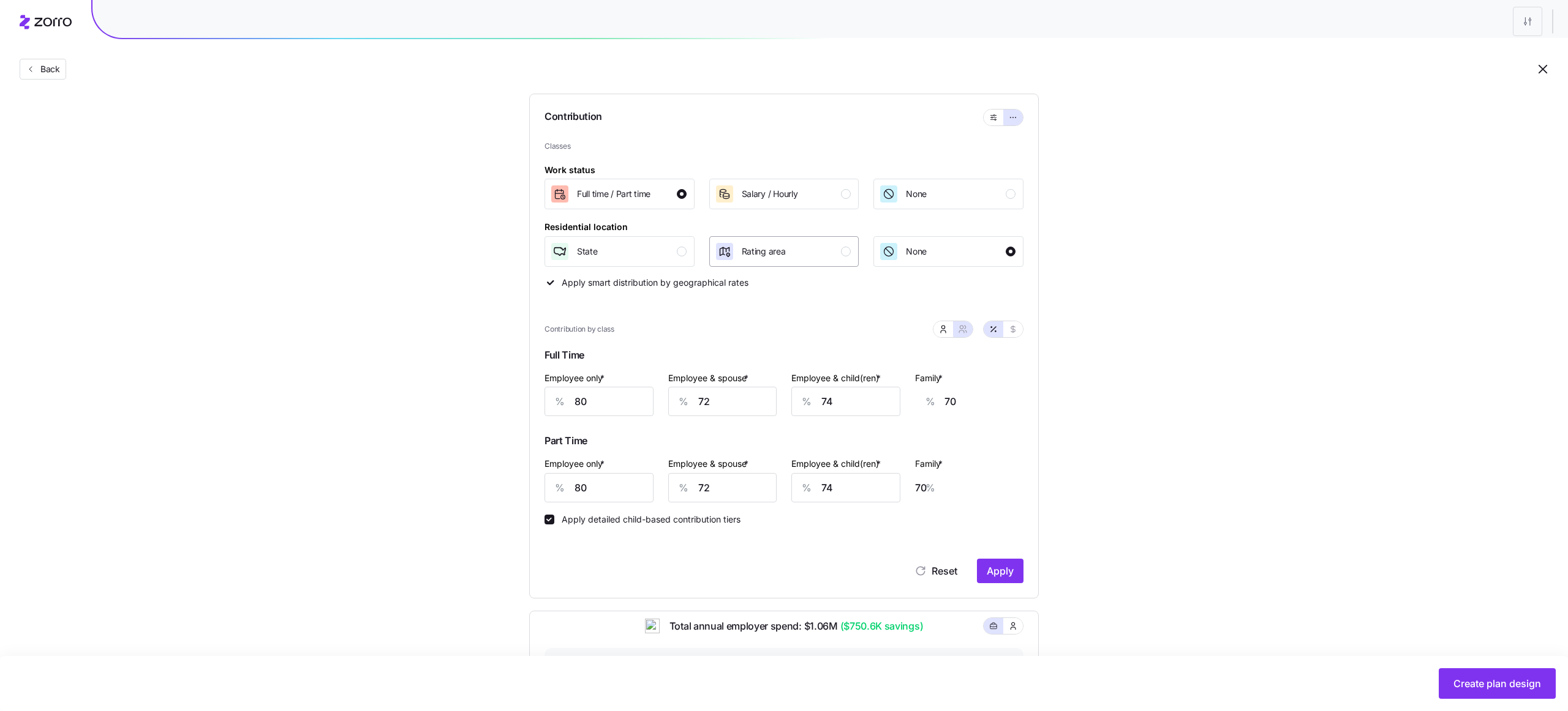
click at [755, 255] on span "Rating area" at bounding box center [764, 251] width 44 height 12
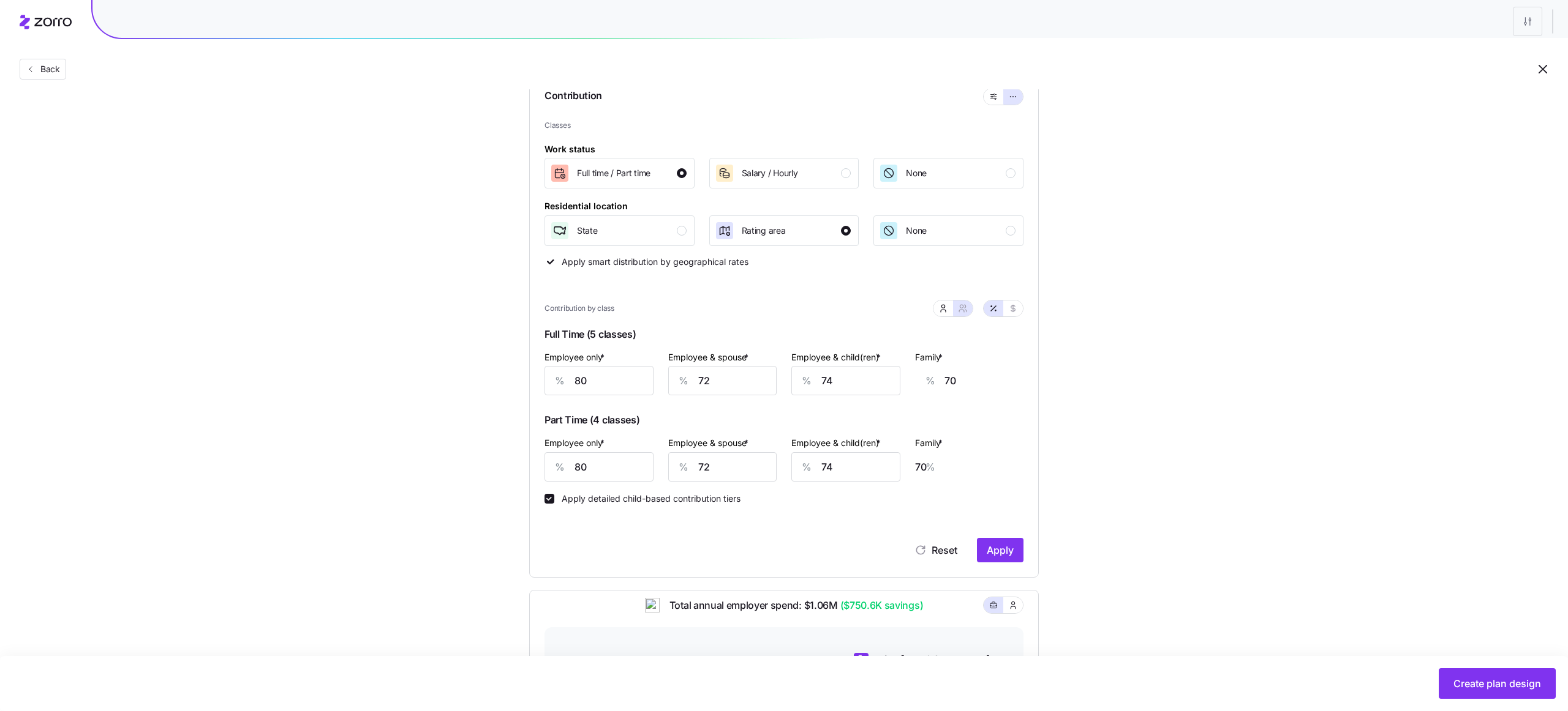
scroll to position [130, 0]
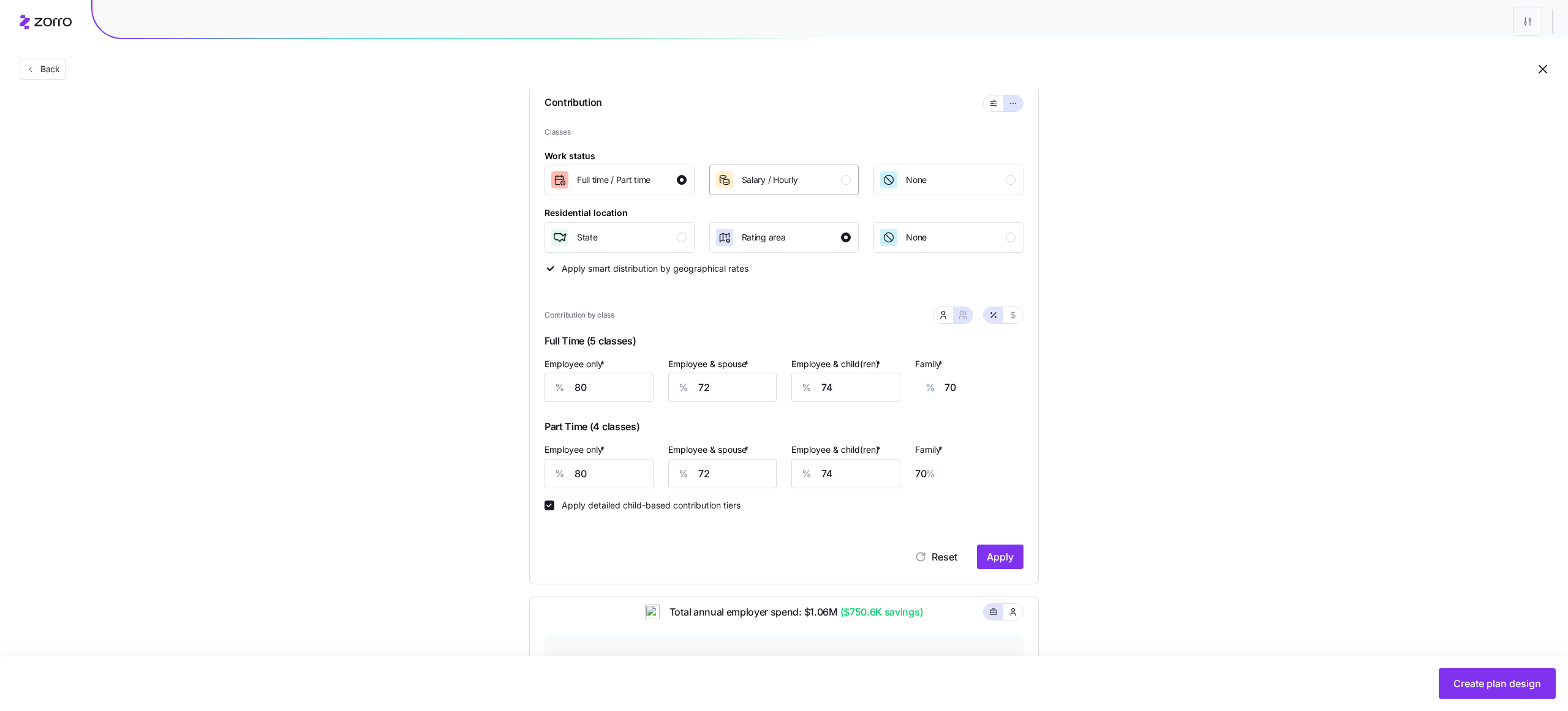
click at [742, 183] on span "Salary / Hourly" at bounding box center [769, 179] width 56 height 12
click at [600, 183] on span "Full time / Part time" at bounding box center [613, 179] width 73 height 12
click at [760, 178] on span "Salary / Hourly" at bounding box center [769, 179] width 56 height 12
click at [646, 174] on span "Full time / Part time" at bounding box center [613, 179] width 73 height 12
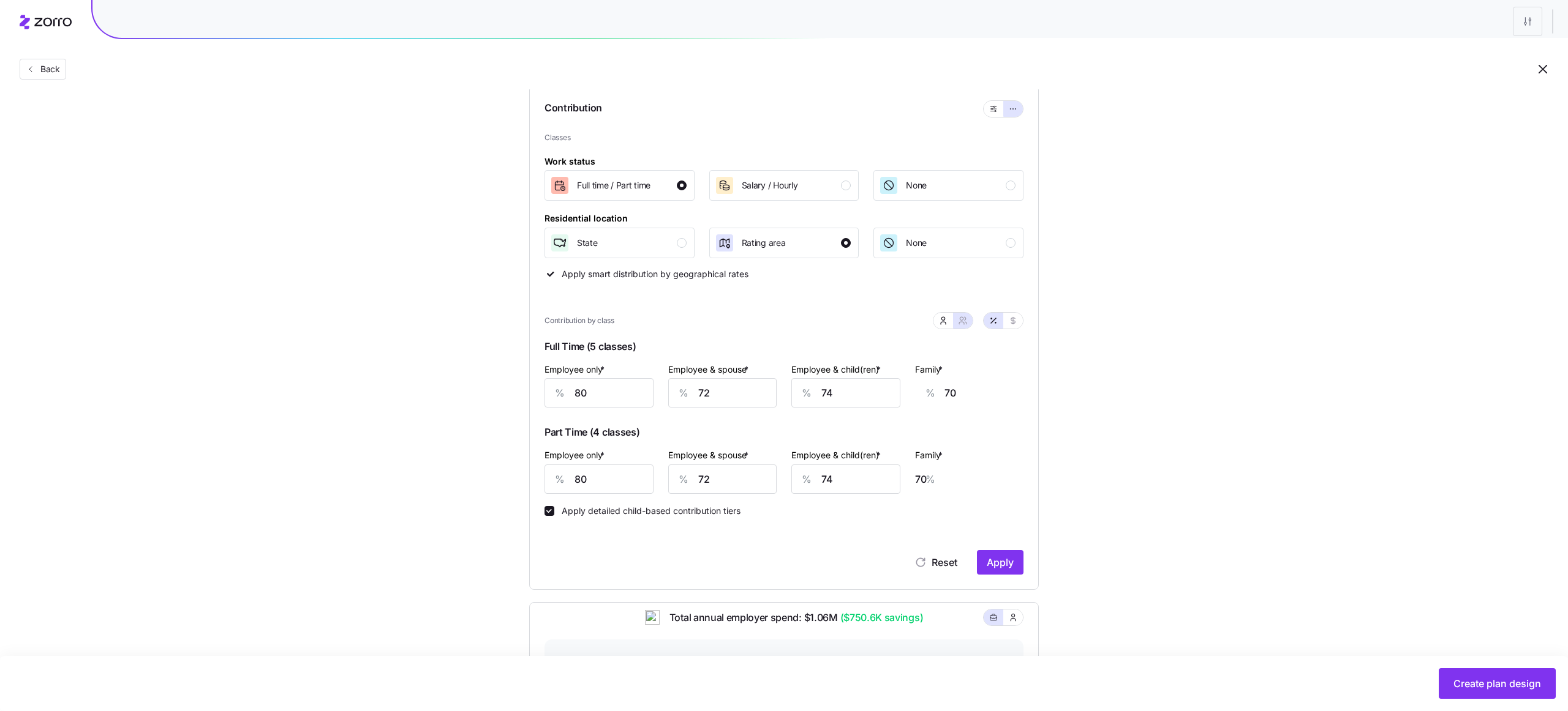
scroll to position [129, 0]
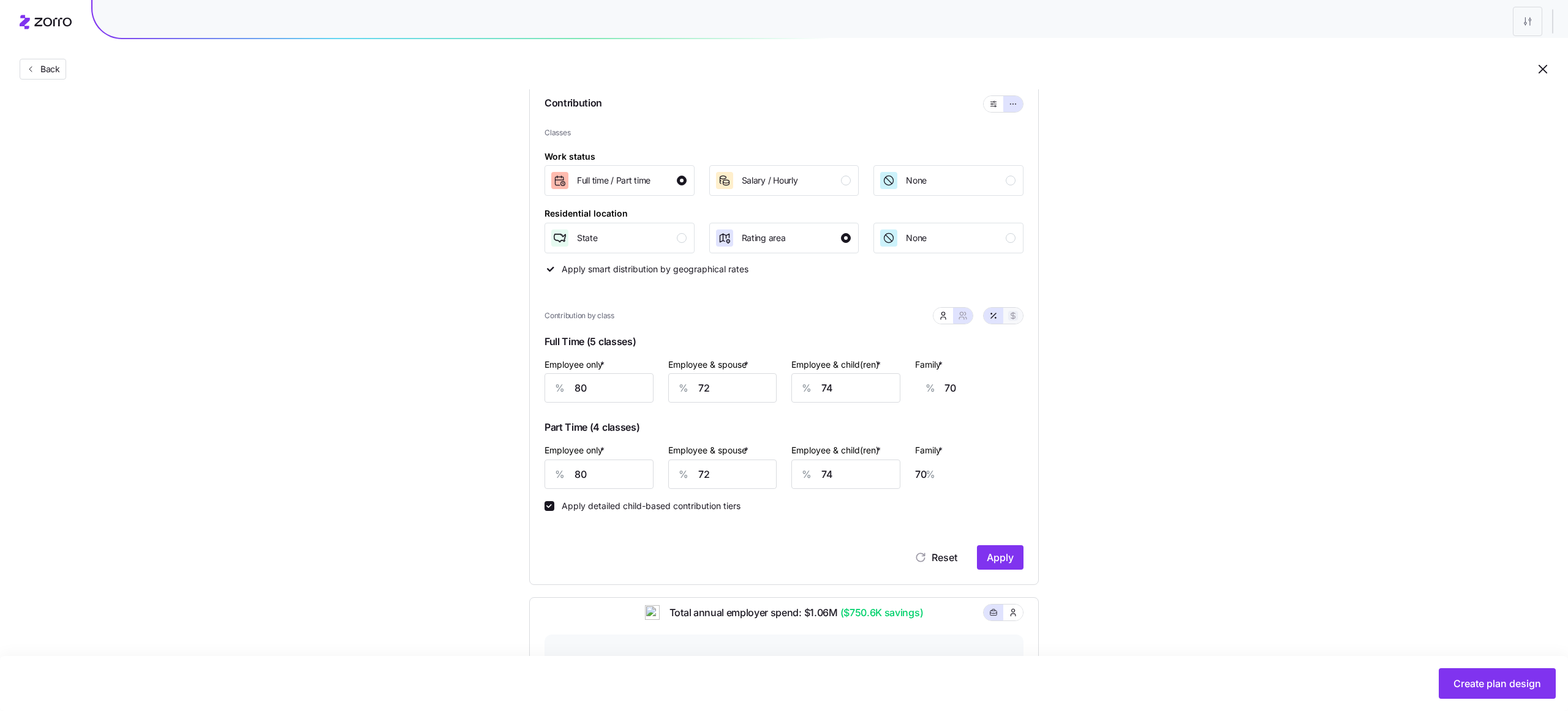
click at [1010, 313] on icon "button" at bounding box center [1013, 316] width 10 height 10
type input "520"
type input "936"
type input "792"
type input "1208"
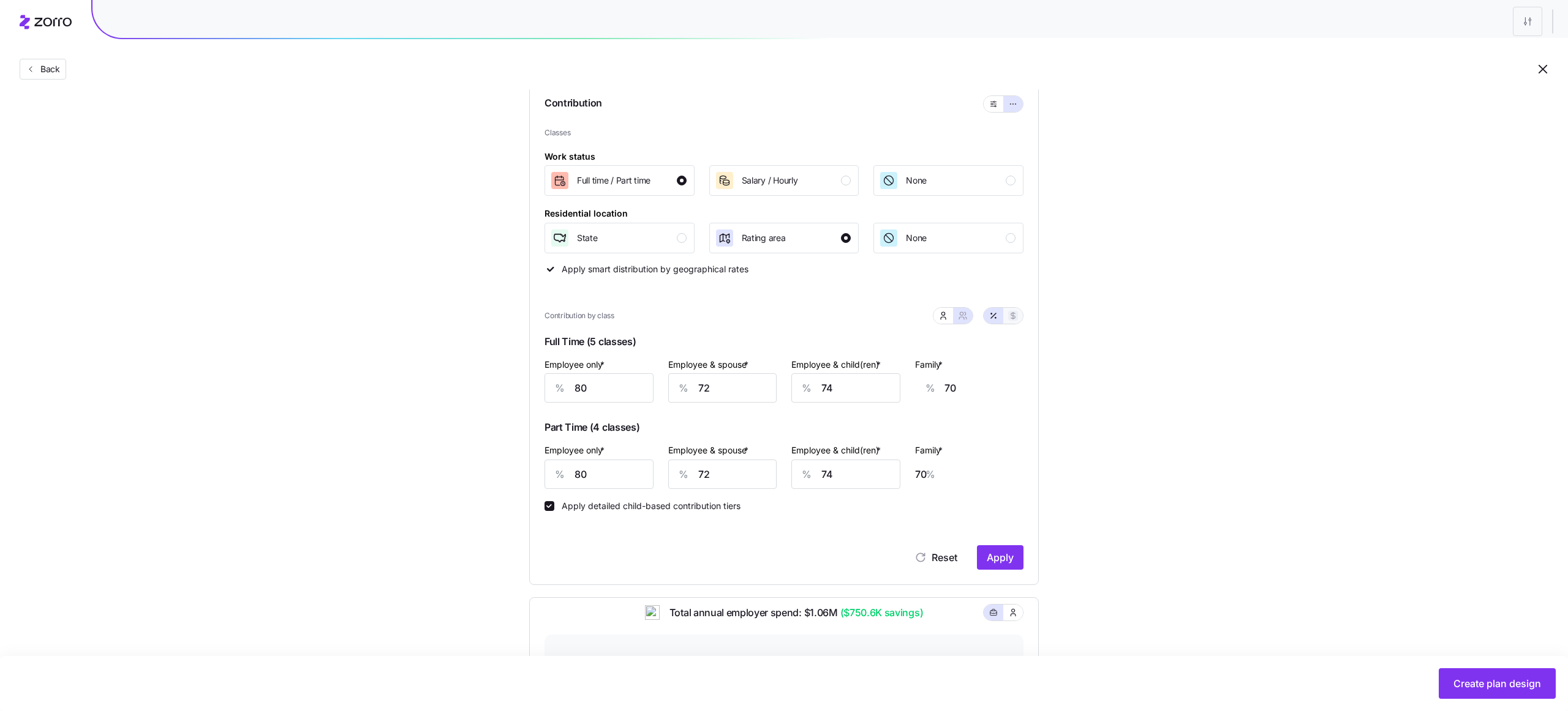
type input "520"
type input "936"
type input "792"
type input "1208"
click at [996, 313] on icon "button" at bounding box center [994, 316] width 5 height 5
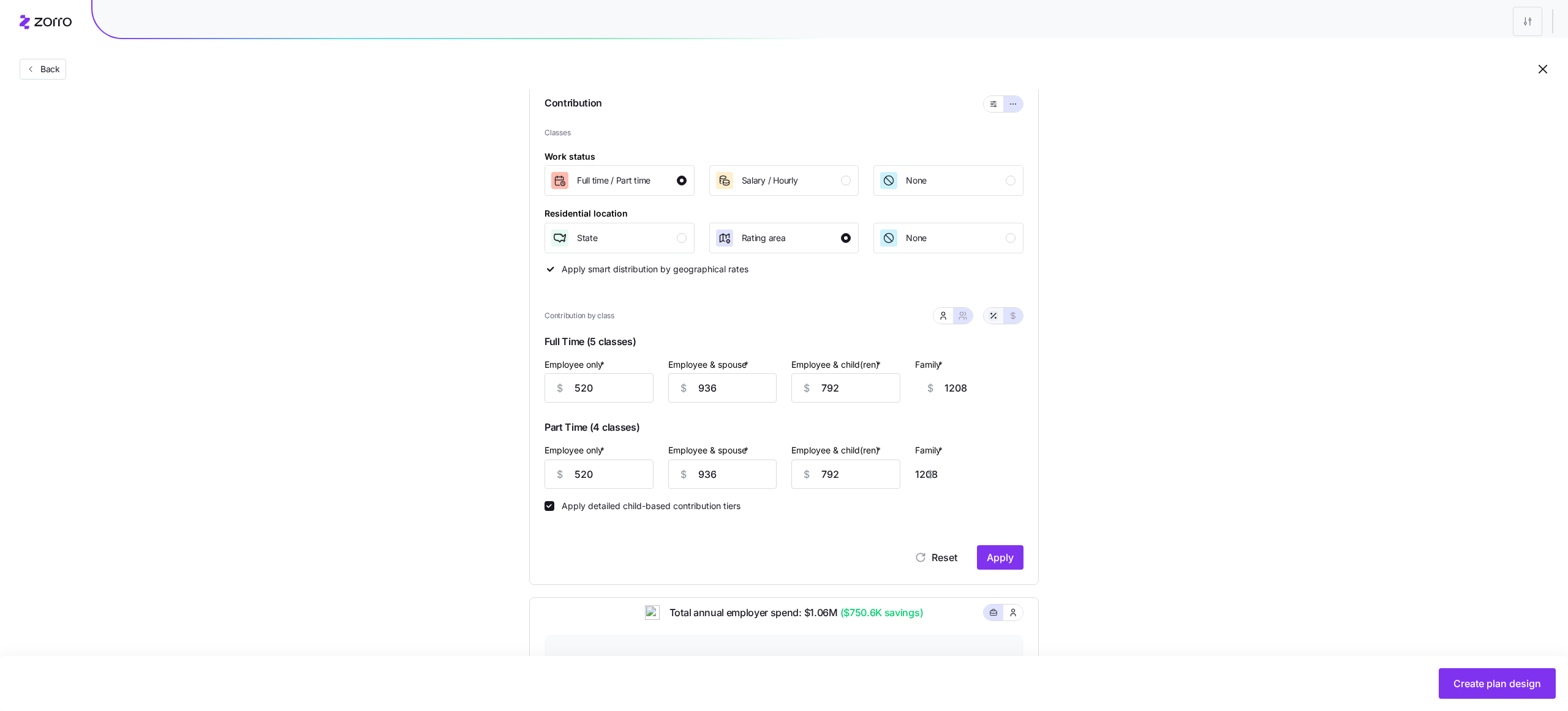
type input "80"
type input "72"
type input "74"
type input "70"
type input "80"
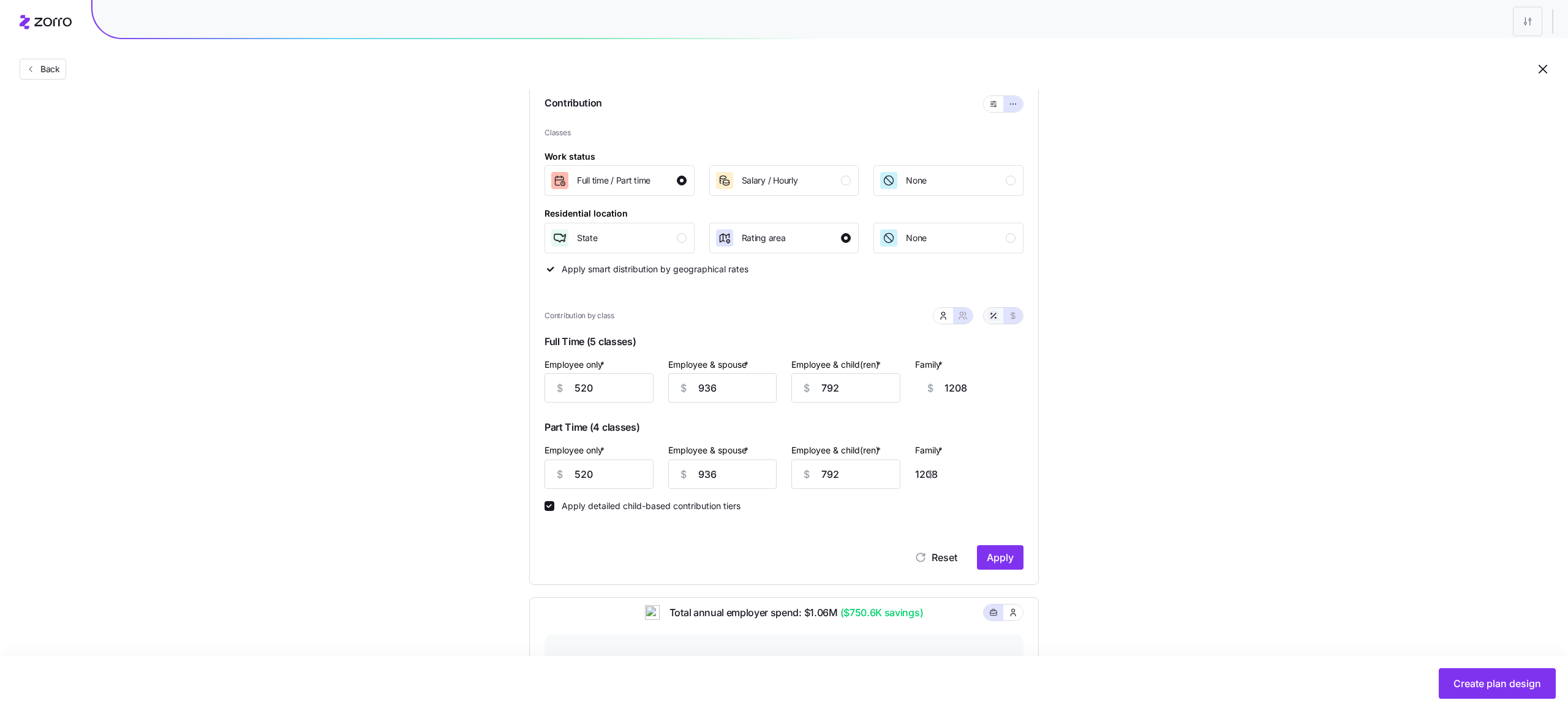
type input "72"
type input "74"
type input "70"
click at [1009, 314] on icon "button" at bounding box center [1013, 316] width 10 height 10
type input "520"
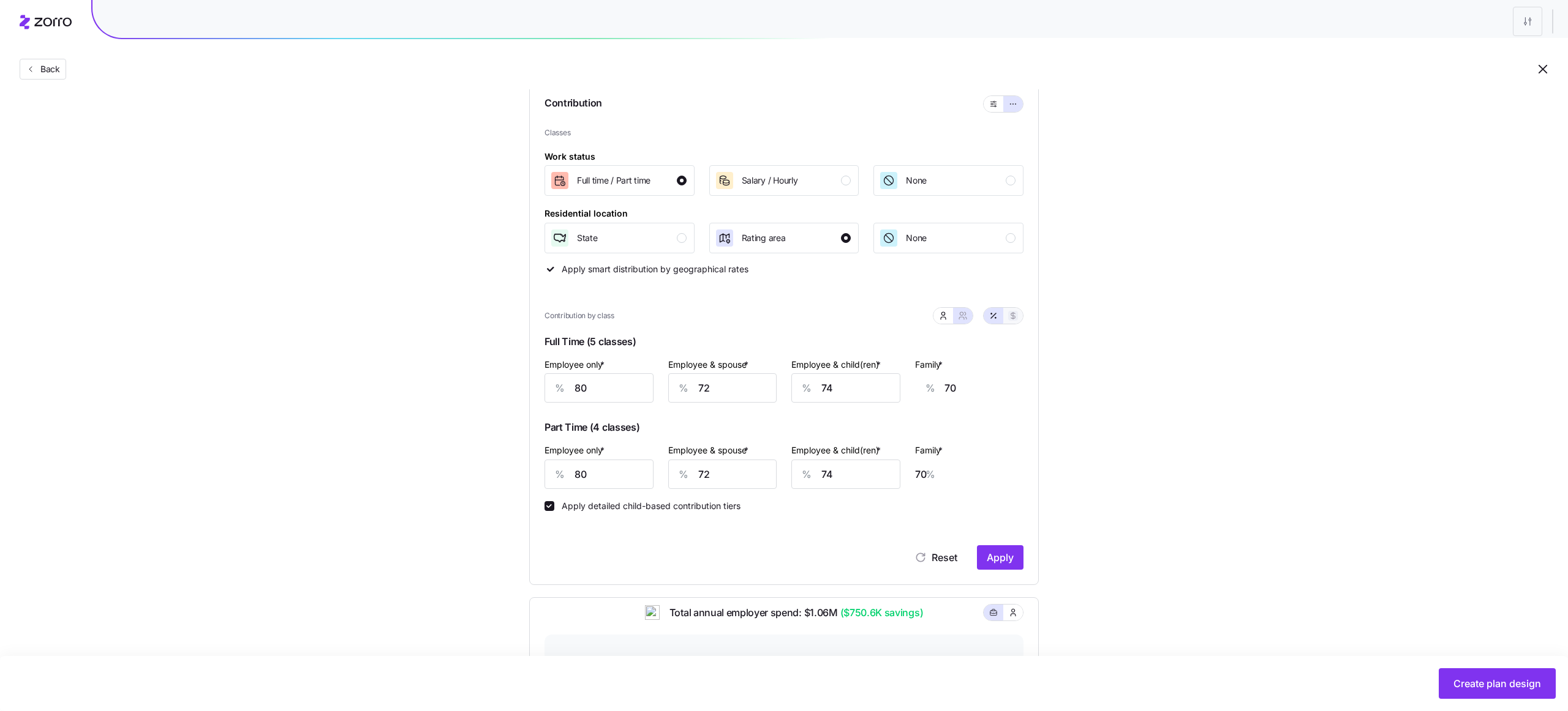
type input "936"
type input "792"
type input "1208"
type input "520"
type input "936"
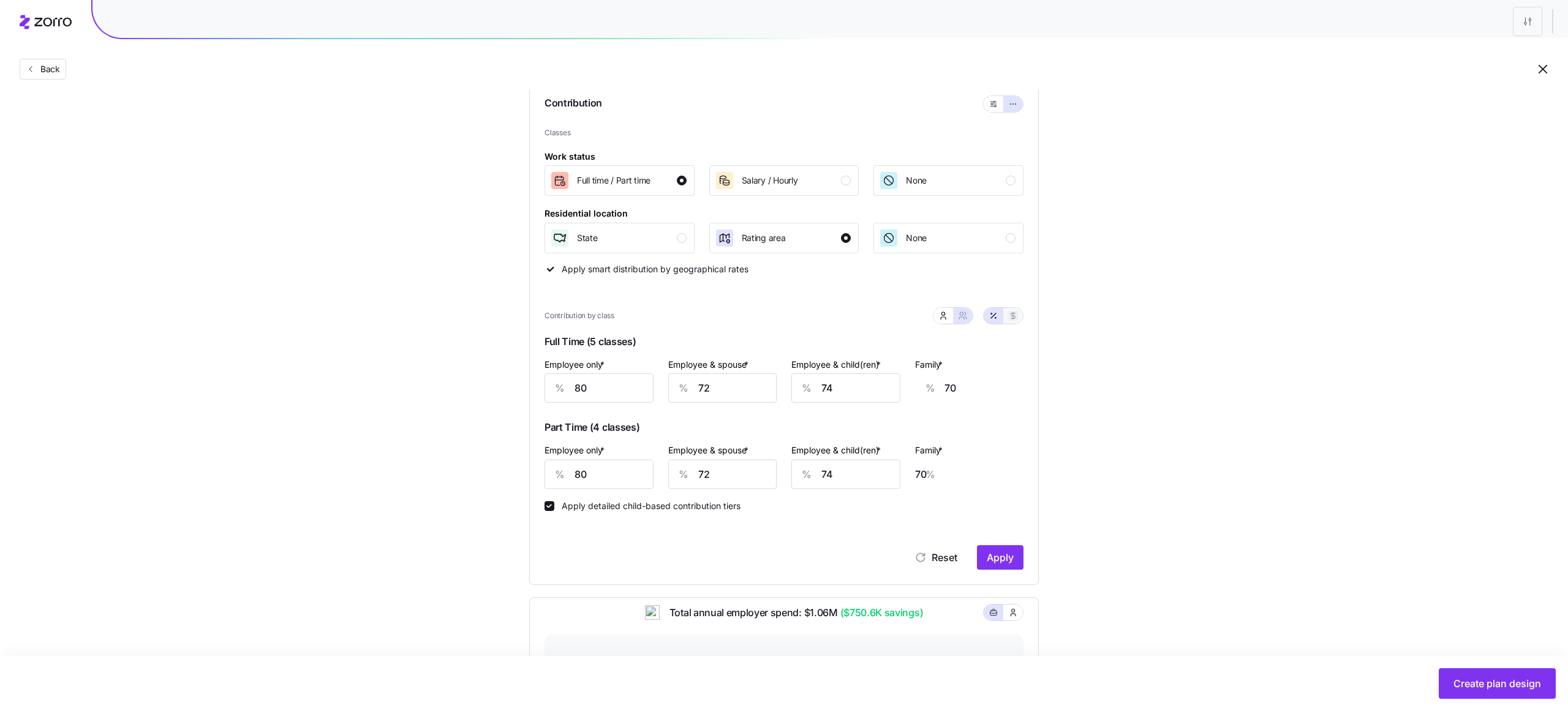
type input "792"
type input "1208"
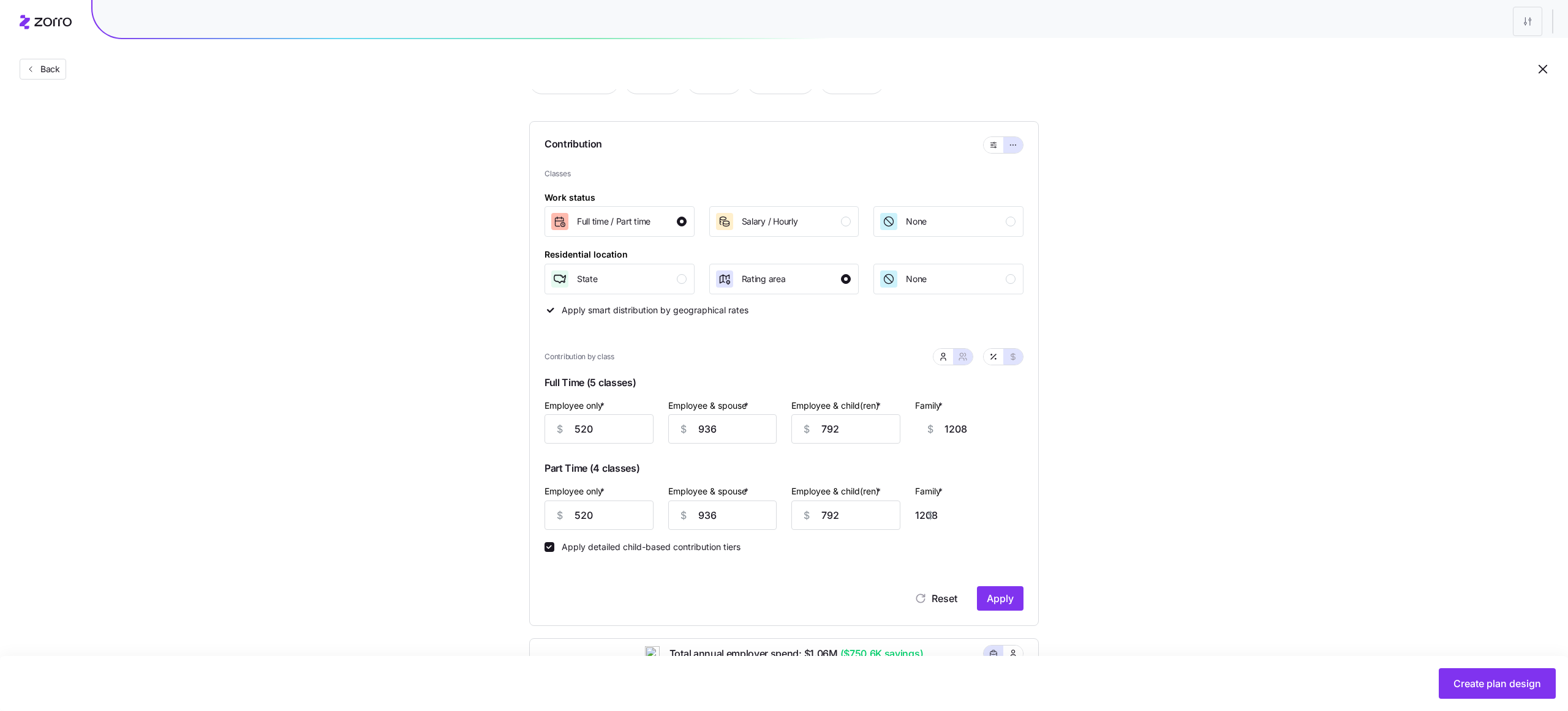
scroll to position [85, 0]
click at [994, 358] on icon "button" at bounding box center [994, 360] width 10 height 10
type input "80"
type input "72"
type input "74"
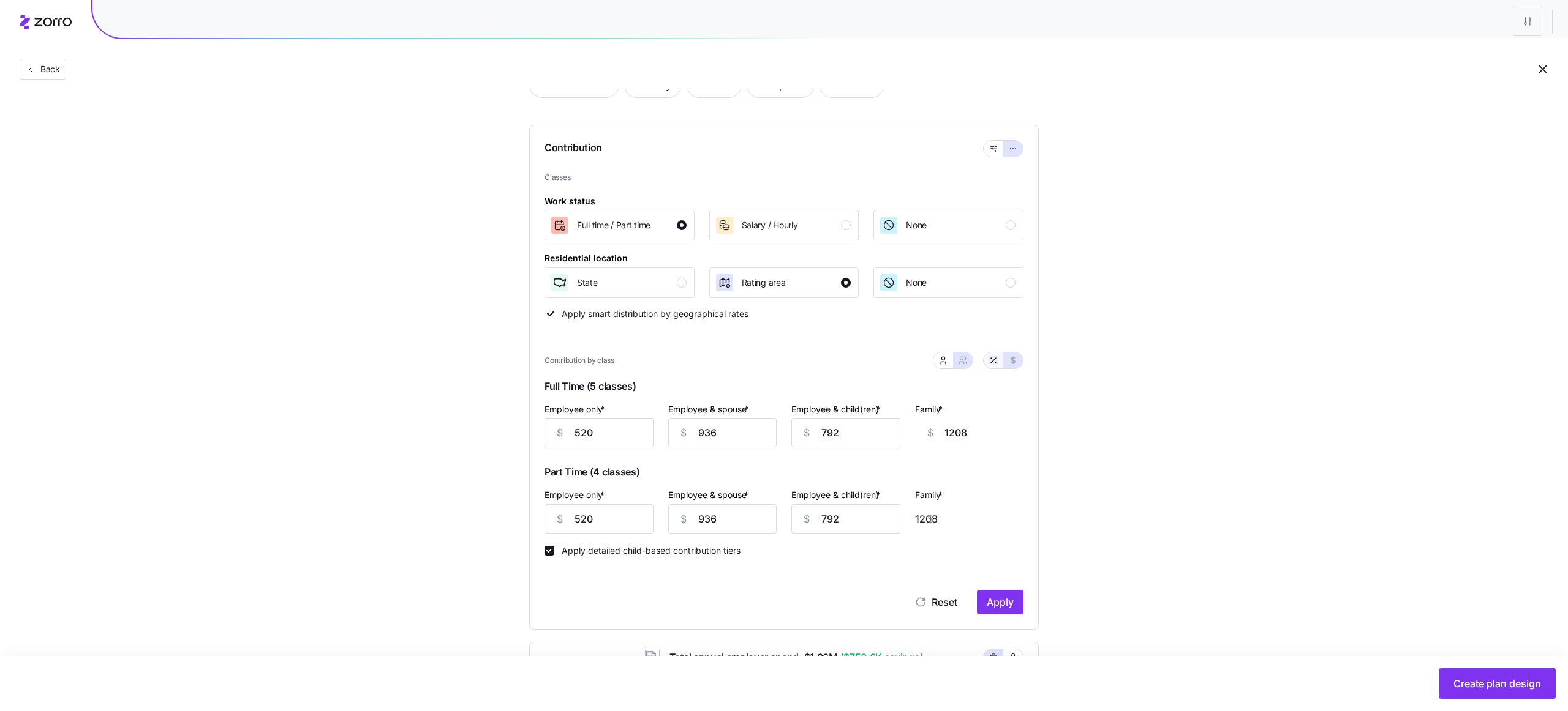
type input "70"
type input "80"
type input "72"
type input "74"
type input "70"
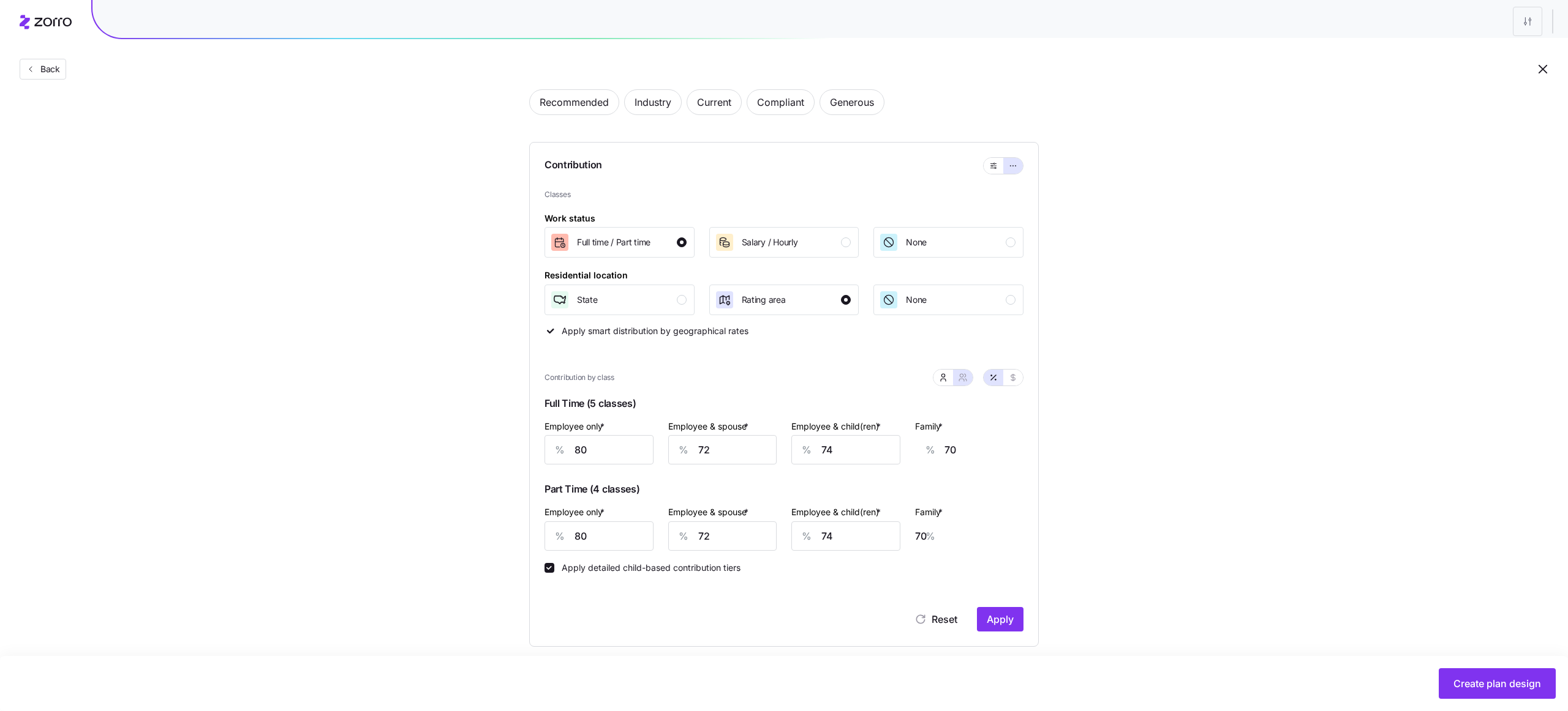
scroll to position [68, 0]
click at [625, 532] on input "80" at bounding box center [599, 536] width 109 height 29
click at [600, 452] on input "80" at bounding box center [599, 449] width 109 height 29
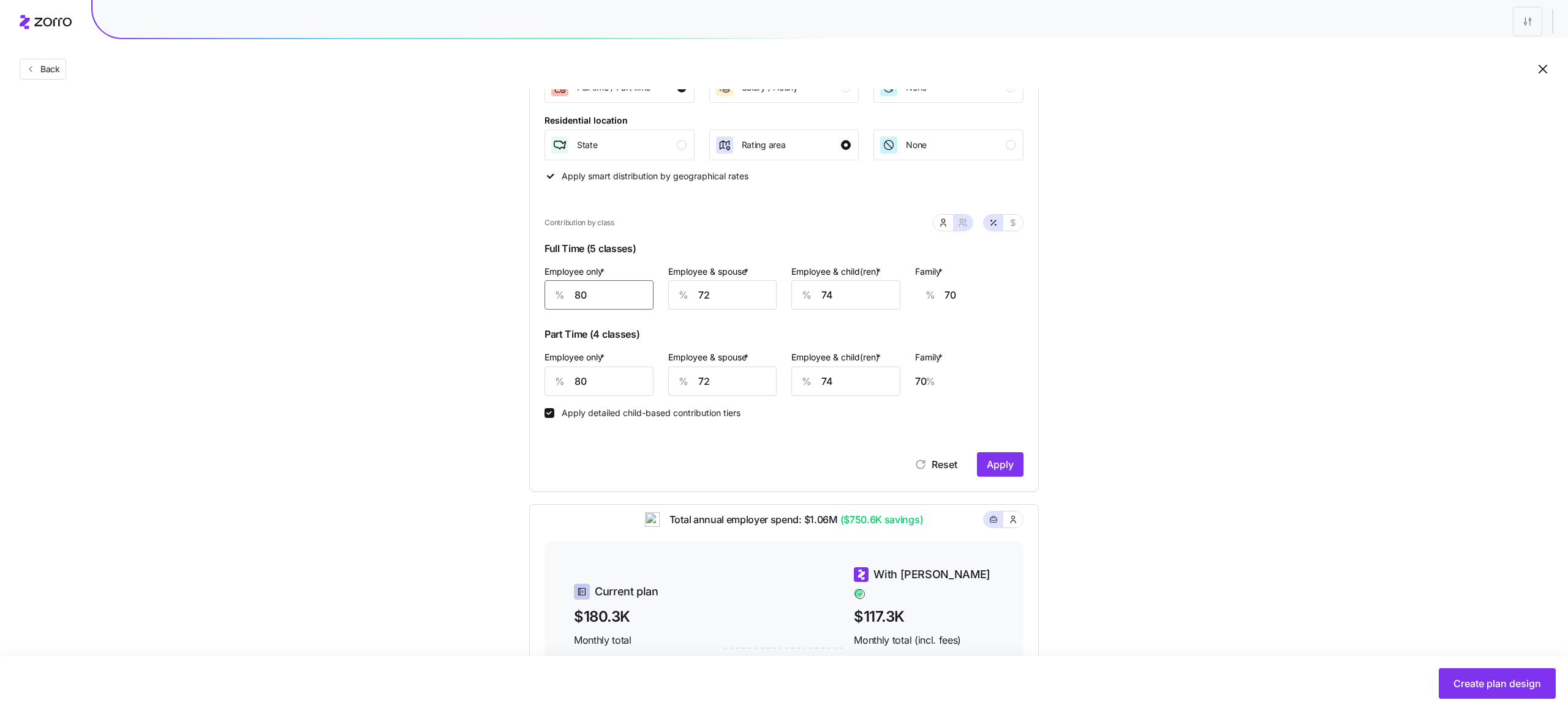
scroll to position [209, 0]
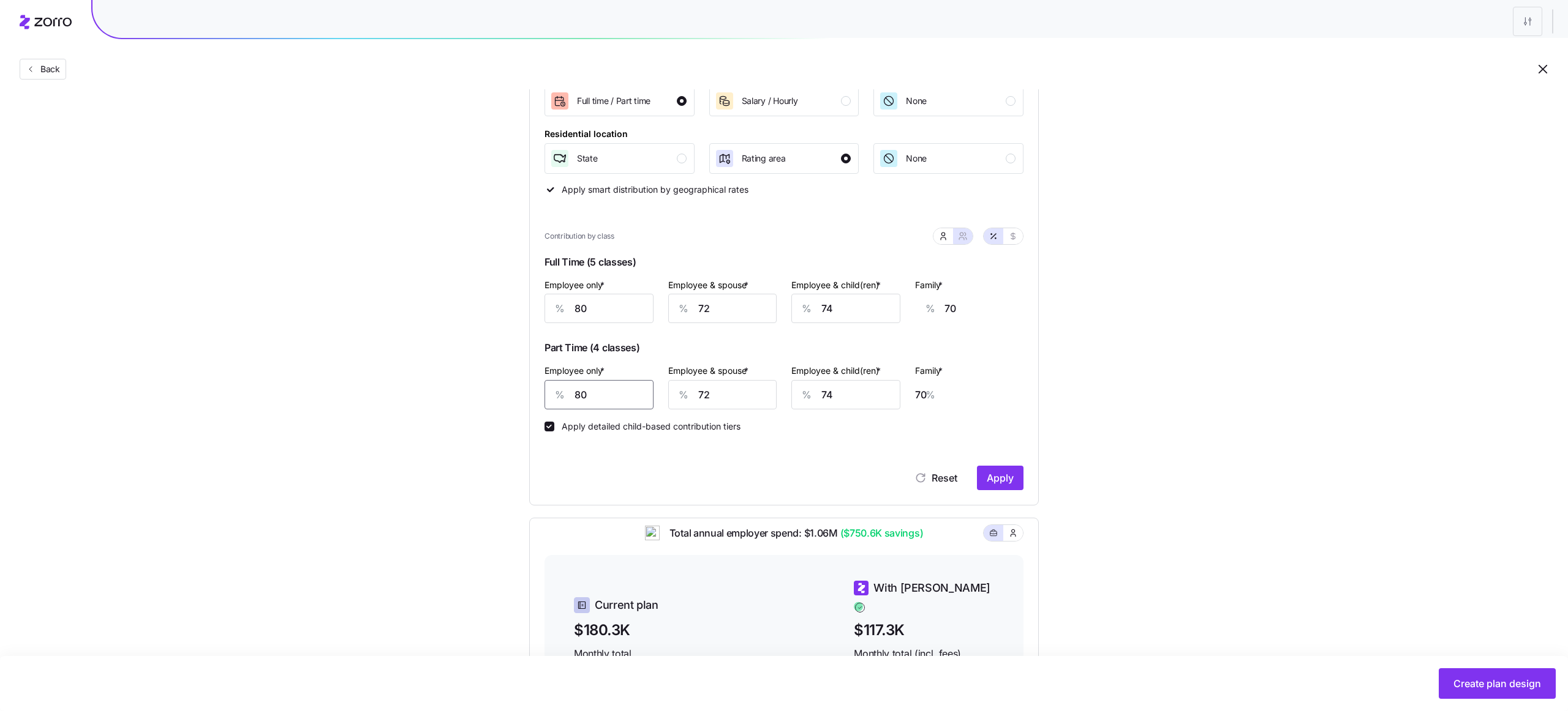
click at [601, 386] on input "80" at bounding box center [599, 395] width 109 height 29
type input "7"
type input "97"
type input "70"
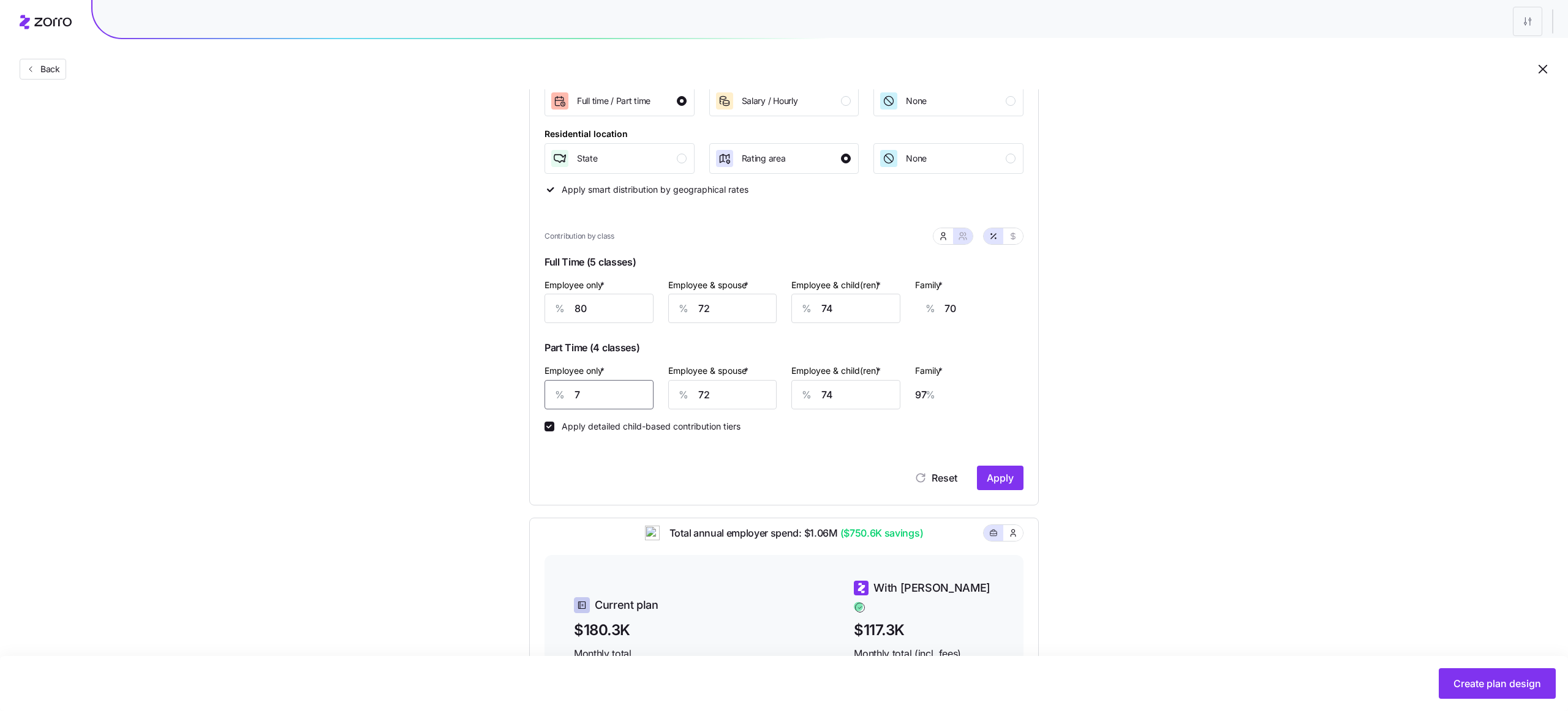
type input "74"
type input "70"
click at [713, 395] on input "72" at bounding box center [723, 395] width 109 height 29
type input "6"
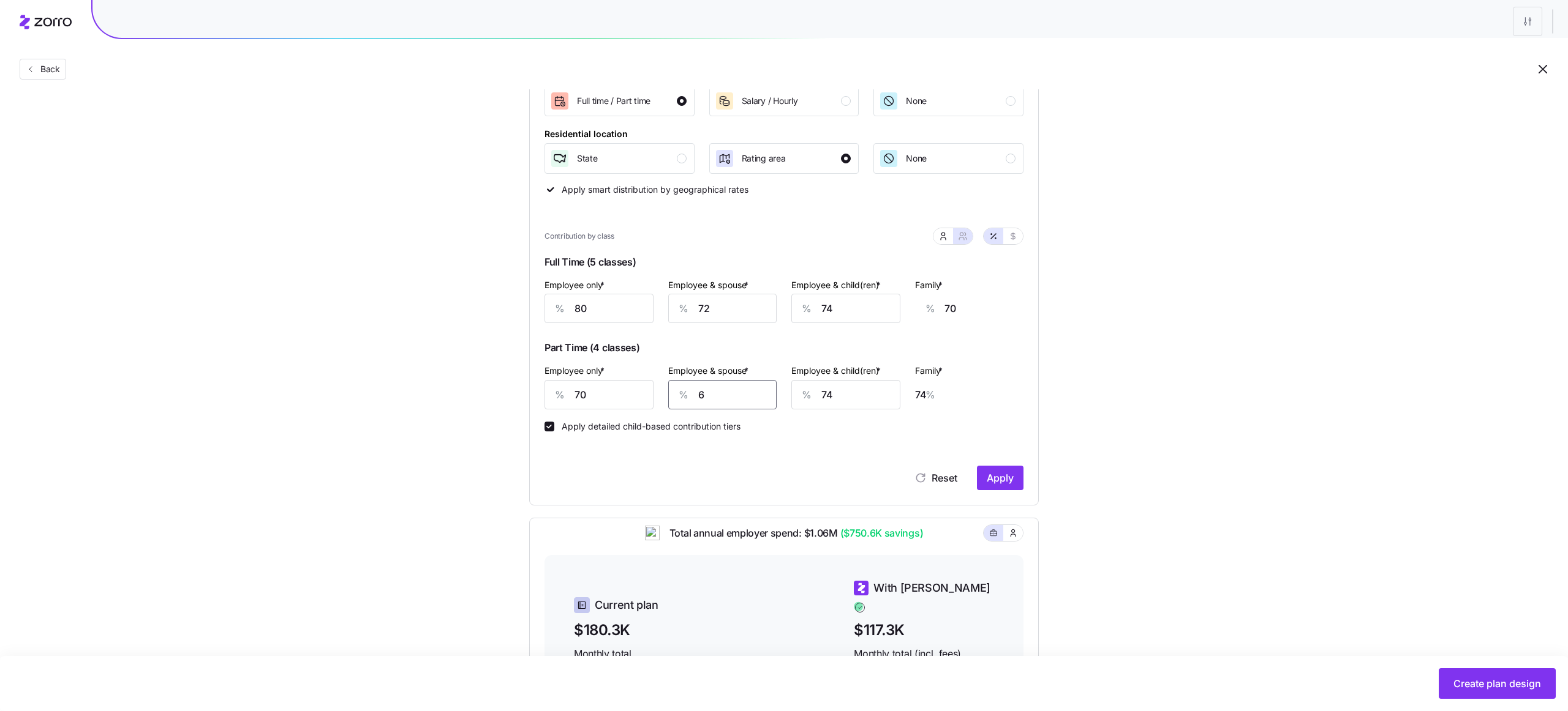
type input "24"
type input "60"
type input "65"
type input "60"
click at [833, 398] on input "74" at bounding box center [846, 395] width 109 height 29
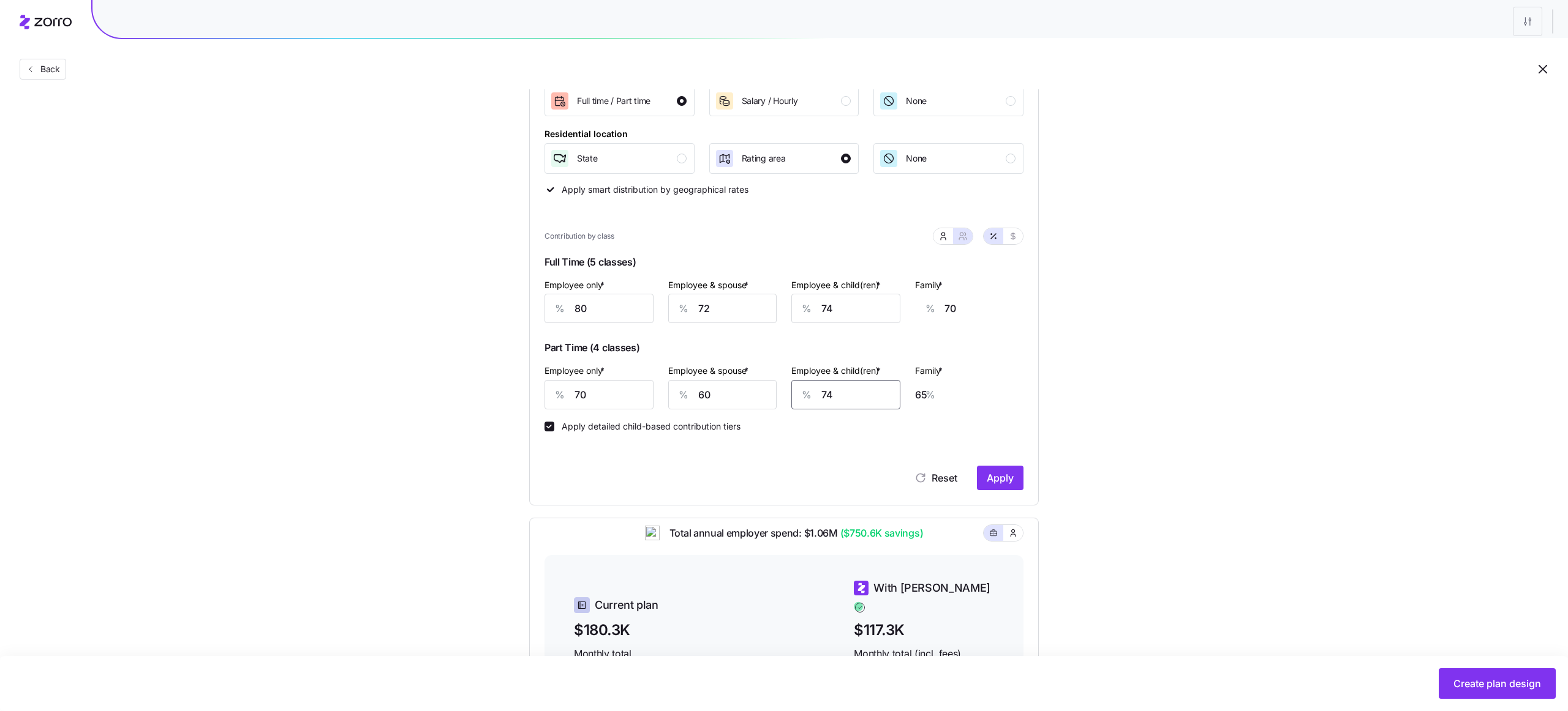
click at [833, 398] on input "74" at bounding box center [846, 395] width 109 height 29
type input "5"
type input "22"
type input "50"
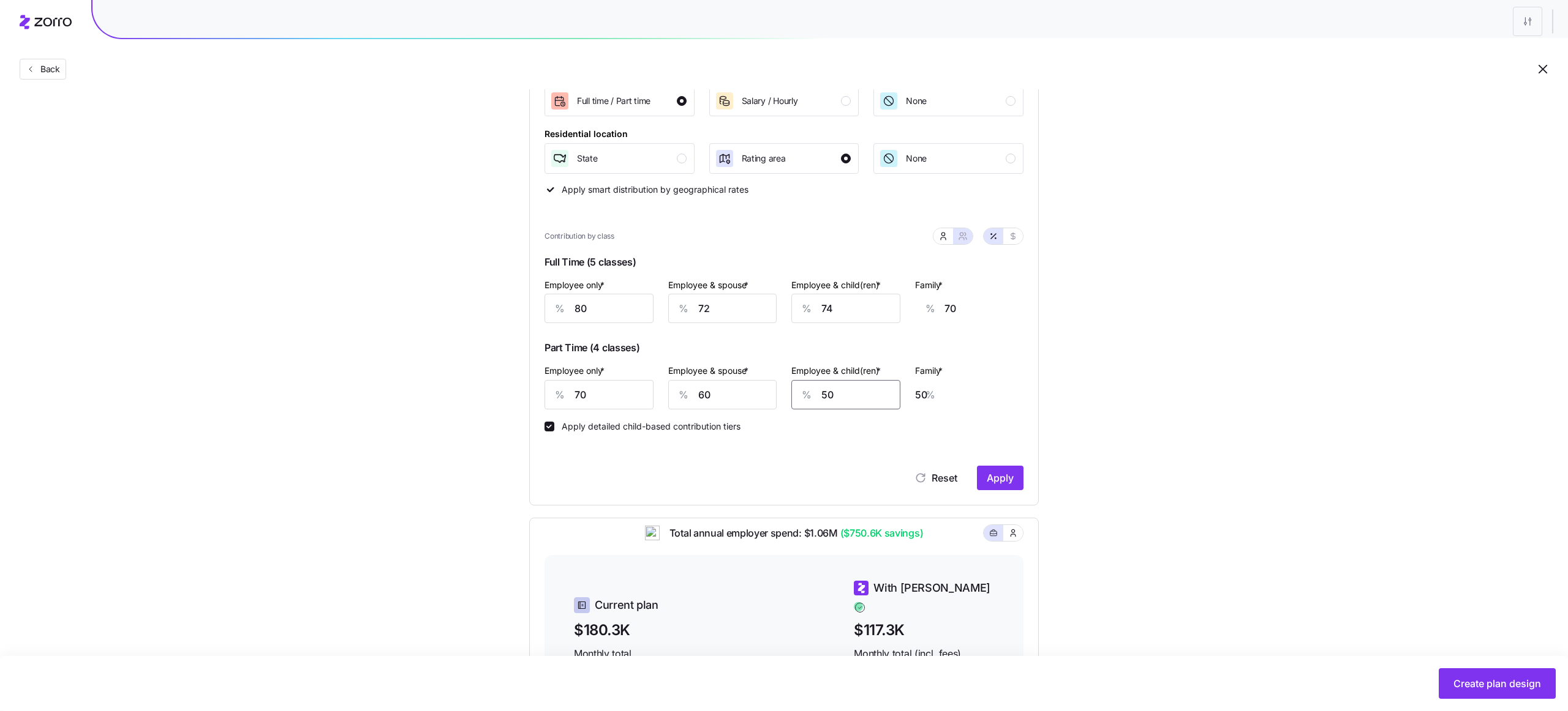
type input "50"
click at [1085, 478] on div "Set your contribution Recommended Industry Current Compliant Generous Contribut…" at bounding box center [784, 388] width 608 height 978
click at [1001, 483] on span "Apply" at bounding box center [999, 478] width 27 height 15
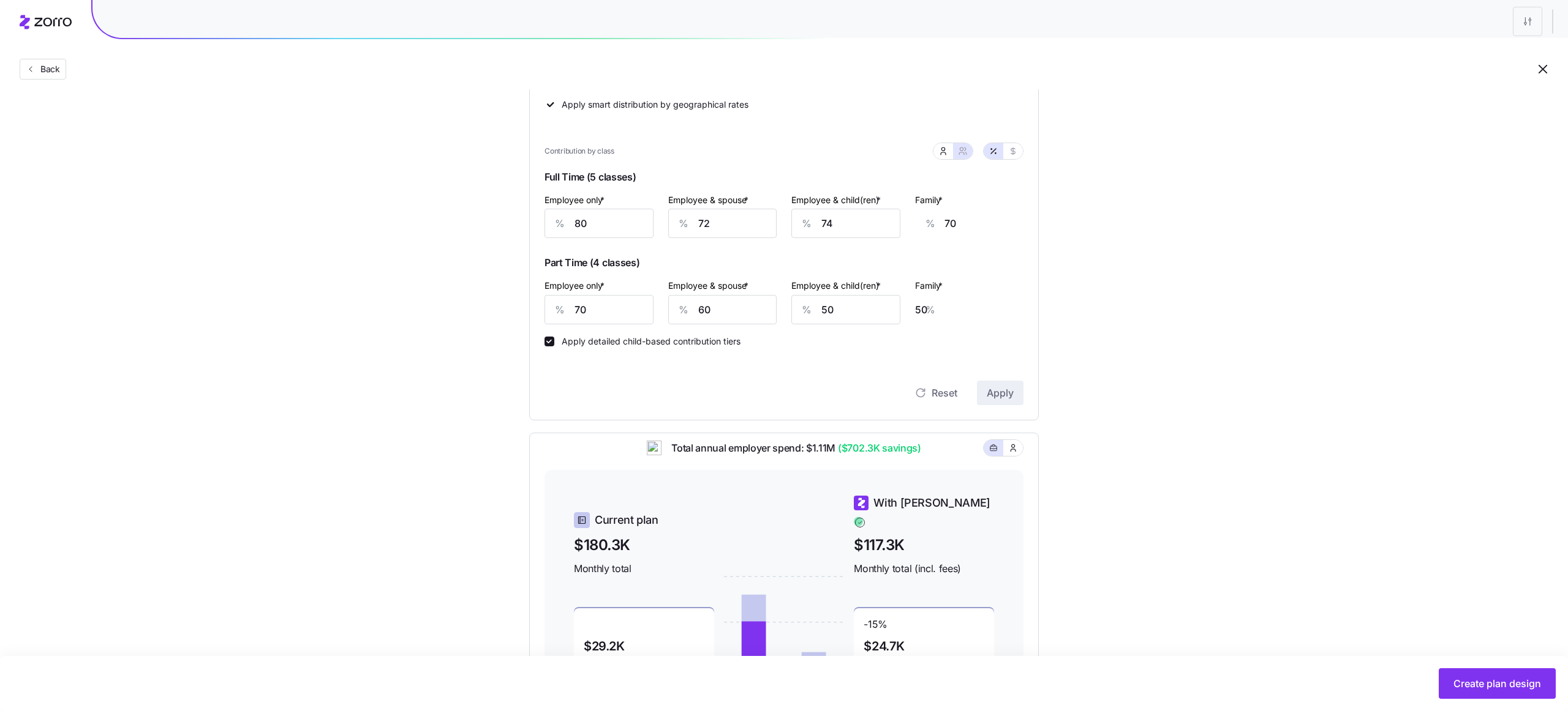
scroll to position [285, 0]
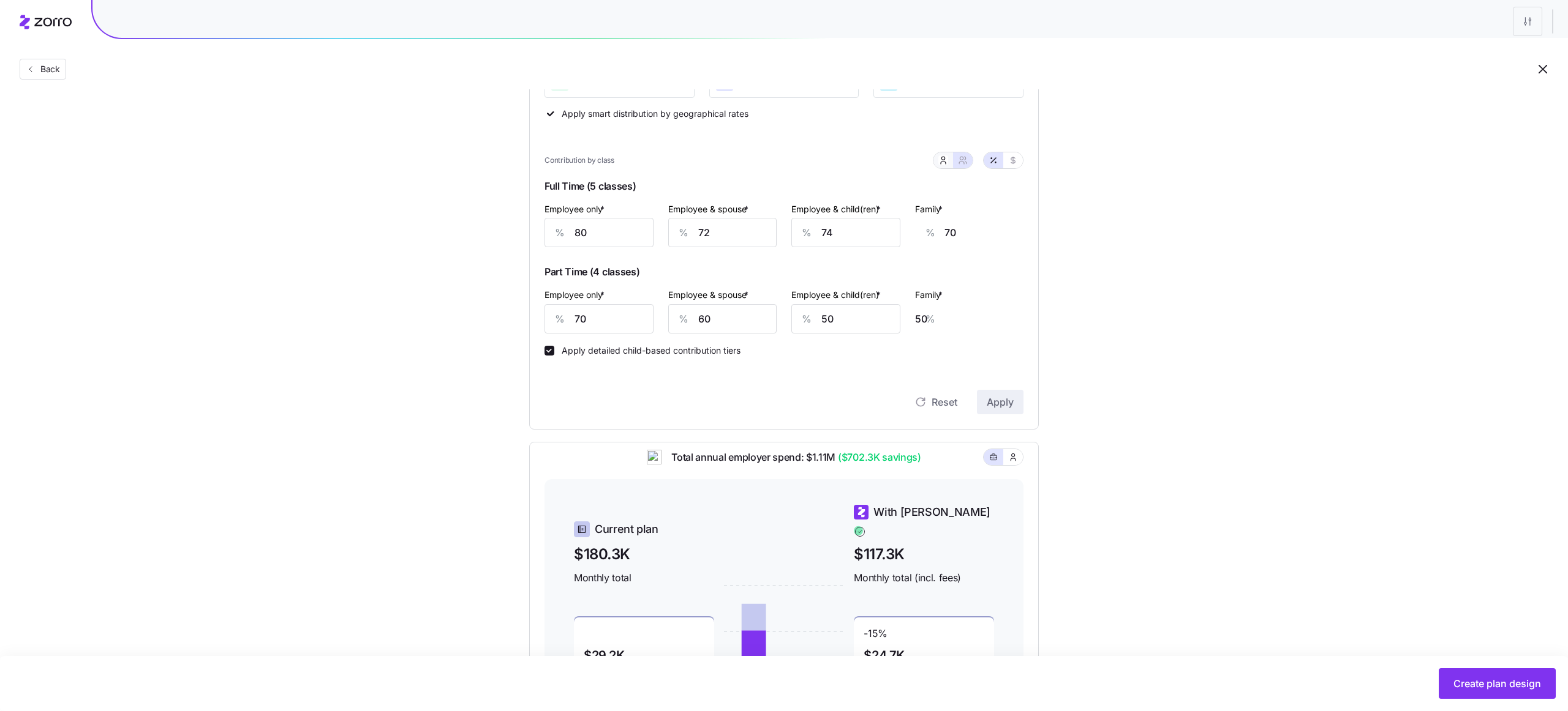
click at [949, 161] on button "button" at bounding box center [943, 161] width 20 height 16
type input "64"
type input "50"
type input "19"
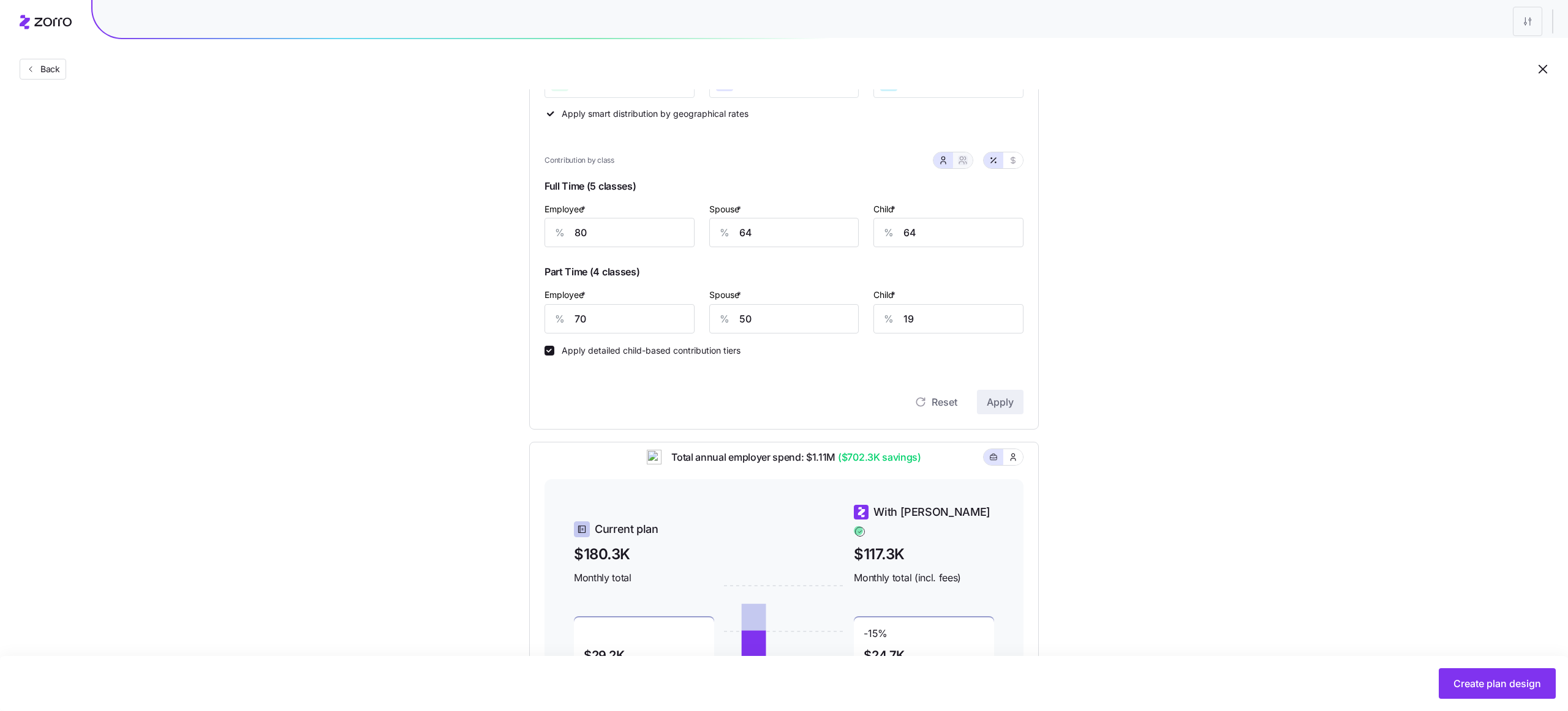
click at [967, 162] on icon "button" at bounding box center [963, 161] width 10 height 10
type input "72"
type input "74"
type input "60"
type input "50"
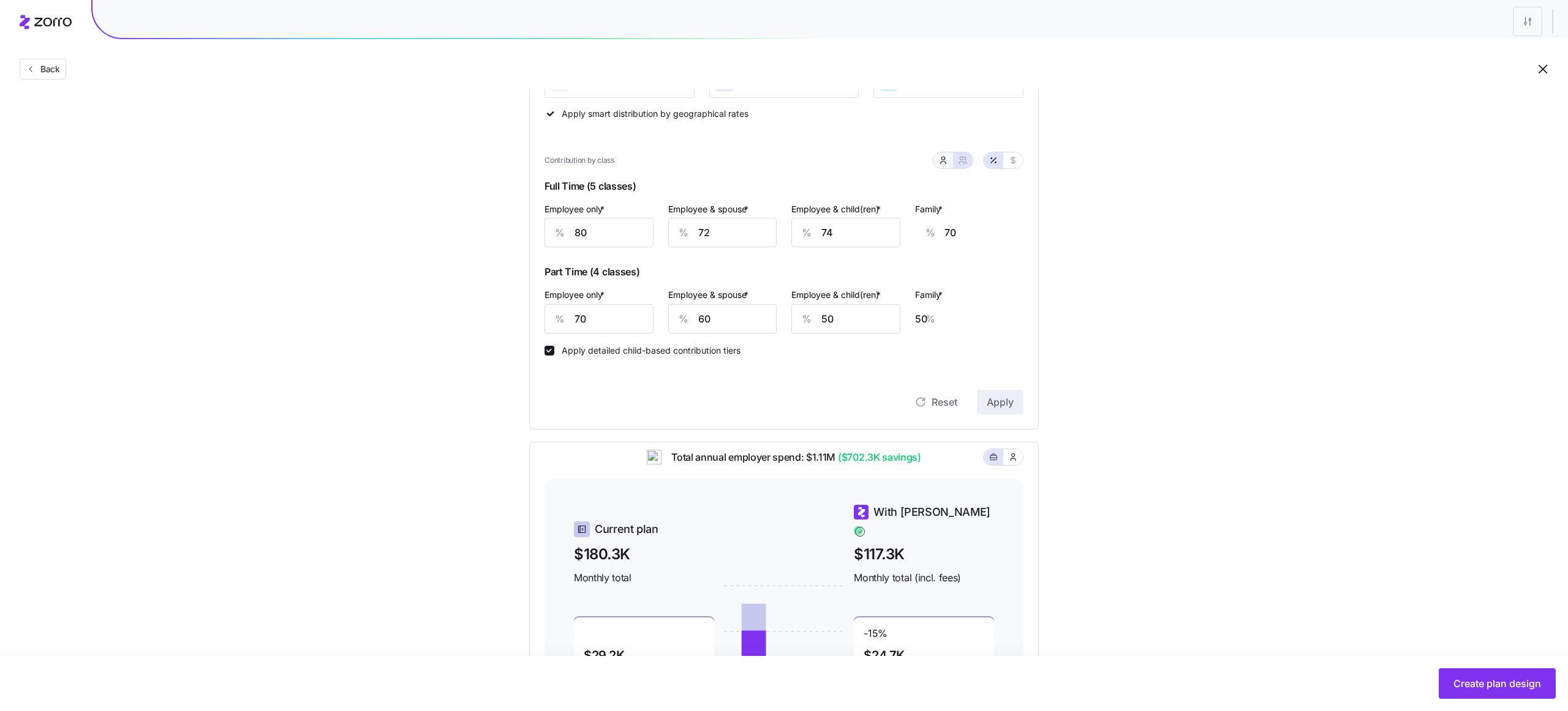
click at [949, 162] on button "button" at bounding box center [943, 161] width 20 height 16
type input "64"
type input "50"
type input "19"
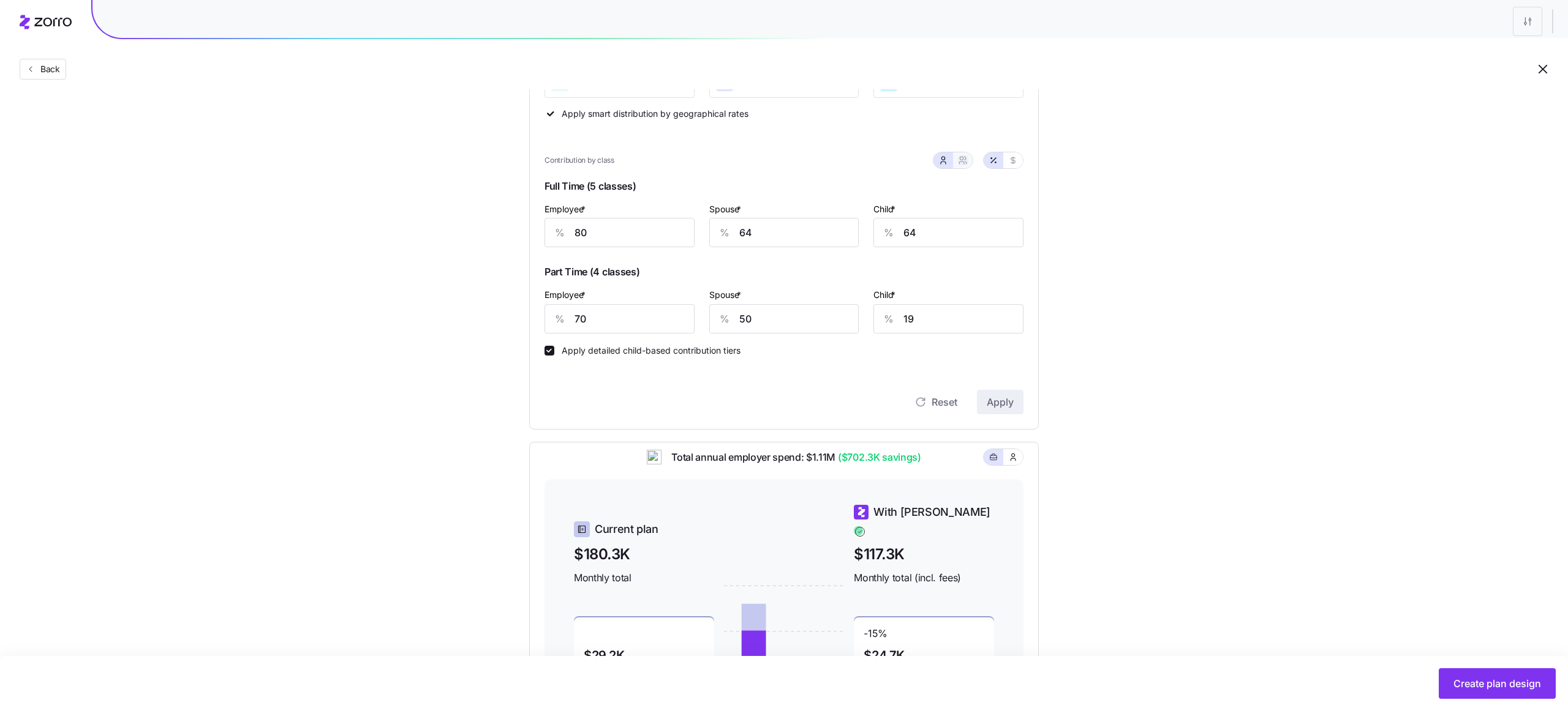
click at [963, 162] on icon "button" at bounding box center [962, 162] width 5 height 2
type input "72"
type input "74"
type input "60"
type input "50"
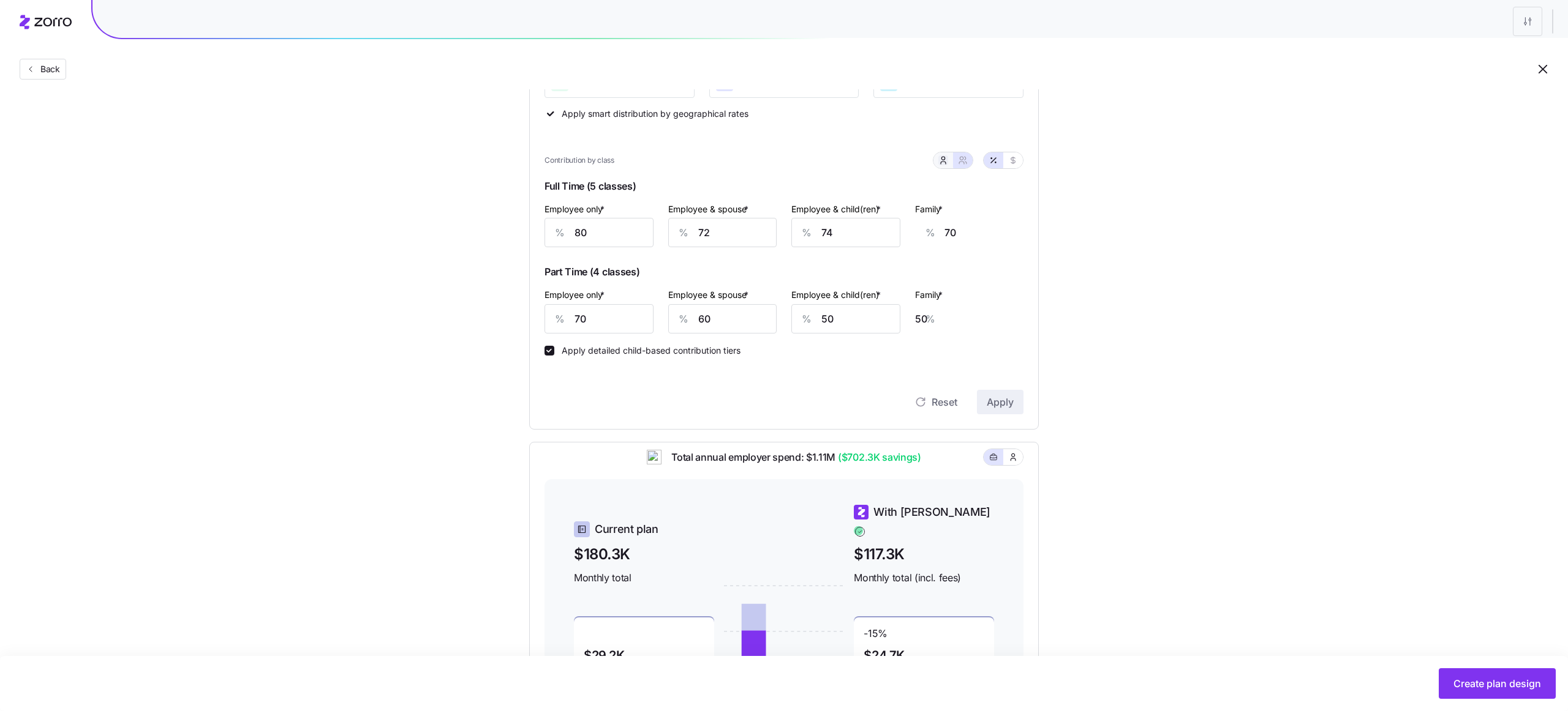
click at [944, 161] on icon "button" at bounding box center [943, 161] width 10 height 10
type input "64"
type input "50"
type input "19"
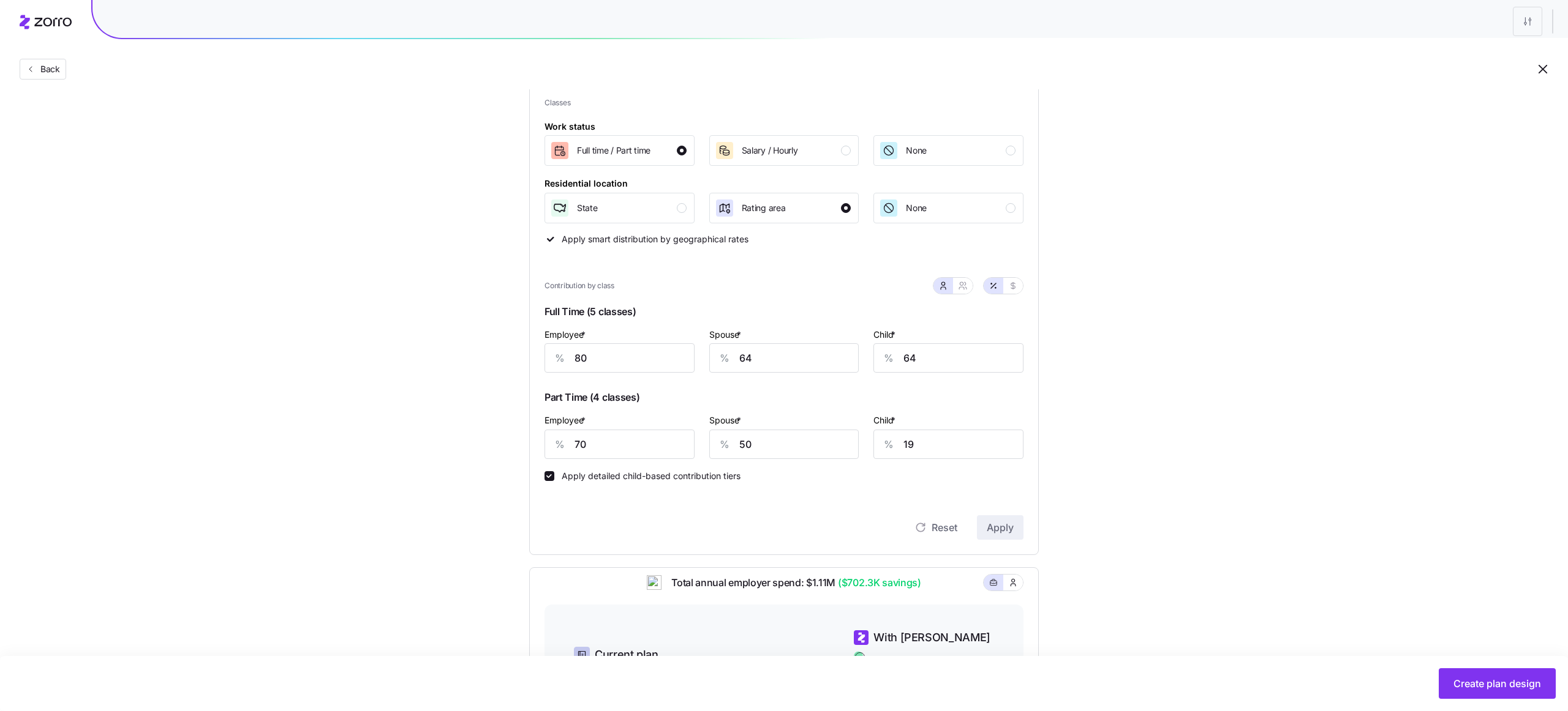
scroll to position [151, 0]
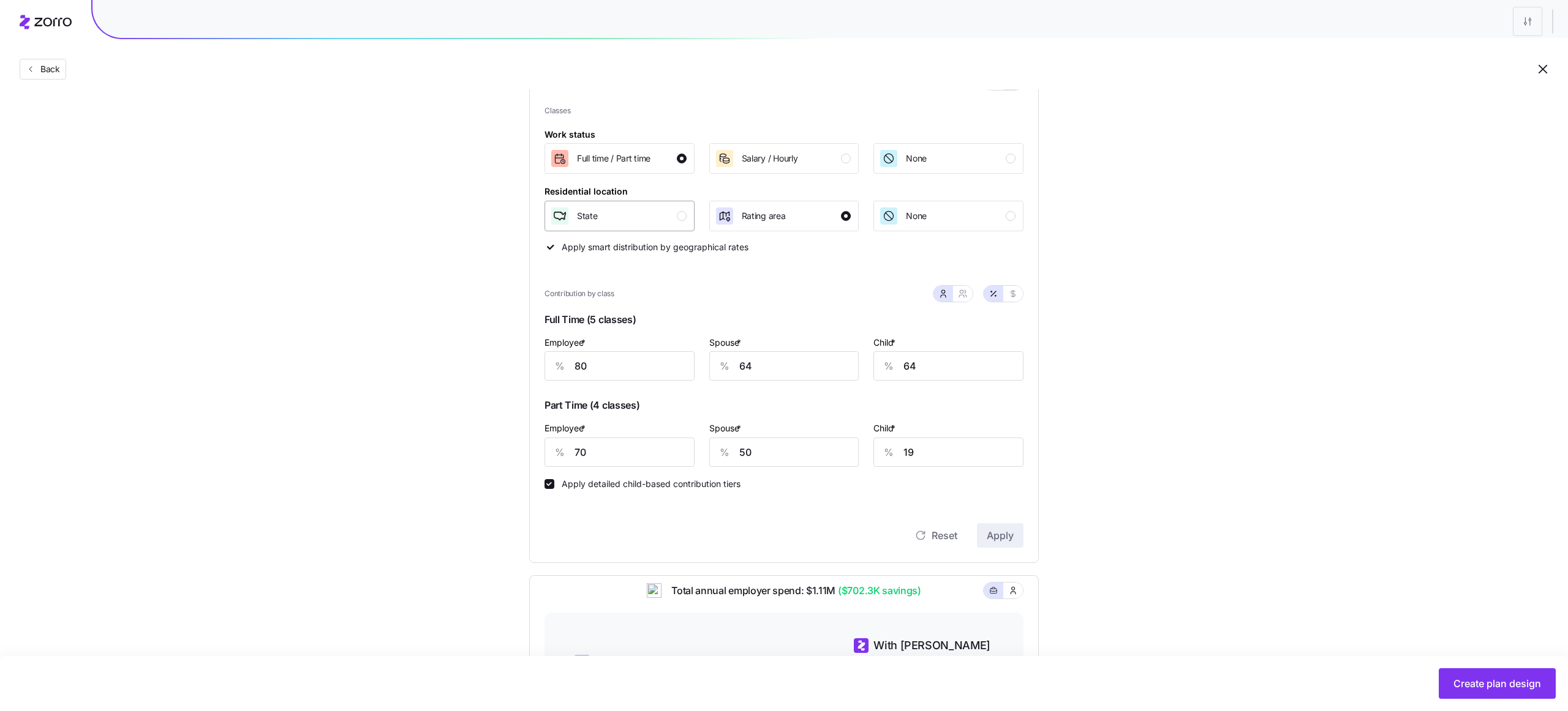
click at [660, 210] on div "State" at bounding box center [618, 216] width 136 height 20
click at [751, 216] on span "Rating area" at bounding box center [764, 215] width 44 height 12
click at [662, 217] on div "State" at bounding box center [618, 216] width 136 height 20
click at [760, 222] on div "Rating area" at bounding box center [764, 216] width 44 height 20
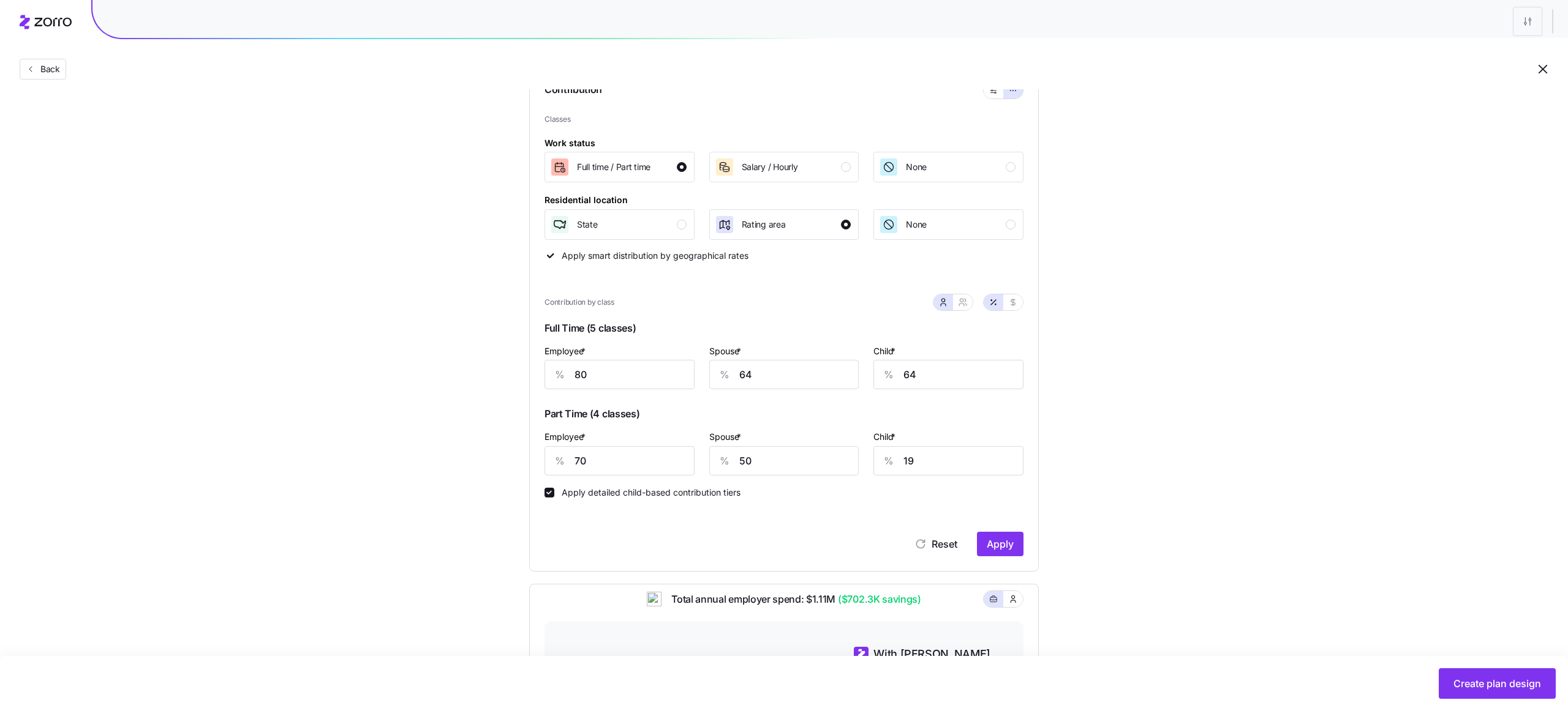
scroll to position [140, 0]
click at [662, 227] on div "State" at bounding box center [618, 227] width 136 height 20
click at [721, 230] on icon "button" at bounding box center [724, 227] width 10 height 9
click at [624, 236] on div "State" at bounding box center [618, 227] width 136 height 20
click at [746, 234] on div "Rating area" at bounding box center [764, 227] width 44 height 20
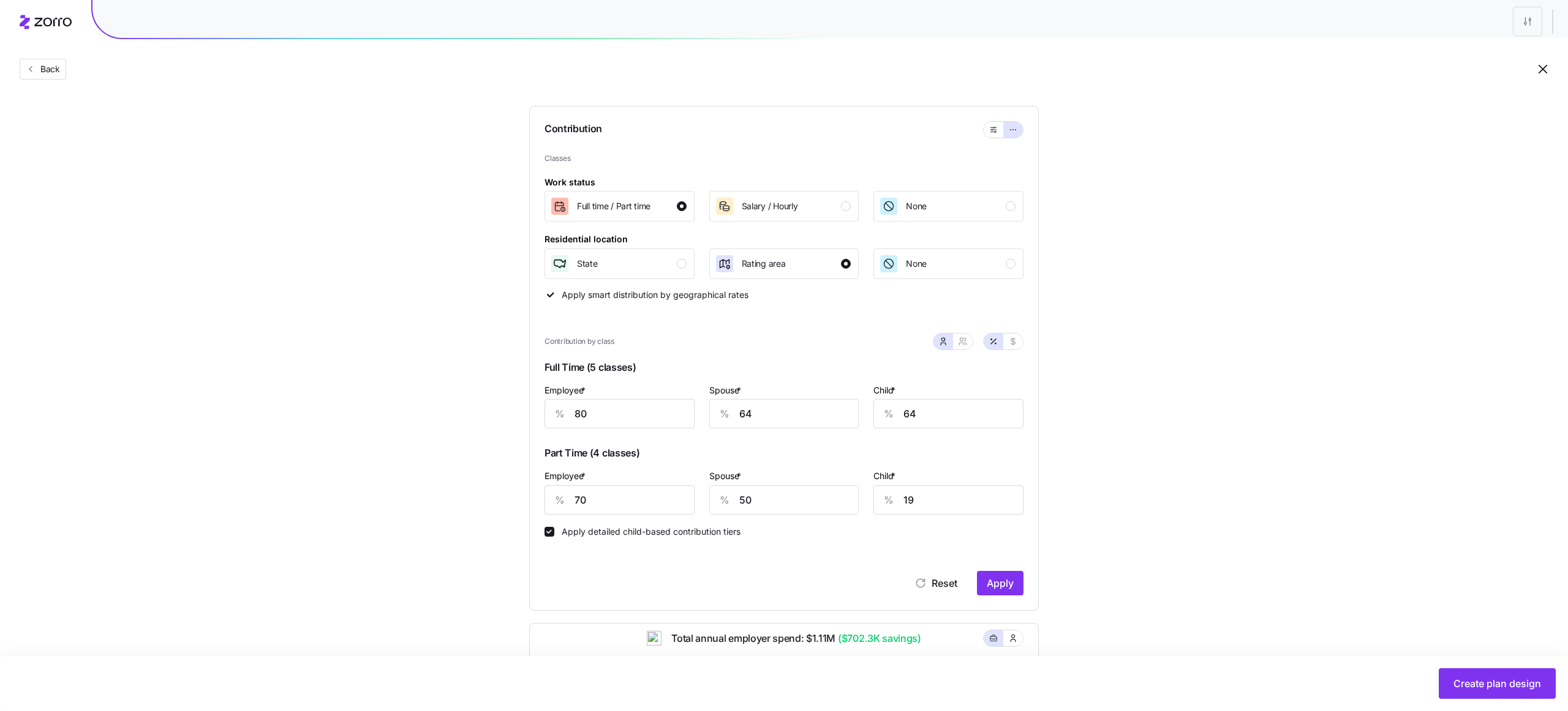
scroll to position [108, 0]
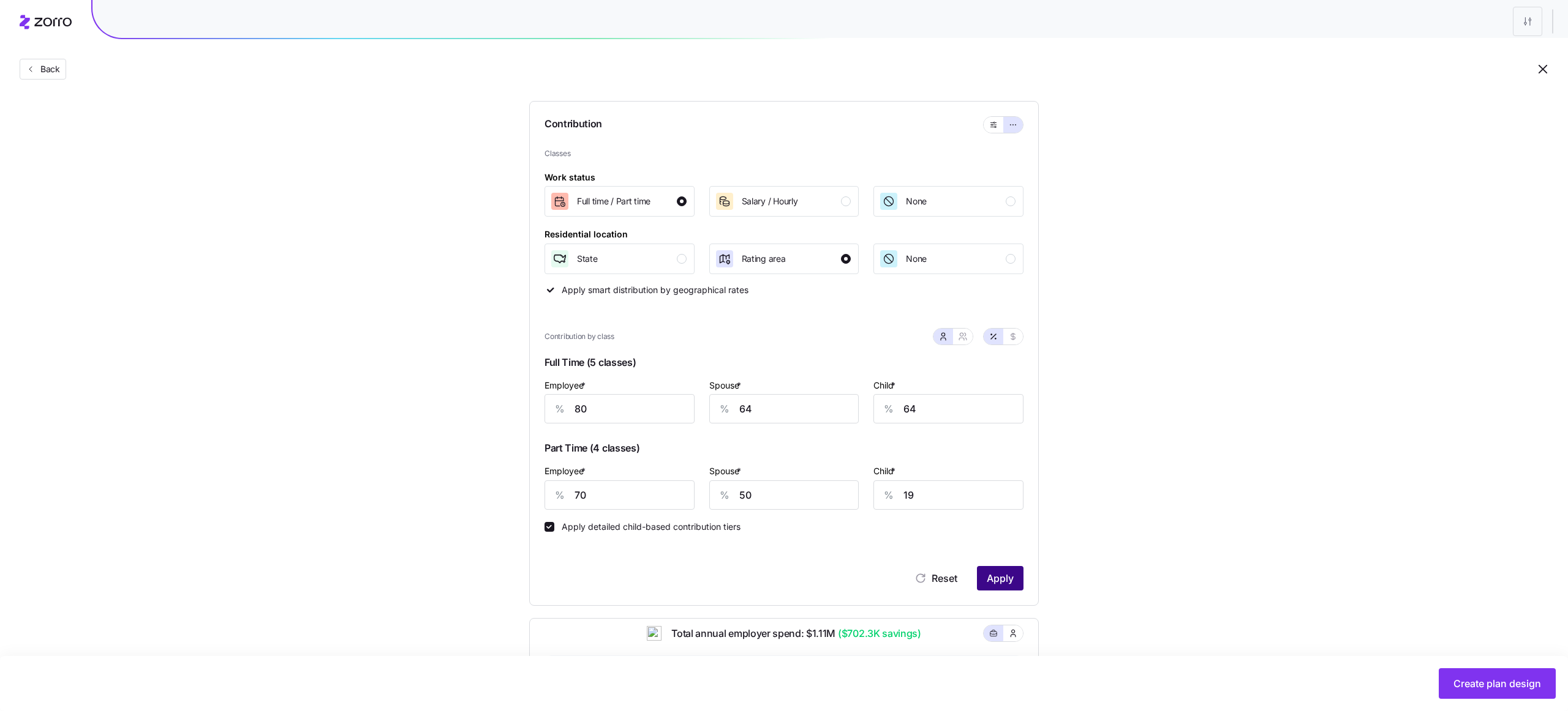
click at [990, 581] on span "Apply" at bounding box center [999, 578] width 27 height 15
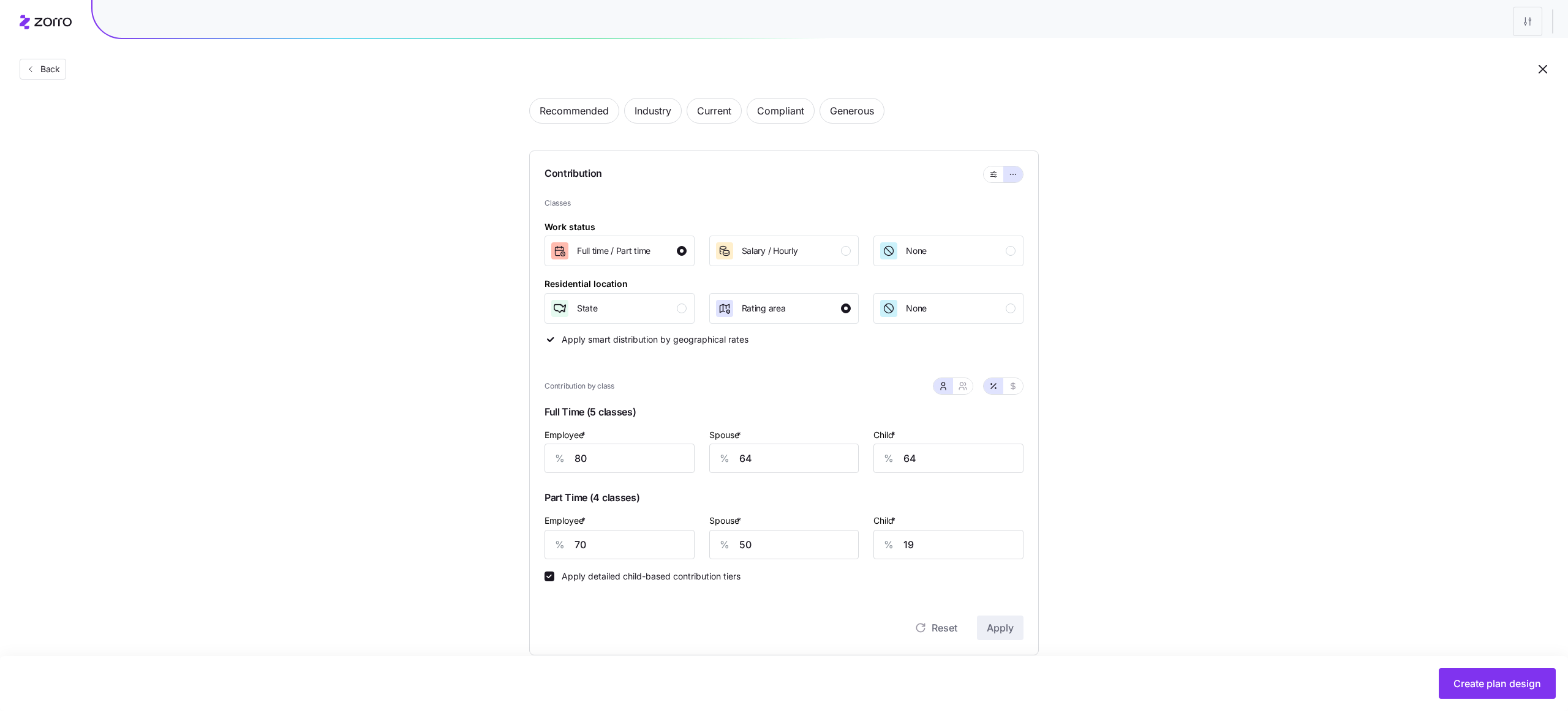
scroll to position [16, 0]
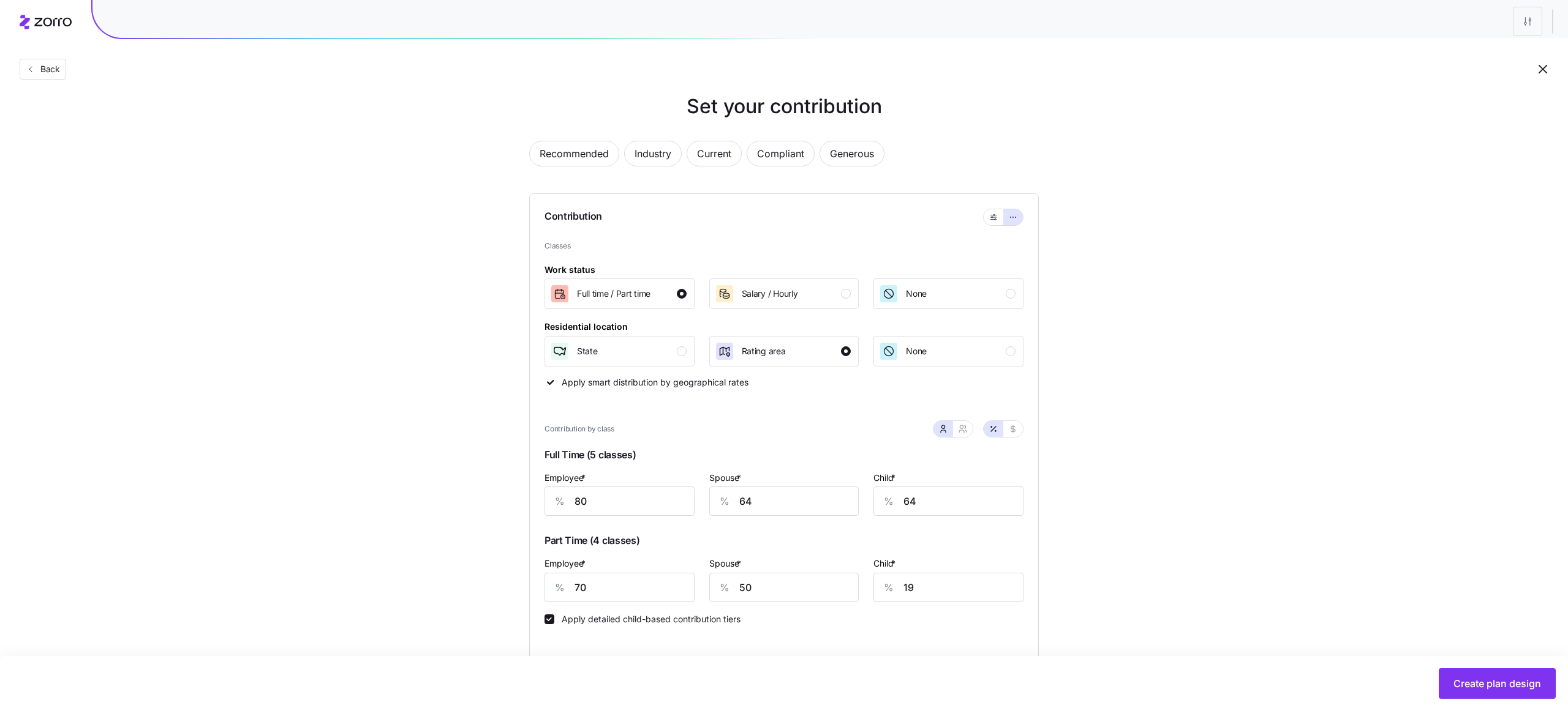
click at [605, 453] on span "Full Time (5 classes)" at bounding box center [783, 457] width 479 height 25
click at [617, 538] on span "Part Time (4 classes)" at bounding box center [783, 543] width 479 height 25
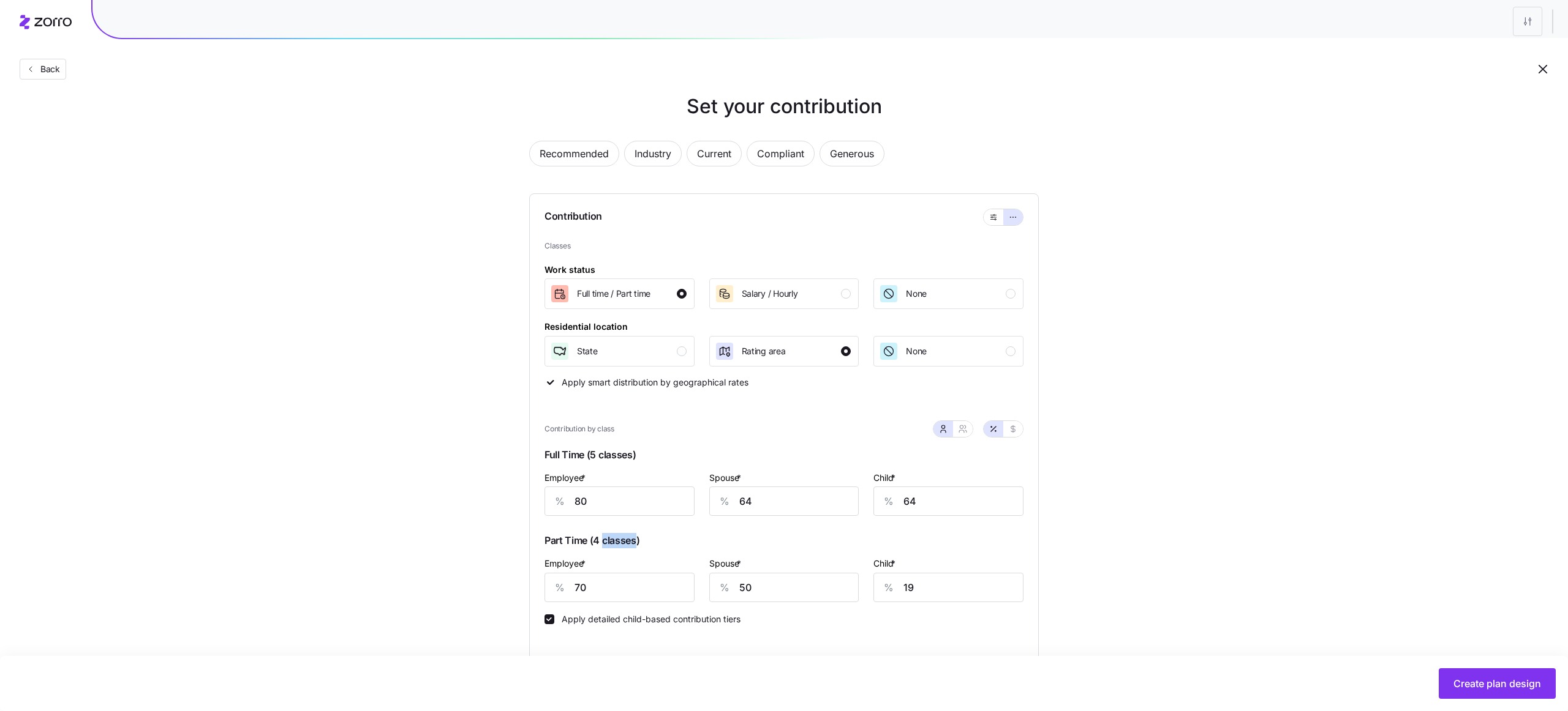
click at [617, 538] on span "Part Time (4 classes)" at bounding box center [783, 543] width 479 height 25
click at [636, 541] on span "Part Time (4 classes)" at bounding box center [783, 543] width 479 height 25
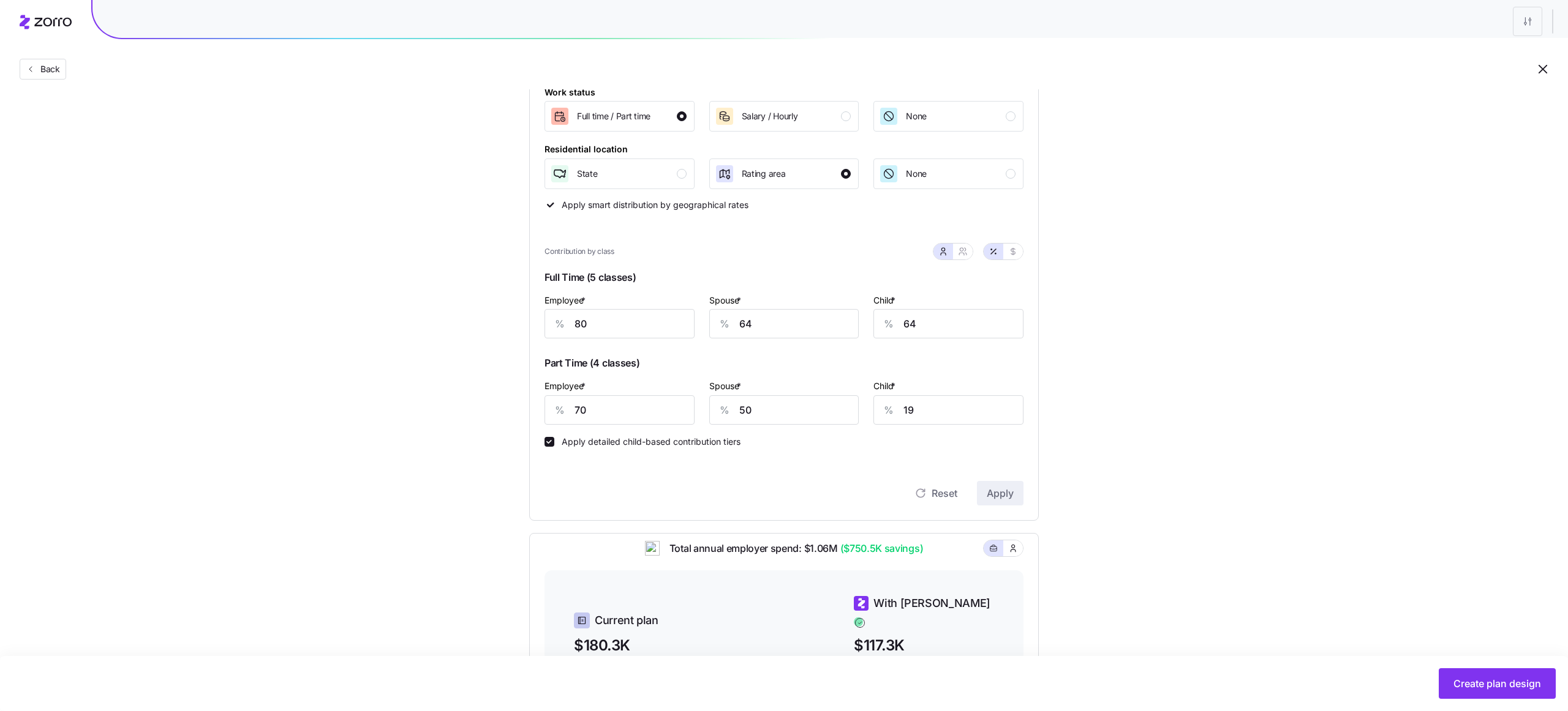
scroll to position [89, 0]
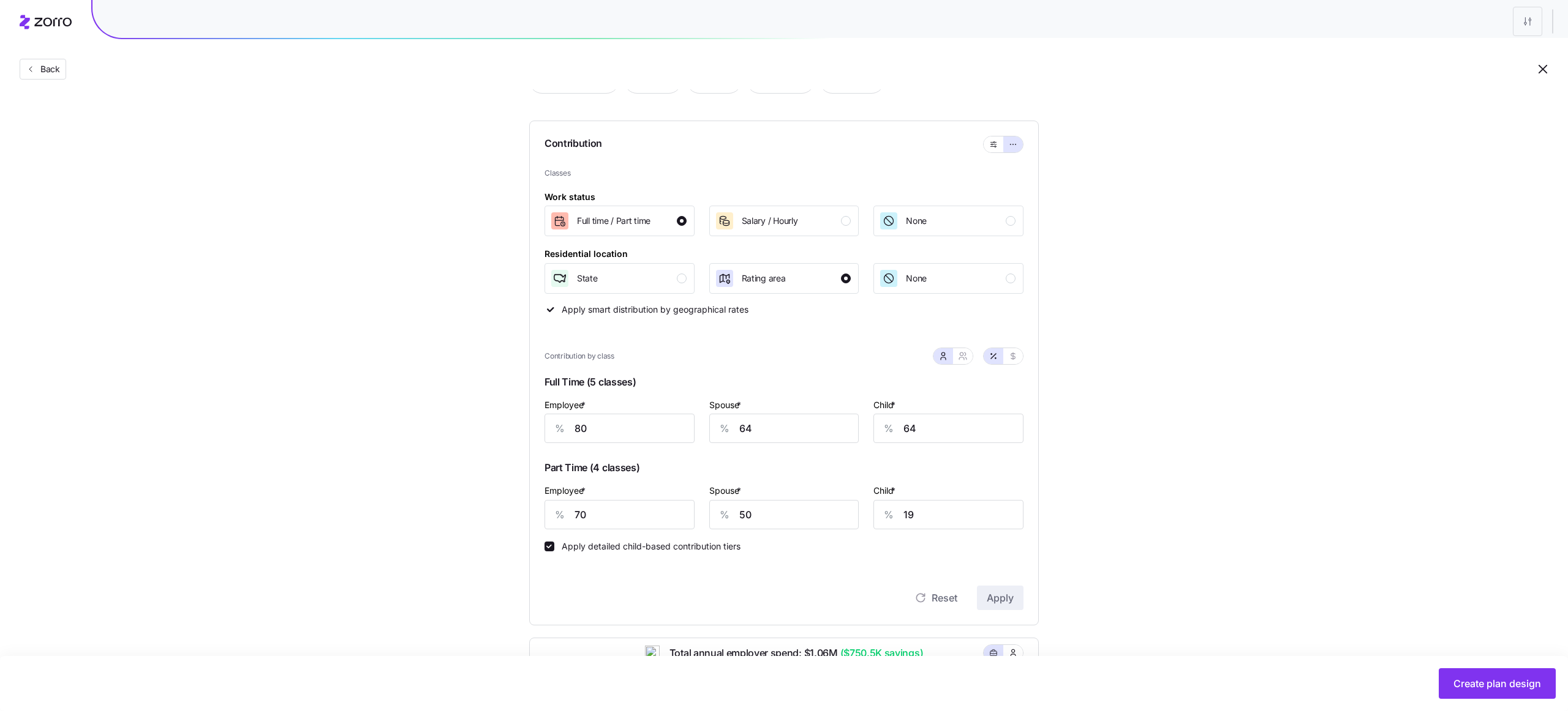
click at [604, 382] on span "Full Time (5 classes)" at bounding box center [783, 384] width 479 height 25
click at [600, 466] on span "Part Time (4 classes)" at bounding box center [783, 470] width 479 height 25
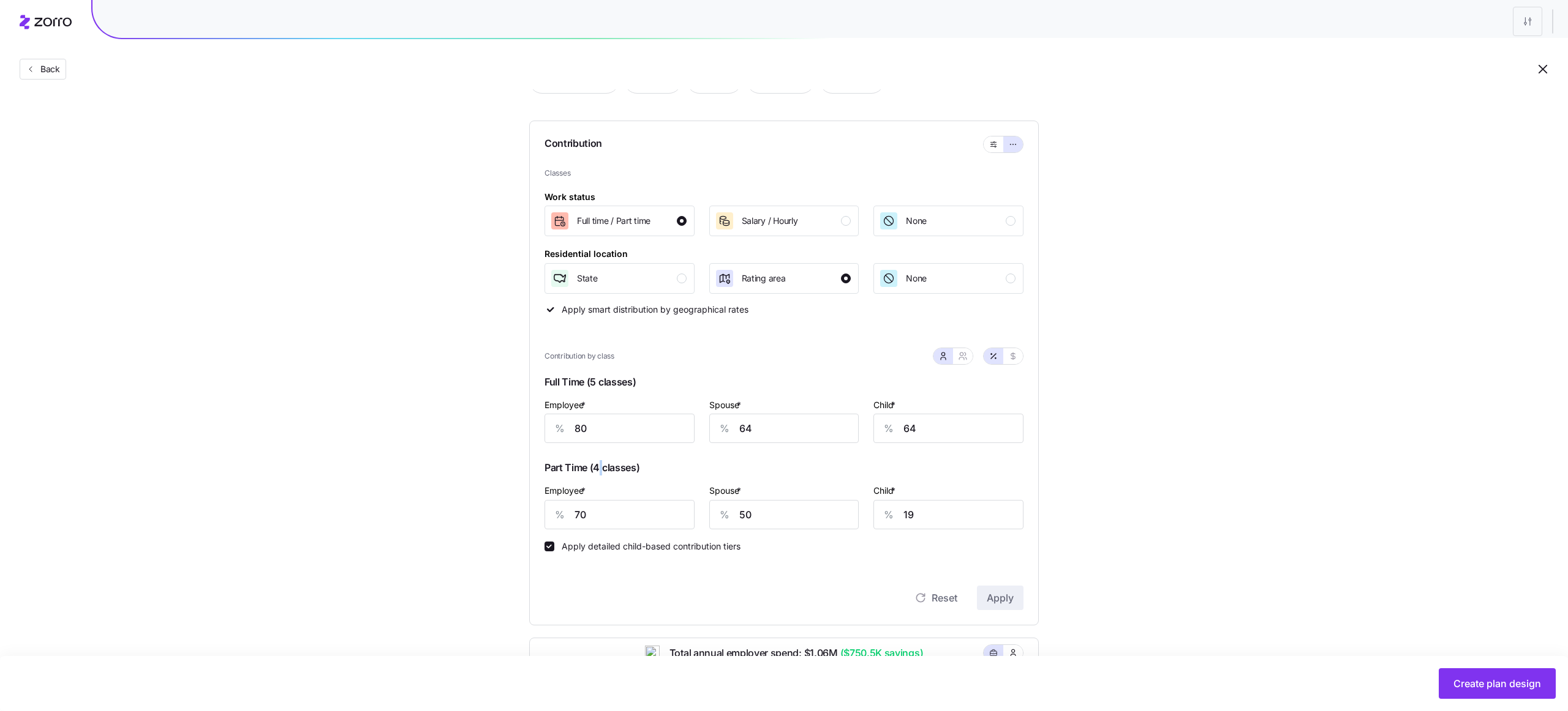
click at [600, 466] on span "Part Time (4 classes)" at bounding box center [783, 470] width 479 height 25
click at [627, 470] on span "Part Time (4 classes)" at bounding box center [783, 470] width 479 height 25
click at [596, 463] on span "Part Time (4 classes)" at bounding box center [783, 470] width 479 height 25
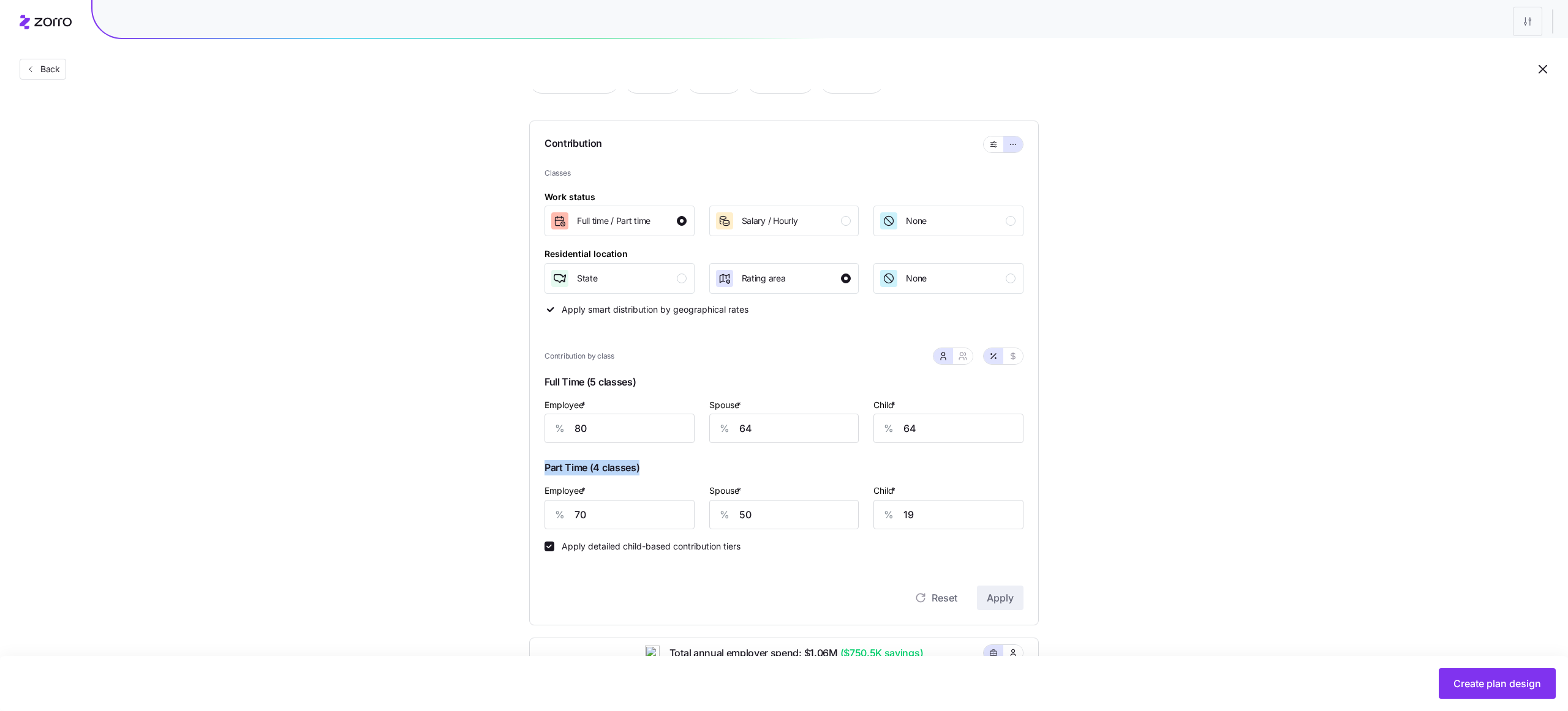
click at [591, 380] on span "Full Time (5 classes)" at bounding box center [783, 384] width 479 height 25
click at [607, 466] on span "Part Time (4 classes)" at bounding box center [783, 470] width 479 height 25
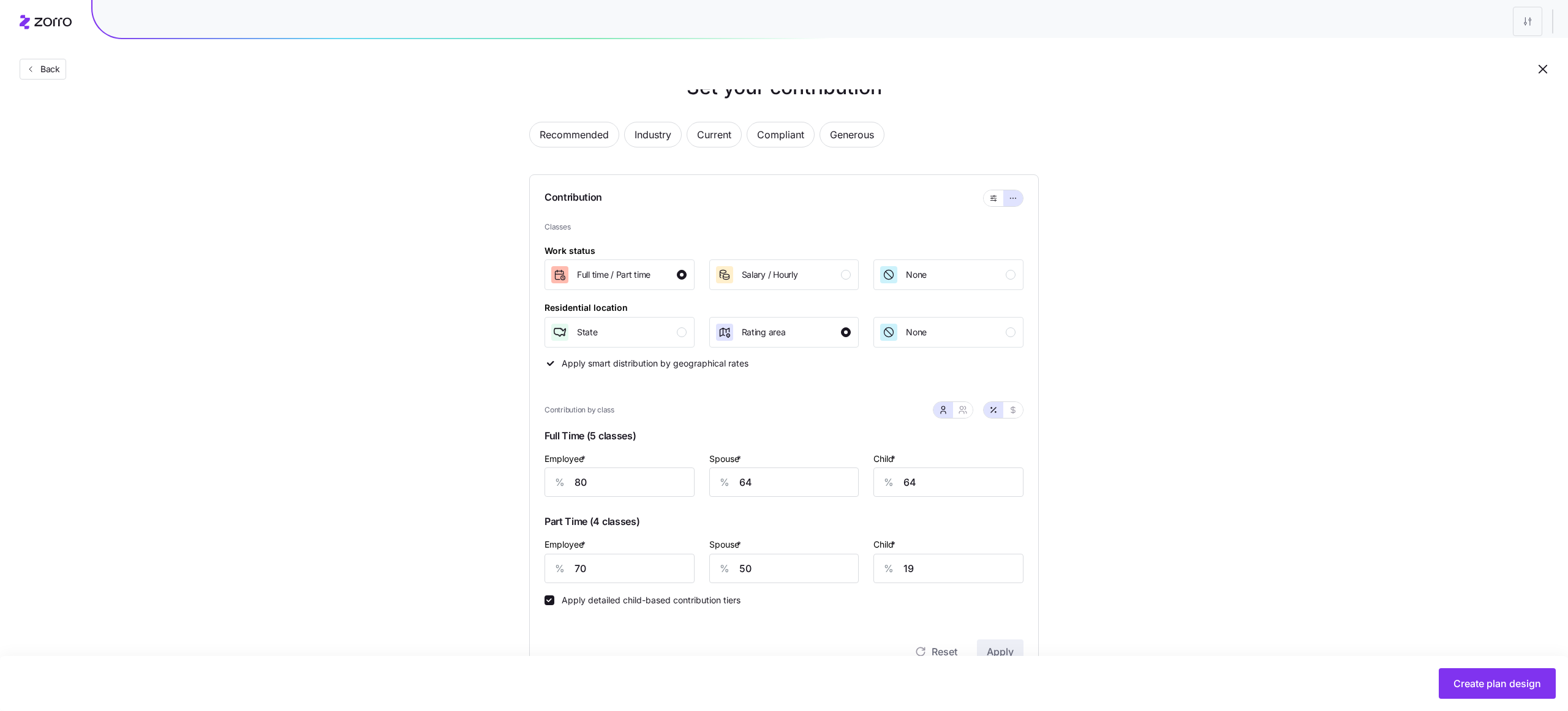
scroll to position [65, 0]
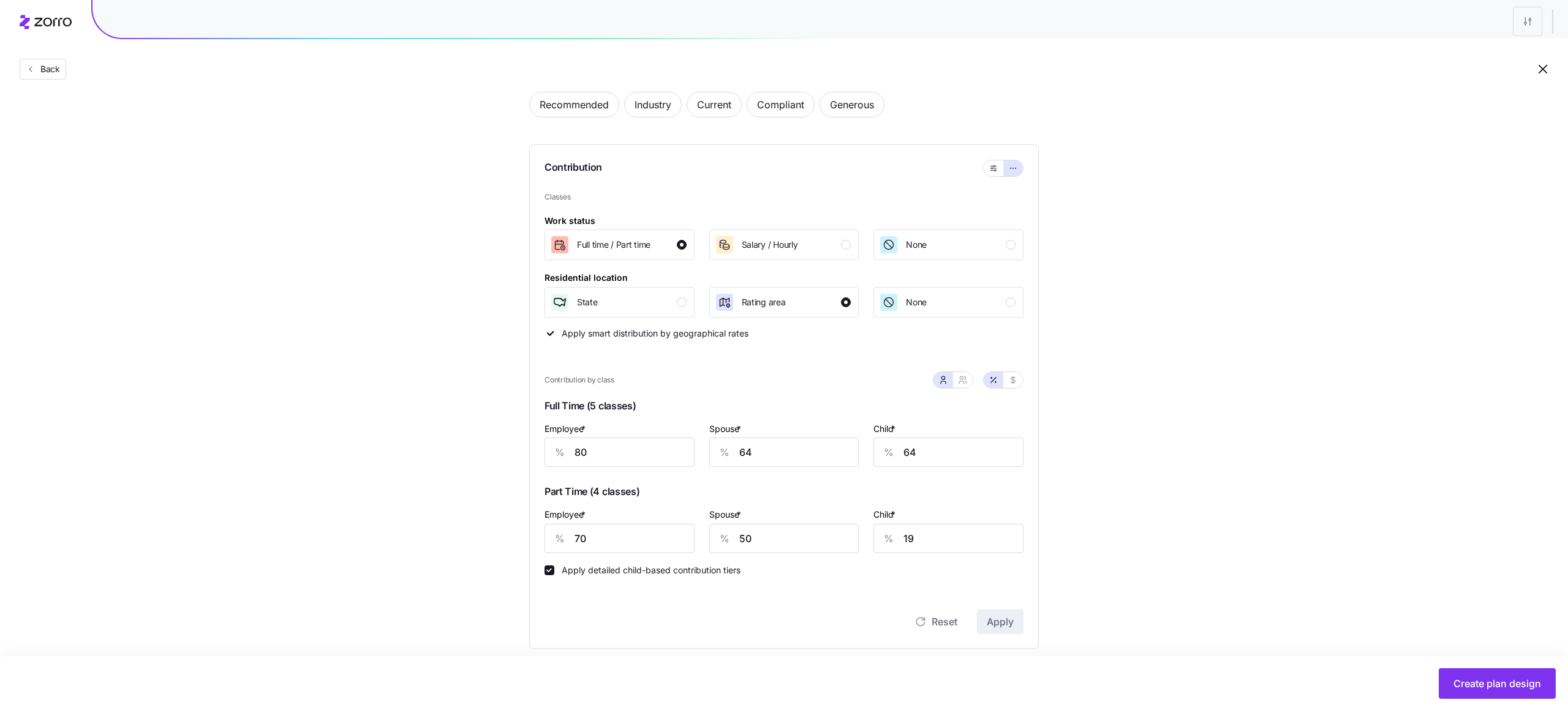
click at [591, 405] on span "Full Time (5 classes)" at bounding box center [783, 408] width 479 height 25
click at [625, 406] on span "Full Time (5 classes)" at bounding box center [783, 408] width 479 height 25
click at [597, 492] on span "Part Time (4 classes)" at bounding box center [783, 494] width 479 height 25
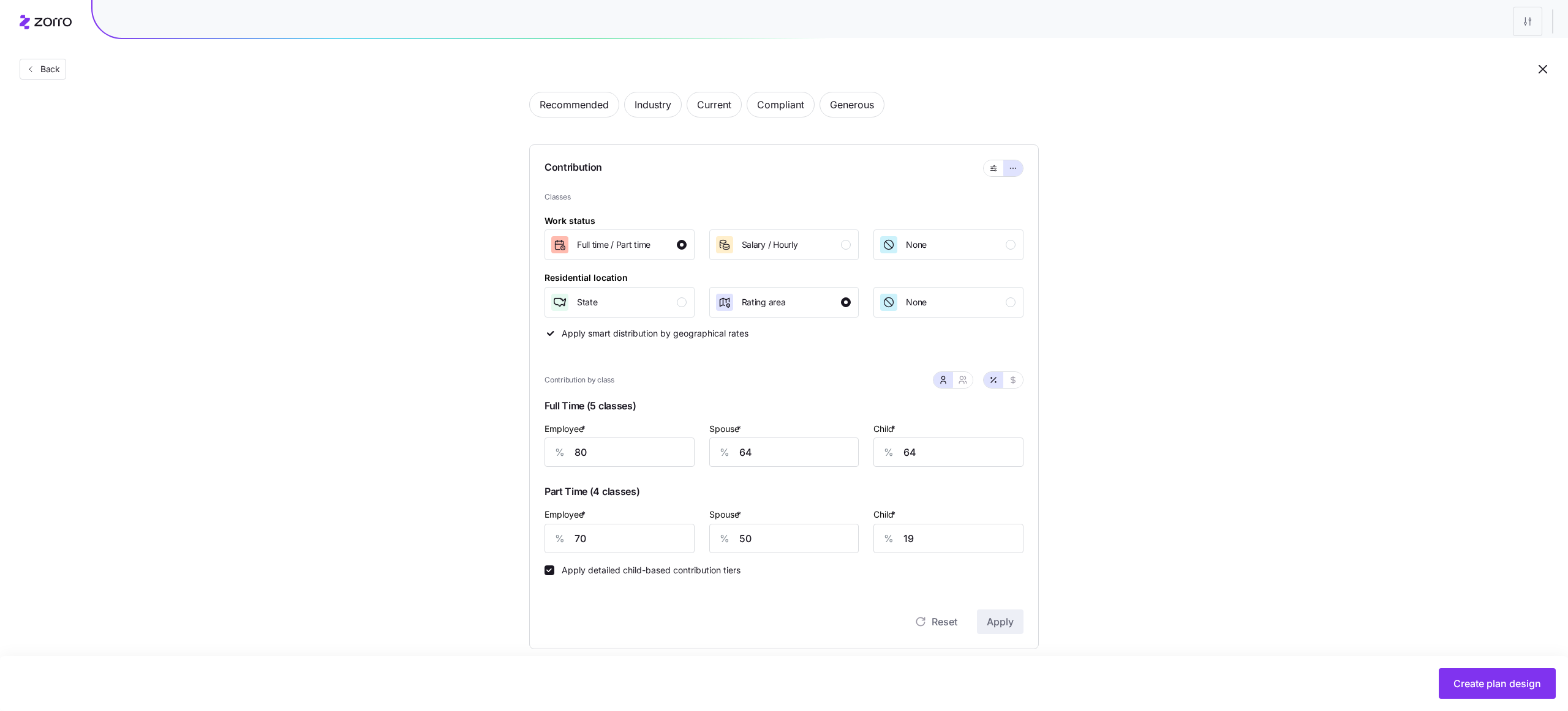
click at [591, 492] on span "Part Time (4 classes)" at bounding box center [783, 494] width 479 height 25
click at [599, 492] on span "Part Time (4 classes)" at bounding box center [783, 494] width 479 height 25
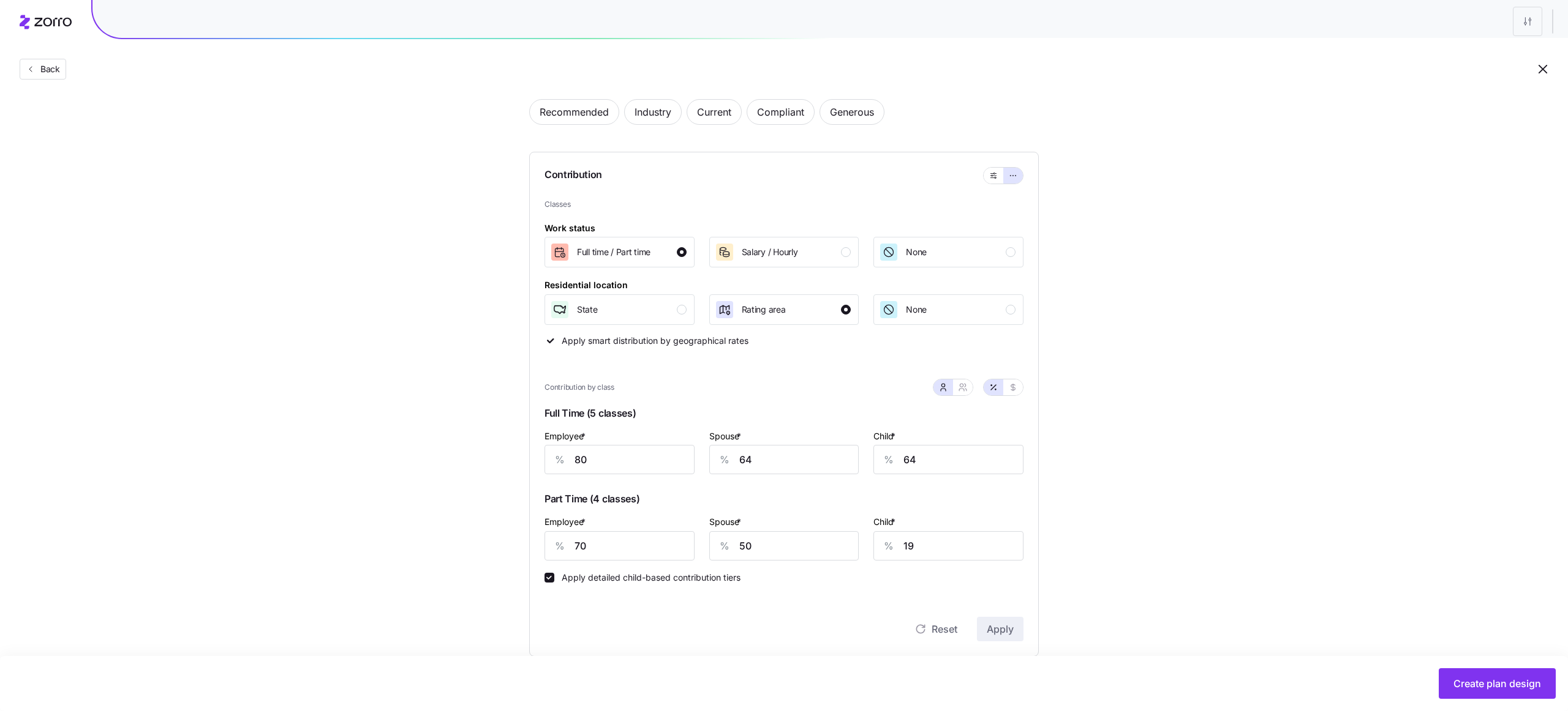
scroll to position [55, 0]
click at [937, 312] on div "None" at bounding box center [946, 311] width 136 height 20
click at [814, 314] on div "Rating area" at bounding box center [782, 311] width 136 height 20
click at [627, 321] on button "State" at bounding box center [619, 311] width 150 height 31
click at [773, 315] on span "Rating area" at bounding box center [764, 311] width 44 height 12
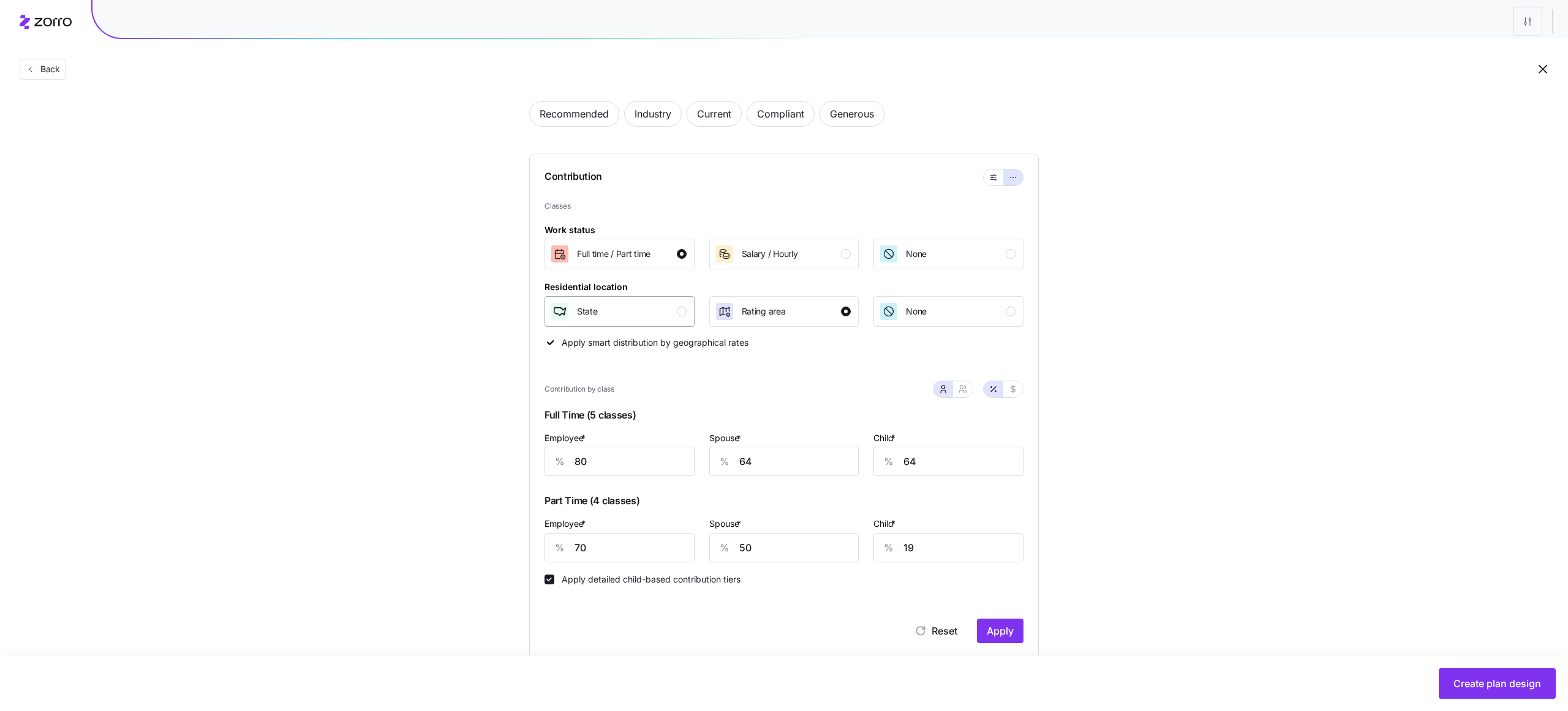
click at [633, 316] on div "State" at bounding box center [618, 311] width 136 height 20
click at [795, 303] on div "Rating area" at bounding box center [782, 311] width 136 height 20
click at [632, 316] on div "State" at bounding box center [618, 311] width 136 height 20
click at [734, 306] on div "Rating area" at bounding box center [750, 311] width 71 height 20
click at [944, 248] on div "None" at bounding box center [946, 254] width 136 height 20
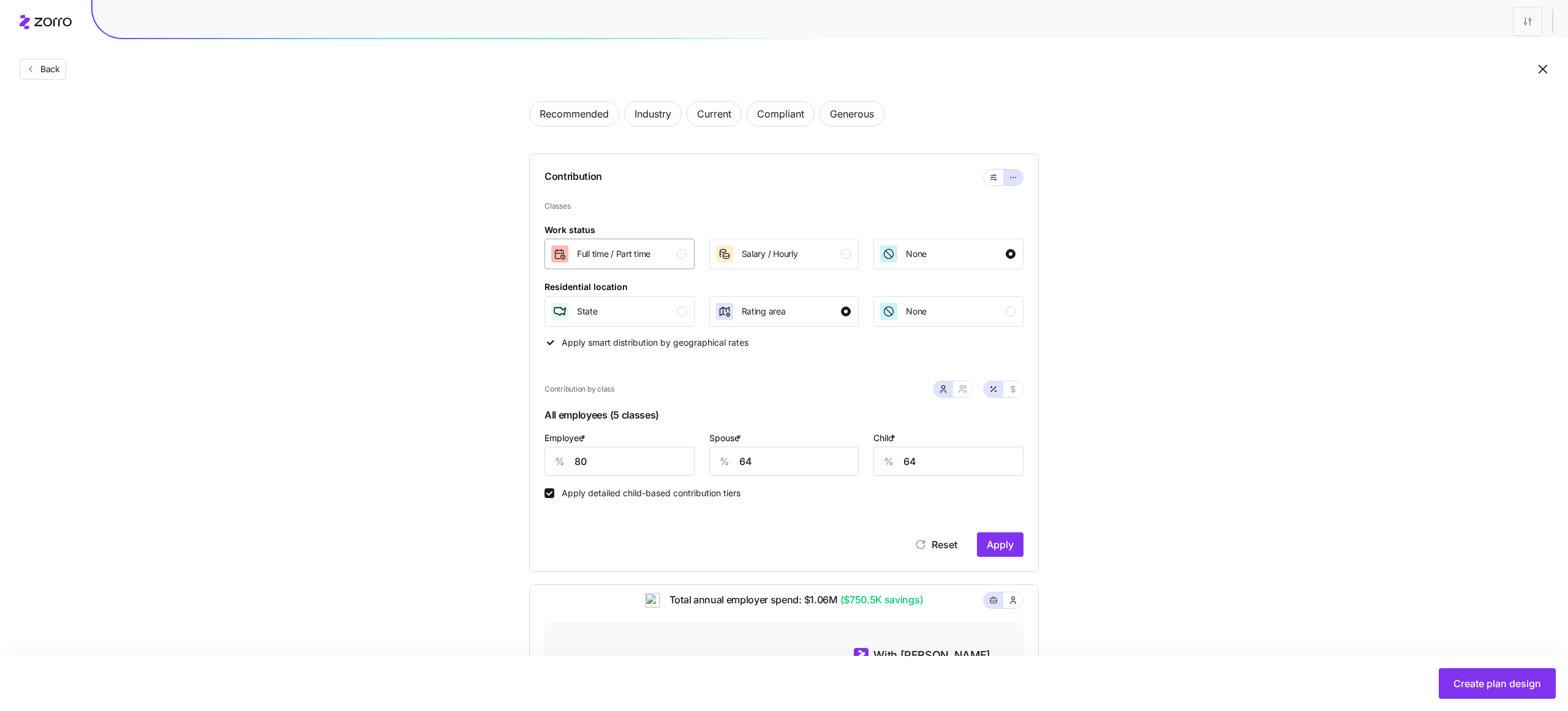
click at [684, 247] on div "Full time / Part time" at bounding box center [618, 254] width 136 height 20
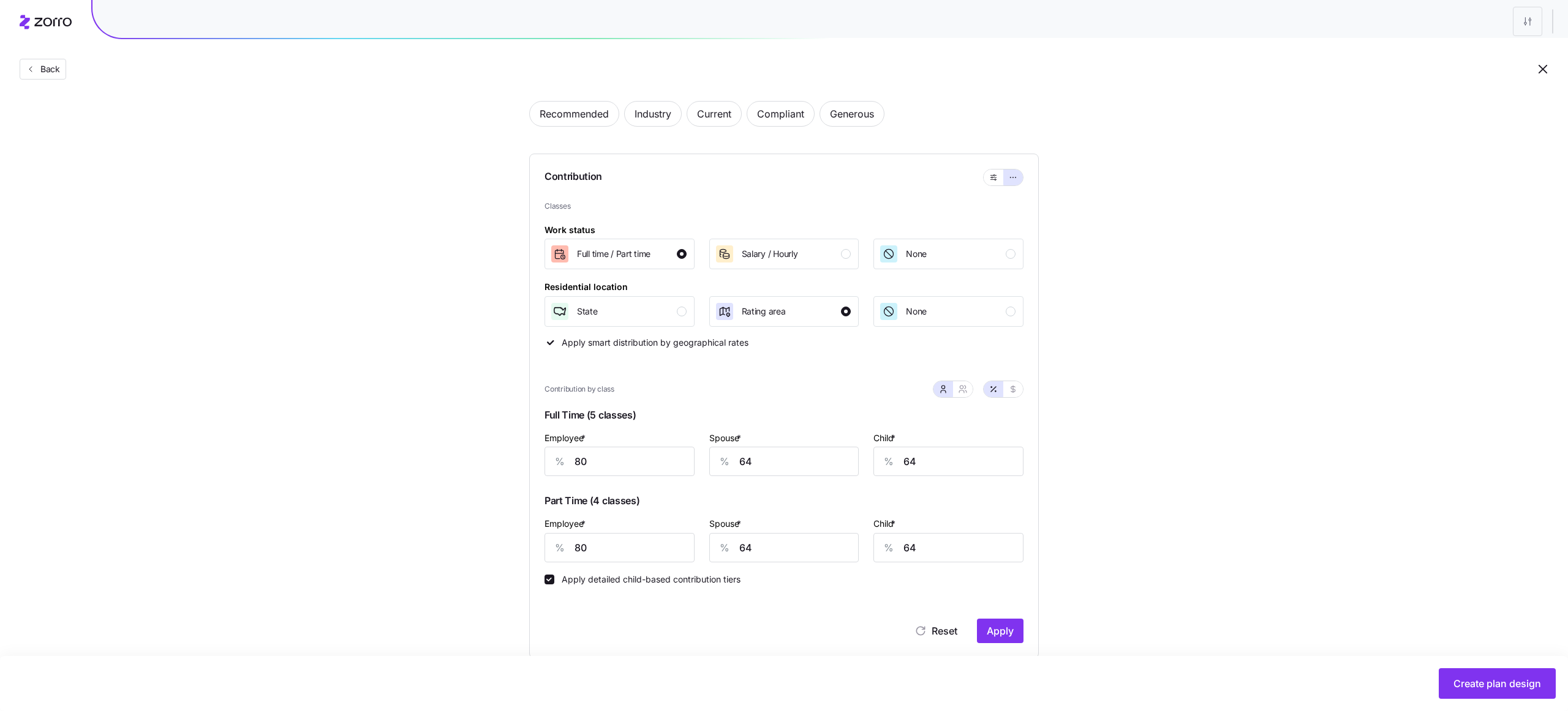
click at [606, 413] on span "Full Time (5 classes)" at bounding box center [783, 417] width 479 height 25
click at [612, 501] on span "Part Time (4 classes)" at bounding box center [783, 503] width 479 height 25
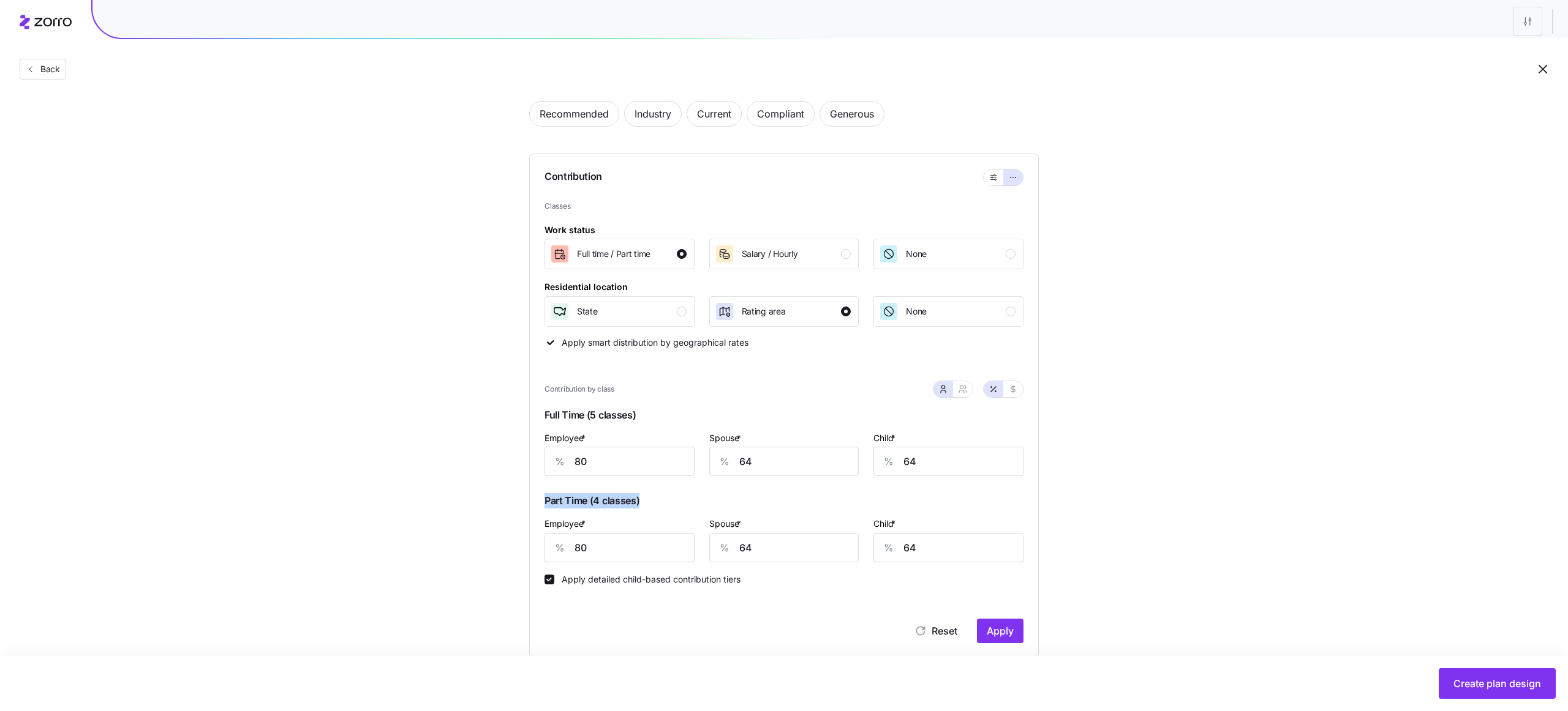
click at [612, 501] on span "Part Time (4 classes)" at bounding box center [783, 503] width 479 height 25
click at [633, 501] on span "Part Time (4 classes)" at bounding box center [783, 503] width 479 height 25
click at [652, 540] on input "80" at bounding box center [619, 548] width 150 height 29
type input "10"
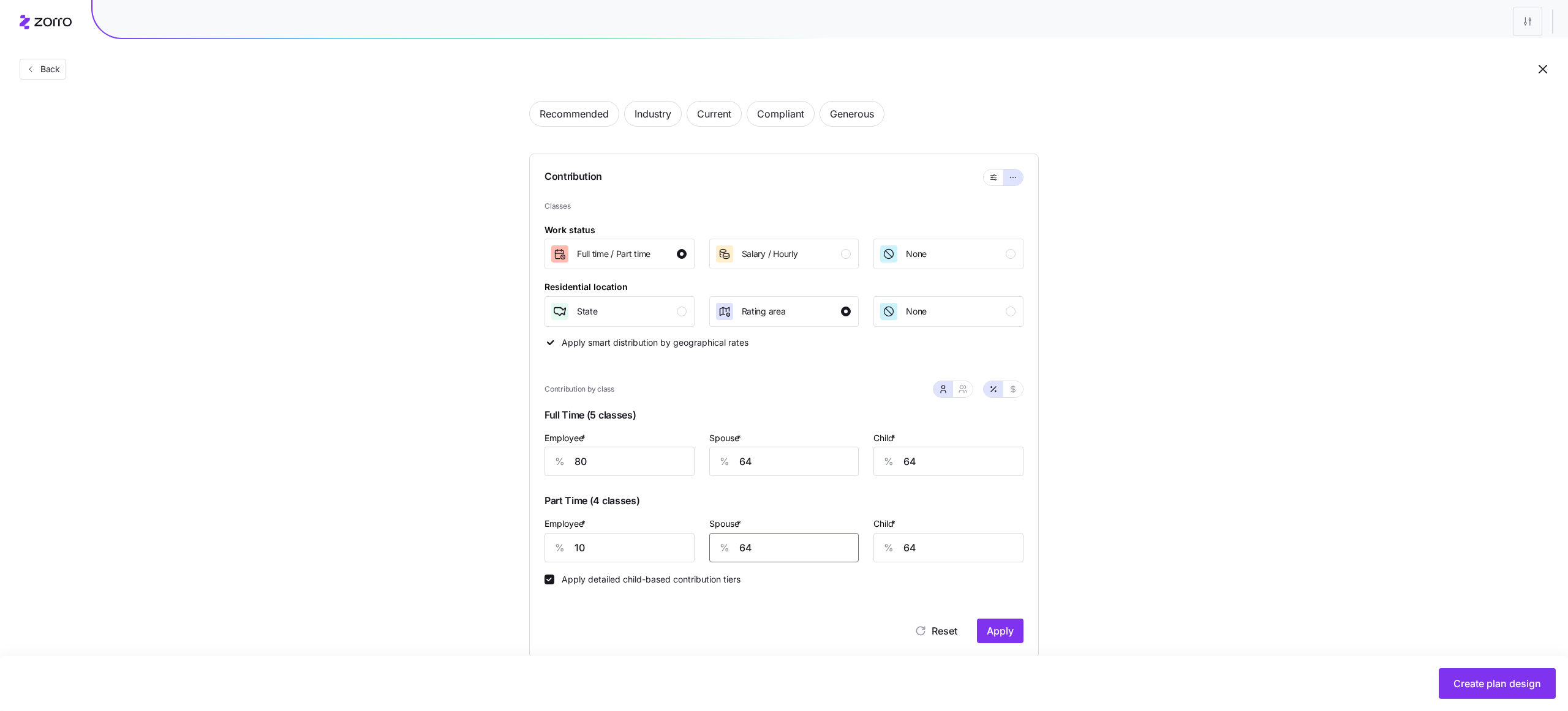
click at [751, 553] on input "64" at bounding box center [784, 548] width 150 height 29
type input "10"
click at [931, 556] on input "64" at bounding box center [948, 548] width 150 height 29
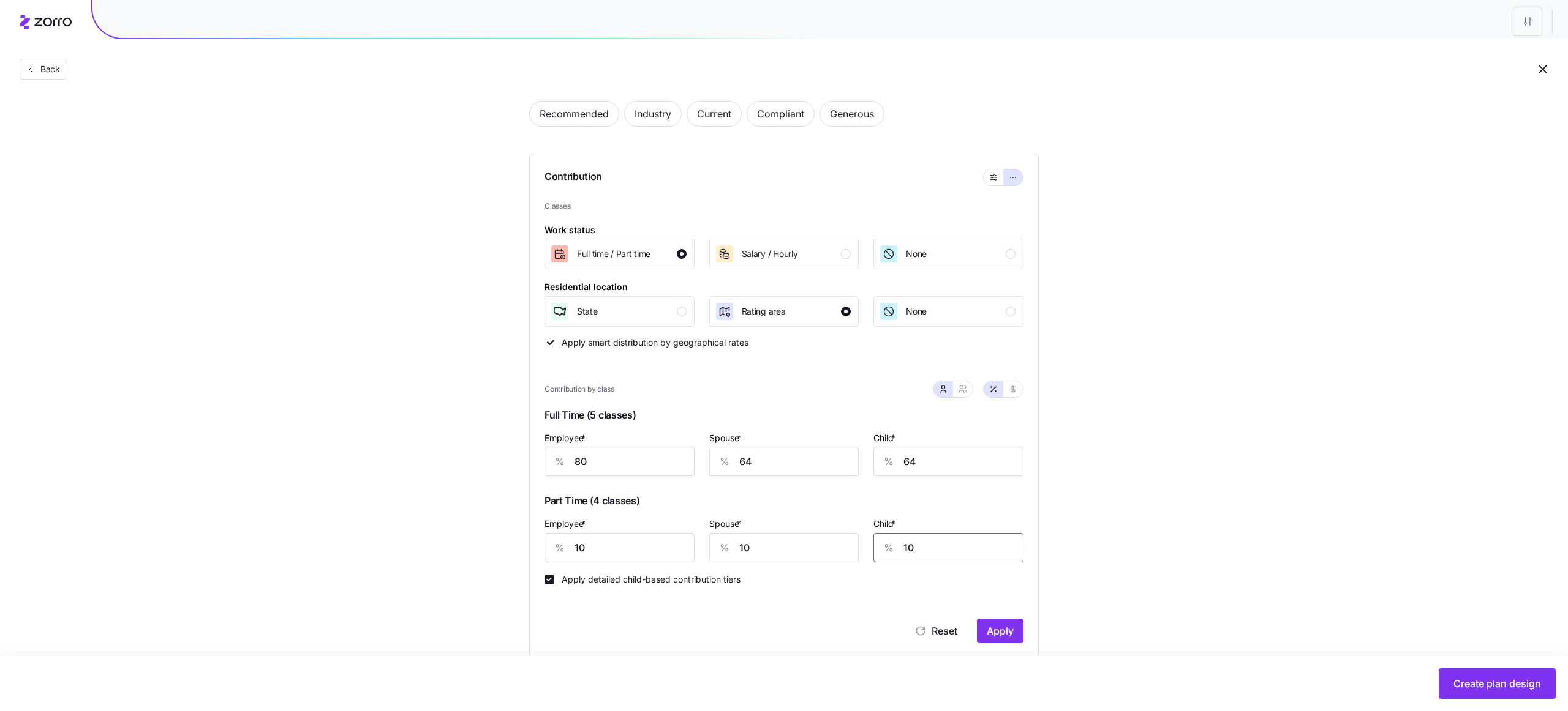
type input "10"
click at [1158, 557] on div "Set your contribution Recommended Industry Current Compliant Generous Contribut…" at bounding box center [784, 541] width 1568 height 978
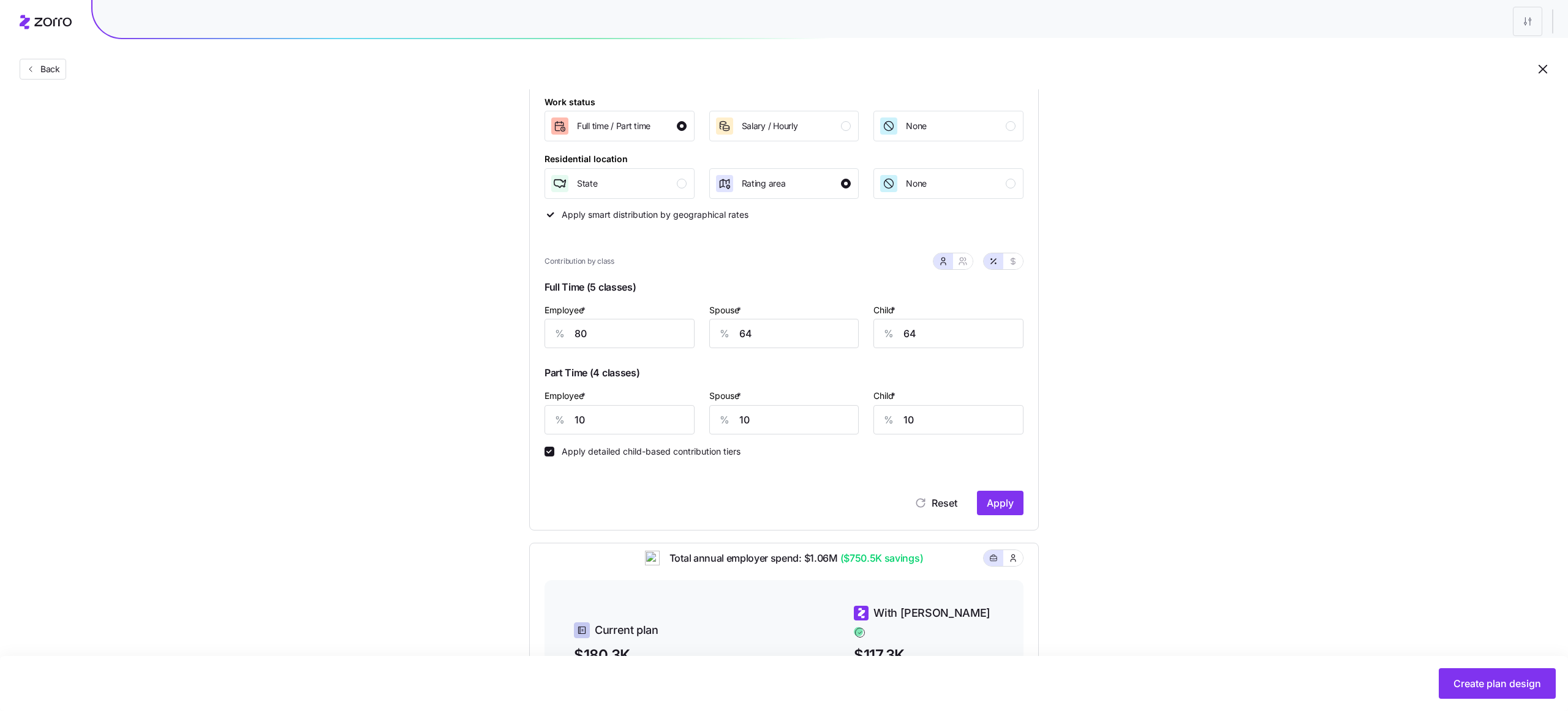
scroll to position [205, 0]
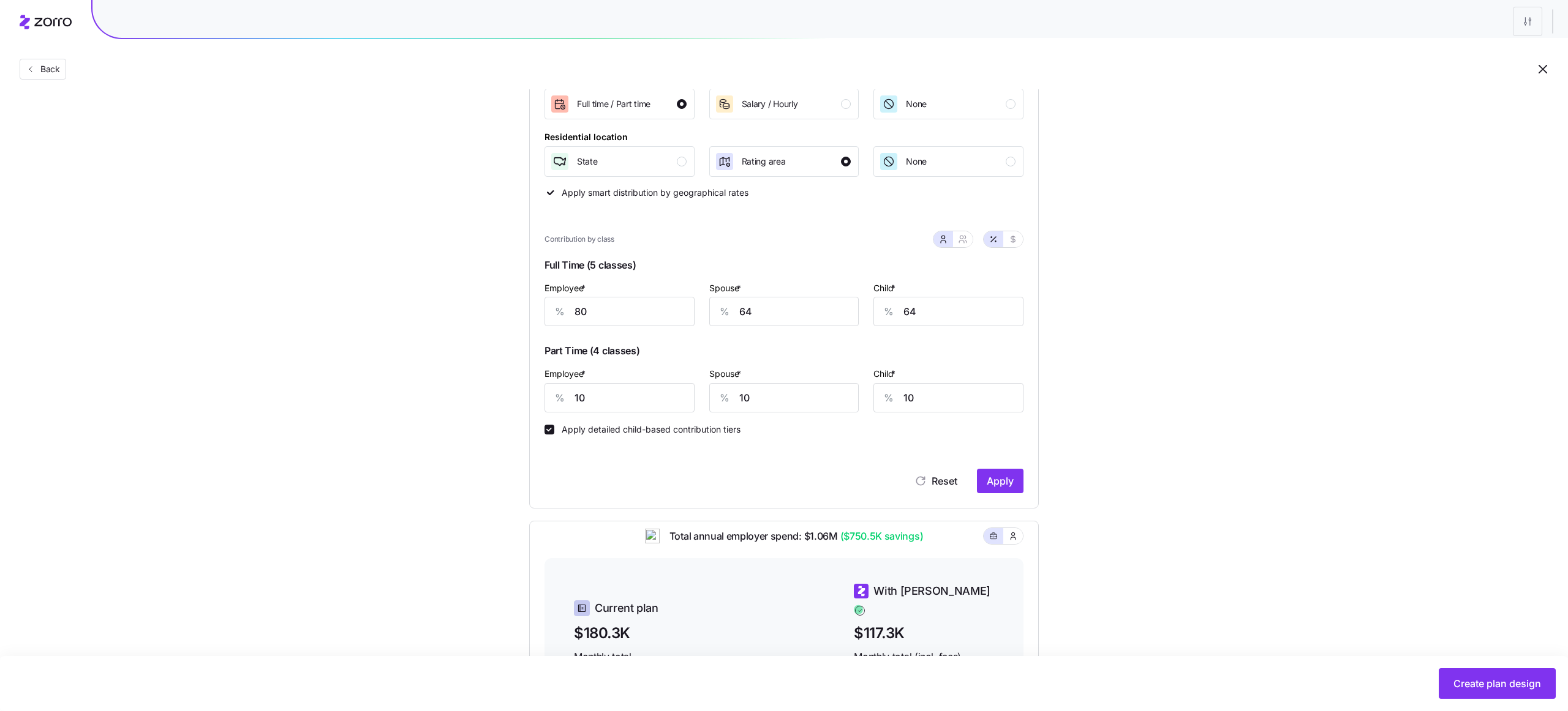
click at [1001, 467] on div "Reset Apply" at bounding box center [783, 469] width 479 height 49
click at [1004, 476] on span "Apply" at bounding box center [999, 481] width 27 height 15
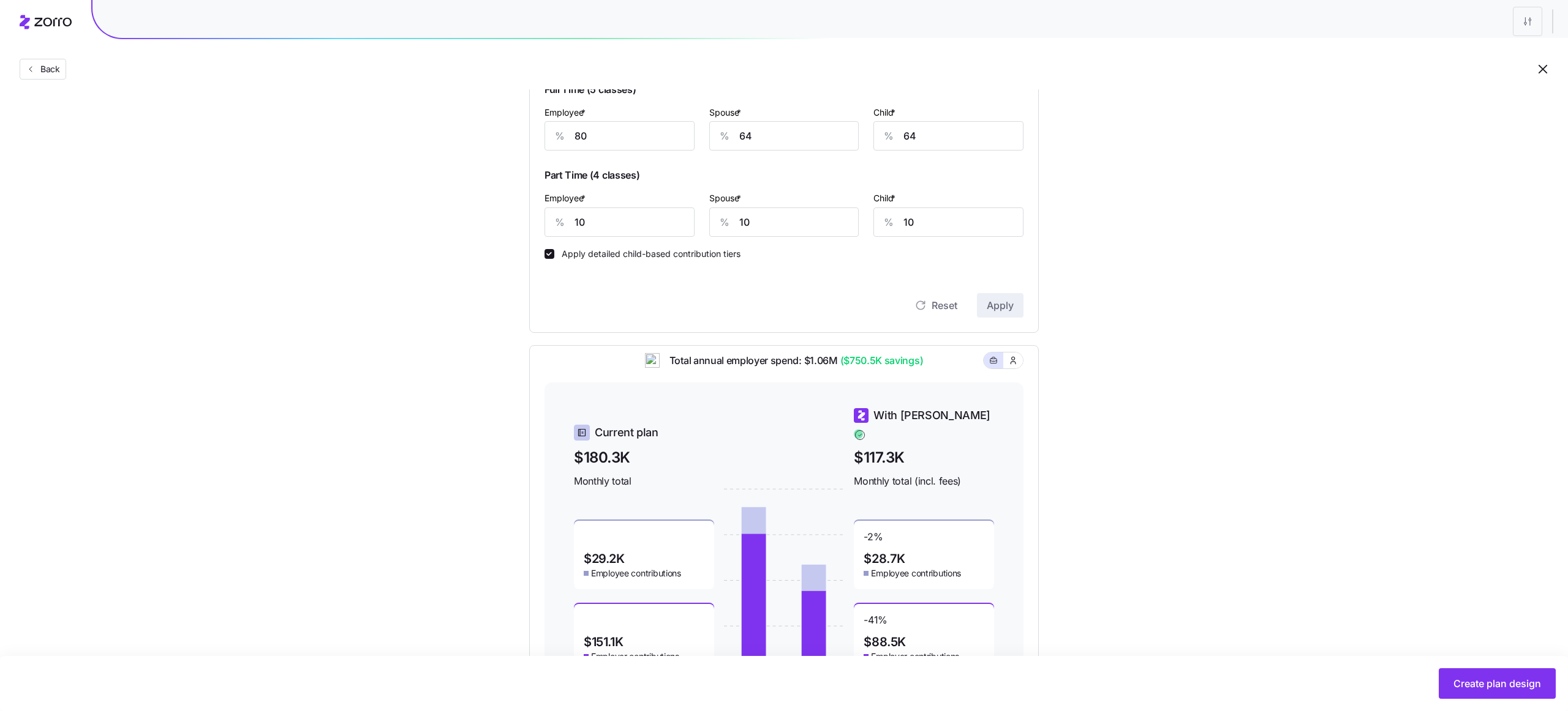
scroll to position [453, 0]
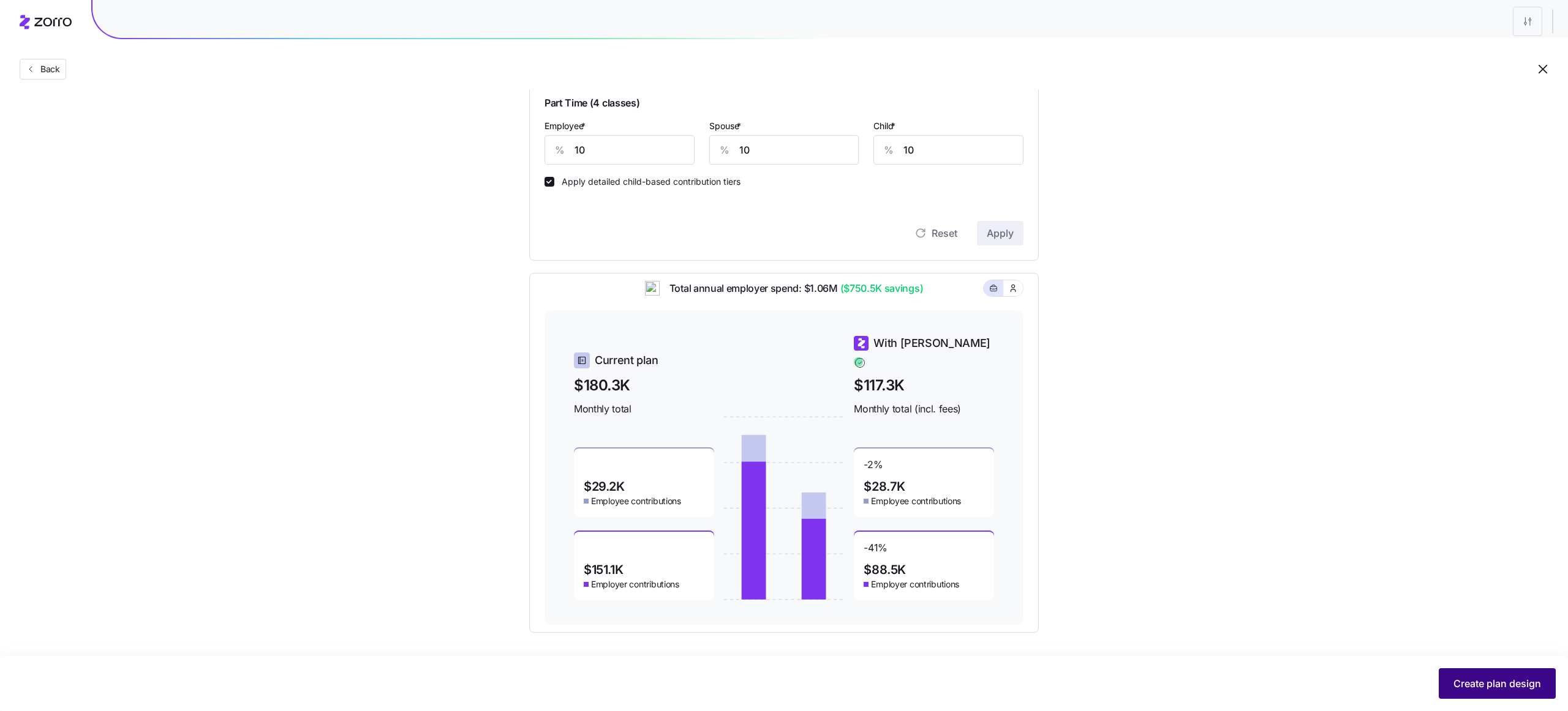
click at [1490, 682] on span "Create plan design" at bounding box center [1496, 683] width 87 height 15
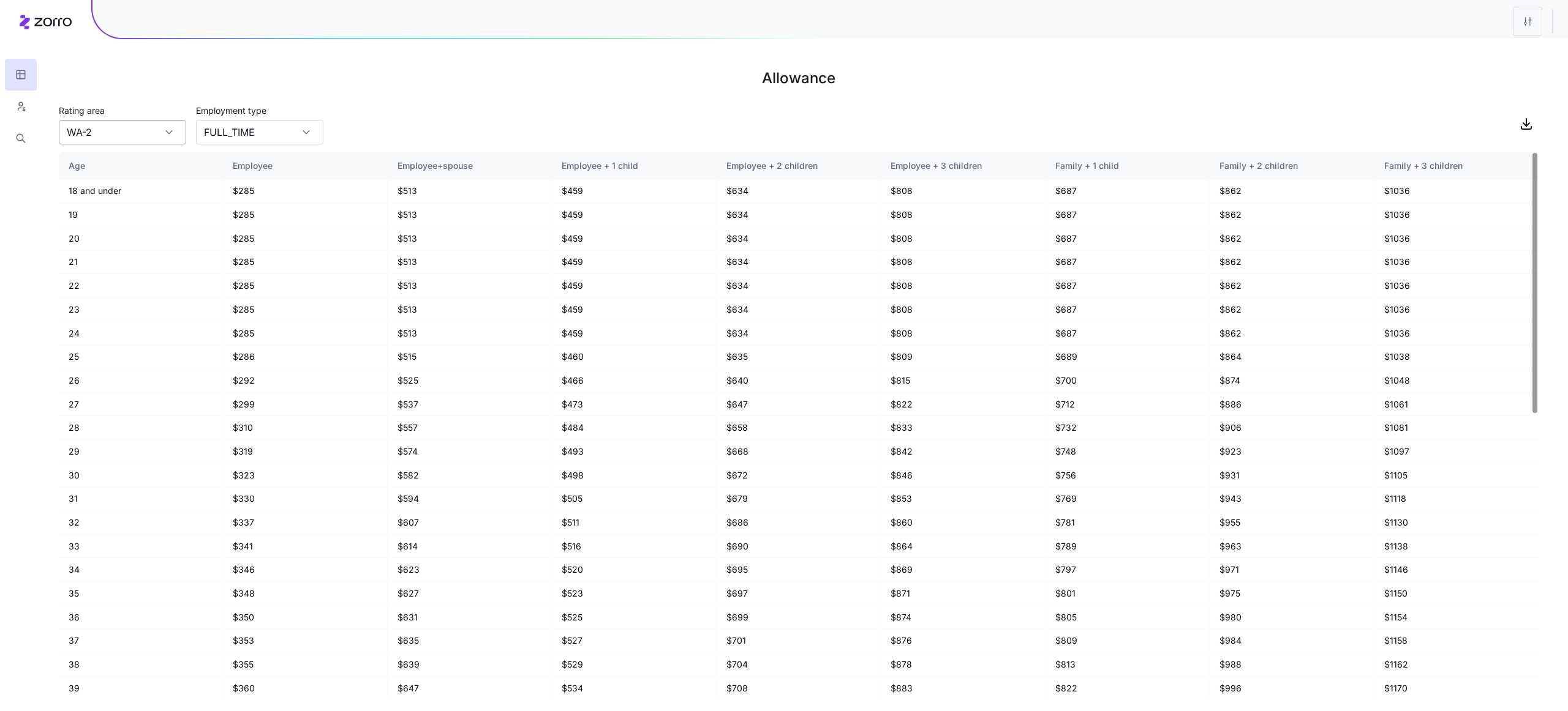
click at [129, 134] on input "WA-2" at bounding box center [122, 132] width 127 height 24
click at [264, 132] on input "FULL_TIME" at bounding box center [259, 132] width 127 height 24
click at [157, 131] on input "WA-2" at bounding box center [122, 132] width 127 height 24
click at [240, 135] on input "FULL_TIME" at bounding box center [259, 132] width 127 height 24
click at [242, 183] on span "PART_TIME" at bounding box center [231, 188] width 46 height 14
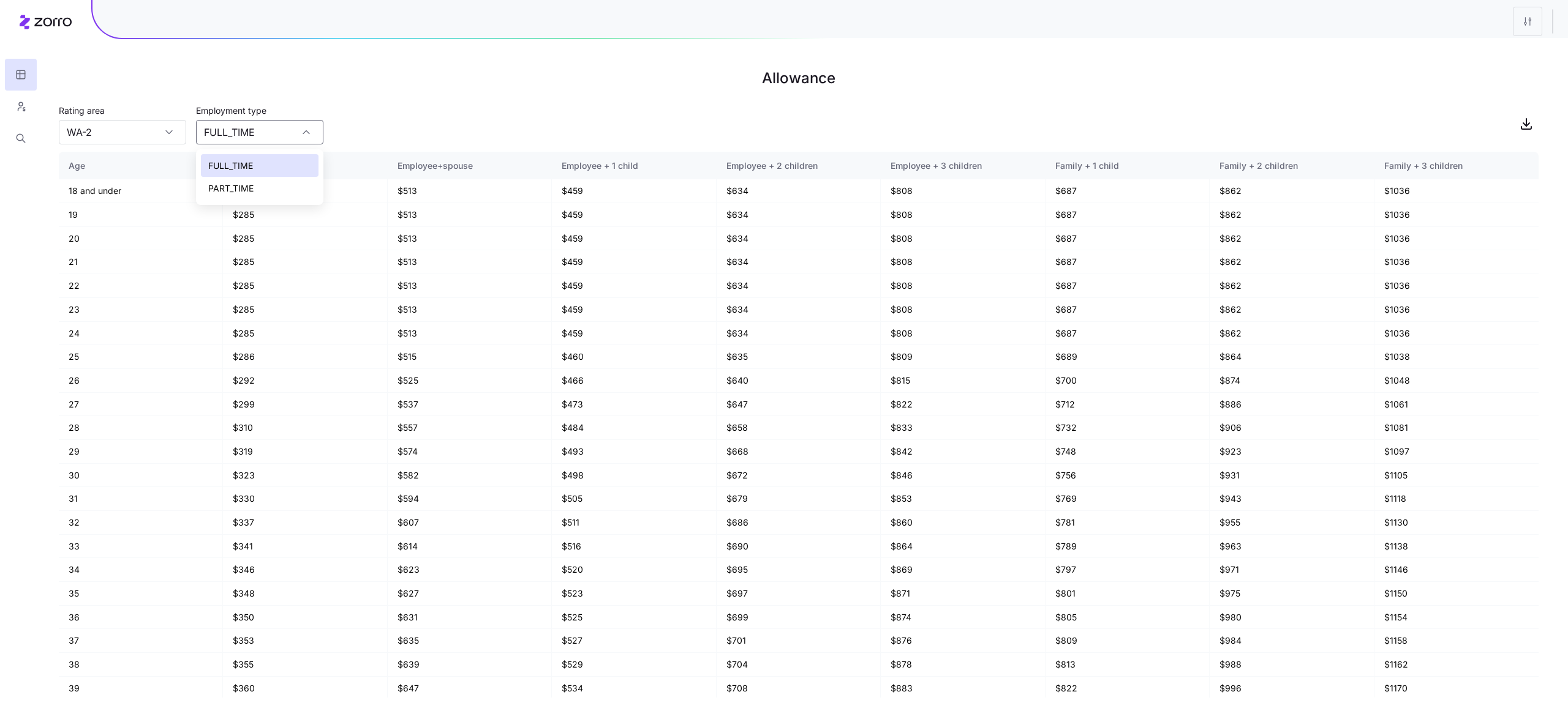
type input "PART_TIME"
click at [122, 124] on input "WA-2" at bounding box center [122, 132] width 127 height 24
click at [109, 195] on div "WA-5" at bounding box center [122, 188] width 117 height 24
type input "WA-5"
click at [217, 128] on input "PART_TIME" at bounding box center [259, 132] width 127 height 24
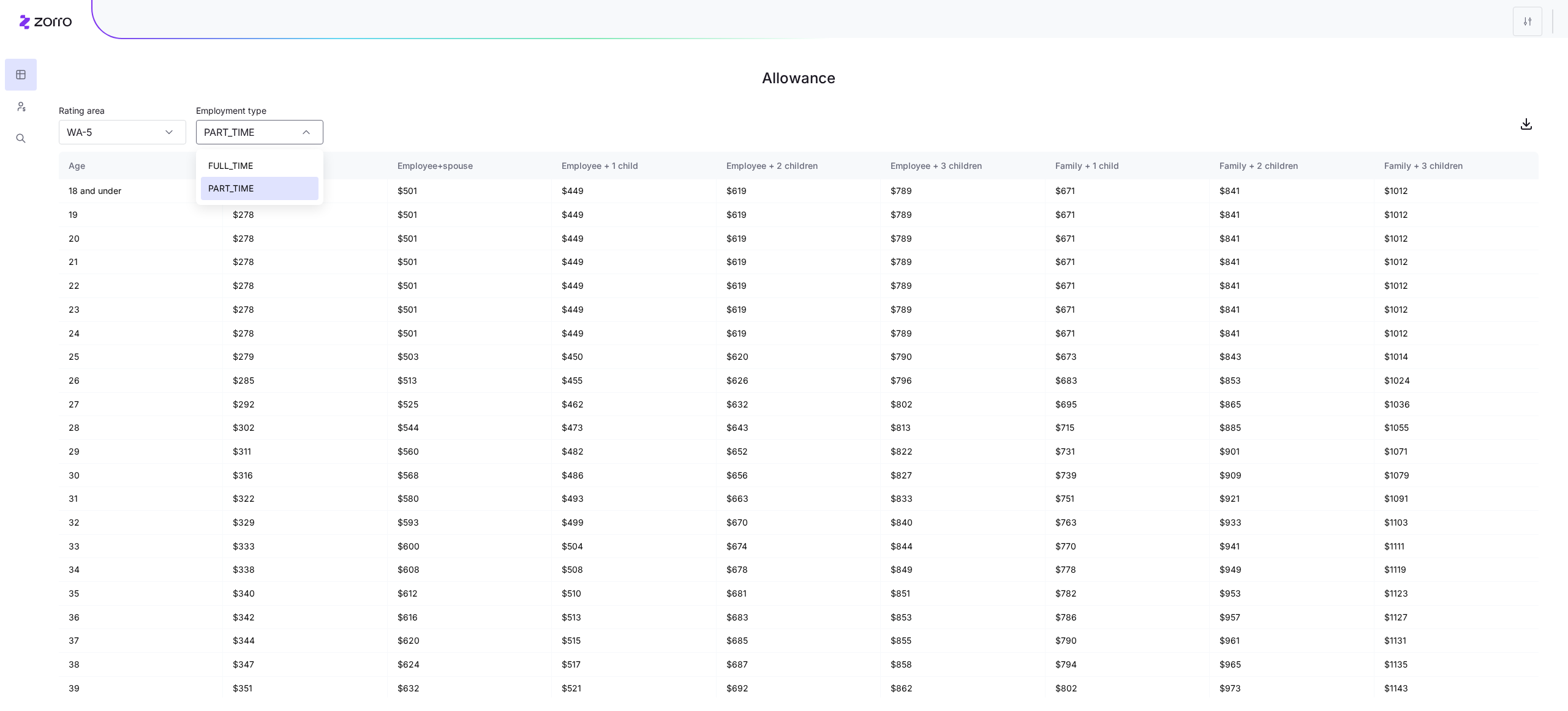
click at [232, 157] on div "FULL_TIME" at bounding box center [259, 166] width 117 height 24
type input "FULL_TIME"
click at [135, 135] on input "WA-5" at bounding box center [122, 132] width 127 height 24
click at [104, 212] on div "WA-8" at bounding box center [122, 211] width 117 height 24
type input "WA-8"
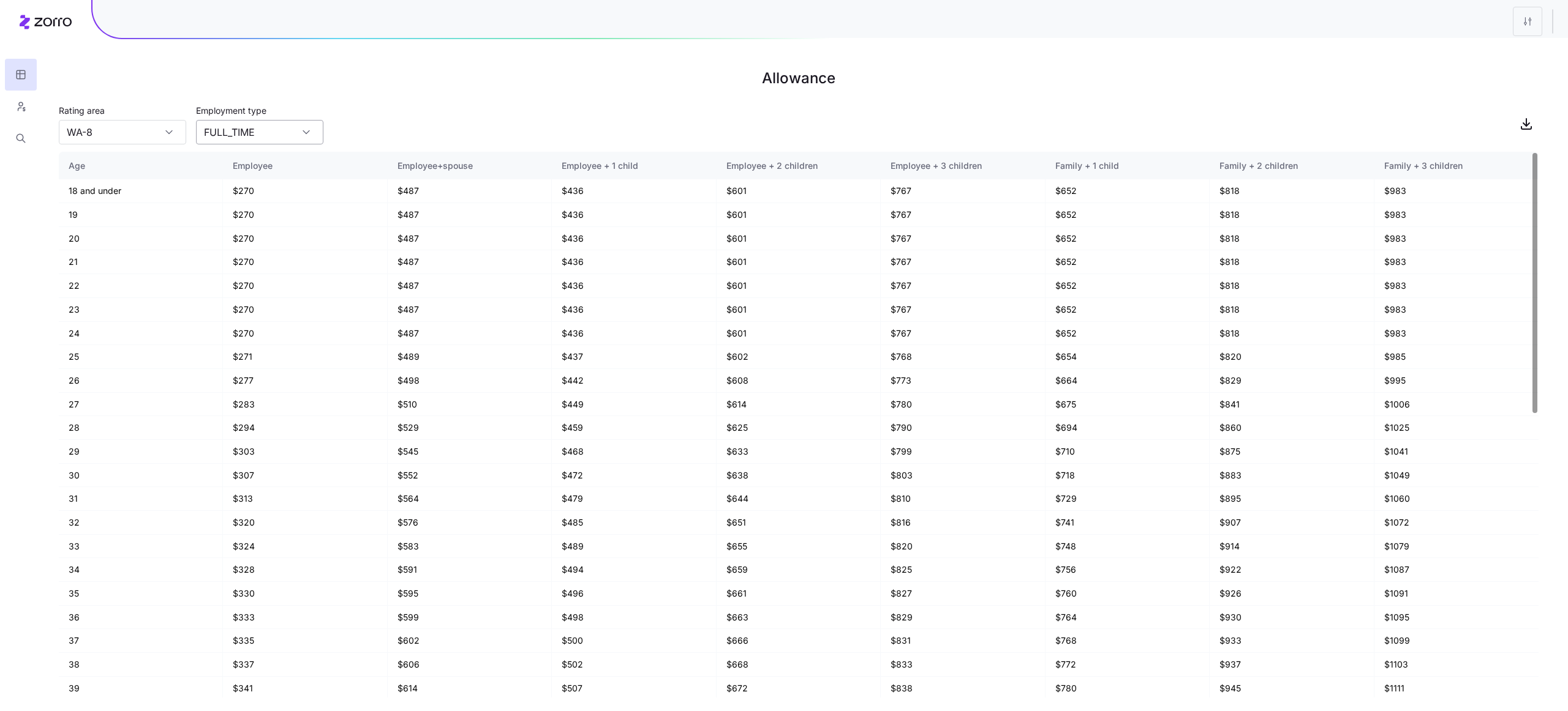
click at [244, 129] on input "FULL_TIME" at bounding box center [259, 132] width 127 height 24
click at [246, 185] on span "PART_TIME" at bounding box center [231, 188] width 46 height 14
type input "PART_TIME"
click at [121, 129] on input "WA-8" at bounding box center [122, 132] width 127 height 24
click at [117, 236] on div "WA-1" at bounding box center [122, 235] width 117 height 24
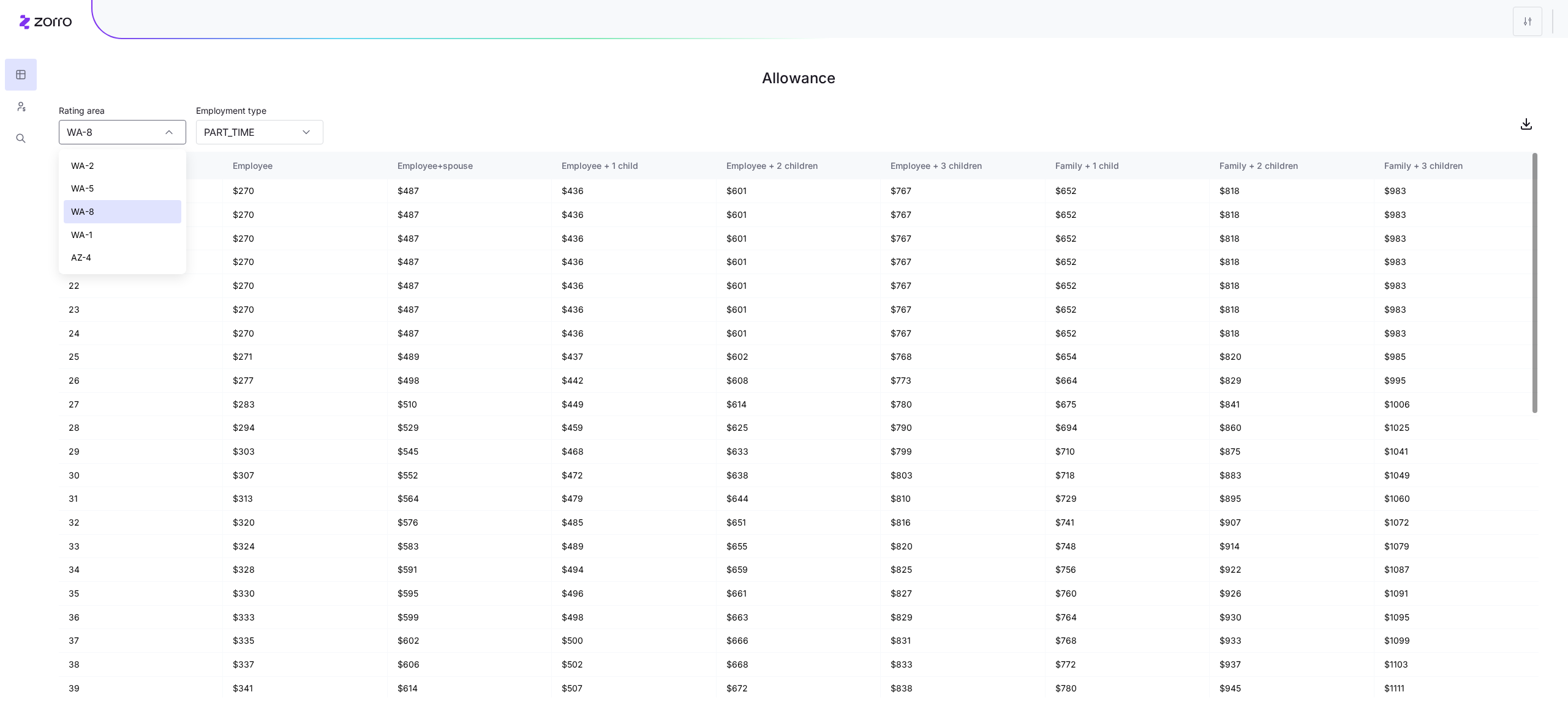
type input "WA-1"
click at [237, 133] on input "PART_TIME" at bounding box center [259, 132] width 127 height 24
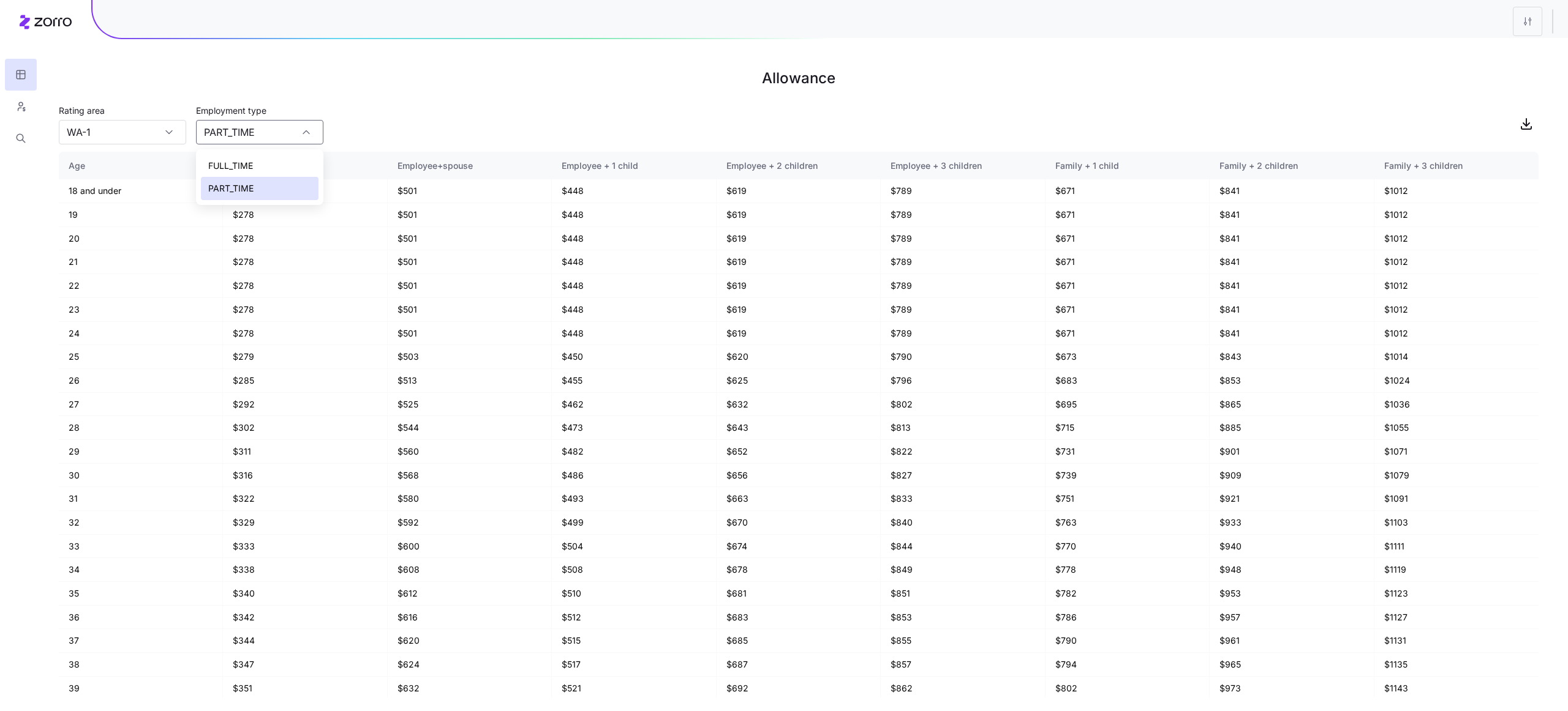
click at [245, 161] on span "FULL_TIME" at bounding box center [230, 166] width 45 height 14
type input "FULL_TIME"
click at [128, 140] on input "WA-1" at bounding box center [122, 132] width 127 height 24
click at [122, 259] on div "AZ-4" at bounding box center [122, 258] width 117 height 24
type input "AZ-4"
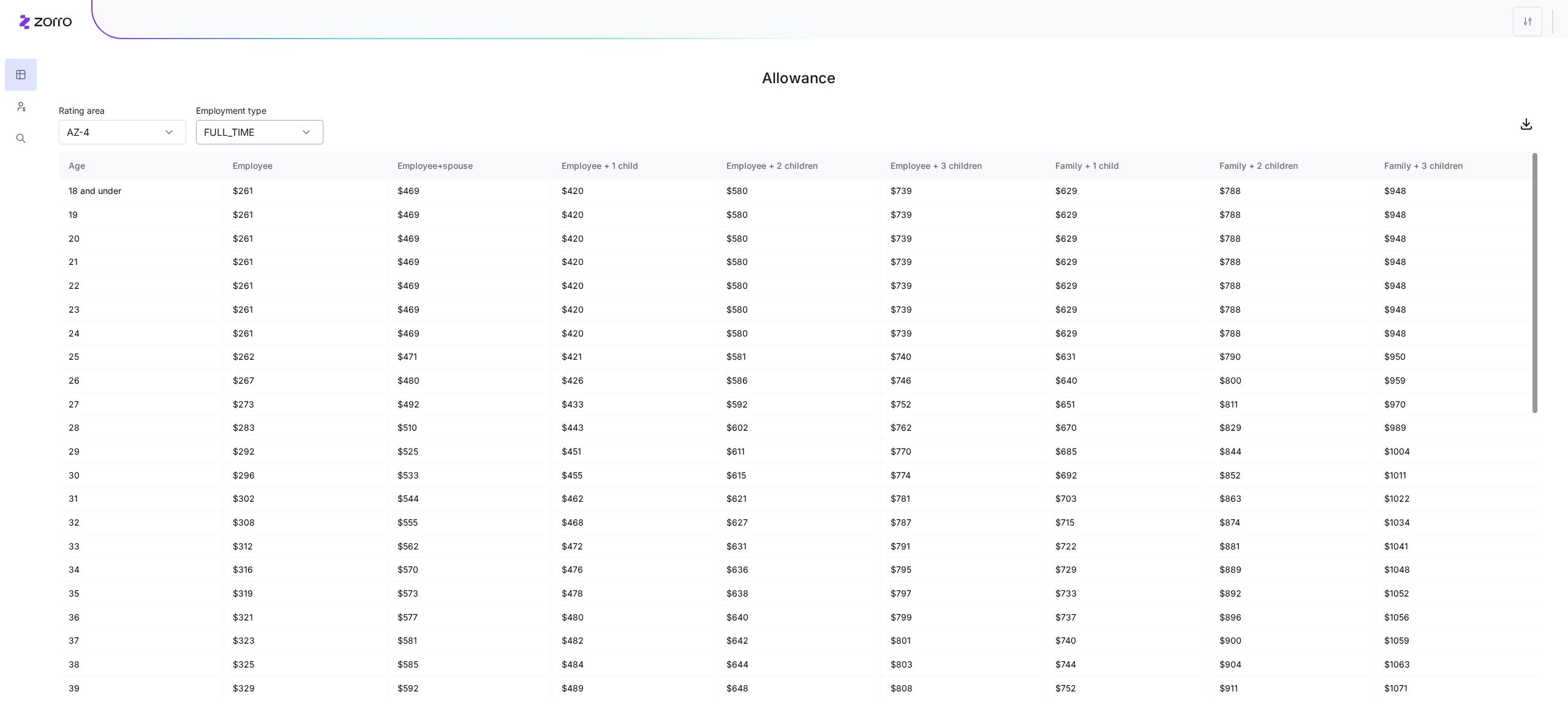
click at [258, 124] on input "FULL_TIME" at bounding box center [259, 132] width 127 height 24
click at [253, 192] on span "PART_TIME" at bounding box center [231, 188] width 46 height 14
click at [255, 130] on input "PART_TIME" at bounding box center [259, 132] width 127 height 24
click at [264, 164] on div "FULL_TIME" at bounding box center [259, 166] width 117 height 24
click at [250, 138] on input "FULL_TIME" at bounding box center [259, 132] width 127 height 24
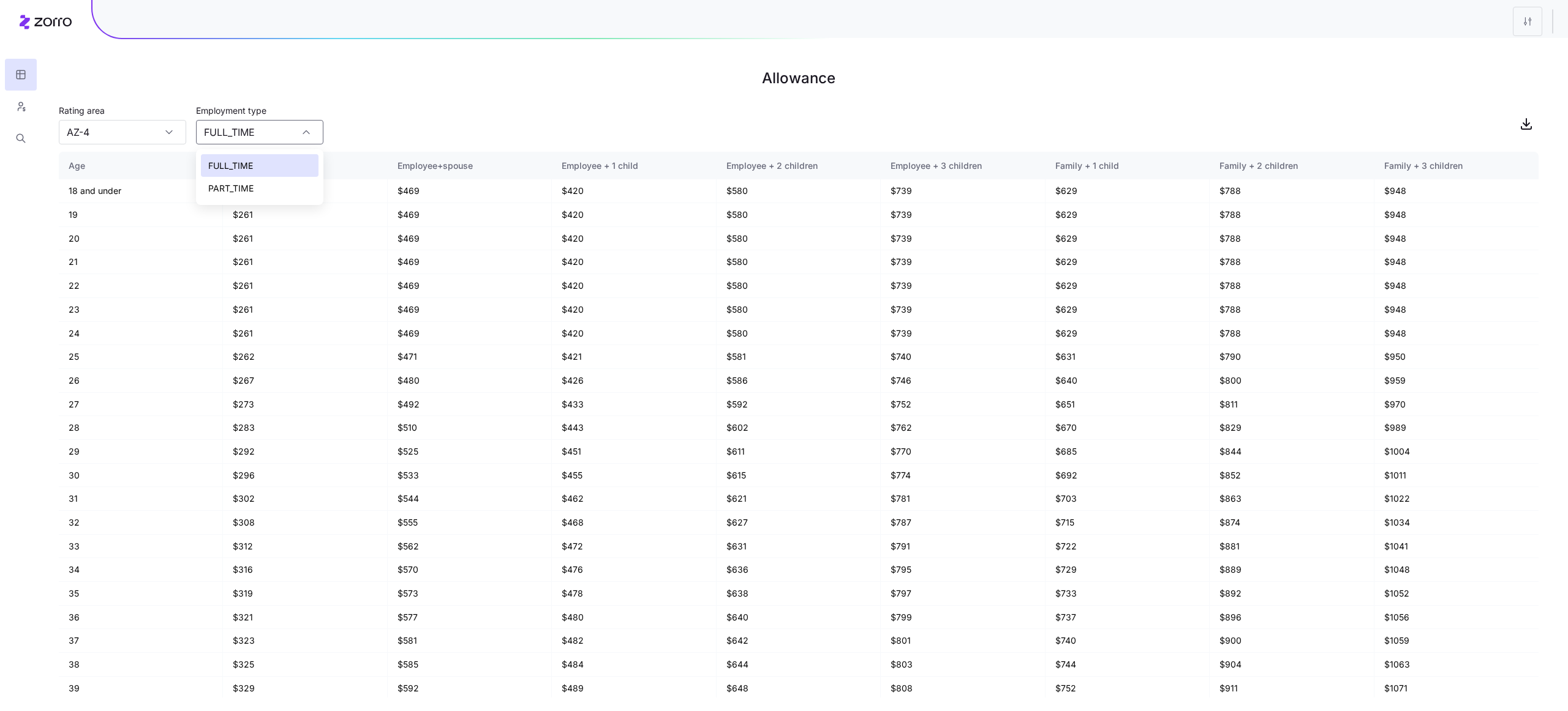
click at [252, 183] on span "PART_TIME" at bounding box center [231, 188] width 46 height 14
click at [239, 115] on label "Employment type" at bounding box center [231, 111] width 70 height 14
click at [239, 120] on input "PART_TIME" at bounding box center [259, 132] width 127 height 24
click at [259, 162] on div "FULL_TIME" at bounding box center [259, 166] width 117 height 24
type input "FULL_TIME"
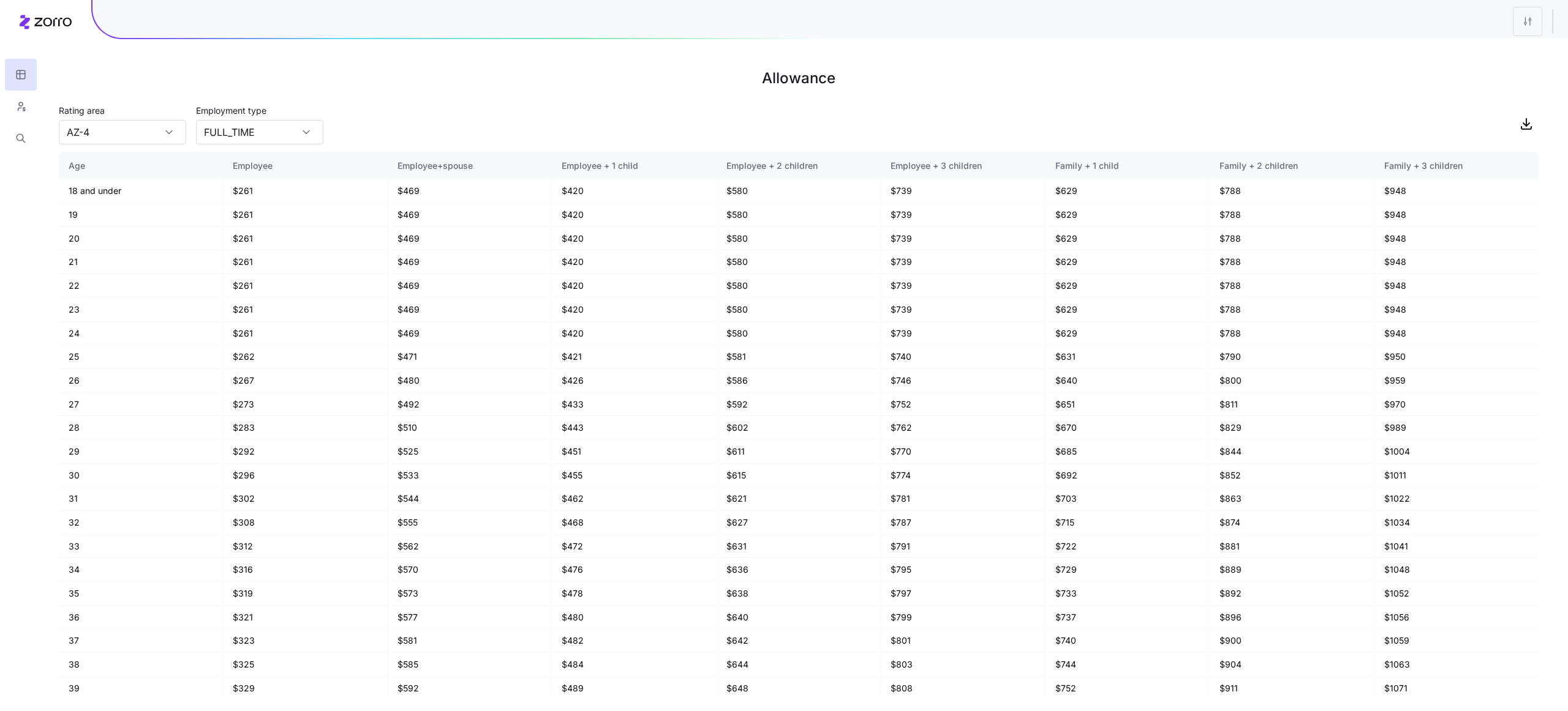
click at [324, 112] on div "Rating area AZ-4 Employment type FULL_TIME" at bounding box center [799, 123] width 1480 height 42
click at [113, 132] on input "AZ-4" at bounding box center [122, 132] width 127 height 24
click at [111, 211] on div "WA-8" at bounding box center [122, 211] width 117 height 24
type input "WA-8"
click at [267, 129] on input "FULL_TIME" at bounding box center [259, 132] width 127 height 24
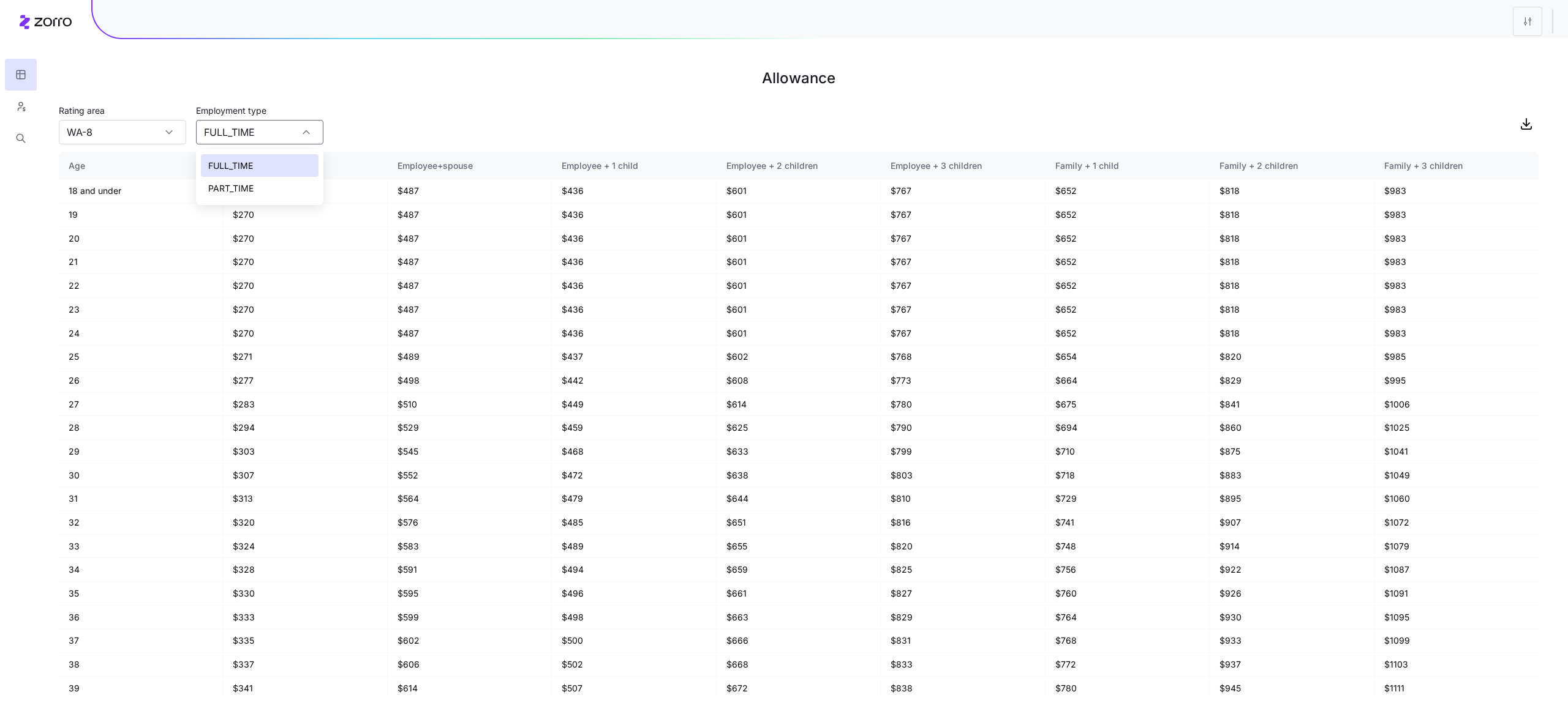
click at [241, 188] on span "PART_TIME" at bounding box center [231, 188] width 46 height 14
type input "PART_TIME"
click at [137, 126] on input "WA-8" at bounding box center [122, 132] width 127 height 24
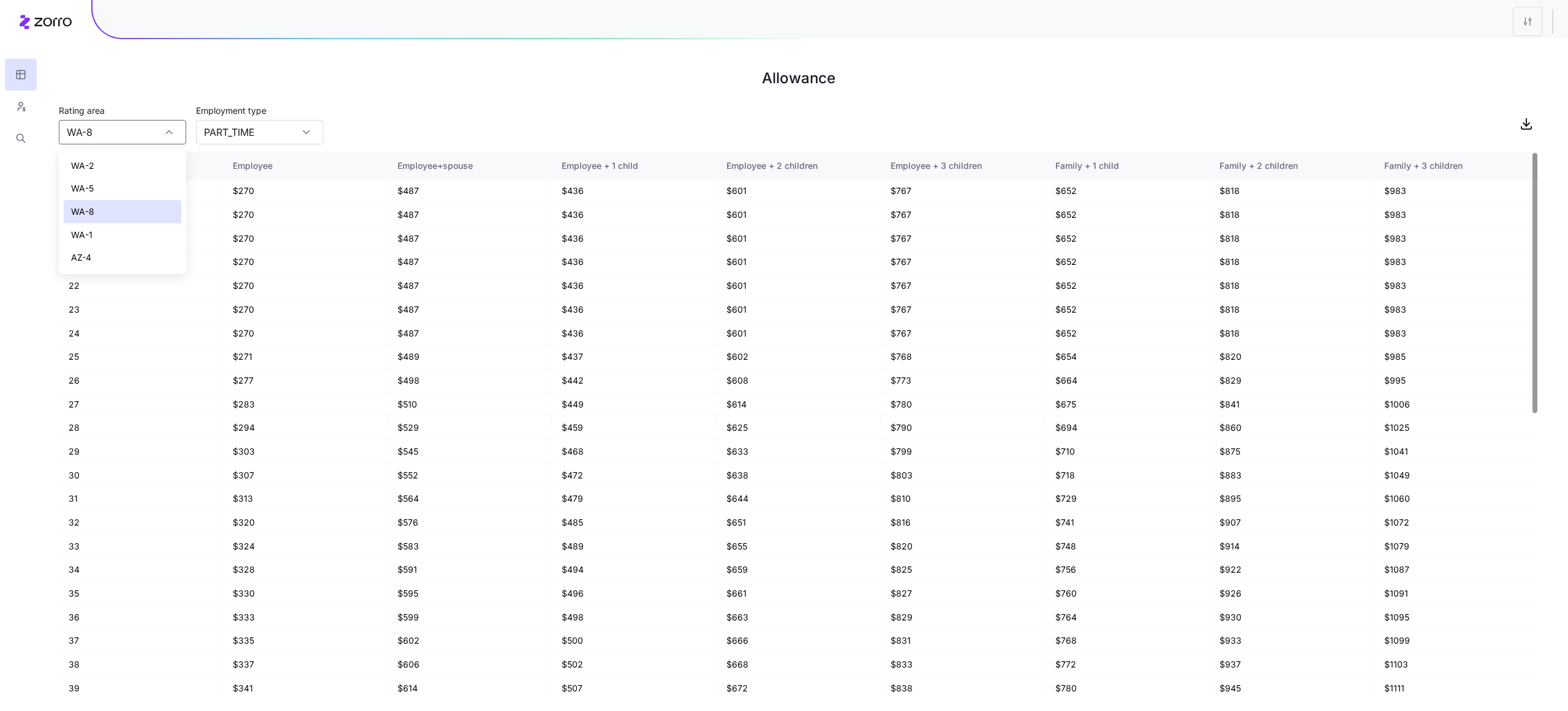
click at [130, 188] on div "WA-5" at bounding box center [122, 188] width 117 height 24
click at [131, 138] on input "WA-5" at bounding box center [122, 132] width 127 height 24
click at [126, 225] on div "WA-1" at bounding box center [122, 235] width 117 height 24
click at [109, 134] on input "WA-1" at bounding box center [122, 132] width 127 height 24
click at [113, 257] on div "AZ-4" at bounding box center [122, 258] width 117 height 24
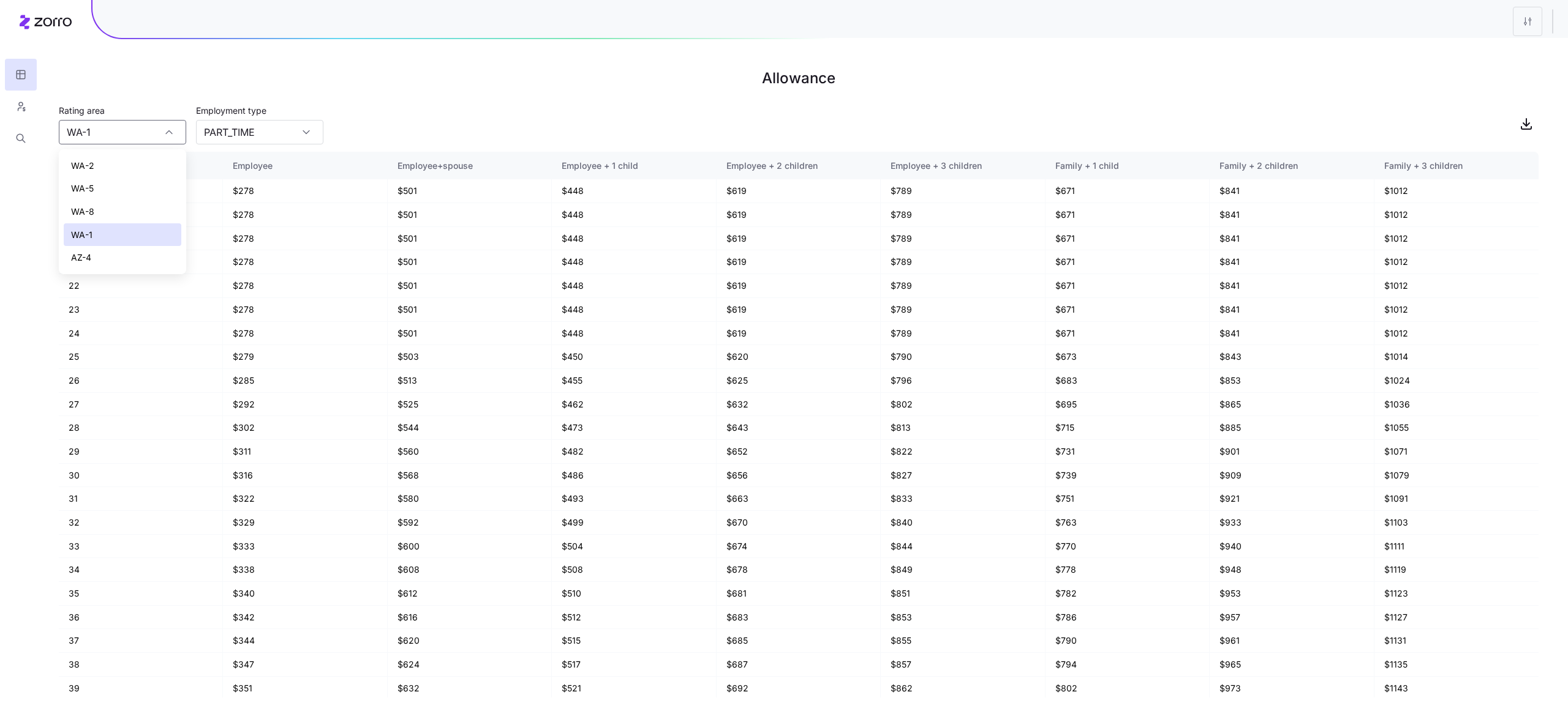
type input "AZ-4"
click at [265, 132] on input "PART_TIME" at bounding box center [259, 132] width 127 height 24
click at [259, 166] on div "FULL_TIME" at bounding box center [259, 166] width 117 height 24
click at [266, 128] on input "FULL_TIME" at bounding box center [259, 132] width 127 height 24
click at [257, 192] on div "PART_TIME" at bounding box center [259, 188] width 117 height 24
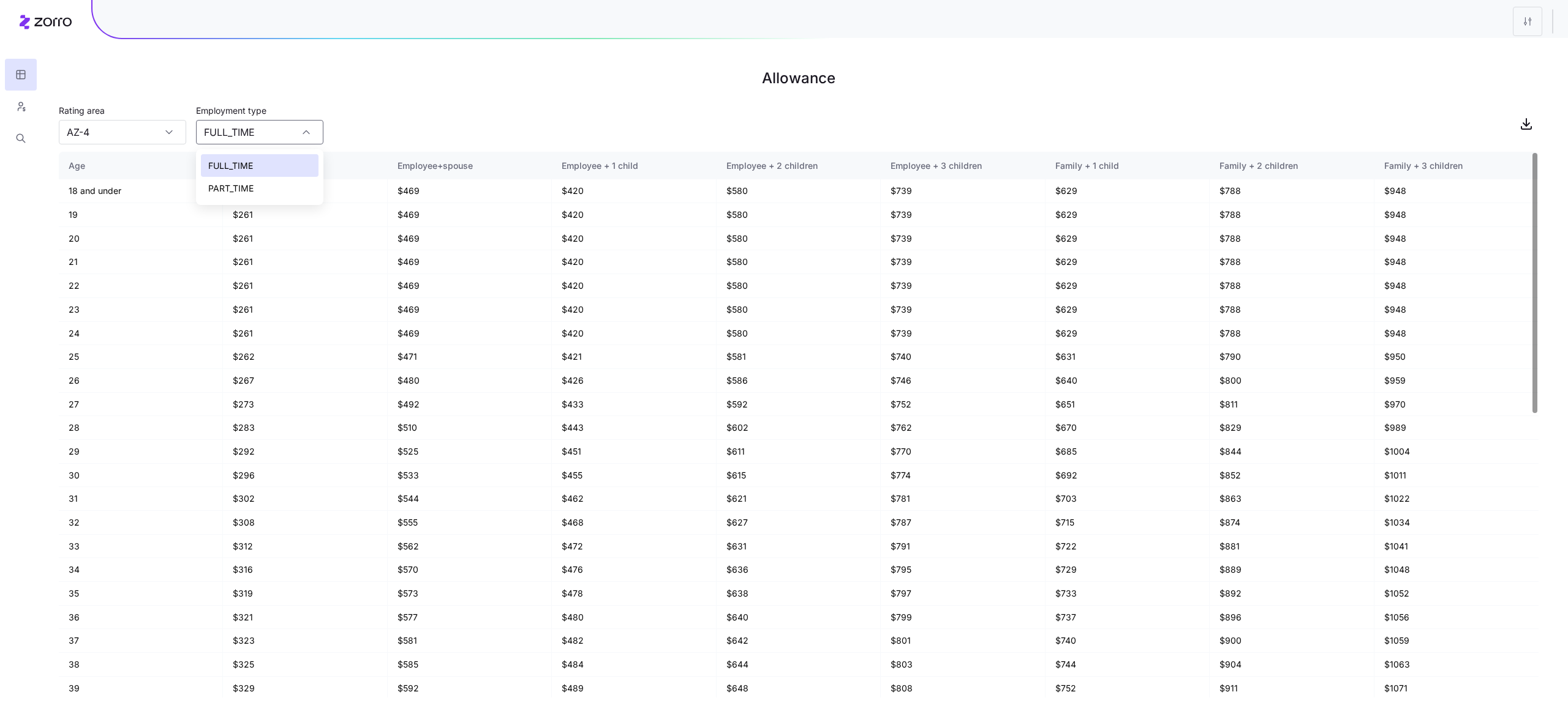
type input "PART_TIME"
click at [1467, 73] on h1 "Allowance" at bounding box center [799, 78] width 1480 height 29
click at [1281, 21] on div at bounding box center [830, 16] width 1475 height 43
click at [1519, 23] on html "Allowance Rating area AZ-4 Employment type PART_TIME Age Employee Employee+spou…" at bounding box center [784, 356] width 1568 height 711
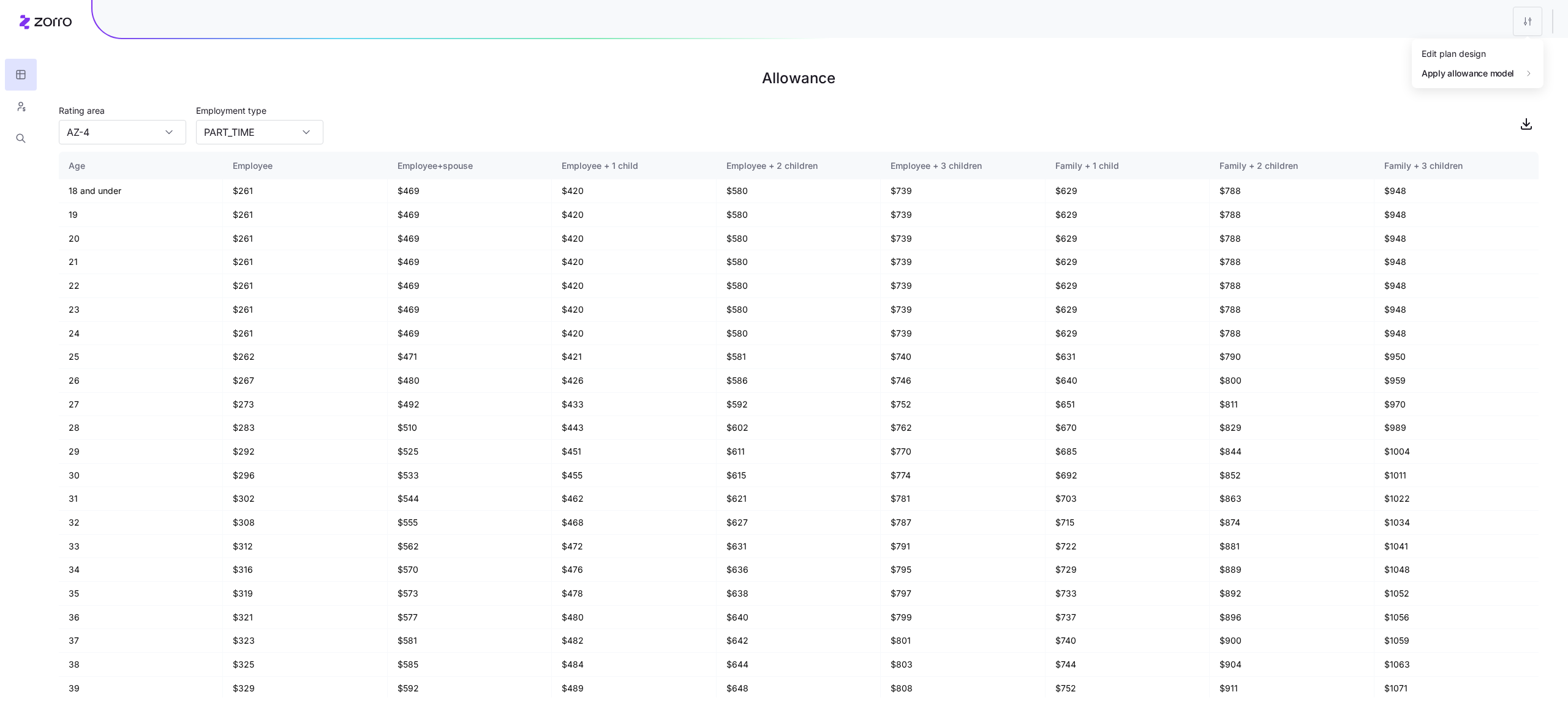
click at [1458, 53] on div "Edit plan design" at bounding box center [1453, 54] width 64 height 14
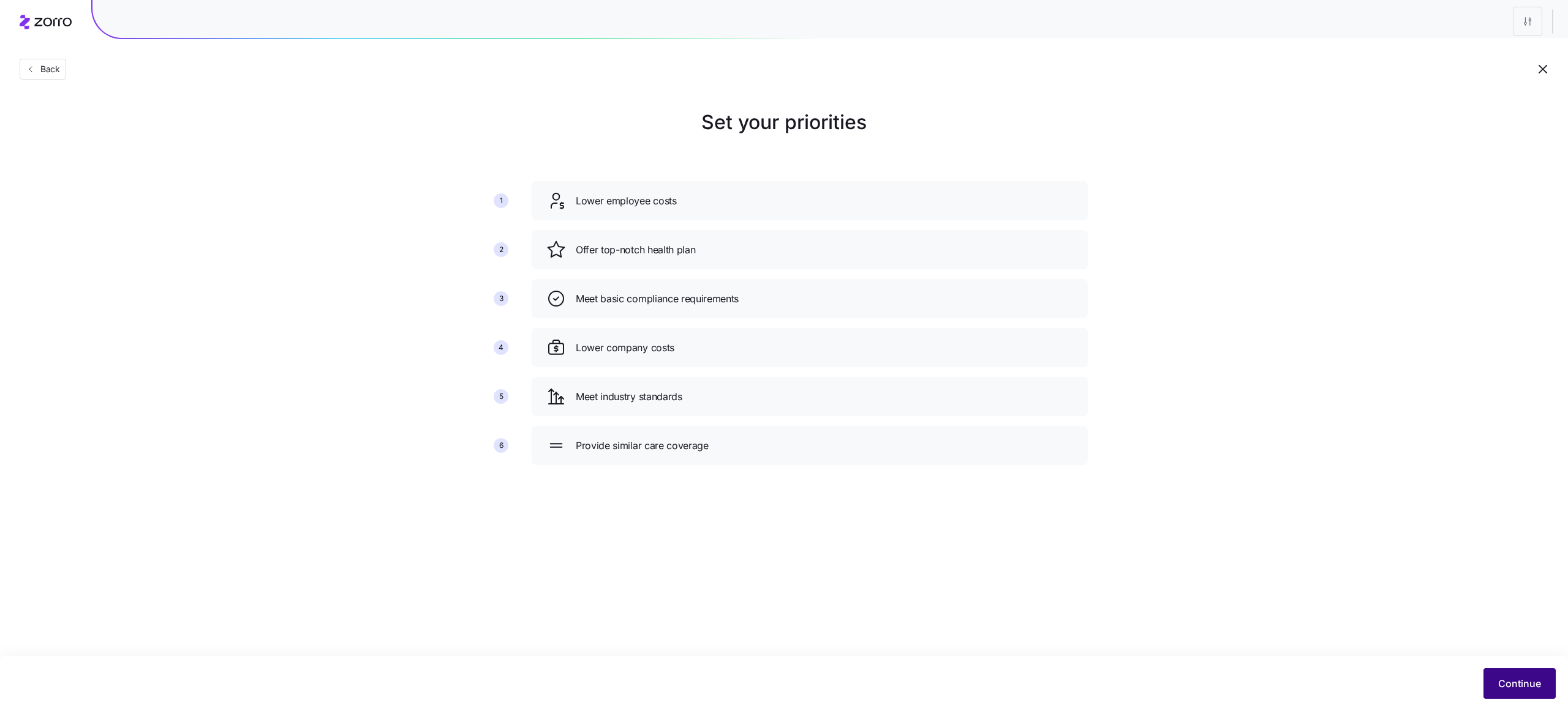
click at [1508, 688] on span "Continue" at bounding box center [1519, 683] width 43 height 15
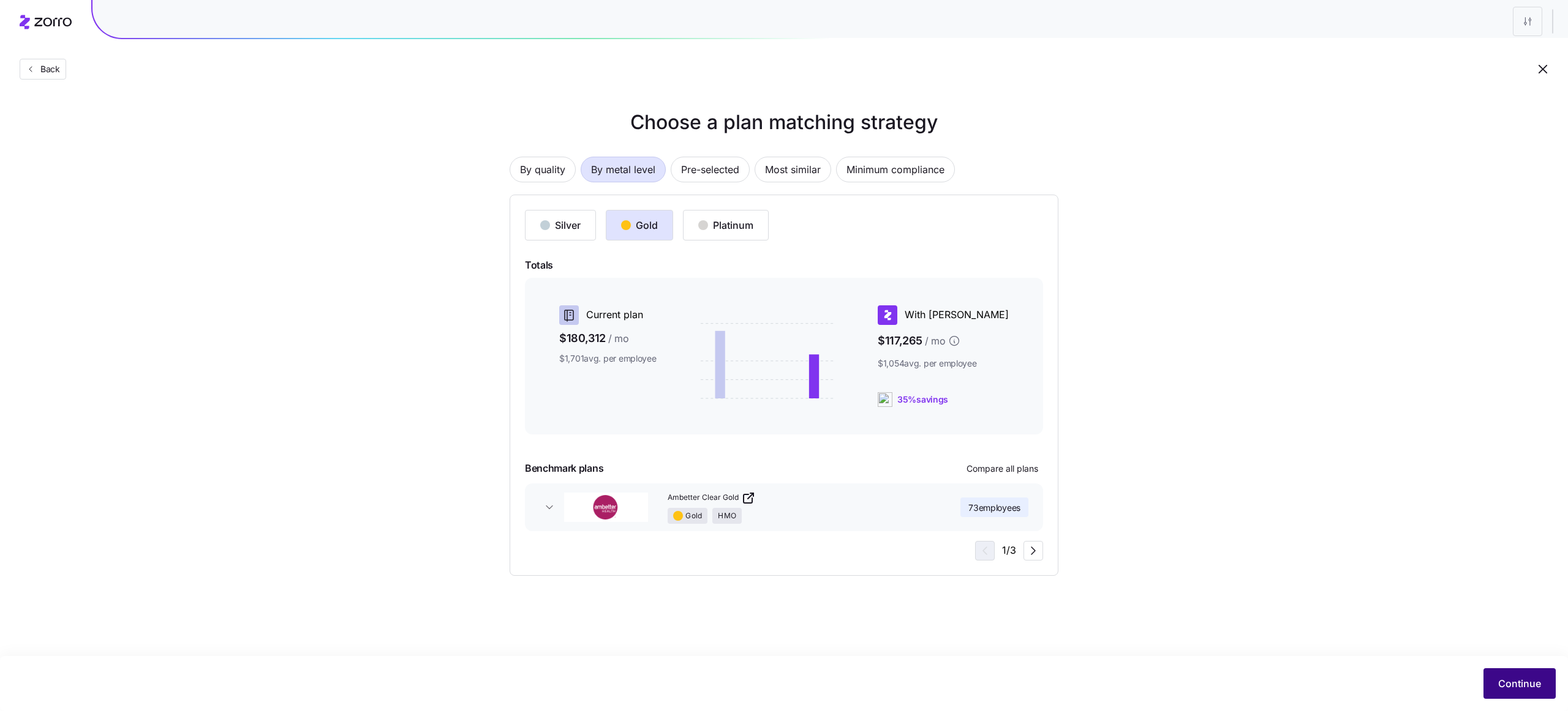
click at [1507, 687] on span "Continue" at bounding box center [1519, 683] width 43 height 15
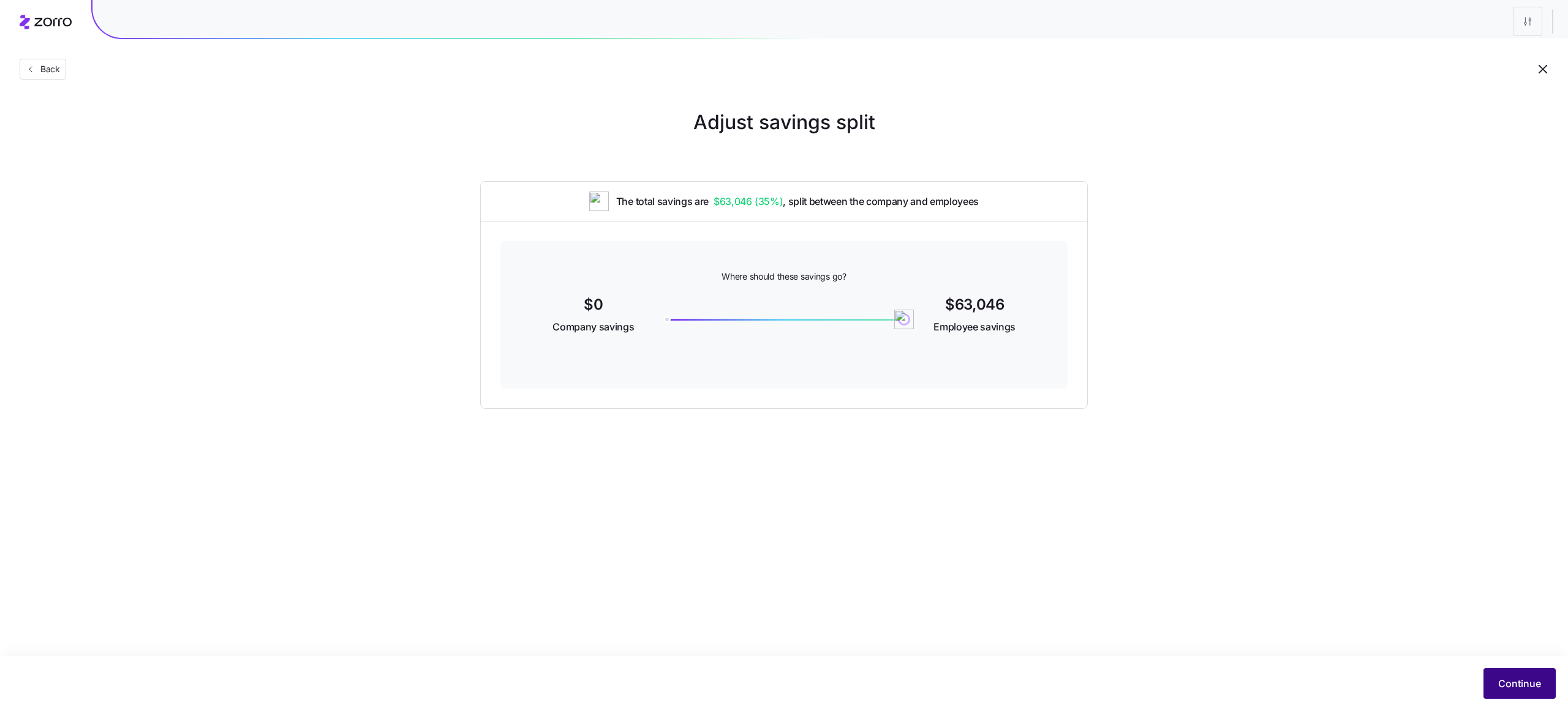
click at [1504, 684] on span "Continue" at bounding box center [1519, 683] width 43 height 15
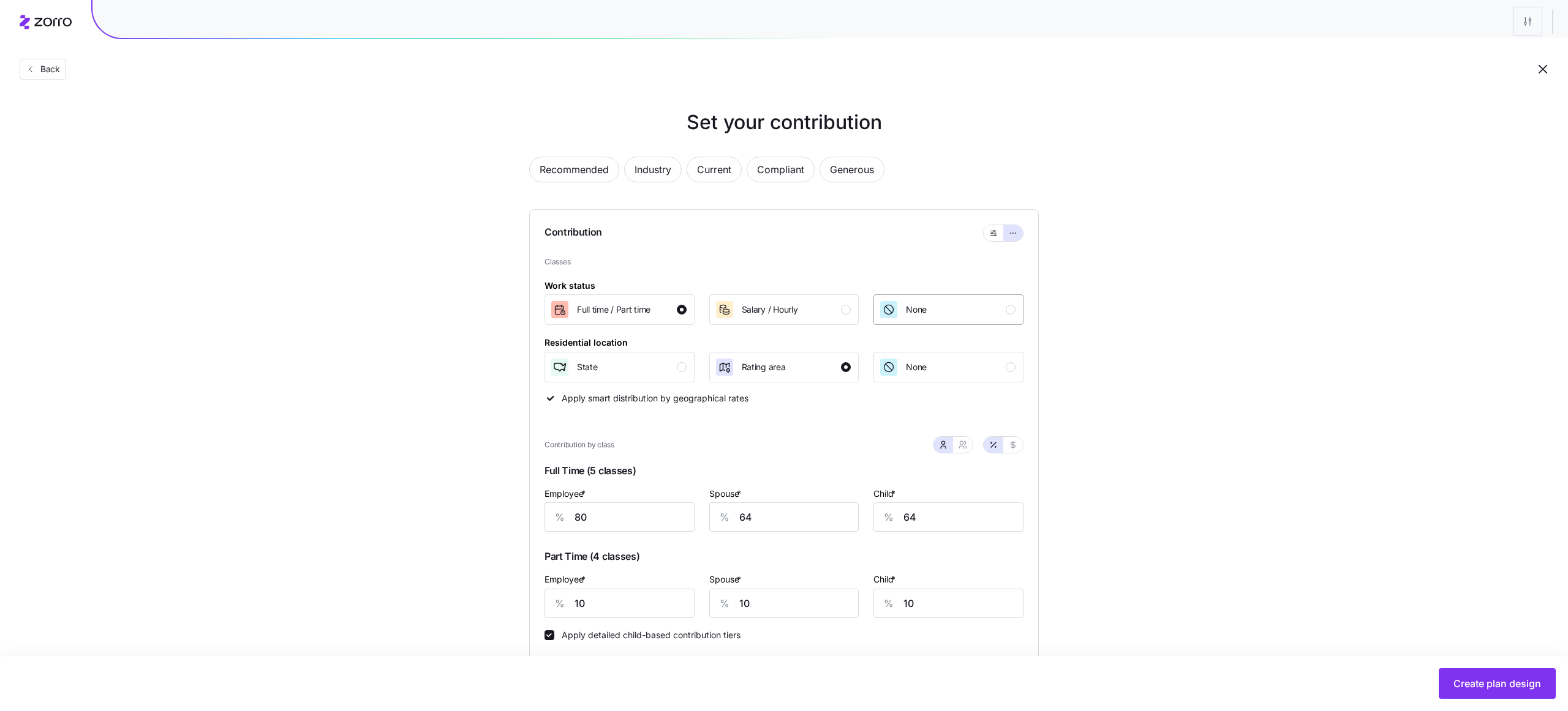
click at [968, 321] on button "None" at bounding box center [948, 310] width 150 height 31
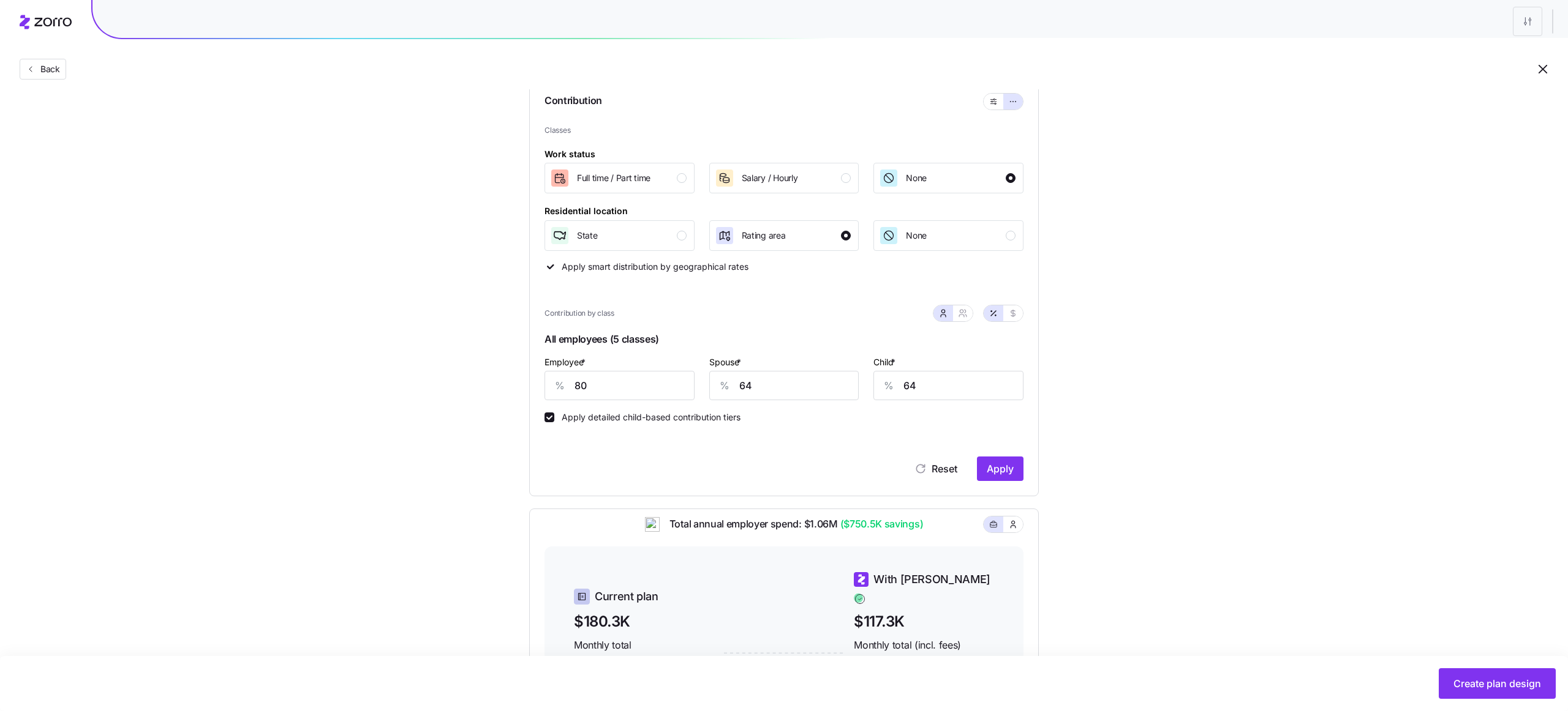
scroll to position [46, 0]
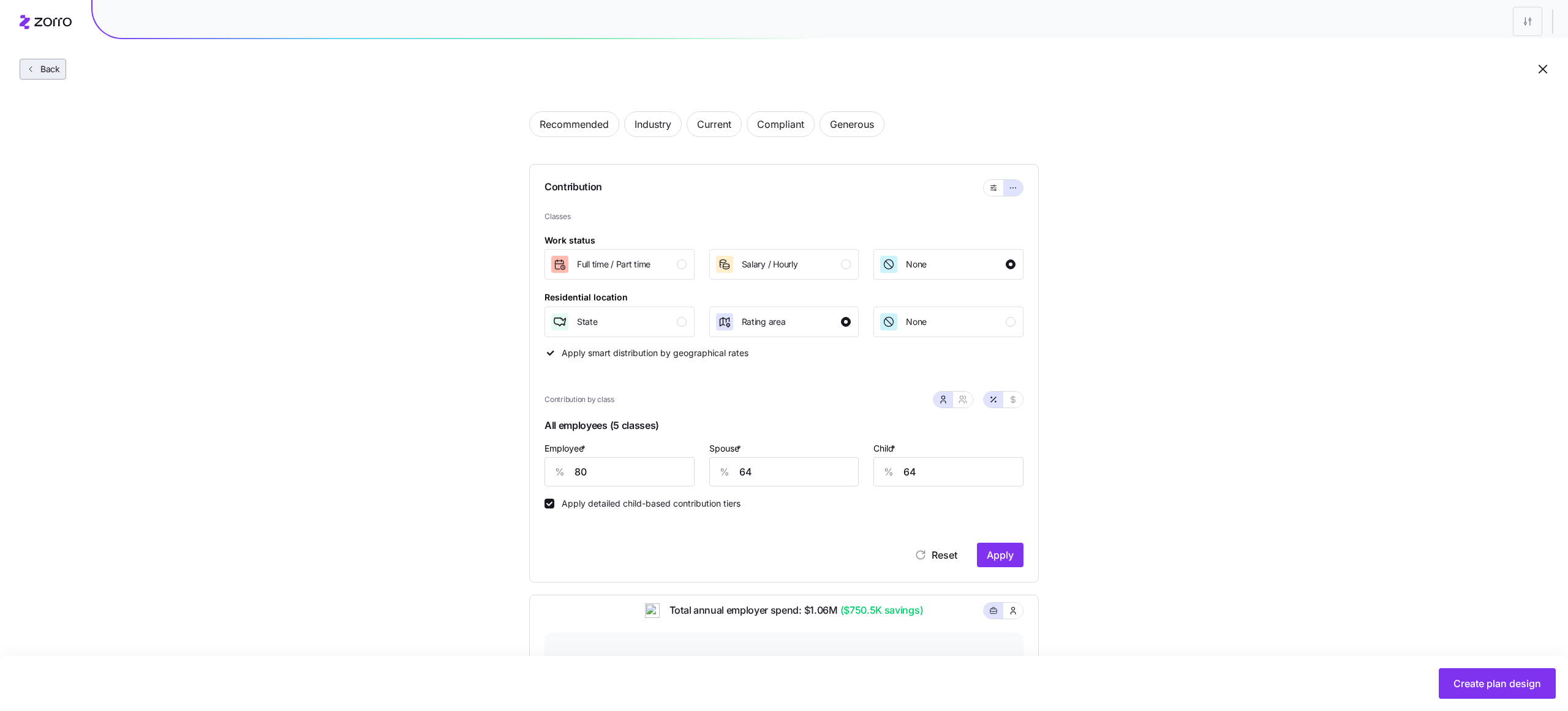
click at [51, 77] on button "Back" at bounding box center [42, 69] width 47 height 21
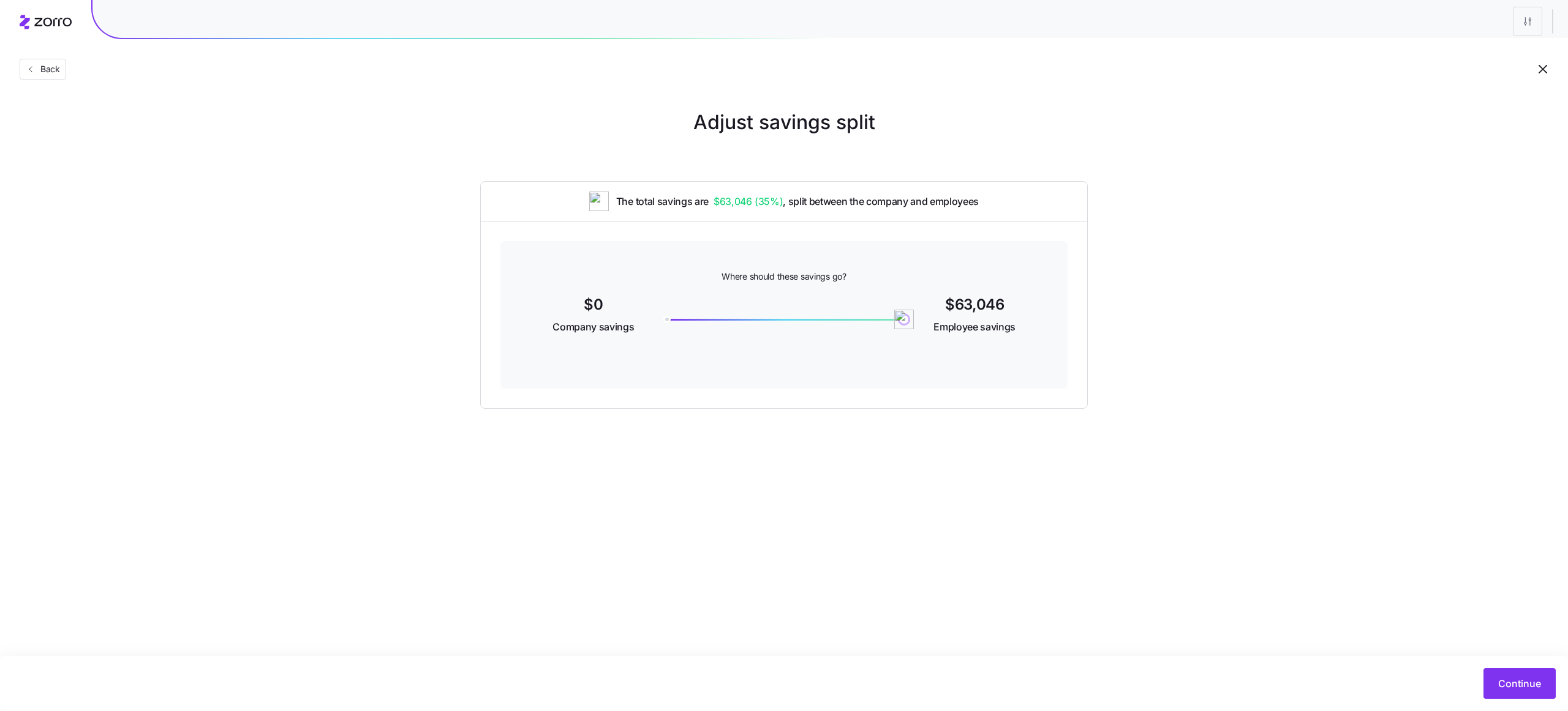
click at [51, 77] on button "Back" at bounding box center [42, 69] width 47 height 21
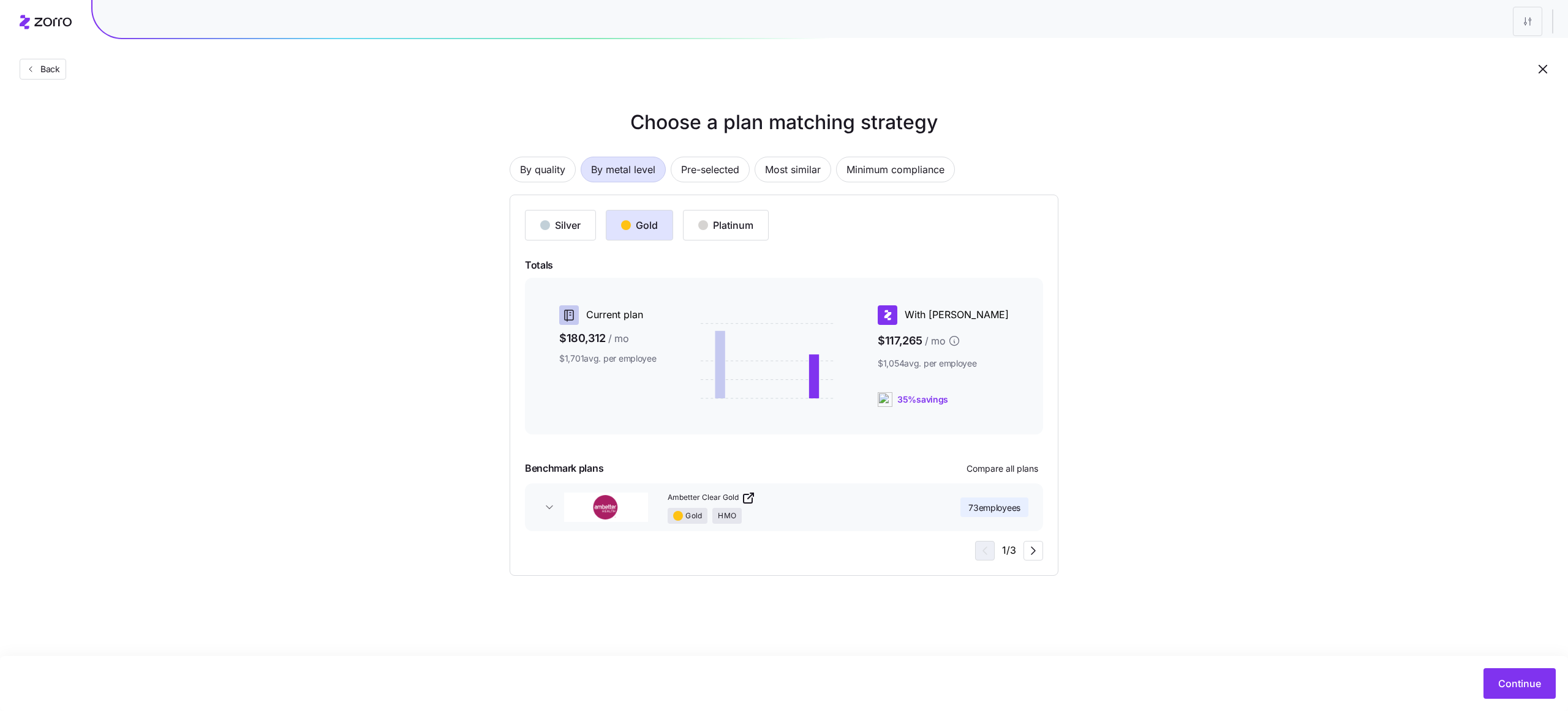
click at [1519, 699] on div "Continue" at bounding box center [784, 684] width 1568 height 55
click at [1509, 687] on span "Continue" at bounding box center [1519, 683] width 43 height 15
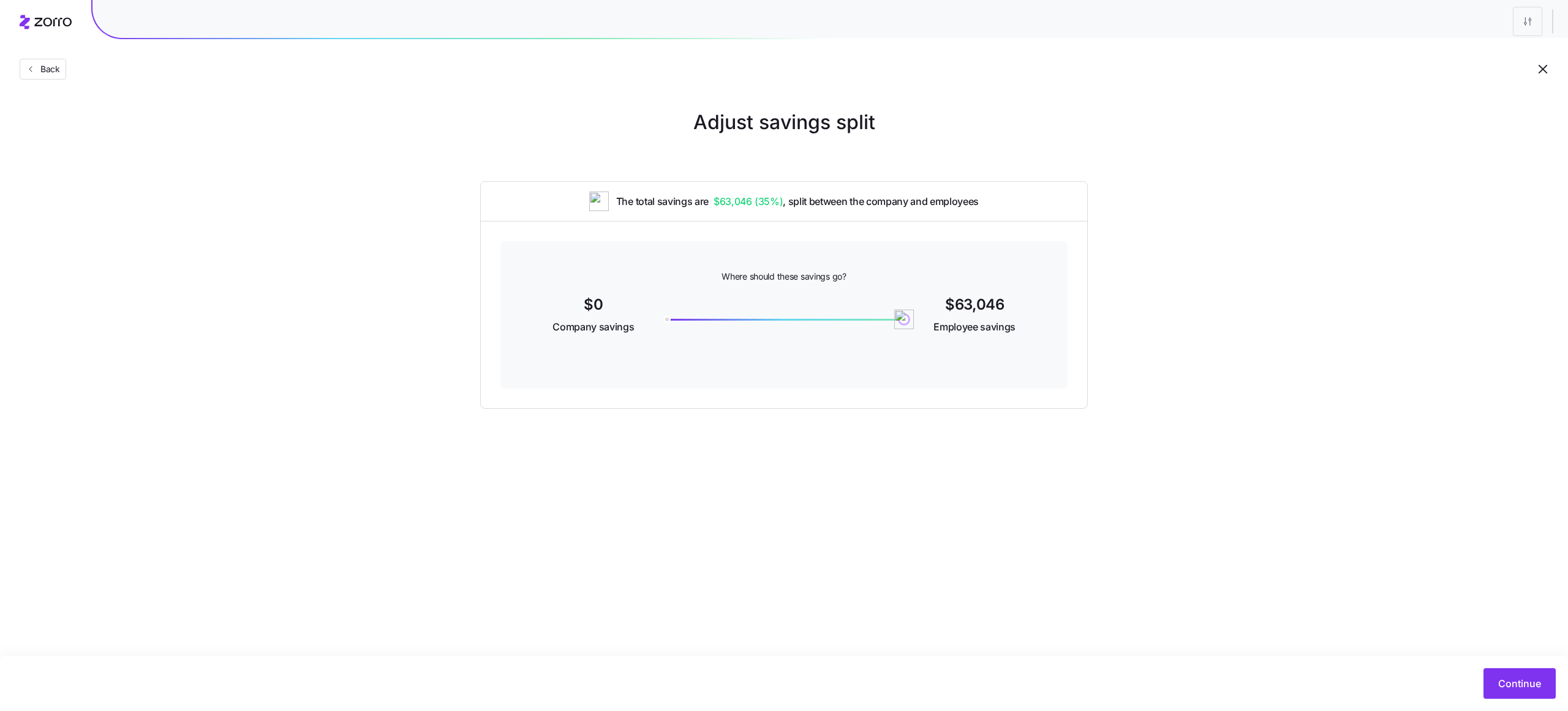
click at [1509, 687] on span "Continue" at bounding box center [1519, 683] width 43 height 15
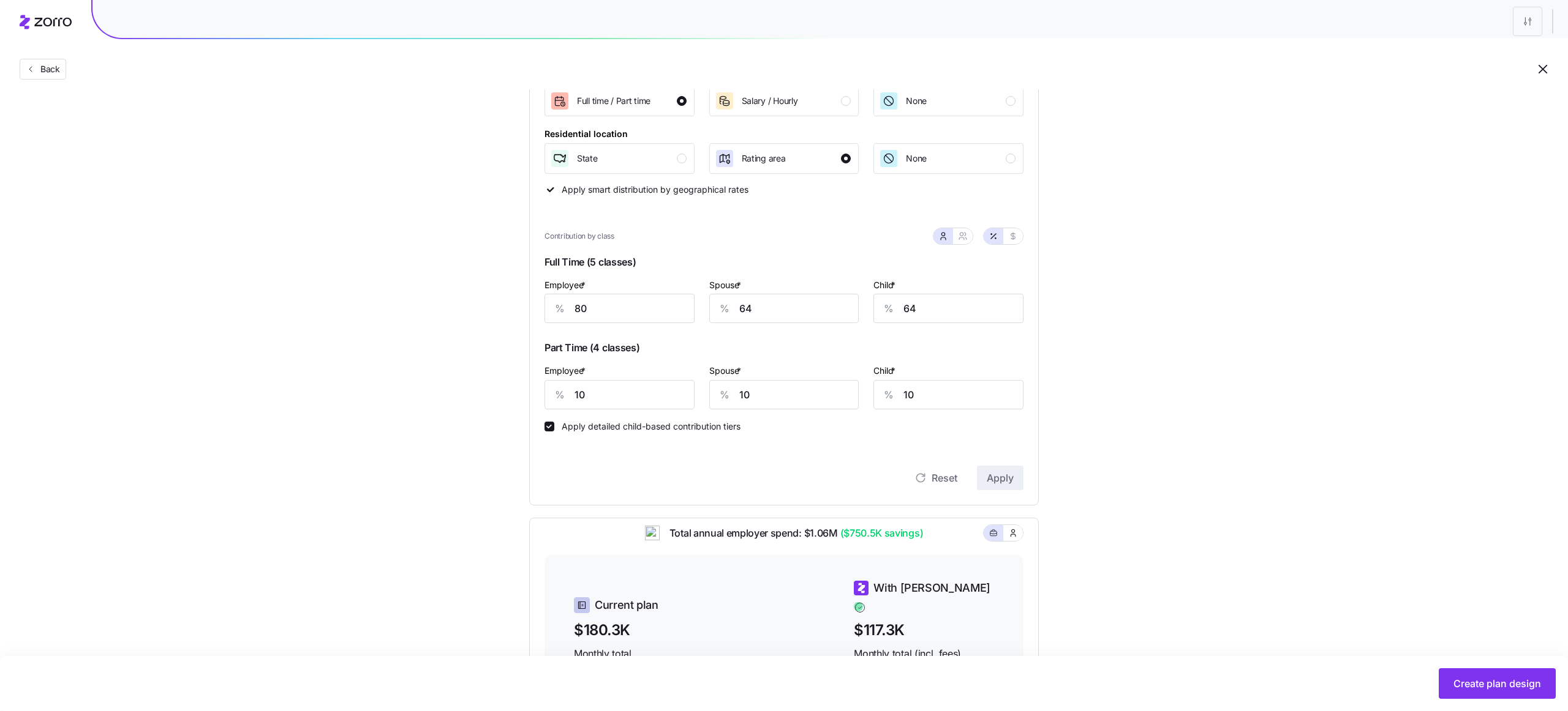
scroll to position [211, 0]
click at [1196, 293] on div "Set your contribution Recommended Industry Current Compliant Generous Contribut…" at bounding box center [784, 386] width 1568 height 978
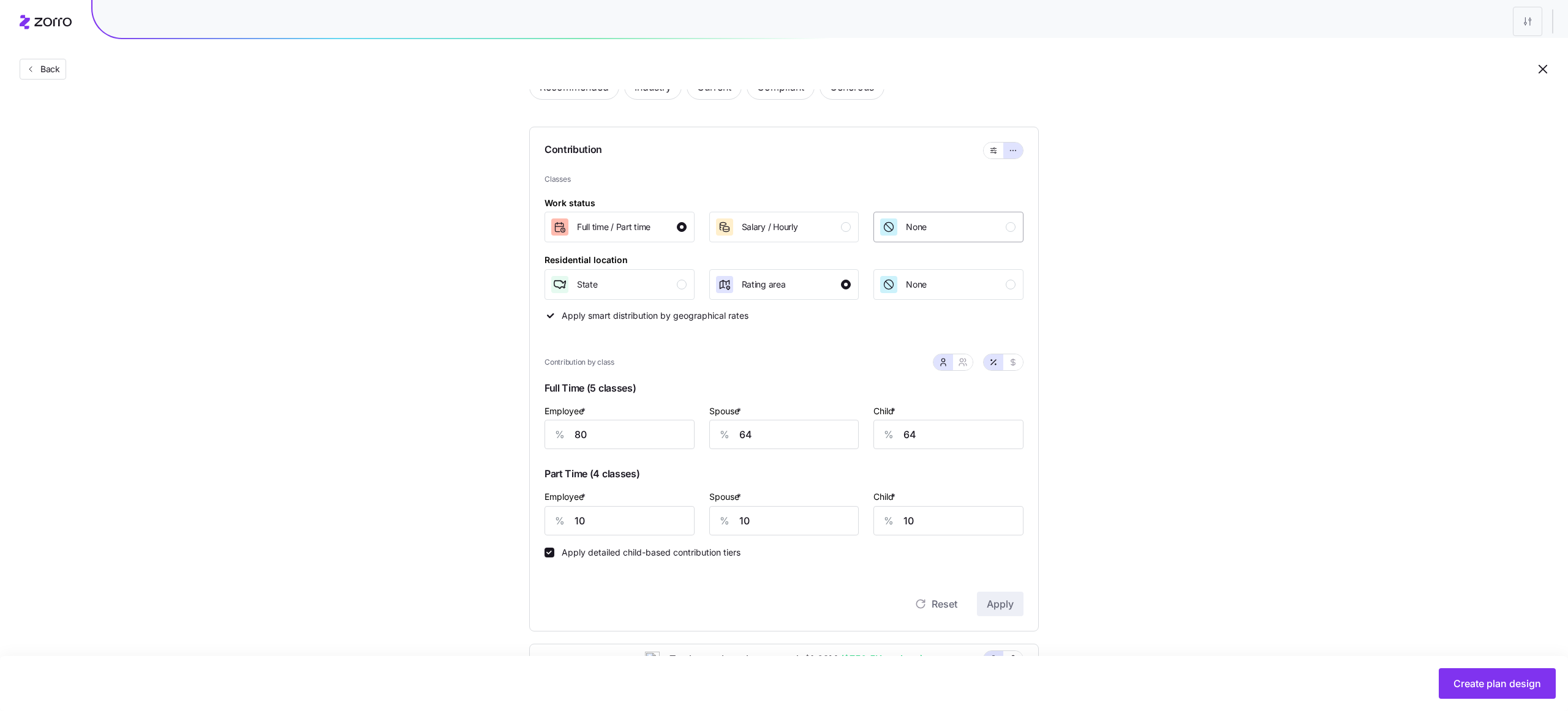
click at [944, 227] on div "None" at bounding box center [946, 227] width 136 height 20
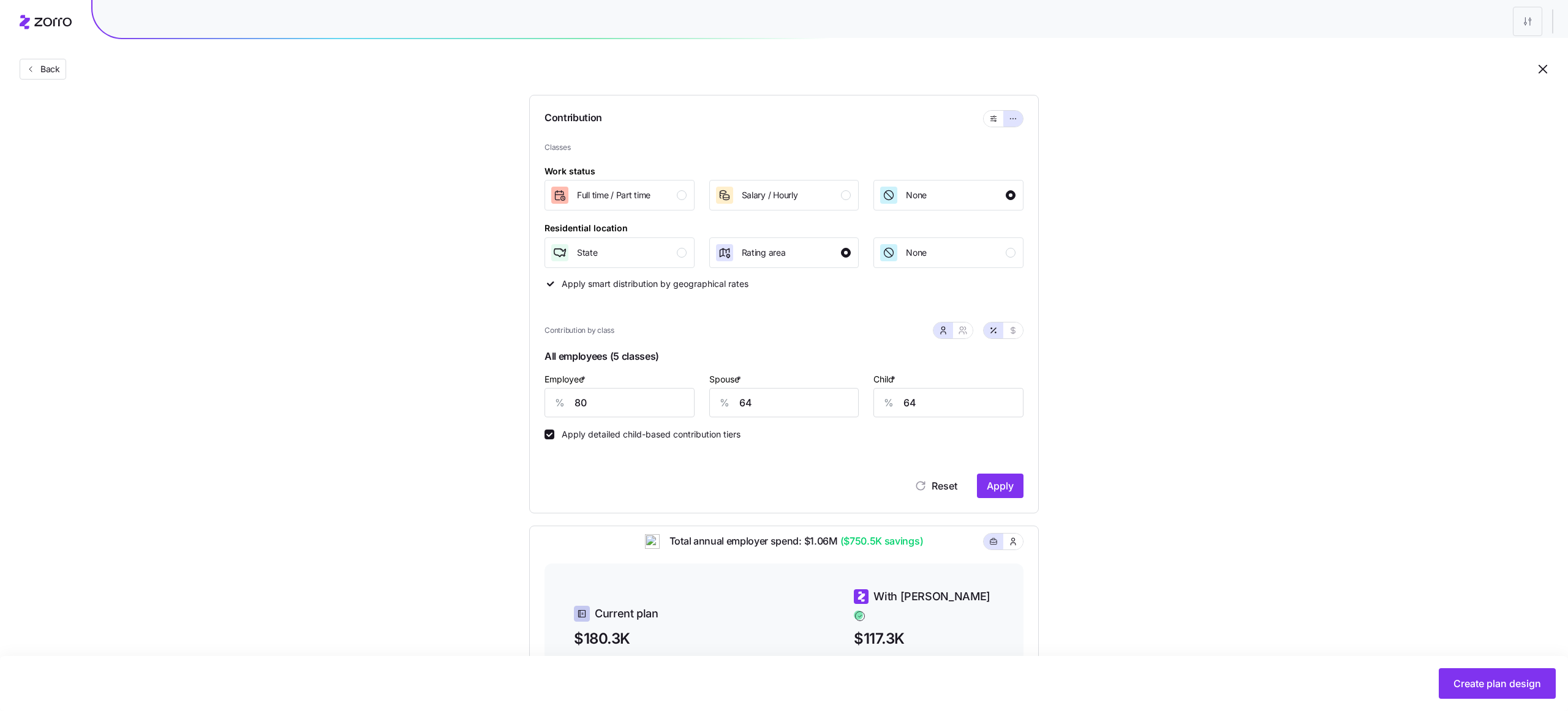
scroll to position [113, 0]
click at [958, 333] on button "button" at bounding box center [963, 332] width 10 height 10
type input "72"
type input "74"
click at [941, 335] on icon "button" at bounding box center [943, 332] width 10 height 10
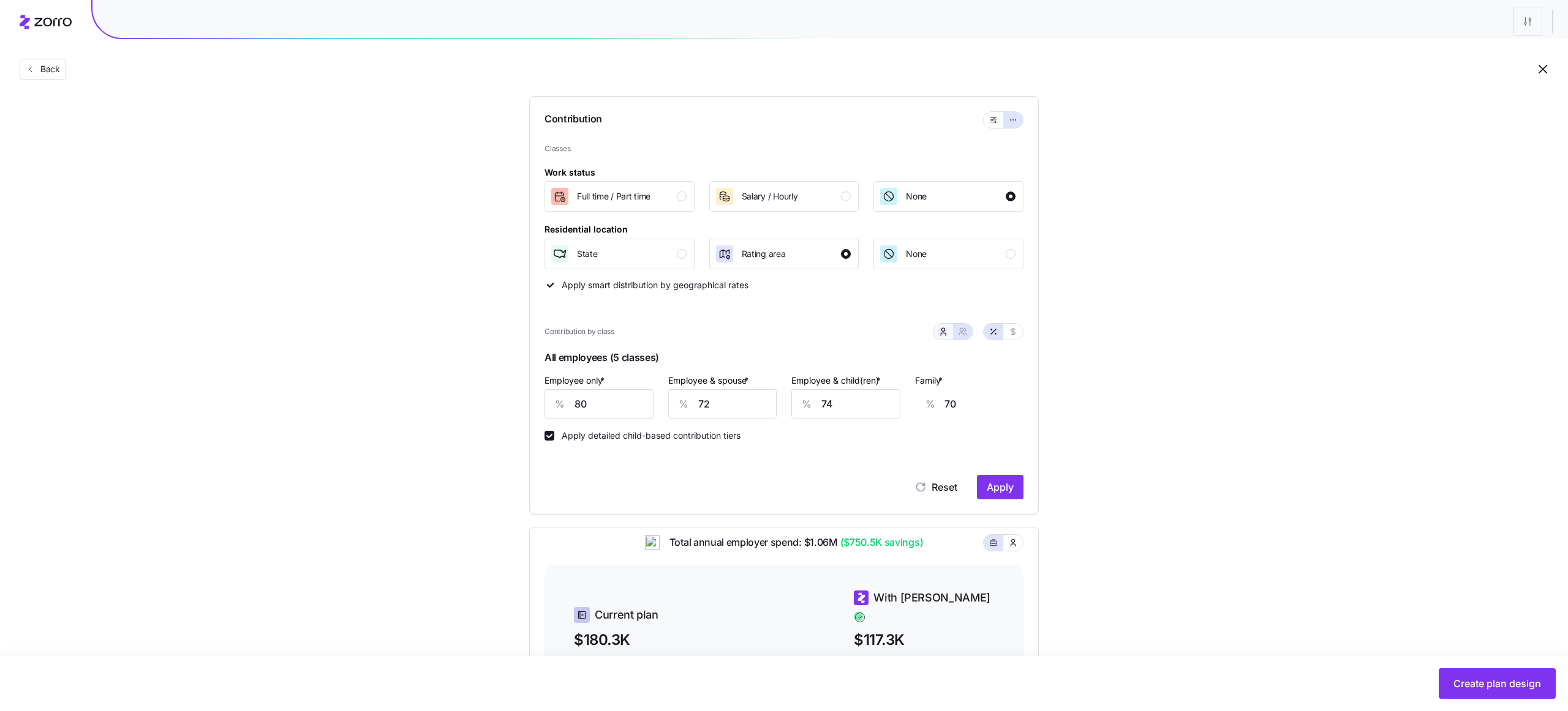
type input "64"
click at [991, 485] on span "Apply" at bounding box center [999, 488] width 27 height 15
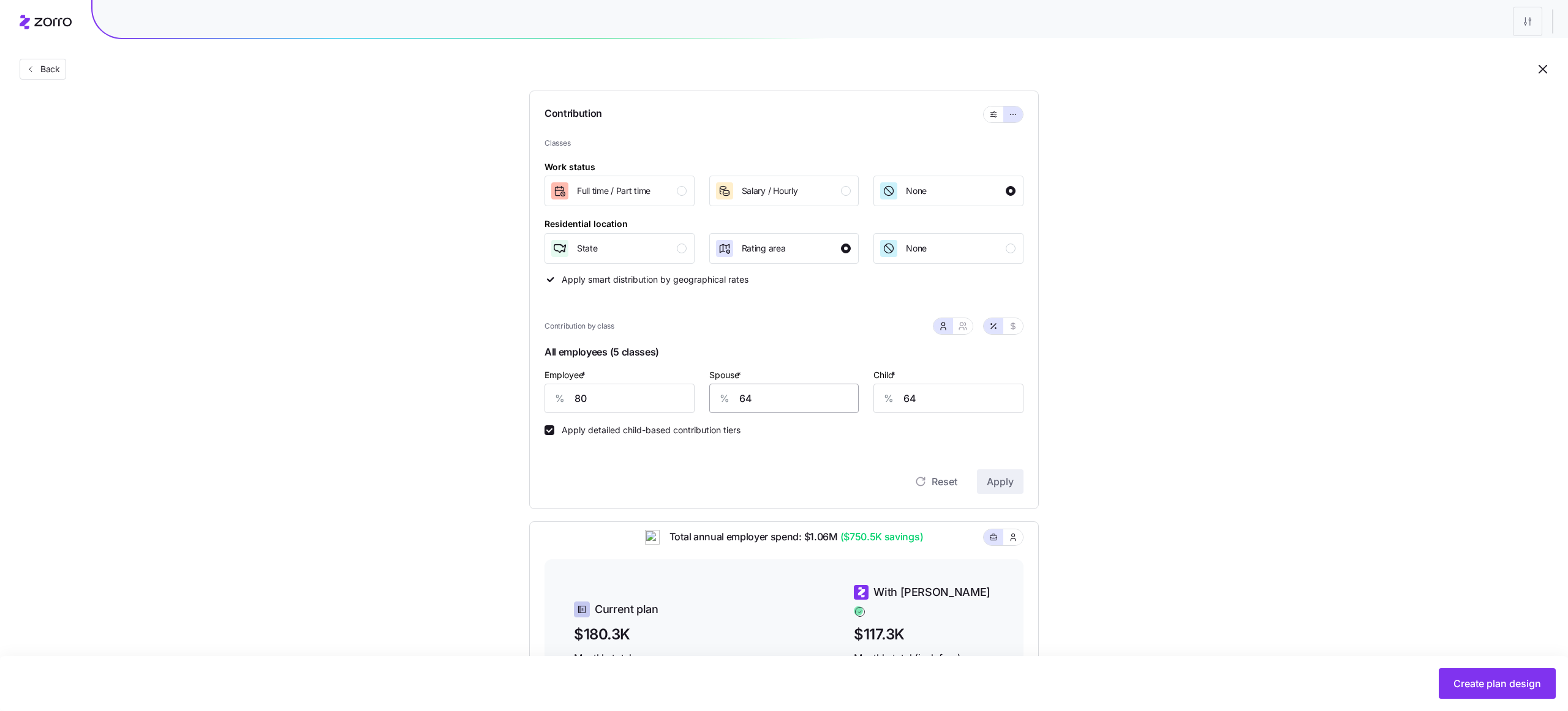
scroll to position [73, 0]
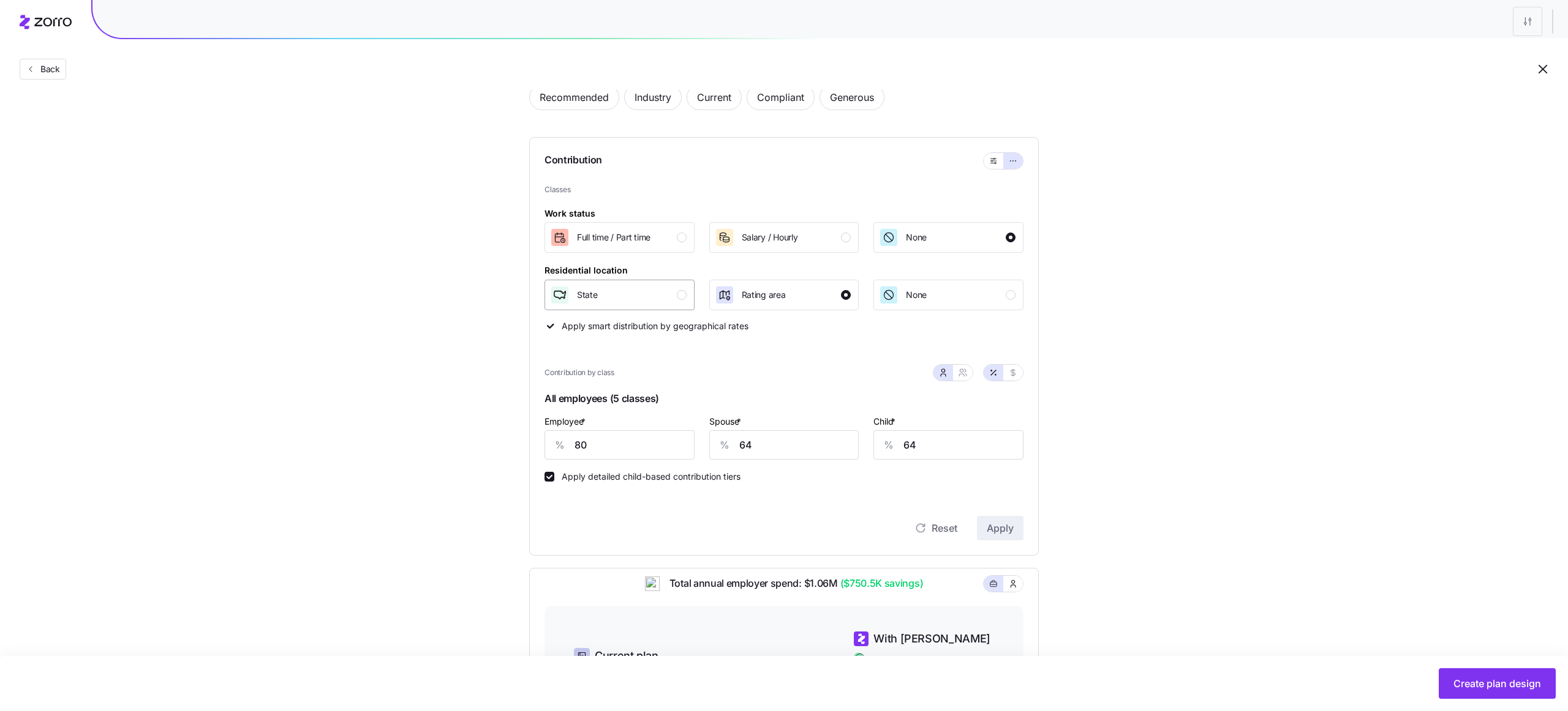
click at [640, 295] on div "State" at bounding box center [618, 295] width 136 height 20
click at [1003, 537] on button "Apply" at bounding box center [999, 528] width 47 height 24
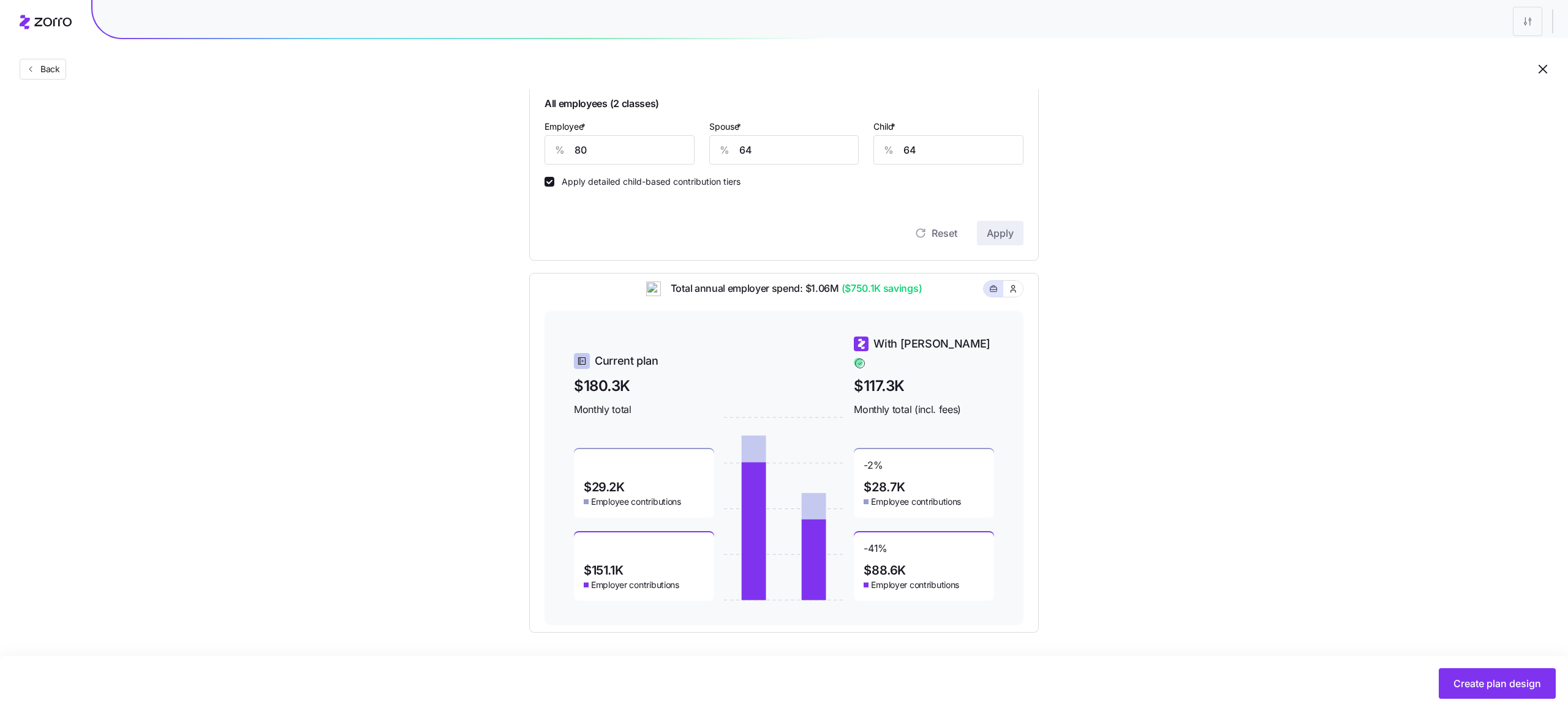
scroll to position [272, 0]
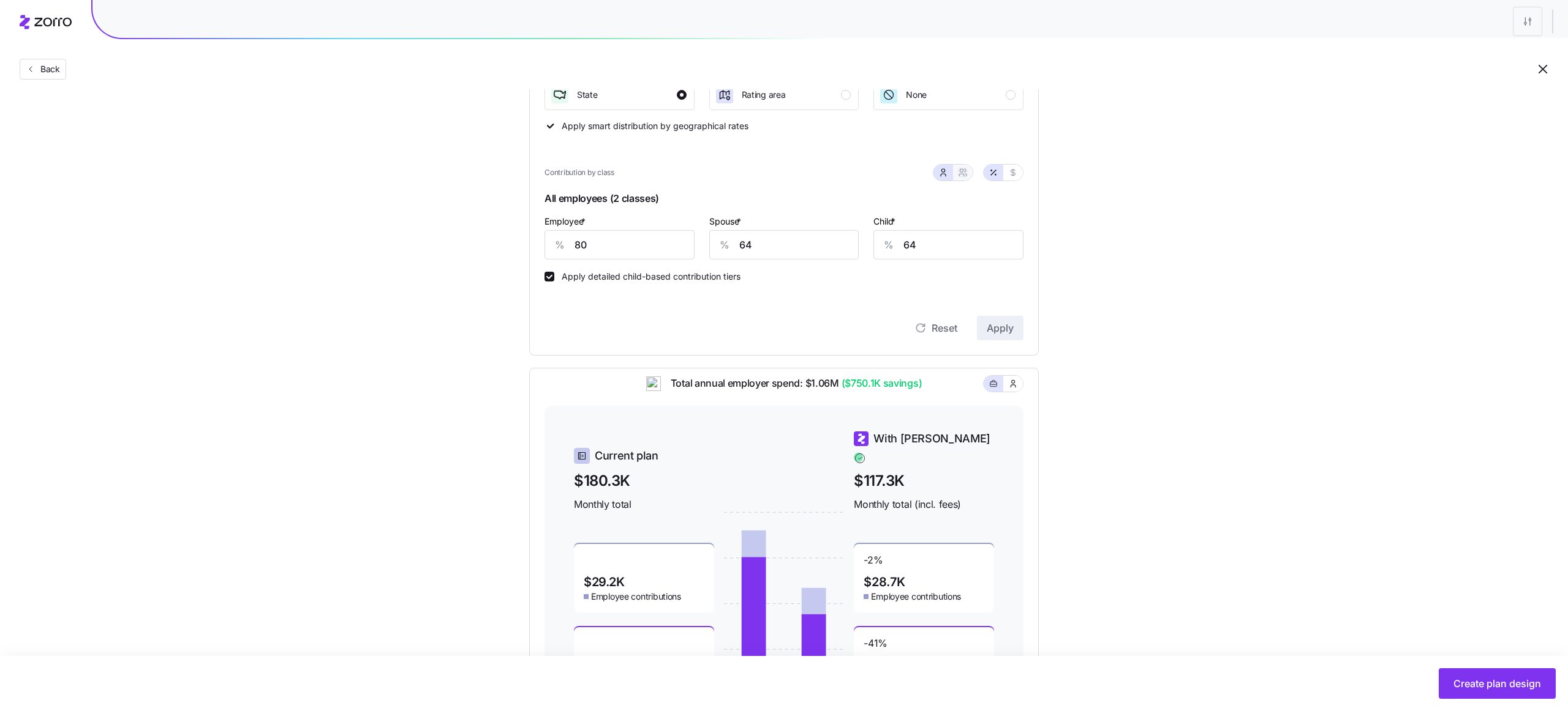
click at [967, 170] on icon "button" at bounding box center [963, 173] width 10 height 10
type input "72"
type input "74"
click at [949, 171] on button "button" at bounding box center [943, 173] width 20 height 16
type input "64"
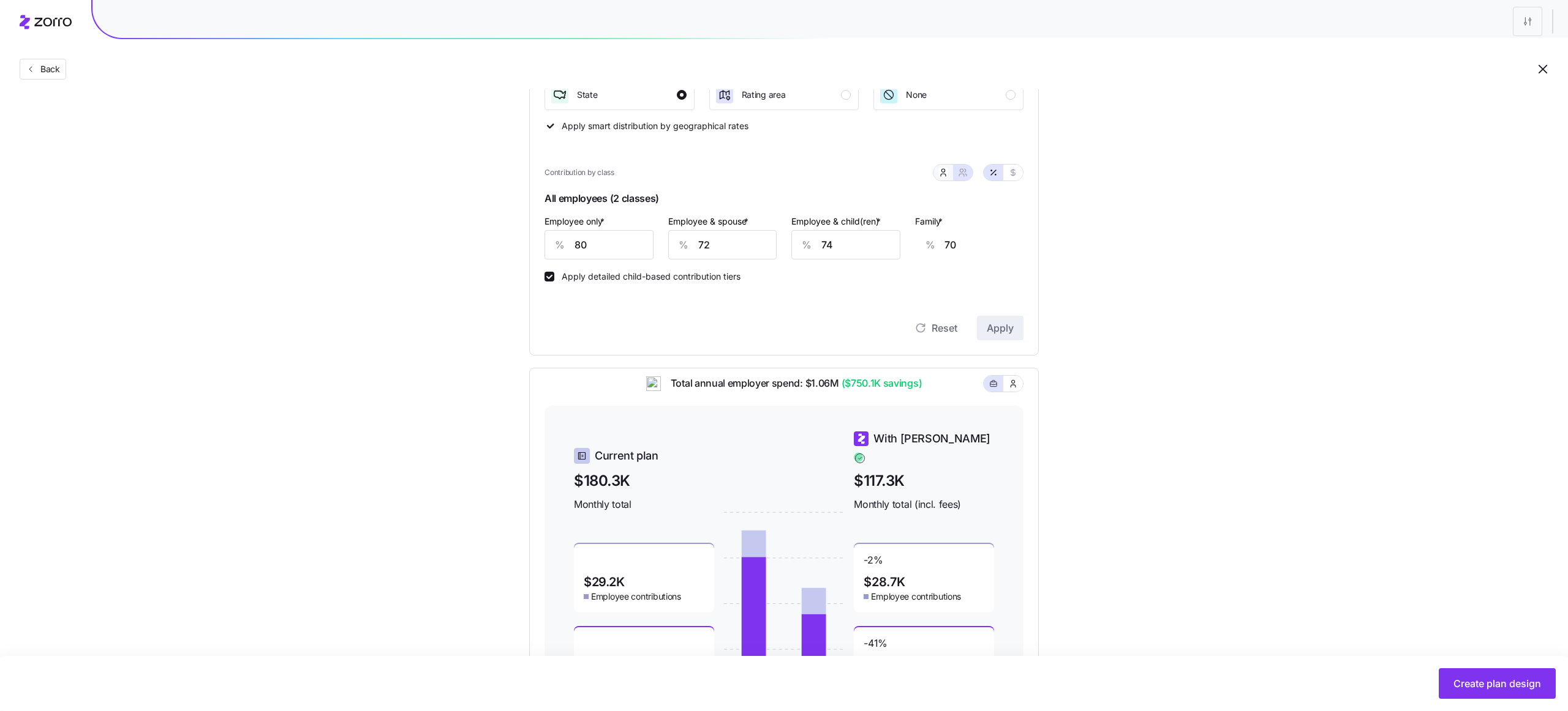
type input "64"
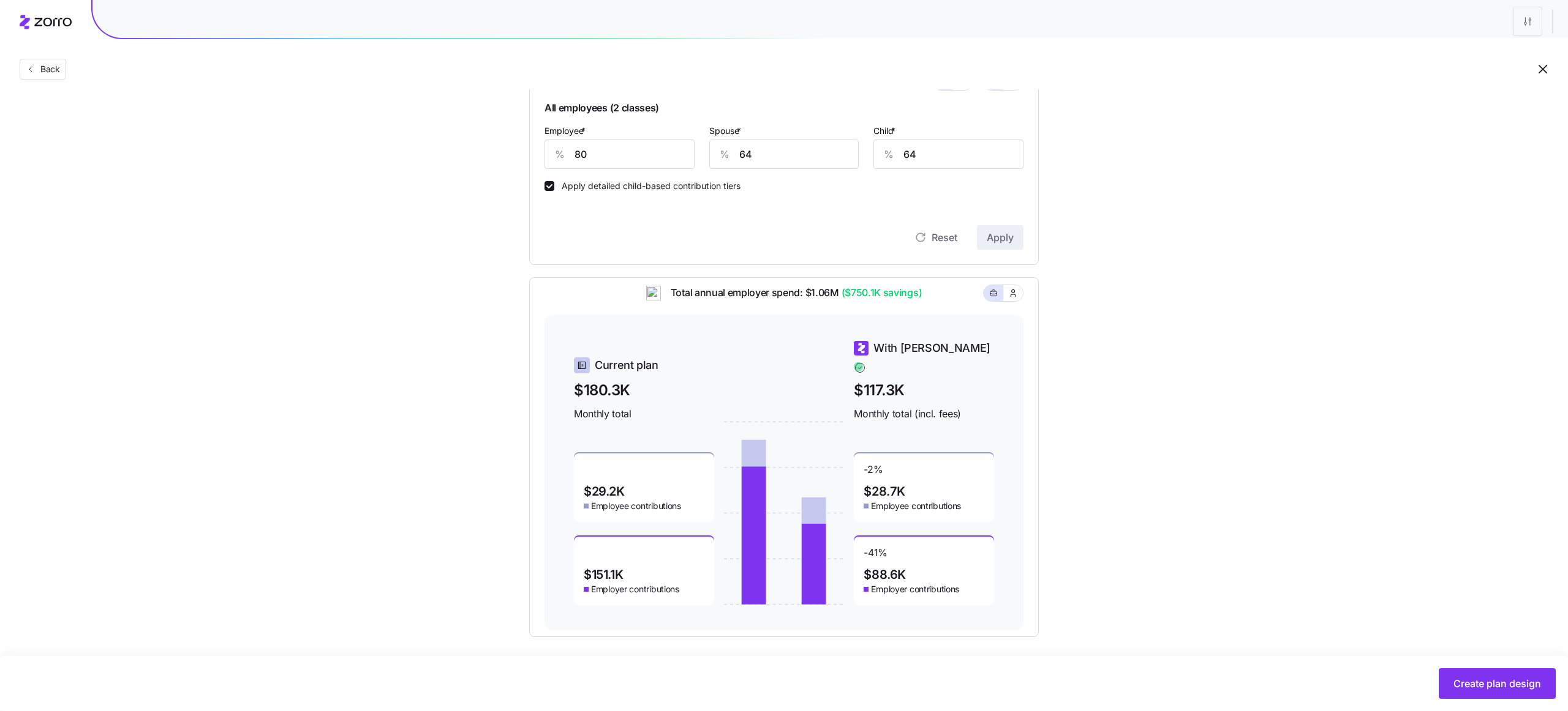
scroll to position [361, 0]
click at [1512, 692] on button "Create plan design" at bounding box center [1496, 684] width 117 height 31
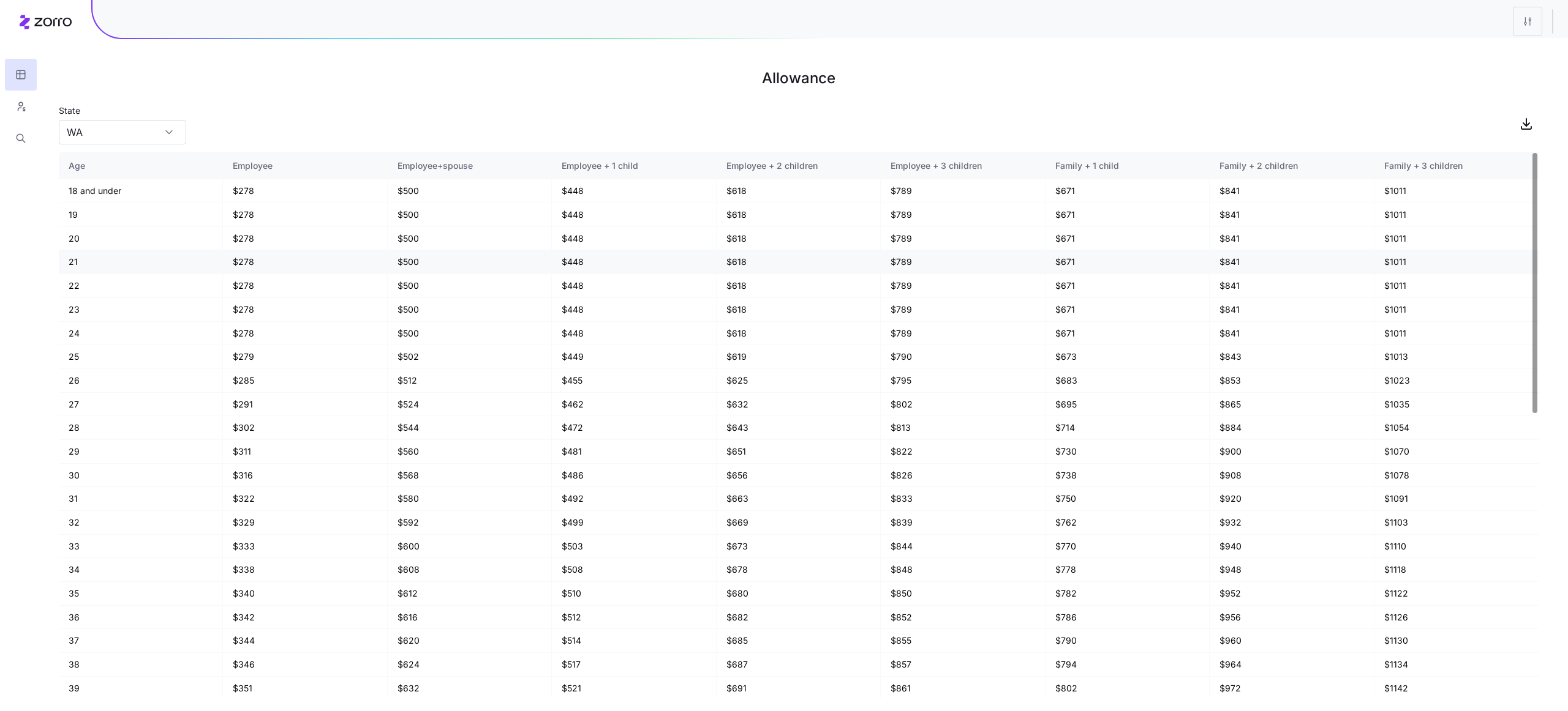
drag, startPoint x: 140, startPoint y: 258, endPoint x: 135, endPoint y: 254, distance: 6.4
click at [135, 254] on td "21" at bounding box center [140, 262] width 164 height 24
click at [73, 235] on td "20" at bounding box center [140, 238] width 164 height 24
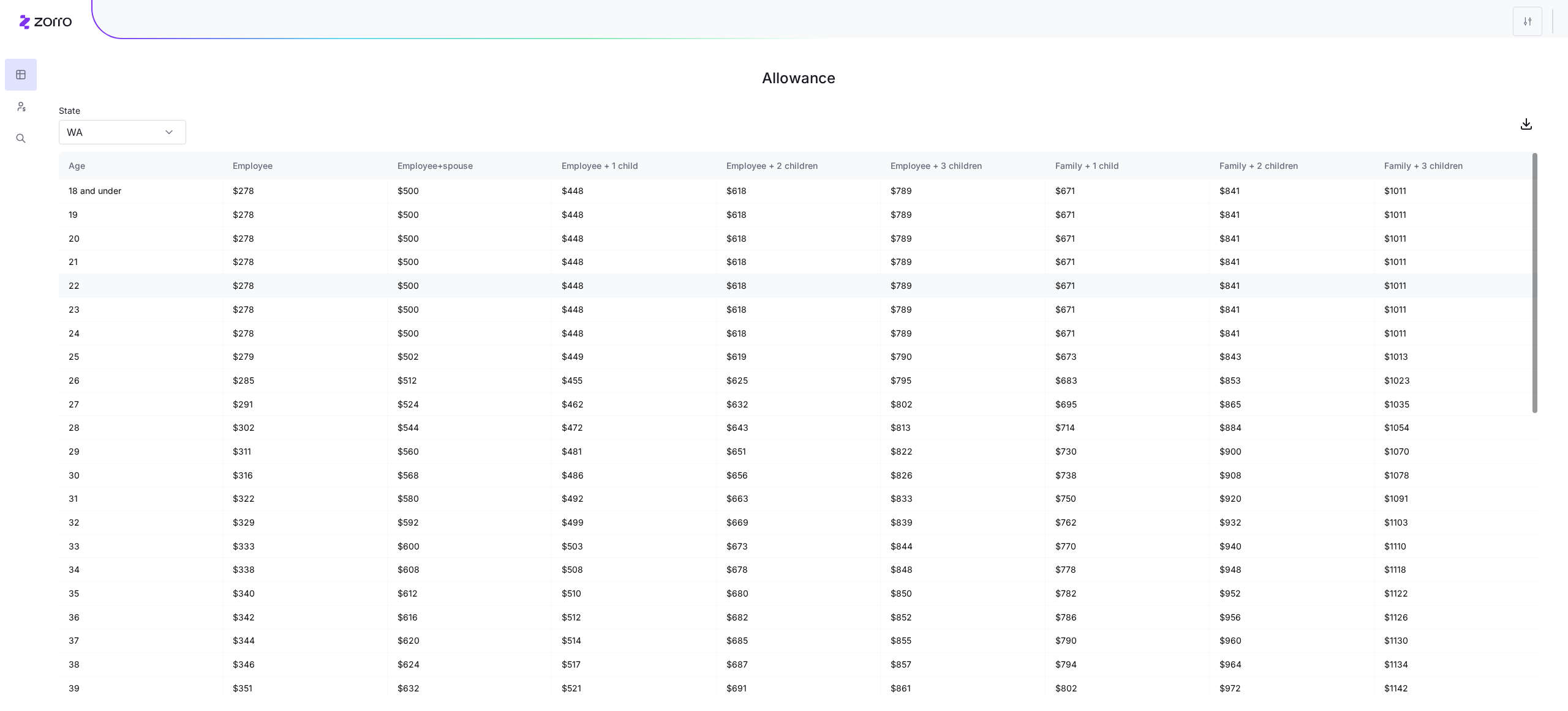
click at [171, 286] on td "22" at bounding box center [140, 285] width 164 height 24
click at [29, 114] on button "button" at bounding box center [20, 106] width 32 height 32
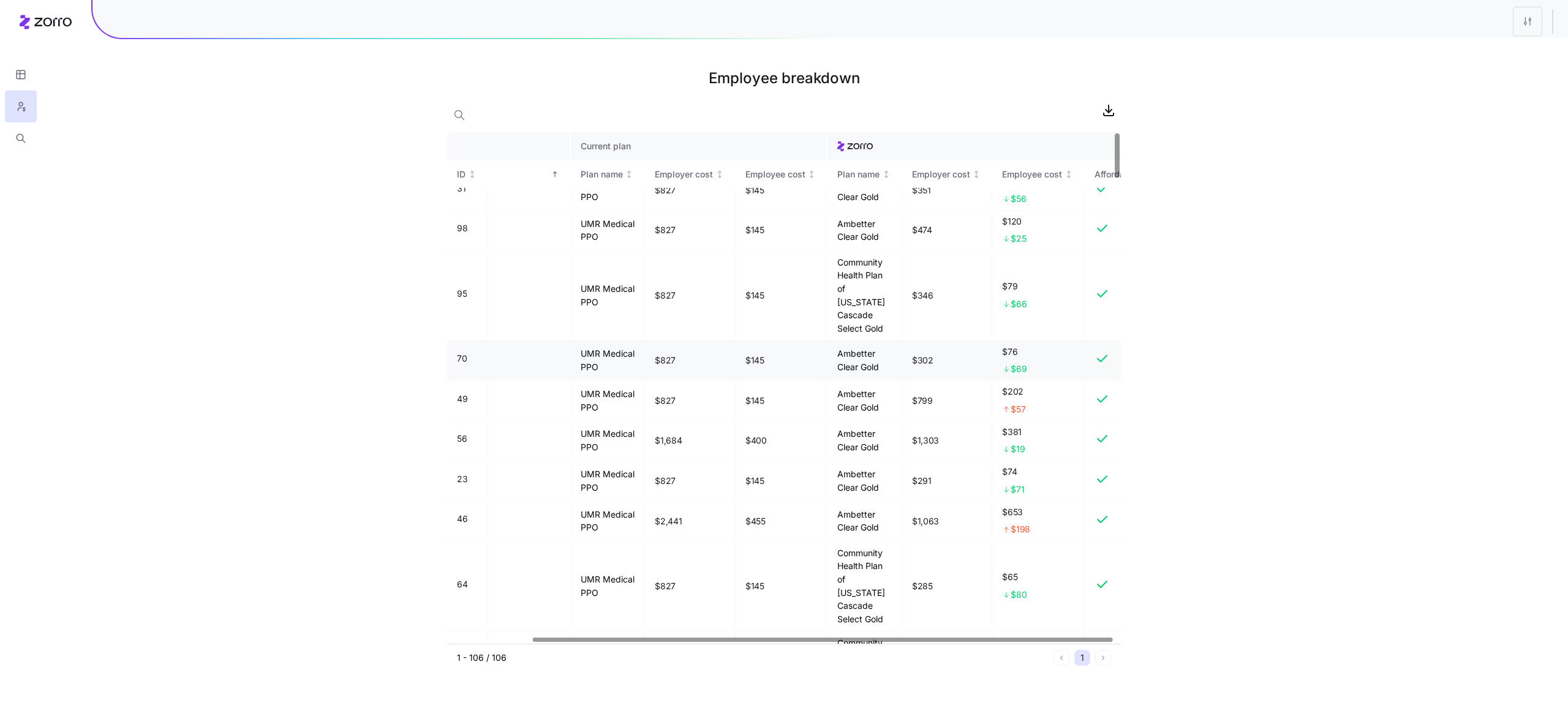
scroll to position [0, 98]
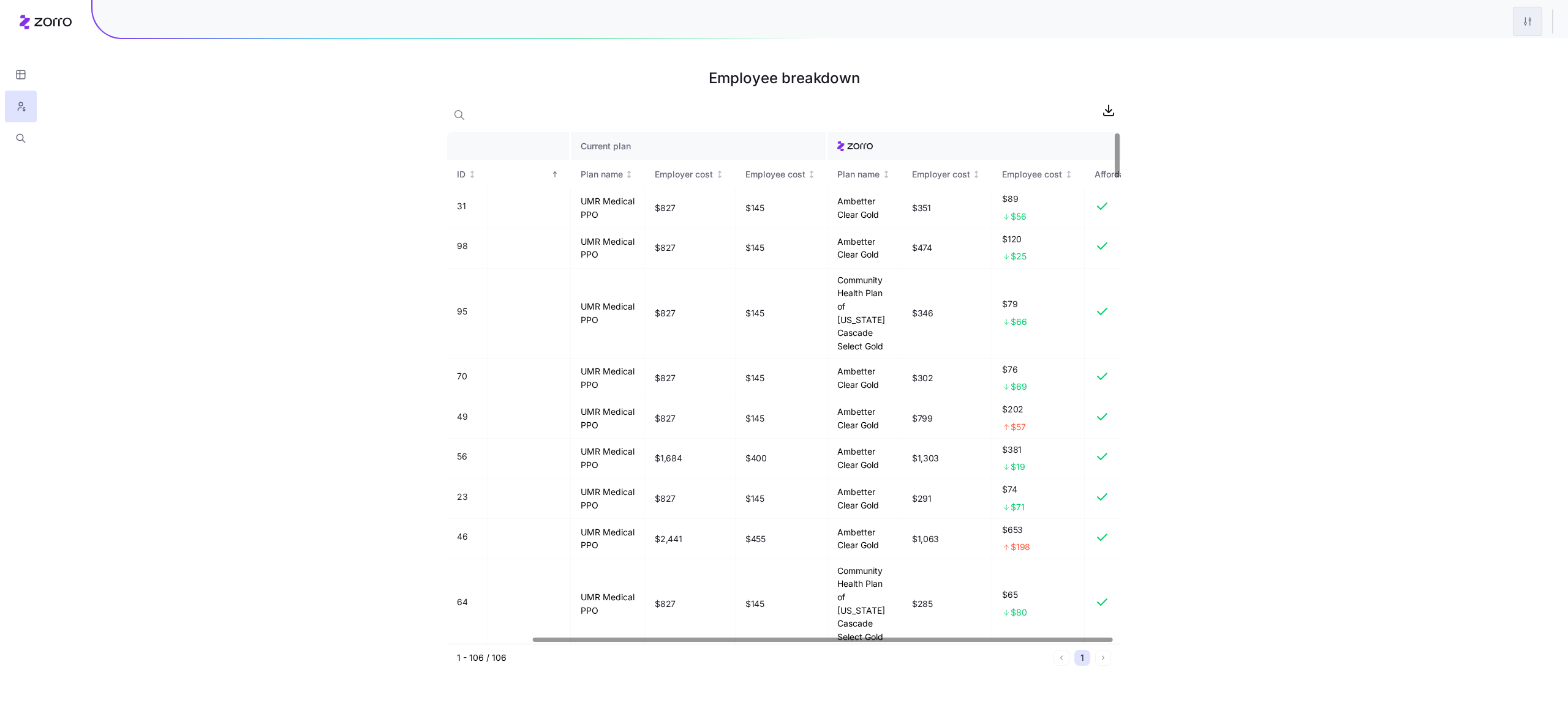
click at [1535, 30] on html "Employee breakdown Employee Current plan ID Name Plan name Employer cost Employ…" at bounding box center [784, 356] width 1568 height 711
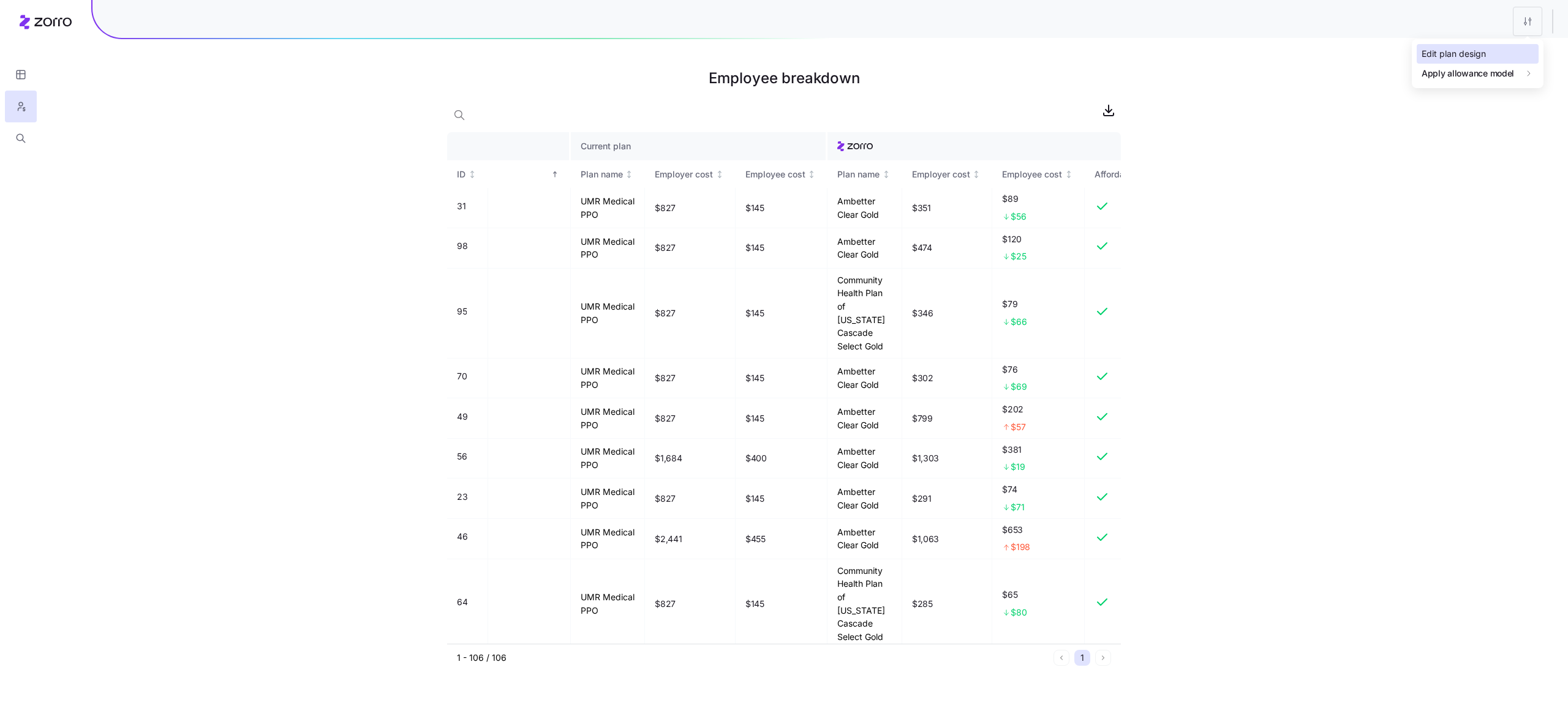
click at [1448, 57] on div "Edit plan design" at bounding box center [1453, 54] width 64 height 14
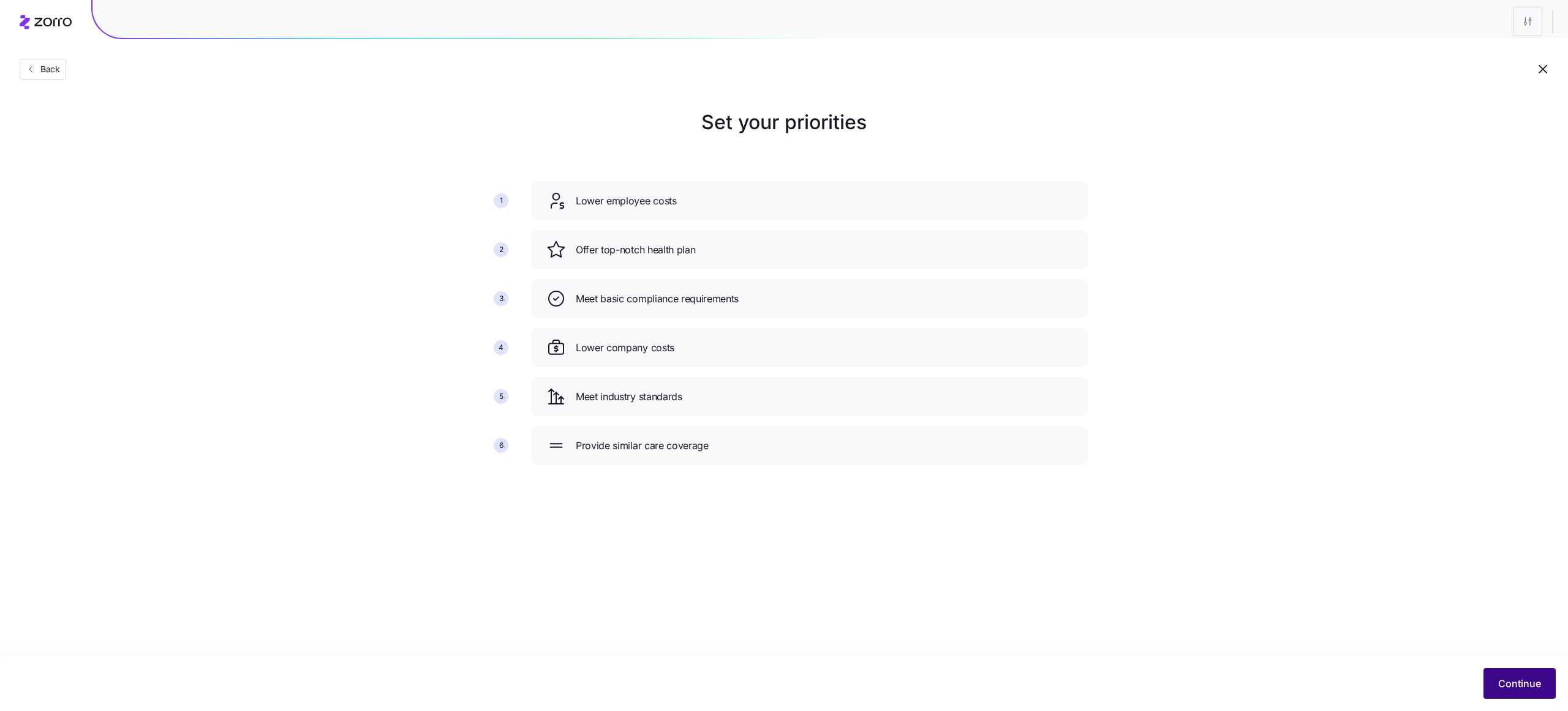
click at [1511, 691] on button "Continue" at bounding box center [1519, 684] width 73 height 31
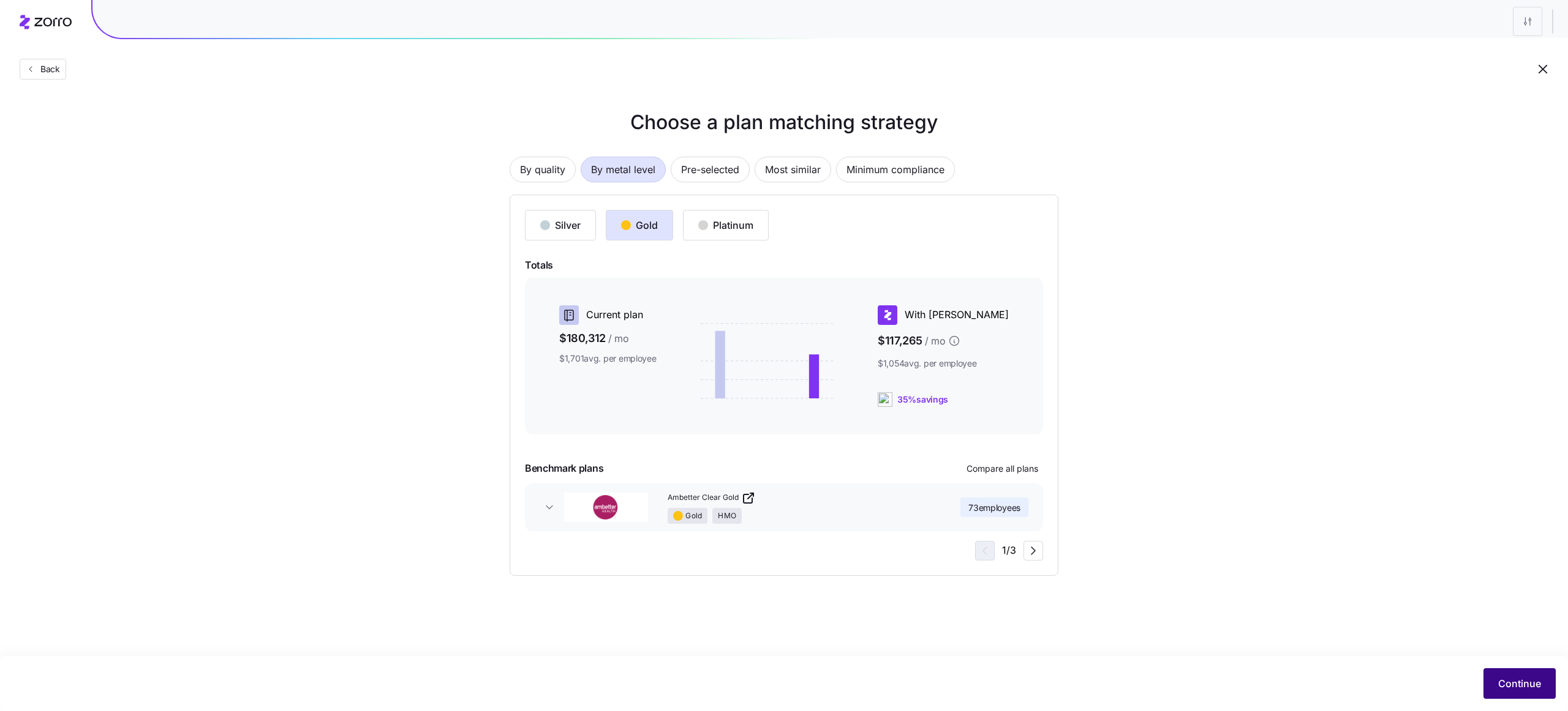
click at [1531, 691] on button "Continue" at bounding box center [1519, 684] width 73 height 31
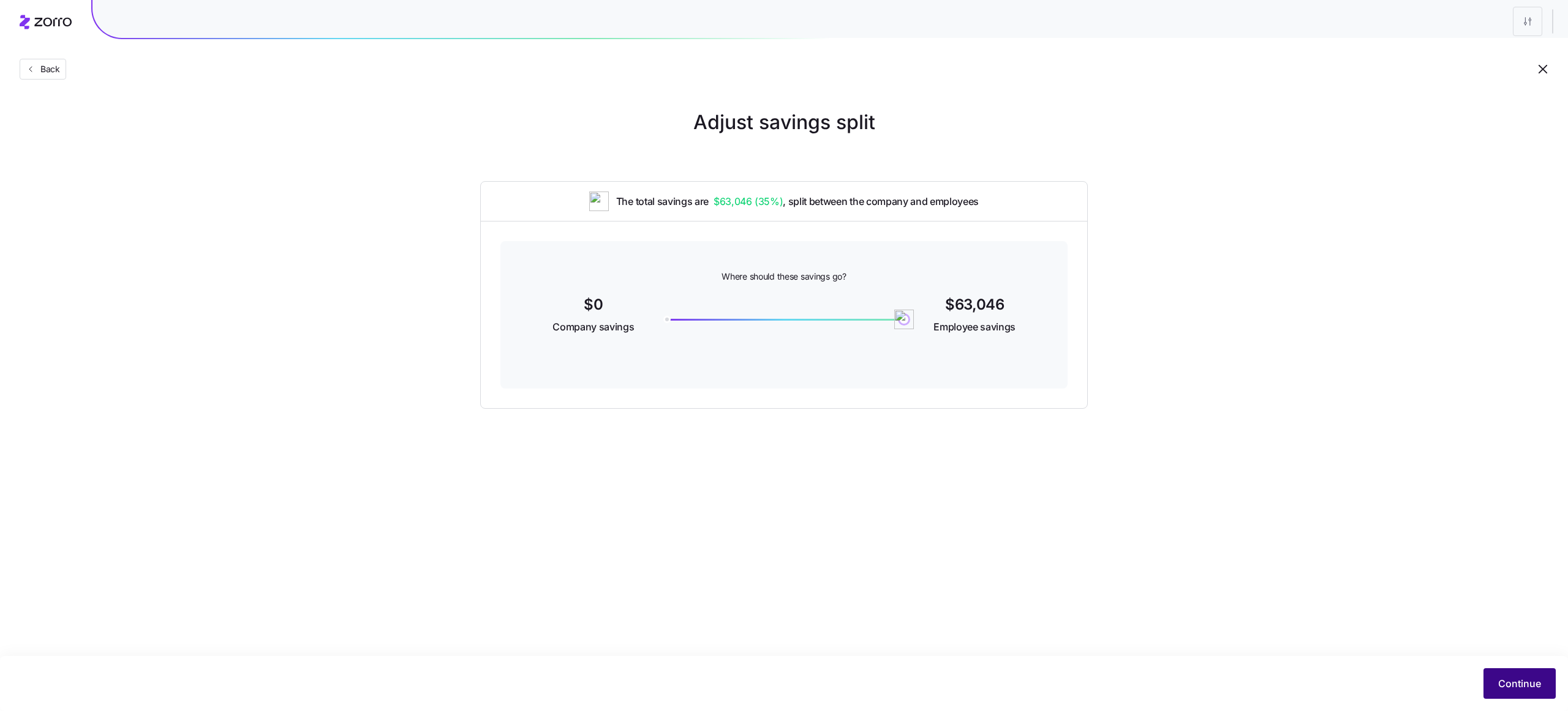
click at [1522, 683] on span "Continue" at bounding box center [1519, 683] width 43 height 15
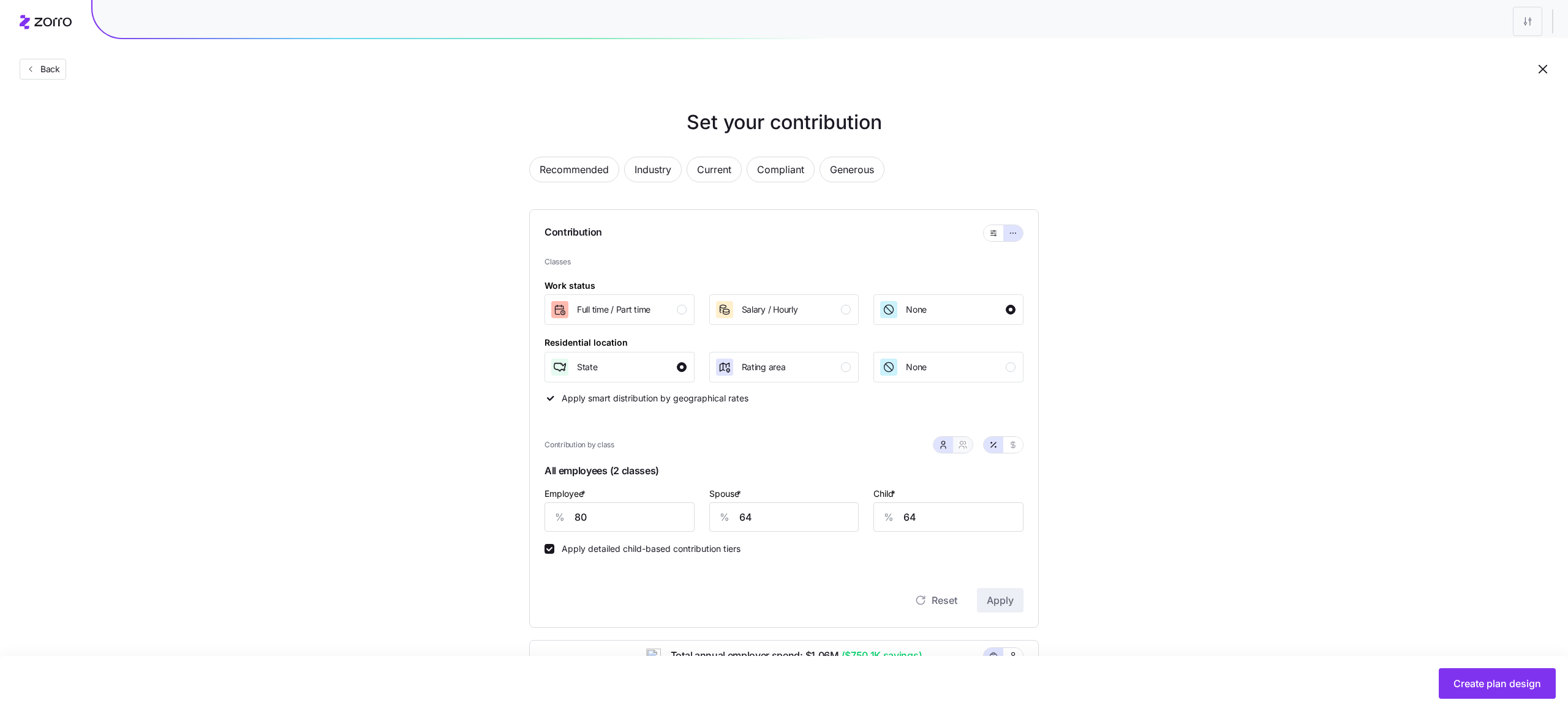
click at [959, 439] on button "button" at bounding box center [963, 445] width 20 height 16
type input "72"
type input "74"
click at [941, 444] on icon "button" at bounding box center [943, 445] width 10 height 10
type input "64"
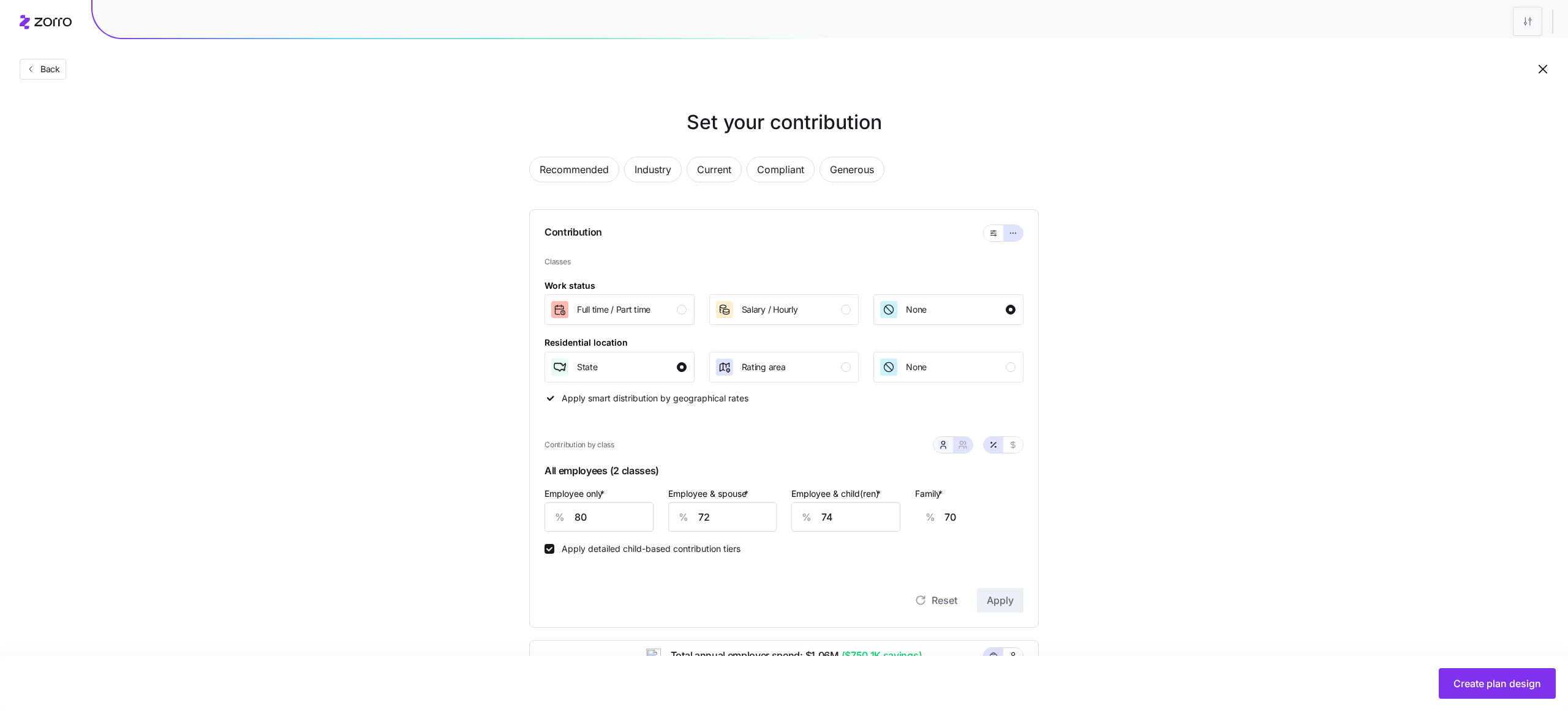
type input "64"
click at [1074, 267] on div "Set your contribution Recommended Industry Current Compliant Generous Contribut…" at bounding box center [784, 554] width 608 height 892
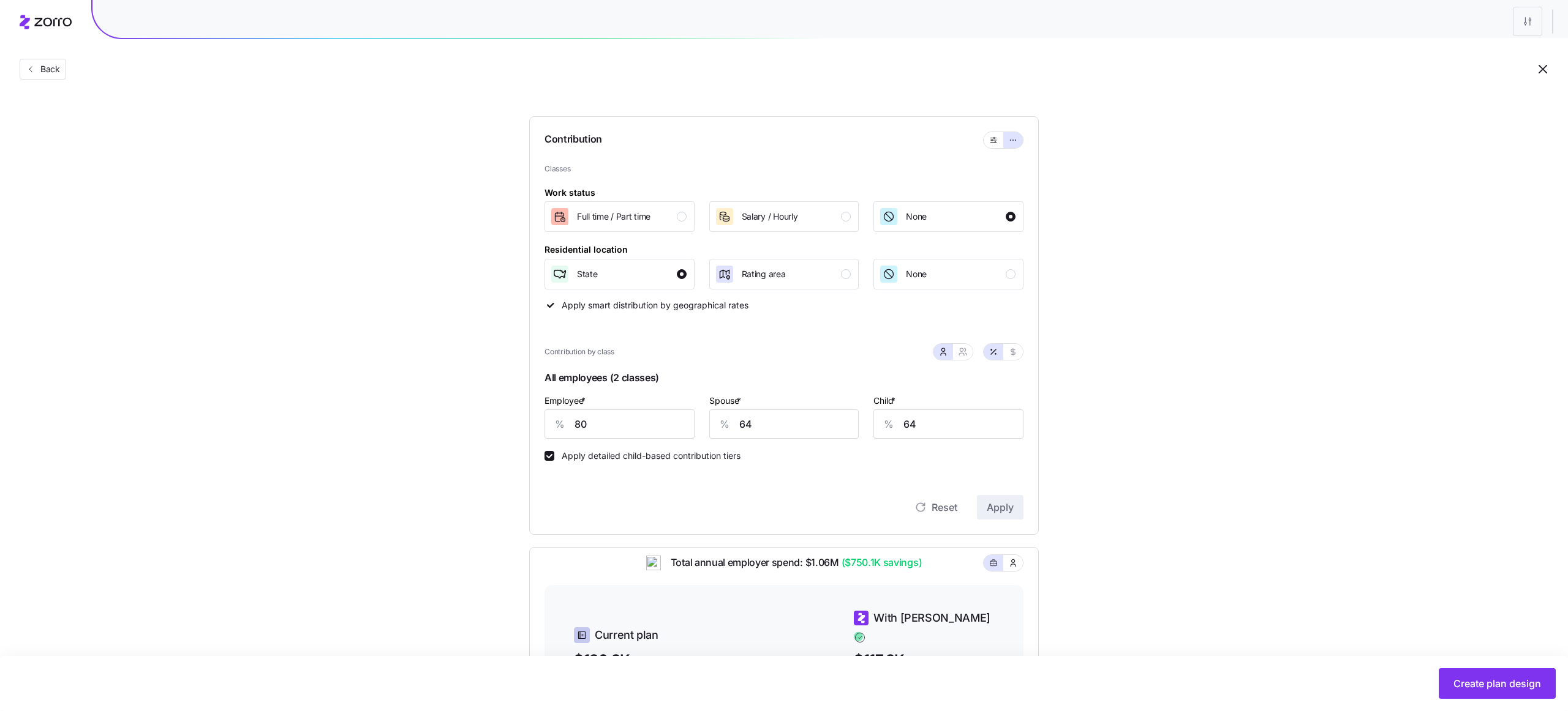
scroll to position [83, 0]
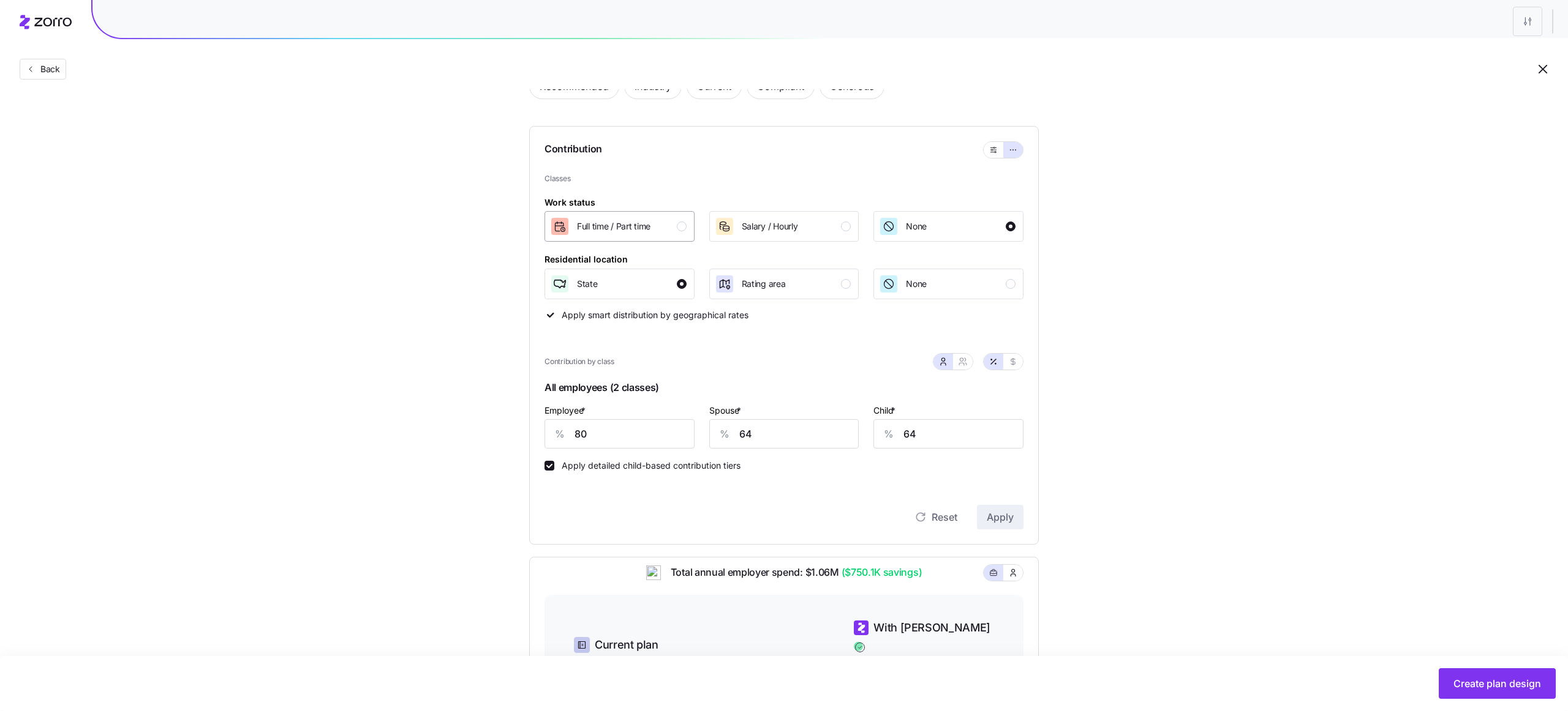
click at [634, 222] on span "Full time / Part time" at bounding box center [613, 226] width 73 height 12
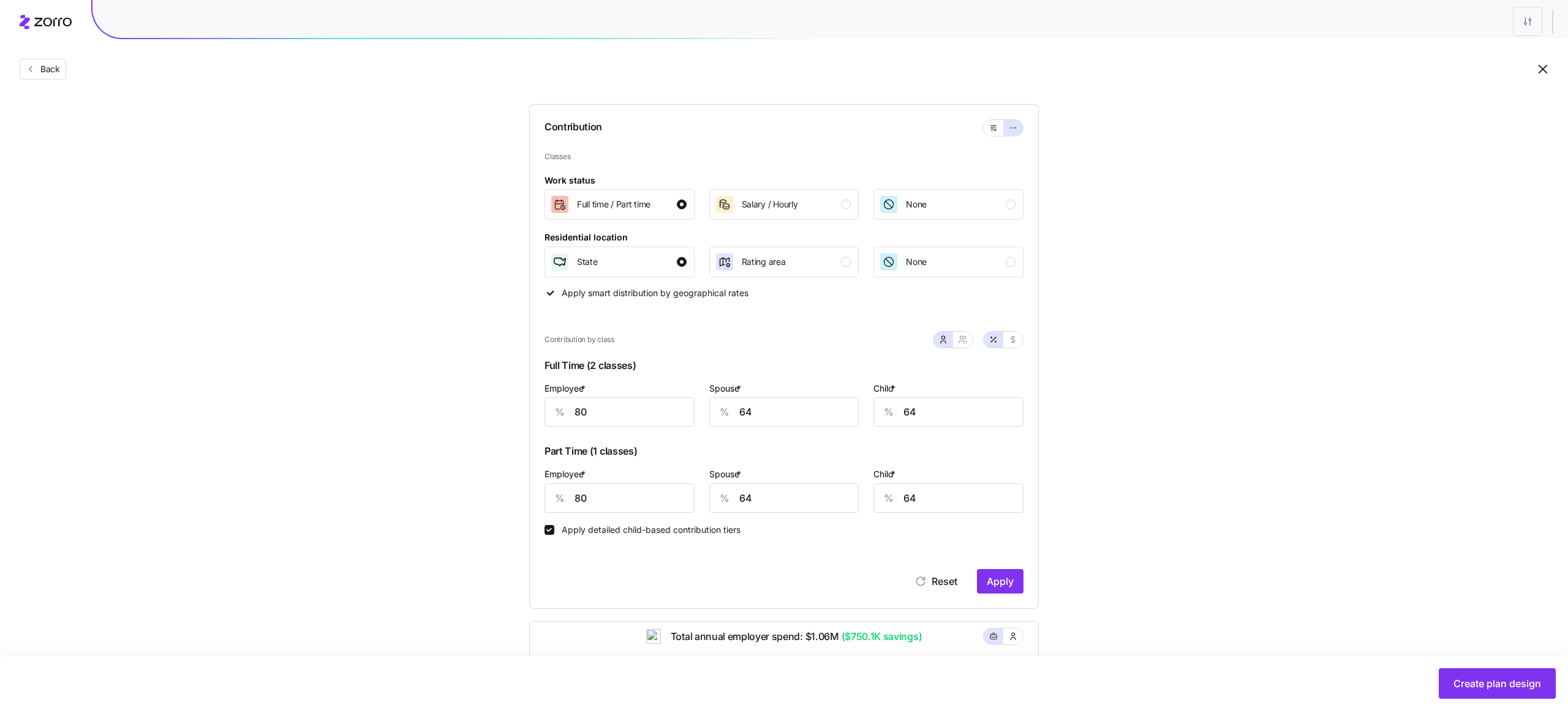
scroll to position [113, 0]
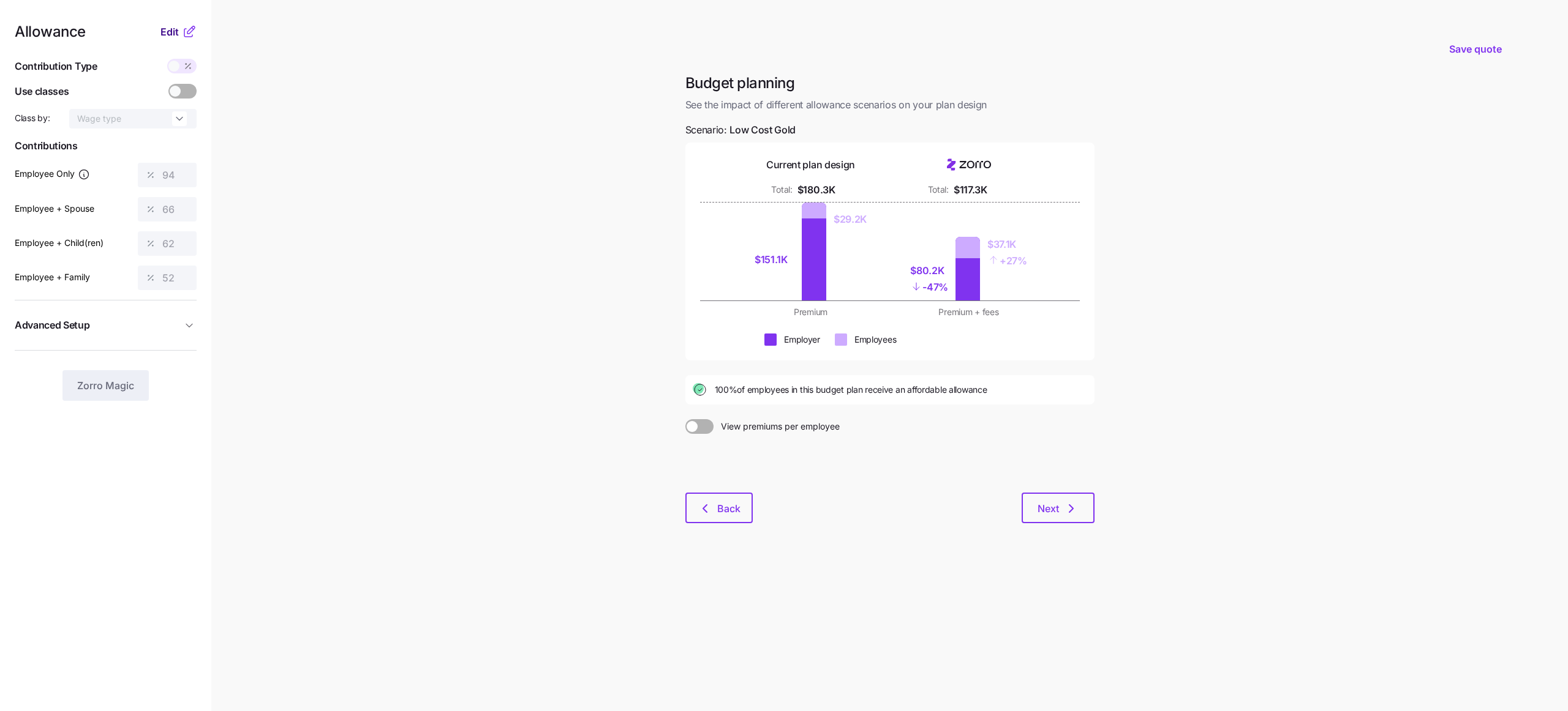
click at [175, 35] on span "Edit" at bounding box center [170, 32] width 19 height 15
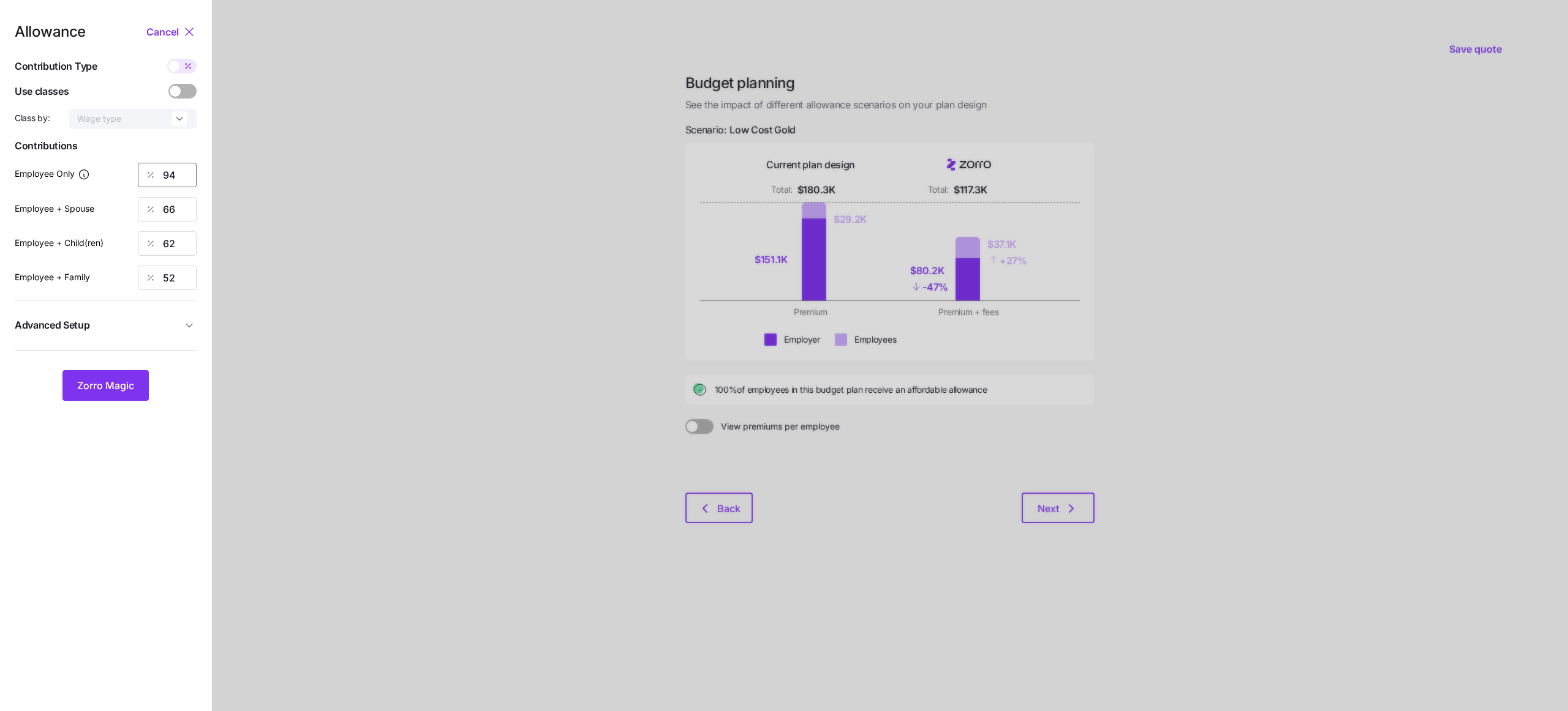
click at [179, 176] on input "94" at bounding box center [167, 175] width 59 height 24
type input "0"
click at [180, 205] on input "66" at bounding box center [167, 210] width 59 height 24
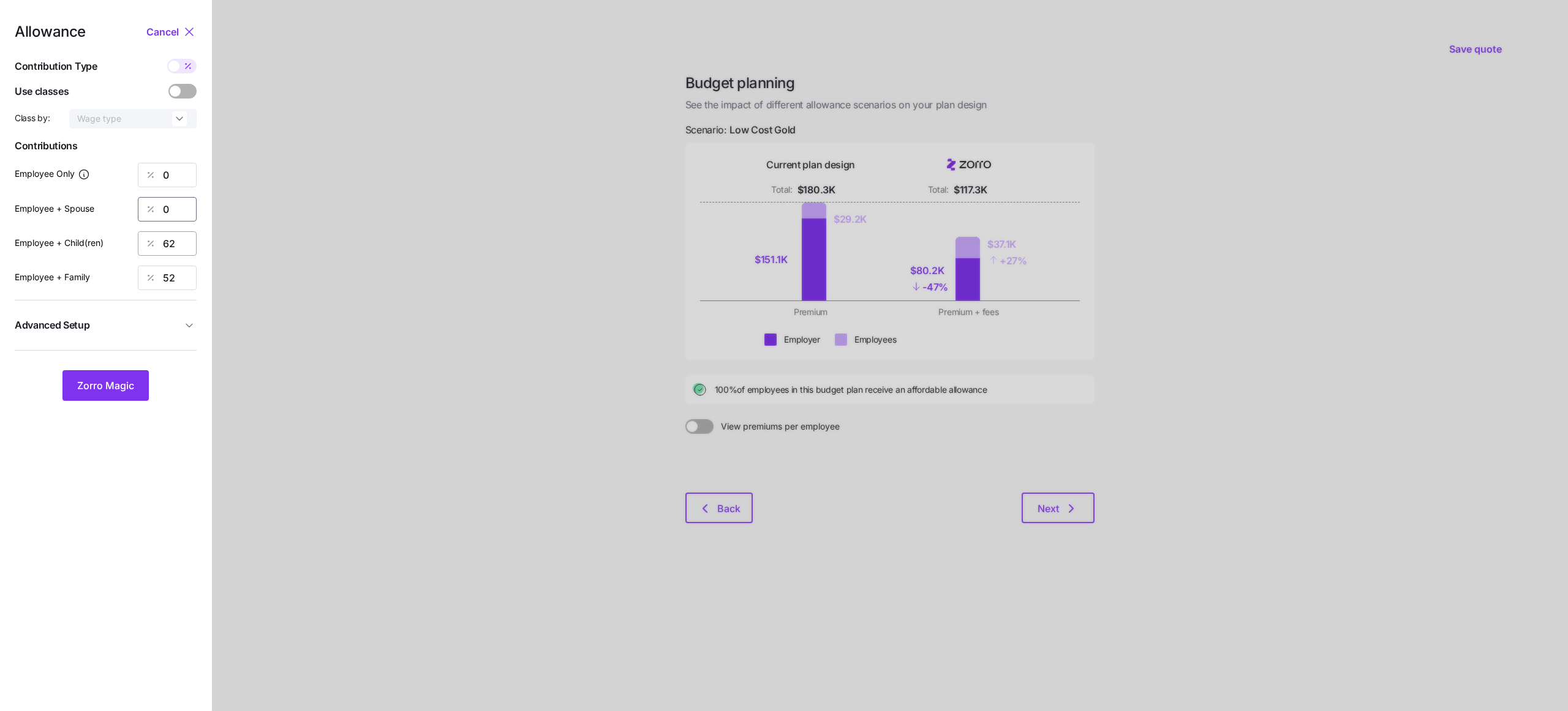
type input "0"
click at [180, 239] on input "62" at bounding box center [167, 244] width 59 height 24
type input "0"
click at [183, 274] on input "52" at bounding box center [167, 278] width 59 height 24
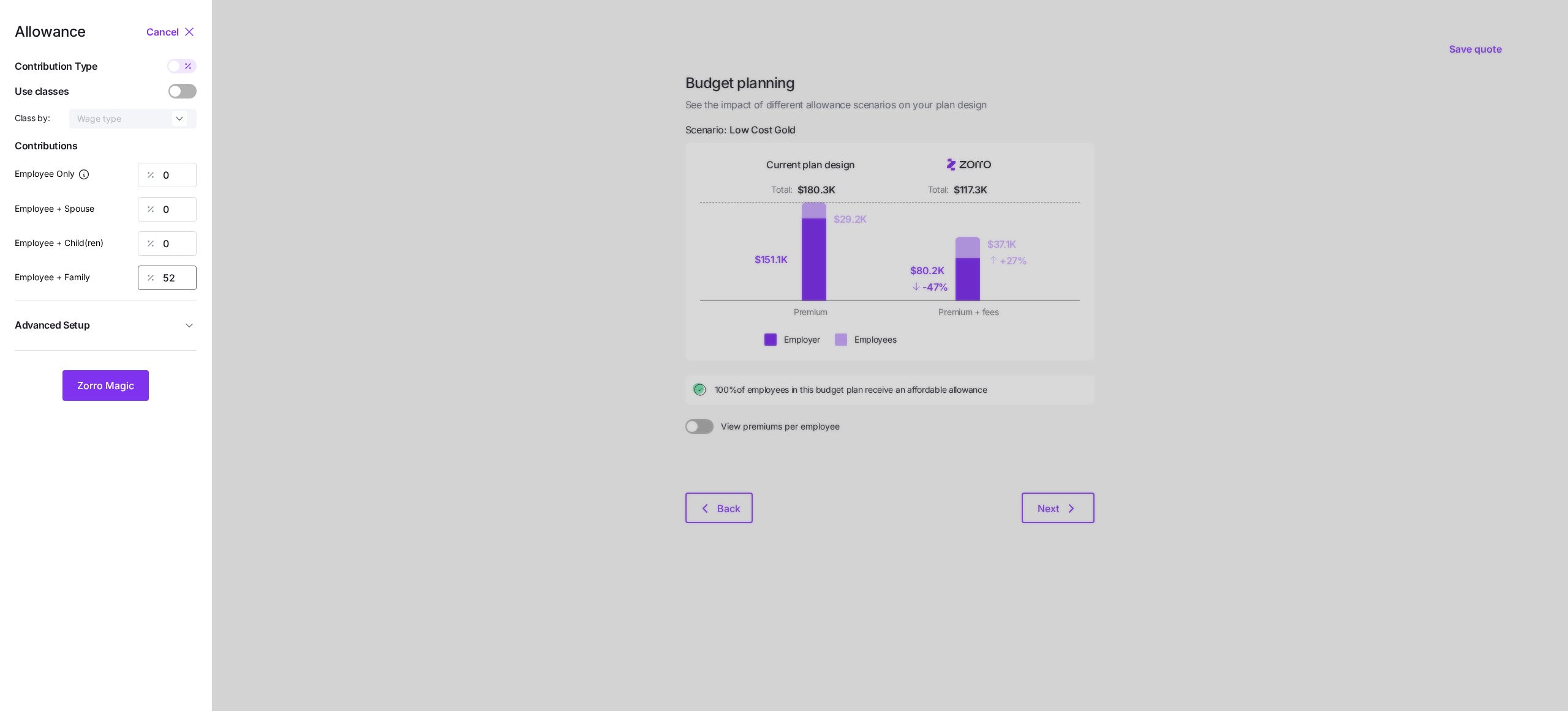
click at [183, 274] on input "52" at bounding box center [167, 278] width 59 height 24
type input "0"
click at [131, 382] on span "Zorro Magic" at bounding box center [106, 386] width 57 height 15
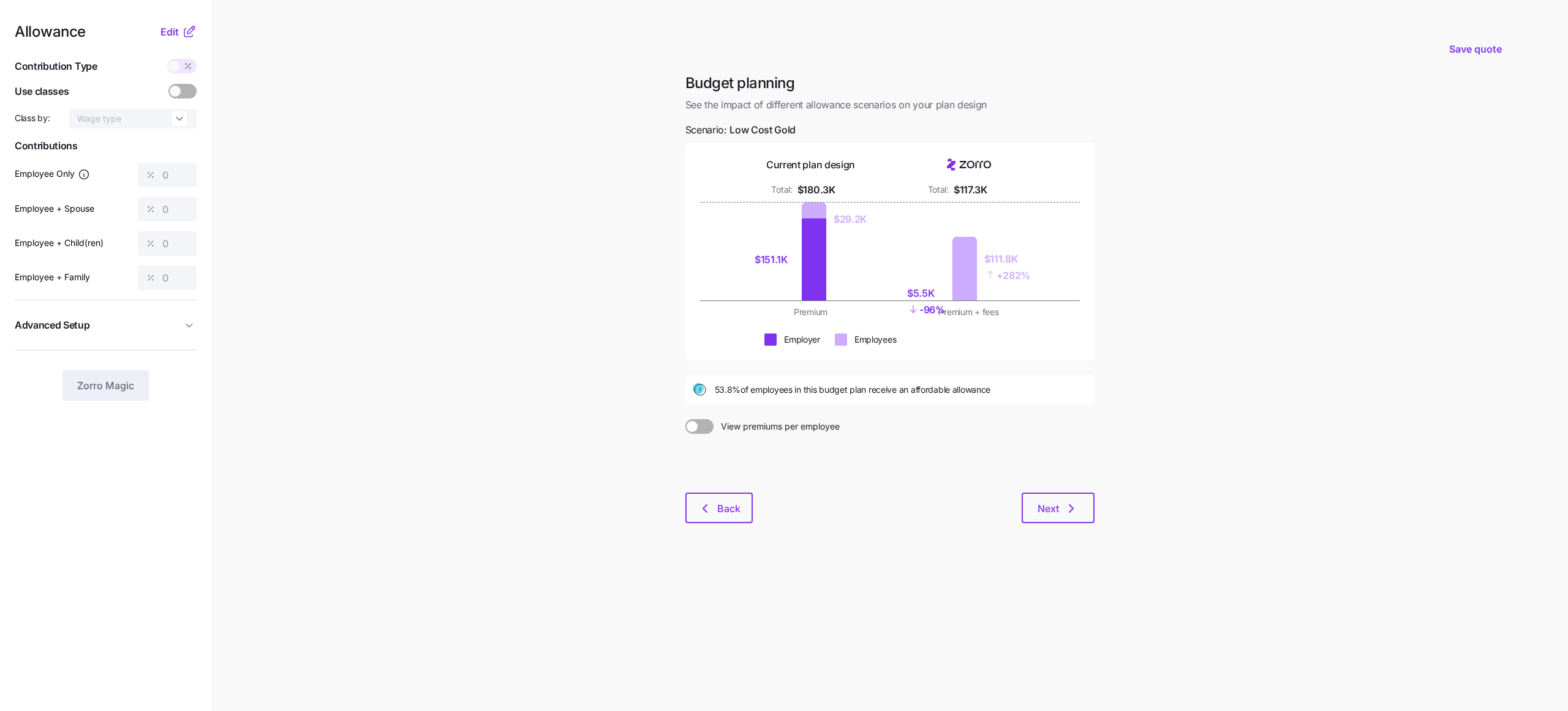
click at [925, 294] on div "$5.5K" at bounding box center [926, 294] width 38 height 15
click at [902, 291] on div "$5.5K - 96% $111.8K + 282%" at bounding box center [969, 251] width 144 height 98
click at [922, 293] on div "$5.5K" at bounding box center [926, 294] width 38 height 15
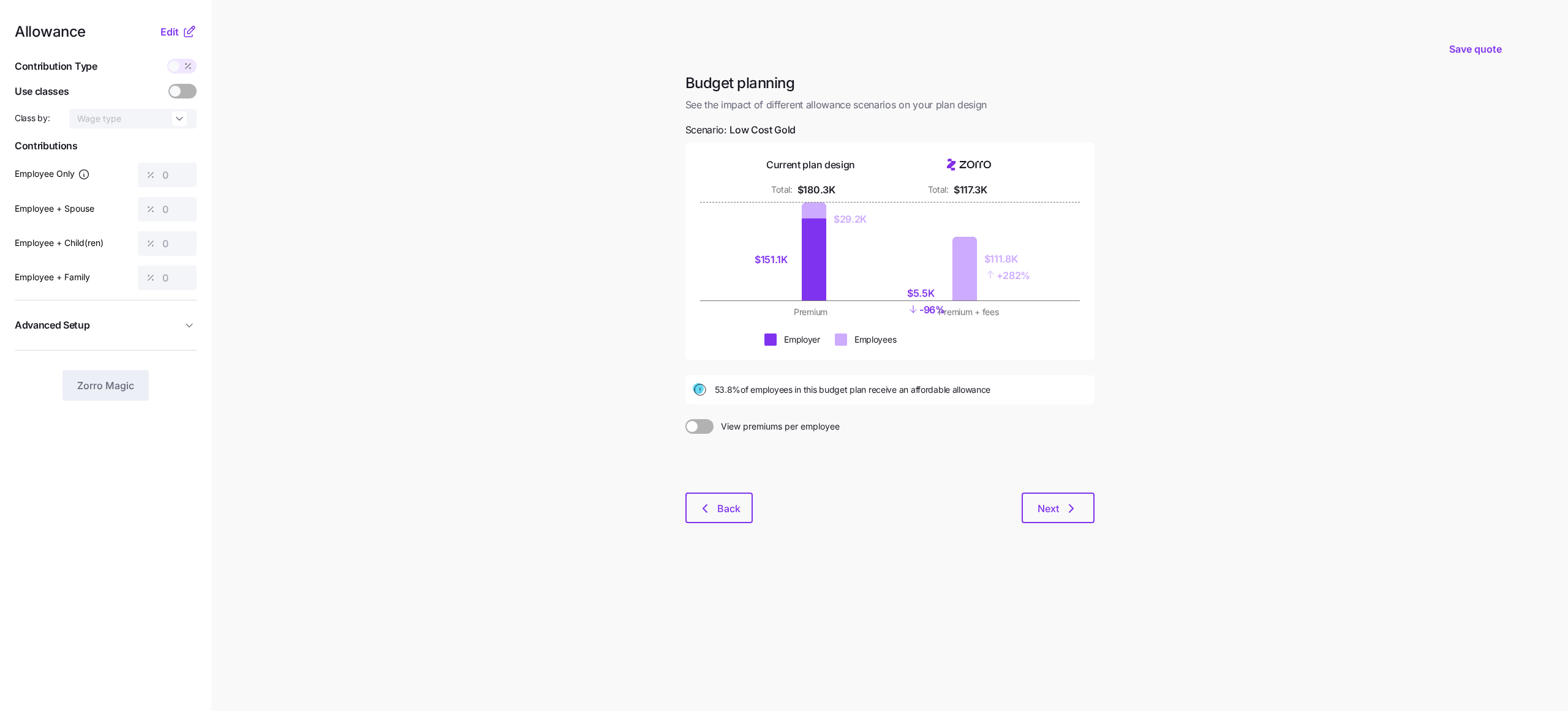
click at [922, 293] on div "$5.5K" at bounding box center [926, 294] width 38 height 15
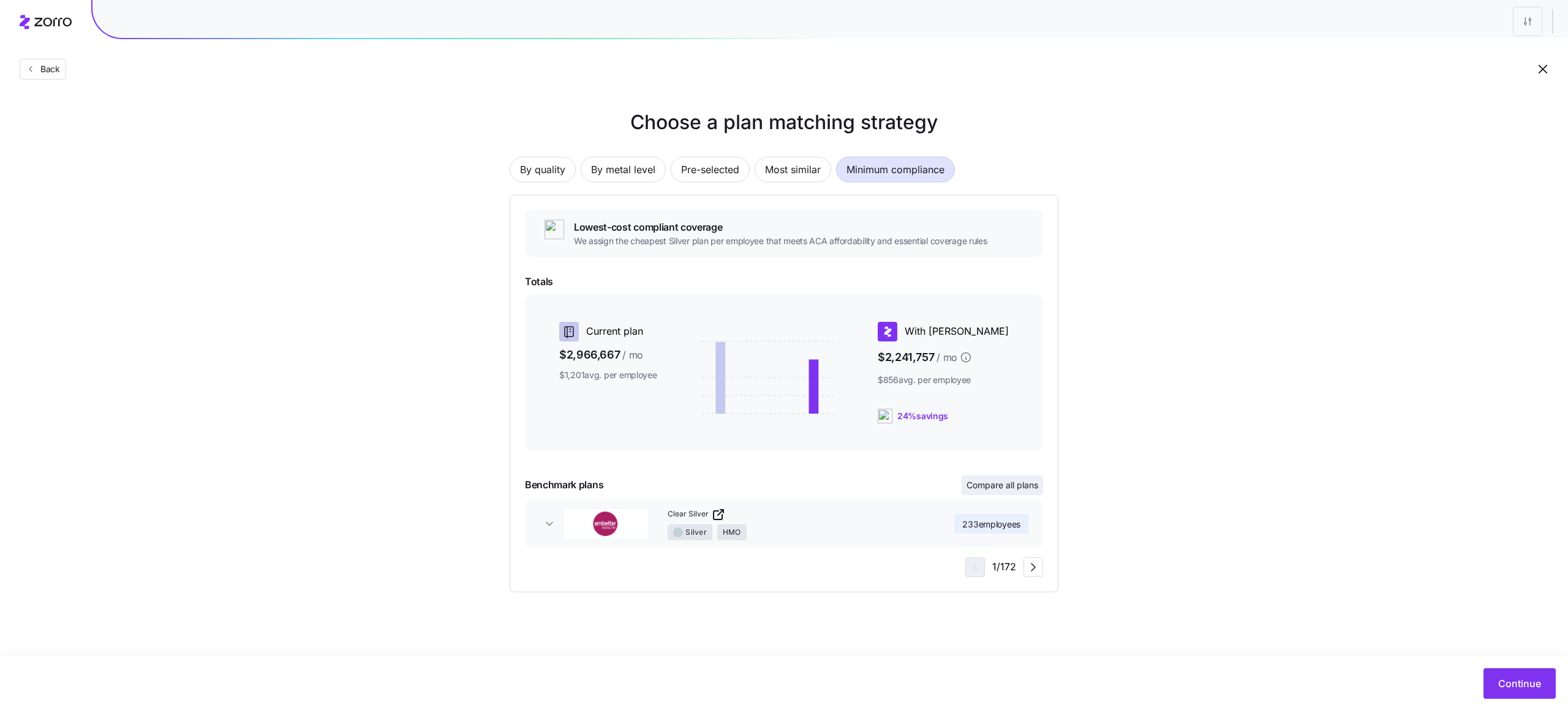
click at [1016, 491] on button "Compare all plans" at bounding box center [1003, 485] width 82 height 20
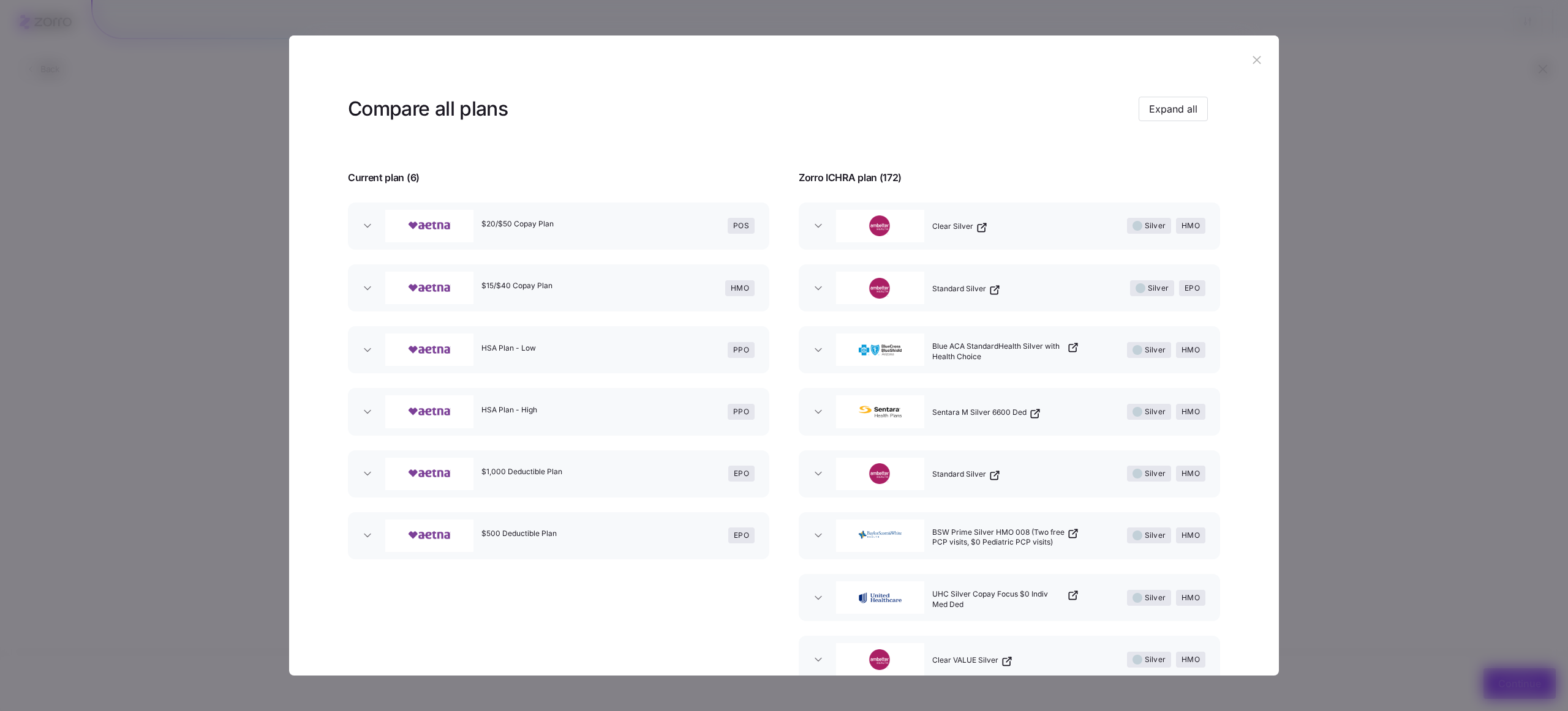
click at [596, 228] on div "$20/$50 Copay Plan" at bounding box center [563, 226] width 173 height 42
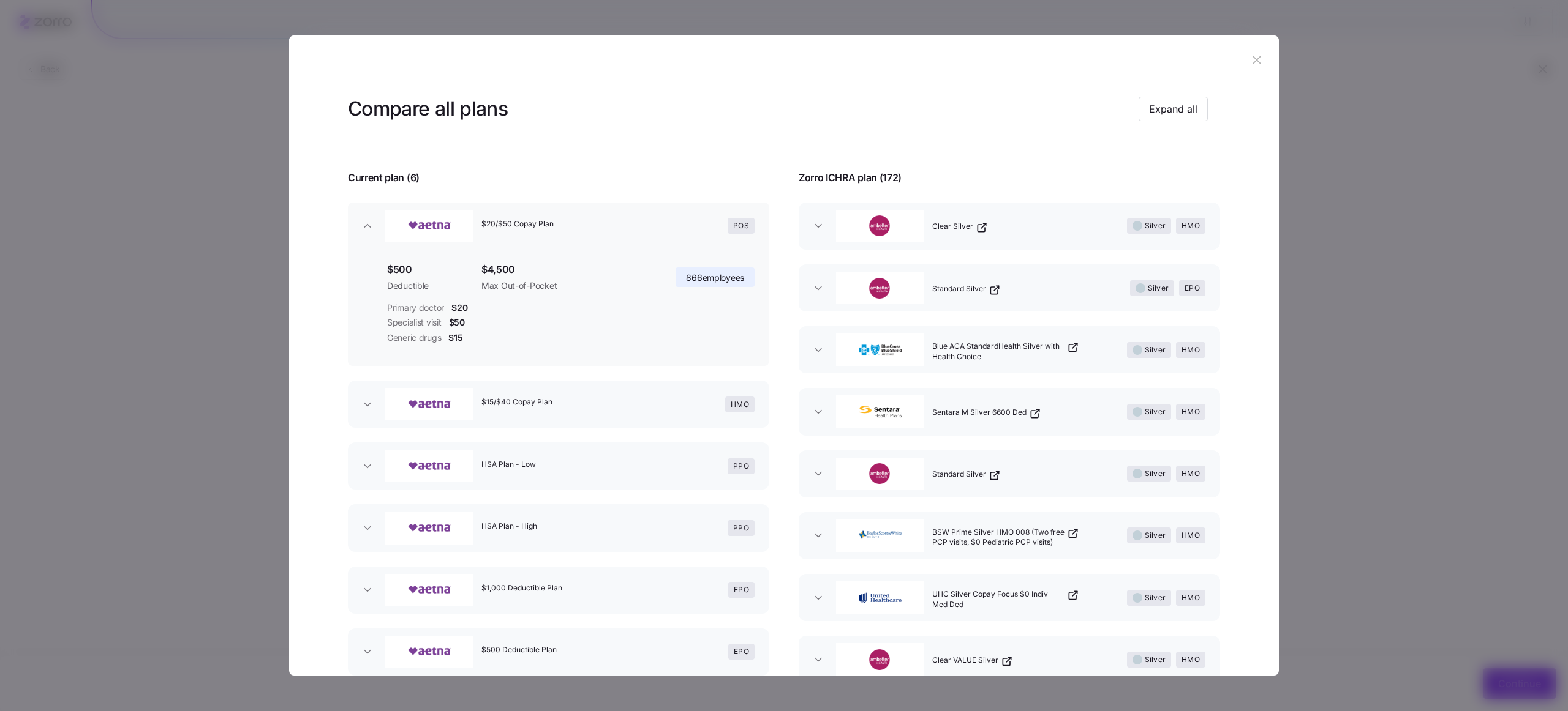
click at [596, 228] on div "$20/$50 Copay Plan" at bounding box center [563, 226] width 173 height 42
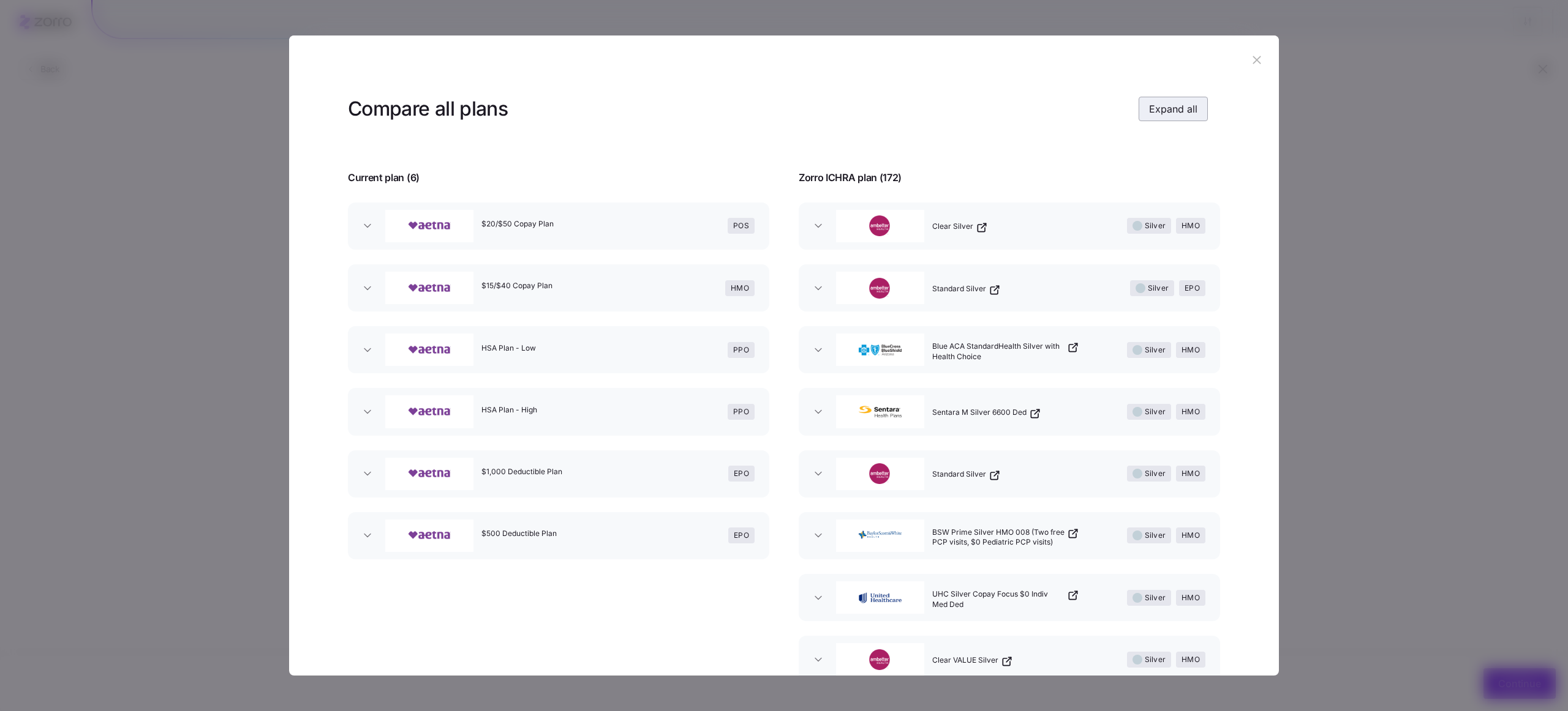
click at [1149, 114] on span "Expand all" at bounding box center [1172, 109] width 48 height 15
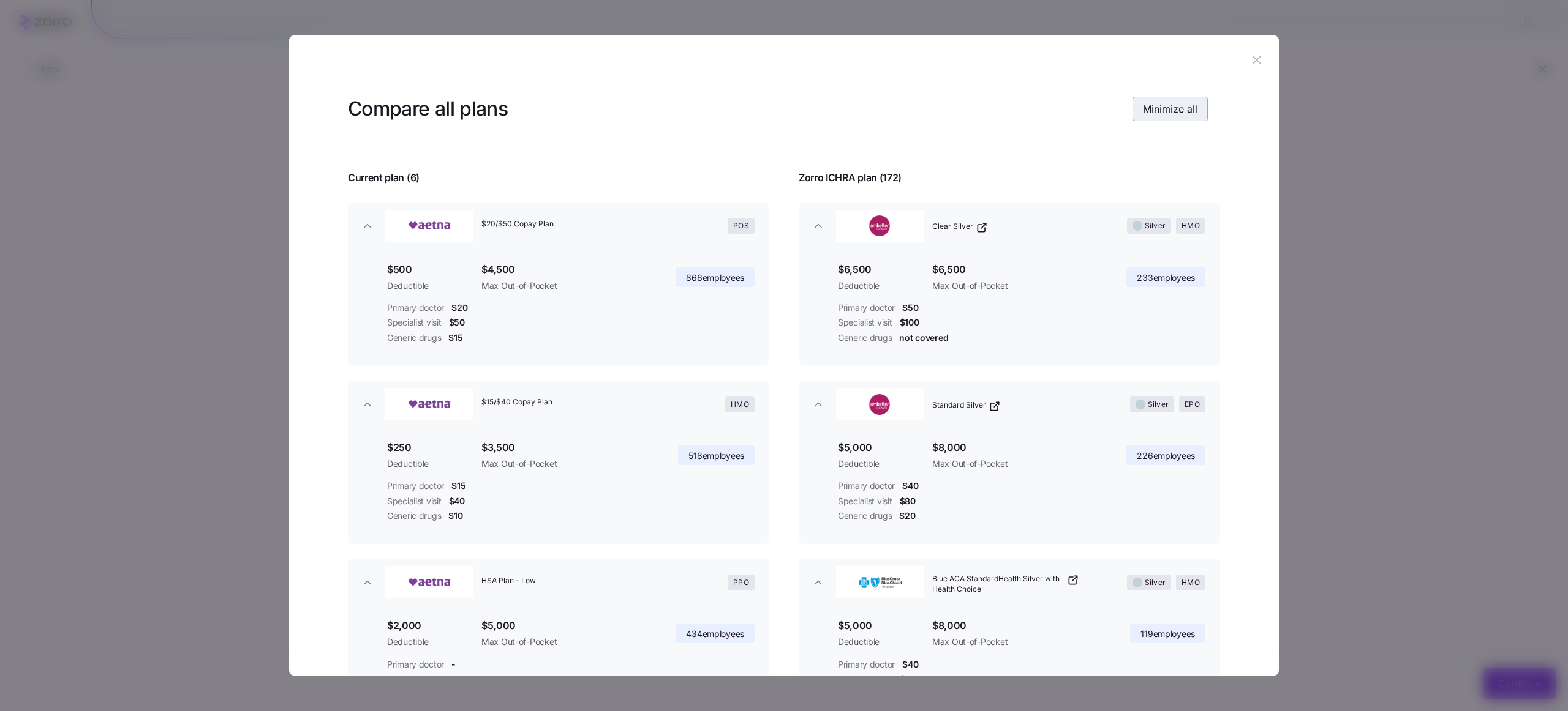
click at [1145, 114] on span "Minimize all" at bounding box center [1170, 109] width 55 height 15
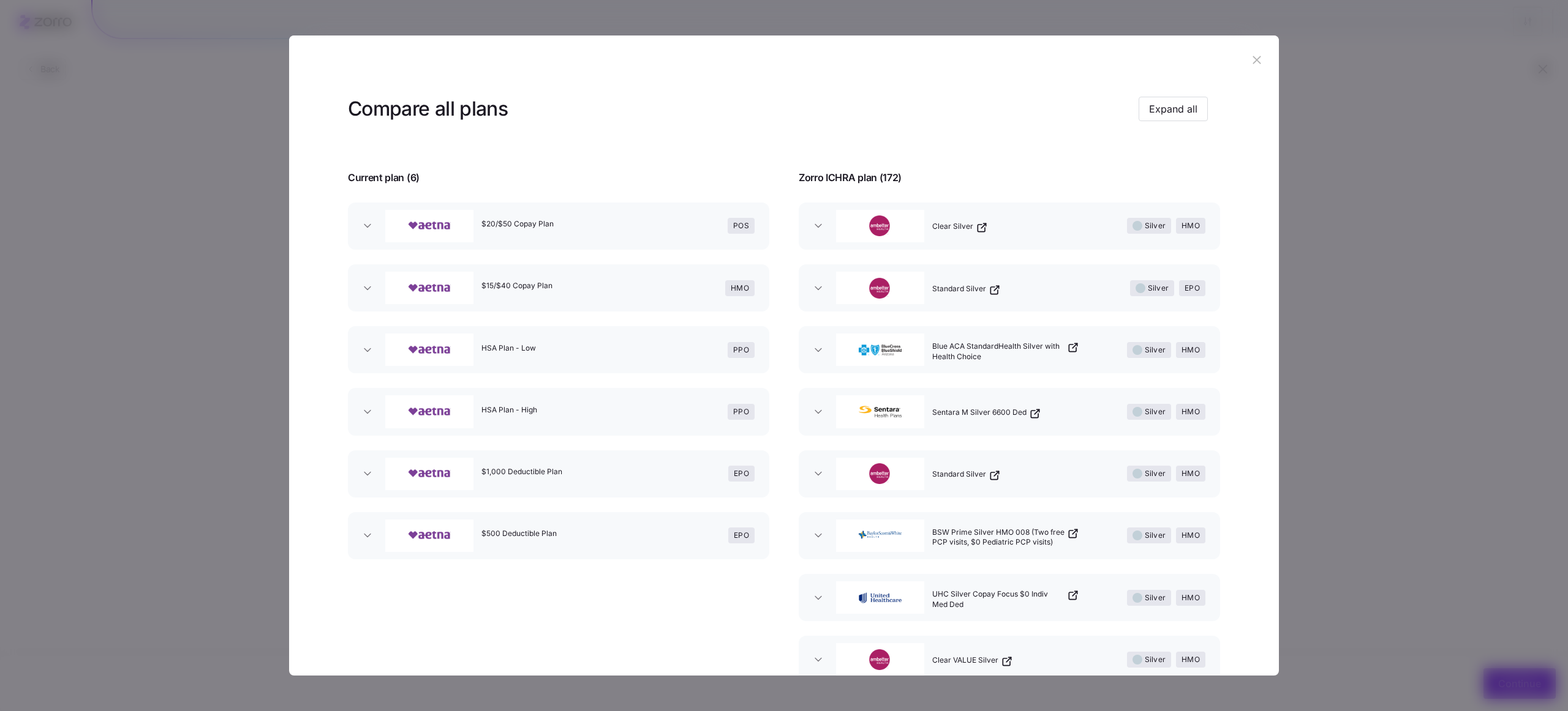
click at [1320, 131] on div at bounding box center [784, 356] width 1568 height 711
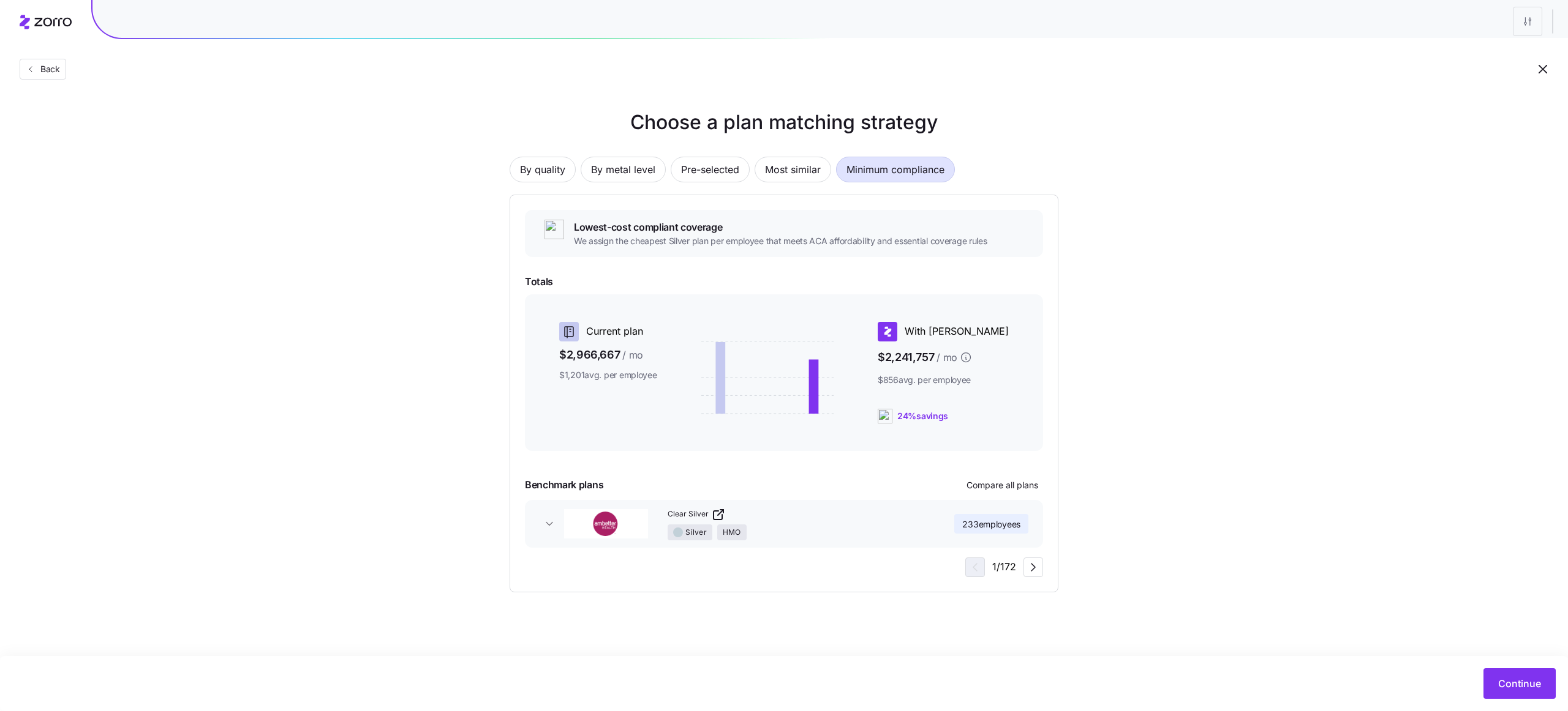
click at [807, 166] on span "Most similar" at bounding box center [793, 170] width 55 height 24
click at [716, 180] on span "Pre-selected" at bounding box center [710, 170] width 58 height 24
click at [630, 178] on span "By metal level" at bounding box center [622, 170] width 64 height 24
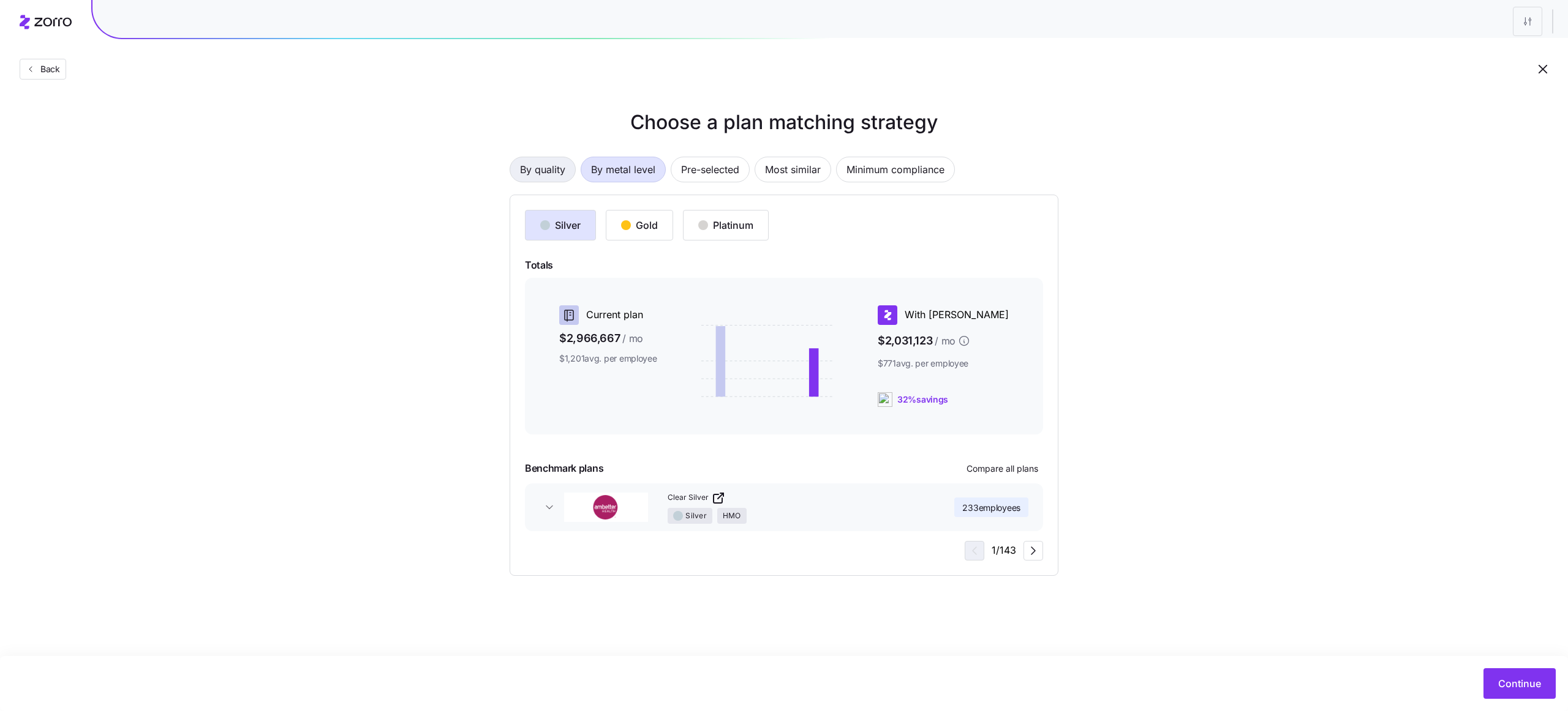
click at [559, 166] on span "By quality" at bounding box center [543, 170] width 46 height 24
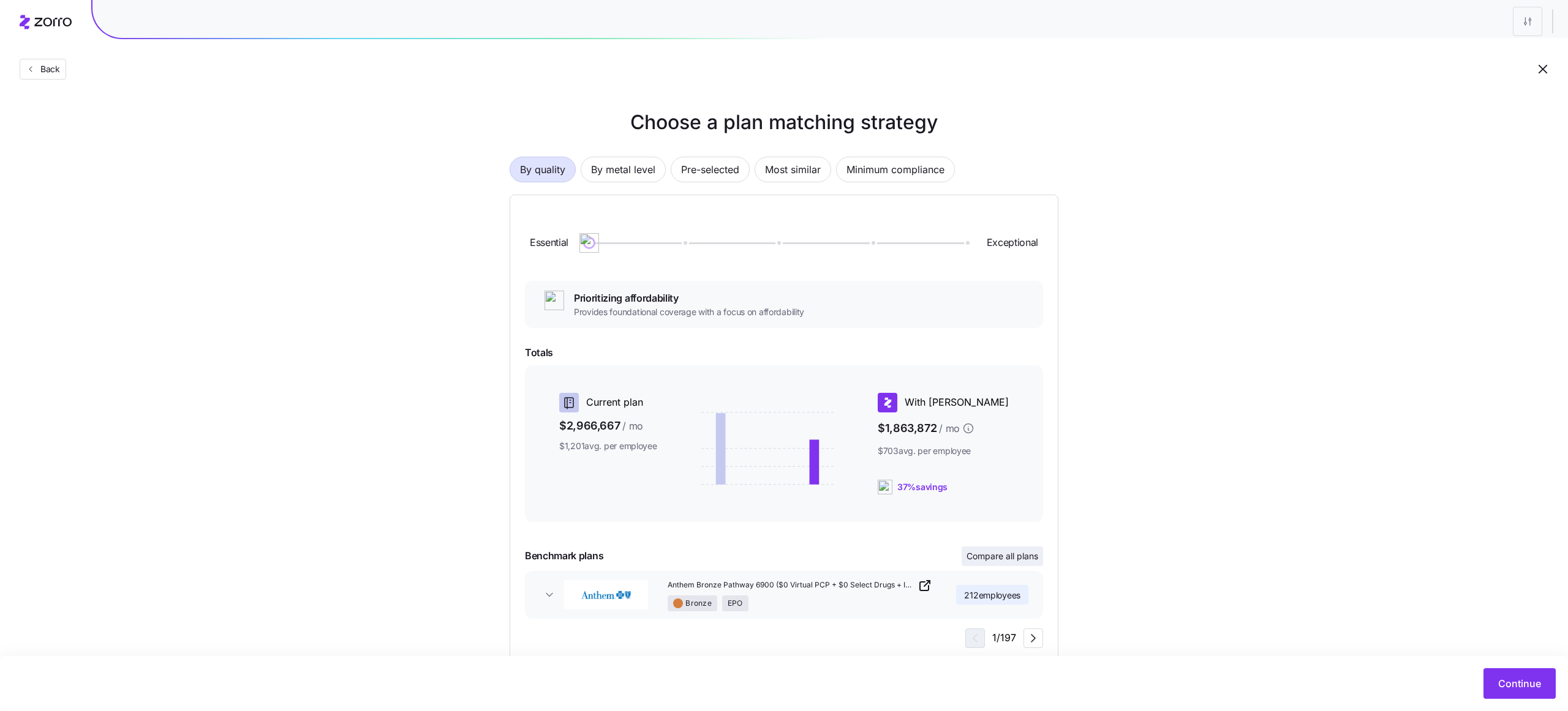
click at [1014, 556] on span "Compare all plans" at bounding box center [1003, 556] width 72 height 12
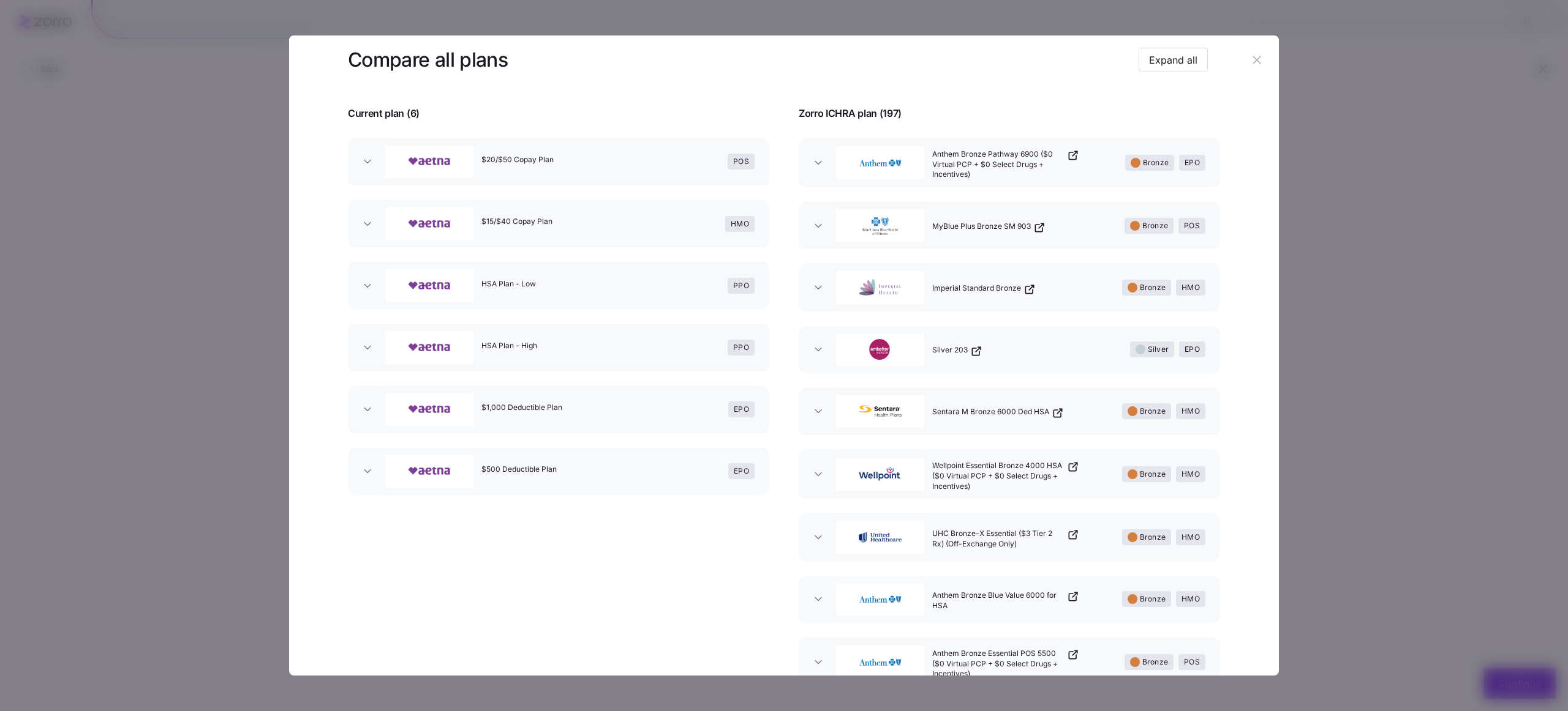
scroll to position [68, 0]
click at [1420, 409] on div at bounding box center [784, 356] width 1568 height 711
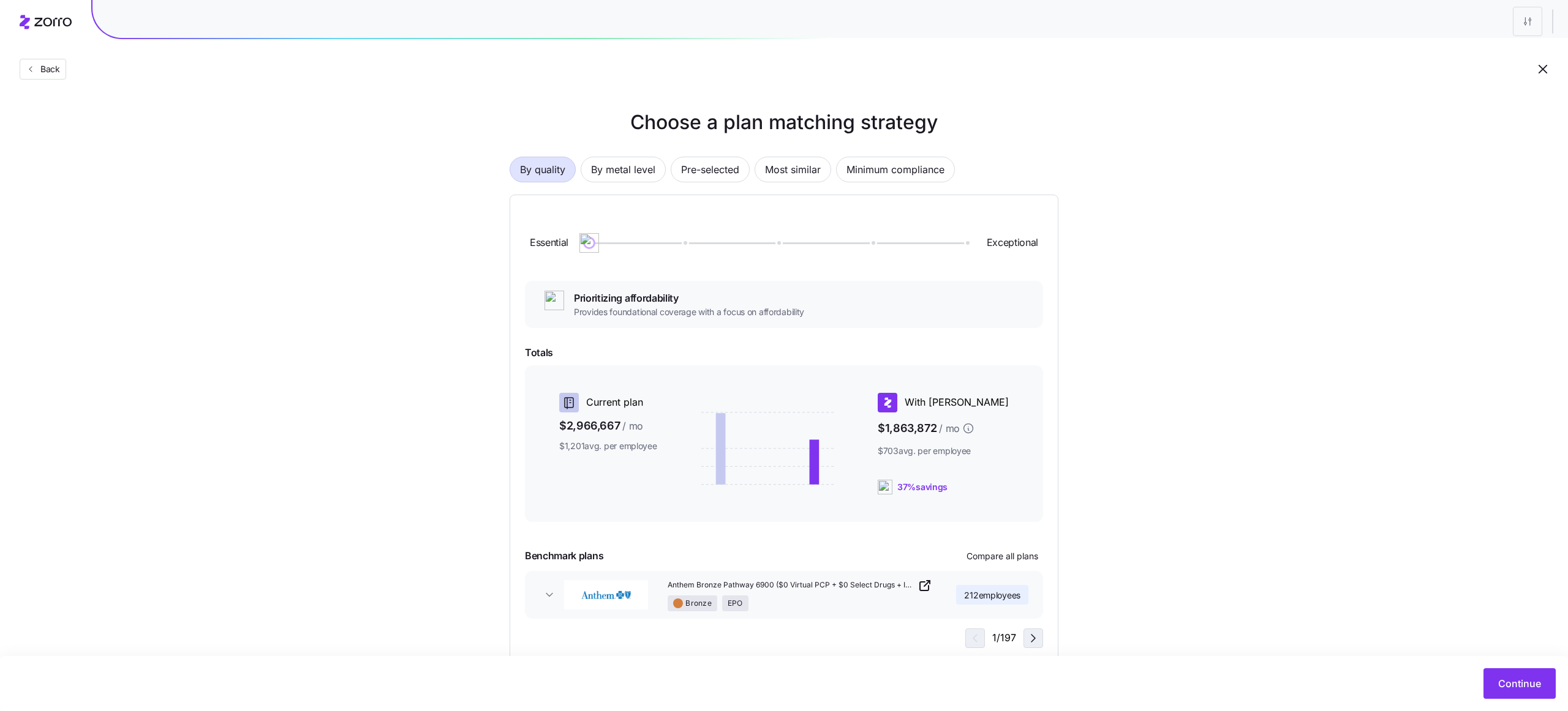
click at [1025, 634] on icon "button" at bounding box center [1033, 638] width 15 height 15
click at [976, 632] on icon "button" at bounding box center [973, 638] width 15 height 15
click at [1005, 559] on span "Compare all plans" at bounding box center [1003, 556] width 72 height 12
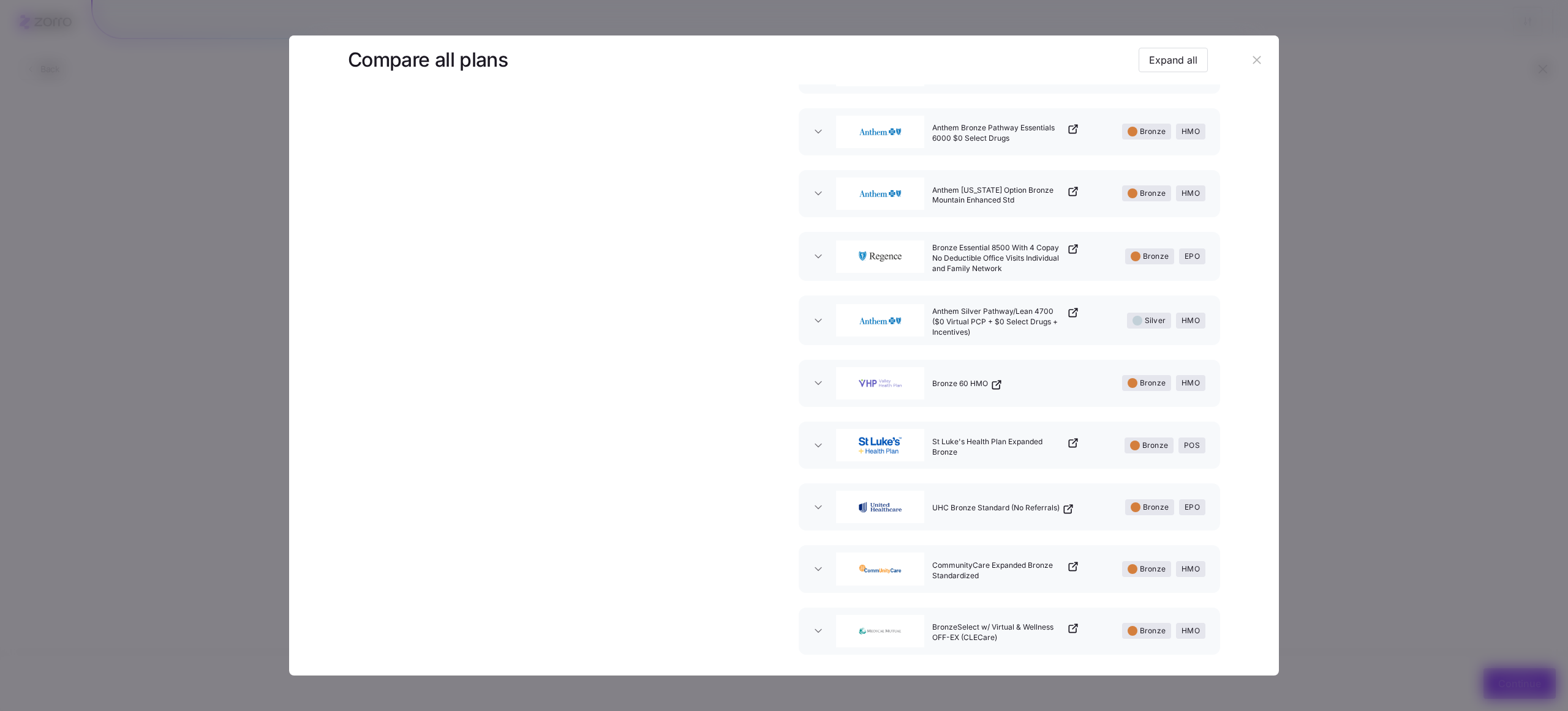
scroll to position [11846, 0]
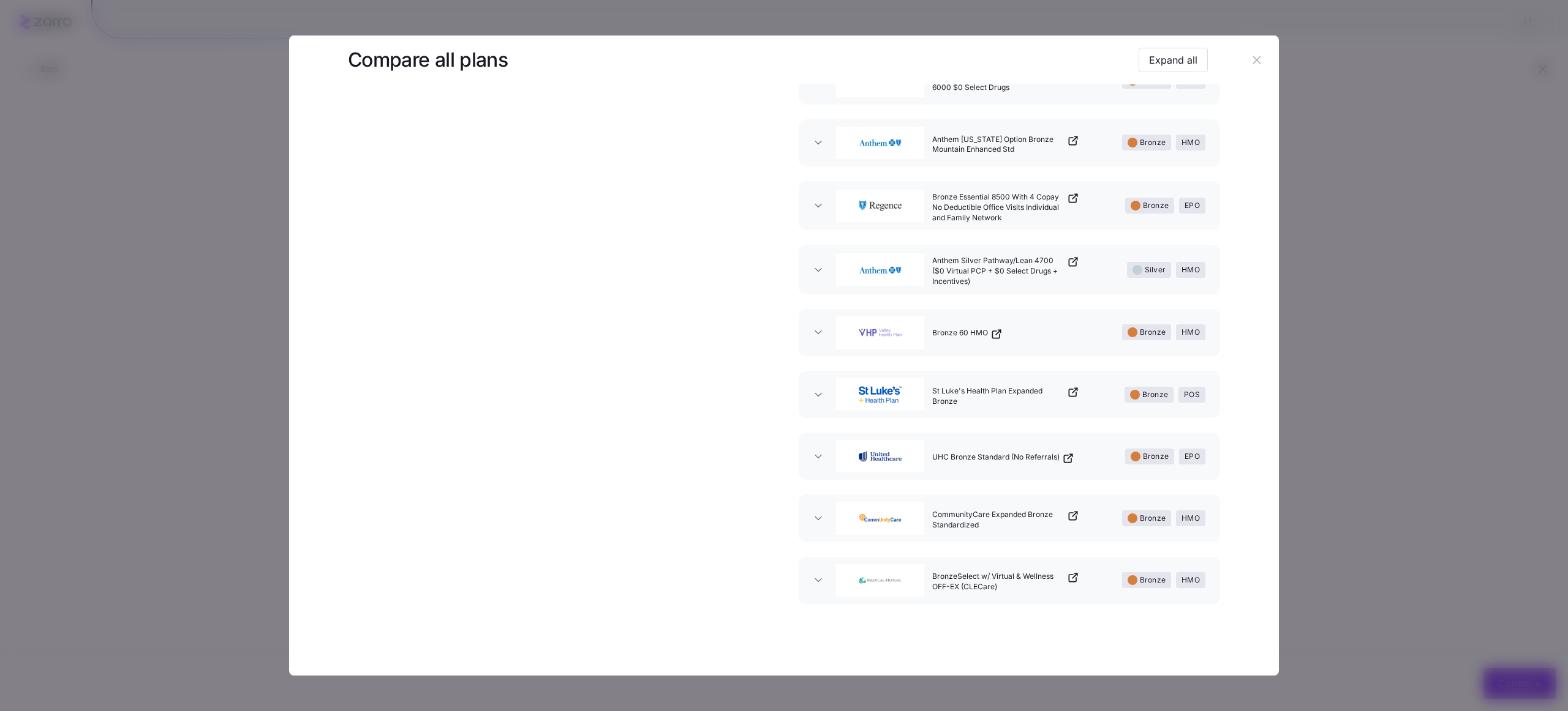
click at [1281, 431] on div at bounding box center [784, 356] width 1568 height 711
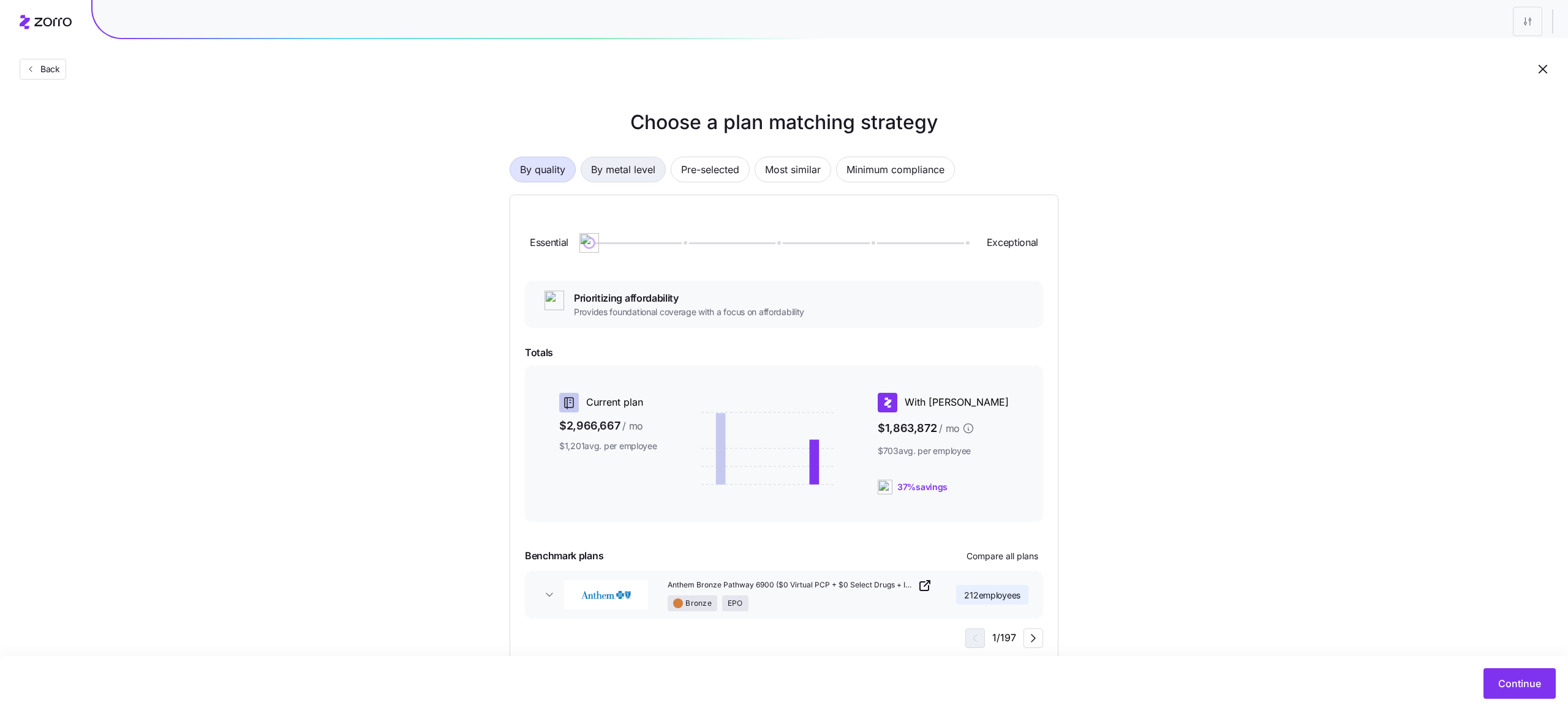
click at [636, 170] on span "By metal level" at bounding box center [622, 170] width 64 height 24
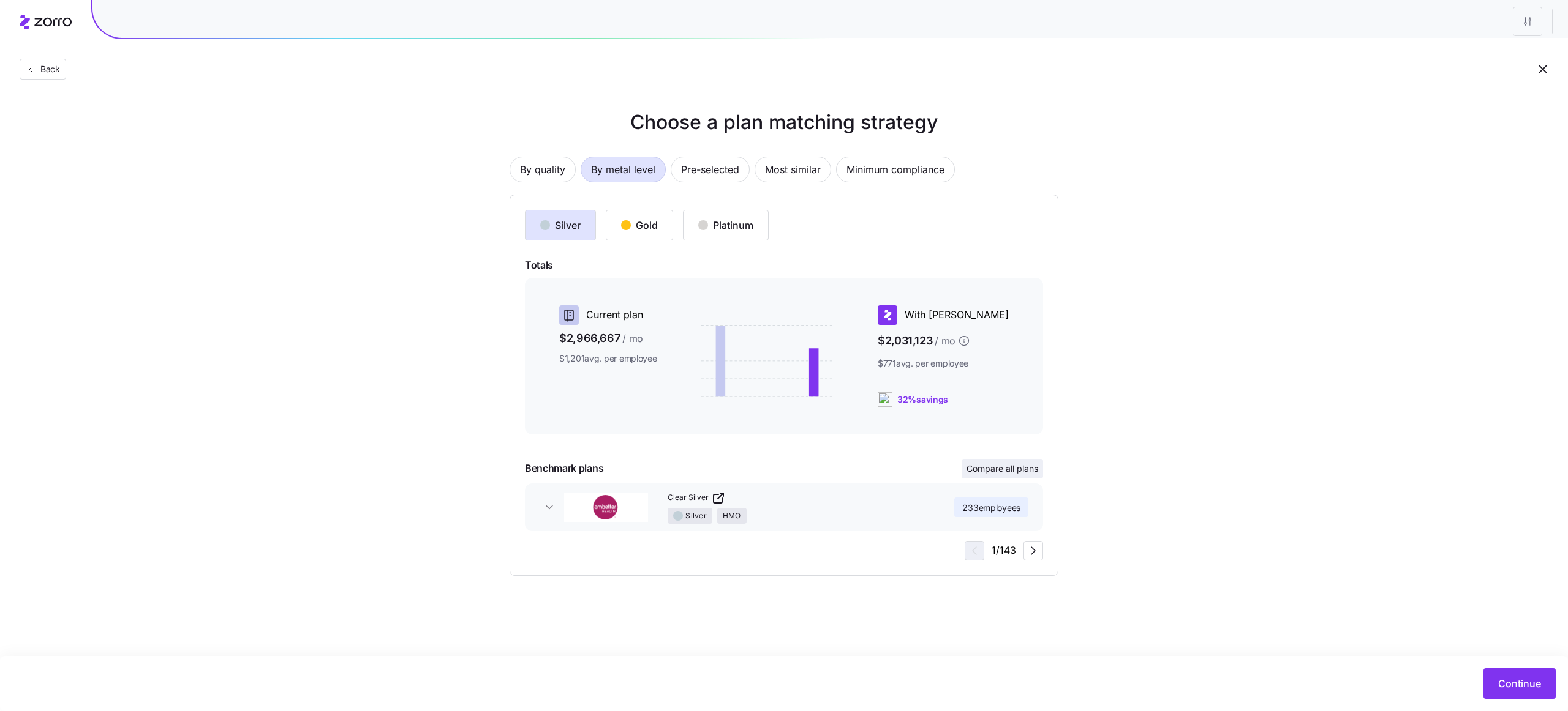
click at [1006, 465] on span "Compare all plans" at bounding box center [1003, 468] width 72 height 12
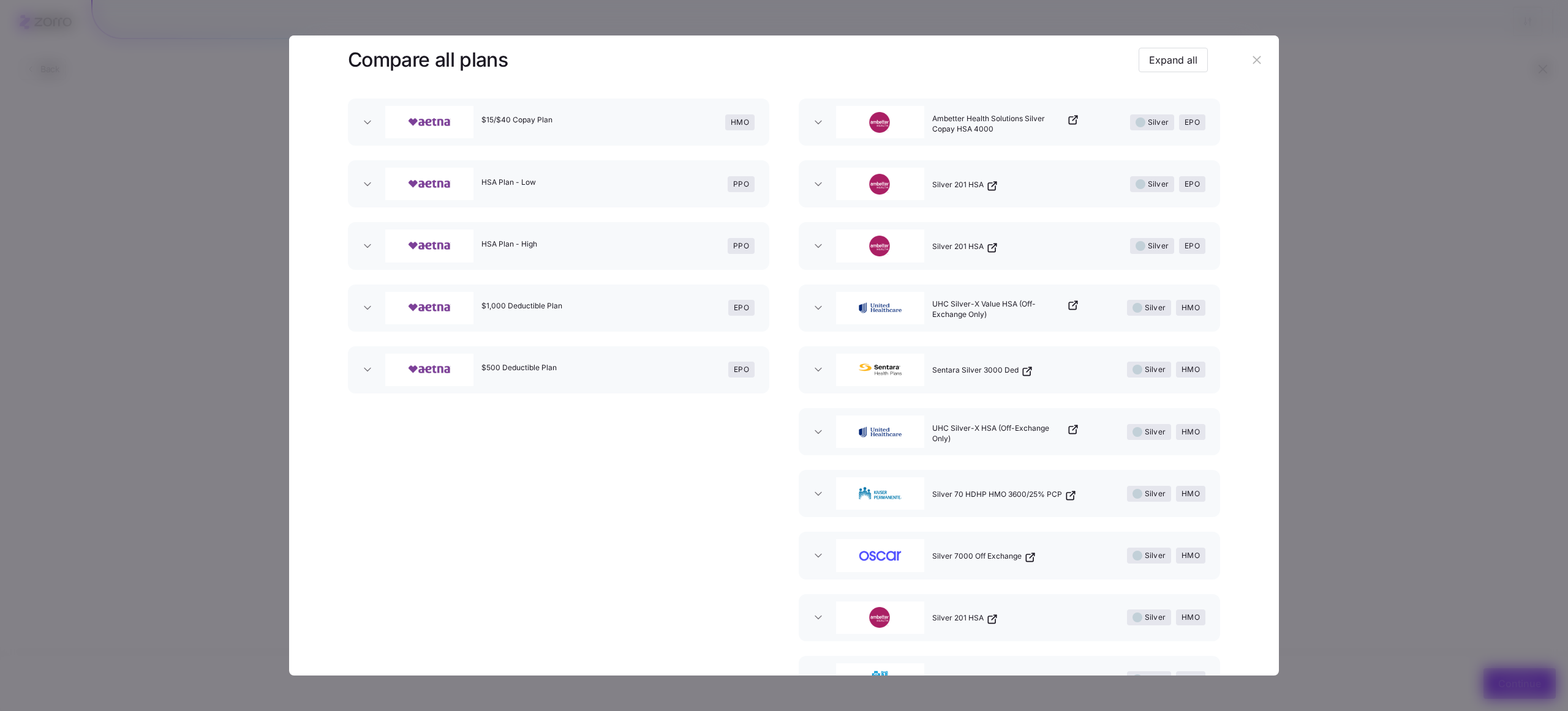
scroll to position [101, 0]
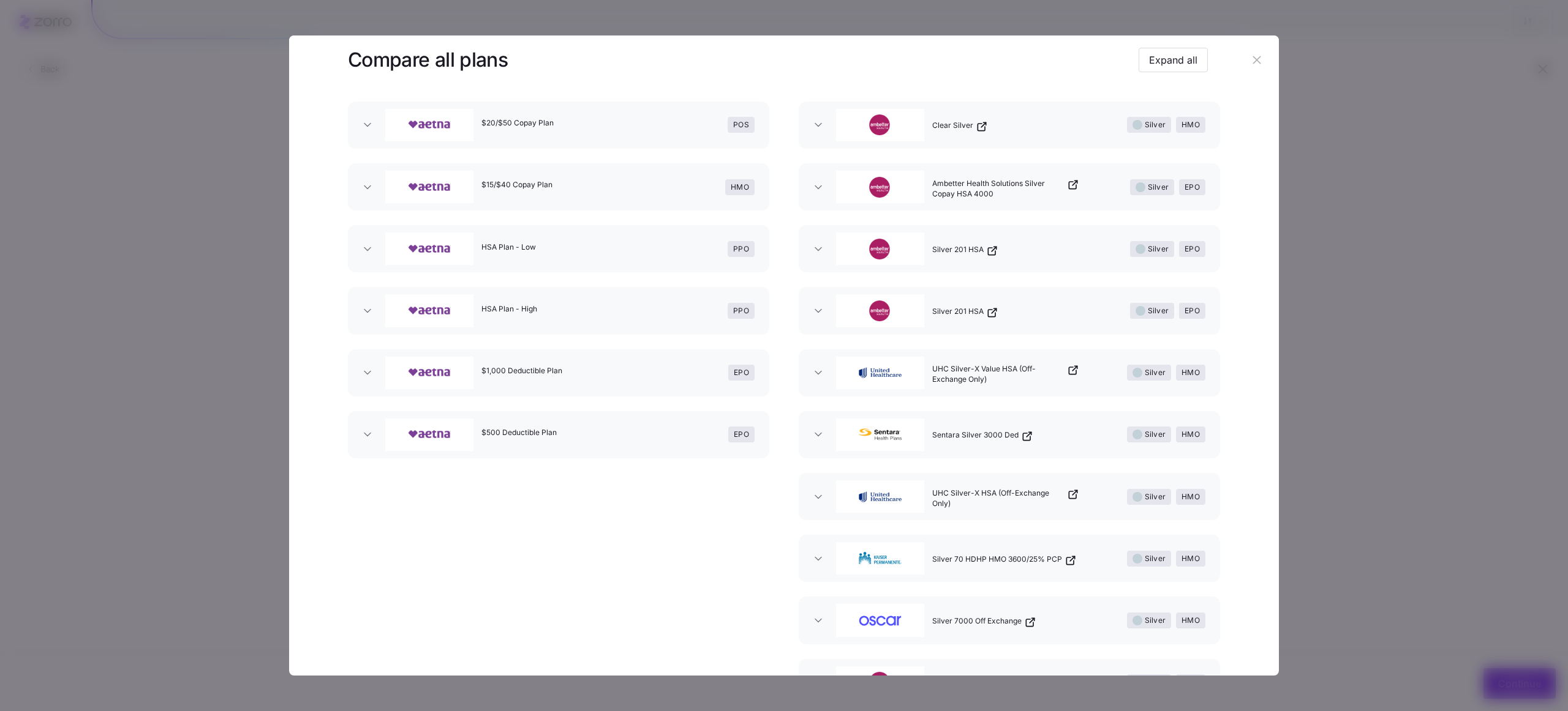
click at [1462, 284] on div at bounding box center [784, 356] width 1568 height 711
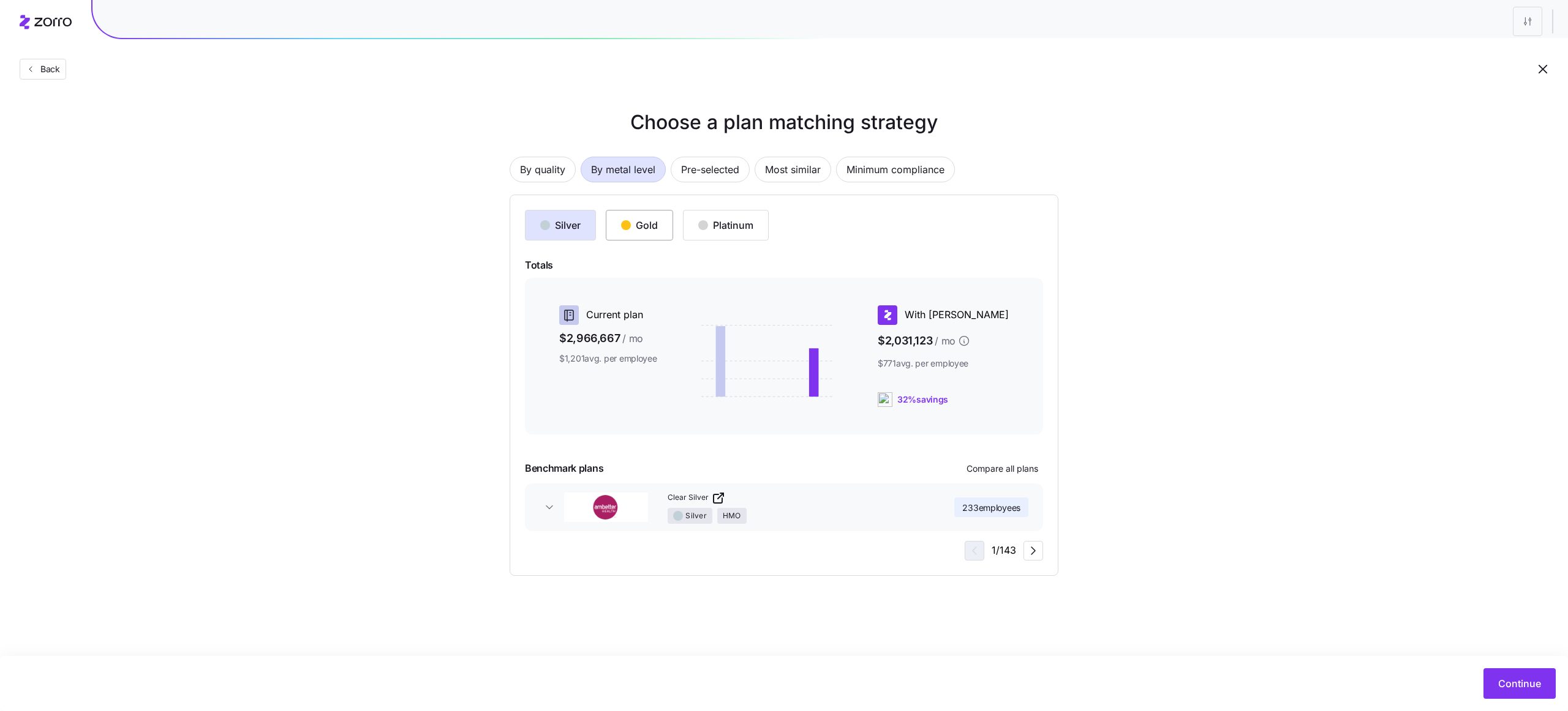
click at [649, 215] on button "Gold" at bounding box center [639, 225] width 68 height 31
click at [999, 469] on span "Compare all plans" at bounding box center [1003, 468] width 72 height 12
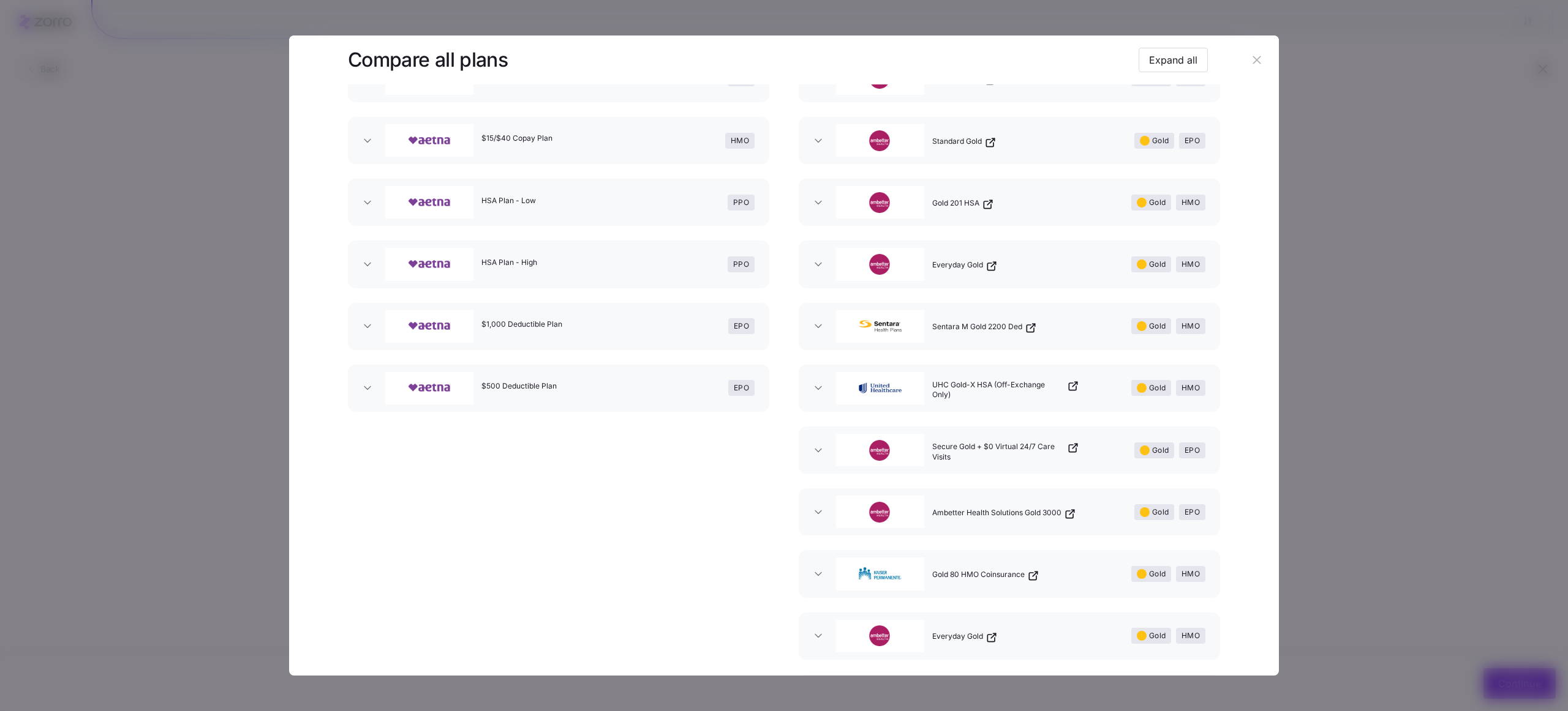
scroll to position [118, 0]
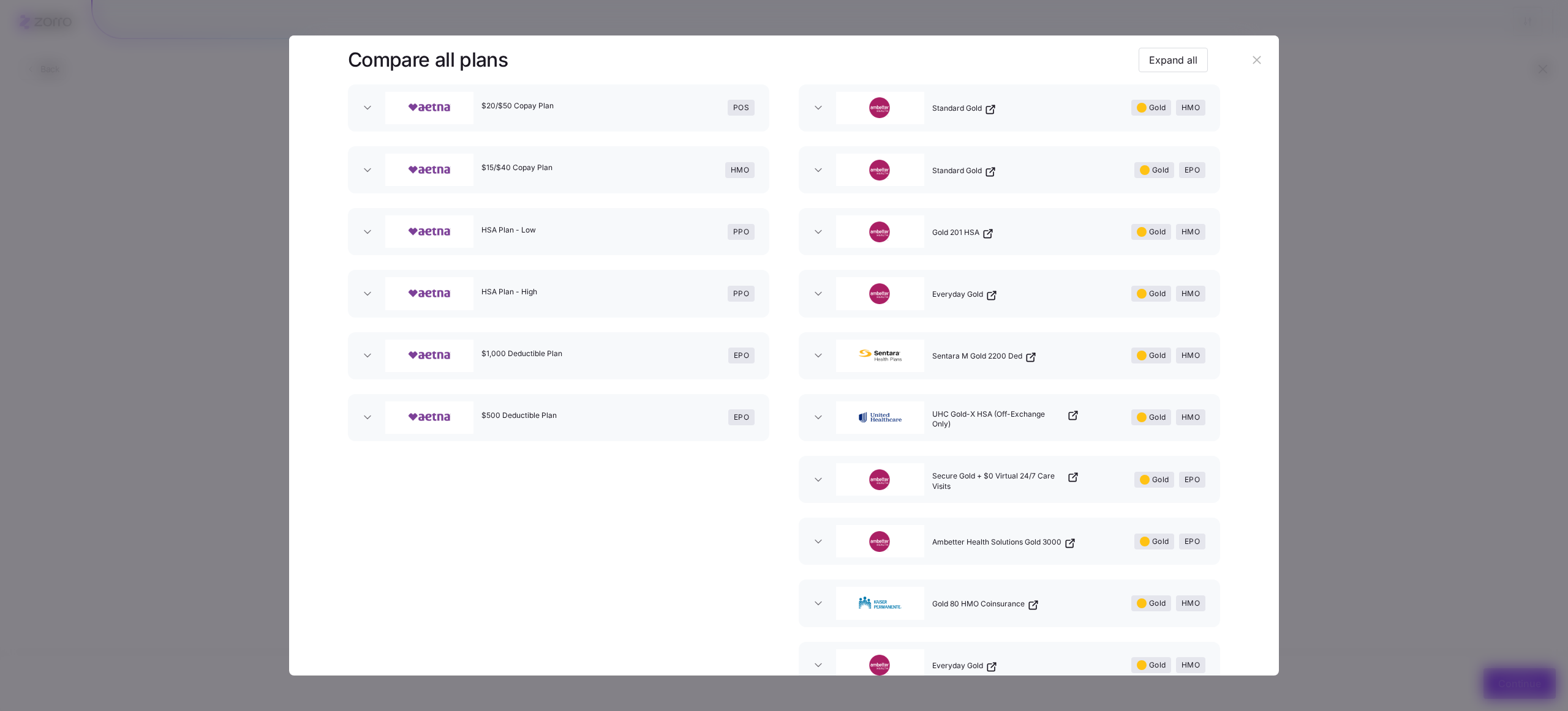
click at [1332, 369] on div at bounding box center [784, 356] width 1568 height 711
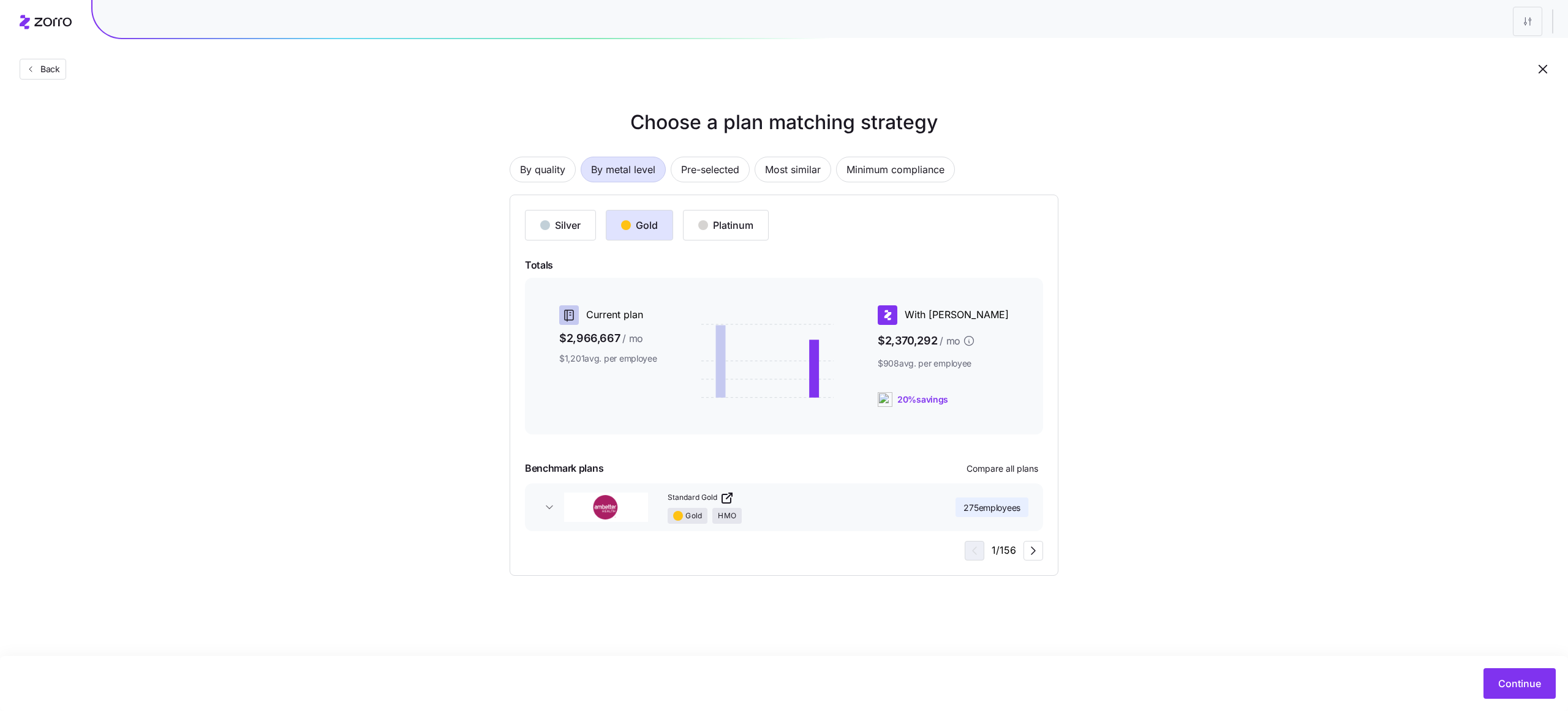
drag, startPoint x: 736, startPoint y: 174, endPoint x: 924, endPoint y: 379, distance: 278.2
click at [736, 174] on span "Pre-selected" at bounding box center [710, 170] width 58 height 24
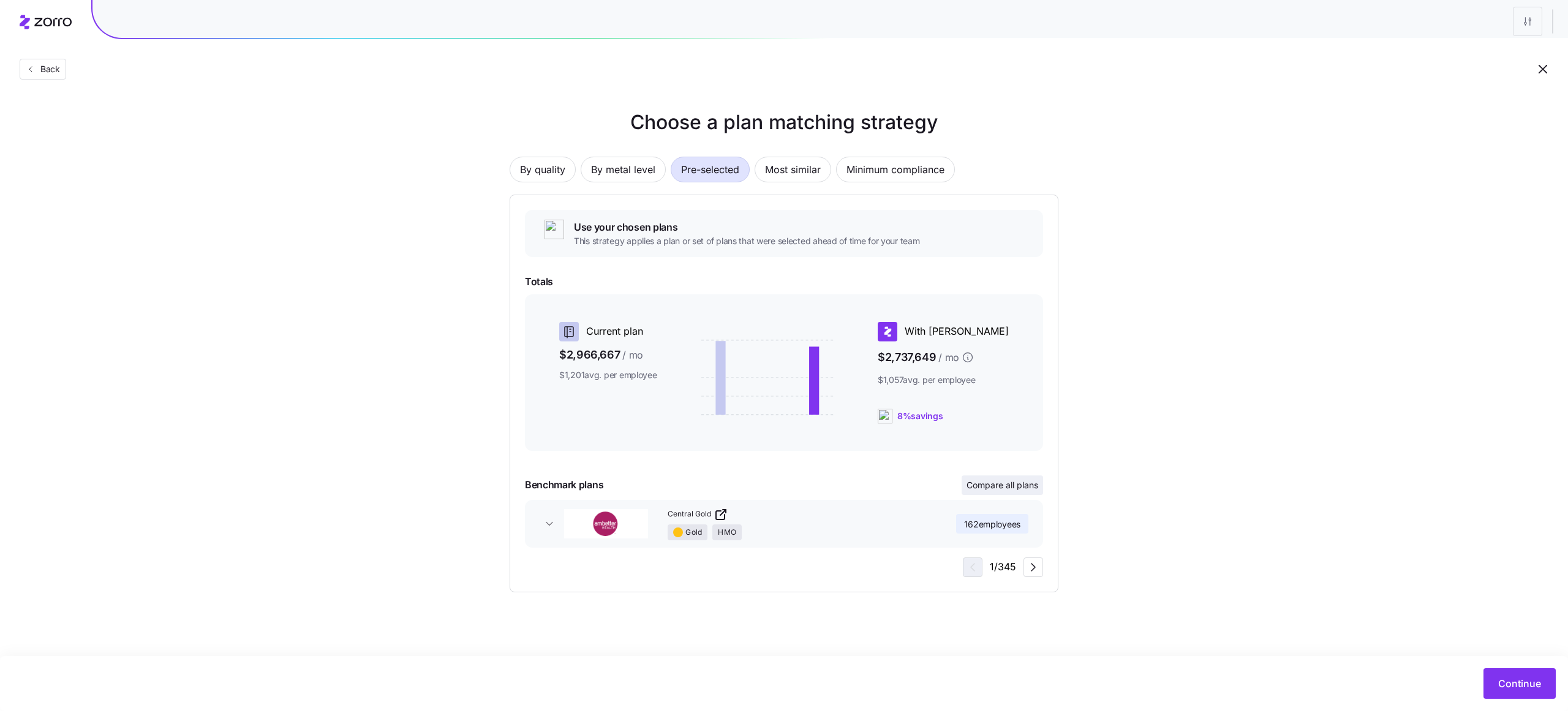
click at [988, 488] on span "Compare all plans" at bounding box center [1003, 485] width 72 height 12
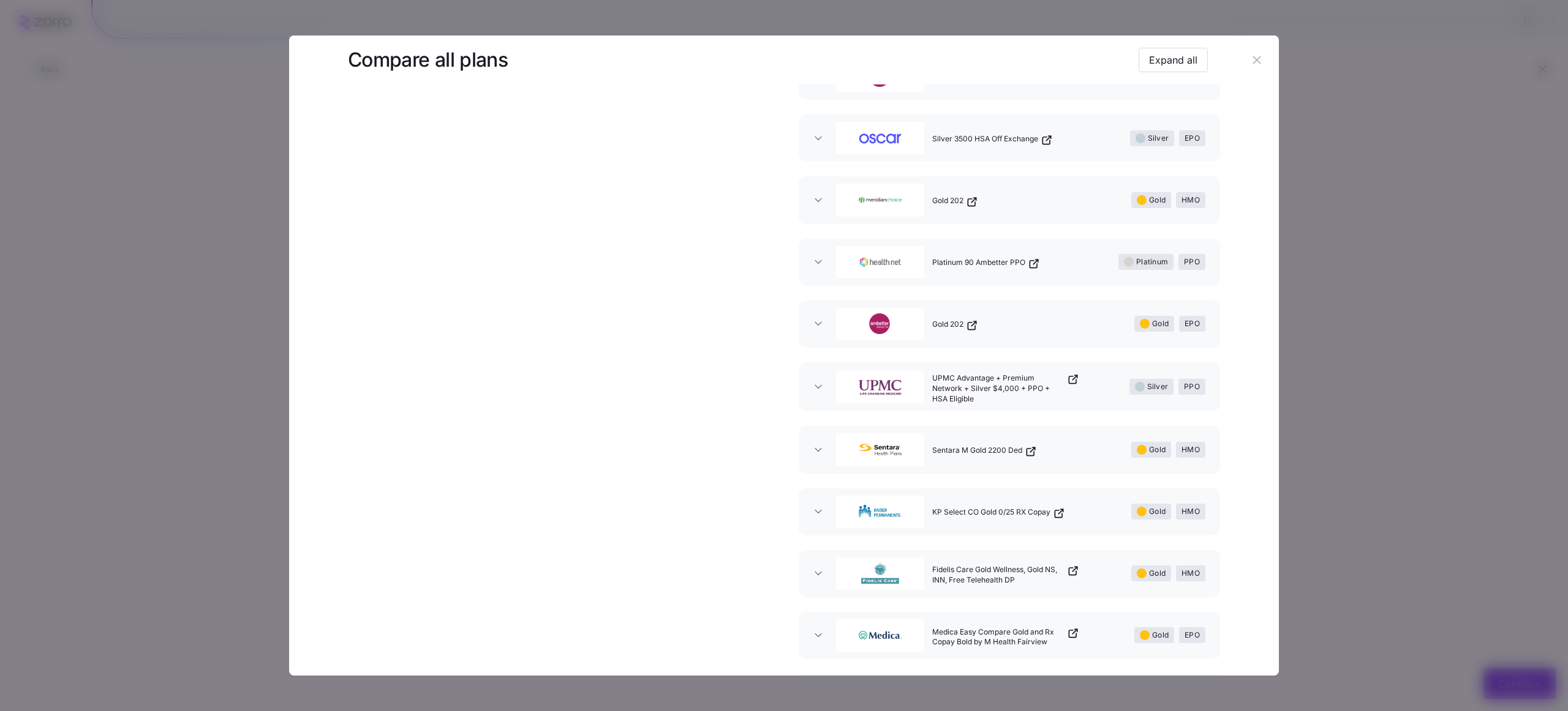
scroll to position [2960, 0]
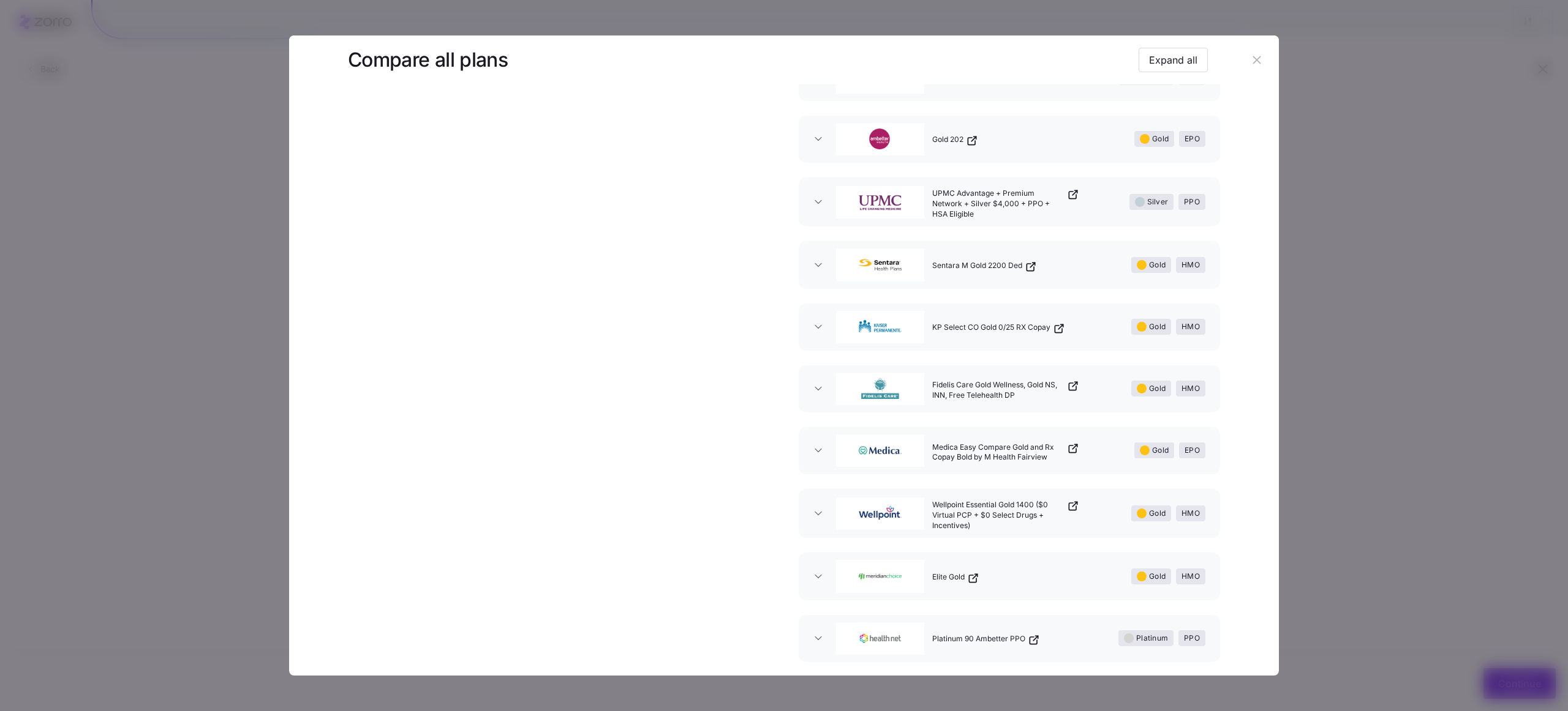
click at [1371, 408] on div at bounding box center [784, 356] width 1568 height 711
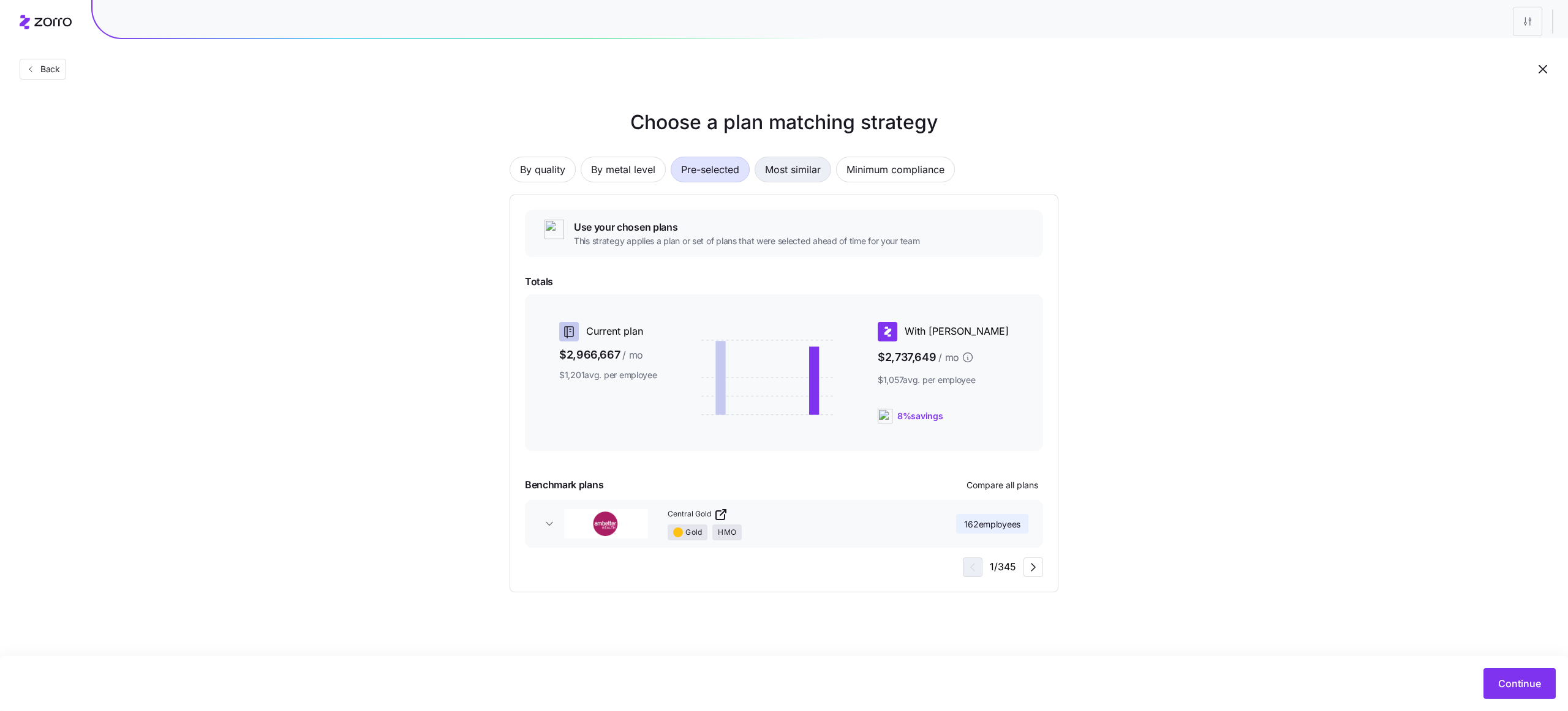
click at [786, 178] on span "Most similar" at bounding box center [793, 170] width 55 height 24
click at [1003, 491] on button "Compare all plans" at bounding box center [1003, 485] width 82 height 20
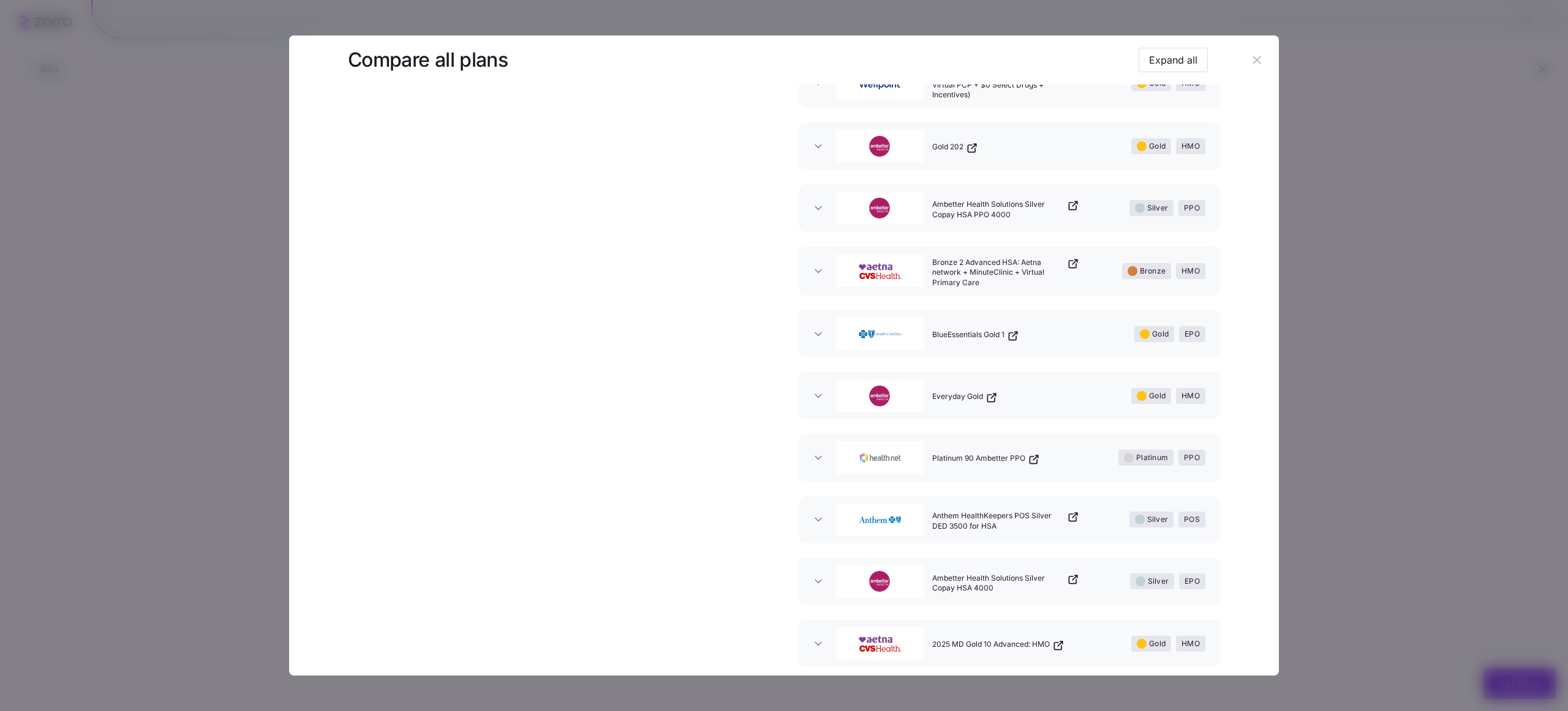
scroll to position [1635, 0]
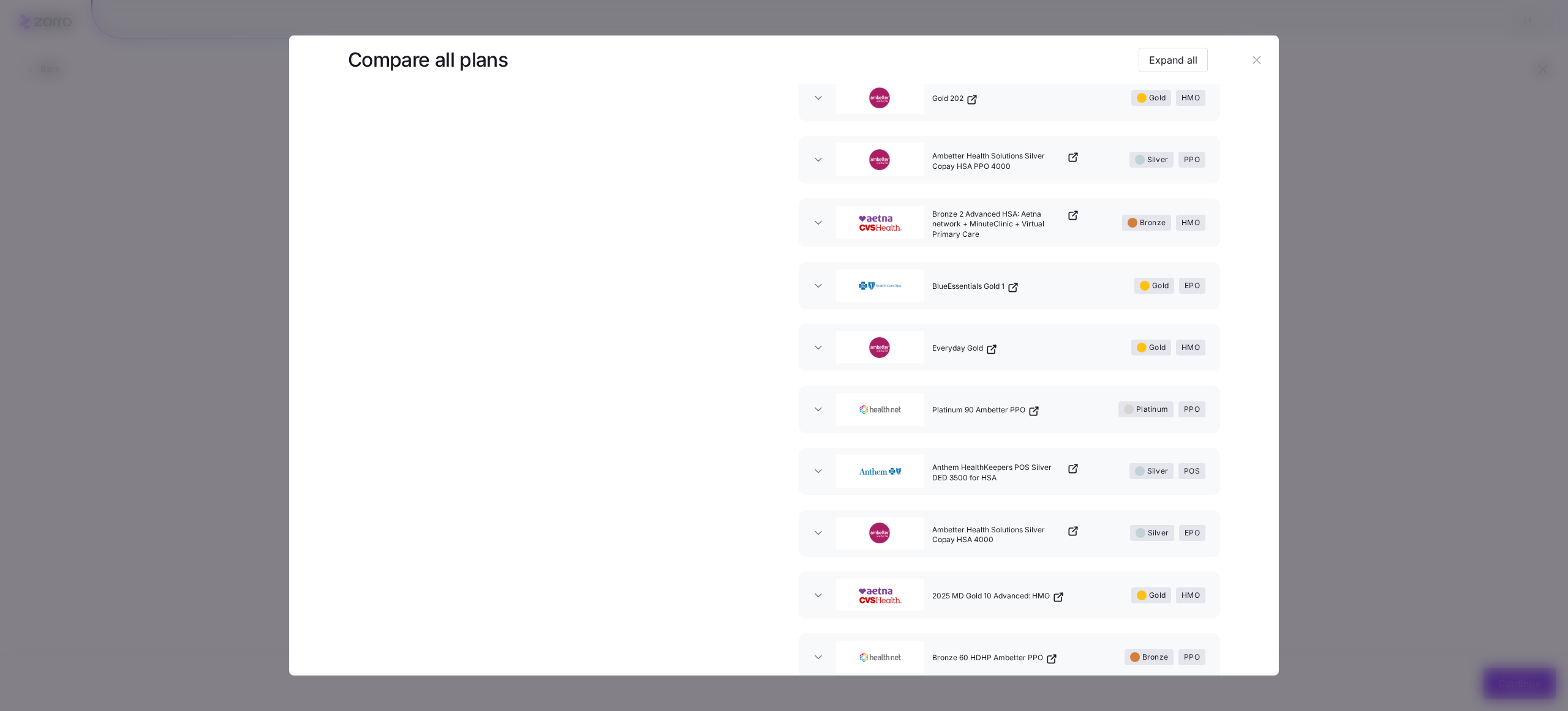
click at [1448, 478] on div at bounding box center [784, 356] width 1568 height 711
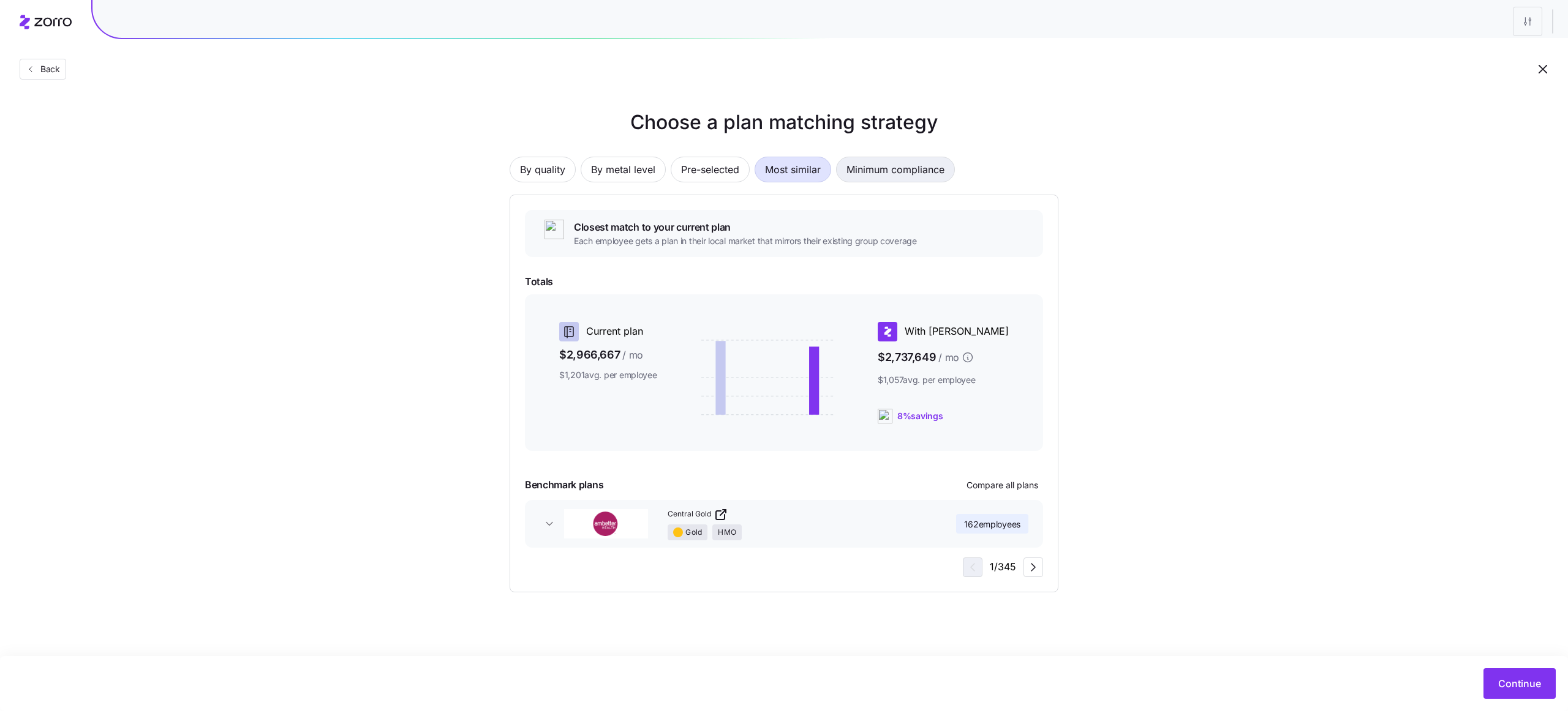
click at [890, 170] on span "Minimum compliance" at bounding box center [895, 170] width 98 height 24
click at [987, 485] on span "Compare all plans" at bounding box center [1003, 485] width 72 height 12
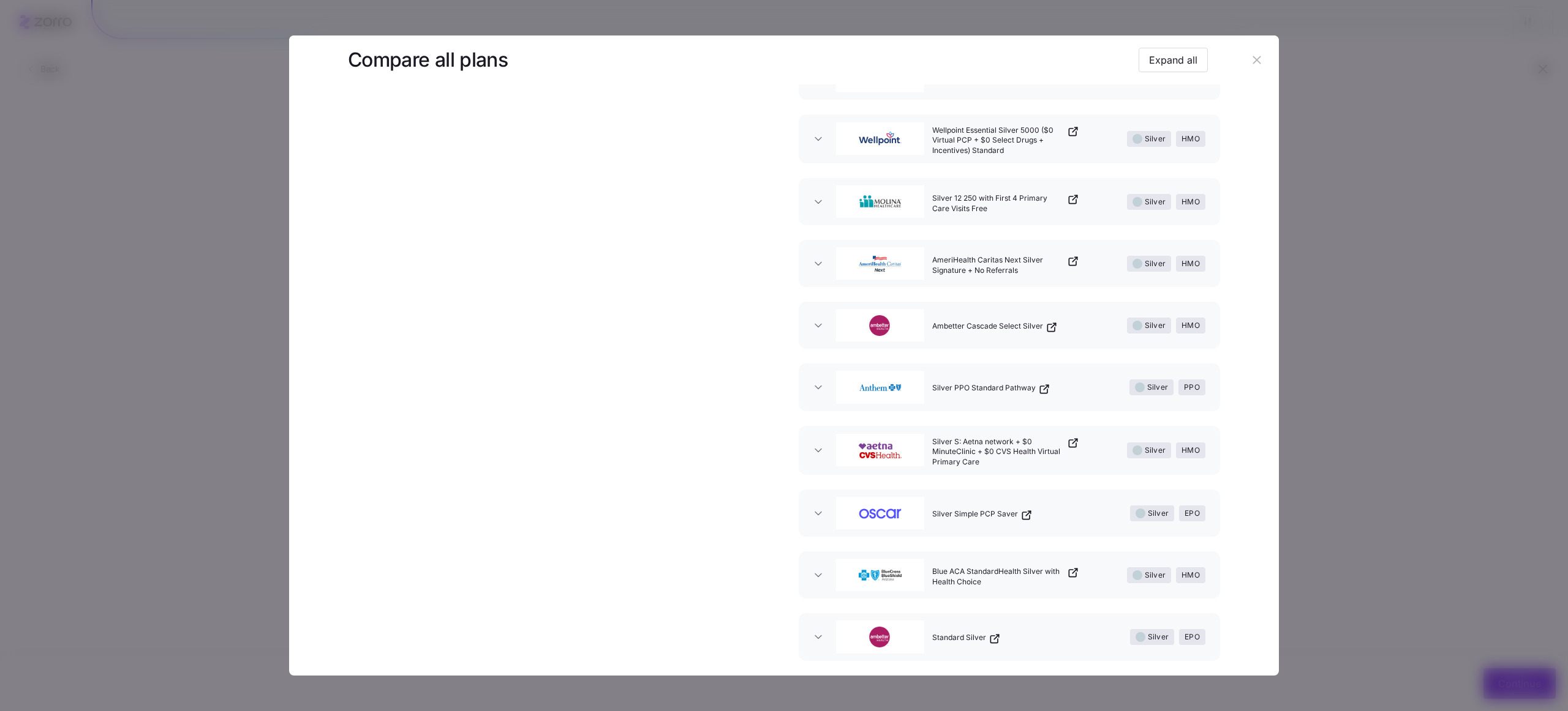
scroll to position [3279, 0]
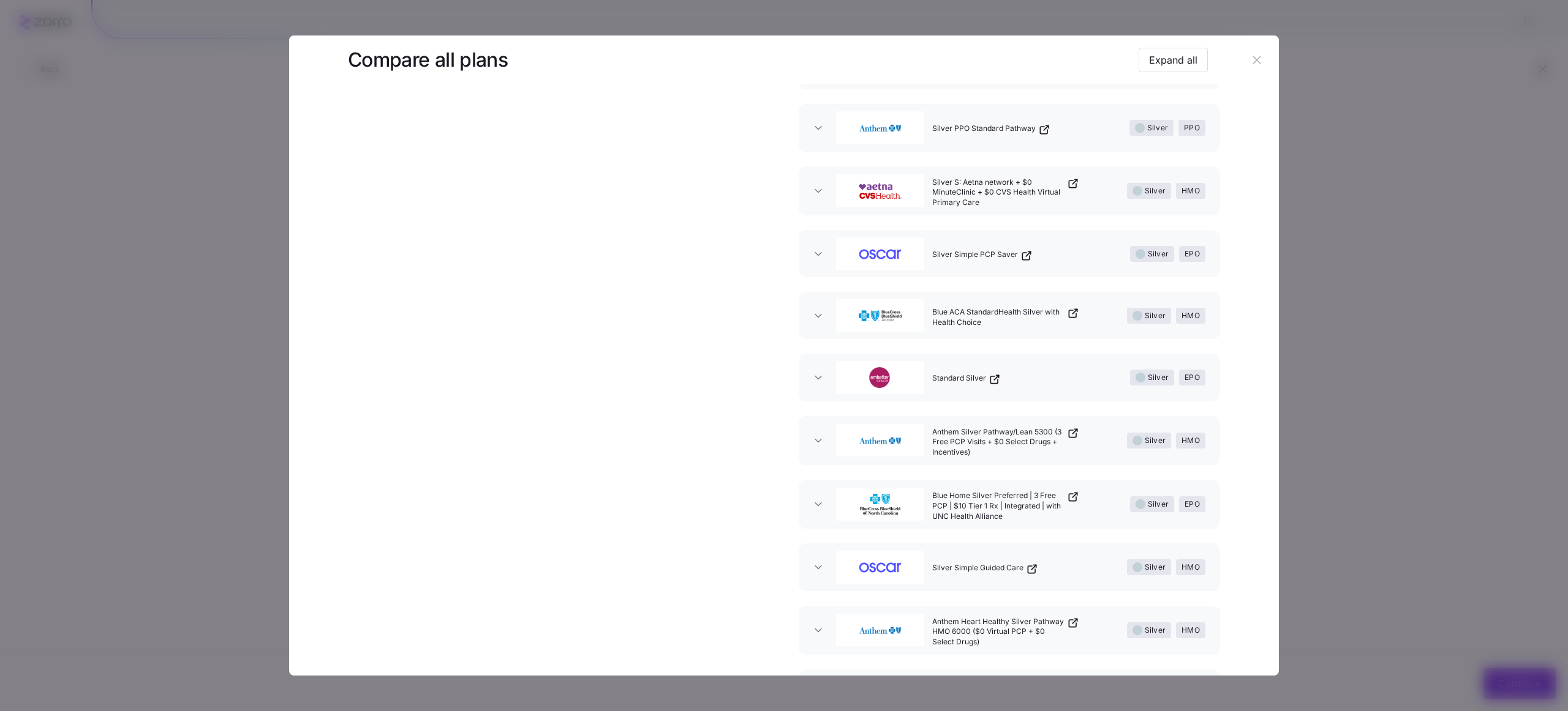
drag, startPoint x: 1399, startPoint y: 352, endPoint x: 1379, endPoint y: 360, distance: 21.5
click at [1399, 353] on div at bounding box center [784, 356] width 1568 height 711
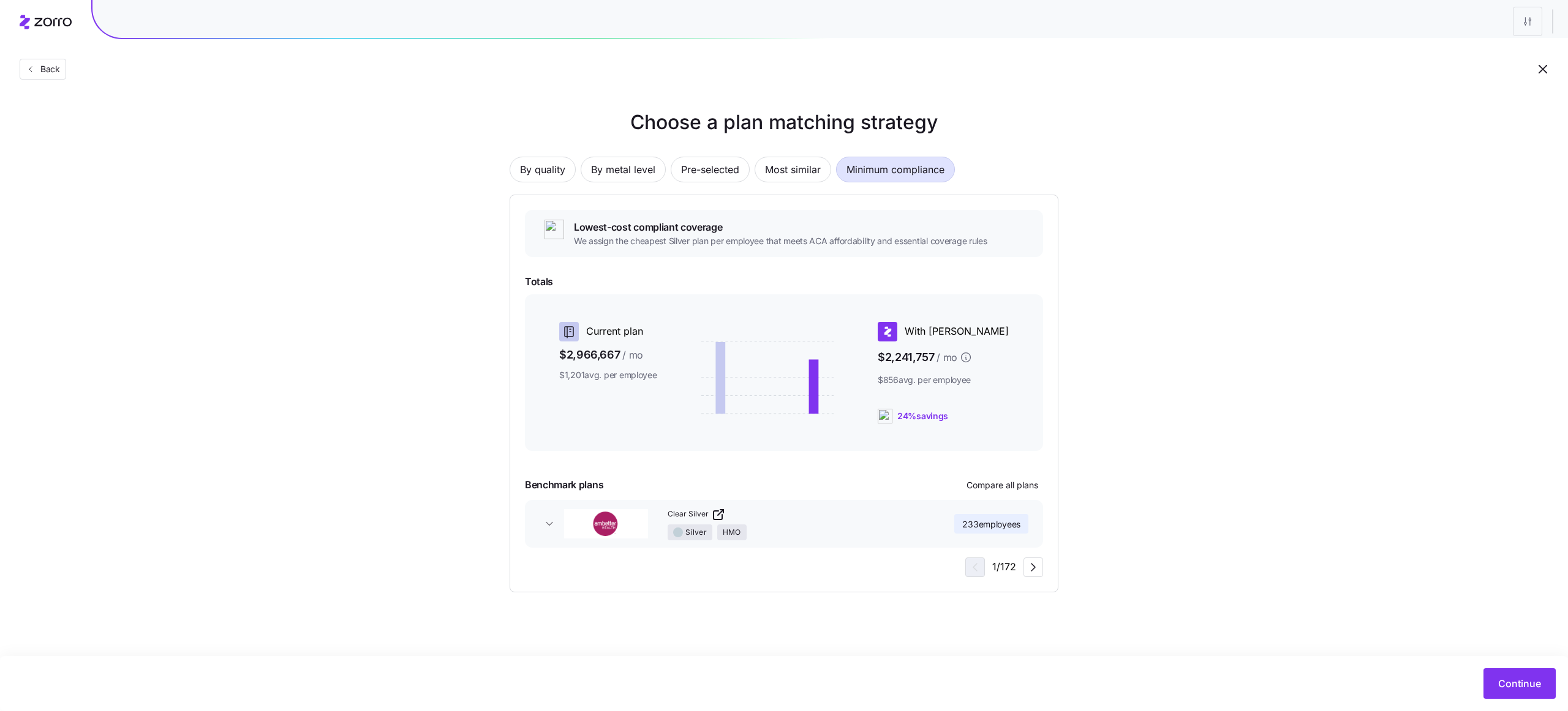
click at [379, 168] on div "Choose a plan matching strategy By quality By metal level Pre-selected Most sim…" at bounding box center [784, 350] width 1568 height 485
click at [1517, 683] on span "Continue" at bounding box center [1519, 683] width 43 height 15
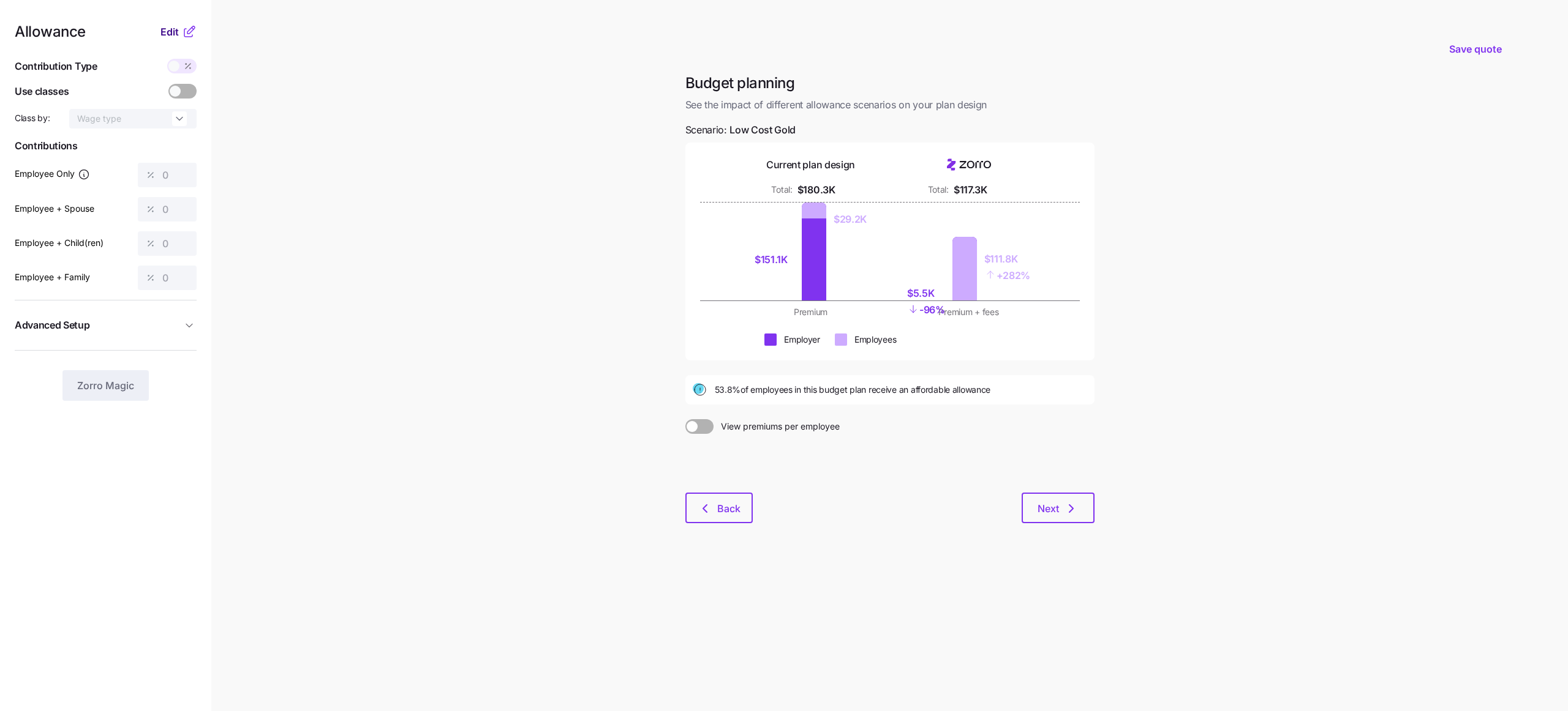
click at [168, 35] on span "Edit" at bounding box center [170, 32] width 19 height 15
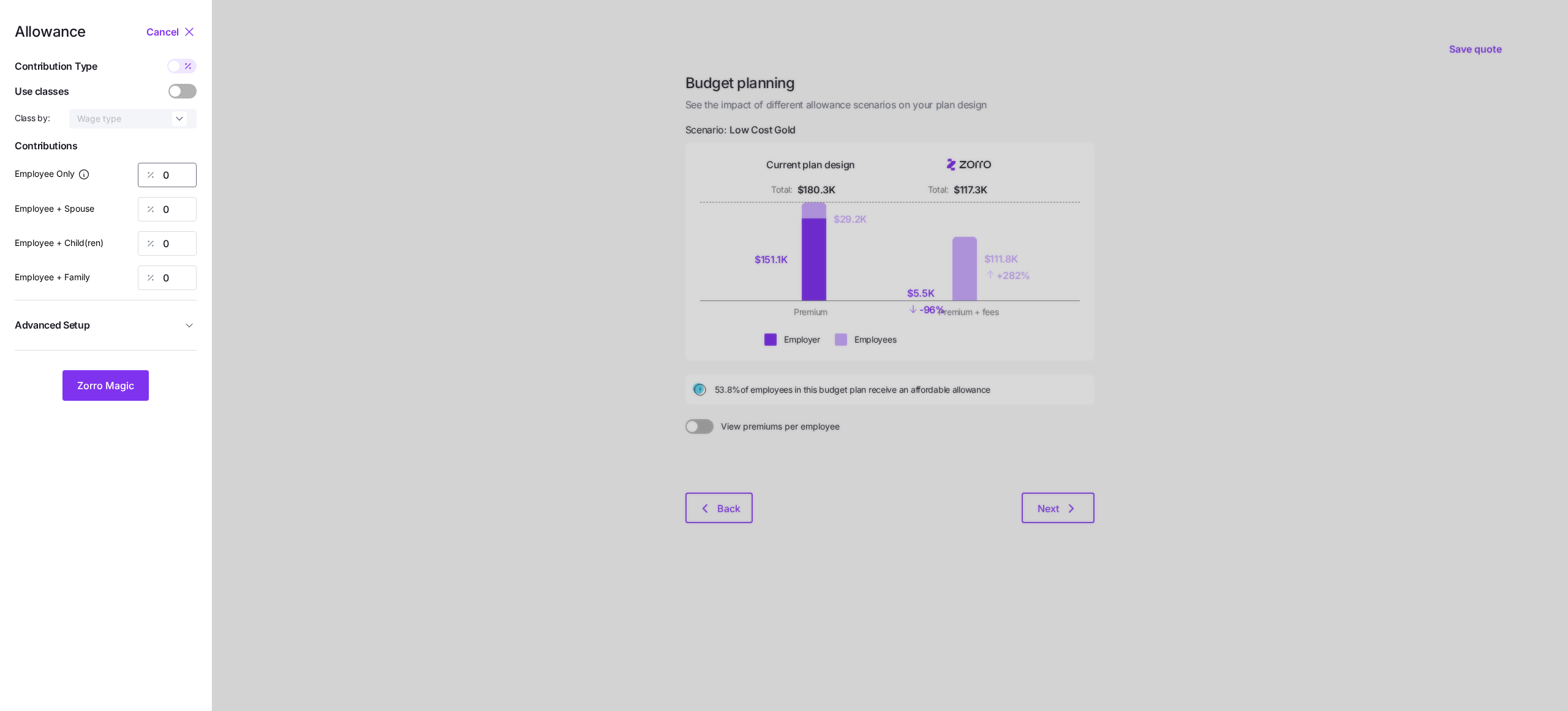
click at [171, 175] on input "0" at bounding box center [167, 175] width 59 height 24
type input "80"
click at [124, 212] on div "Employee + Spouse 0" at bounding box center [105, 210] width 182 height 24
click at [183, 210] on input "0" at bounding box center [167, 210] width 59 height 24
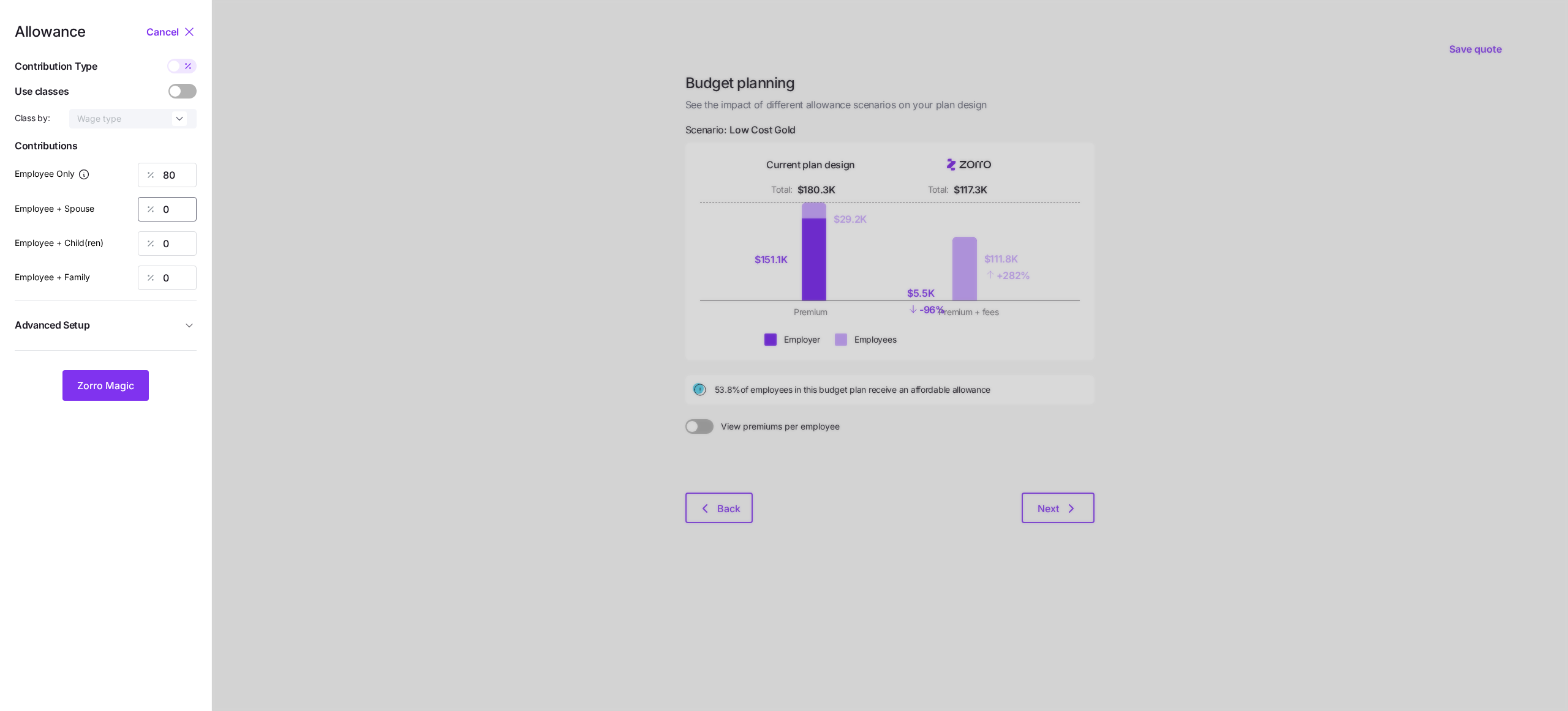
click at [183, 210] on input "0" at bounding box center [167, 210] width 59 height 24
type input "72"
click at [179, 88] on span at bounding box center [175, 91] width 11 height 11
click at [168, 84] on input "checkbox" at bounding box center [168, 84] width 0 height 0
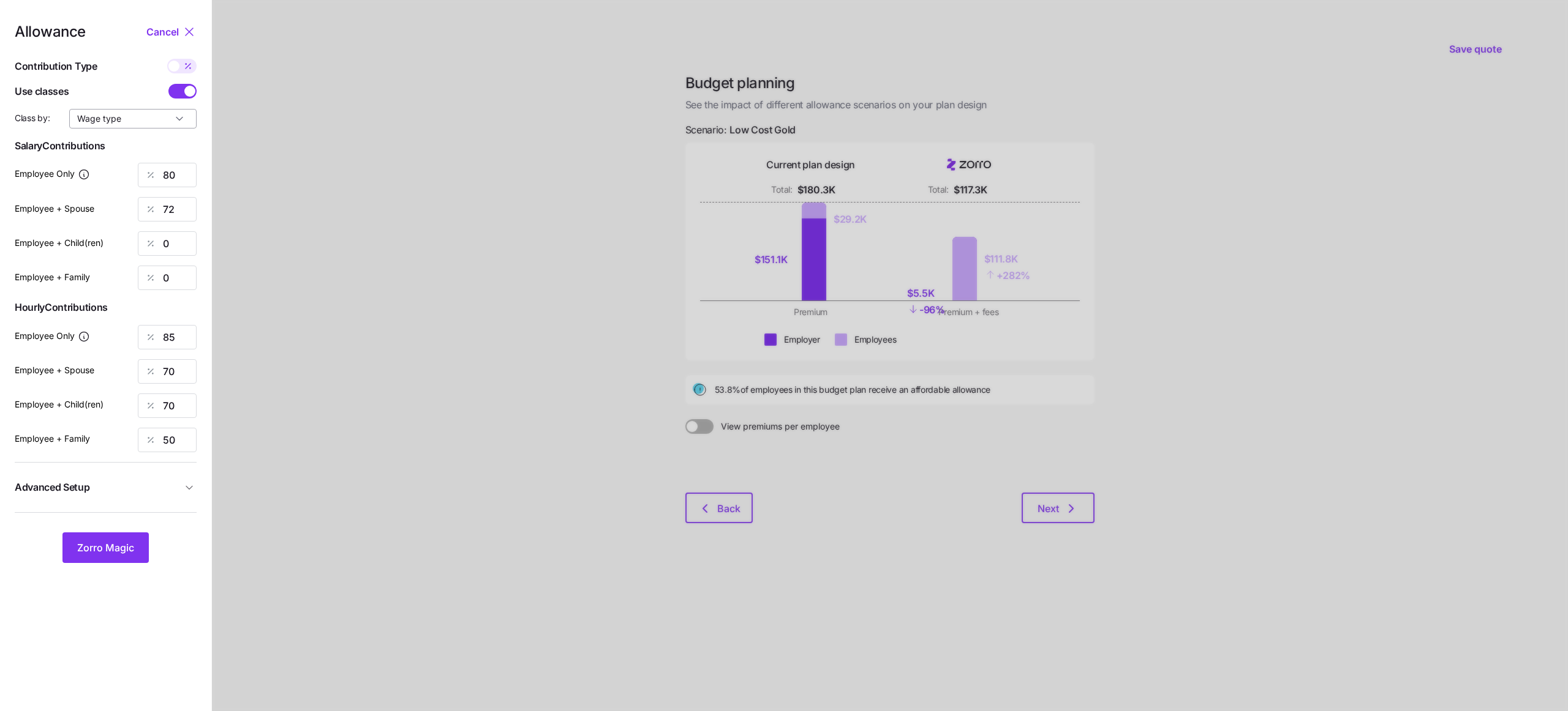
click at [112, 126] on input "Wage type" at bounding box center [133, 119] width 127 height 20
click at [121, 170] on span "Employment type" at bounding box center [115, 169] width 70 height 14
type input "Employment type"
click at [174, 236] on input "0" at bounding box center [167, 244] width 59 height 24
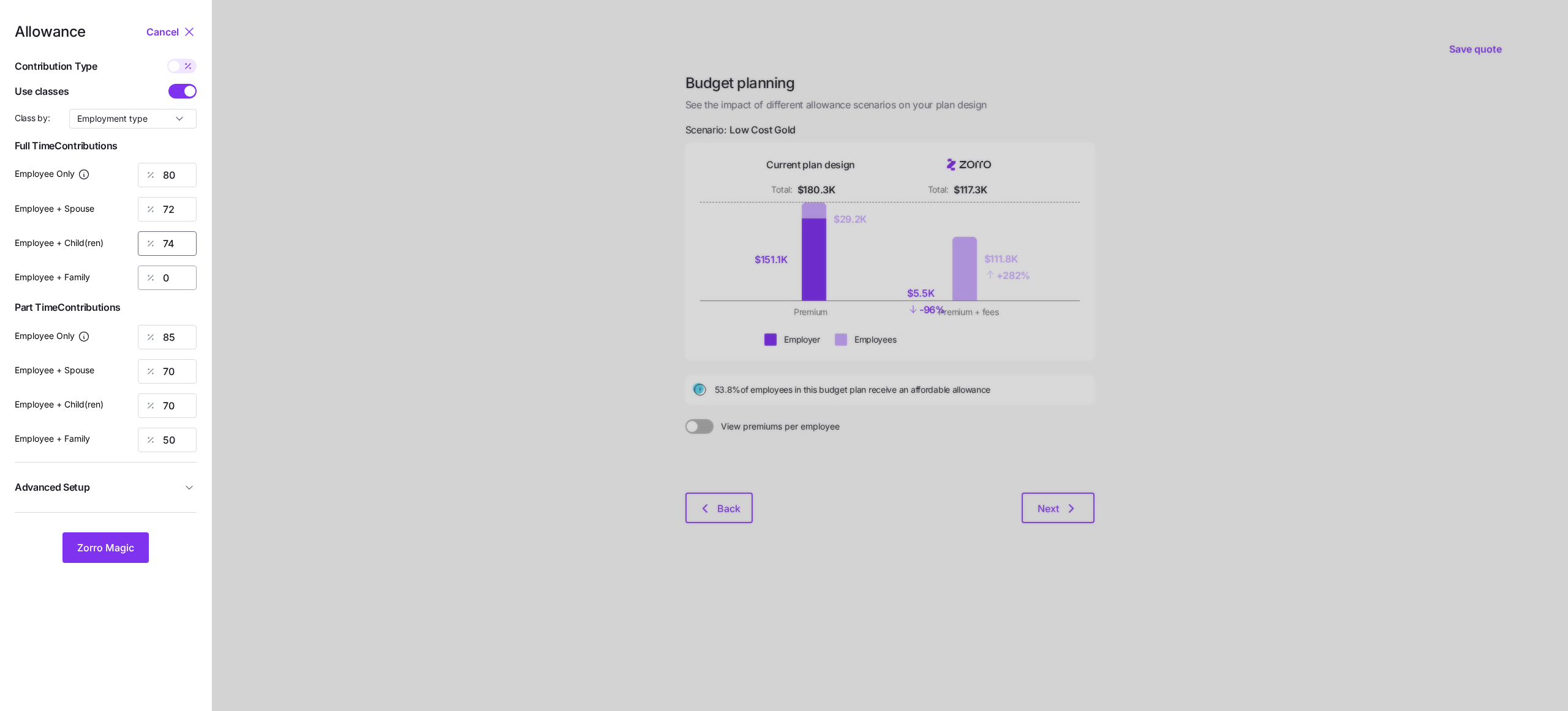
type input "74"
click at [174, 281] on input "0" at bounding box center [167, 278] width 59 height 24
type input "70"
click at [384, 290] on div at bounding box center [890, 356] width 1356 height 711
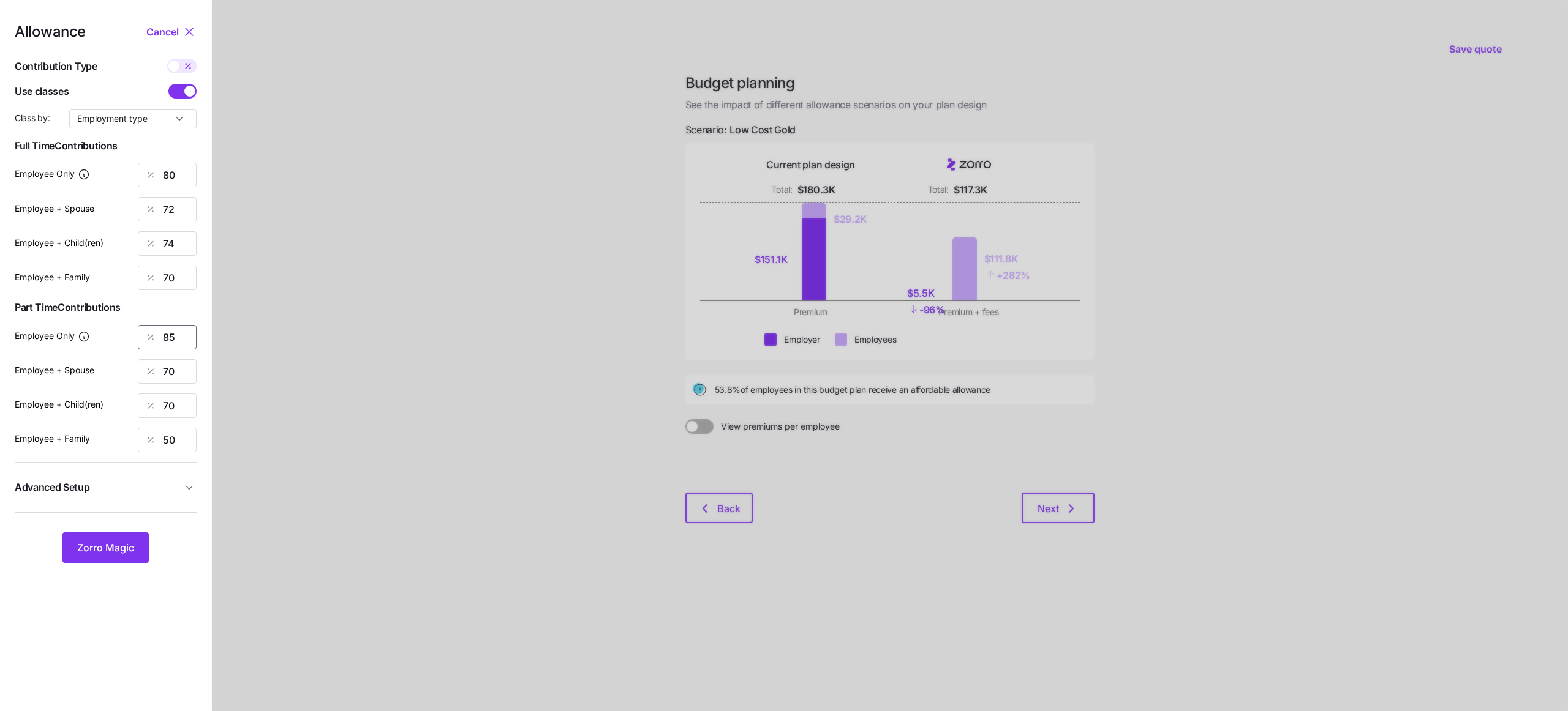
click at [184, 329] on input "85" at bounding box center [167, 338] width 59 height 24
click at [173, 335] on input "85" at bounding box center [167, 338] width 59 height 24
type input "70"
click at [383, 408] on div at bounding box center [890, 356] width 1356 height 711
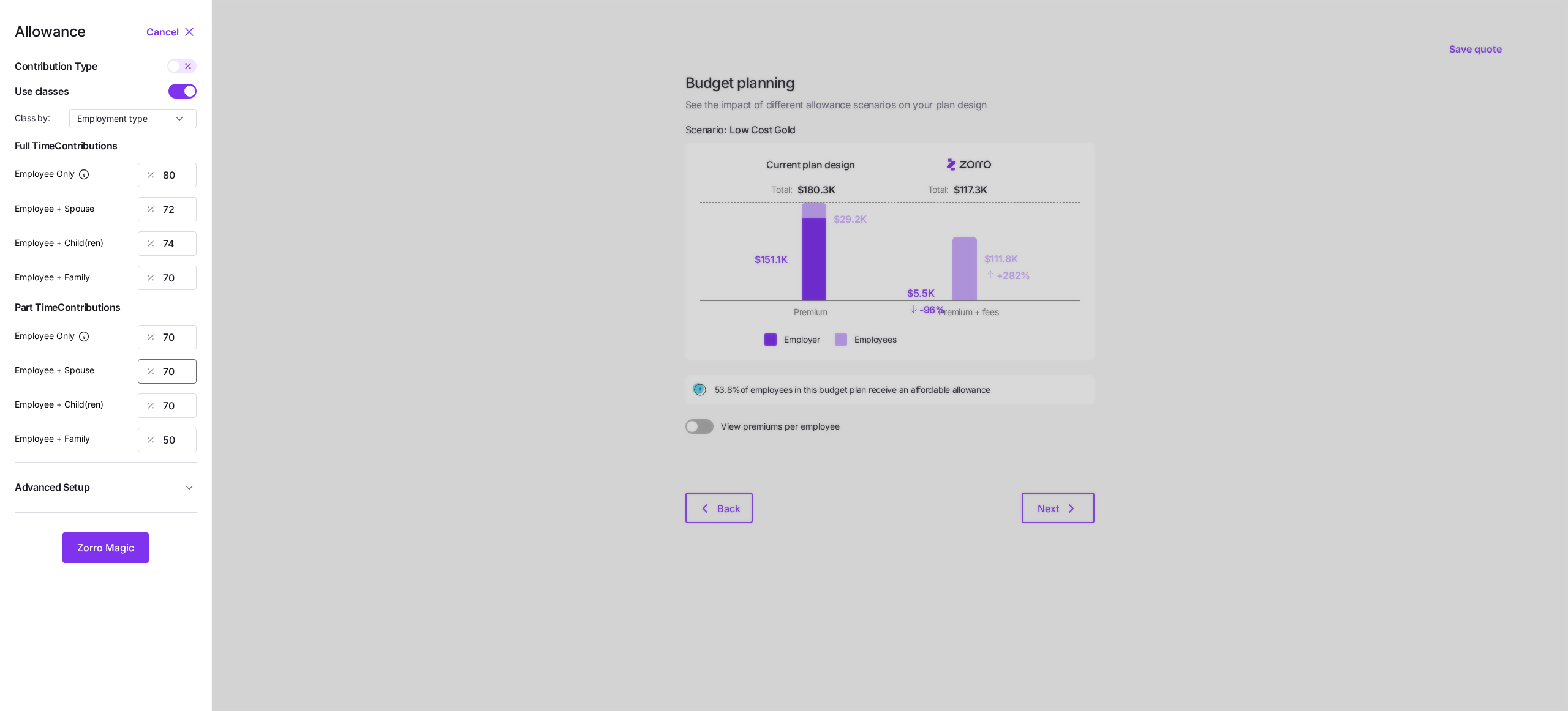
click at [185, 369] on input "70" at bounding box center [167, 372] width 59 height 24
type input "60"
click at [175, 410] on input "70" at bounding box center [167, 406] width 59 height 24
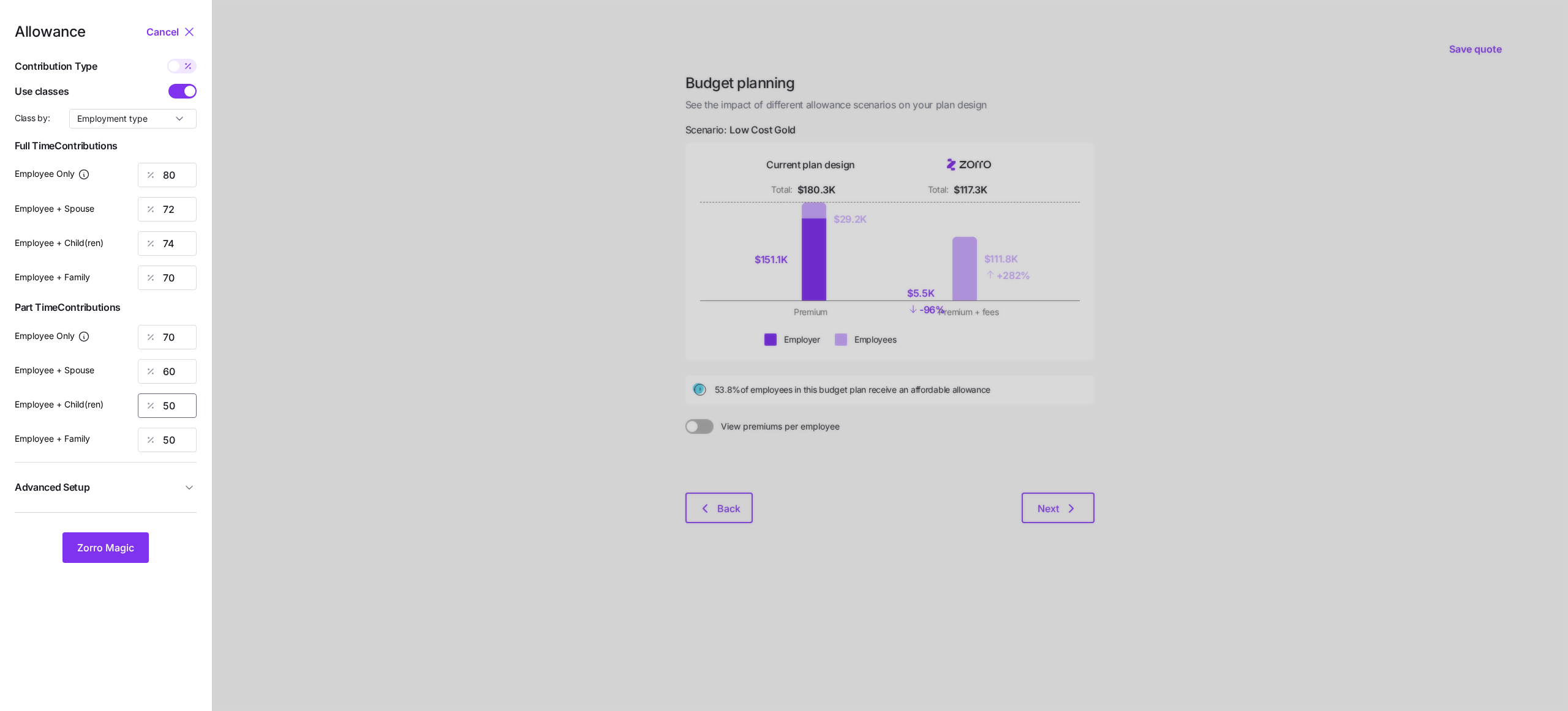
type input "50"
click at [367, 408] on div at bounding box center [890, 356] width 1356 height 711
click at [130, 494] on span "Advanced Setup" at bounding box center [98, 488] width 167 height 15
click at [148, 512] on input "off" at bounding box center [141, 514] width 83 height 20
click at [140, 568] on span "By area (5)" at bounding box center [133, 565] width 44 height 14
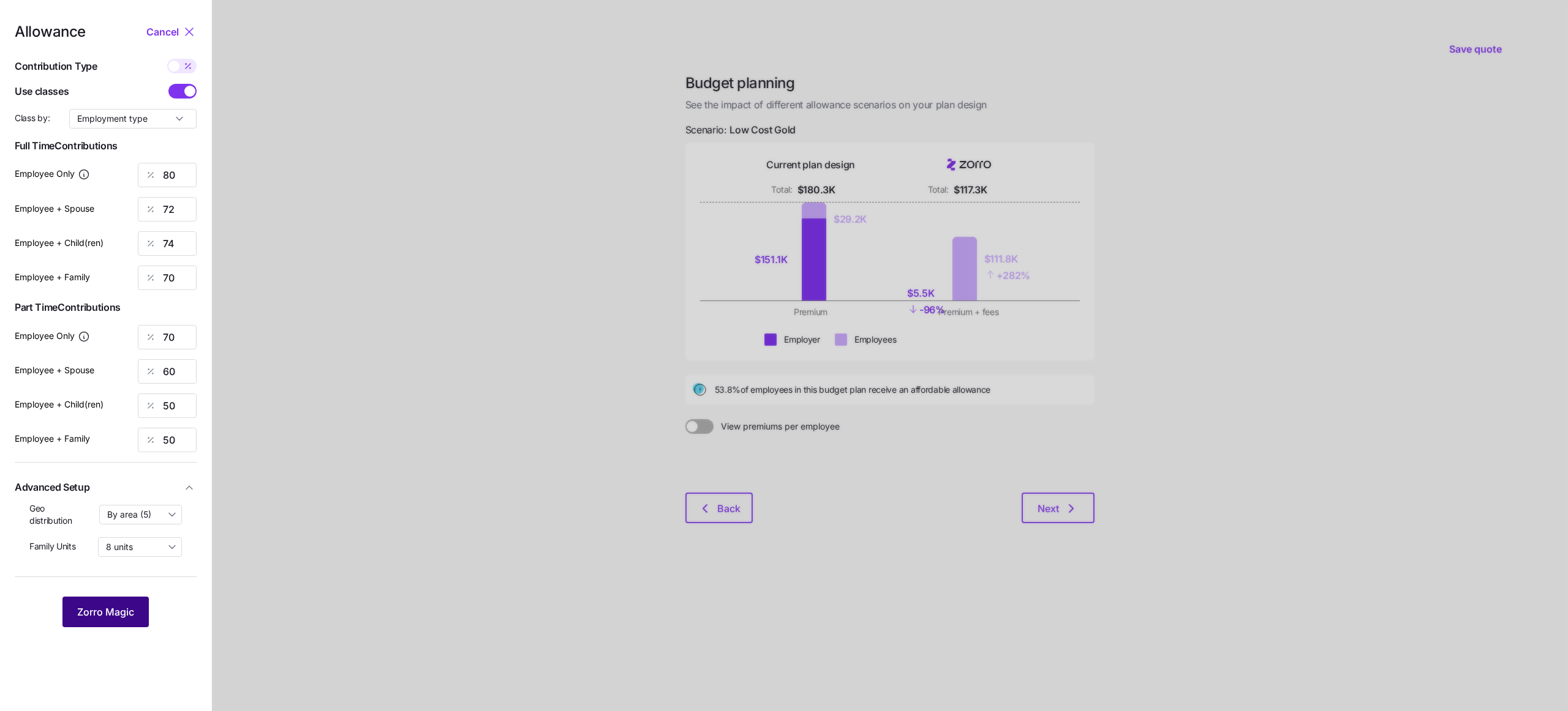
click at [128, 605] on span "Zorro Magic" at bounding box center [106, 612] width 57 height 15
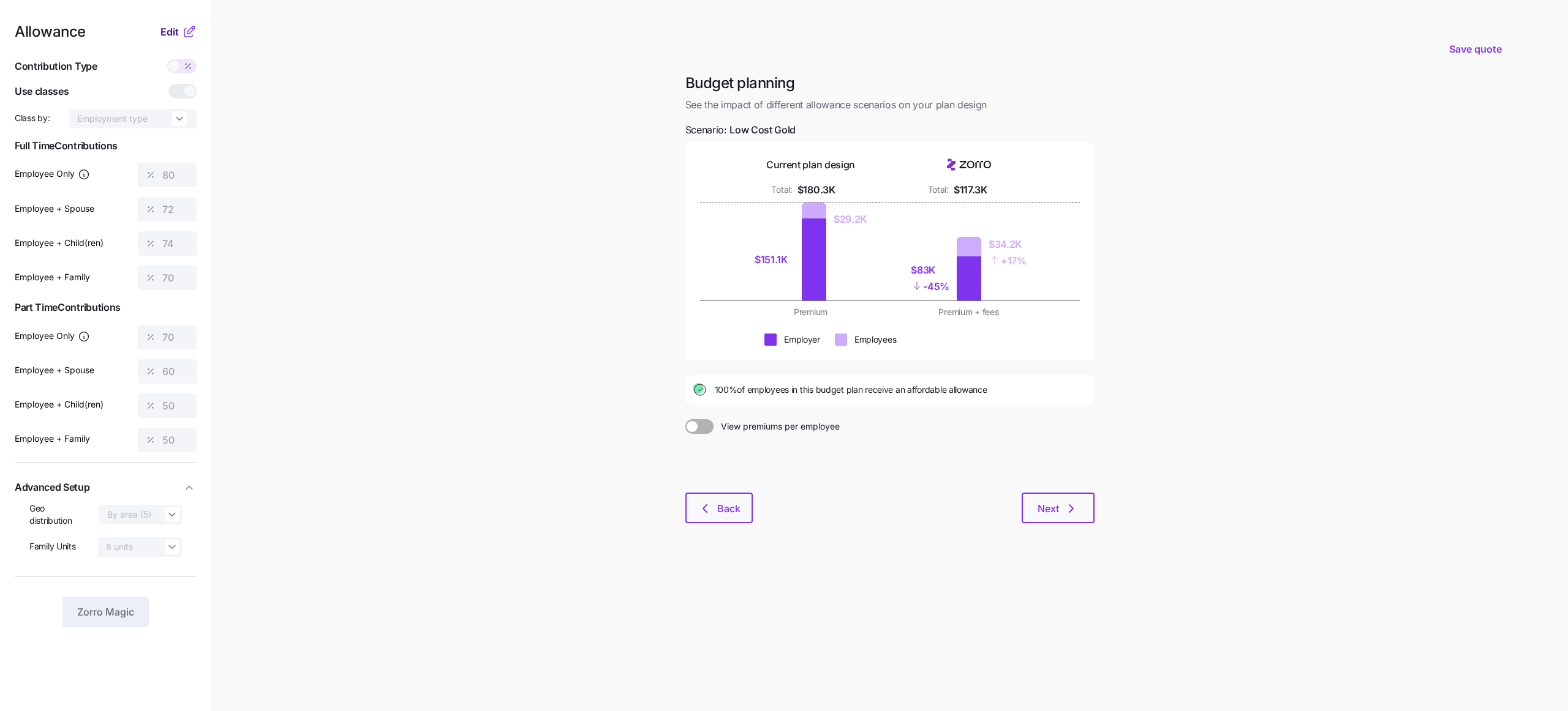
click at [175, 27] on span "Edit" at bounding box center [170, 32] width 19 height 15
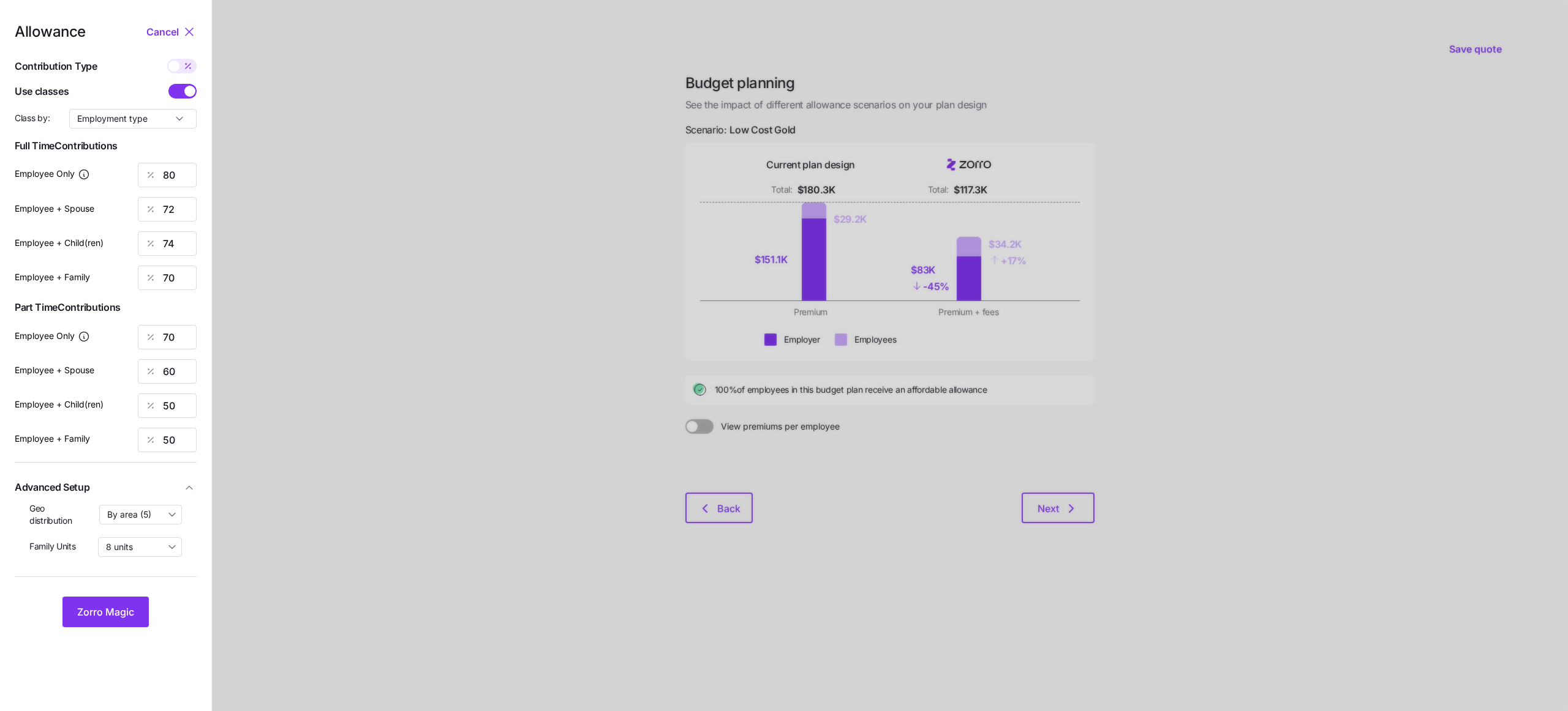
click at [190, 91] on span at bounding box center [190, 91] width 11 height 11
click at [168, 84] on input "checkbox" at bounding box center [168, 84] width 0 height 0
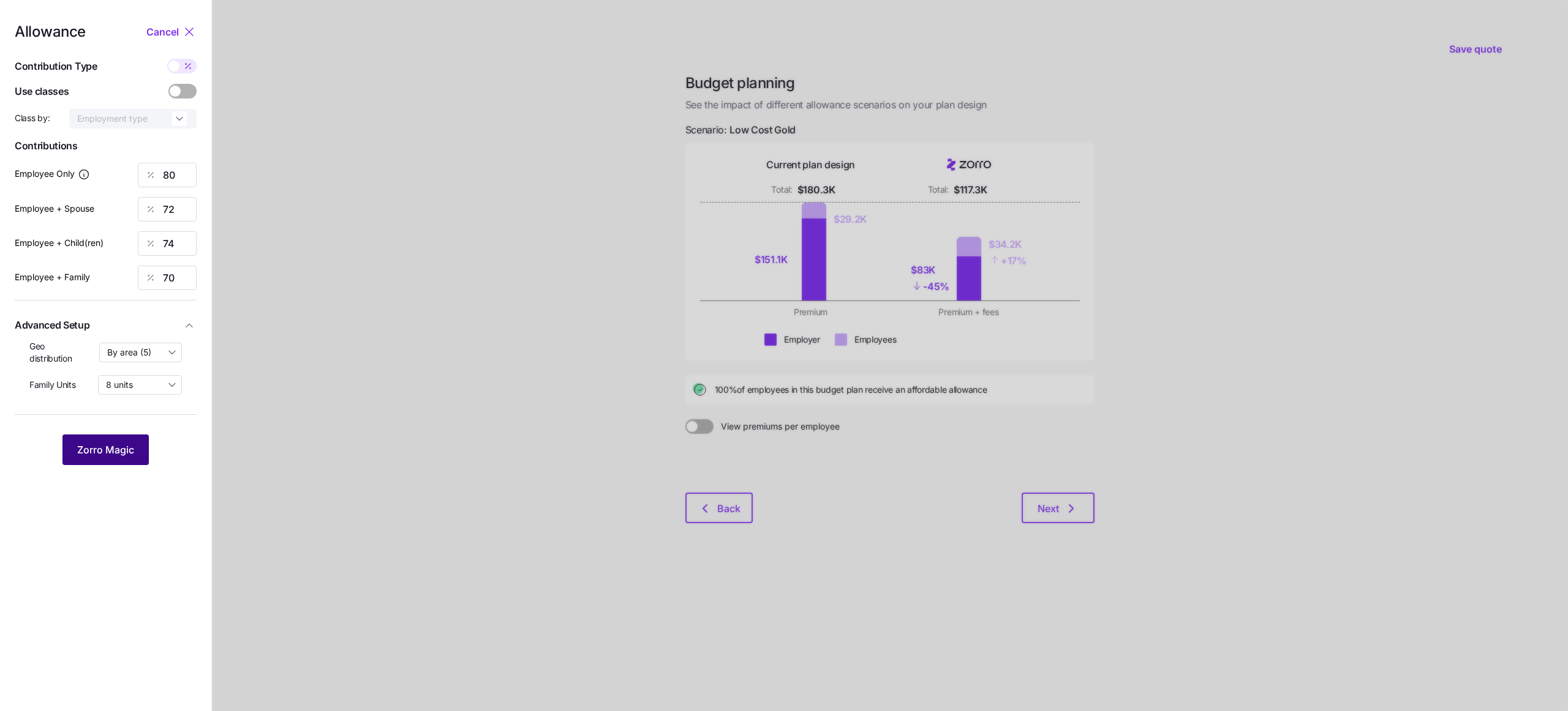
click at [112, 444] on span "Zorro Magic" at bounding box center [106, 450] width 57 height 15
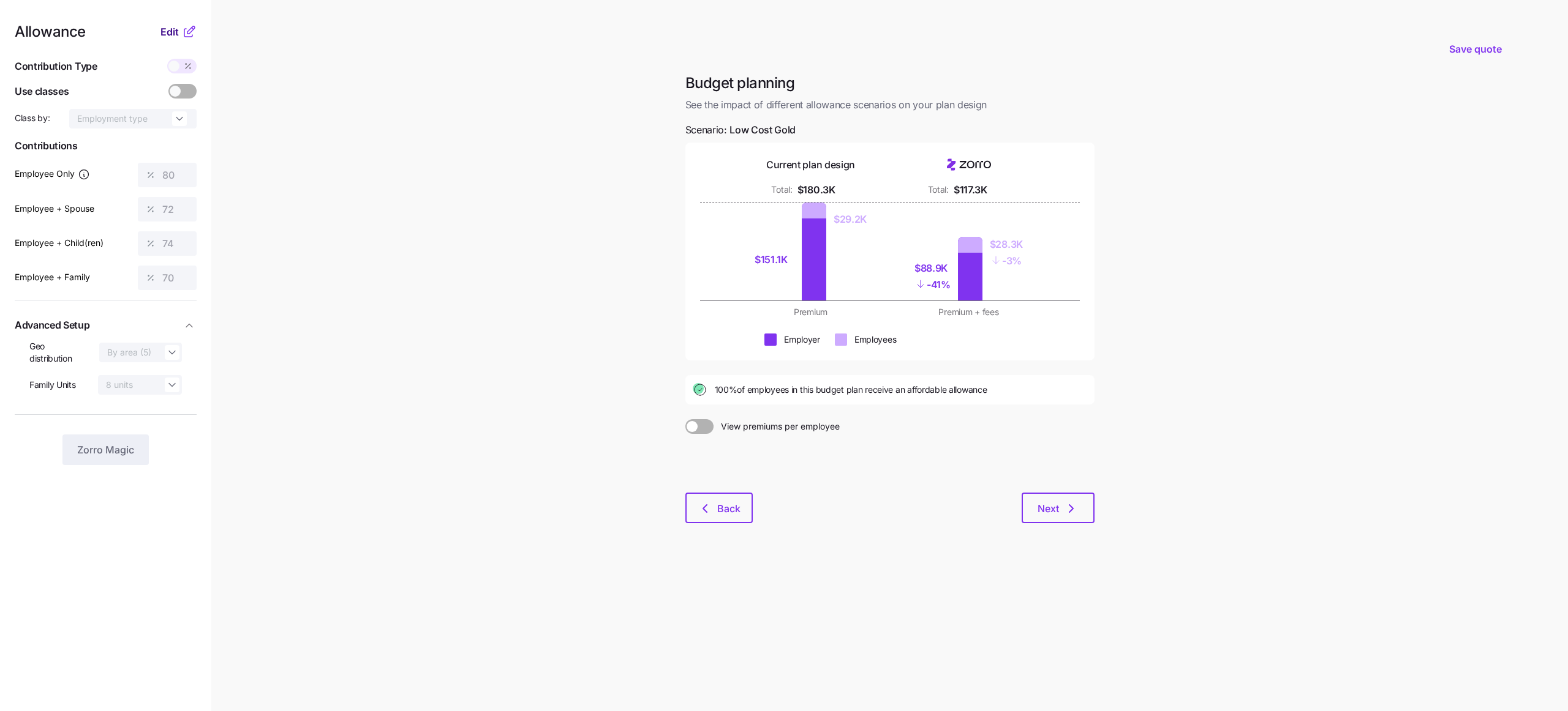
click at [171, 35] on span "Edit" at bounding box center [170, 32] width 19 height 15
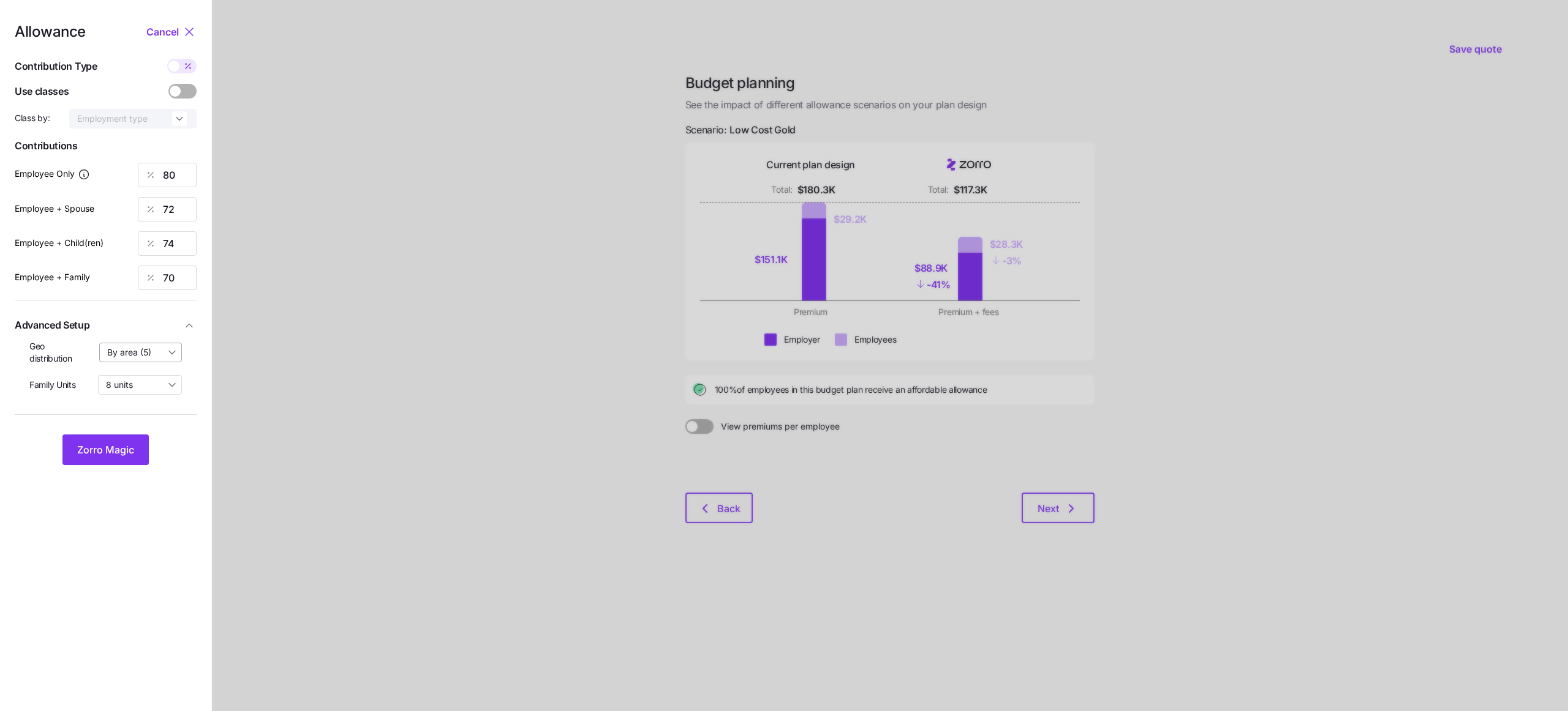
click at [124, 350] on input "By area (5)" at bounding box center [141, 352] width 83 height 20
click at [150, 425] on span "By state (2)" at bounding box center [135, 424] width 47 height 14
type input "By state (2)"
click at [126, 449] on span "Zorro Magic" at bounding box center [106, 450] width 57 height 15
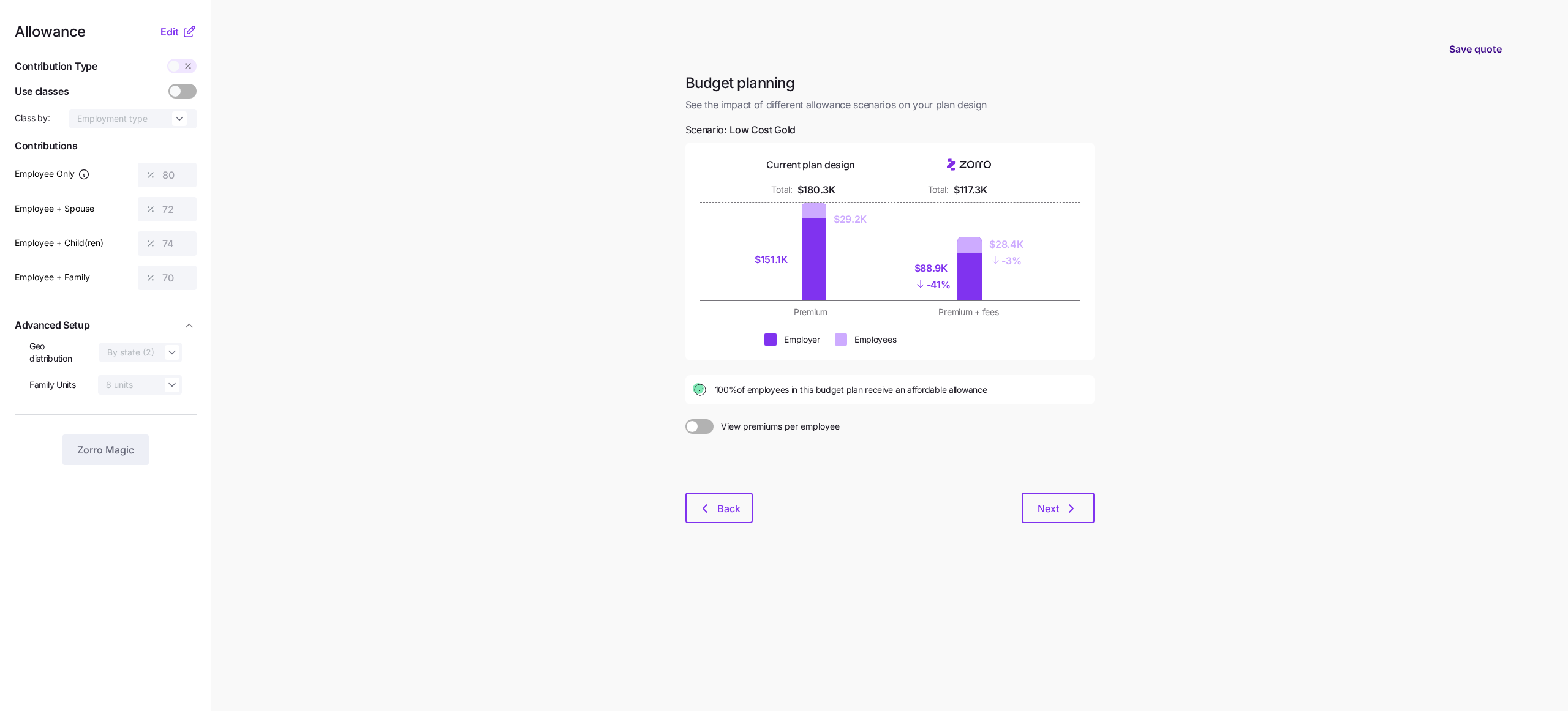
click at [1464, 49] on span "Save quote" at bounding box center [1475, 49] width 53 height 15
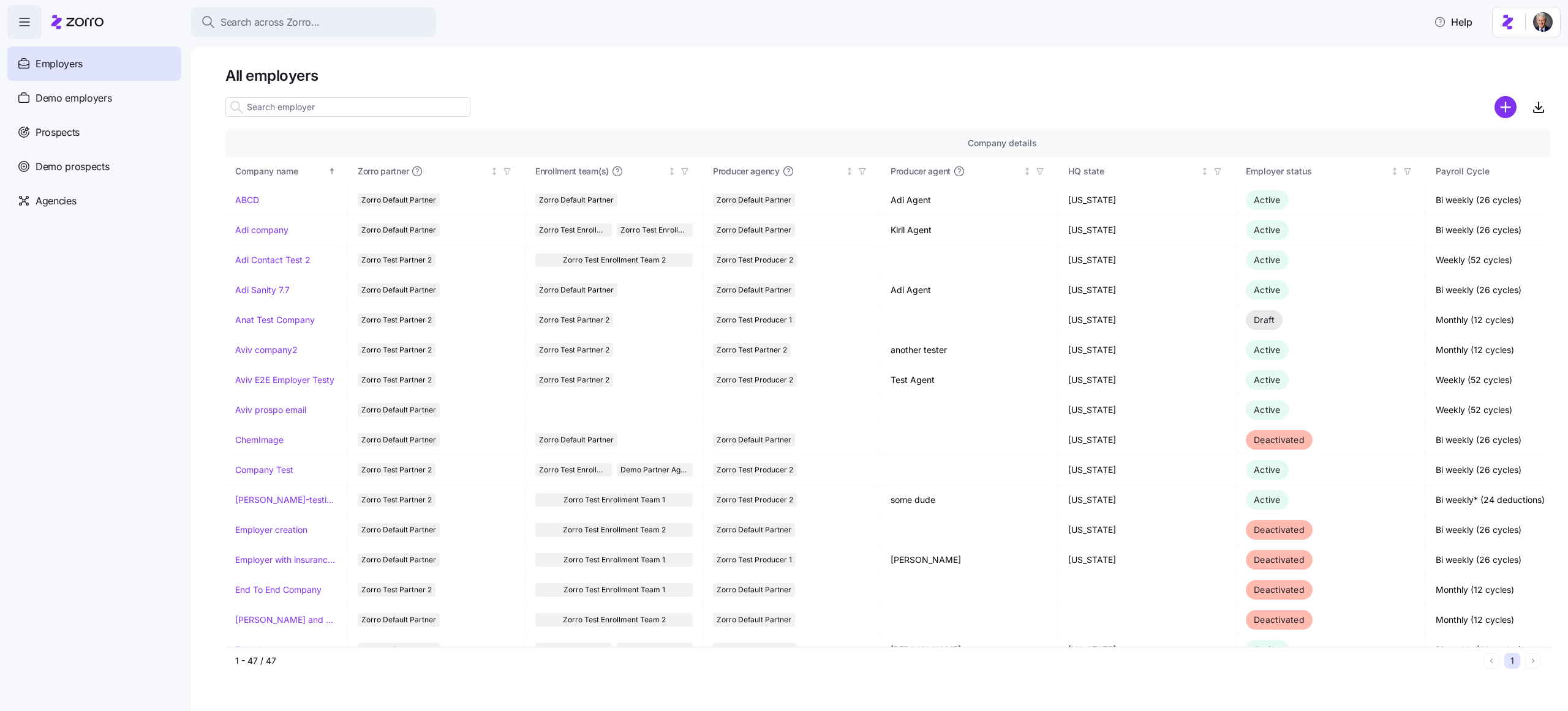
click at [334, 117] on div at bounding box center [348, 107] width 245 height 24
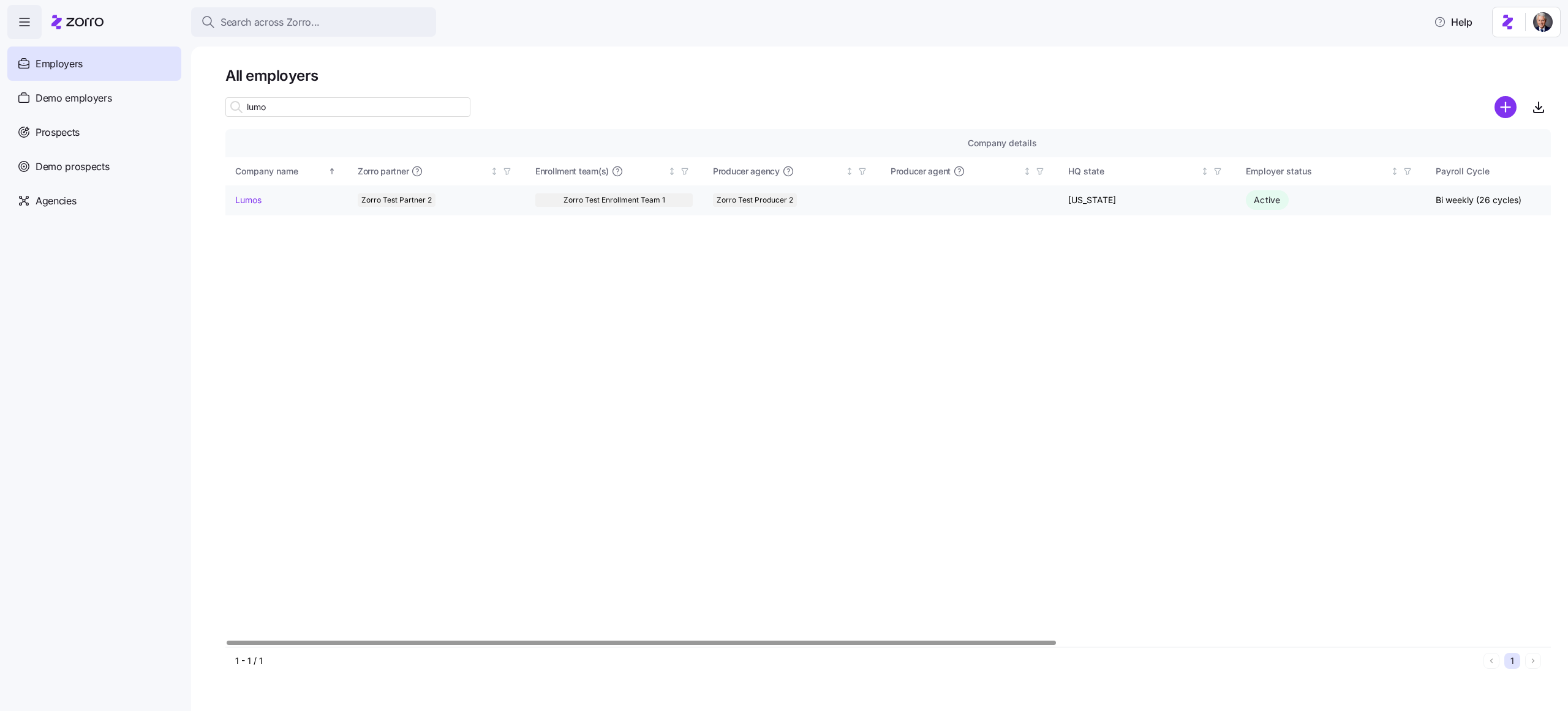
type input "lumo"
click at [262, 200] on div "Lumos" at bounding box center [286, 200] width 102 height 12
click at [257, 200] on link "Lumos" at bounding box center [248, 200] width 26 height 12
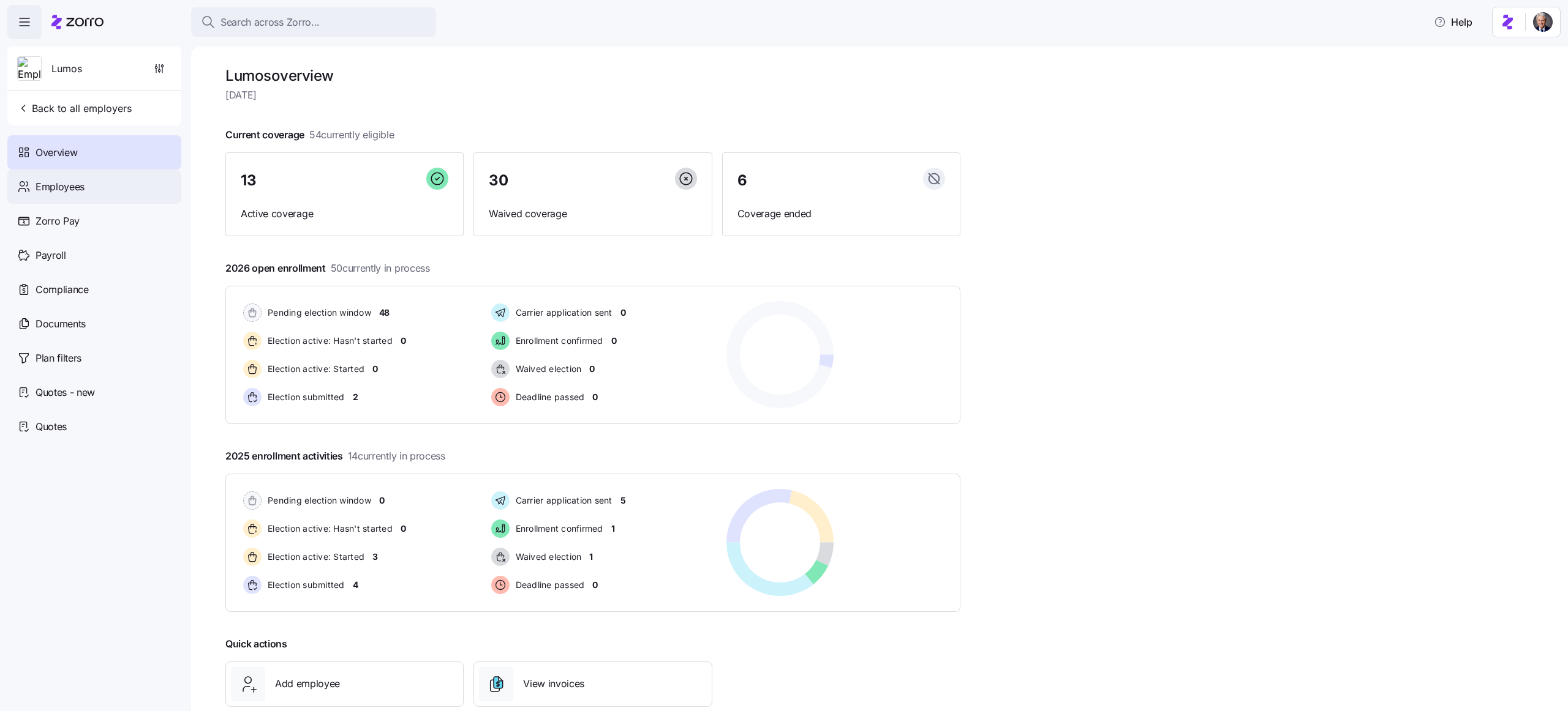
click at [119, 192] on div "Employees" at bounding box center [94, 187] width 174 height 34
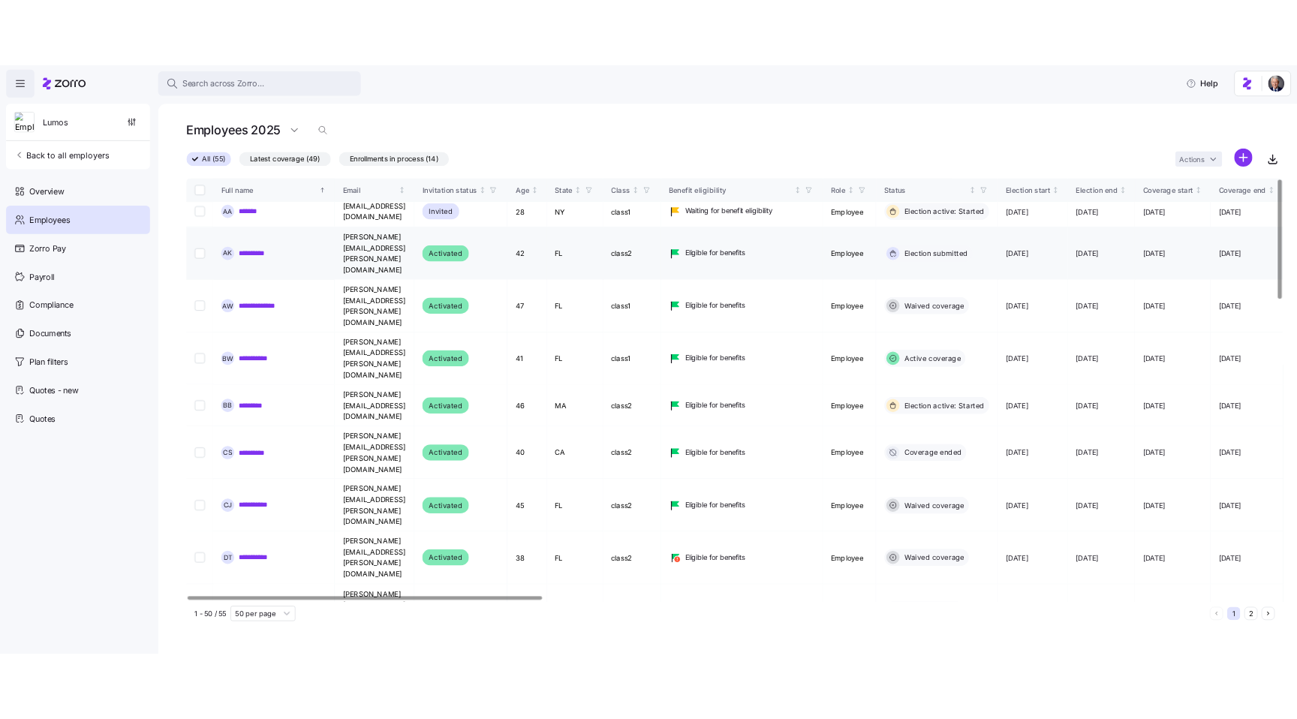
scroll to position [12, 0]
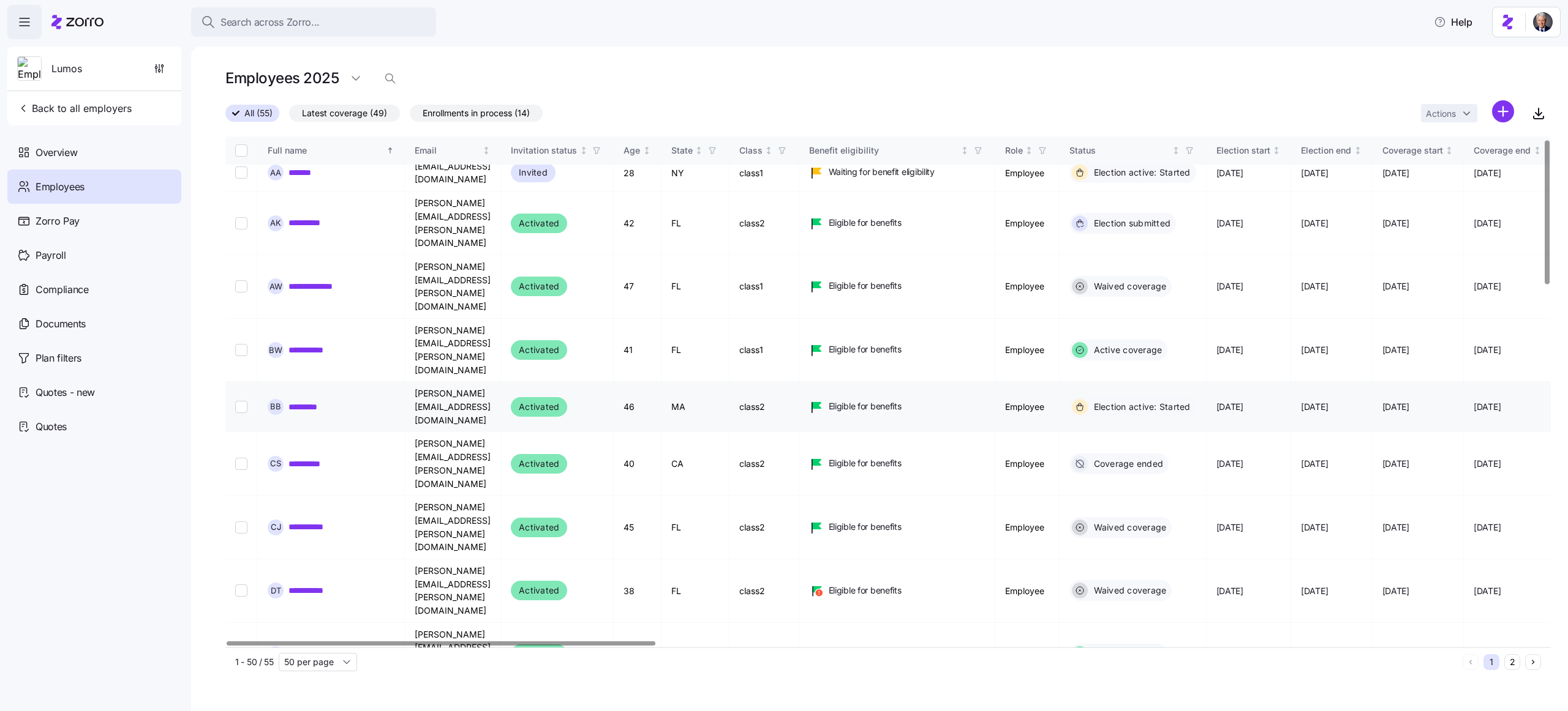
click at [306, 401] on link "*********" at bounding box center [311, 407] width 44 height 12
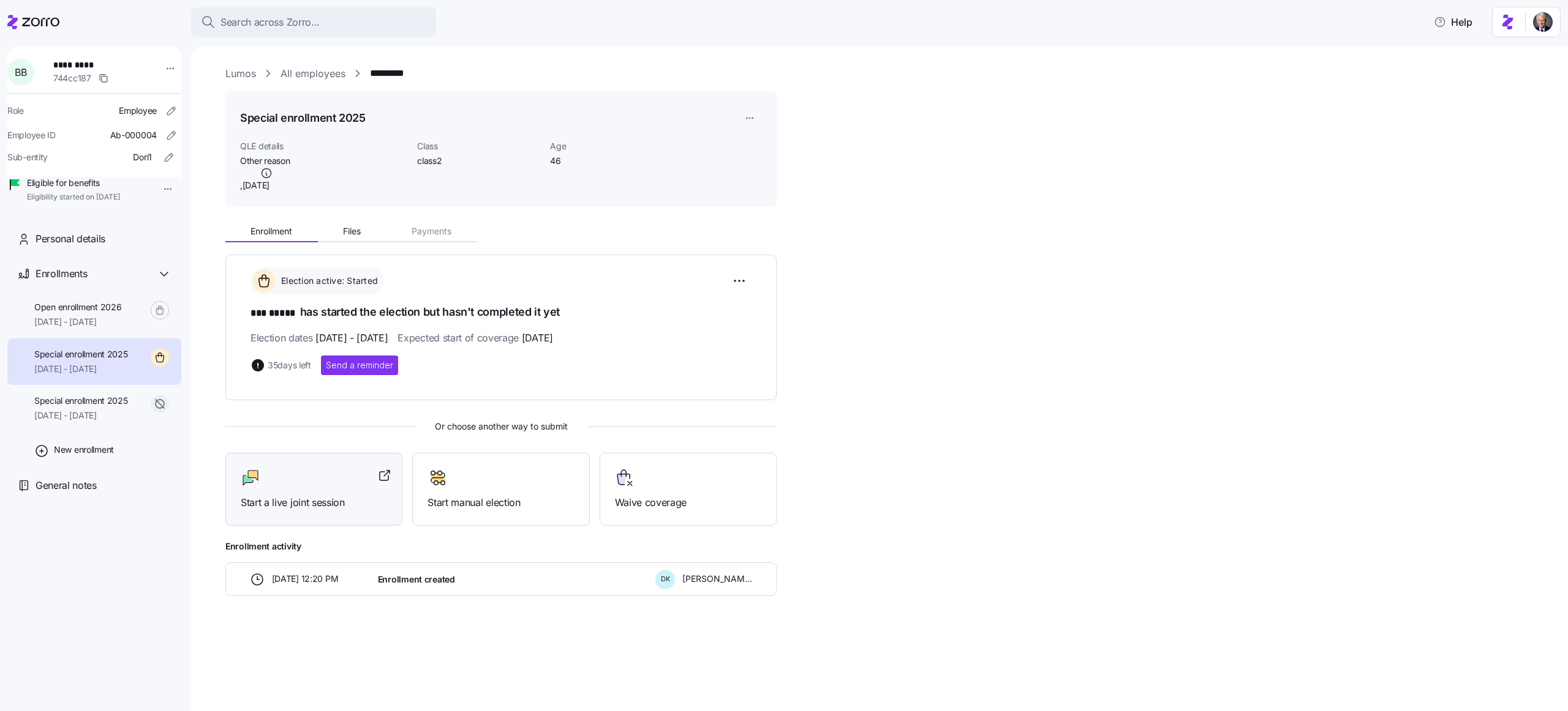
click at [348, 488] on div "Start a live joint session" at bounding box center [313, 489] width 146 height 42
click at [524, 339] on span "Expected start of coverage 09/01/2025" at bounding box center [475, 338] width 155 height 15
click at [553, 338] on span "09/01/2025" at bounding box center [538, 338] width 31 height 15
click at [736, 276] on html "Search across Zorro... Help B B ********* 744cc187 Role Employee Employee ID Ab…" at bounding box center [784, 351] width 1568 height 704
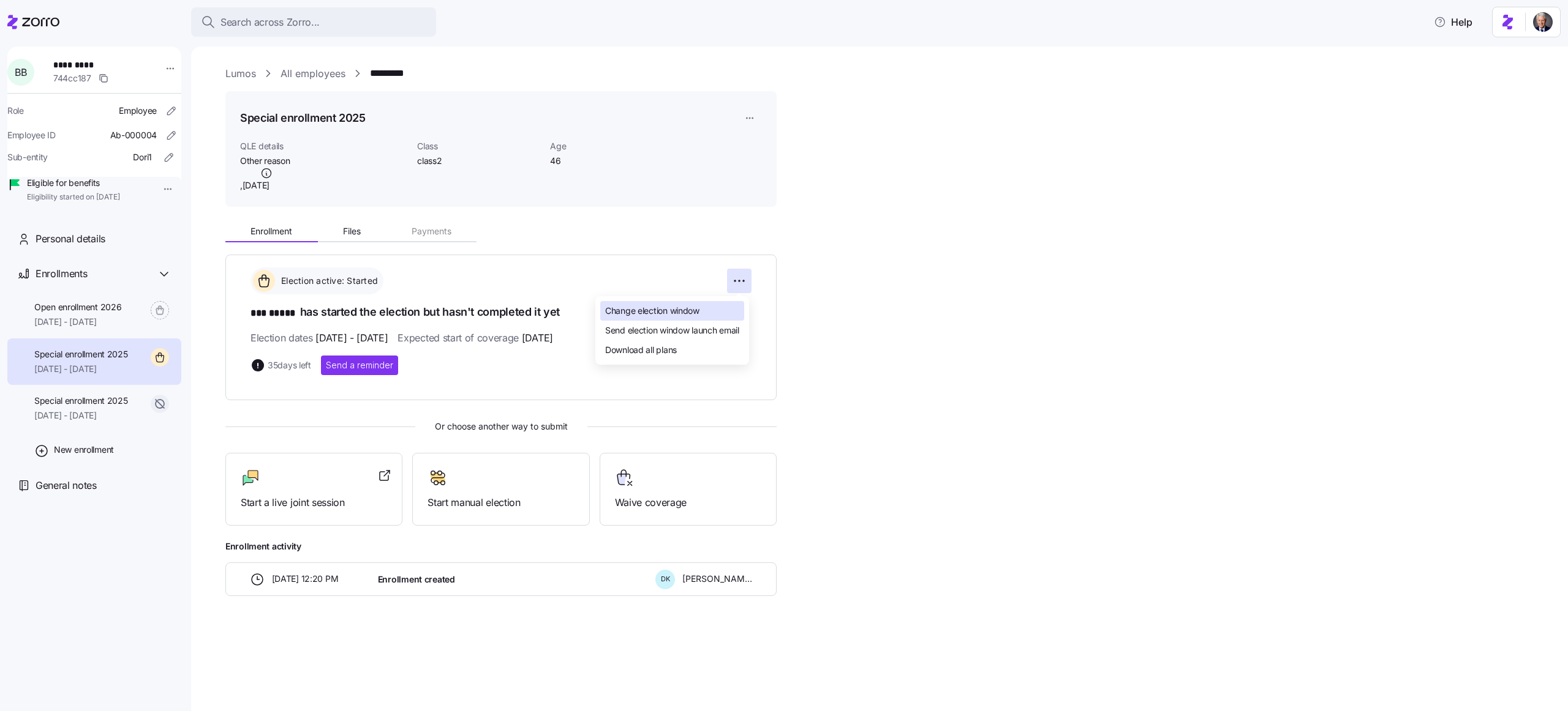
click at [657, 318] on div "Change election window" at bounding box center [672, 311] width 144 height 20
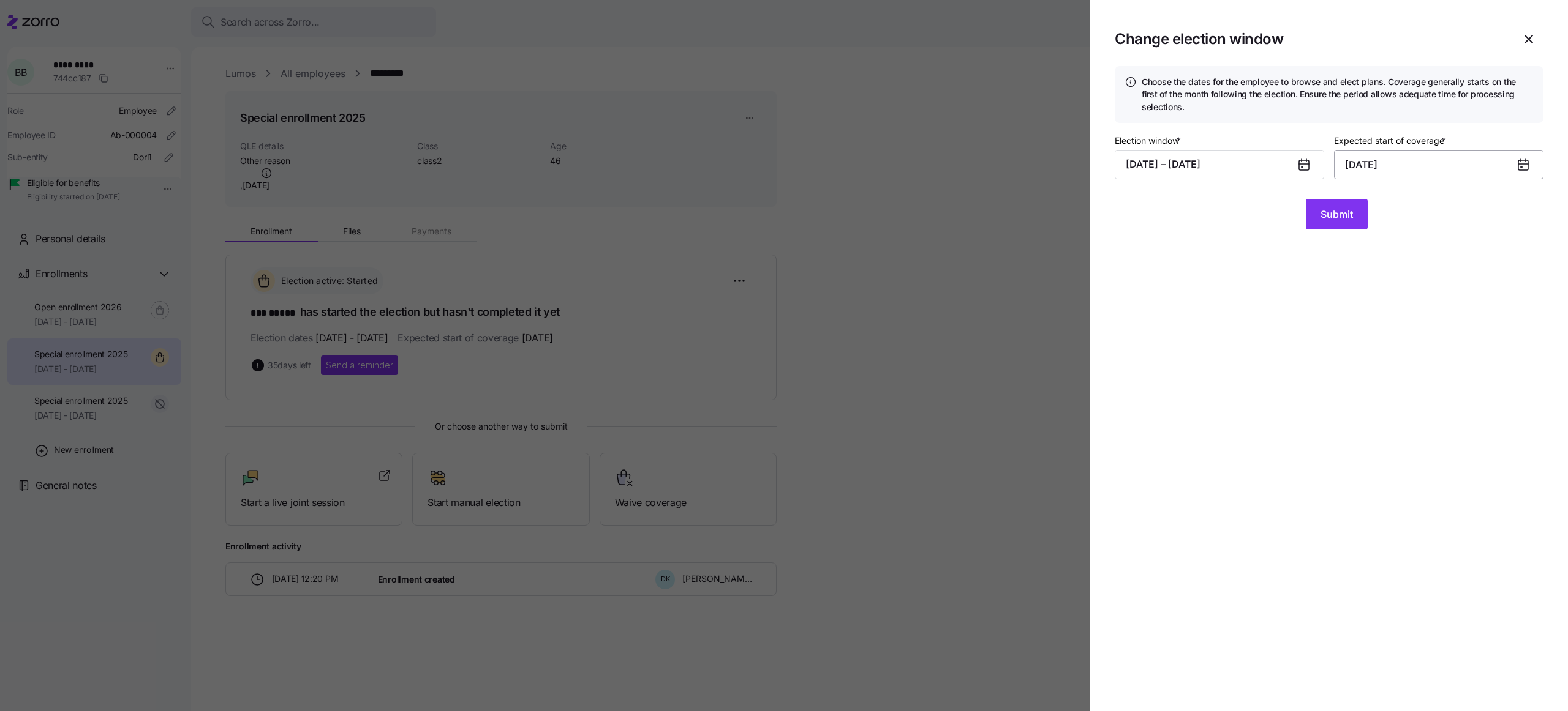
click at [1384, 158] on input "September 1, 2025" at bounding box center [1438, 165] width 210 height 29
click at [1539, 205] on icon "button" at bounding box center [1539, 206] width 14 height 14
click at [1423, 268] on button "1" at bounding box center [1420, 265] width 29 height 29
type input "October 1, 2025"
click at [1332, 220] on span "Submit" at bounding box center [1336, 214] width 33 height 15
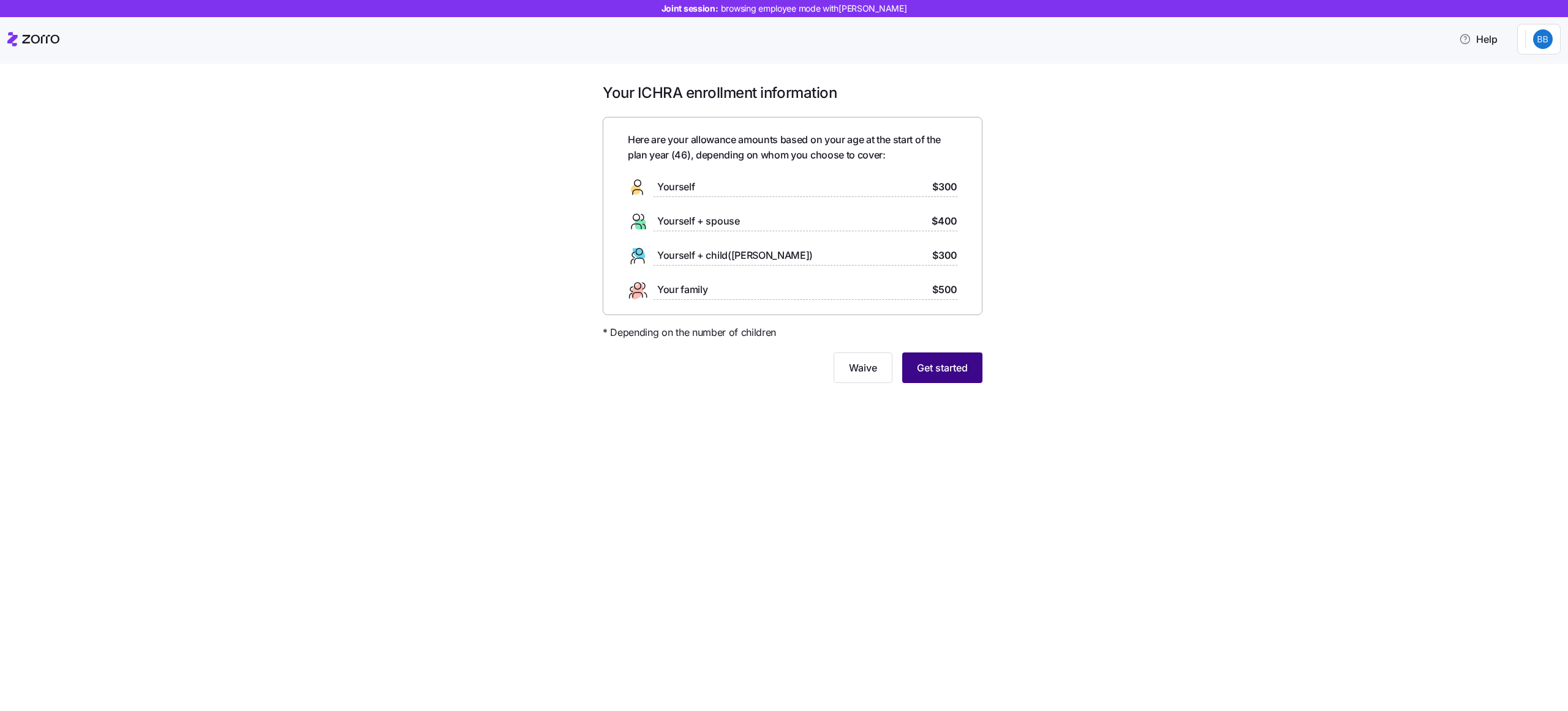
click at [941, 374] on span "Get started" at bounding box center [942, 368] width 51 height 15
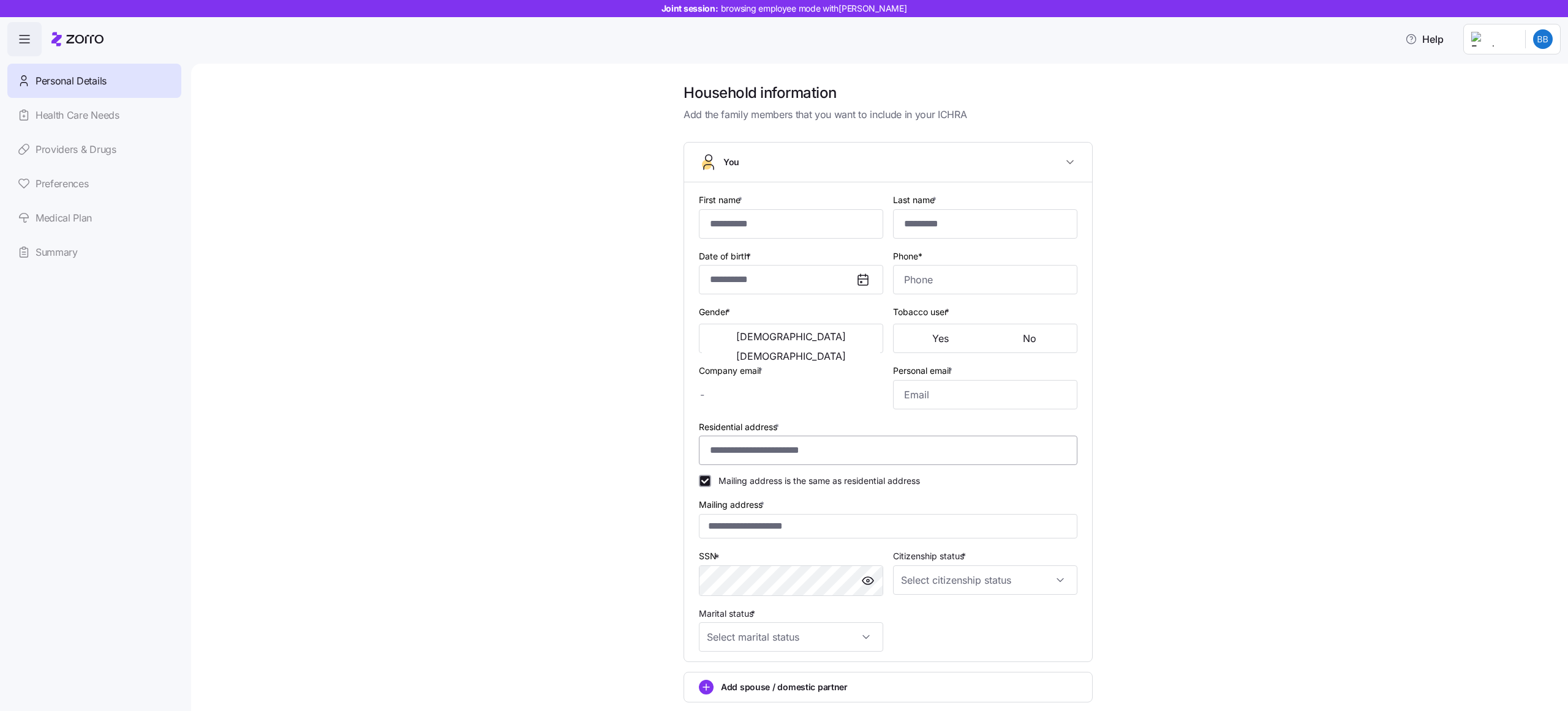
type input "***"
type input "*****"
type input "[PERSON_NAME][EMAIL_ADDRESS][DOMAIN_NAME]"
type input "[EMAIL_ADDRESS][PERSON_NAME][DOMAIN_NAME]"
type input "**********"
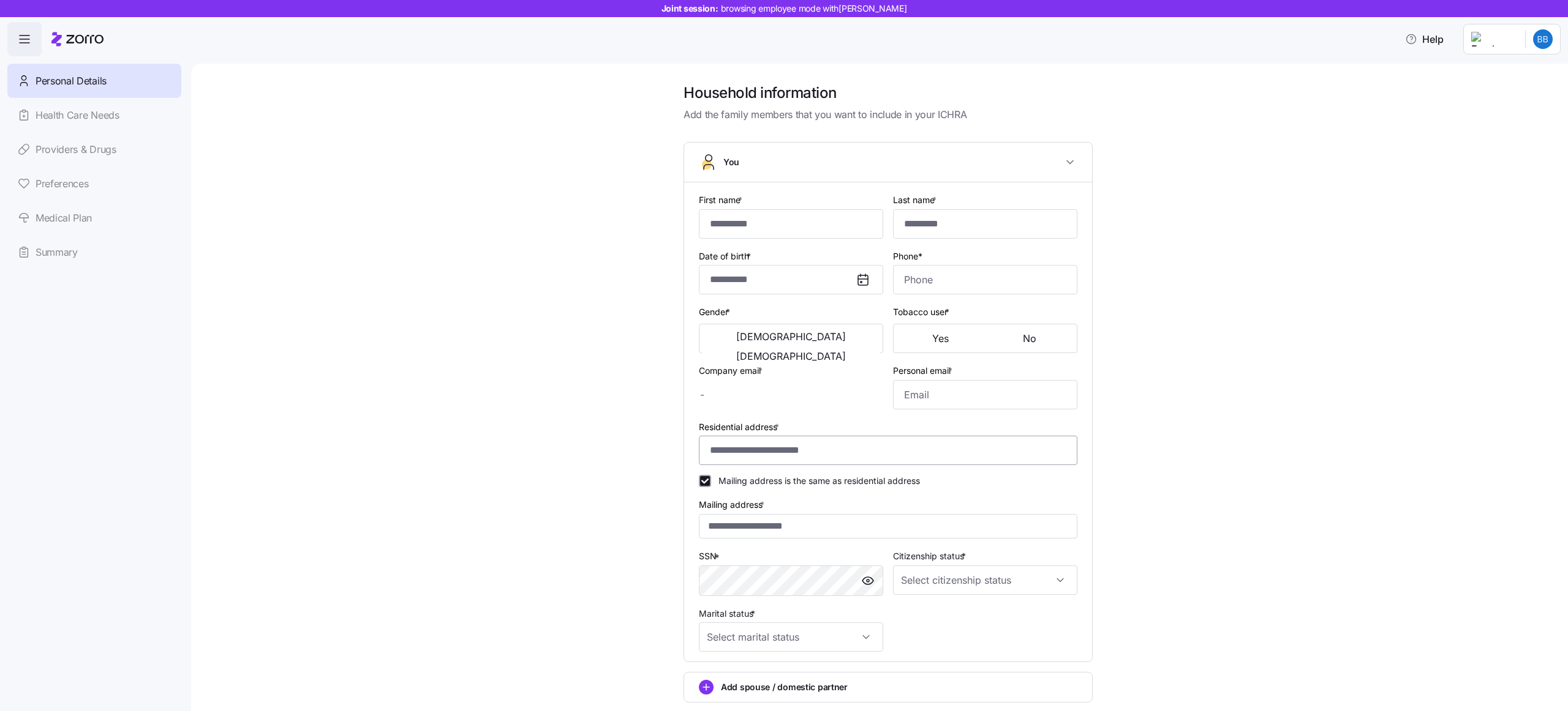
checkbox input "true"
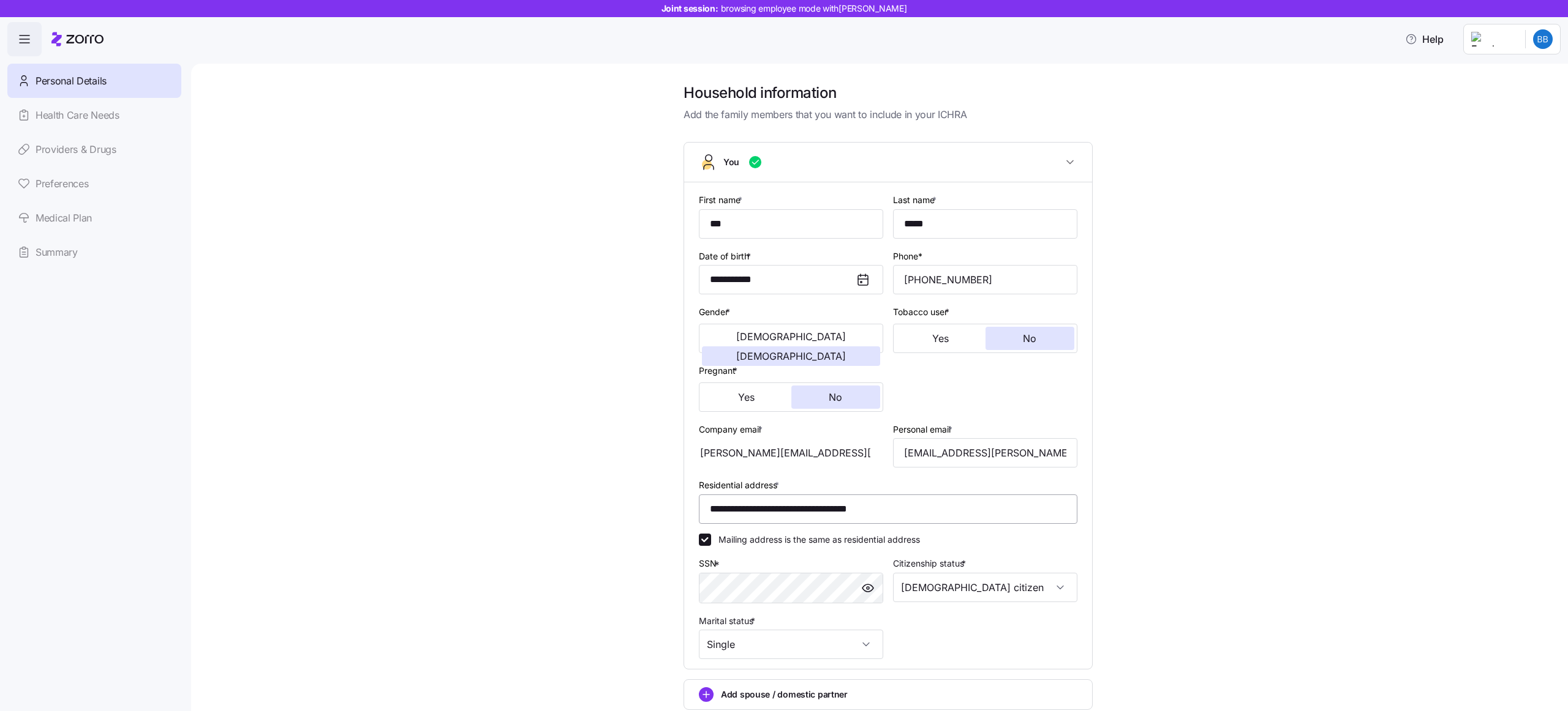
type input "**********"
type input "[PHONE_NUMBER]"
type input "[DEMOGRAPHIC_DATA] citizen"
type input "Single"
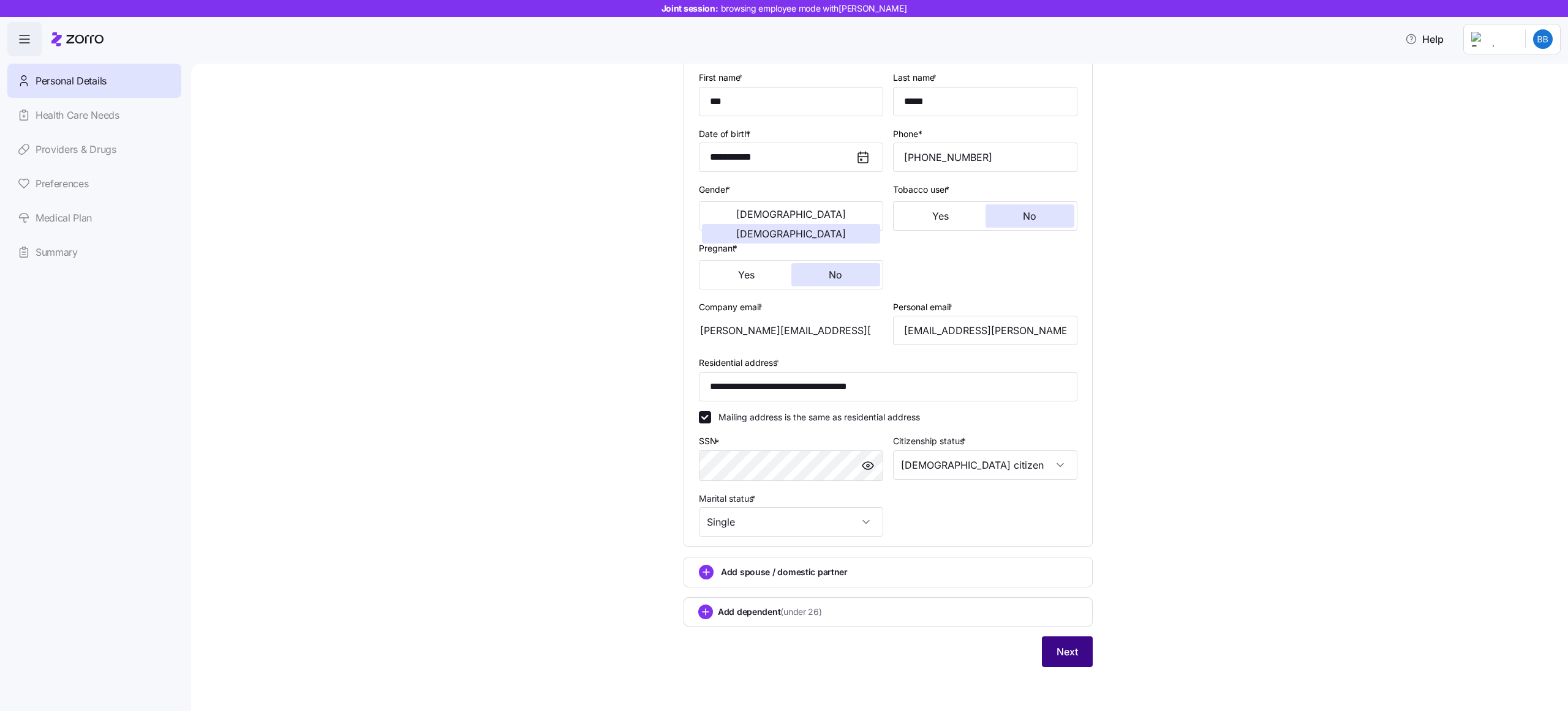
click at [1066, 664] on button "Next" at bounding box center [1067, 652] width 51 height 31
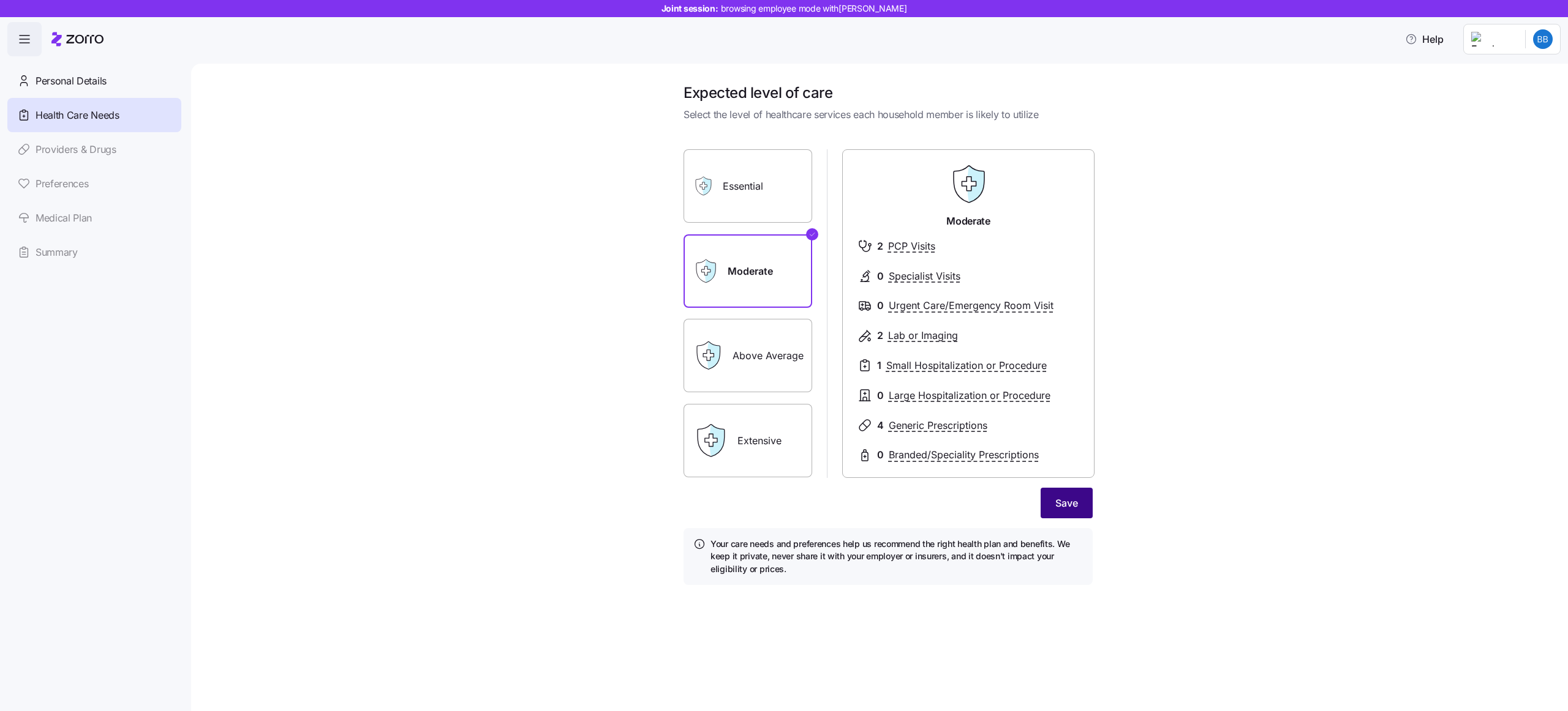
click at [1057, 512] on button "Save" at bounding box center [1066, 503] width 52 height 31
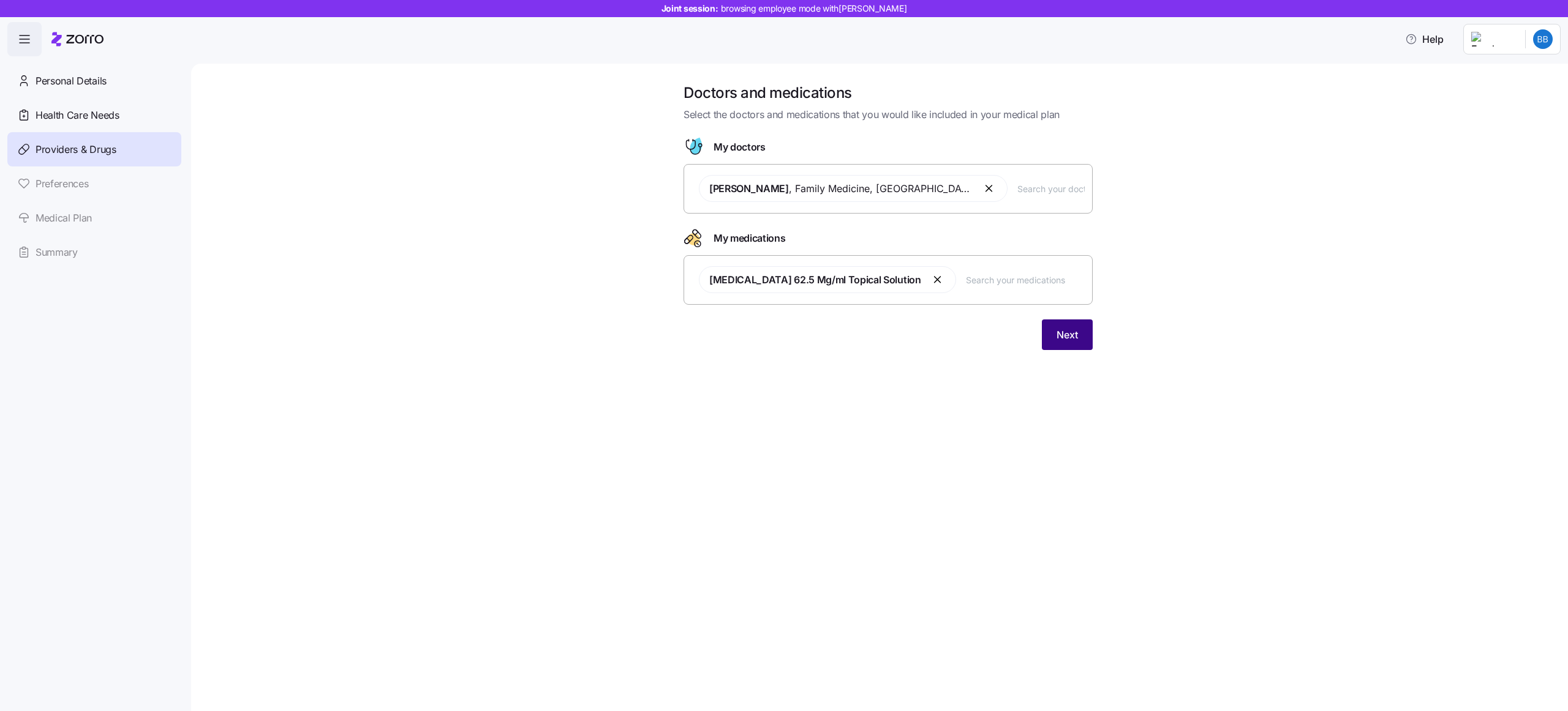
click at [1079, 329] on button "Next" at bounding box center [1067, 335] width 51 height 31
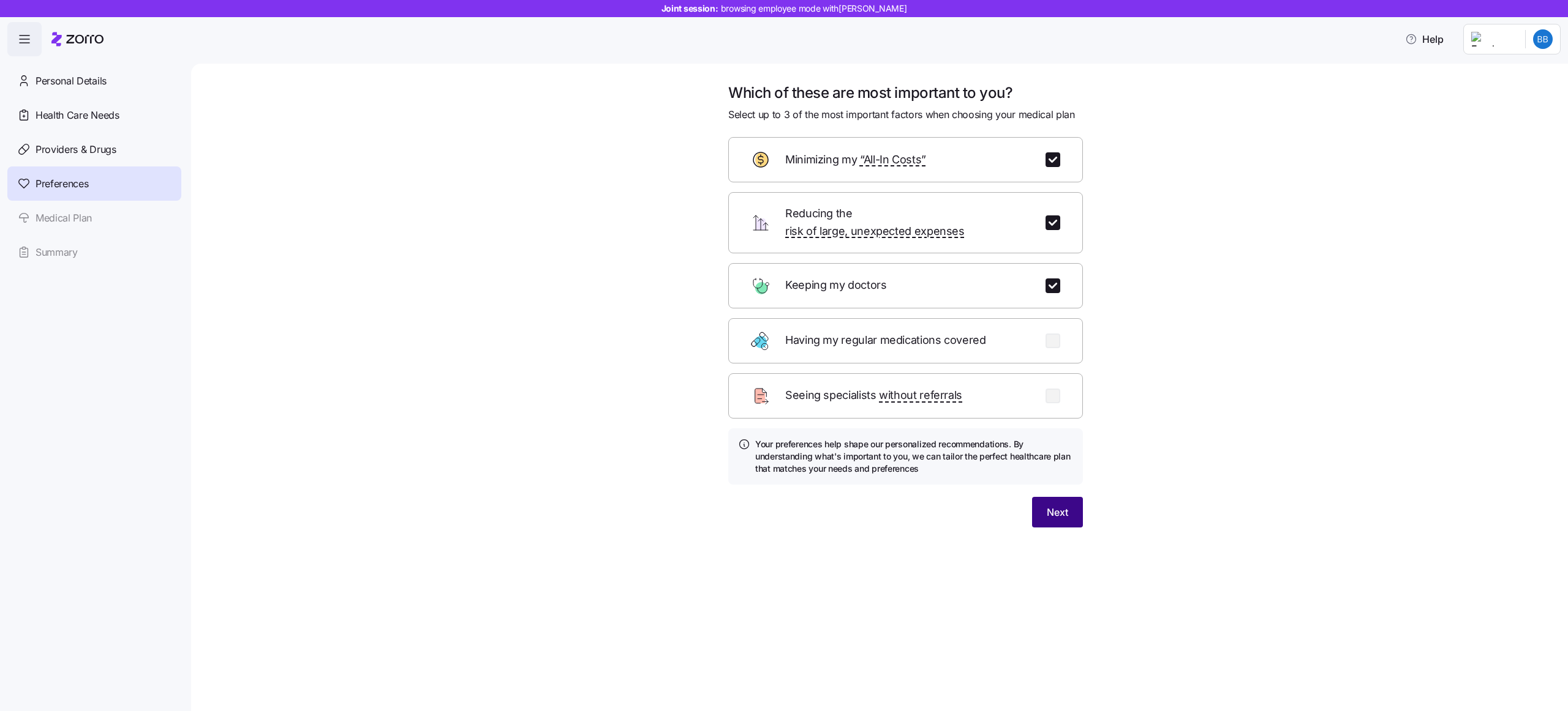
click at [1043, 497] on button "Next" at bounding box center [1057, 513] width 51 height 31
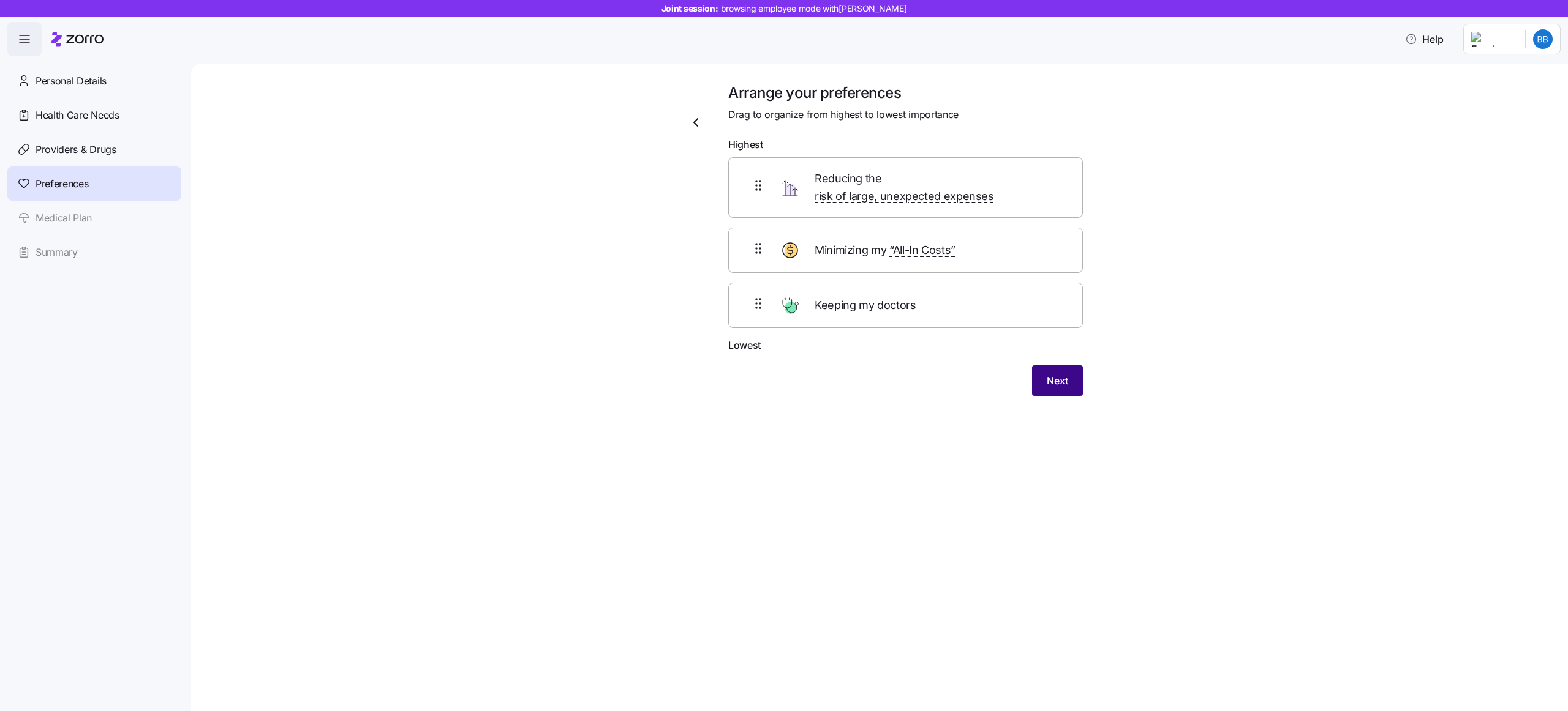
click at [1057, 373] on span "Next" at bounding box center [1057, 381] width 21 height 15
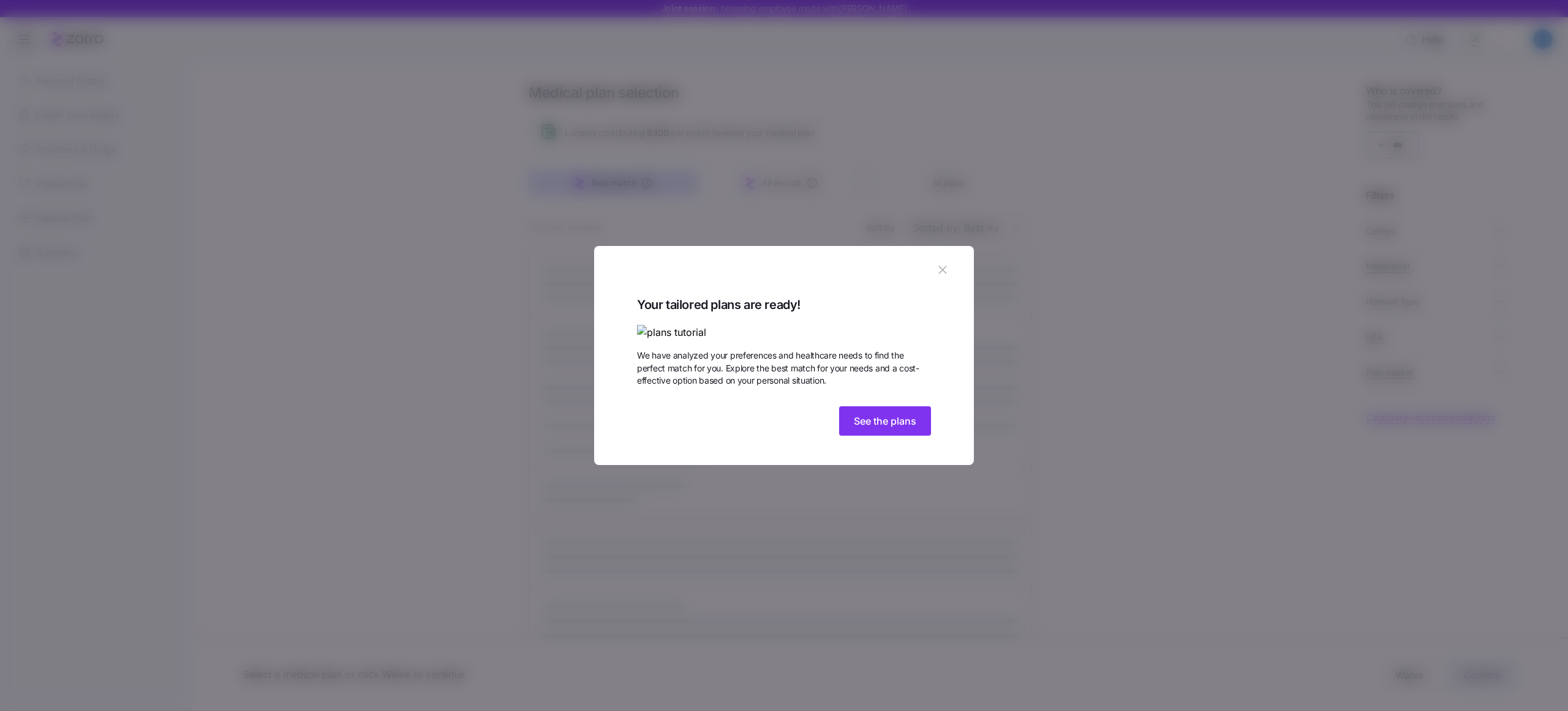
click at [939, 267] on icon "button" at bounding box center [942, 271] width 8 height 8
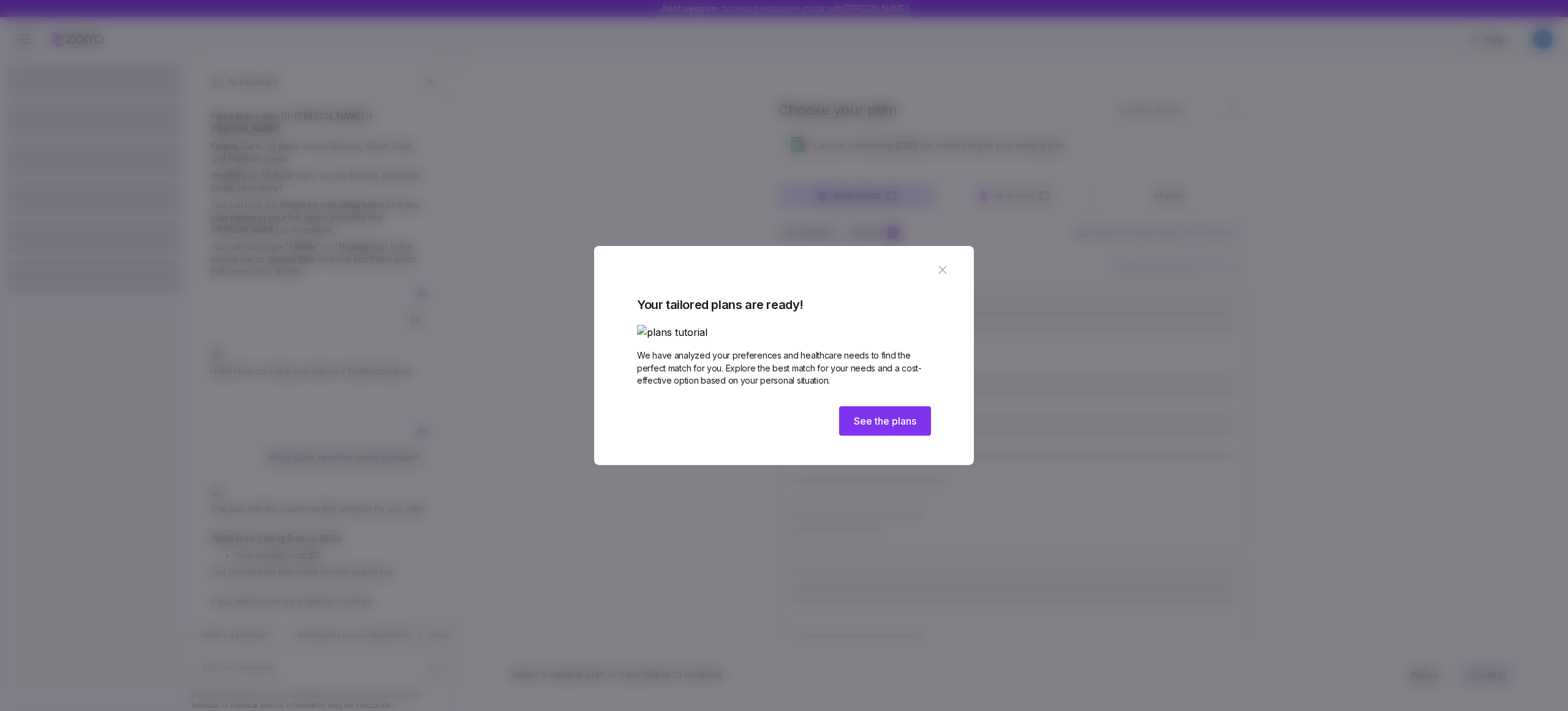
scroll to position [157, 0]
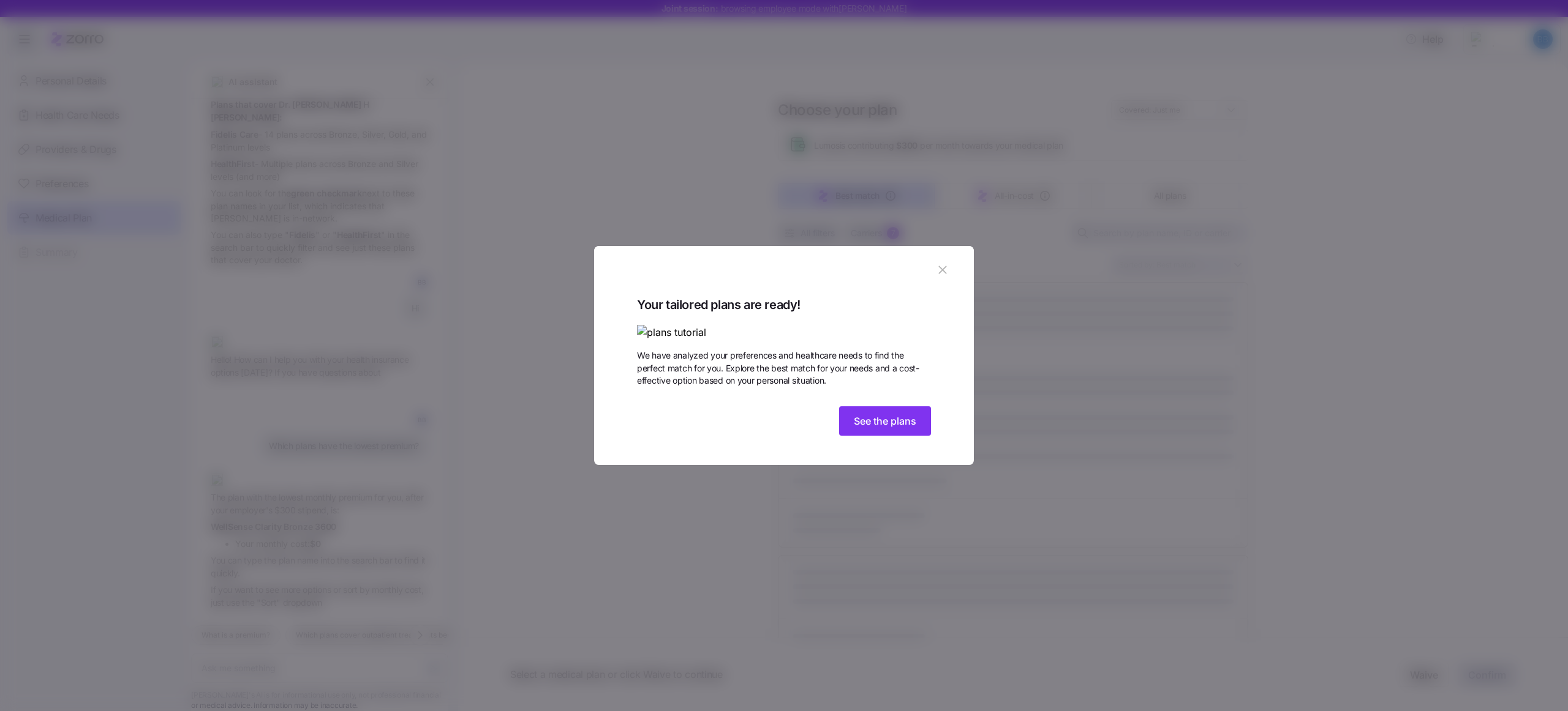
click at [941, 263] on icon "button" at bounding box center [942, 270] width 14 height 14
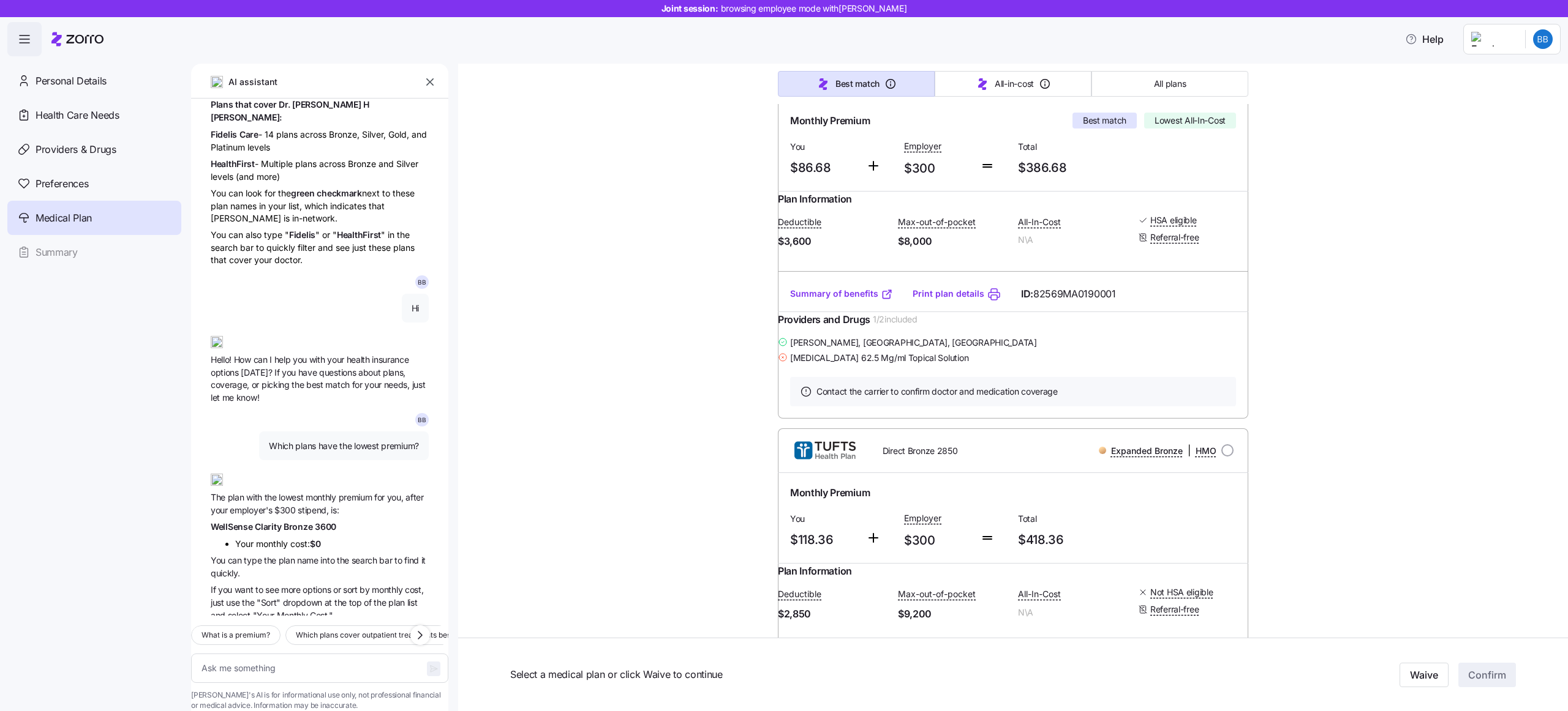
scroll to position [325, 0]
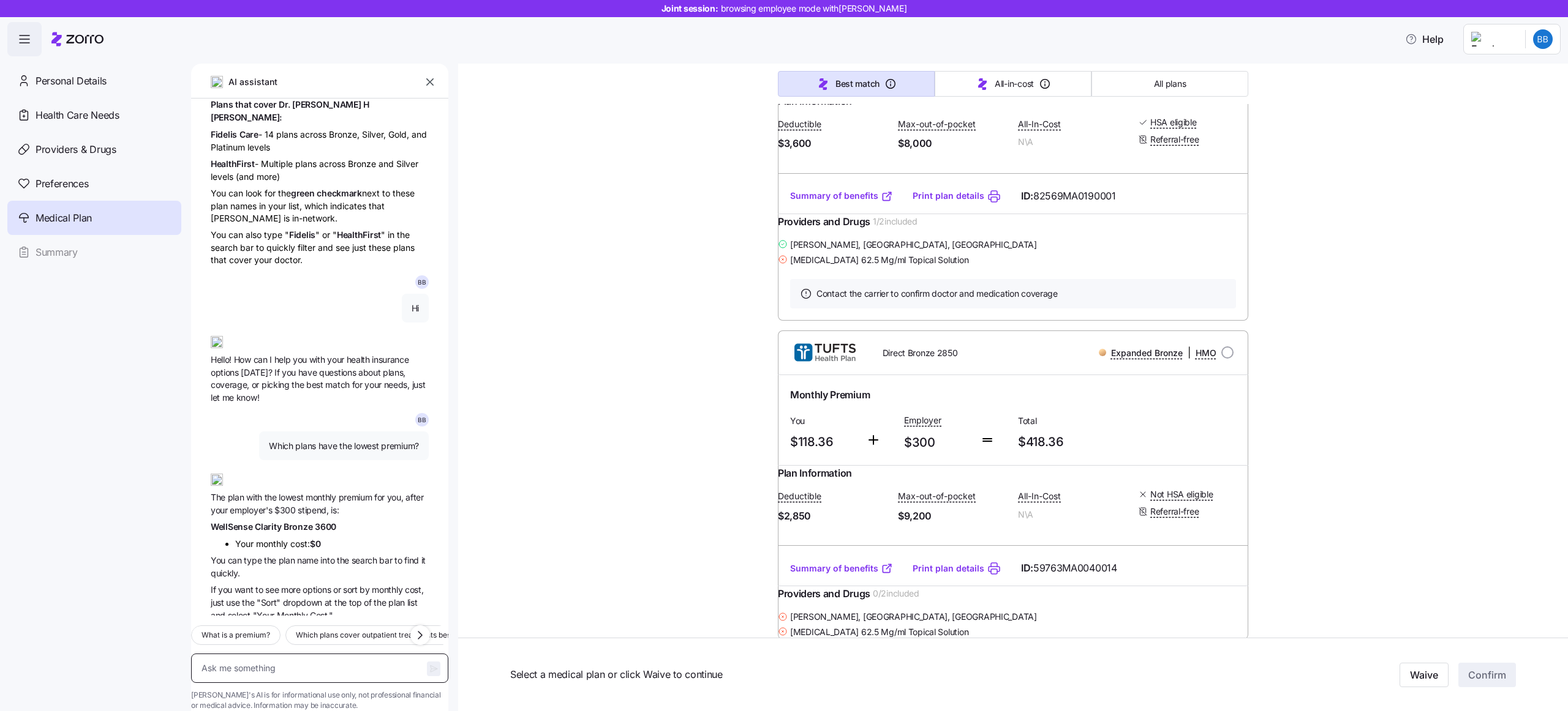
type textarea "x"
click at [265, 654] on textarea at bounding box center [319, 669] width 257 height 29
type textarea "y"
type textarea "x"
type textarea "yo"
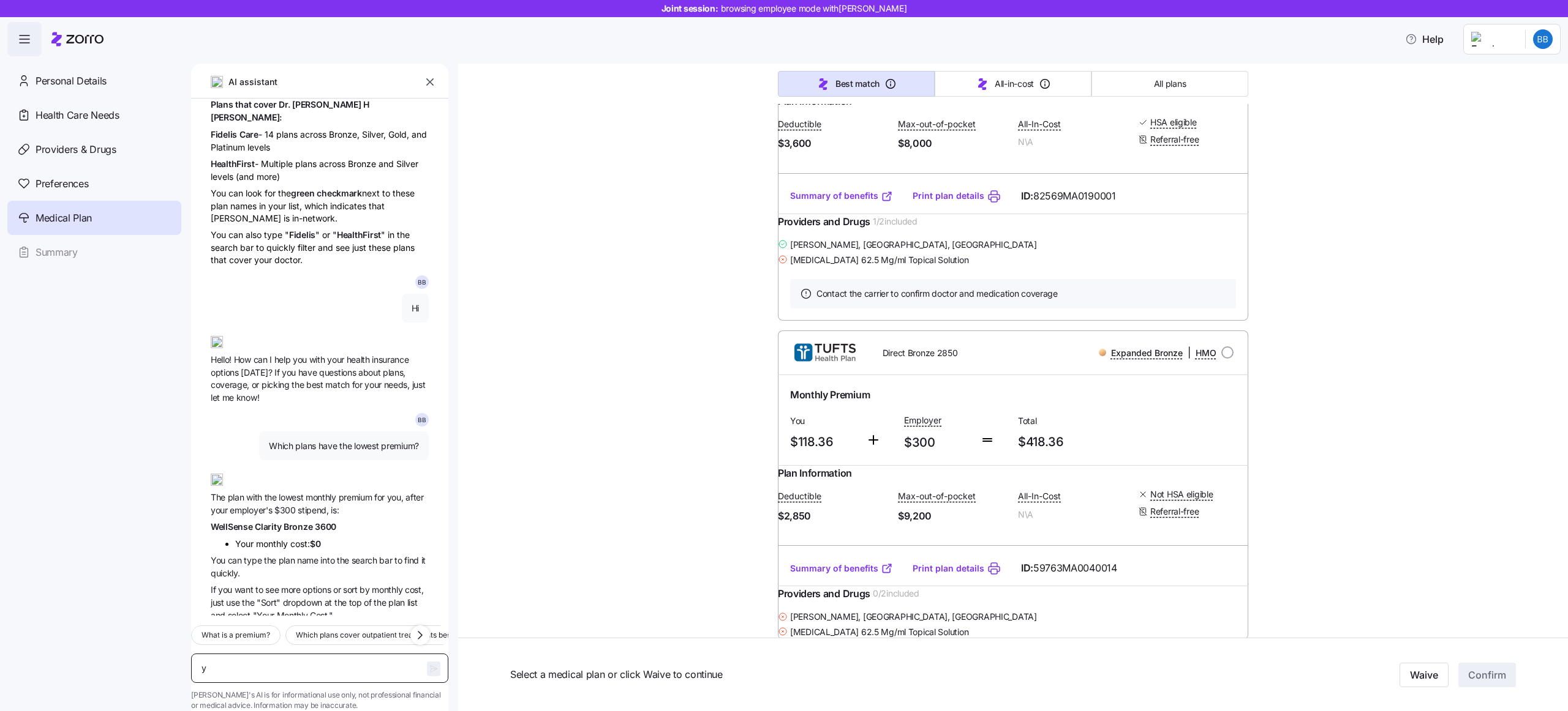
type textarea "x"
type textarea "yo"
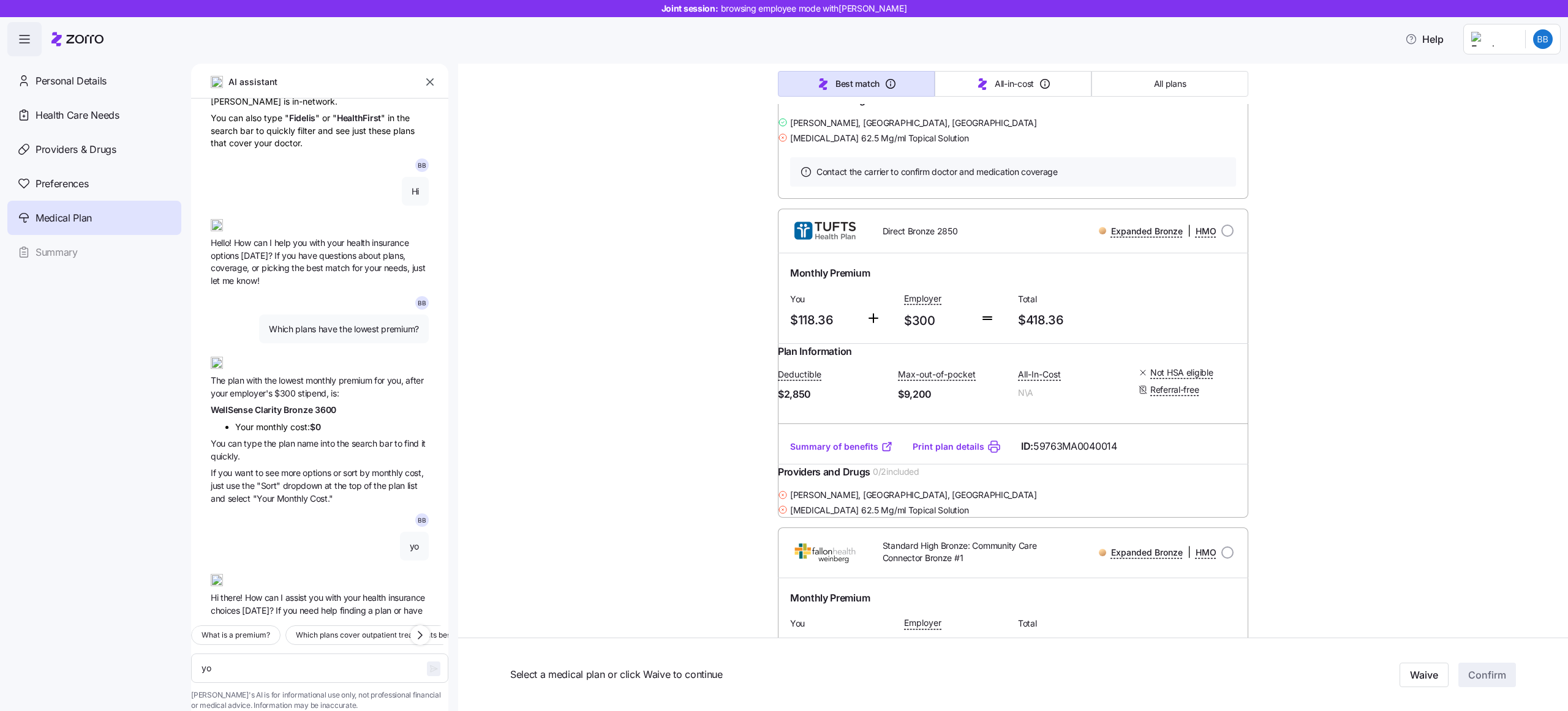
scroll to position [282, 0]
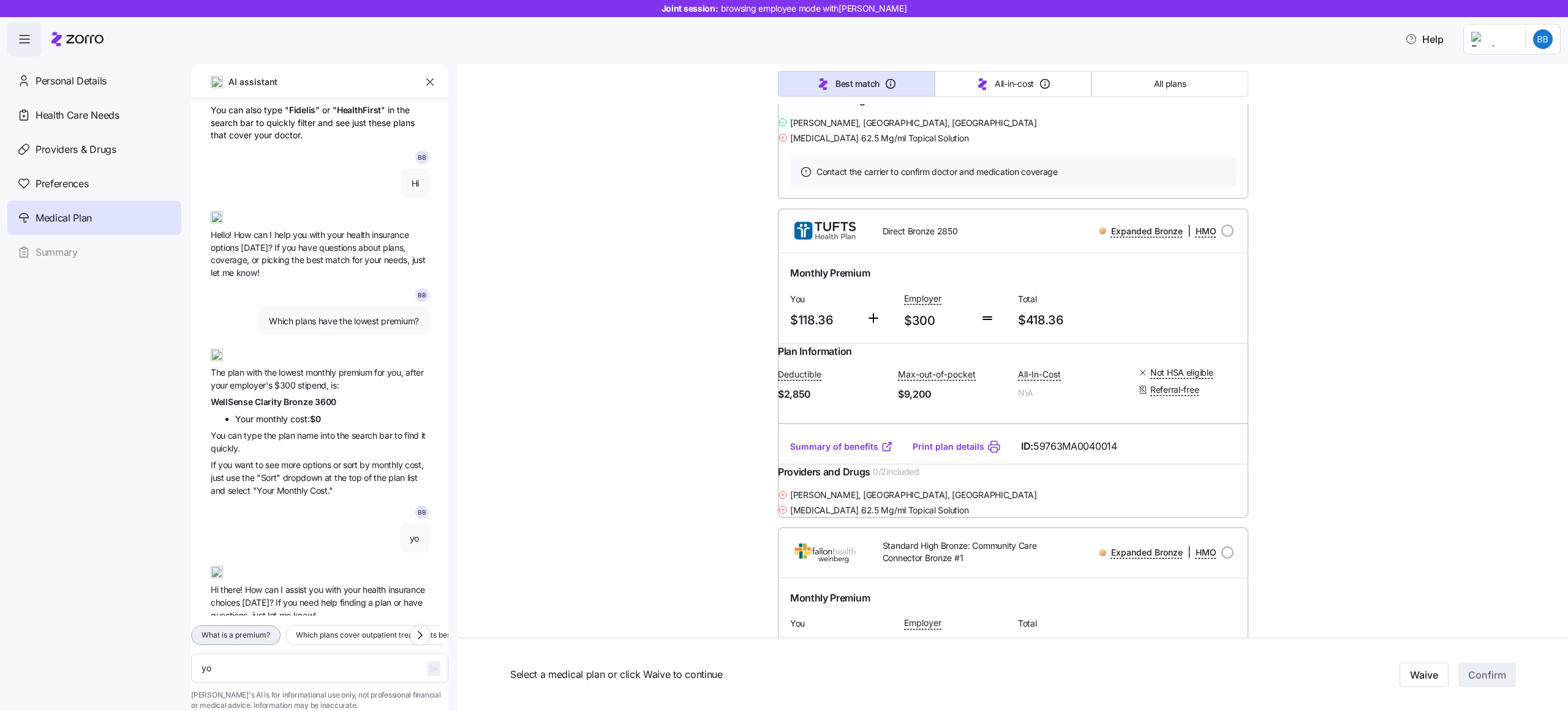
click at [268, 629] on span "What is a premium?" at bounding box center [236, 635] width 69 height 12
click at [428, 664] on icon "button" at bounding box center [433, 669] width 10 height 10
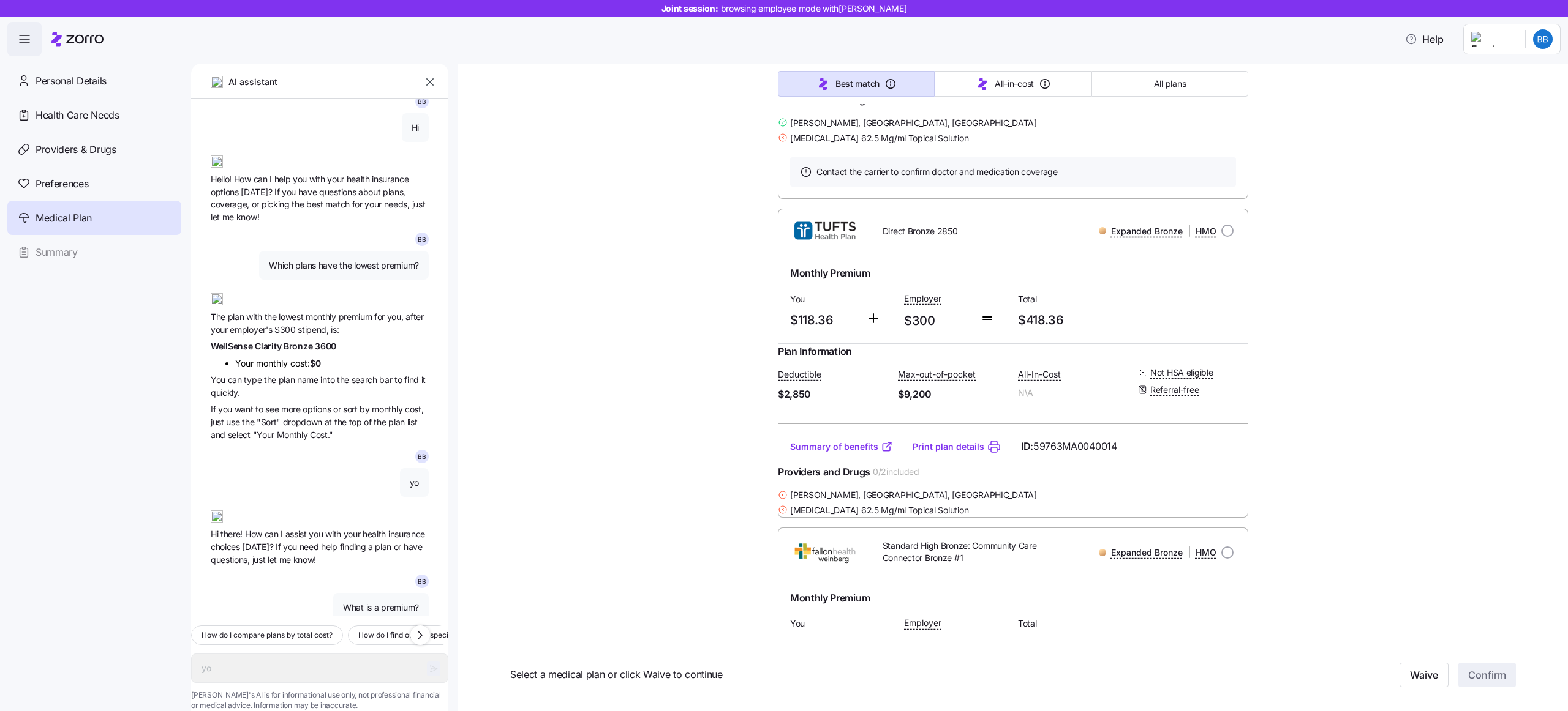
scroll to position [419, 0]
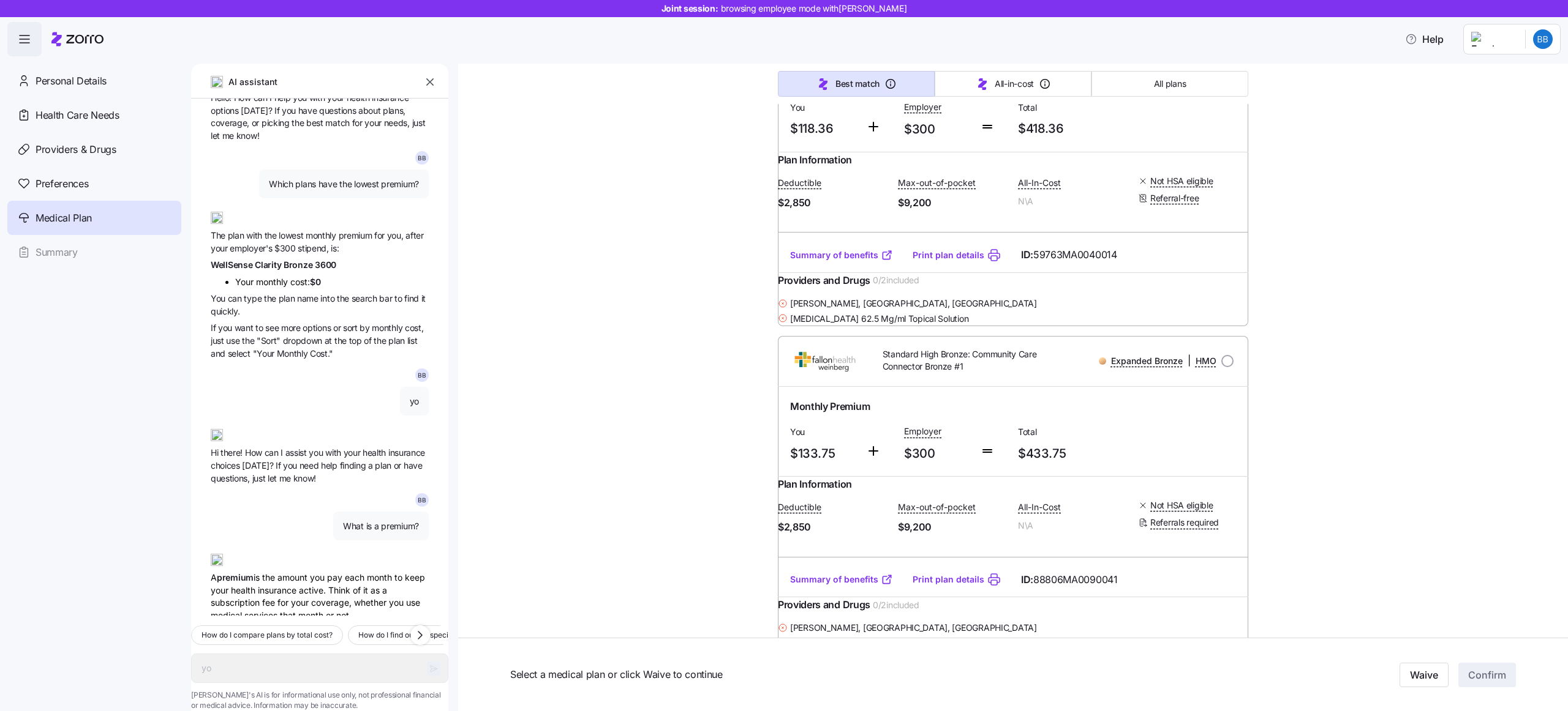
type textarea "x"
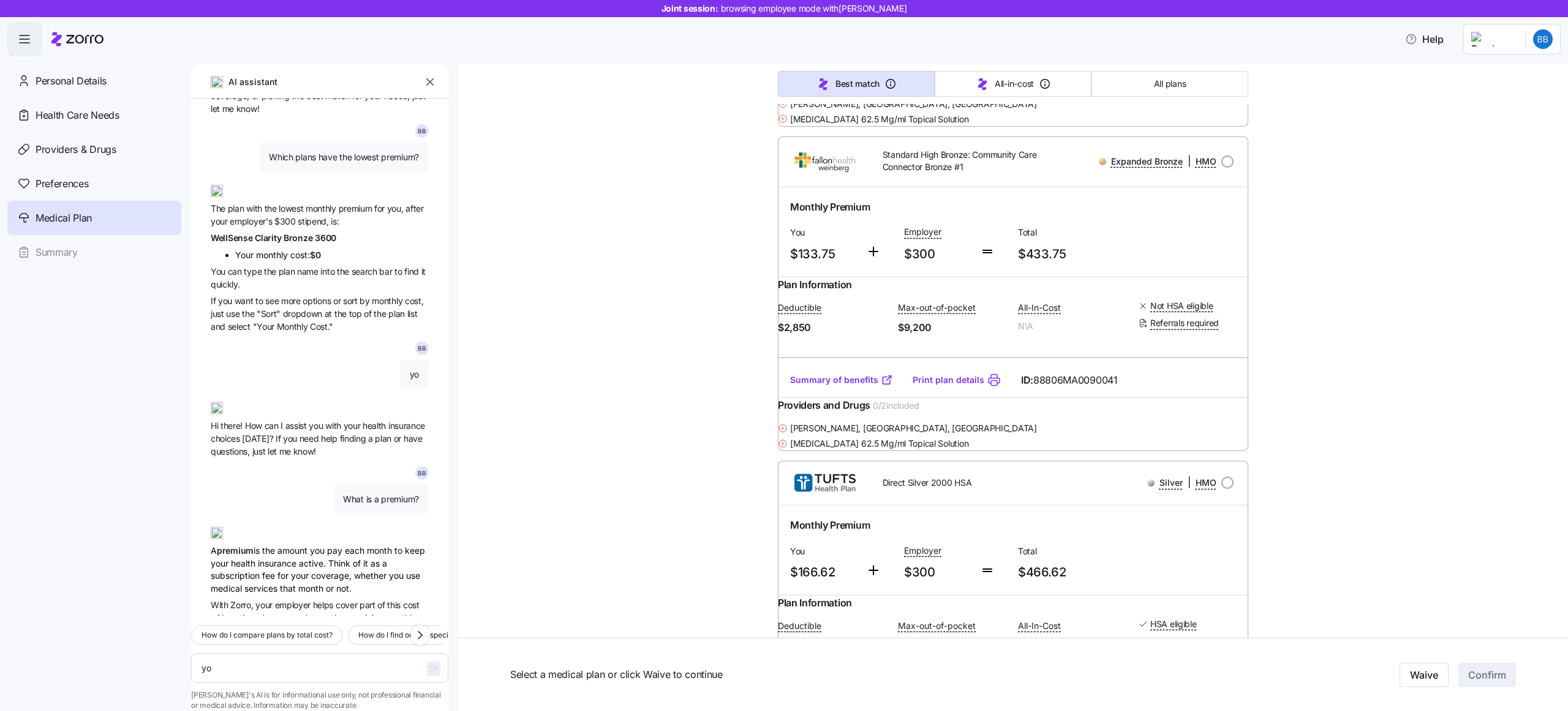
scroll to position [461, 0]
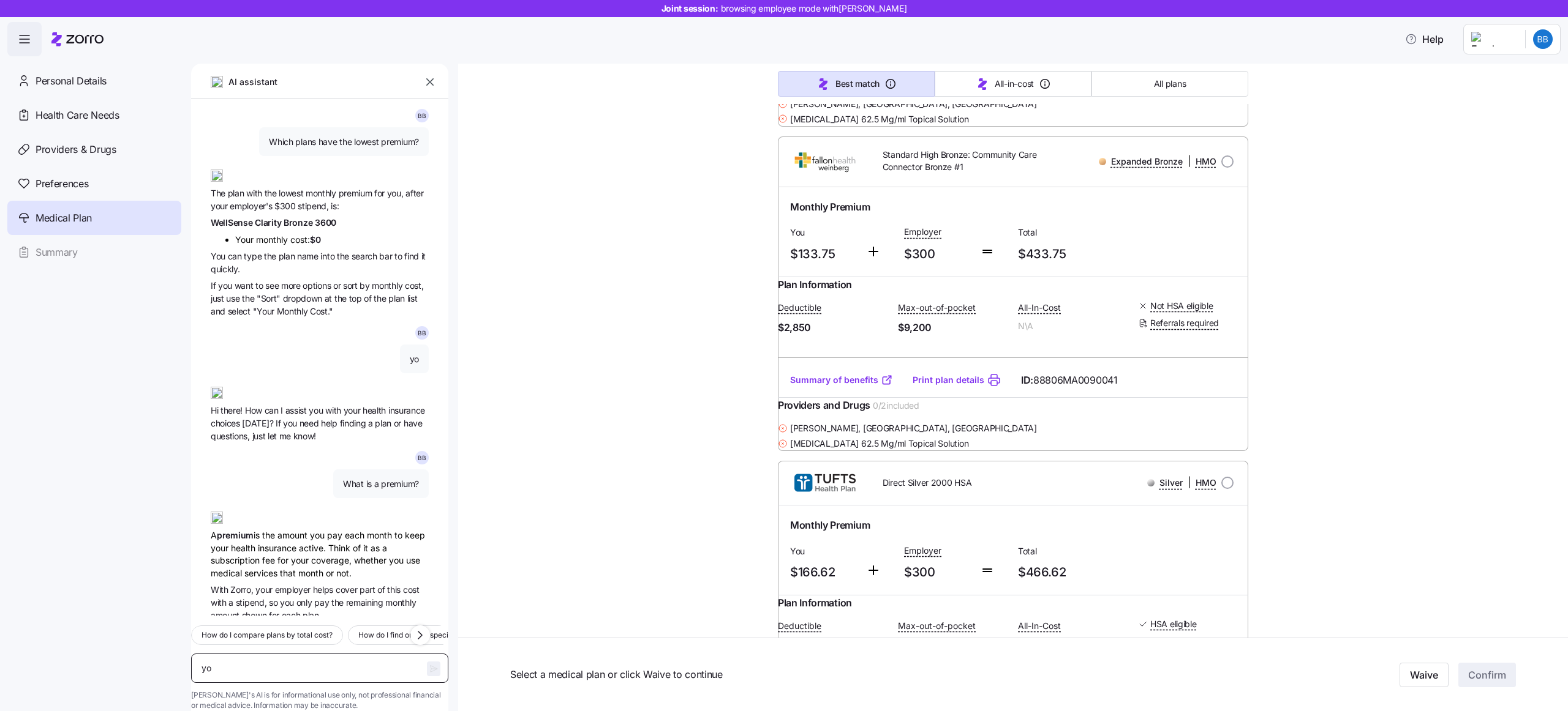
click at [284, 656] on textarea "yo" at bounding box center [319, 669] width 257 height 29
click at [328, 526] on div "A premium is the amount you pay each month to keep your health insurance active…" at bounding box center [319, 541] width 218 height 77
click at [321, 598] on span "pay" at bounding box center [322, 603] width 17 height 11
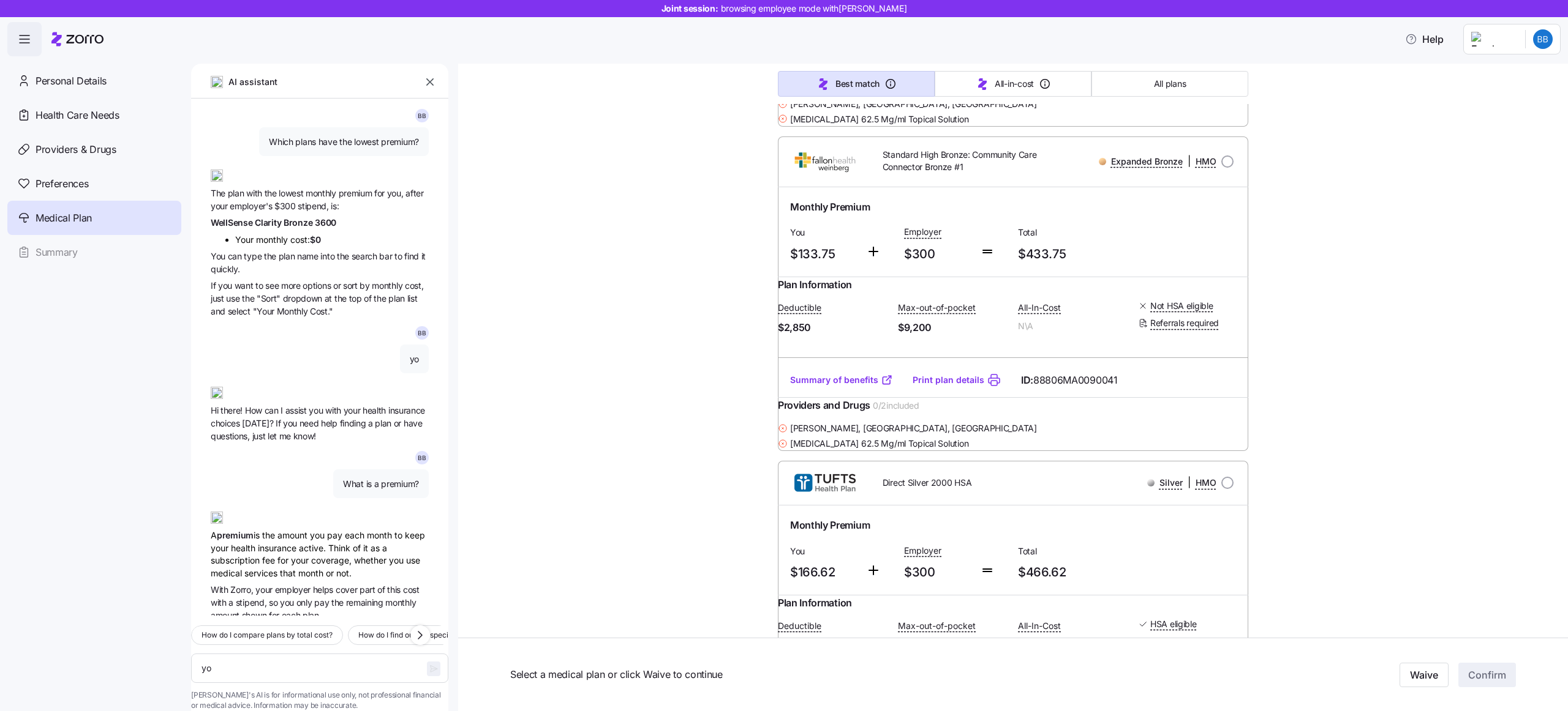
click at [321, 598] on span "pay" at bounding box center [322, 603] width 17 height 11
click at [290, 654] on textarea "yo" at bounding box center [319, 669] width 257 height 29
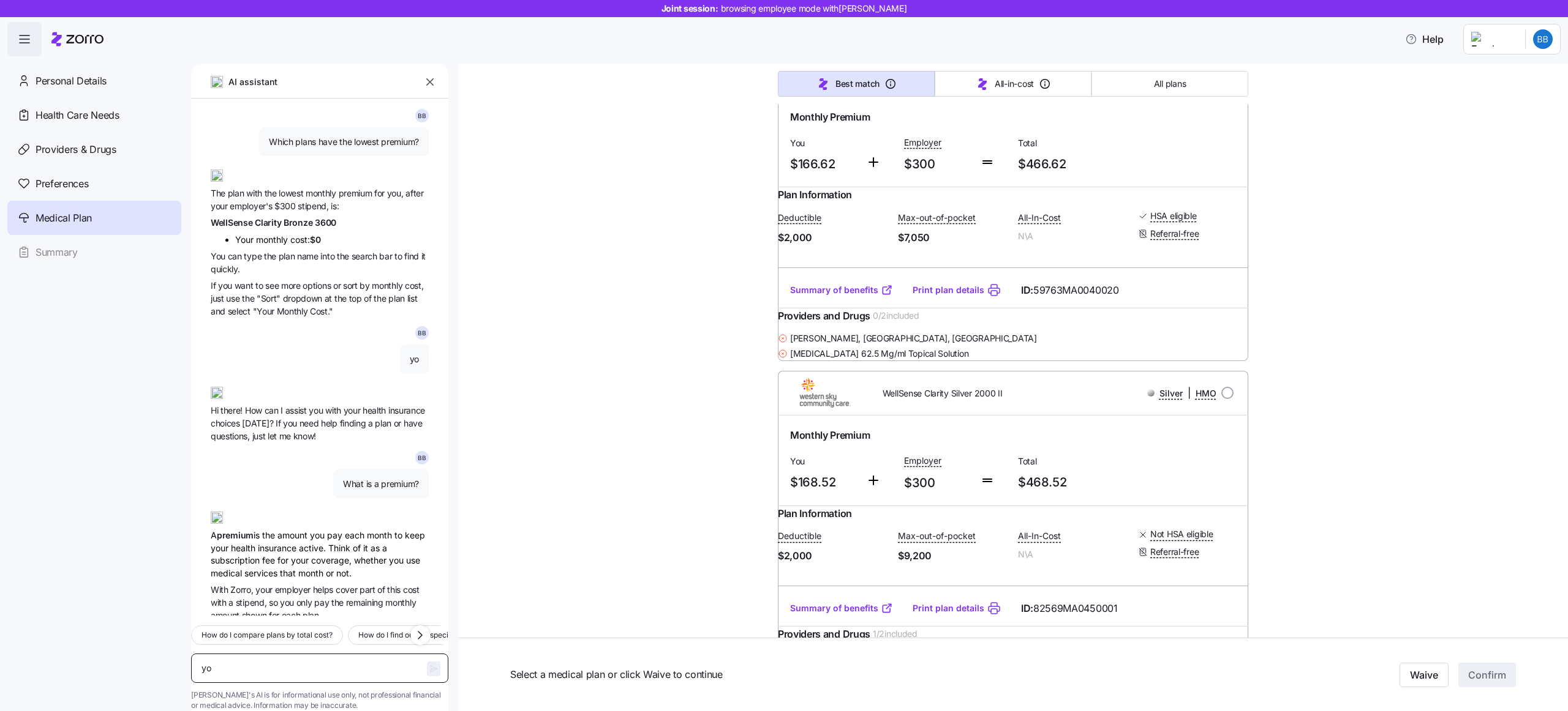
scroll to position [1248, 0]
type textarea "w"
type textarea "x"
type textarea "wh"
type textarea "x"
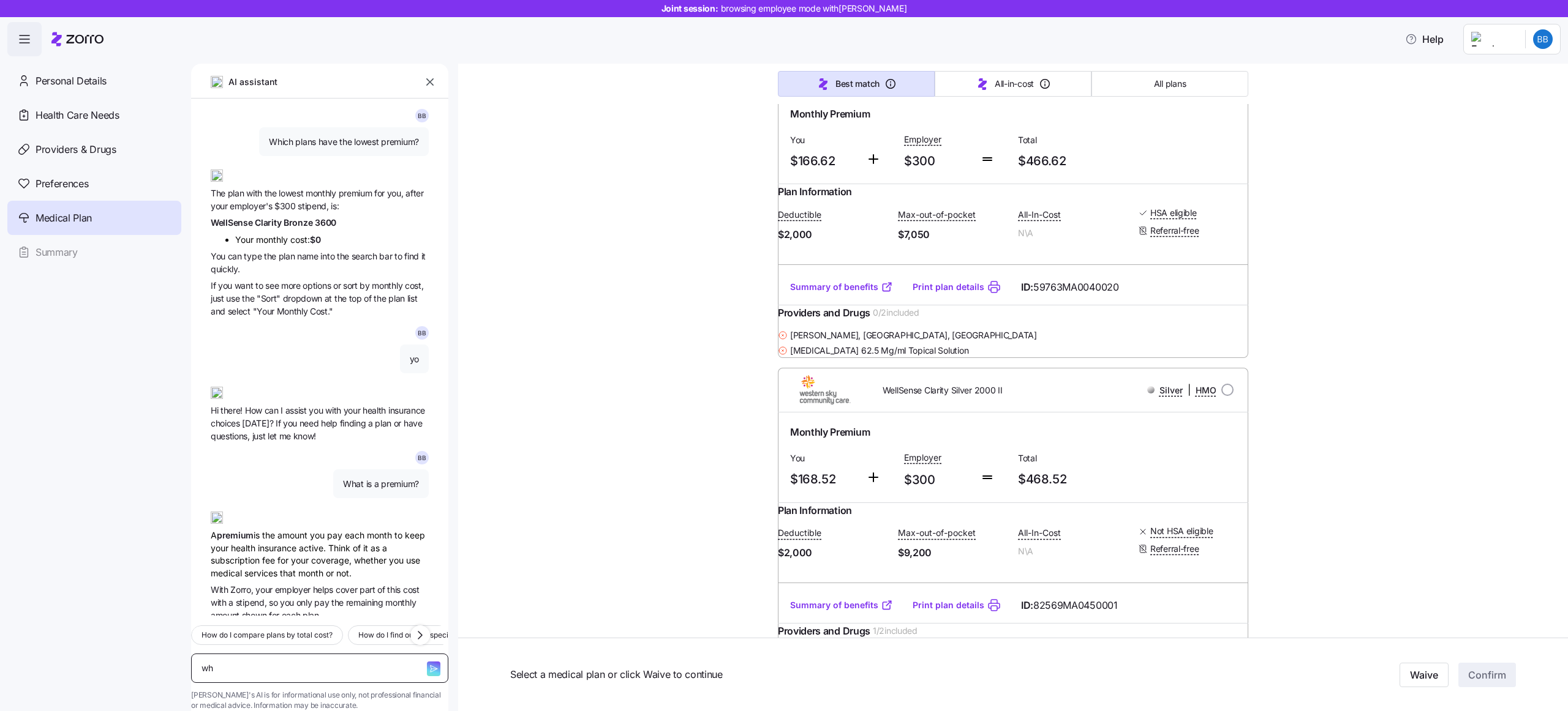
type textarea "whi"
type textarea "x"
type textarea "whic"
type textarea "x"
type textarea "which"
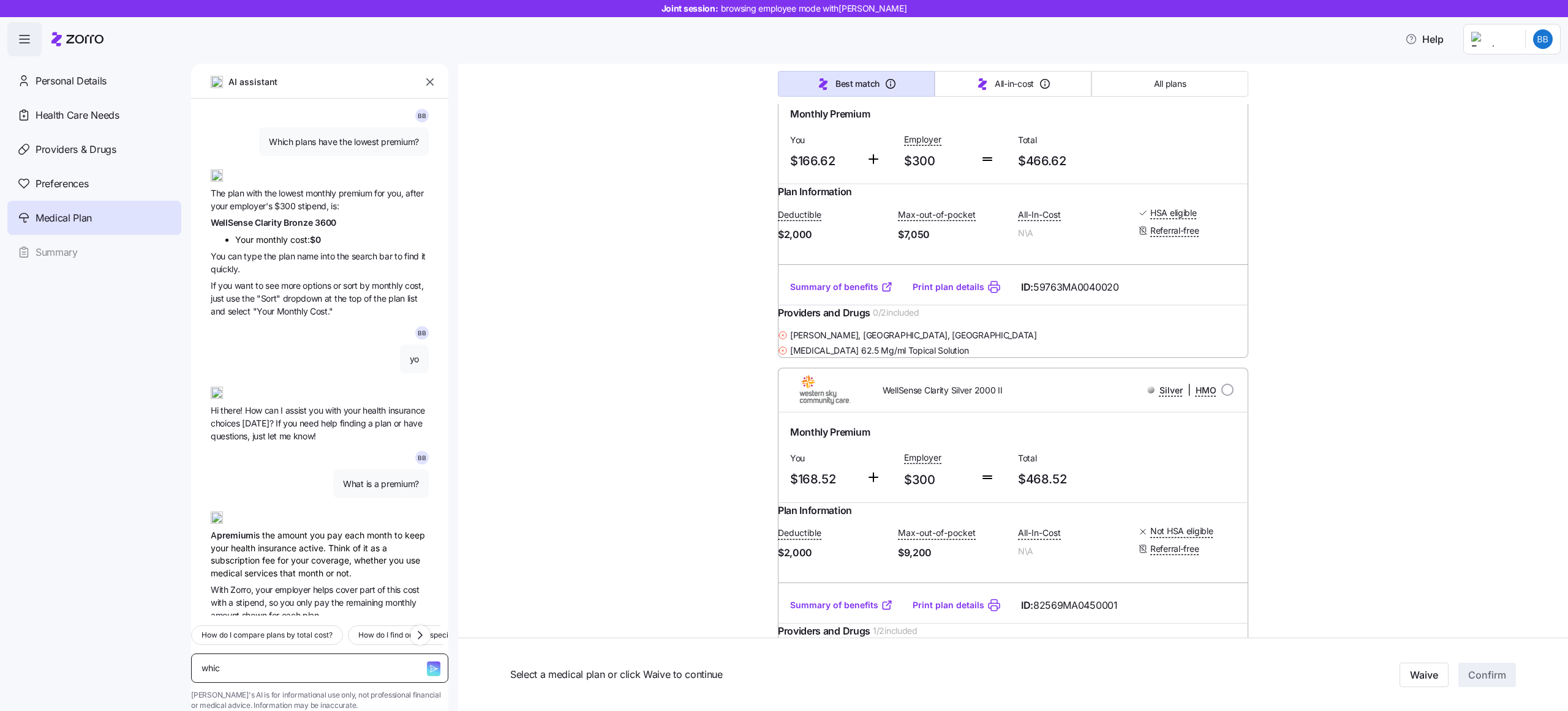
type textarea "x"
type textarea "which"
type textarea "x"
type textarea "which p"
type textarea "x"
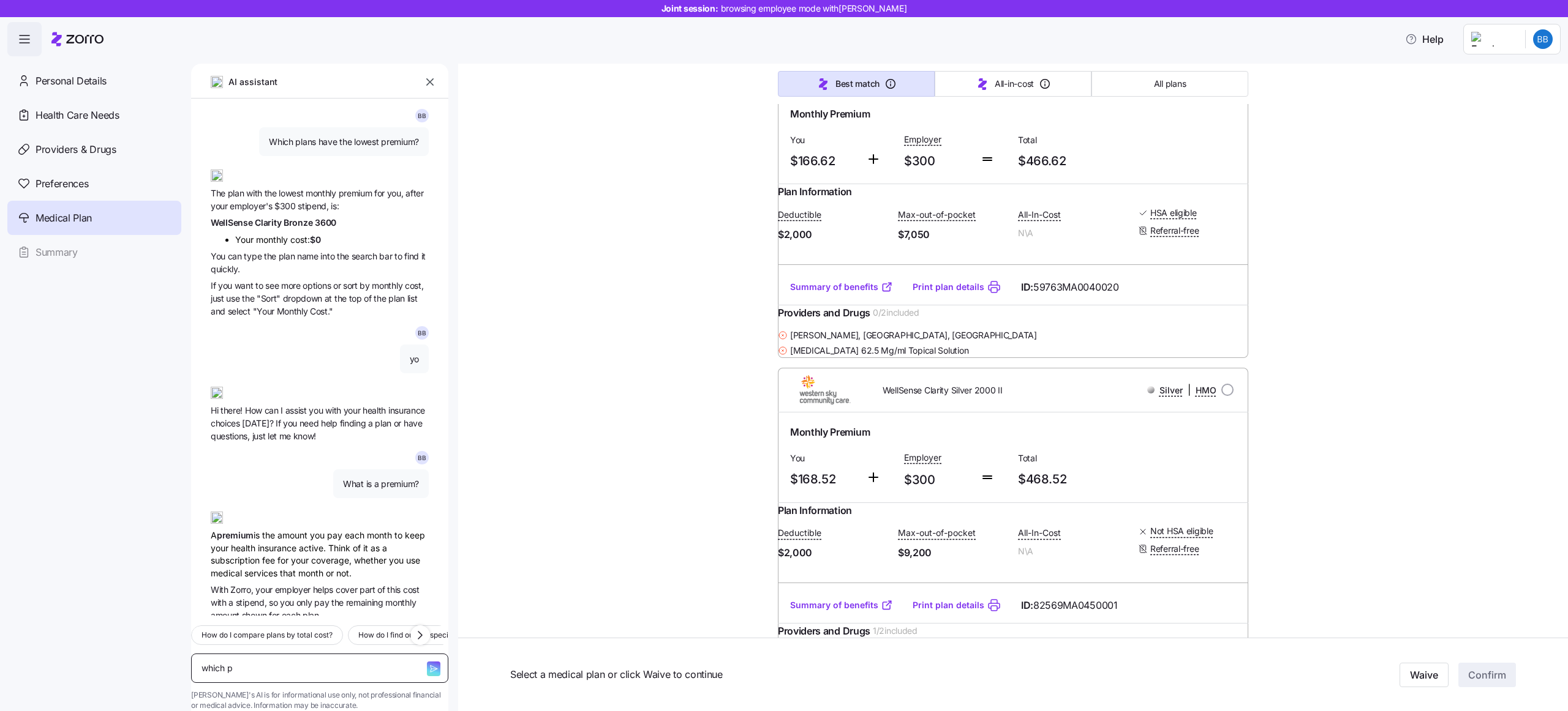
type textarea "which pl"
type textarea "x"
type textarea "which pla"
type textarea "x"
type textarea "which plan"
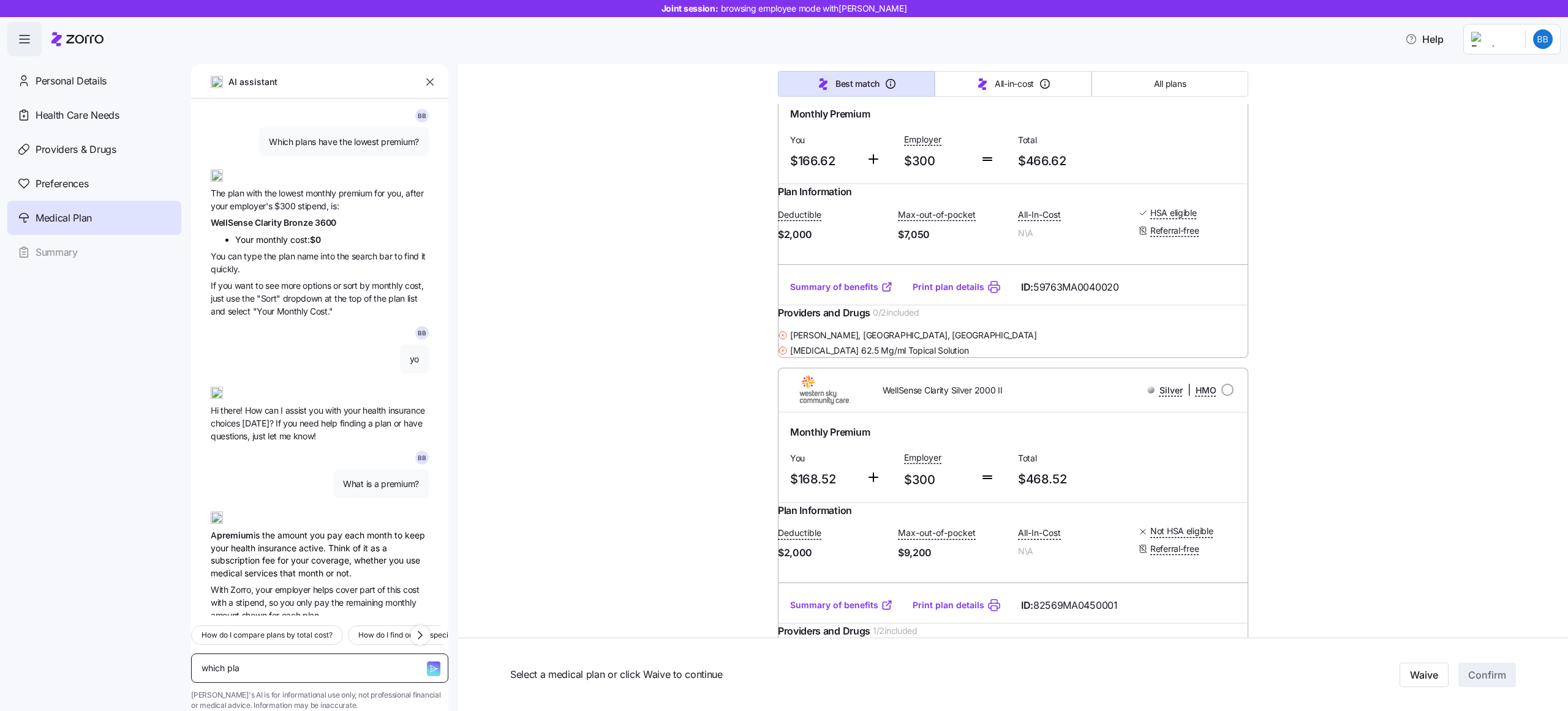
type textarea "x"
type textarea "which plans"
type textarea "x"
type textarea "which plans"
type textarea "x"
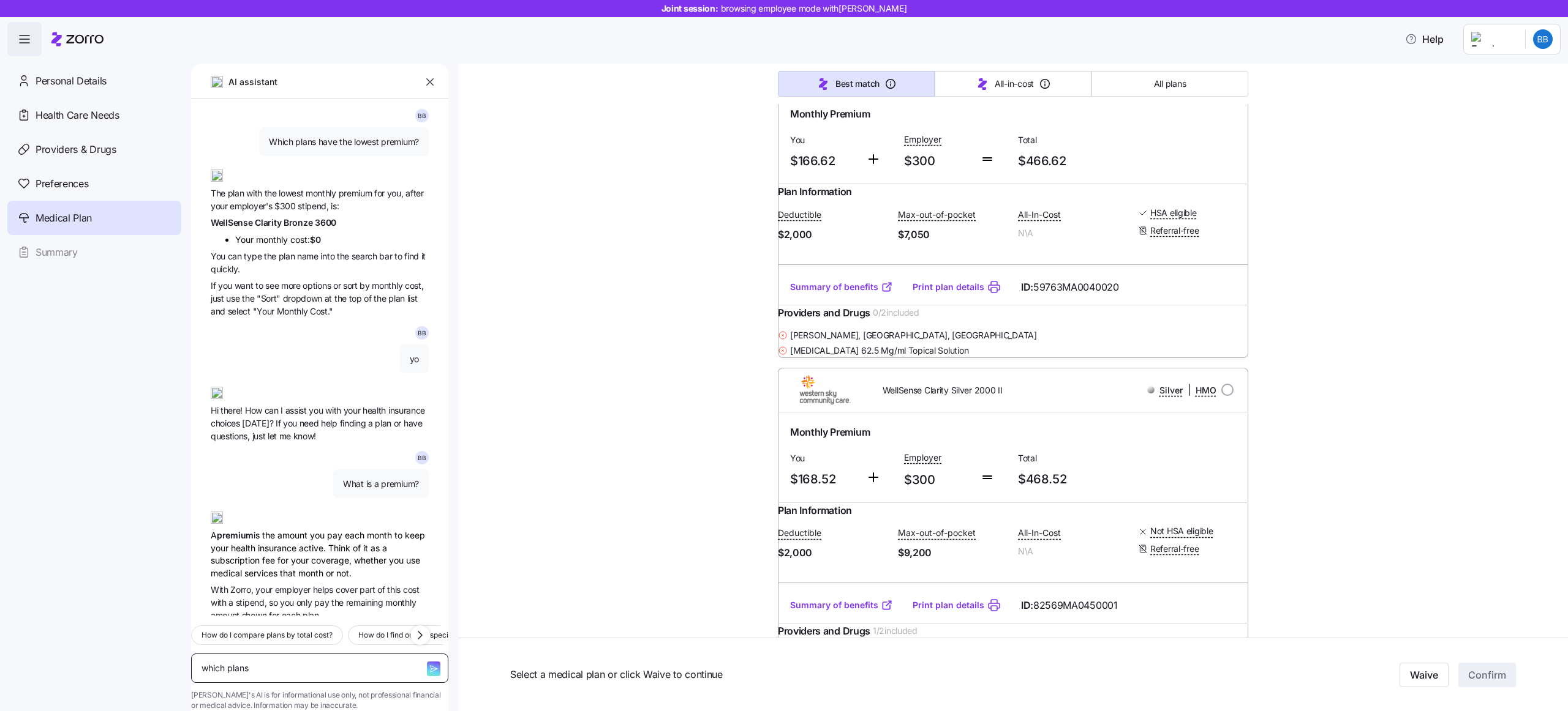
type textarea "which plans i"
type textarea "x"
type textarea "which plans in"
type textarea "x"
type textarea "which plans inc"
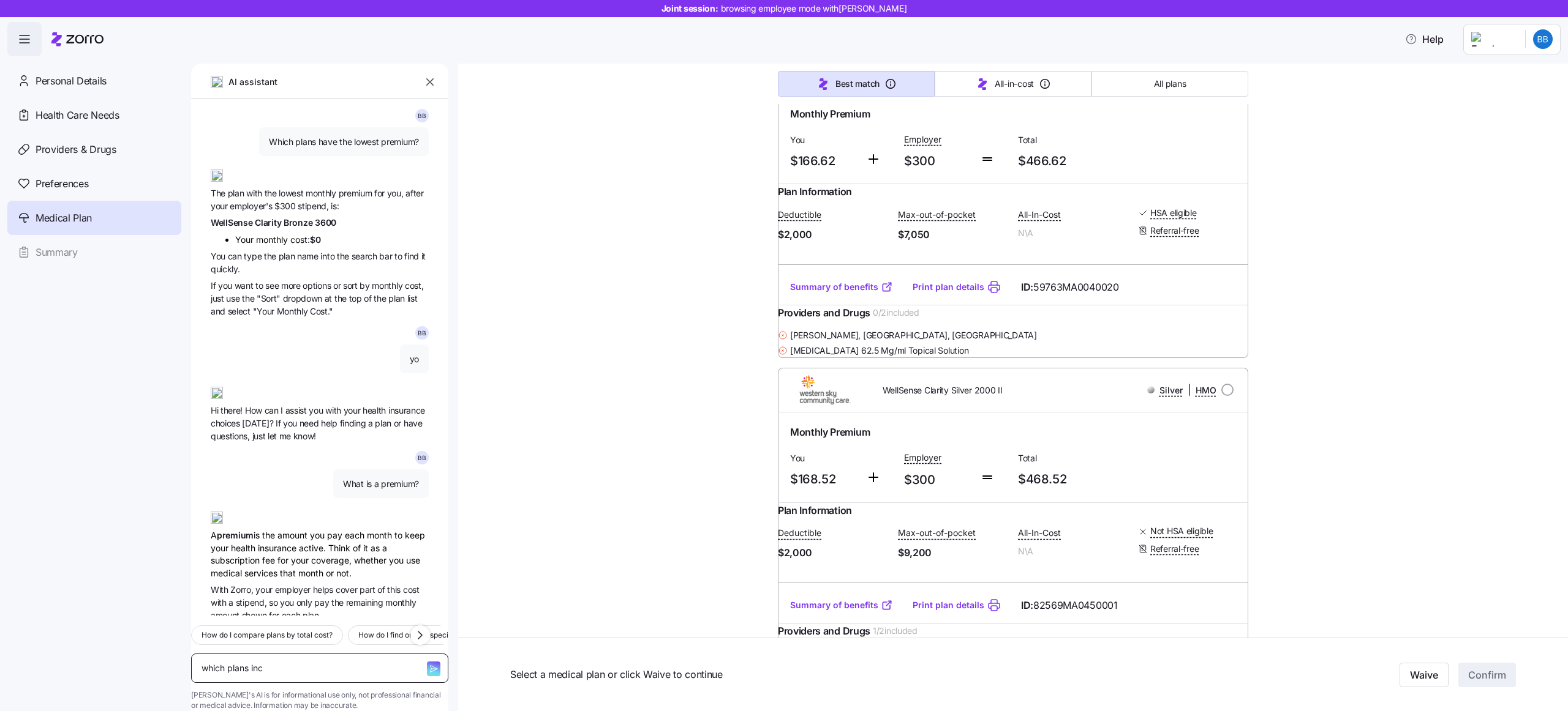
type textarea "x"
type textarea "which plans incl"
type textarea "x"
type textarea "which plans inclu"
type textarea "x"
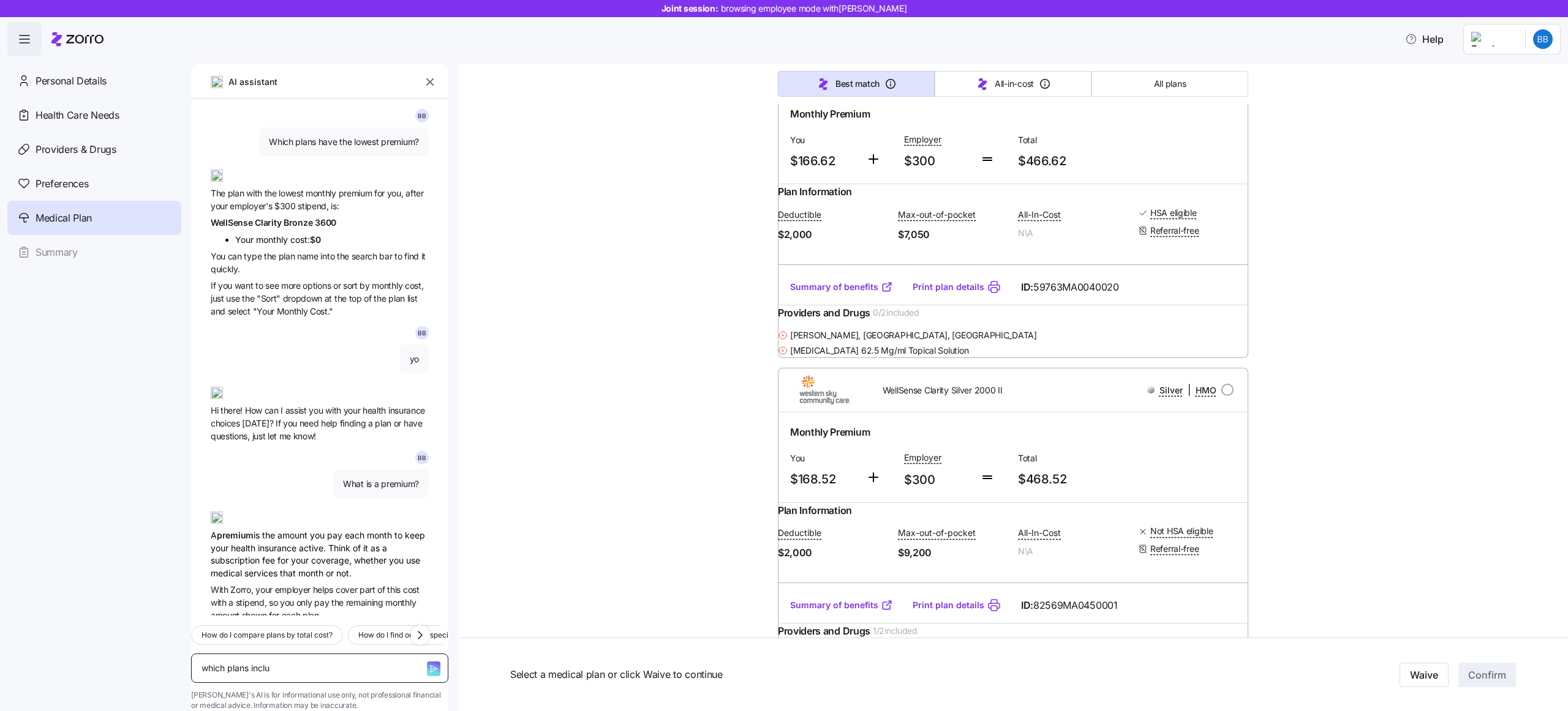
type textarea "which plans includ"
type textarea "x"
type textarea "which plans include"
type textarea "x"
type textarea "which plans include"
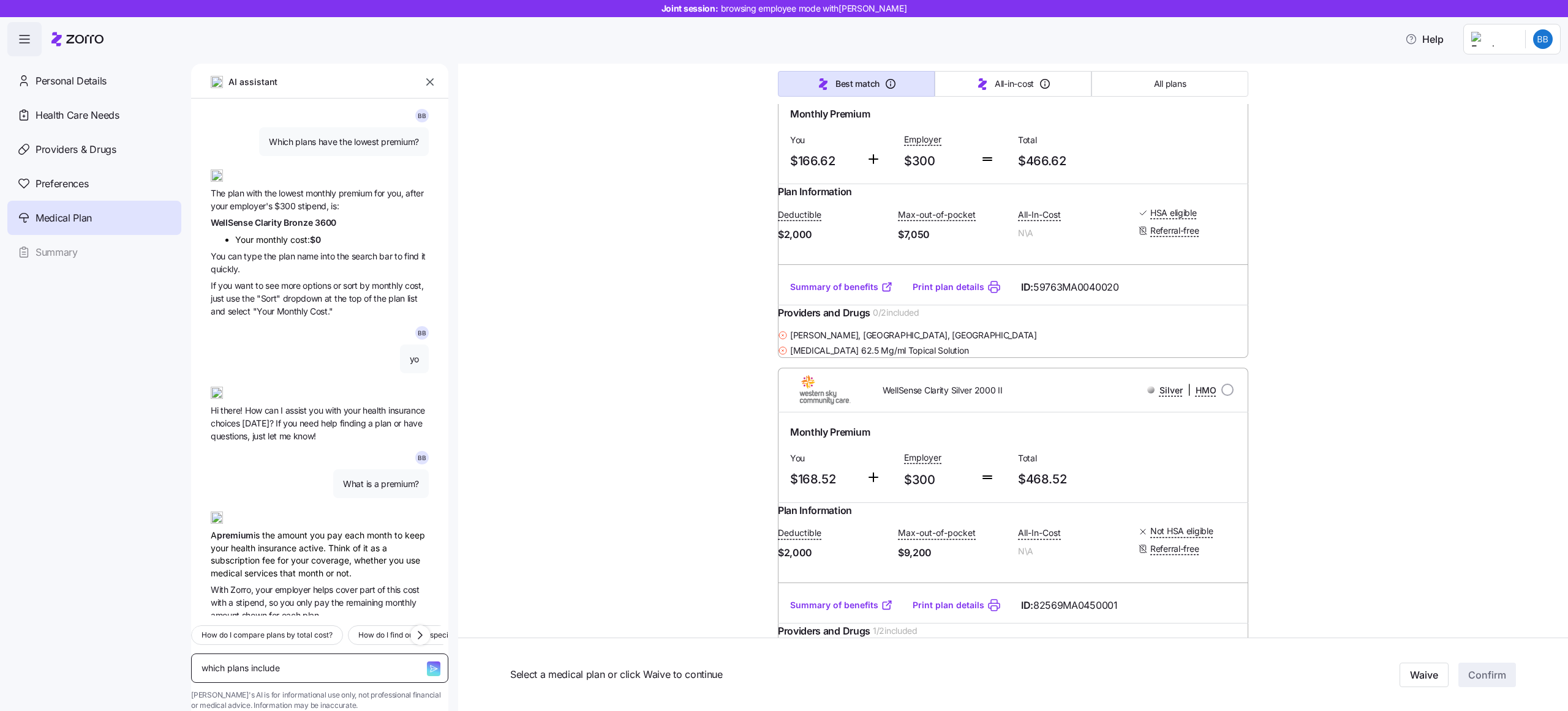
type textarea "x"
type textarea "which plans include s"
type textarea "x"
type textarea "which plans include sa"
type textarea "x"
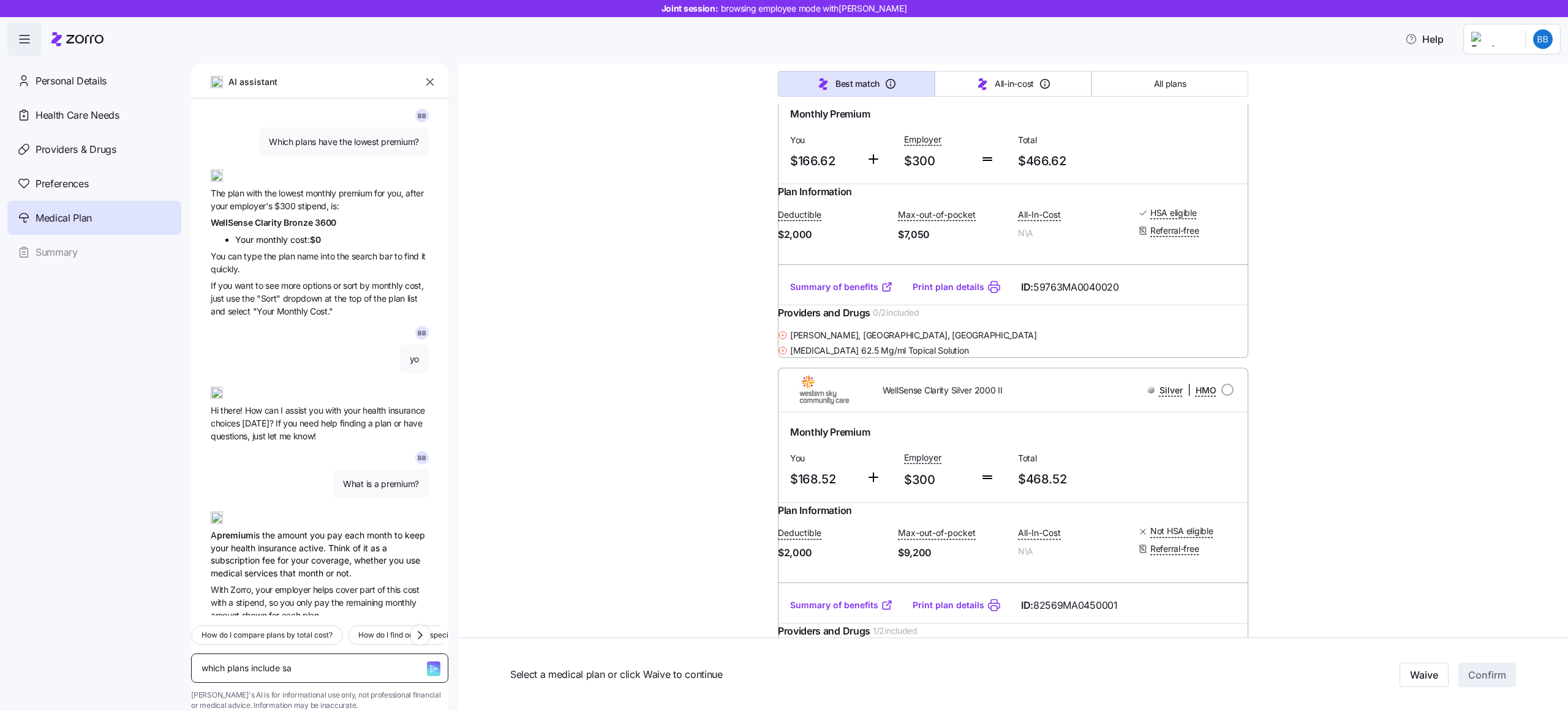
type textarea "which plans include sam"
type textarea "x"
type textarea "which plans include sa"
type textarea "x"
type textarea "which plans include s"
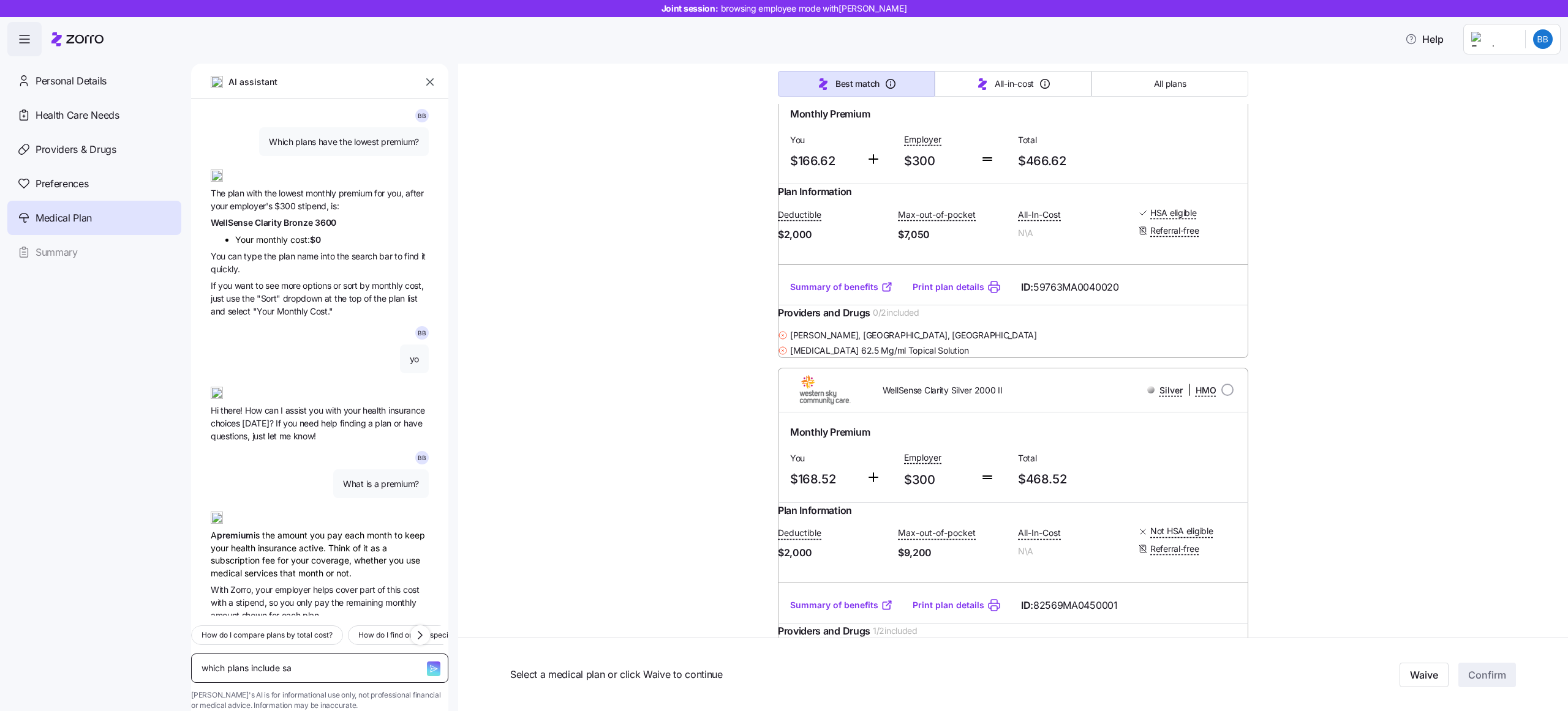
type textarea "x"
type textarea "which plans include"
type textarea "x"
type textarea "which plans include D"
type textarea "x"
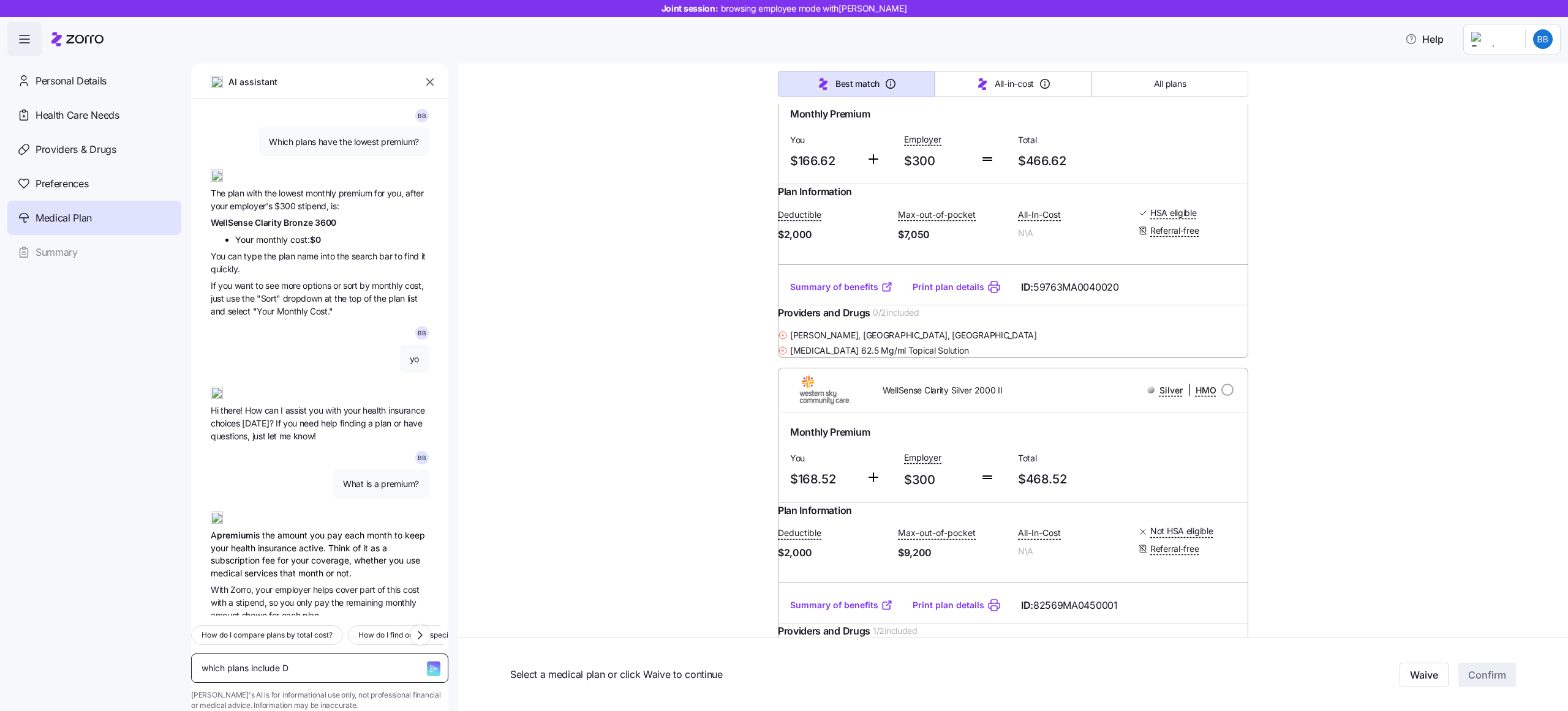
type textarea "which plans include Dr"
type textarea "x"
type textarea "which plans include Dr"
type textarea "x"
type textarea "which plans include Dr s"
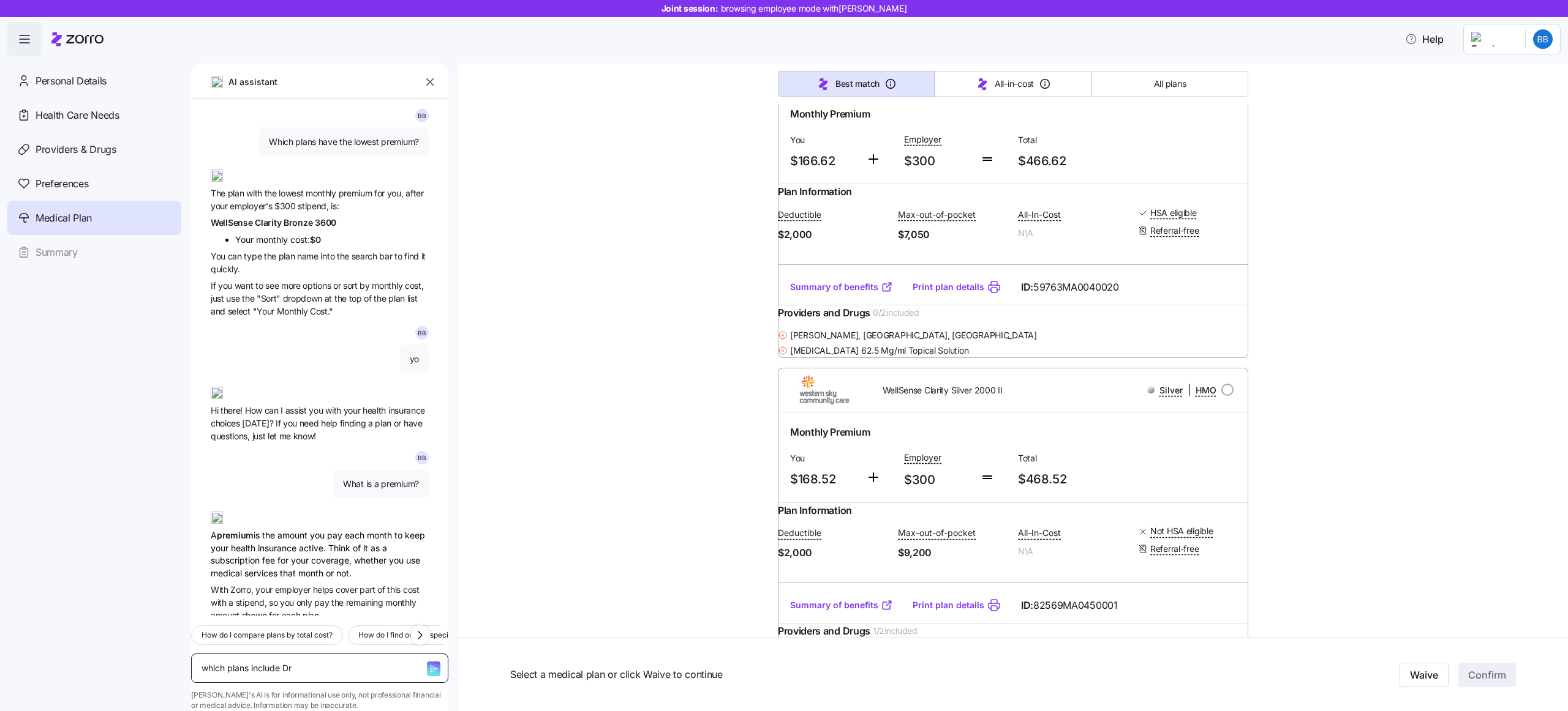
type textarea "x"
type textarea "which plans include Dr sa"
type textarea "x"
type textarea "which plans include Dr sam"
type textarea "x"
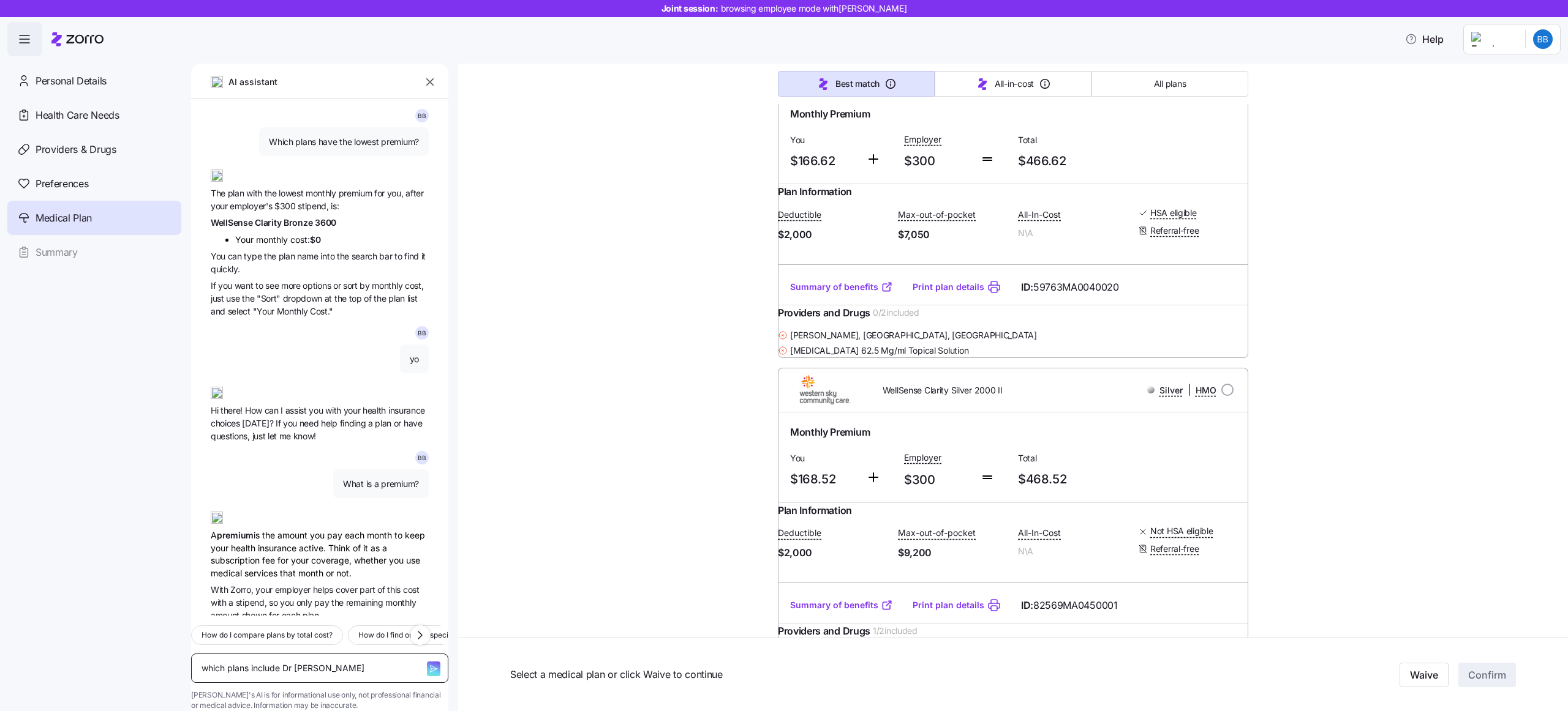
type textarea "which plans include Dr samu"
type textarea "x"
type textarea "which plans include Dr samue"
type textarea "x"
type textarea "which plans include Dr samuel"
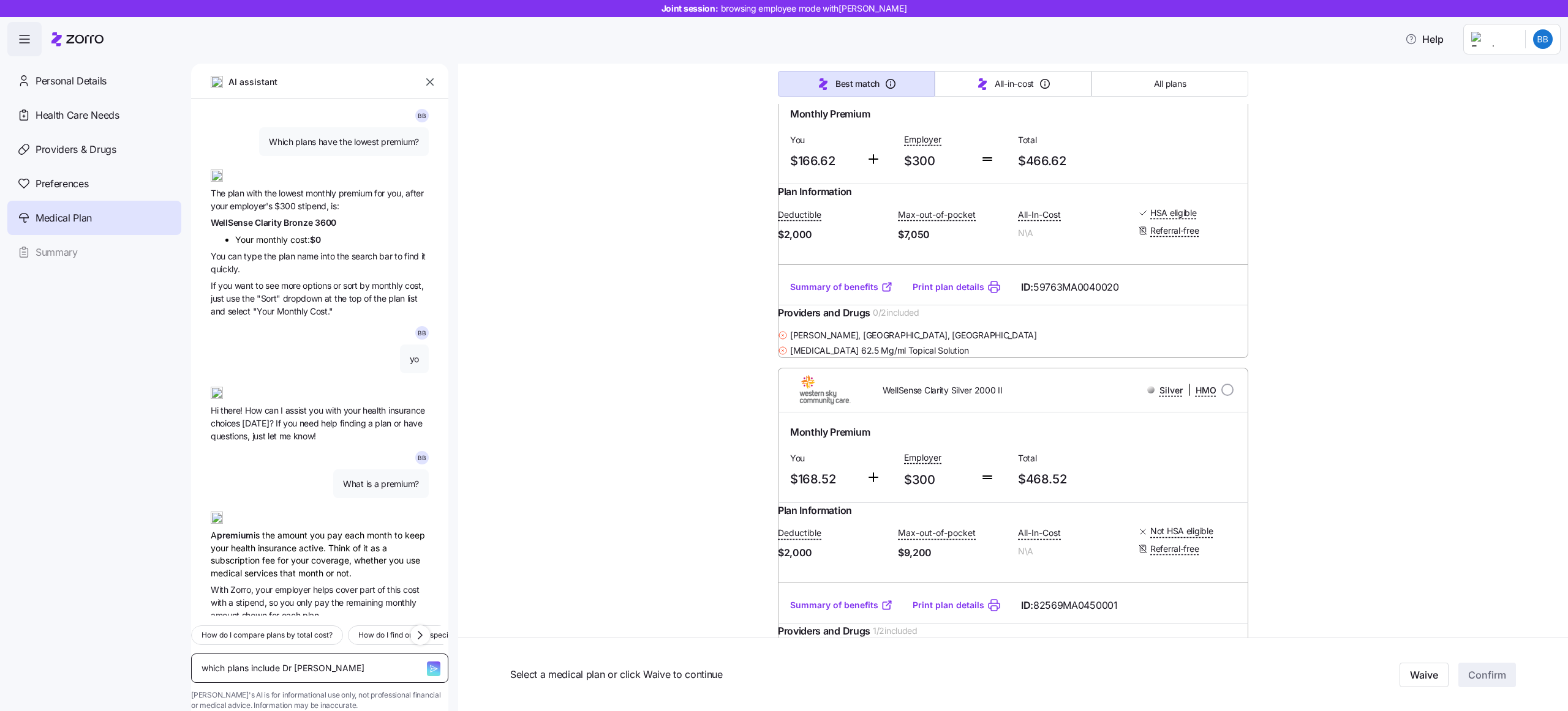
type textarea "x"
type textarea "which plans include Dr samuel"
type textarea "x"
type textarea "which plans include Dr samuel w"
type textarea "x"
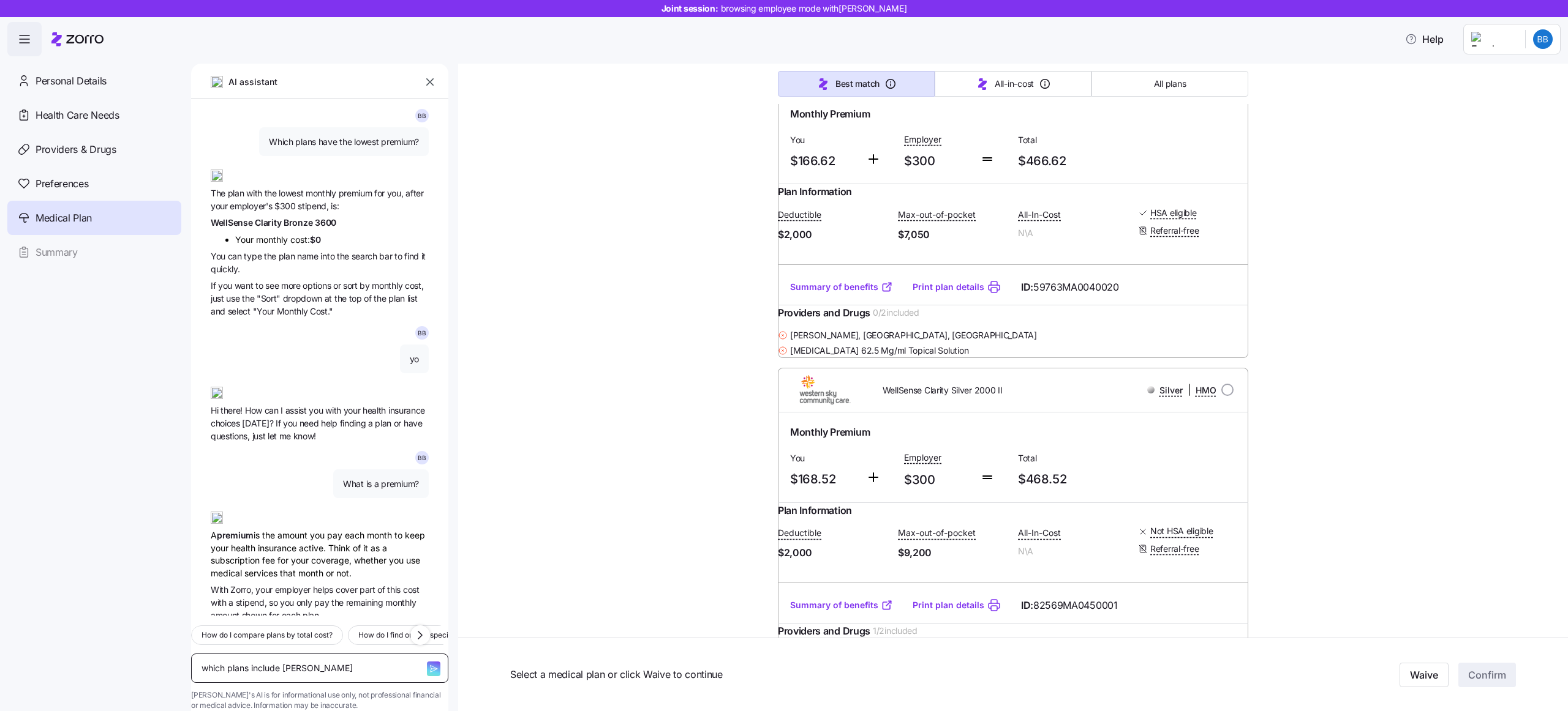
type textarea "which plans include Dr samuel wi"
type textarea "x"
type textarea "which plans include Dr samuel wit"
type textarea "x"
type textarea "which plans include Dr samuel with"
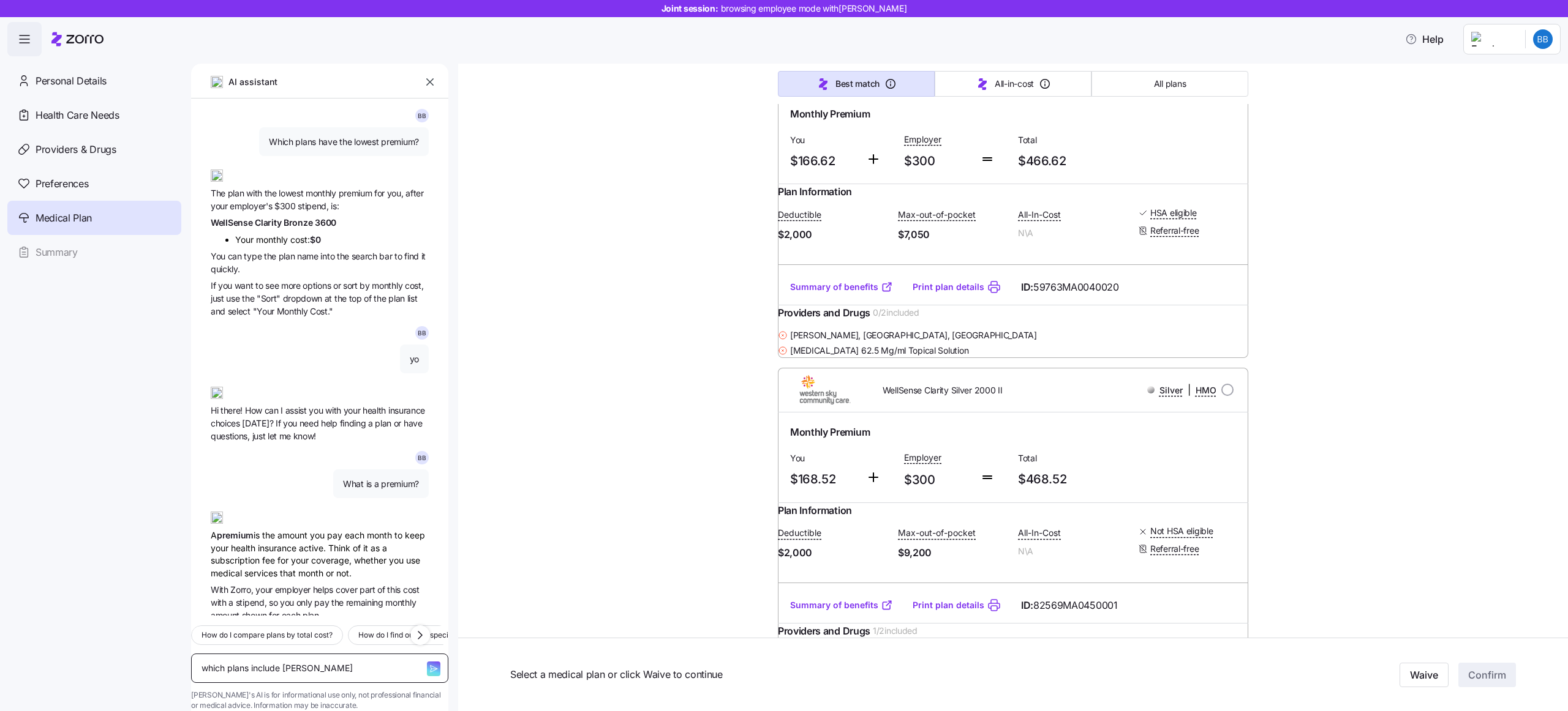
type textarea "x"
type textarea "which plans include Dr samuel with"
type textarea "x"
type textarea "which plans include Dr samuel with l"
type textarea "x"
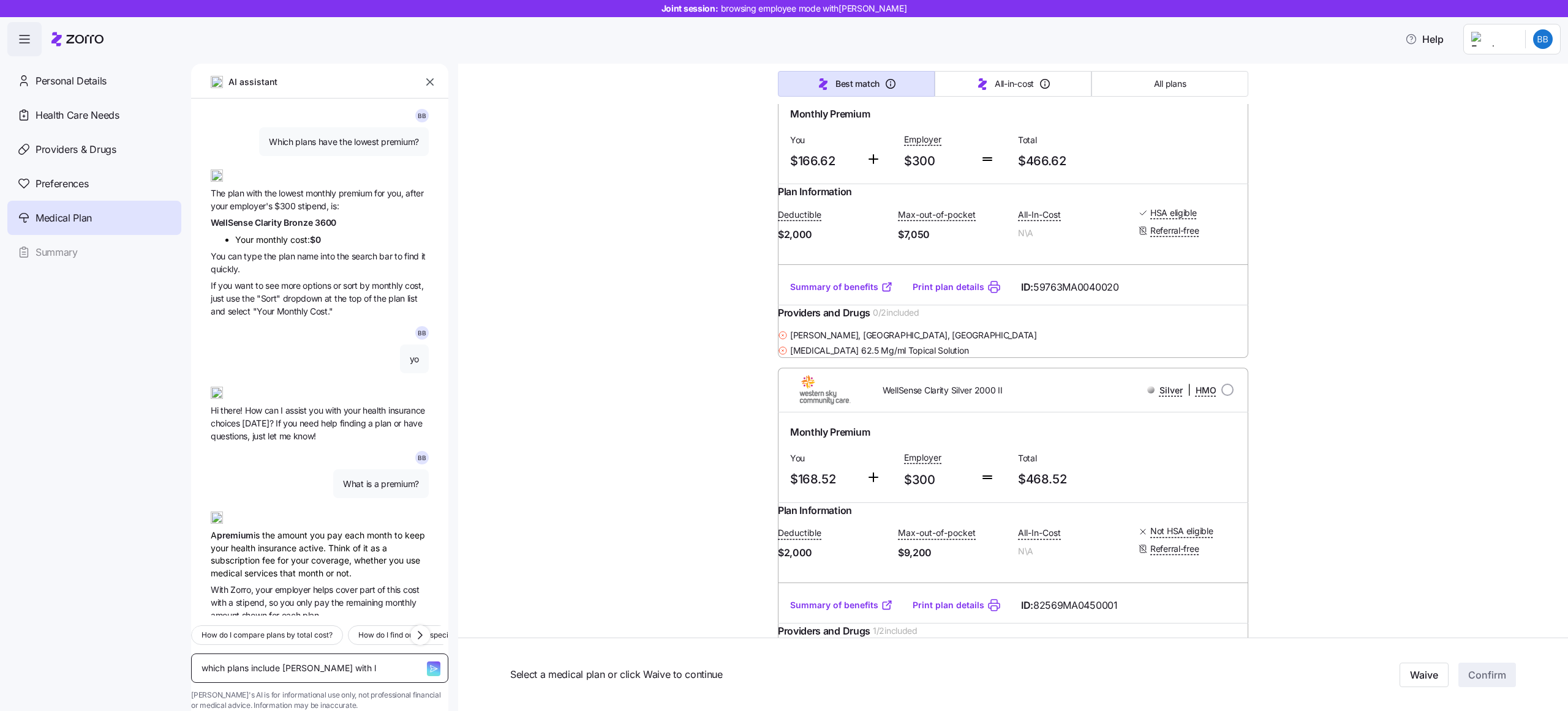
type textarea "which plans include Dr samuel with lo"
type textarea "x"
type textarea "which plans include Dr samuel with low"
type textarea "x"
type textarea "which plans include Dr samuel with lowe"
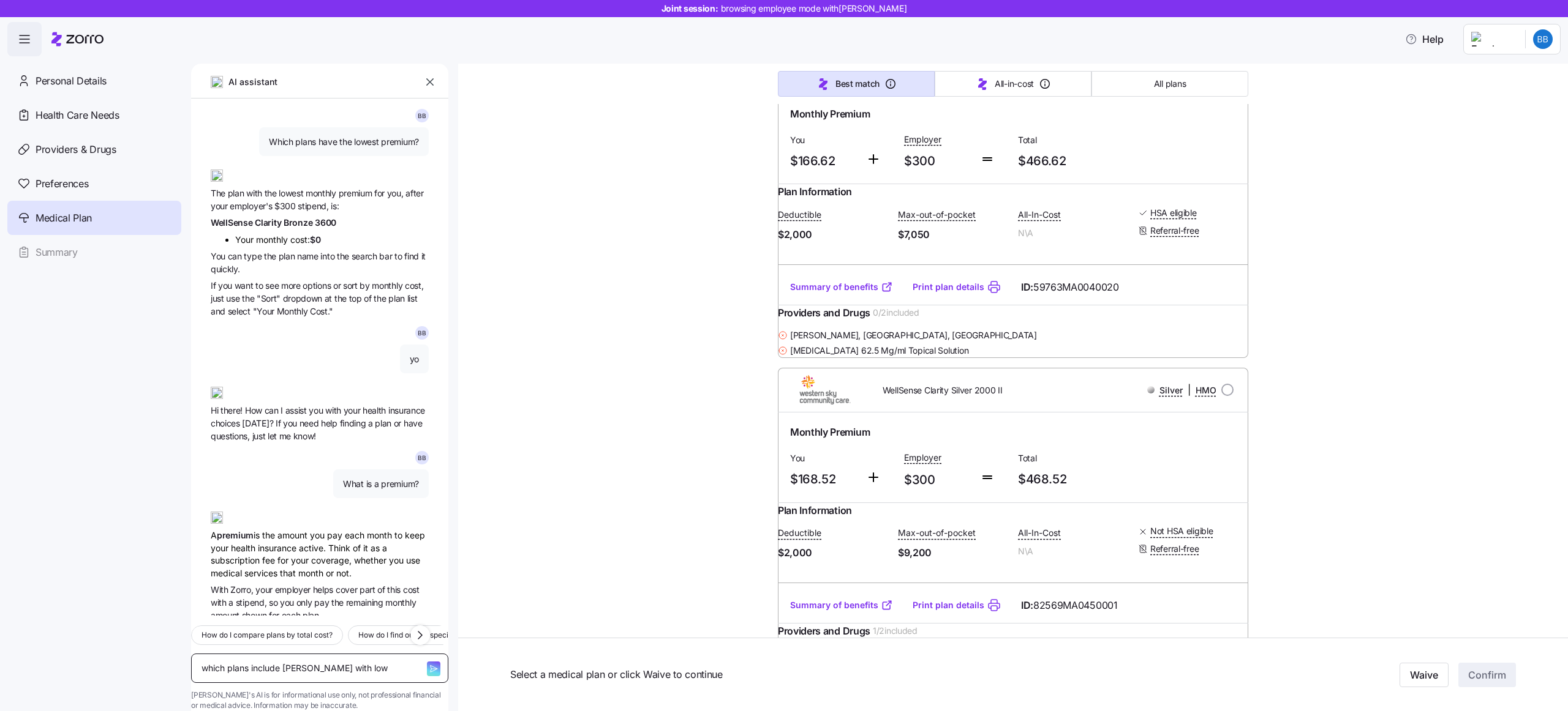
type textarea "x"
type textarea "which plans include Dr samuel with lowes"
type textarea "x"
type textarea "which plans include Dr samuel with lowest"
type textarea "x"
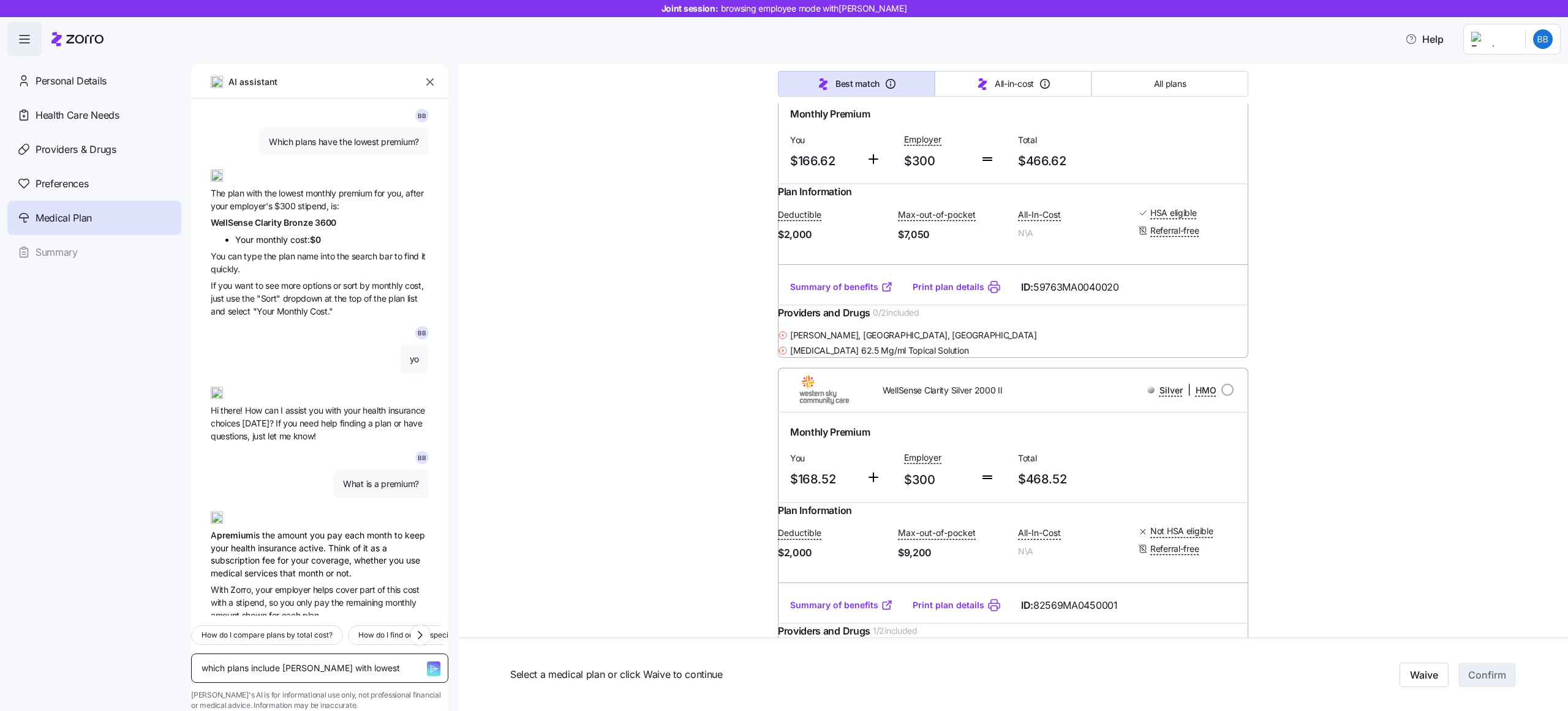
type textarea "which plans include Dr samuel with lowest"
type textarea "x"
type textarea "which plans include Dr samuel with lowest d"
type textarea "x"
type textarea "which plans include Dr samuel with lowest de"
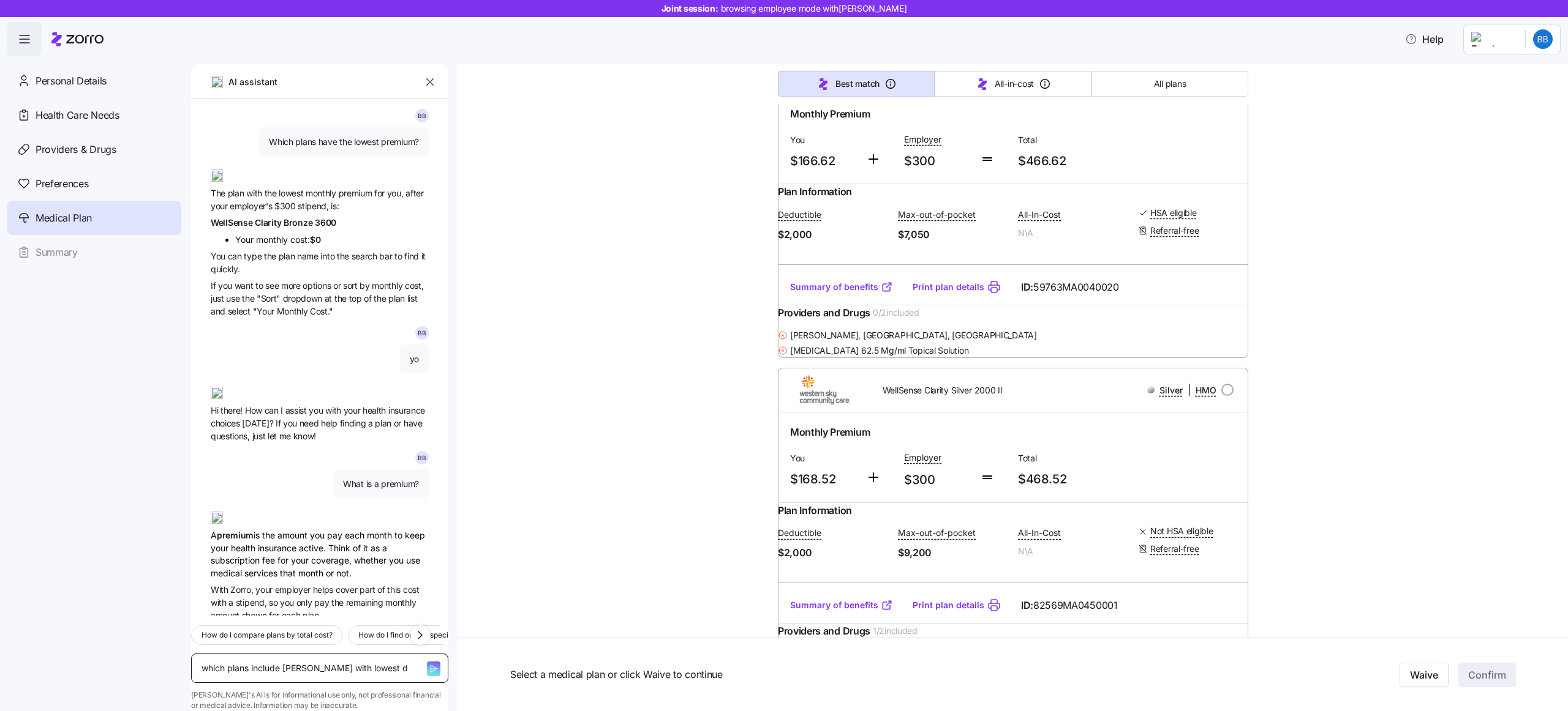
type textarea "x"
type textarea "which plans include Dr samuel with lowest ded"
type textarea "x"
type textarea "which plans include Dr samuel with lowest dedu"
type textarea "x"
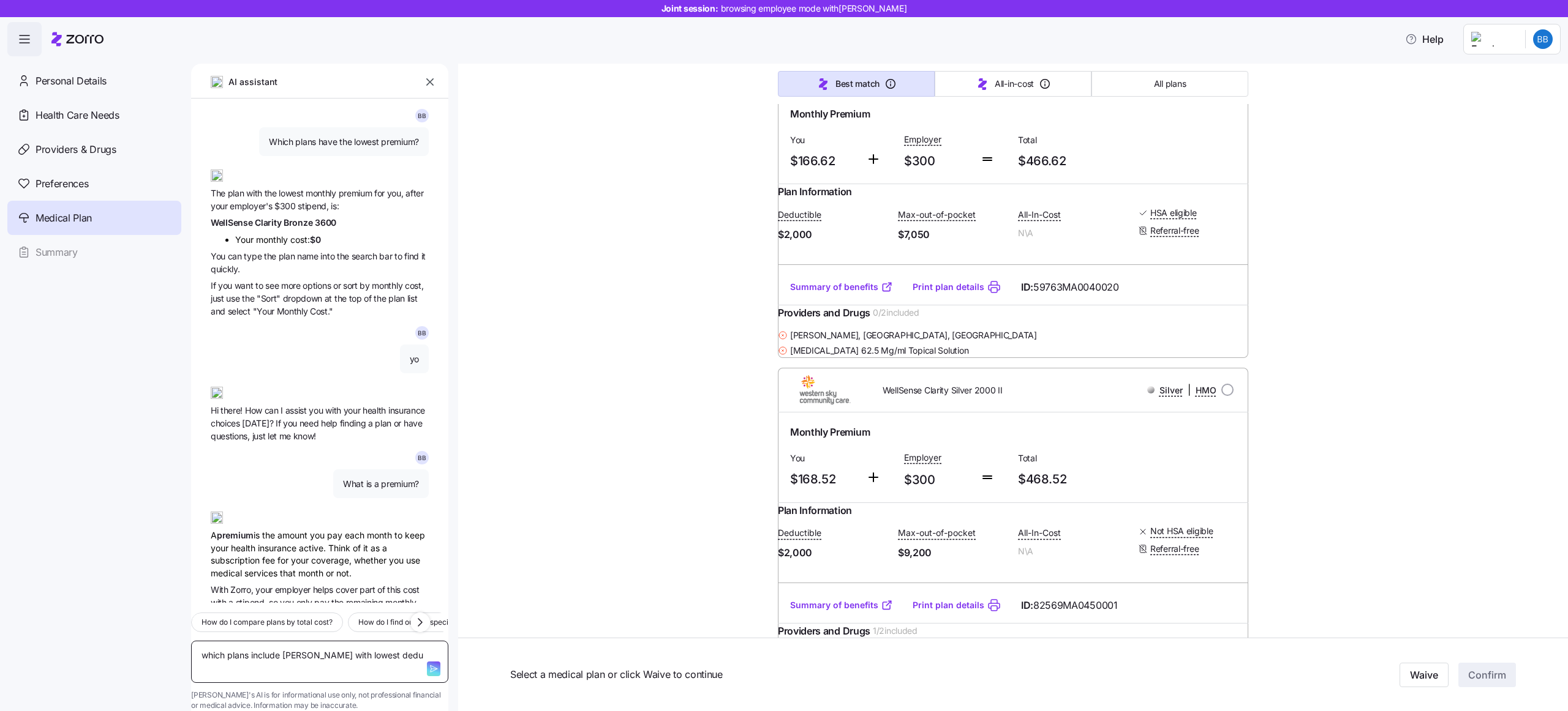
type textarea "which plans include Dr samuel with lowest deduc"
type textarea "x"
type textarea "which plans include Dr samuel with lowest deduct"
type textarea "x"
type textarea "which plans include Dr samuel with lowest deducti"
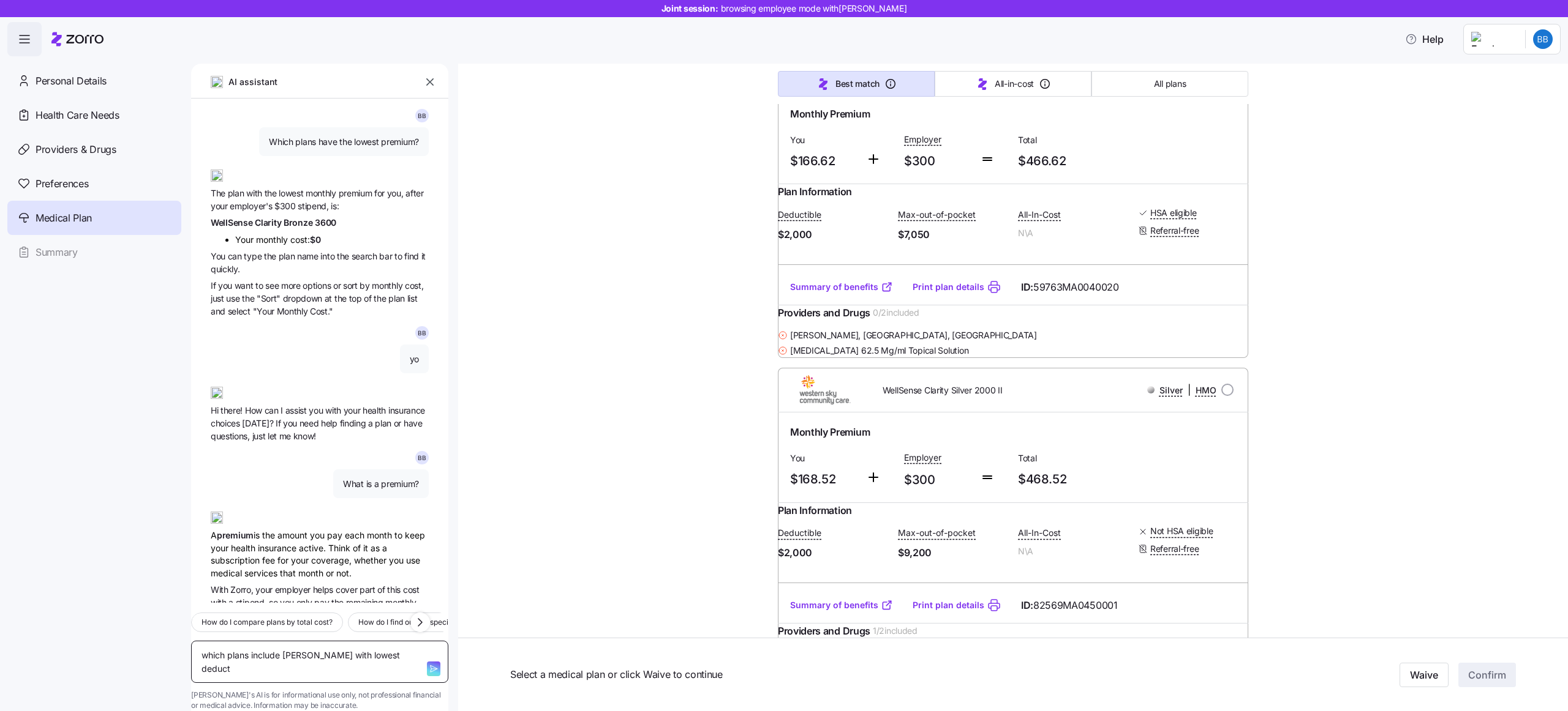
type textarea "x"
type textarea "which plans include Dr samuel with lowest deductib"
type textarea "x"
type textarea "which plans include Dr samuel with lowest deductibl"
type textarea "x"
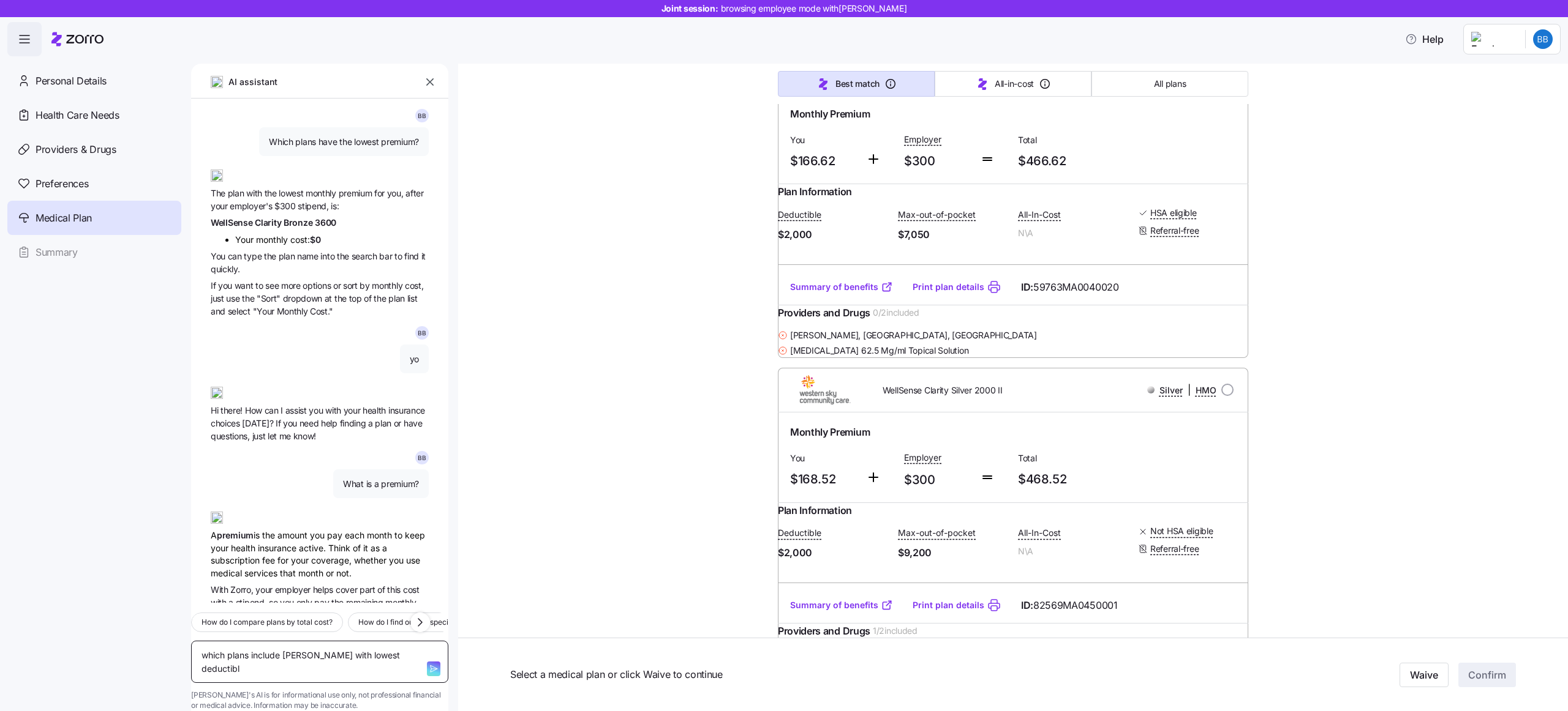
type textarea "which plans include Dr samuel with lowest deductible"
type textarea "x"
type textarea "which plans include Dr samuel with lowest deductible?"
type textarea "x"
type textarea "which plans include Dr samuel with lowest deductible?"
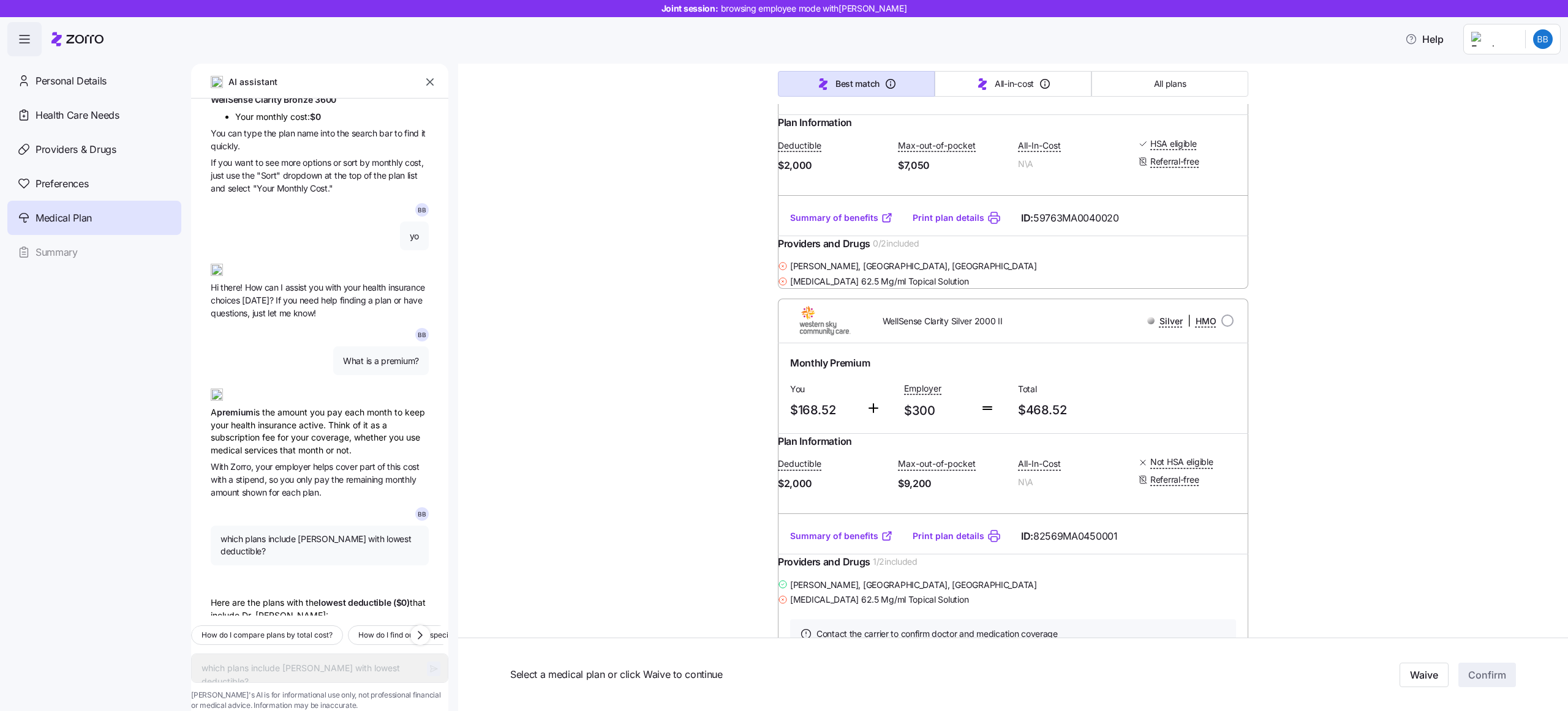
scroll to position [1402, 0]
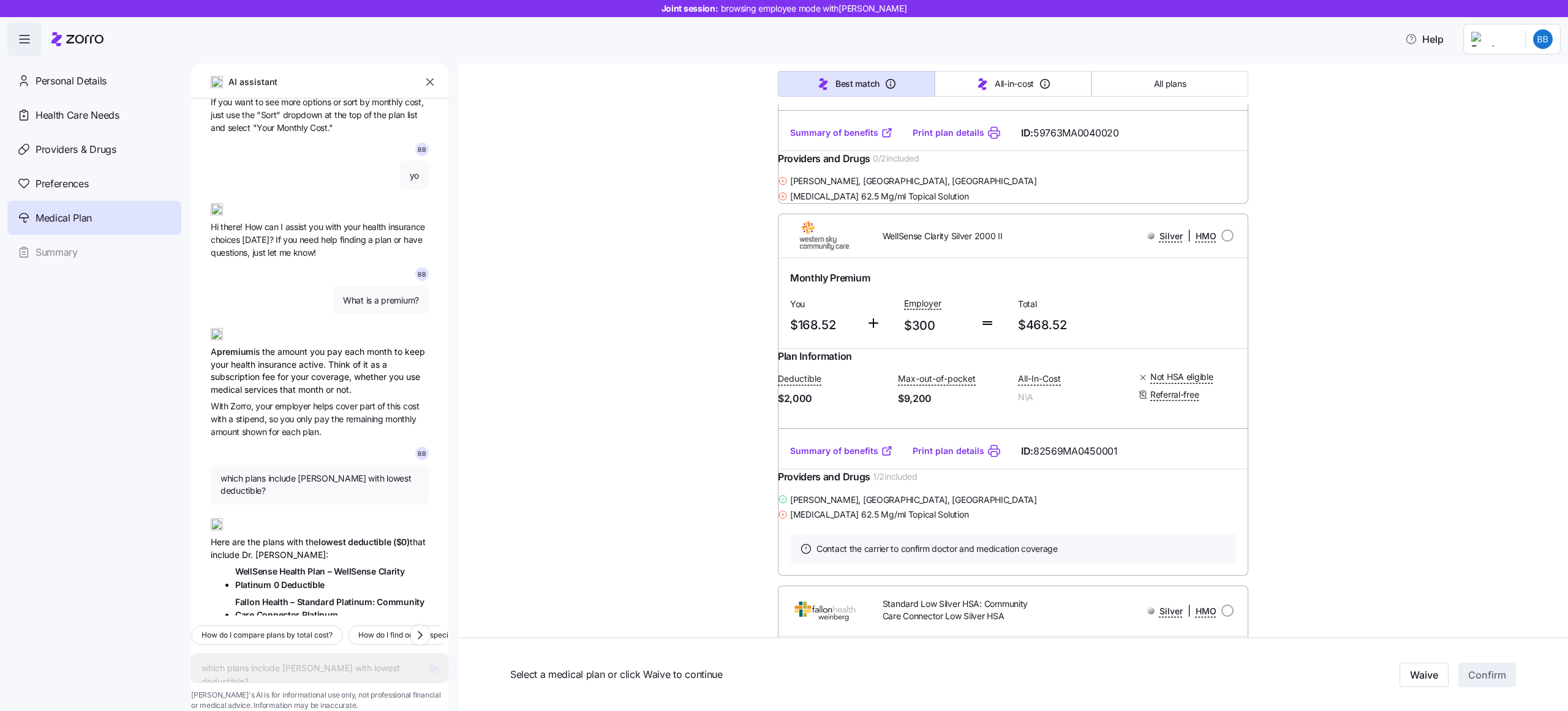
type textarea "x"
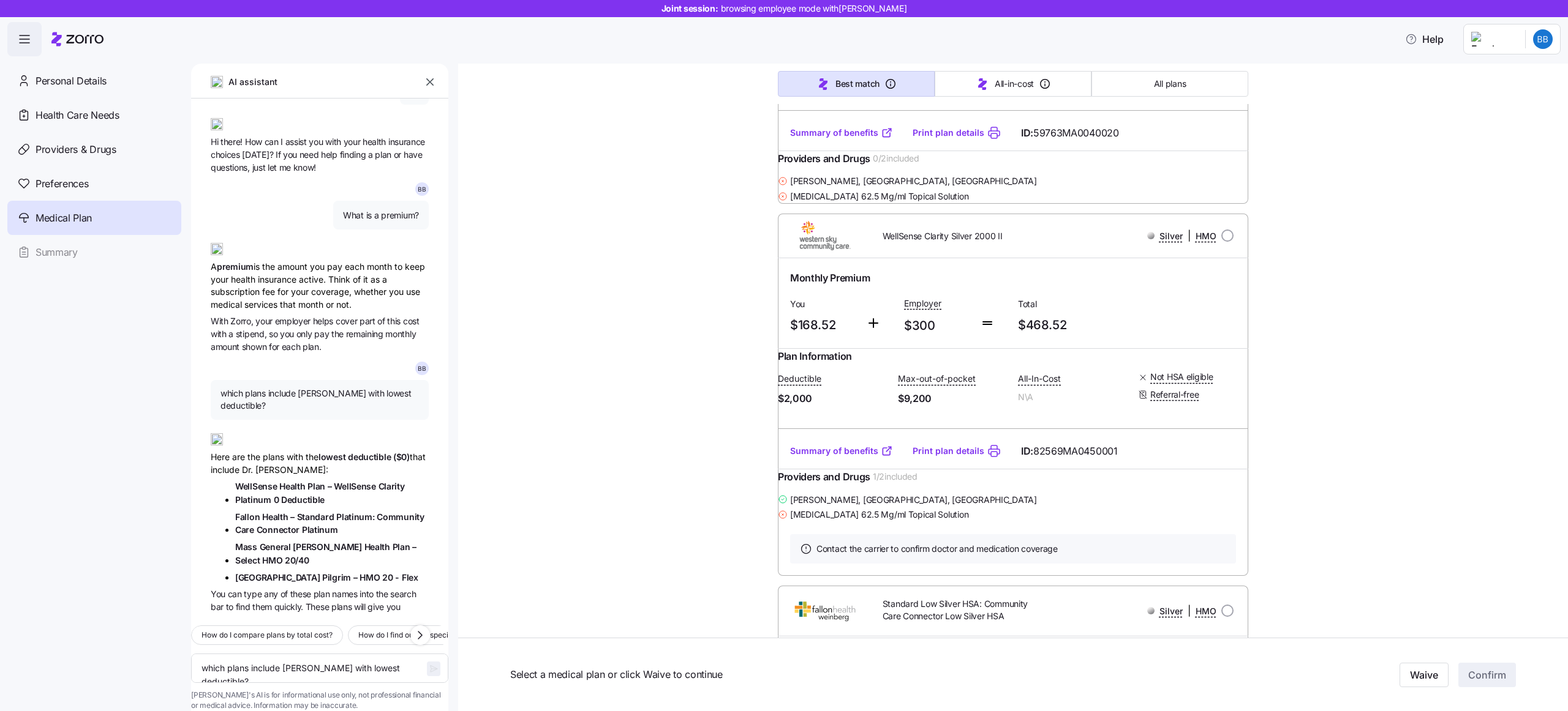
scroll to position [748, 0]
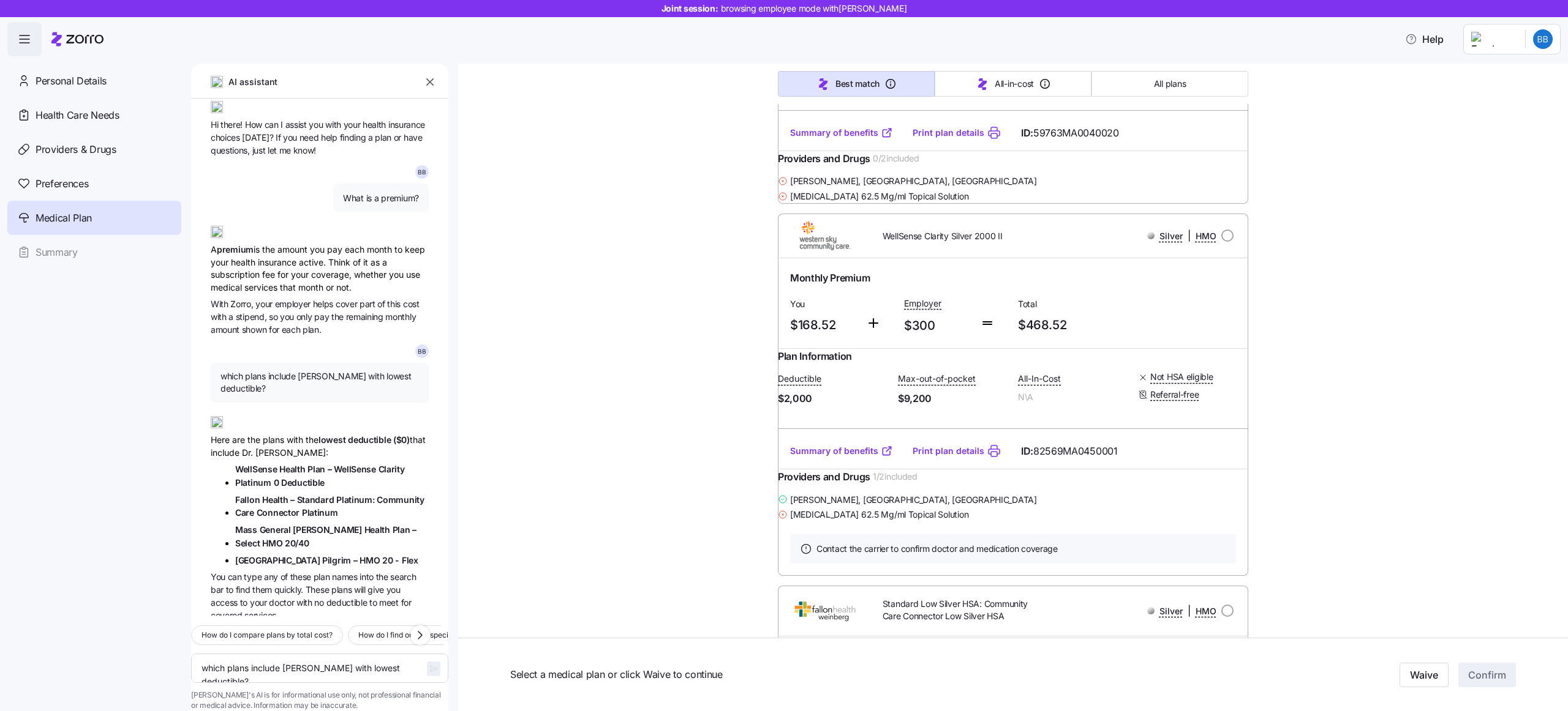
click at [287, 424] on div "Here are the plans with the lowest deductible ($0) that include Dr. Samuel Cohe…" at bounding box center [319, 432] width 218 height 53
click at [309, 572] on span "these" at bounding box center [302, 576] width 24 height 11
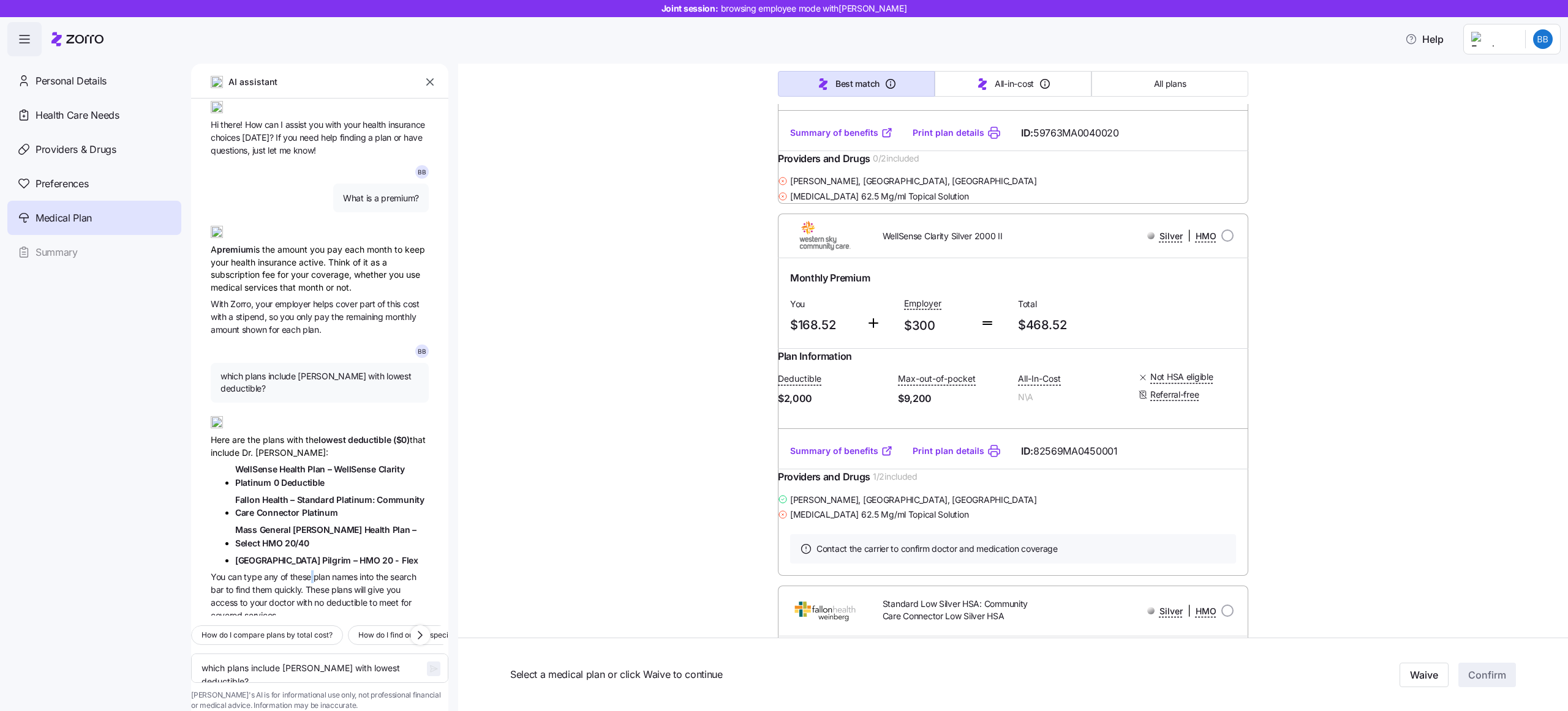
click at [309, 572] on span "these" at bounding box center [302, 576] width 24 height 11
click at [352, 585] on span "plans" at bounding box center [343, 590] width 23 height 11
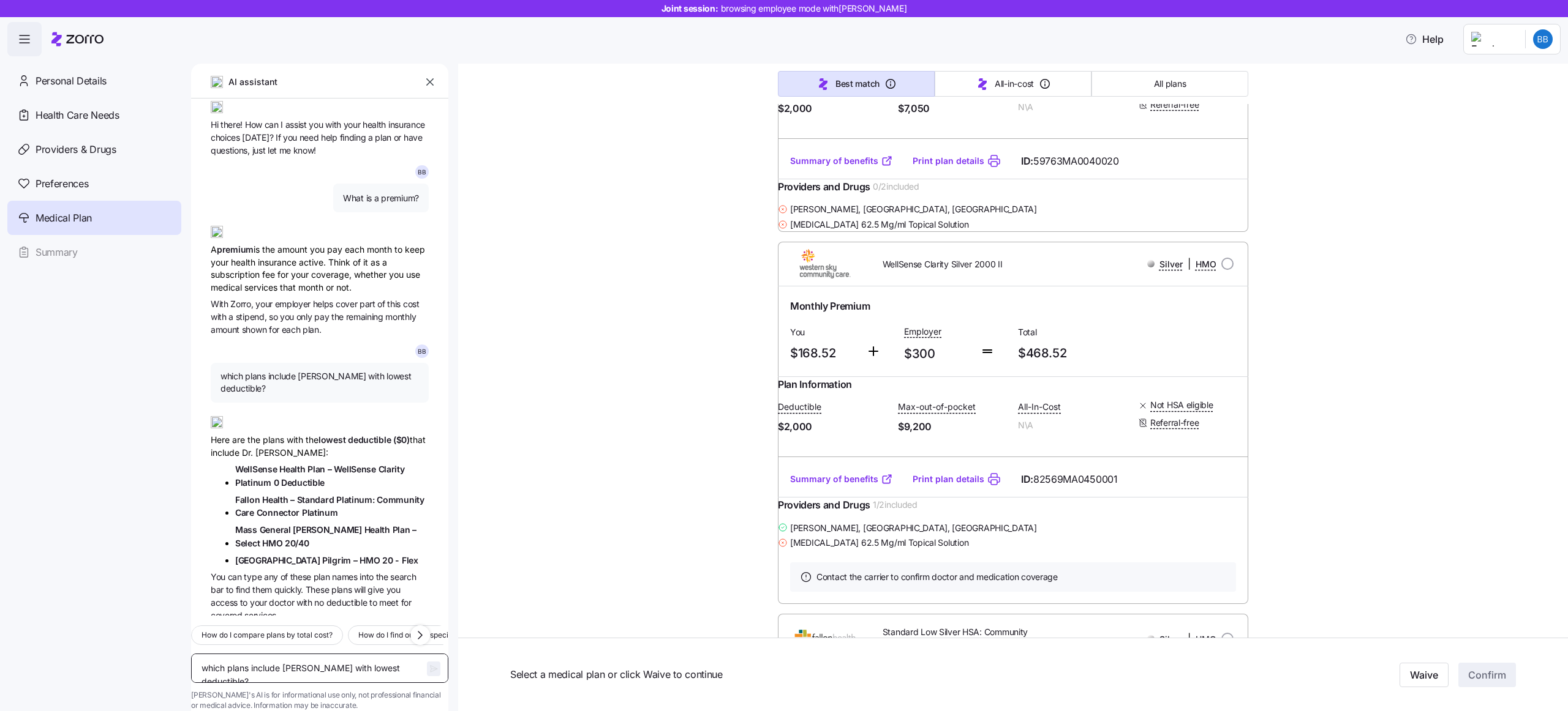
click at [285, 654] on textarea "which plans include Dr samuel with lowest deductible?" at bounding box center [319, 669] width 257 height 29
type textarea "w"
type textarea "x"
type textarea "wh"
type textarea "x"
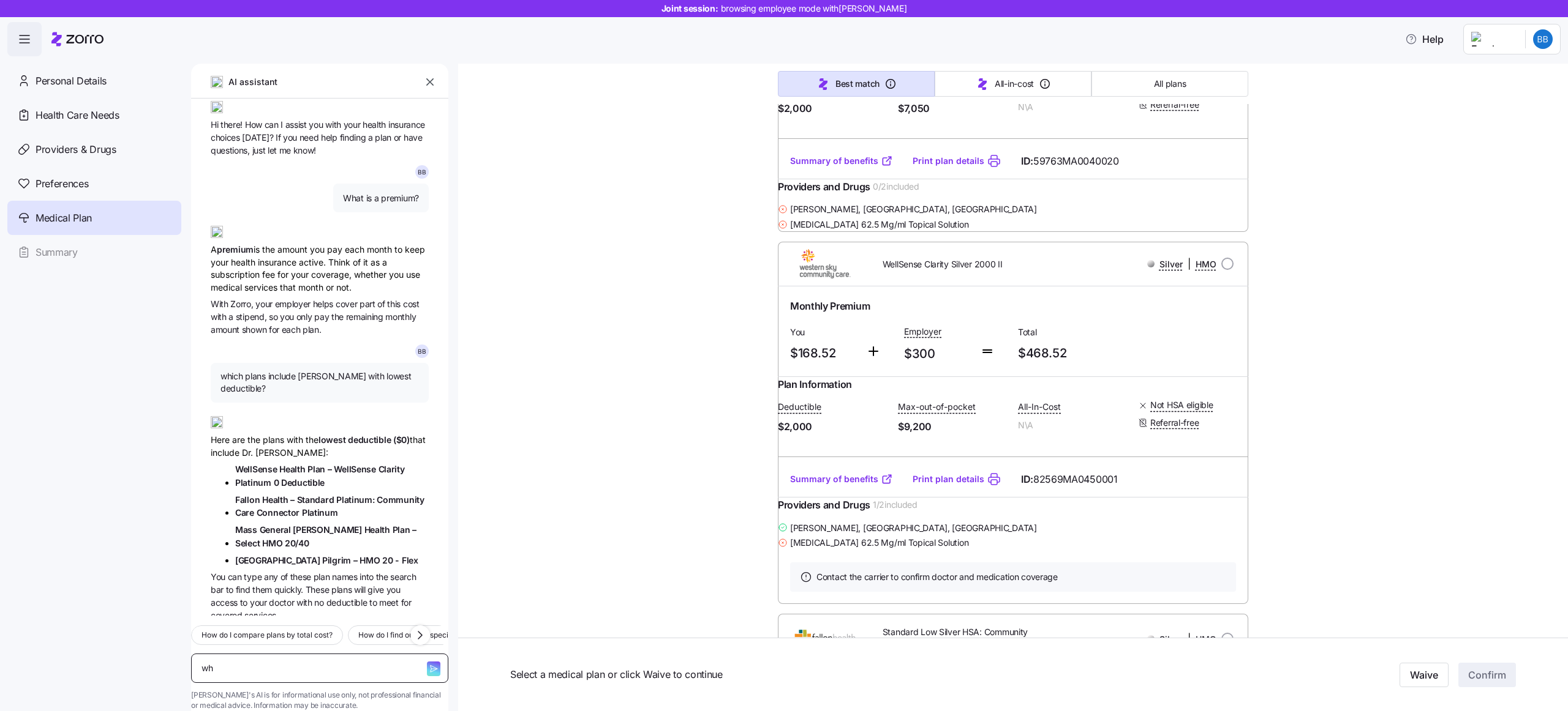
type textarea "wha"
type textarea "x"
type textarea "what"
type textarea "x"
type textarea "what"
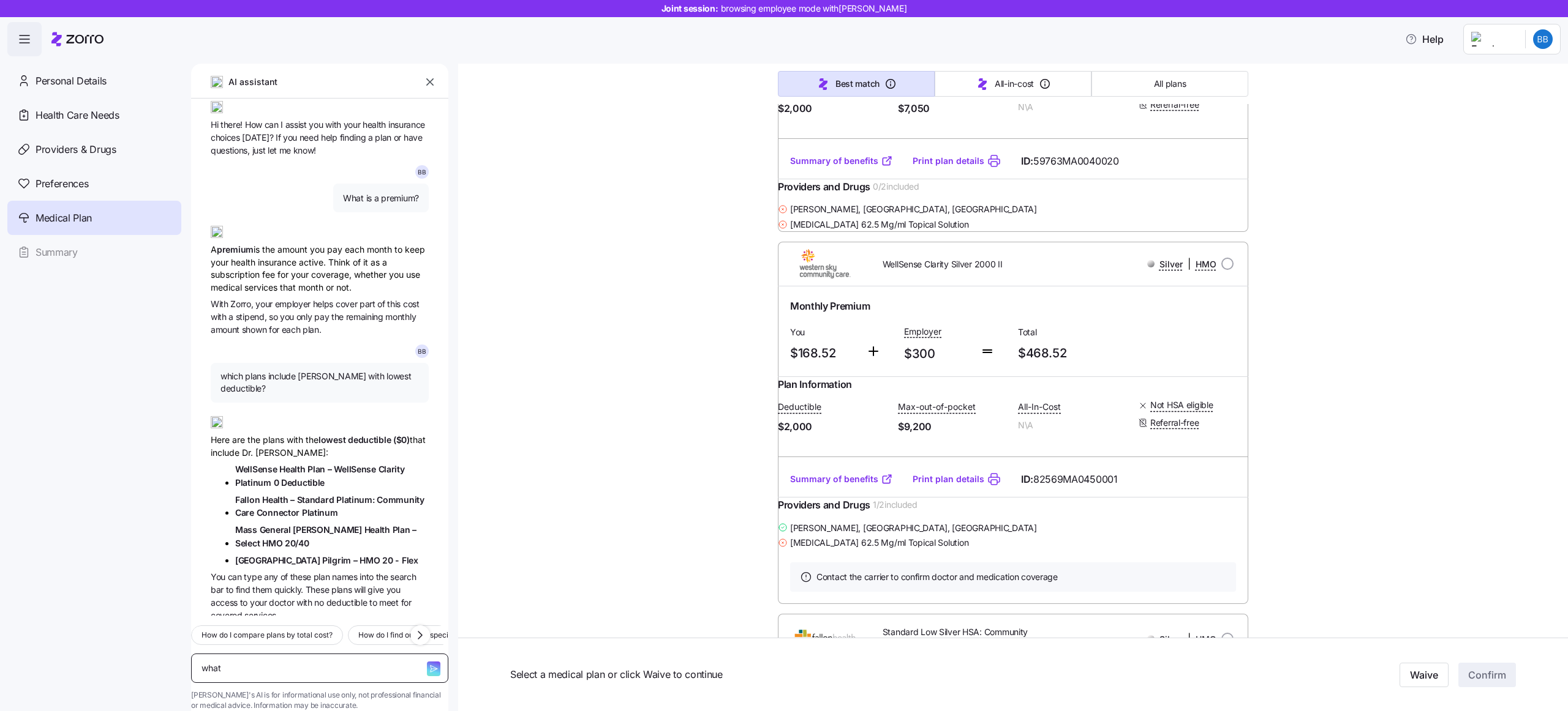
type textarea "x"
type textarea "what i"
type textarea "x"
type textarea "what is"
type textarea "x"
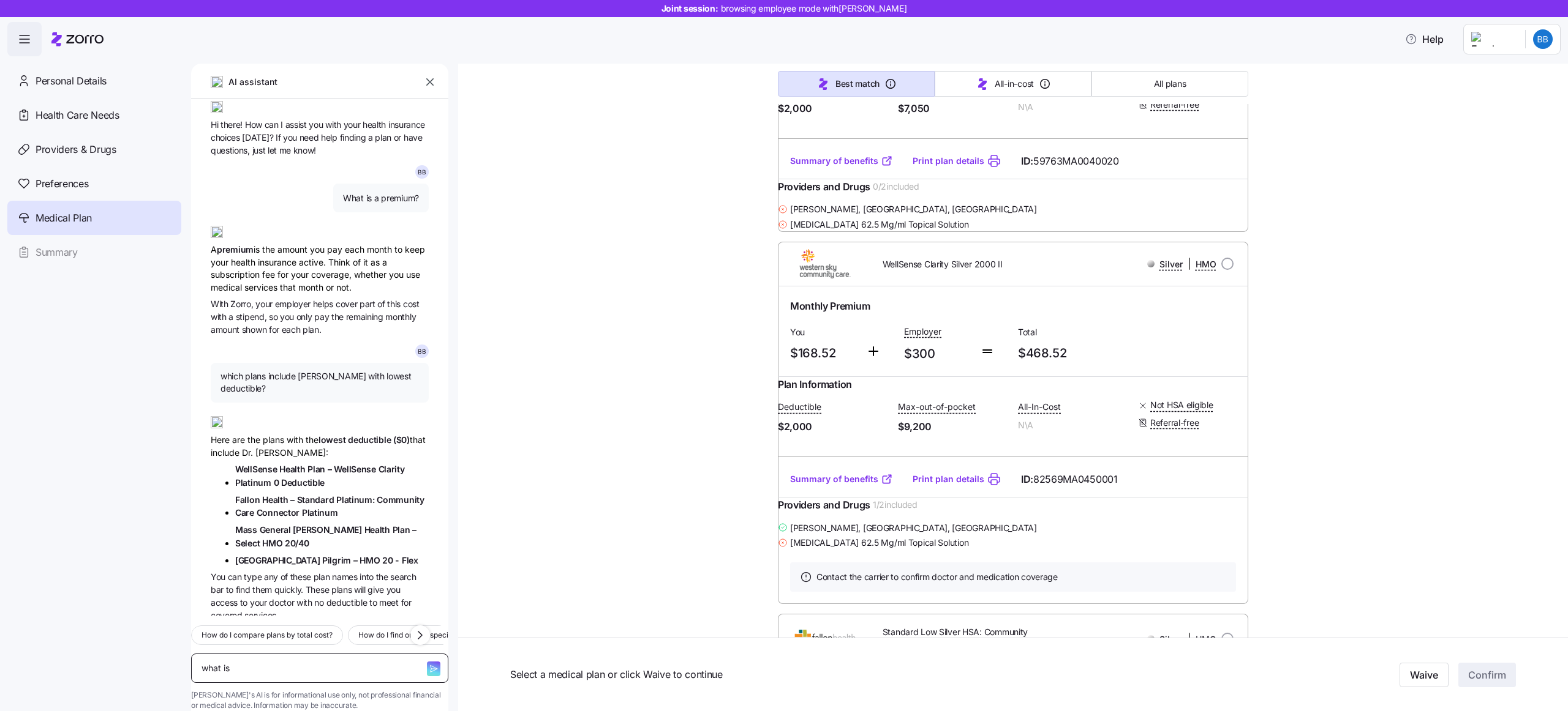
type textarea "what is"
type textarea "x"
type textarea "what is m"
type textarea "x"
type textarea "what is my"
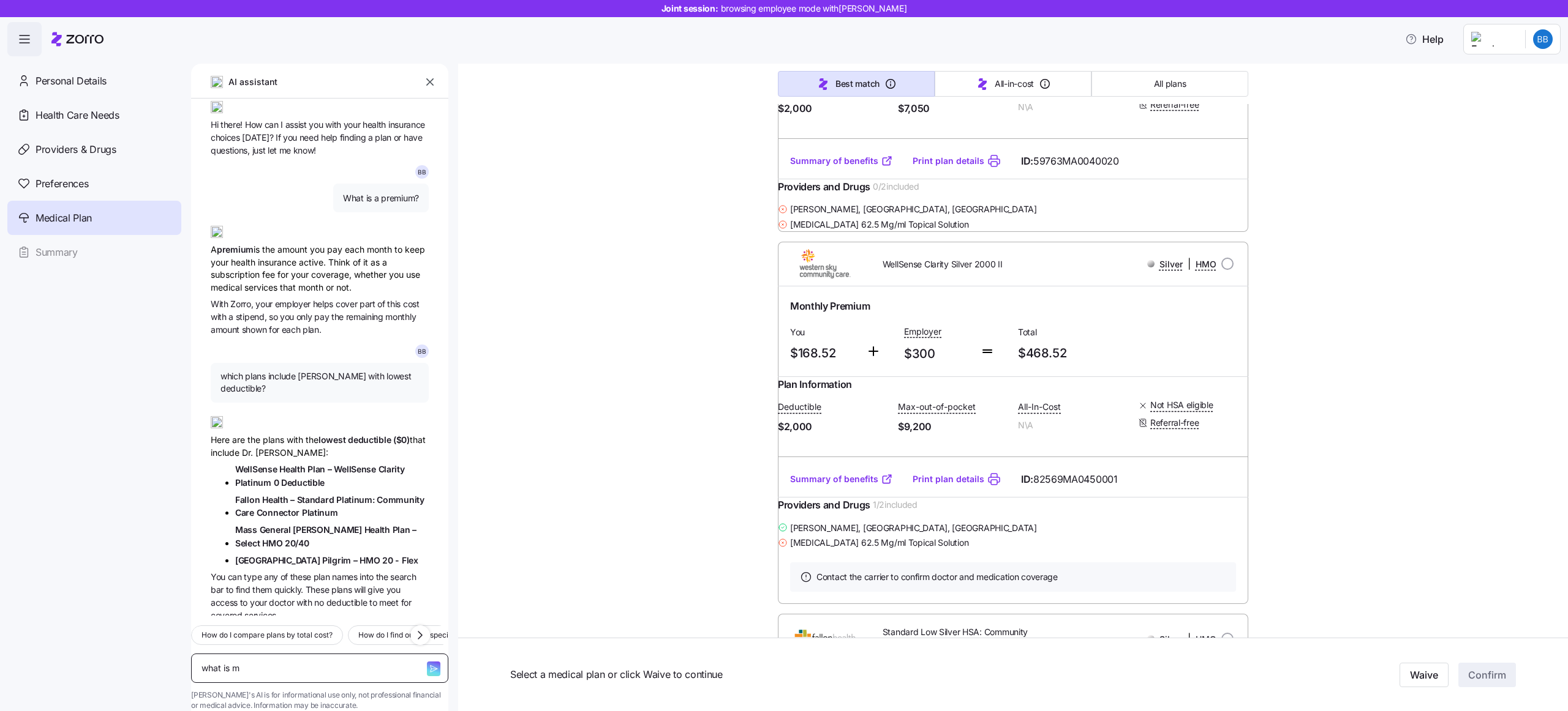
type textarea "x"
type textarea "what is my"
type textarea "x"
type textarea "what is my b"
type textarea "x"
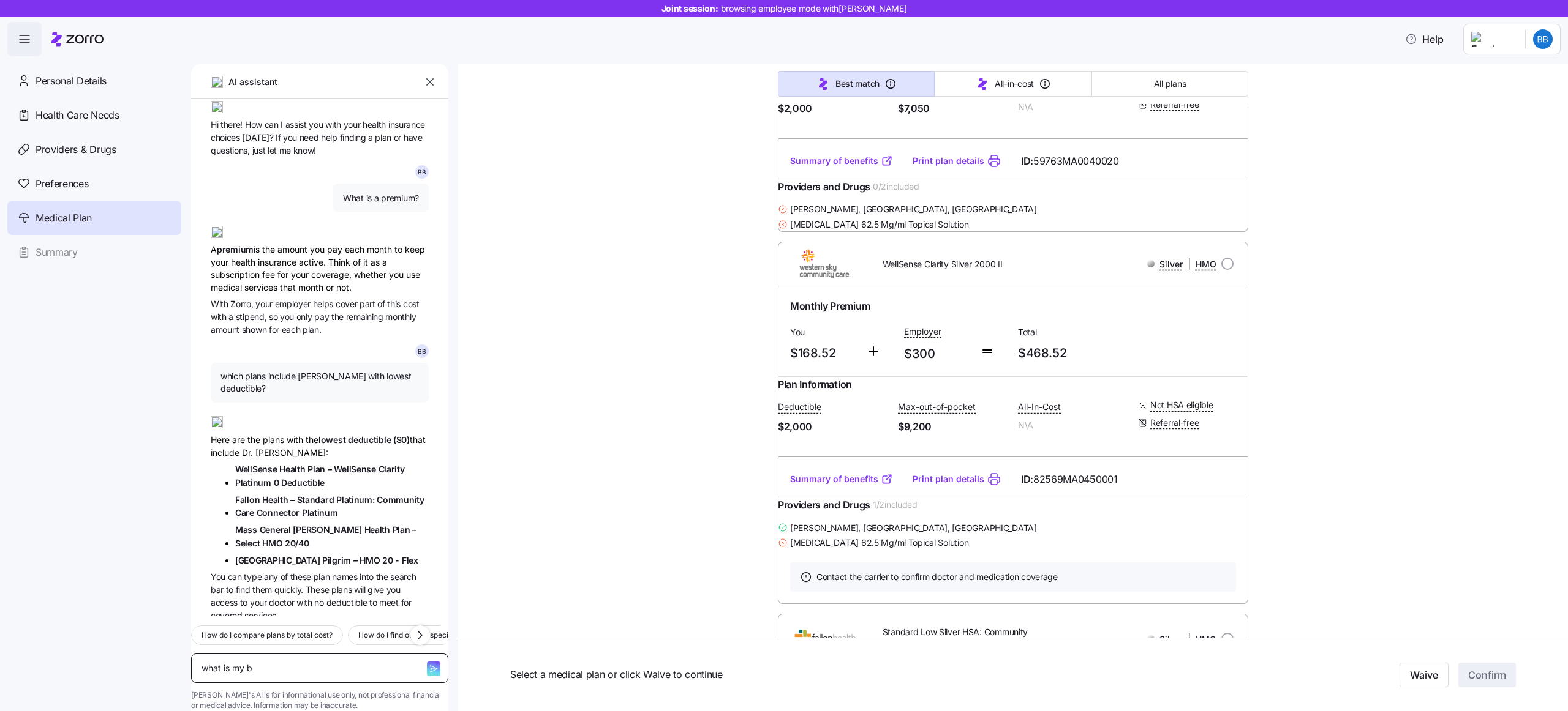
type textarea "what is my be"
type textarea "x"
type textarea "what is my bes"
type textarea "x"
type textarea "what is my best"
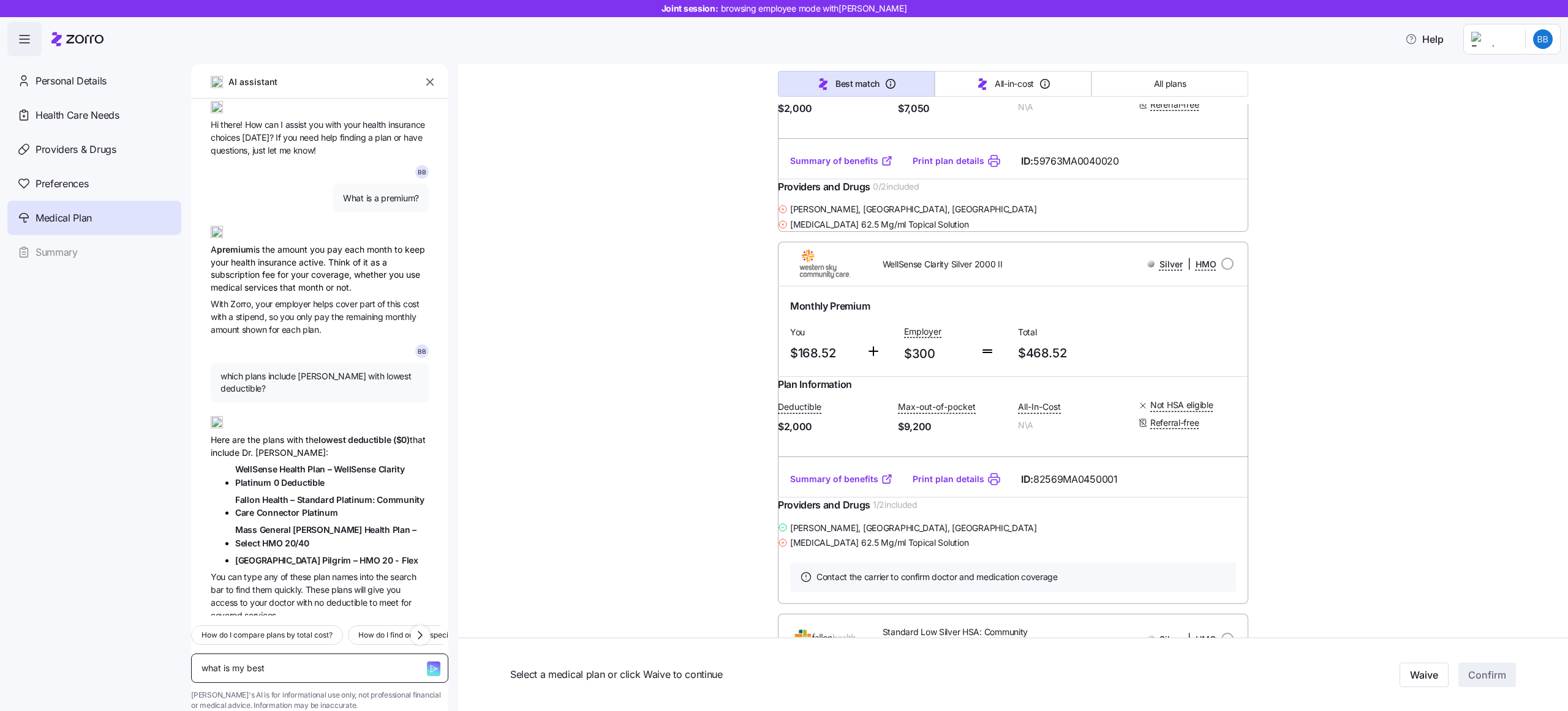
type textarea "x"
type textarea "what is my best"
type textarea "x"
type textarea "what is my best m"
type textarea "x"
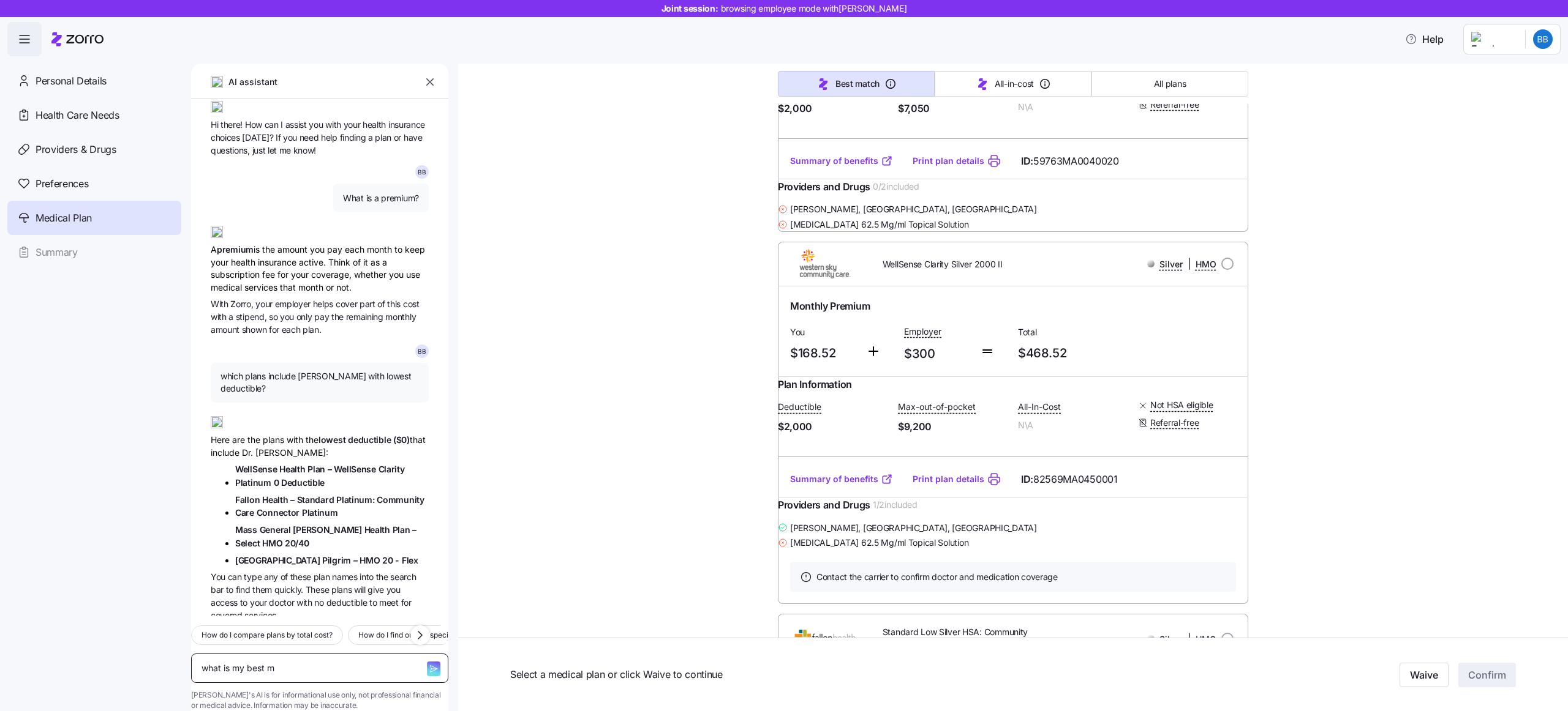
type textarea "what is my best ma"
type textarea "x"
type textarea "what is my best mat"
type textarea "x"
type textarea "what is my best matc"
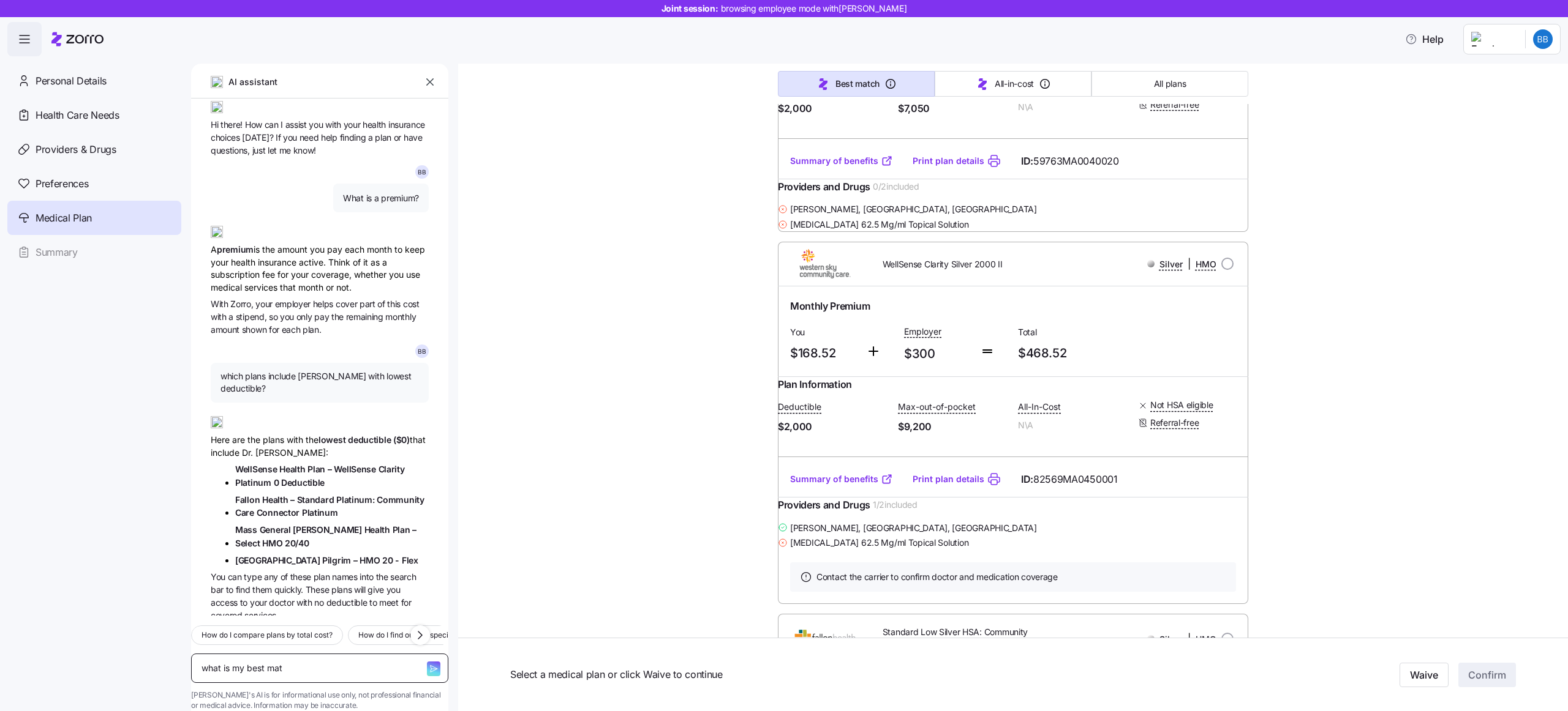
type textarea "x"
type textarea "what is my best match"
type textarea "x"
type textarea "what is my best match"
type textarea "x"
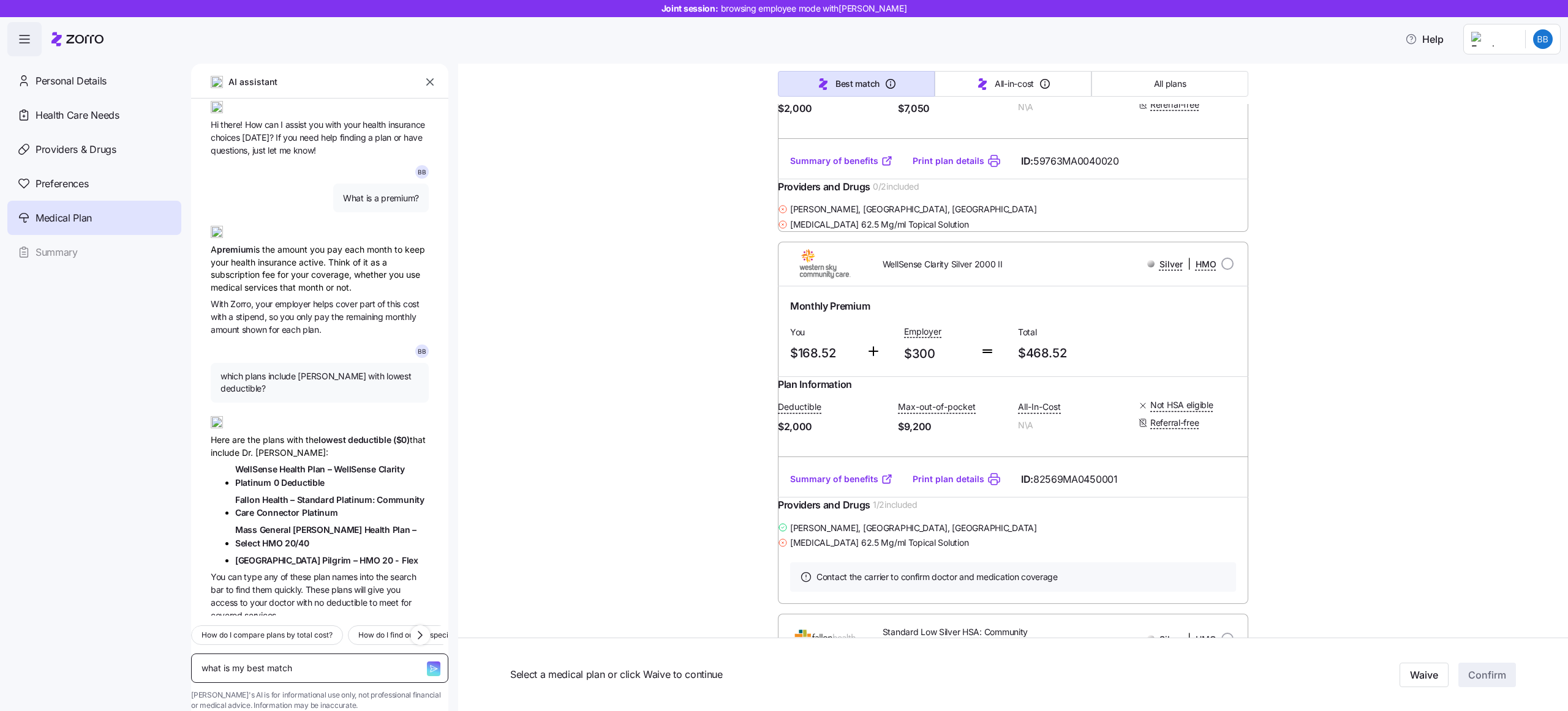
type textarea "what is my best match p"
type textarea "x"
type textarea "what is my best match pl"
type textarea "x"
type textarea "what is my best match pla"
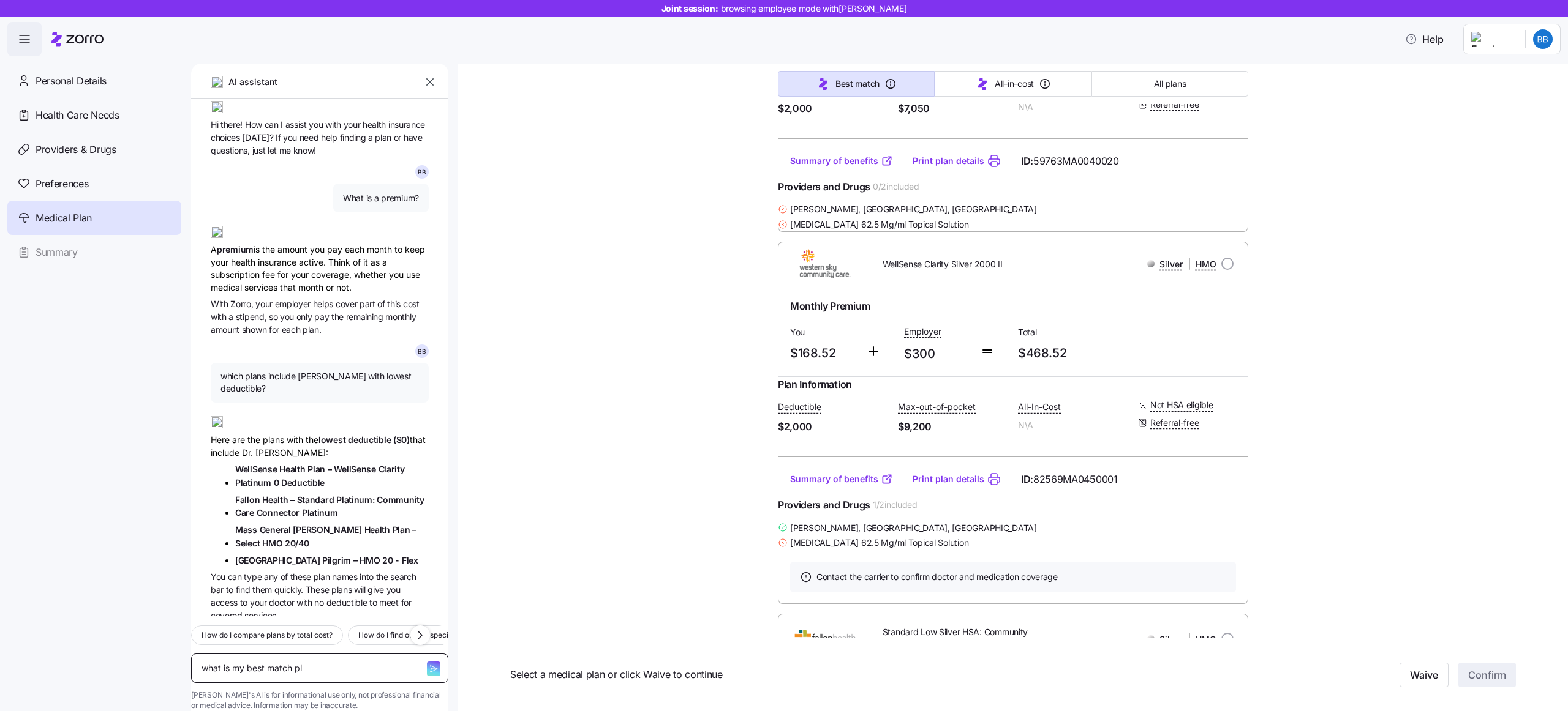
type textarea "x"
type textarea "what is my best match plan"
type textarea "x"
type textarea "what is my best match plan?"
type textarea "x"
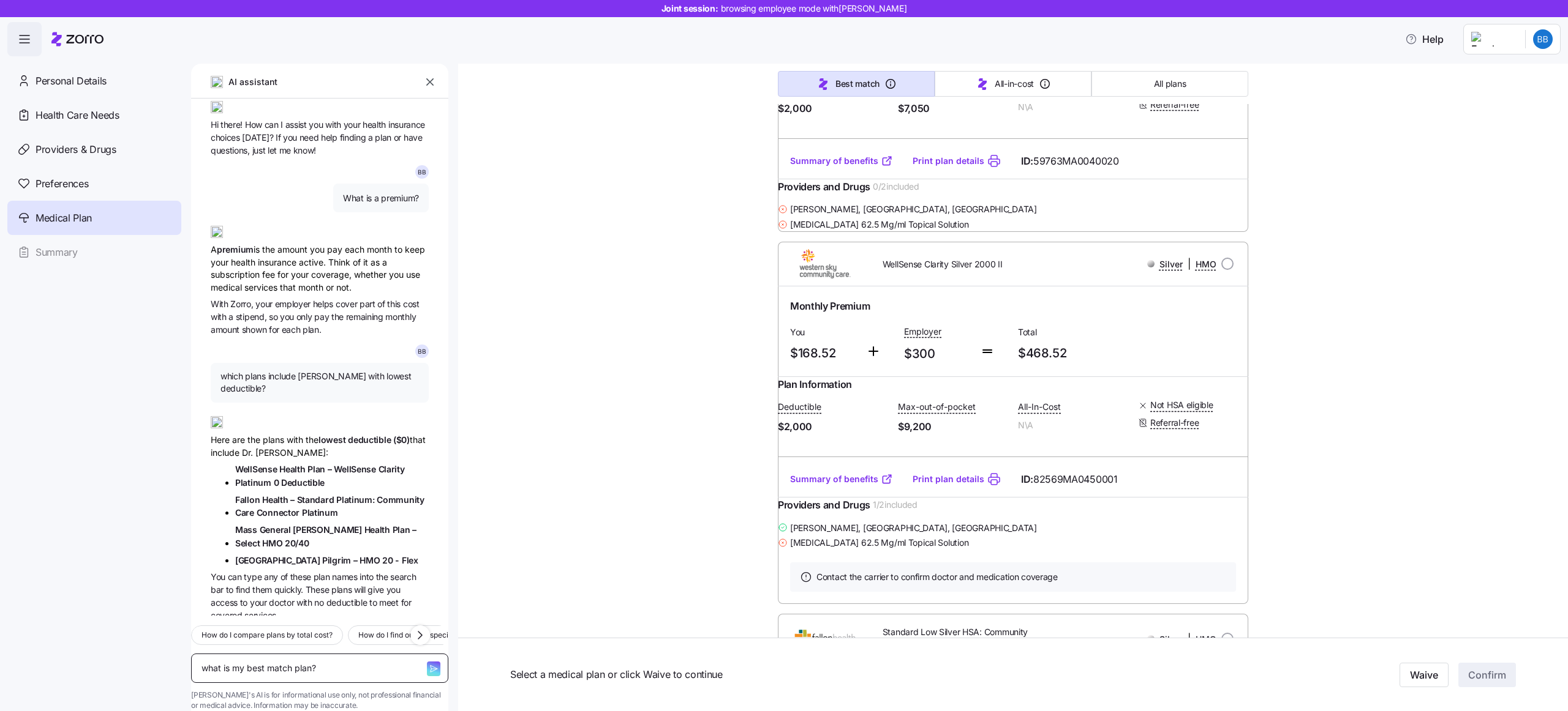
type textarea "what is my best match plan?"
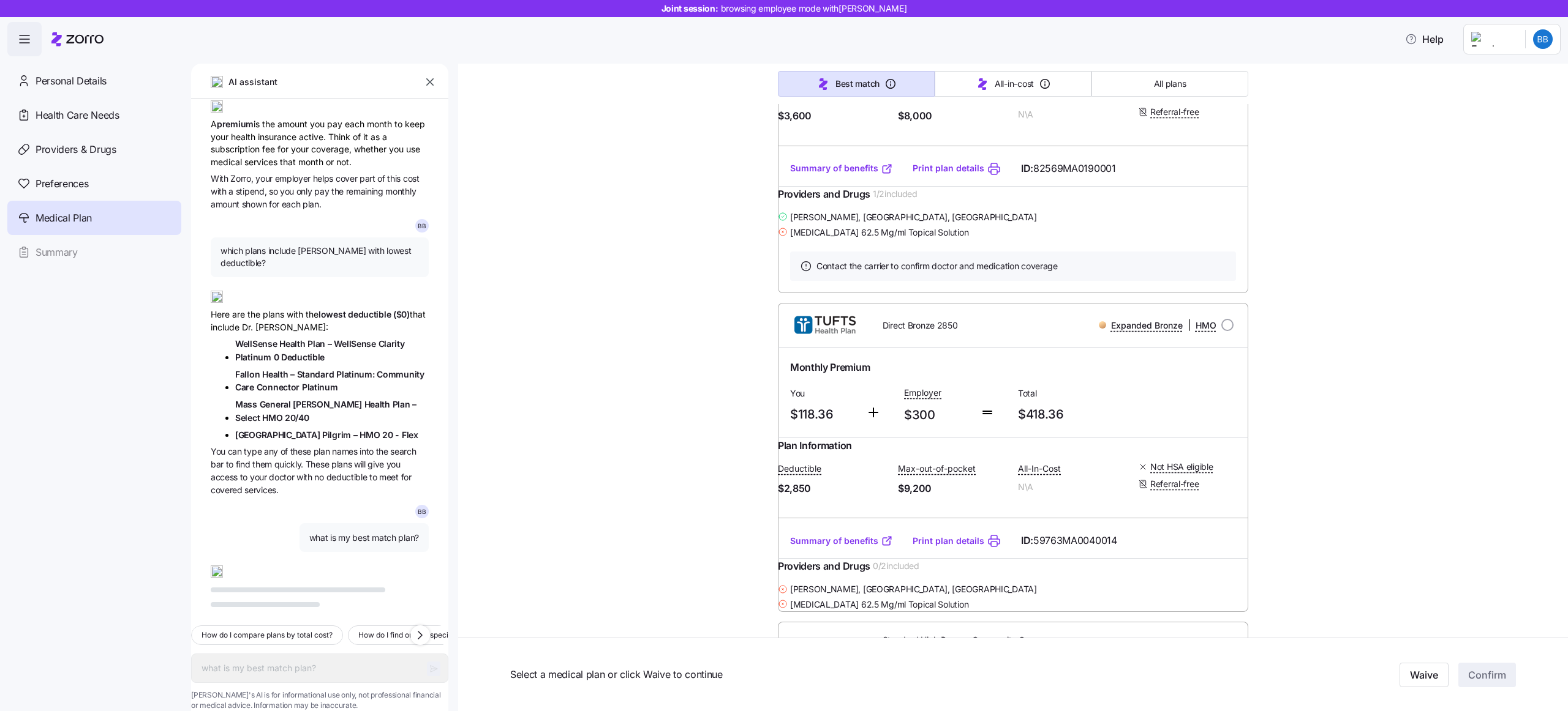
scroll to position [0, 0]
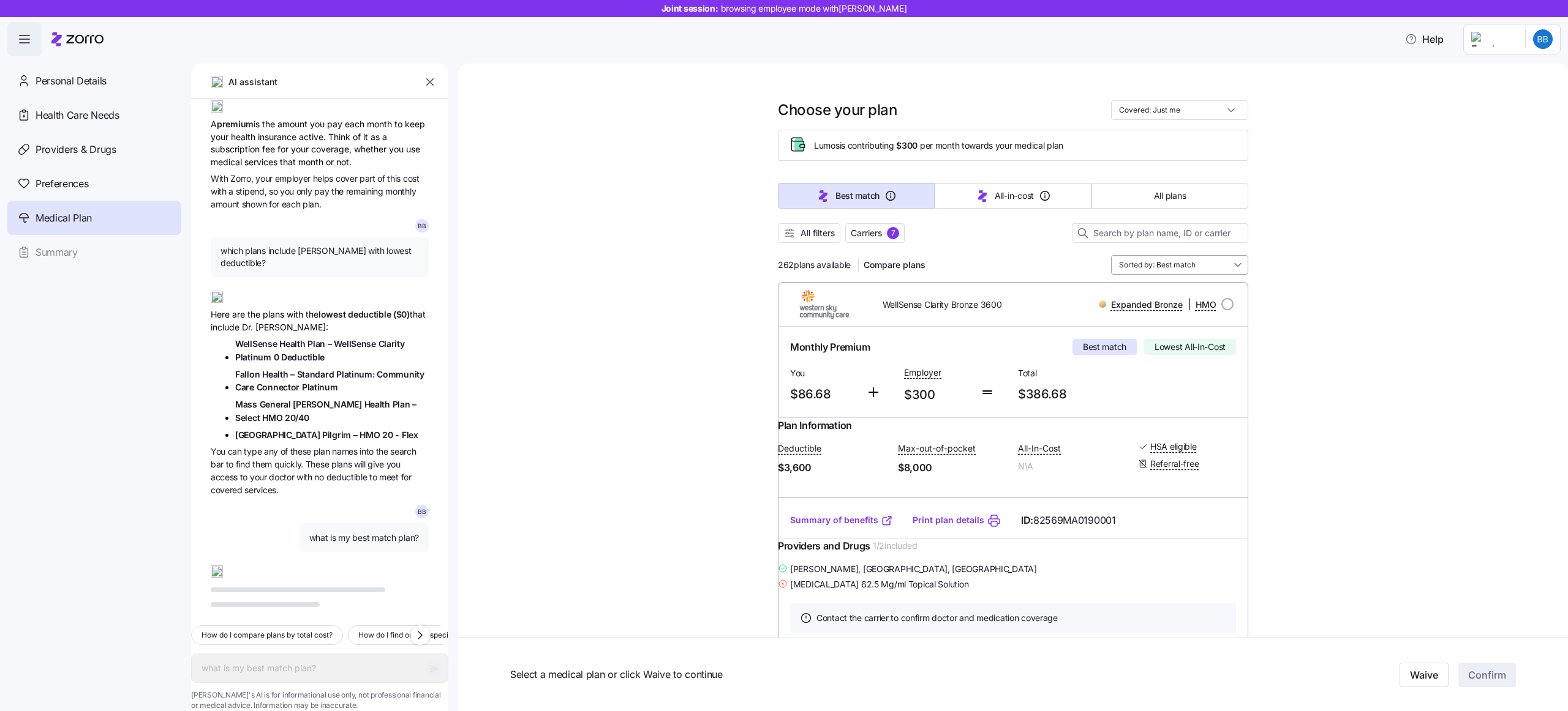
click at [1154, 262] on input "Sorted by: Best match" at bounding box center [1180, 265] width 137 height 20
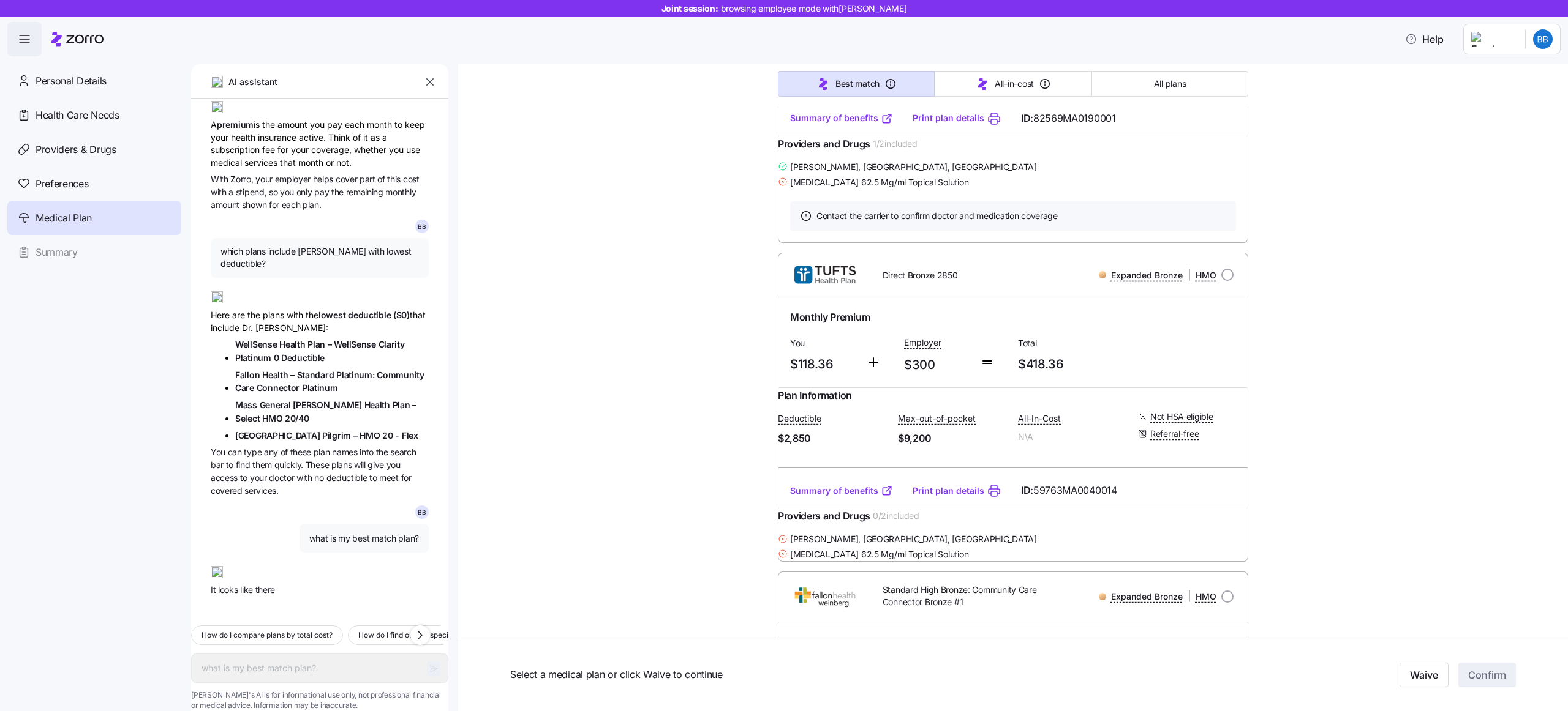
scroll to position [411, 0]
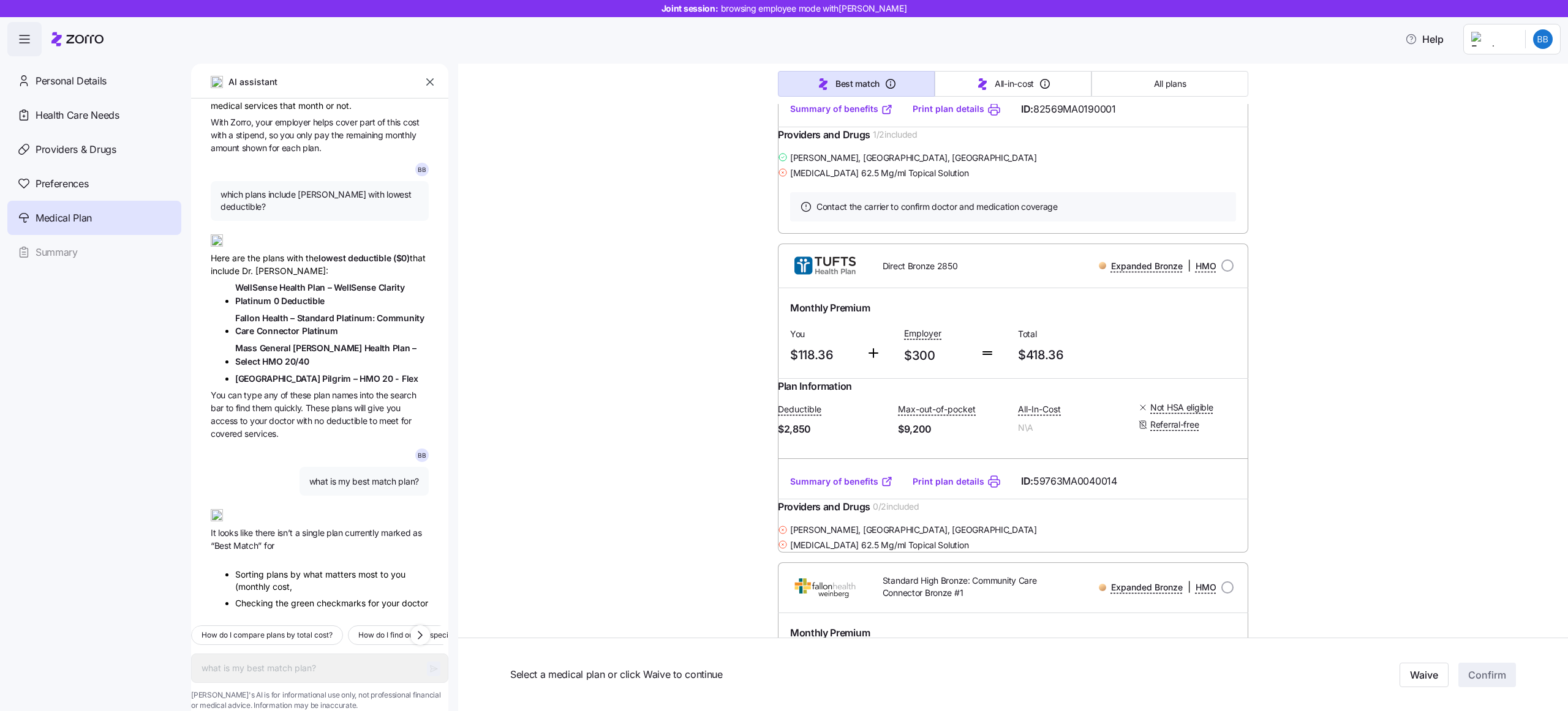
type textarea "x"
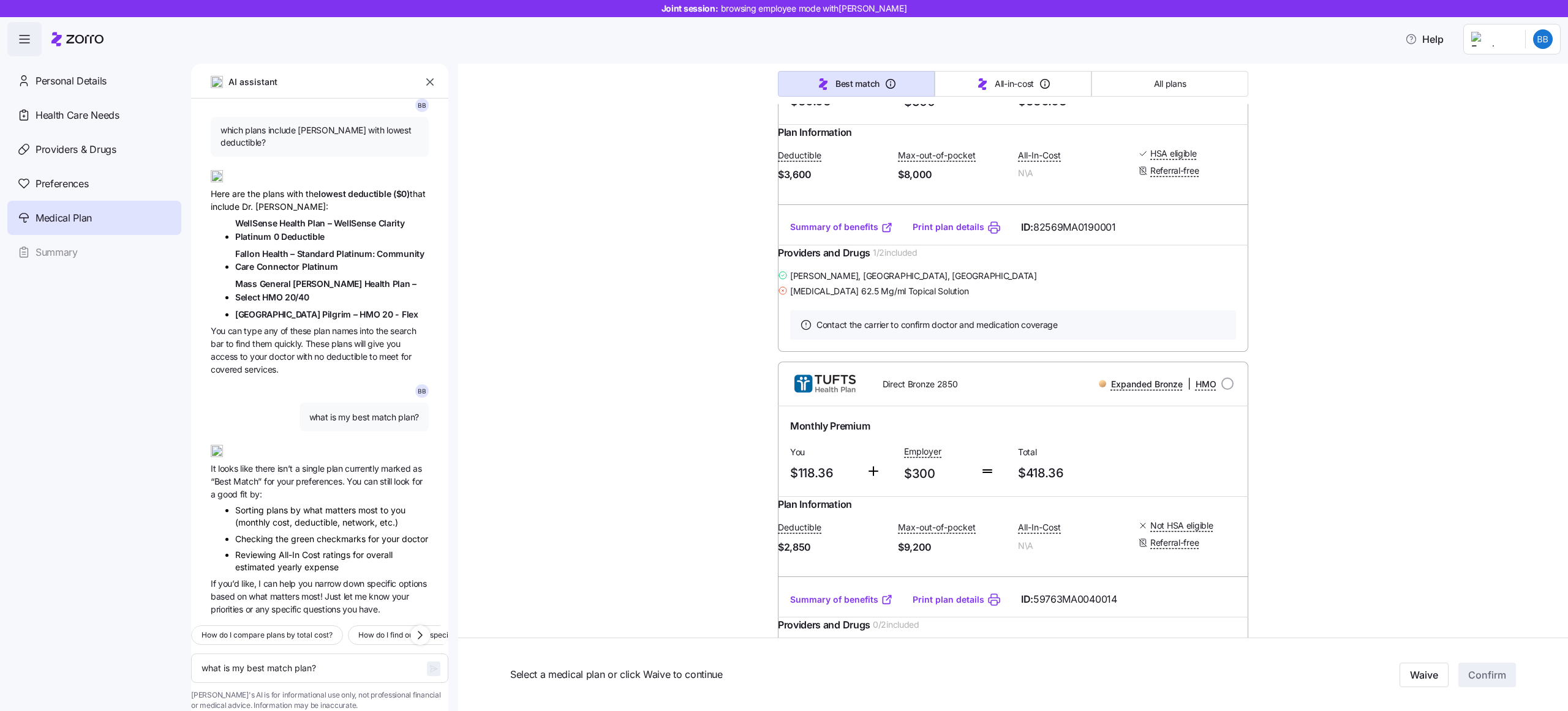
scroll to position [0, 0]
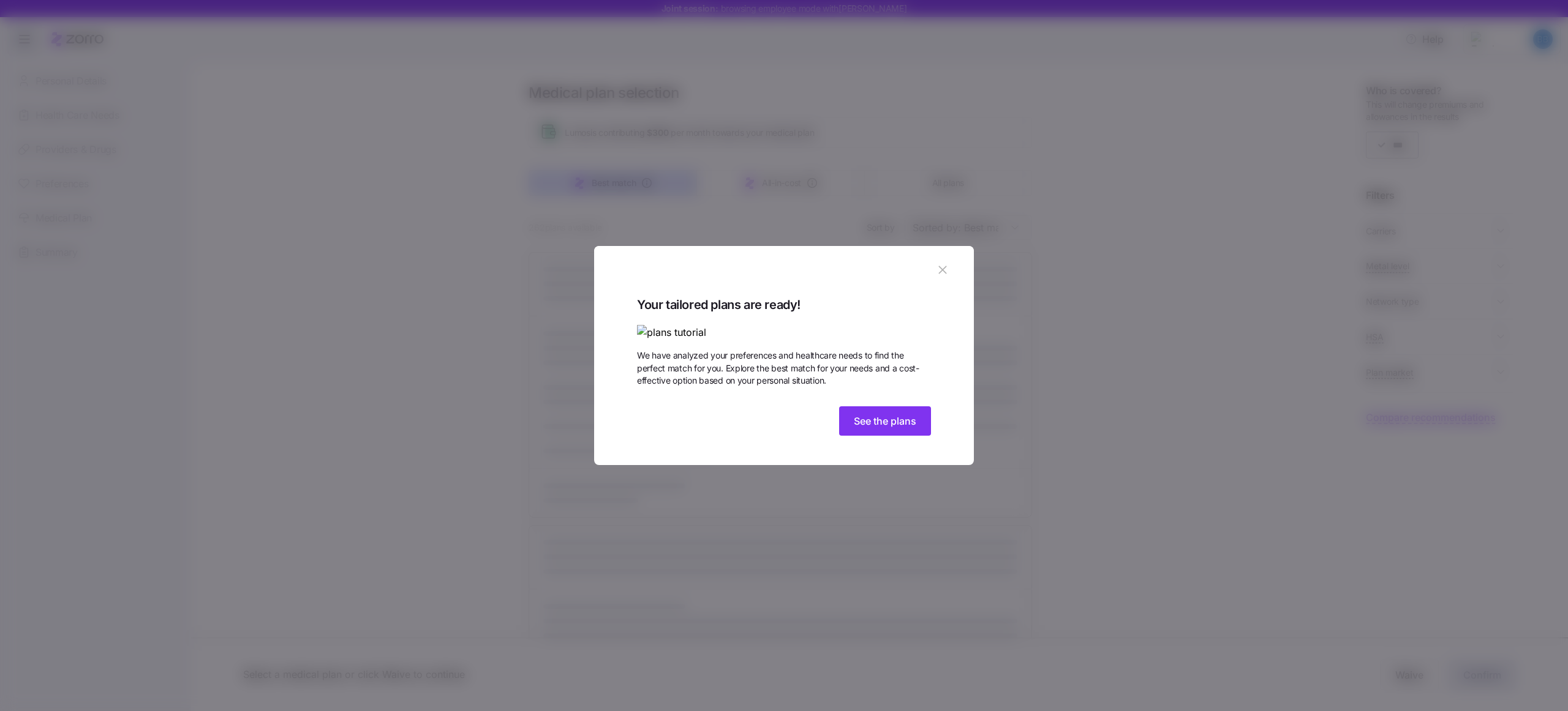
click at [938, 263] on icon "button" at bounding box center [942, 270] width 14 height 14
click at [944, 263] on icon "button" at bounding box center [942, 270] width 14 height 14
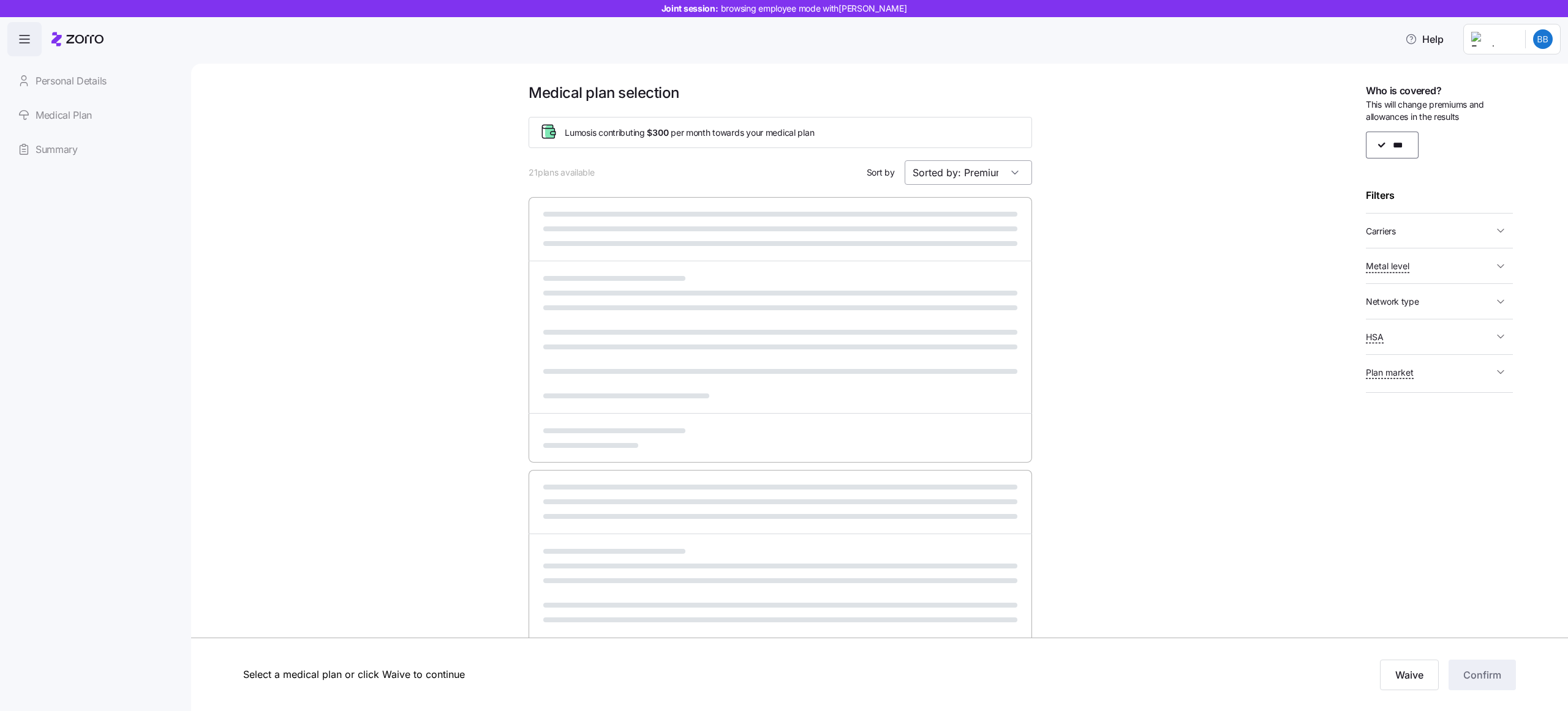
click at [935, 181] on input "Sorted by: Premium" at bounding box center [968, 173] width 127 height 24
click at [935, 180] on input "Sorted by: Premium" at bounding box center [968, 173] width 127 height 24
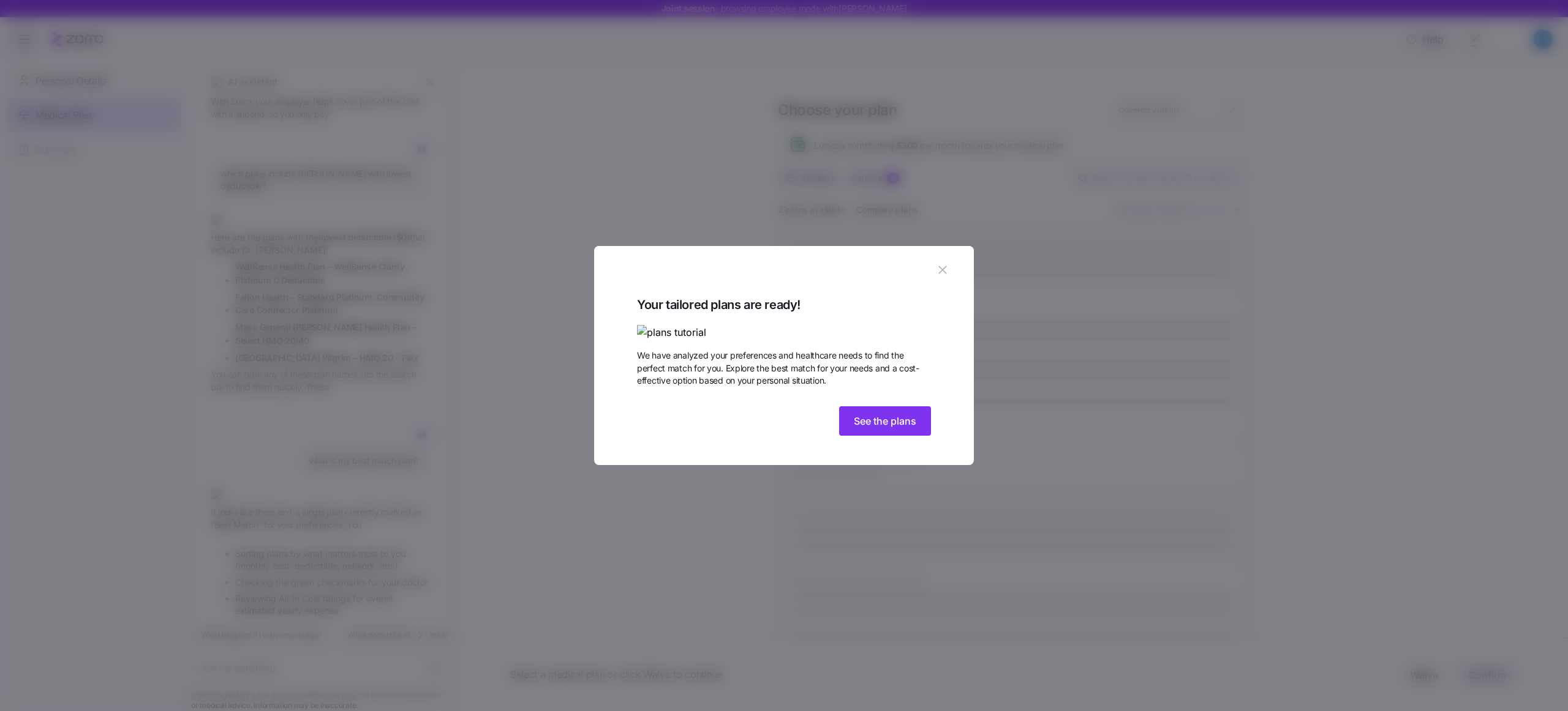
scroll to position [1000, 0]
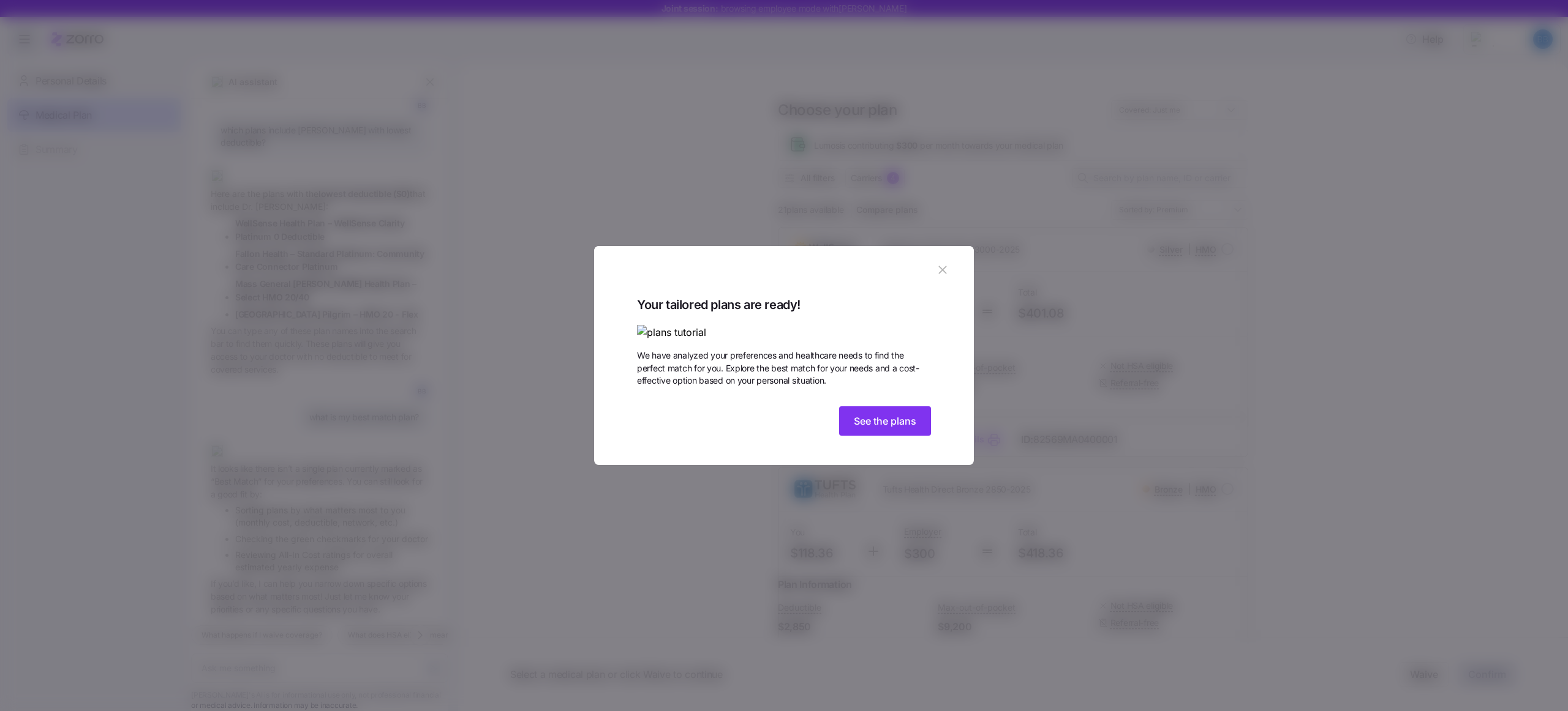
click at [941, 263] on icon "button" at bounding box center [942, 270] width 14 height 14
type textarea "x"
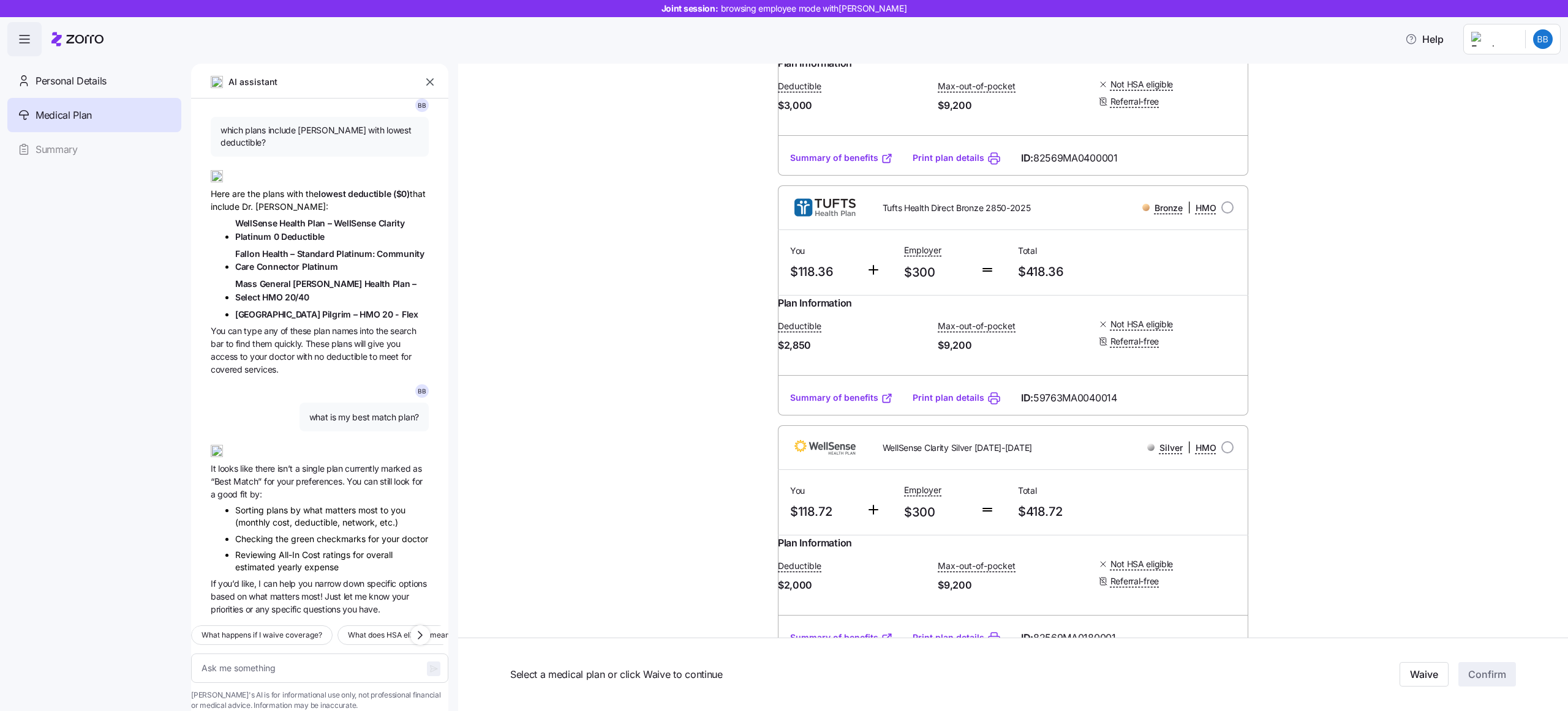
scroll to position [302, 0]
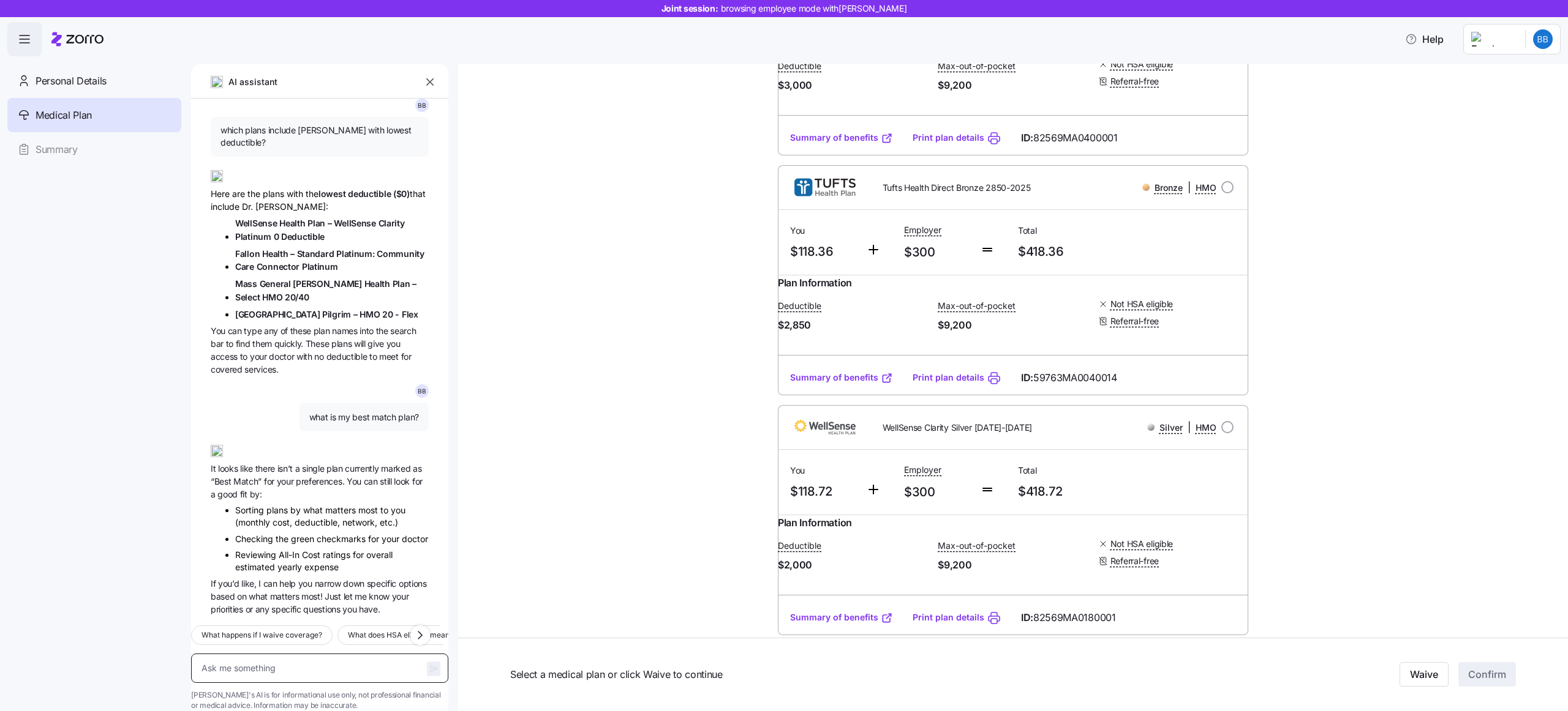
click at [272, 654] on textarea at bounding box center [319, 669] width 257 height 29
type textarea "h"
type textarea "x"
type textarea "hi"
type textarea "x"
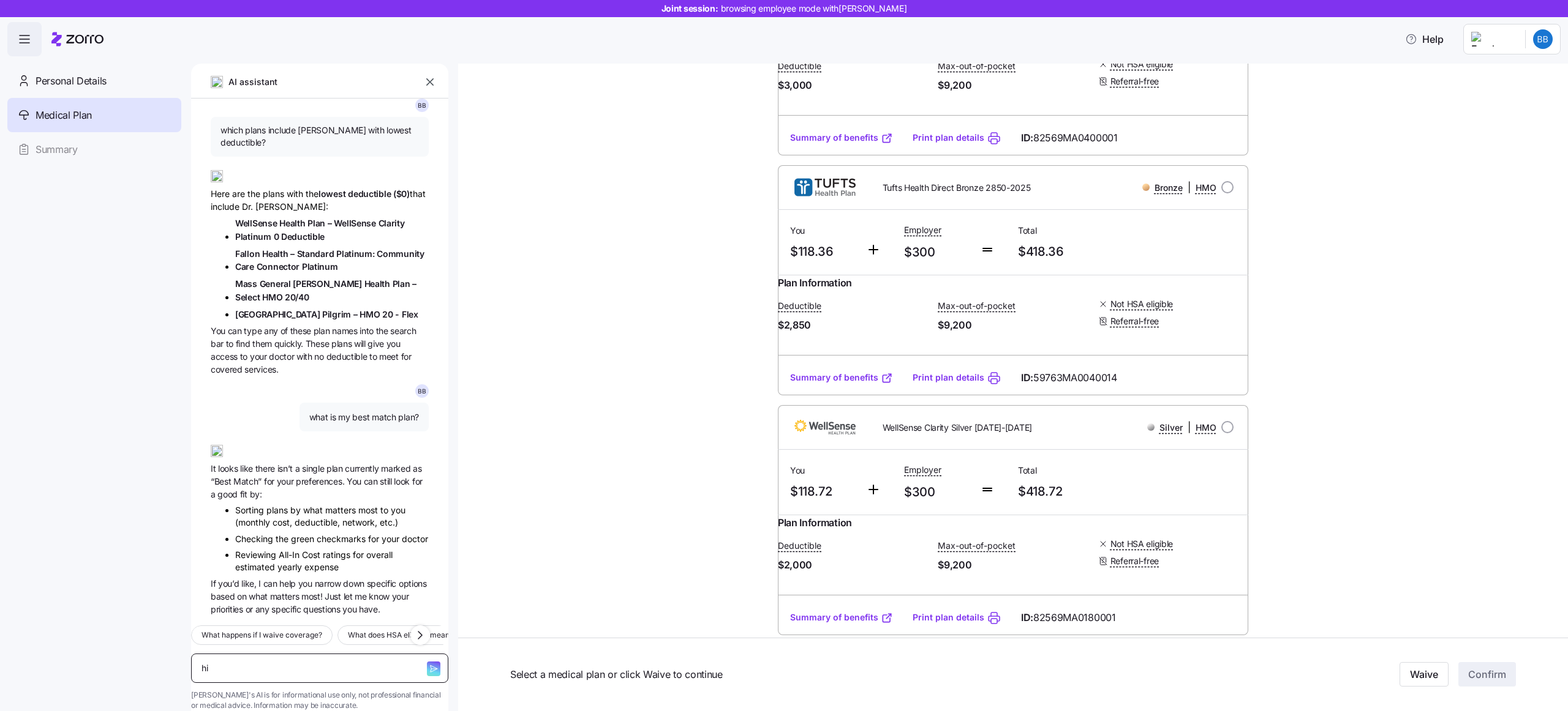
type textarea "hi"
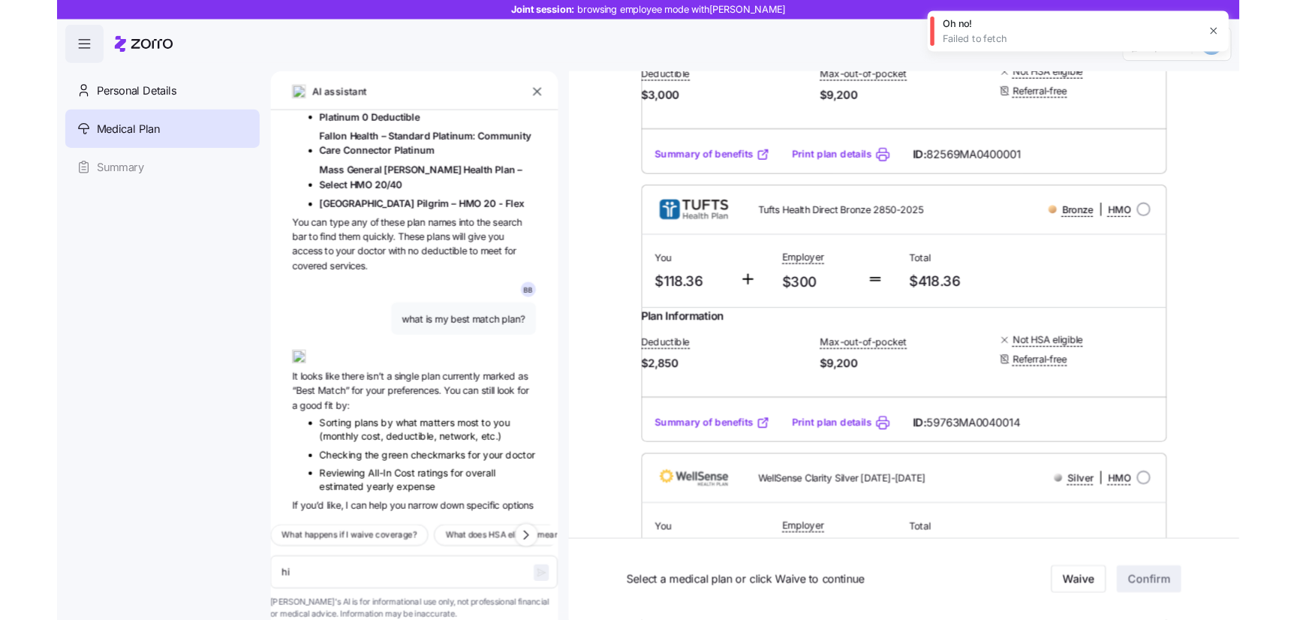
scroll to position [1380, 0]
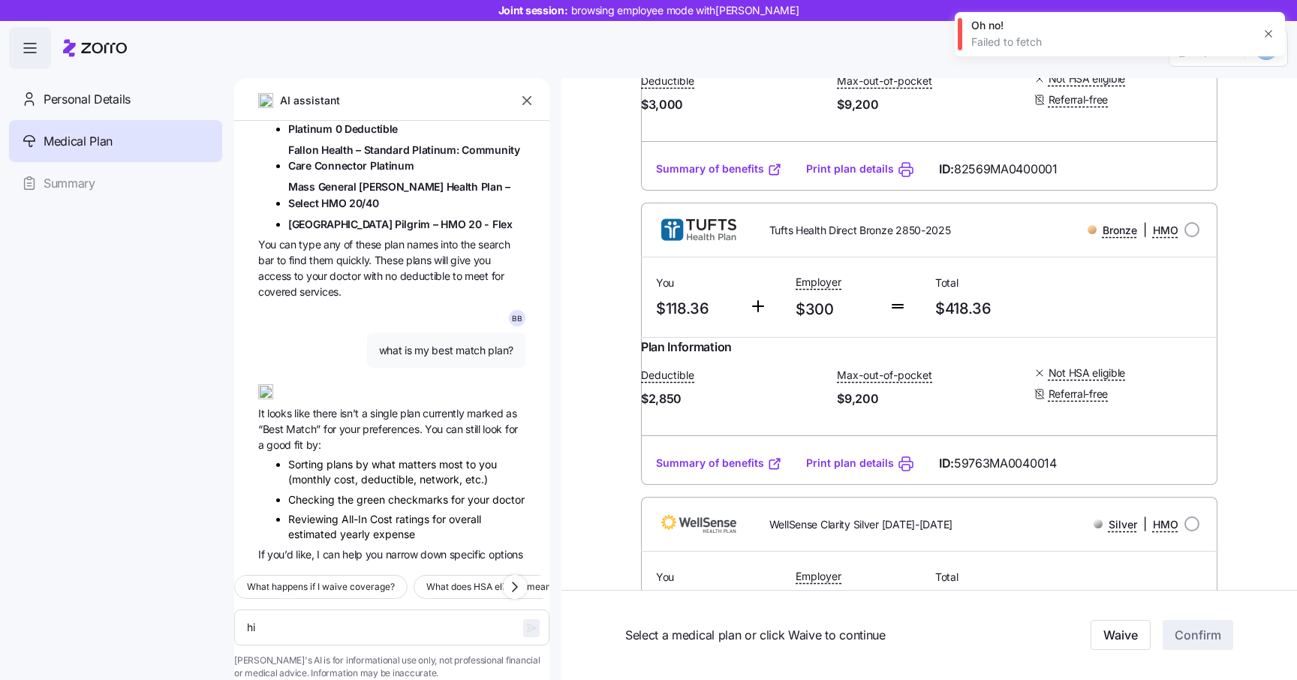
type textarea "x"
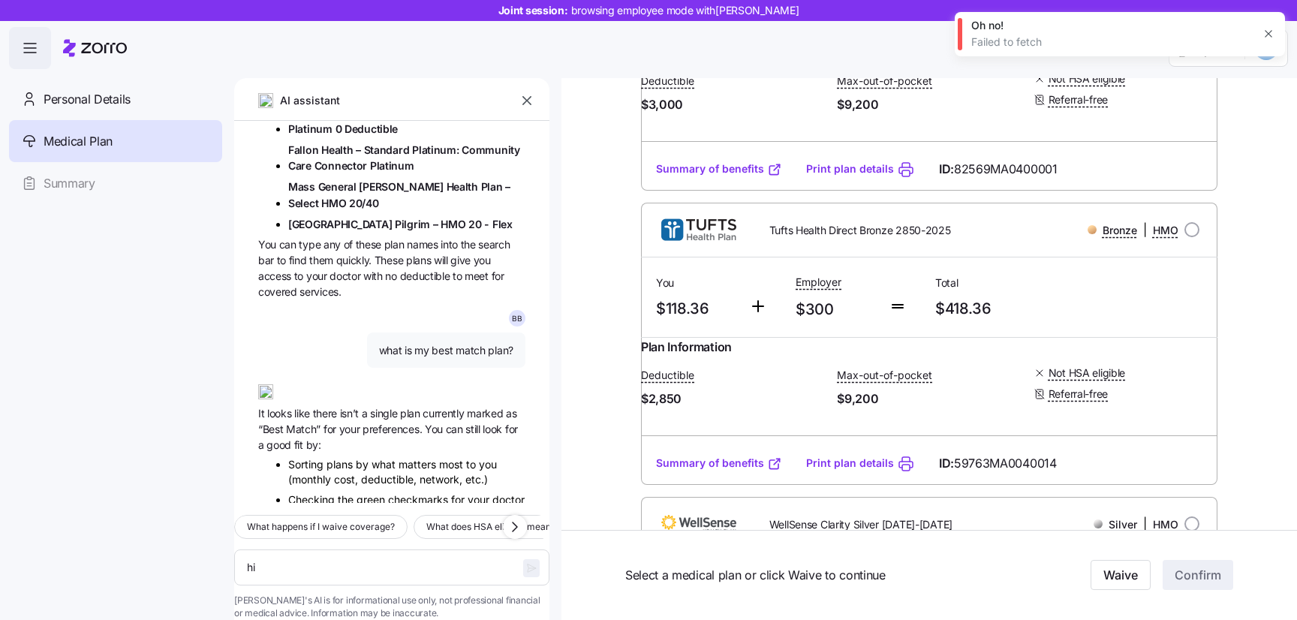
click at [1266, 29] on icon "button" at bounding box center [1269, 34] width 12 height 12
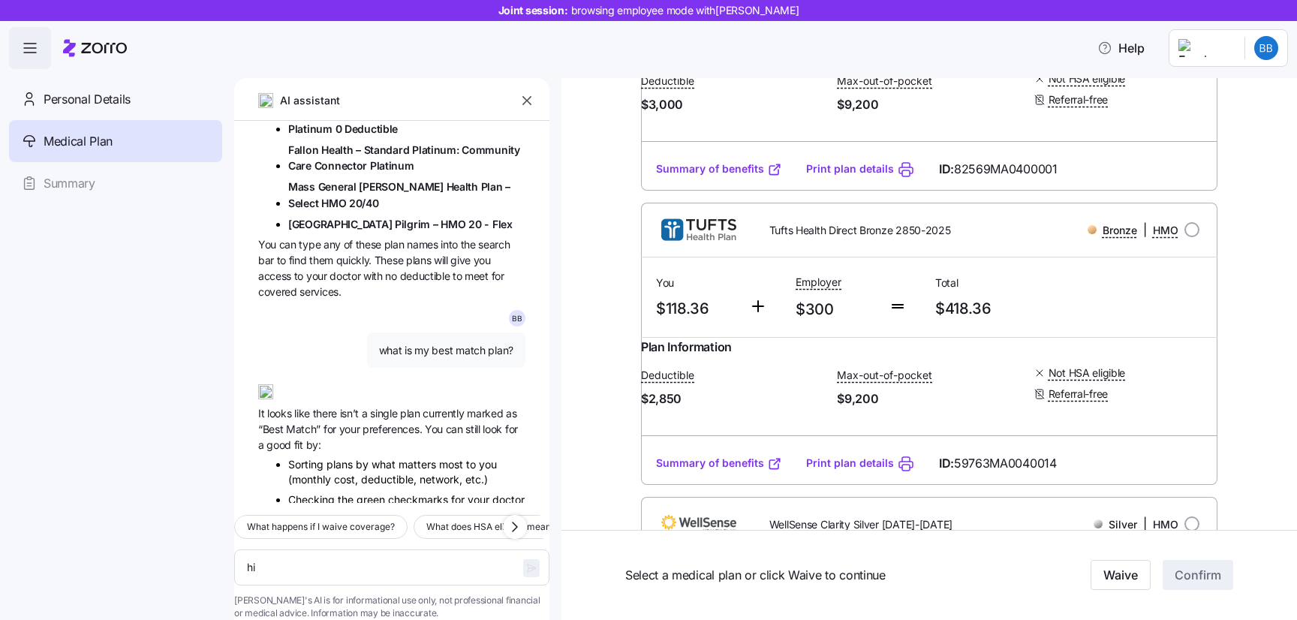
click at [589, 324] on div "Choose your plan Covered: Just me Lumos is contributing $300 per month towards …" at bounding box center [929, 625] width 736 height 1834
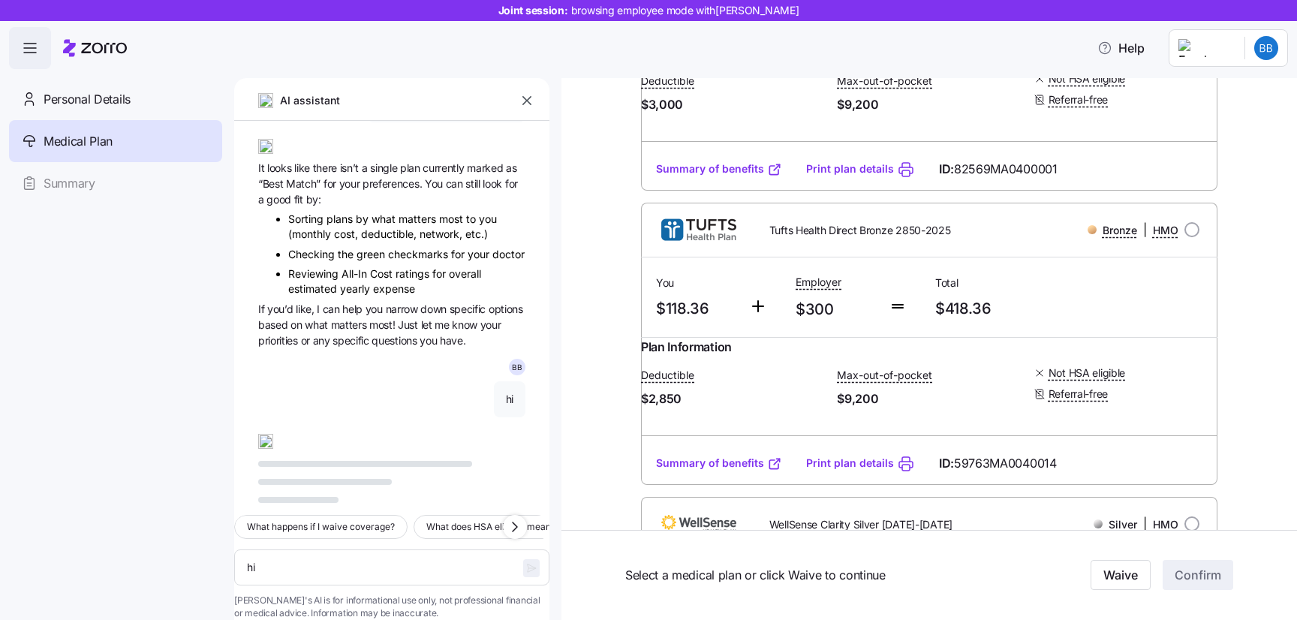
scroll to position [1619, 0]
